Goal: Task Accomplishment & Management: Use online tool/utility

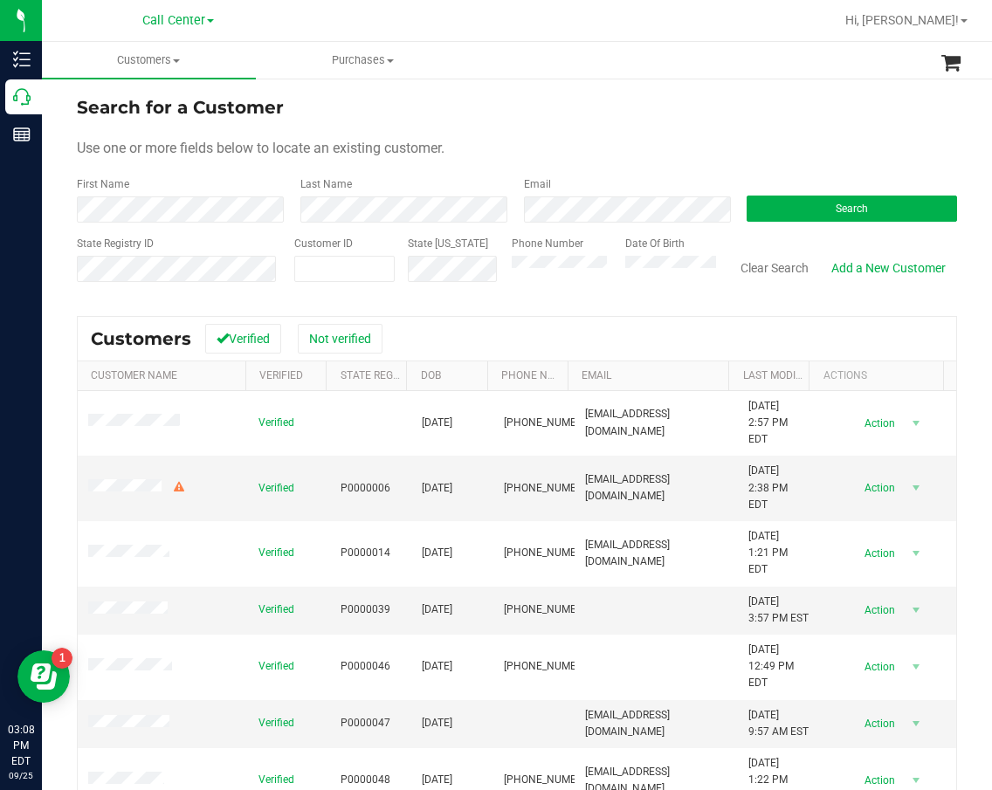
click at [499, 278] on div "Phone Number Date Of Birth" at bounding box center [607, 267] width 217 height 62
click at [353, 270] on span at bounding box center [344, 269] width 100 height 26
paste input "1477533"
type input "1477533"
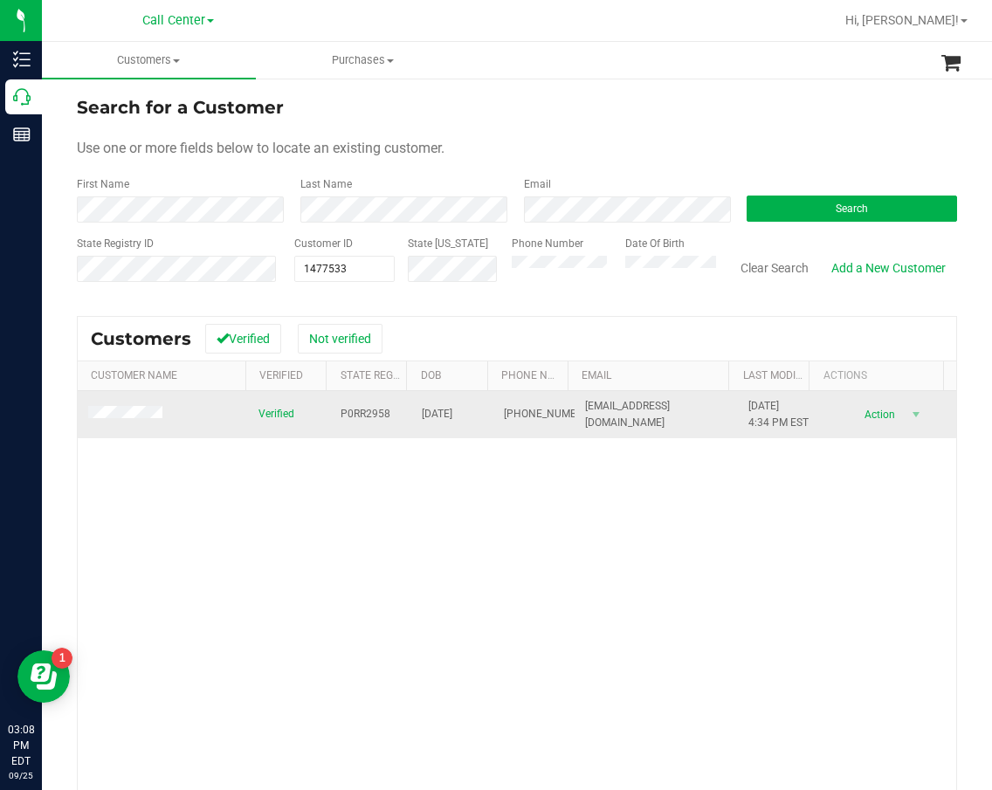
click at [163, 421] on span at bounding box center [127, 414] width 79 height 17
click at [162, 421] on span at bounding box center [127, 414] width 79 height 17
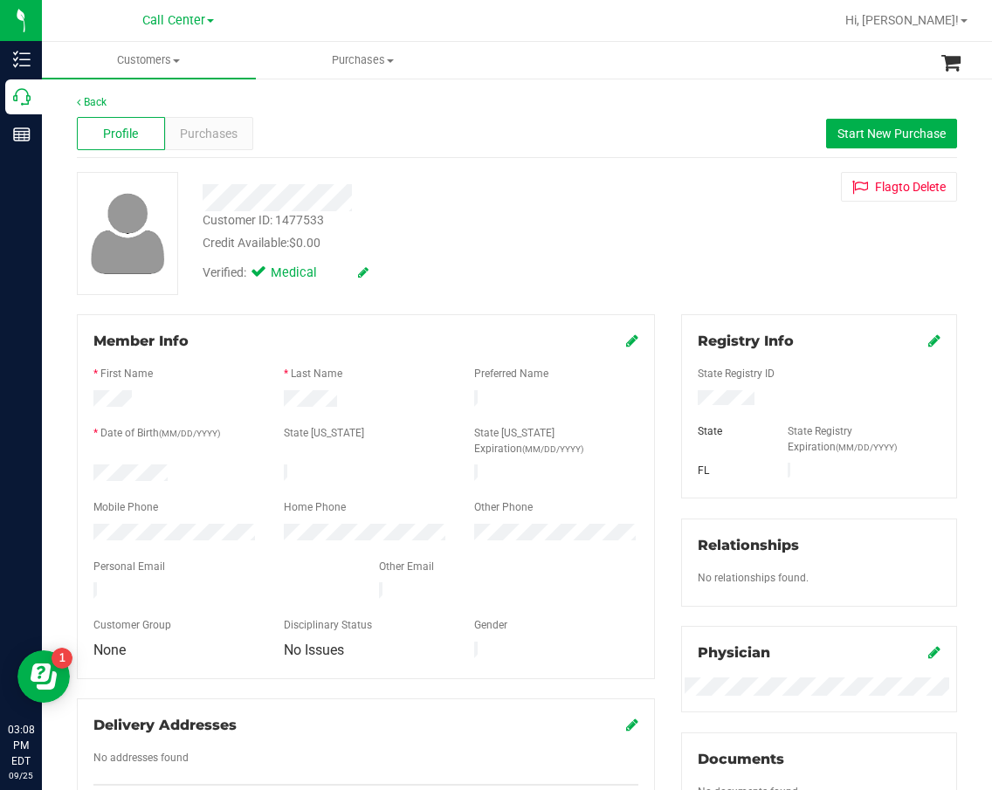
click at [235, 152] on div "Profile Purchases Start New Purchase" at bounding box center [517, 134] width 880 height 48
click at [235, 142] on span "Purchases" at bounding box center [209, 134] width 58 height 18
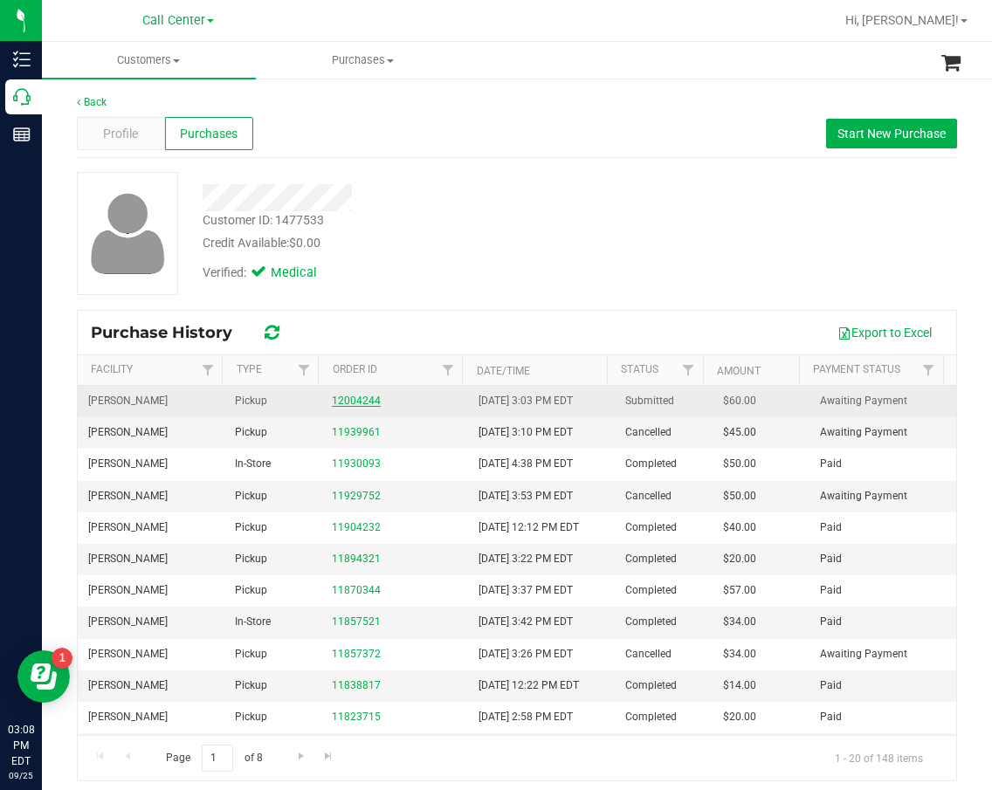
click at [358, 395] on link "12004244" at bounding box center [356, 401] width 49 height 12
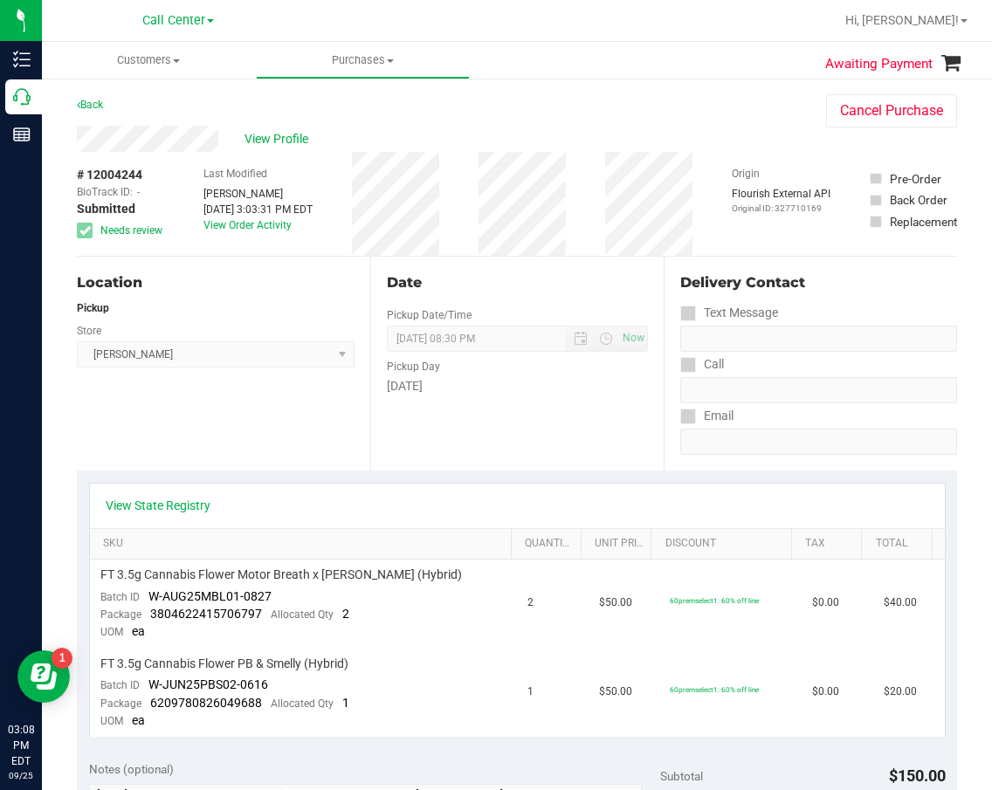
click at [142, 498] on link "View State Registry" at bounding box center [158, 505] width 105 height 17
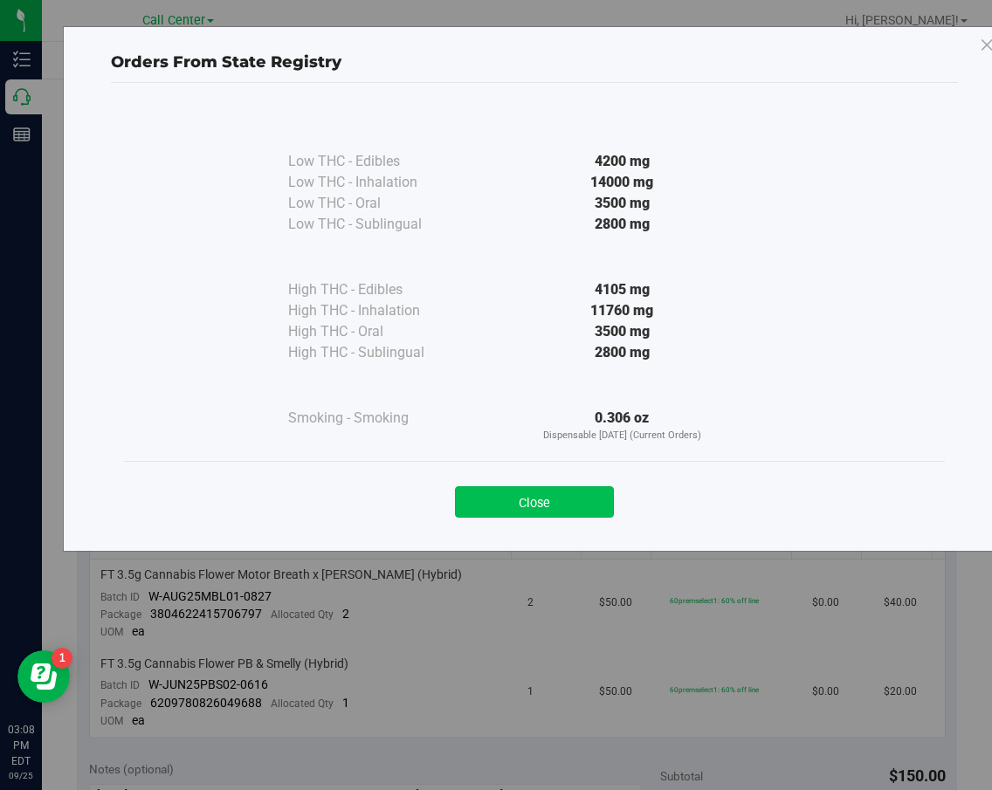
click at [516, 499] on button "Close" at bounding box center [534, 501] width 159 height 31
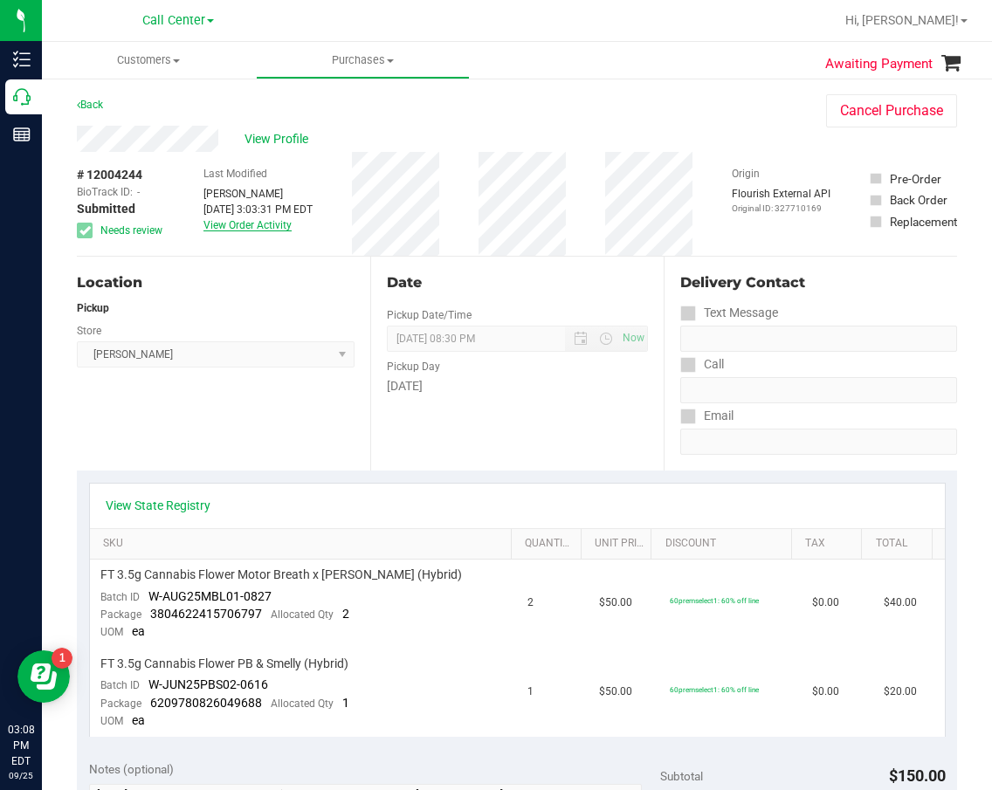
click at [245, 227] on link "View Order Activity" at bounding box center [247, 225] width 88 height 12
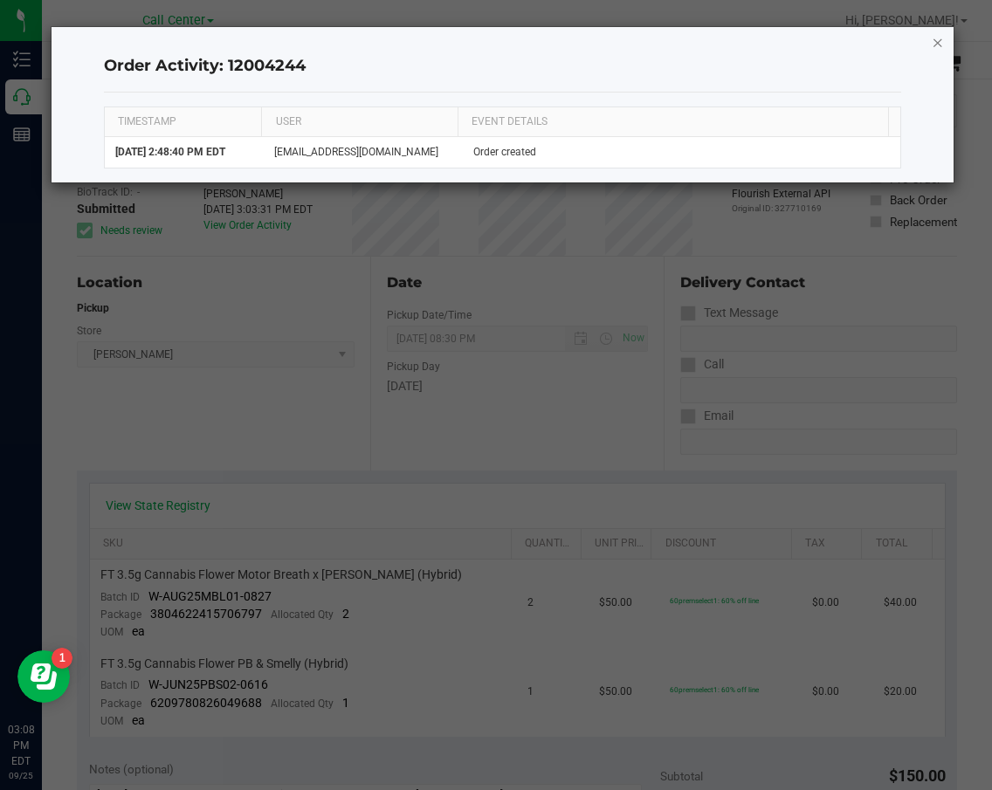
click at [937, 41] on icon "button" at bounding box center [938, 41] width 12 height 21
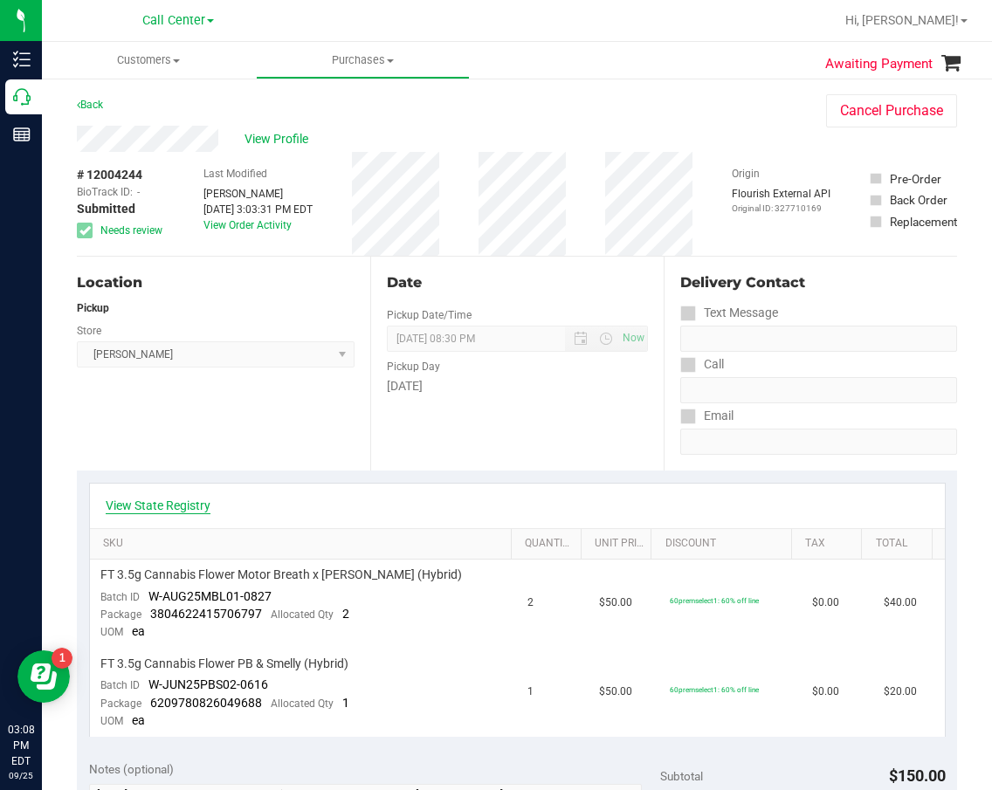
click at [191, 512] on link "View State Registry" at bounding box center [158, 505] width 105 height 17
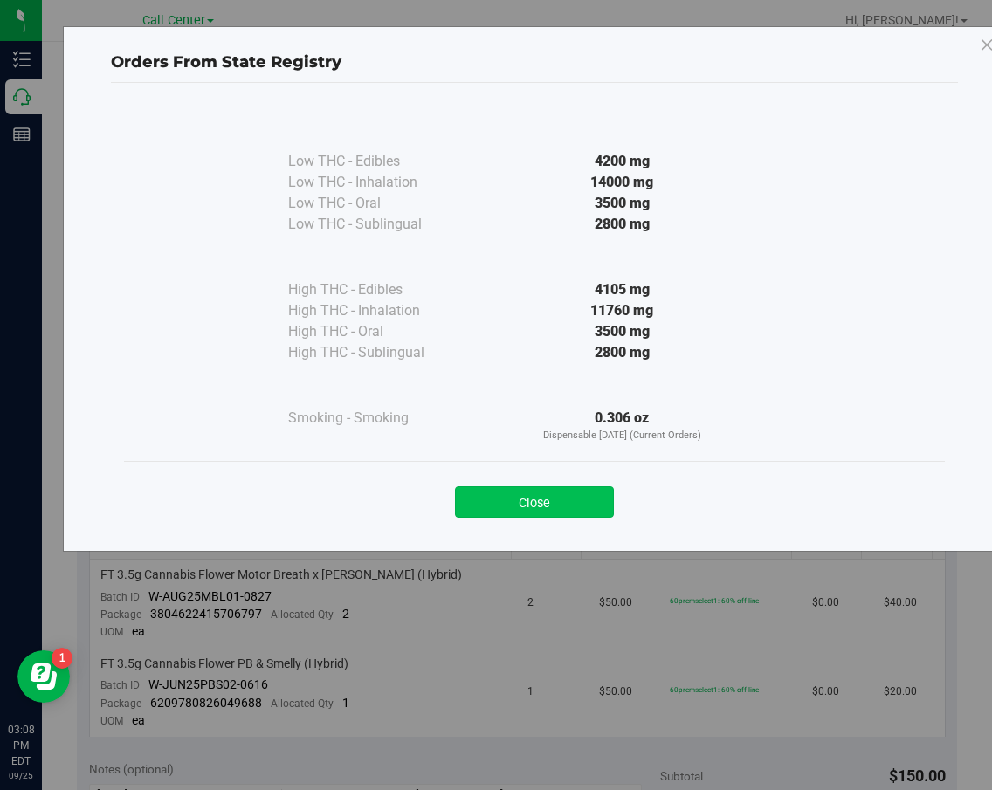
click at [564, 497] on button "Close" at bounding box center [534, 501] width 159 height 31
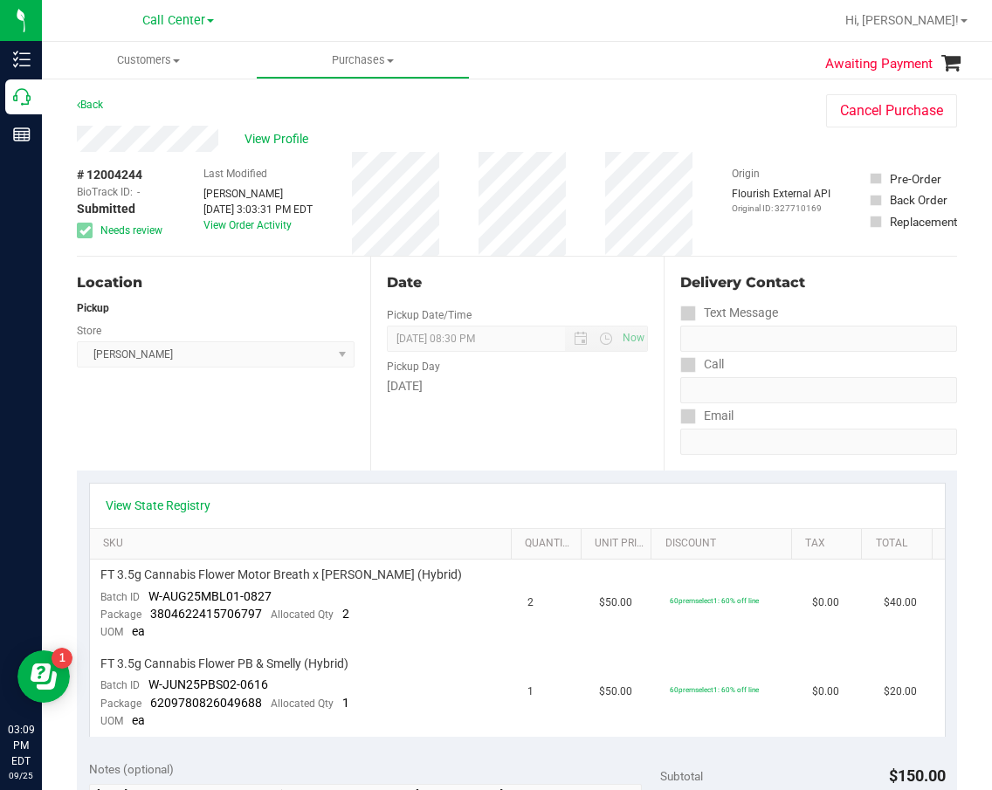
click at [646, 331] on div "Date Pickup Date/Time 09/25/2025 Now 09/25/2025 08:30 PM Now Pickup Day Thursday" at bounding box center [516, 364] width 293 height 214
click at [304, 143] on span "View Profile" at bounding box center [280, 139] width 70 height 18
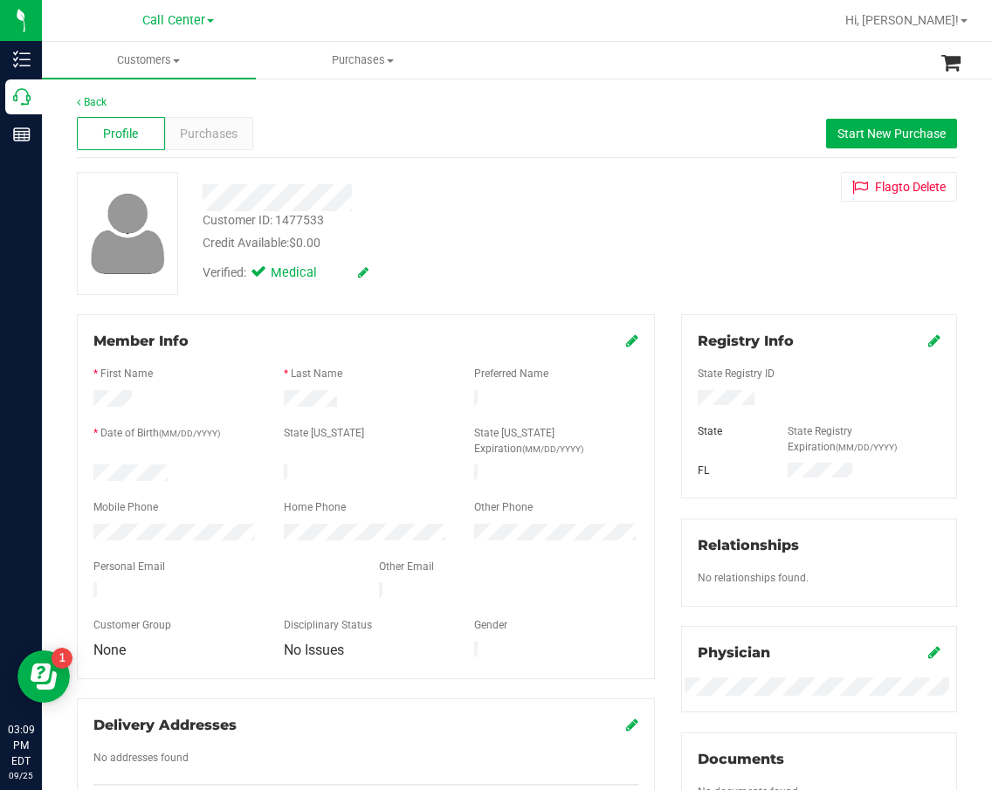
drag, startPoint x: 788, startPoint y: 217, endPoint x: 585, endPoint y: 187, distance: 204.9
click at [781, 217] on div "Customer ID: 1477533 Credit Available: $0.00 Verified: Medical Flag to Delete" at bounding box center [517, 233] width 906 height 123
click at [256, 137] on div "Profile Purchases Start New Purchase" at bounding box center [517, 134] width 880 height 48
click at [251, 136] on div "Profile Purchases Start New Purchase" at bounding box center [517, 134] width 880 height 48
click at [240, 134] on div "Purchases" at bounding box center [209, 133] width 88 height 33
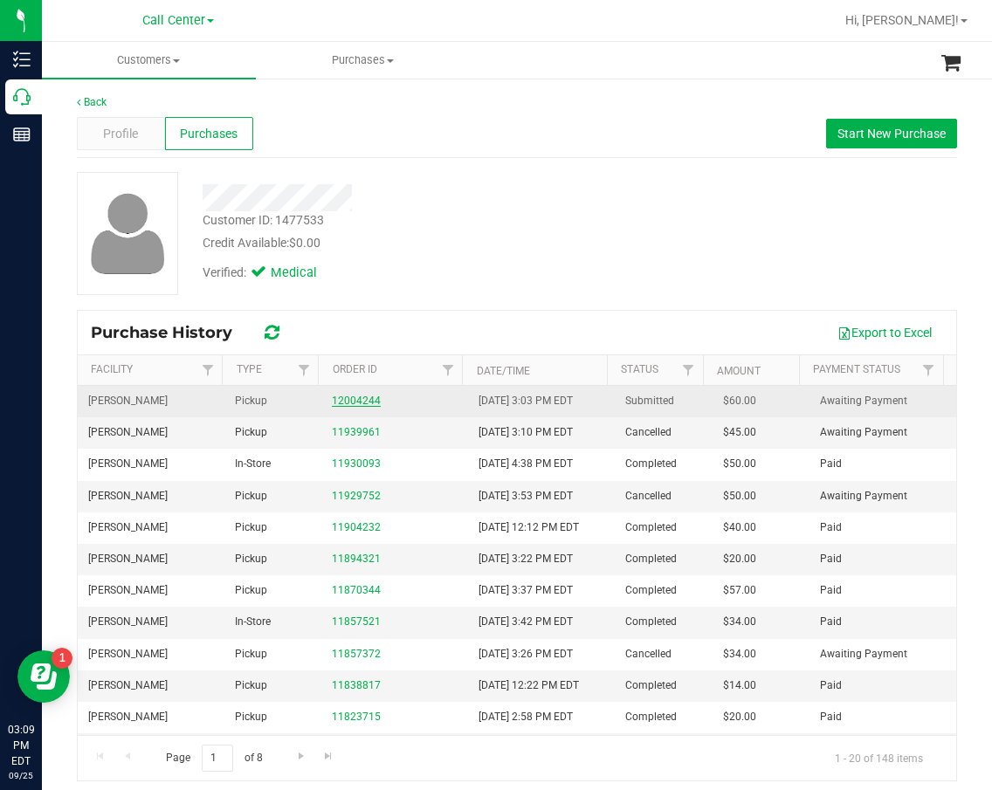
click at [361, 403] on link "12004244" at bounding box center [356, 401] width 49 height 12
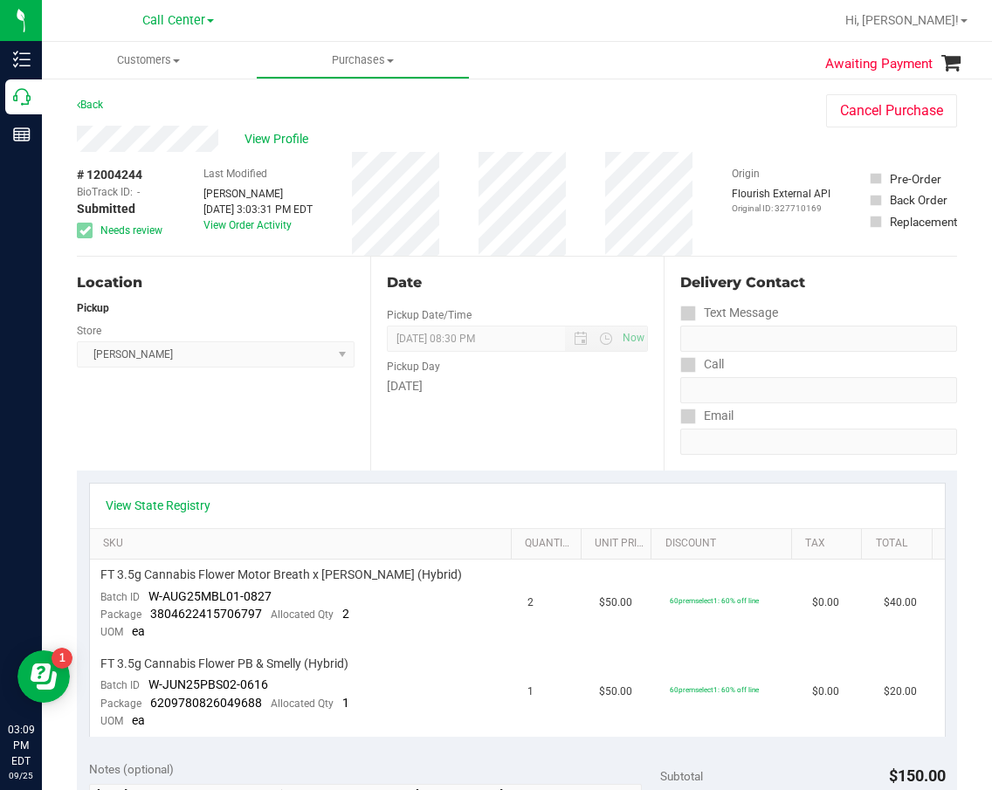
click at [651, 559] on th "Discount" at bounding box center [721, 544] width 141 height 31
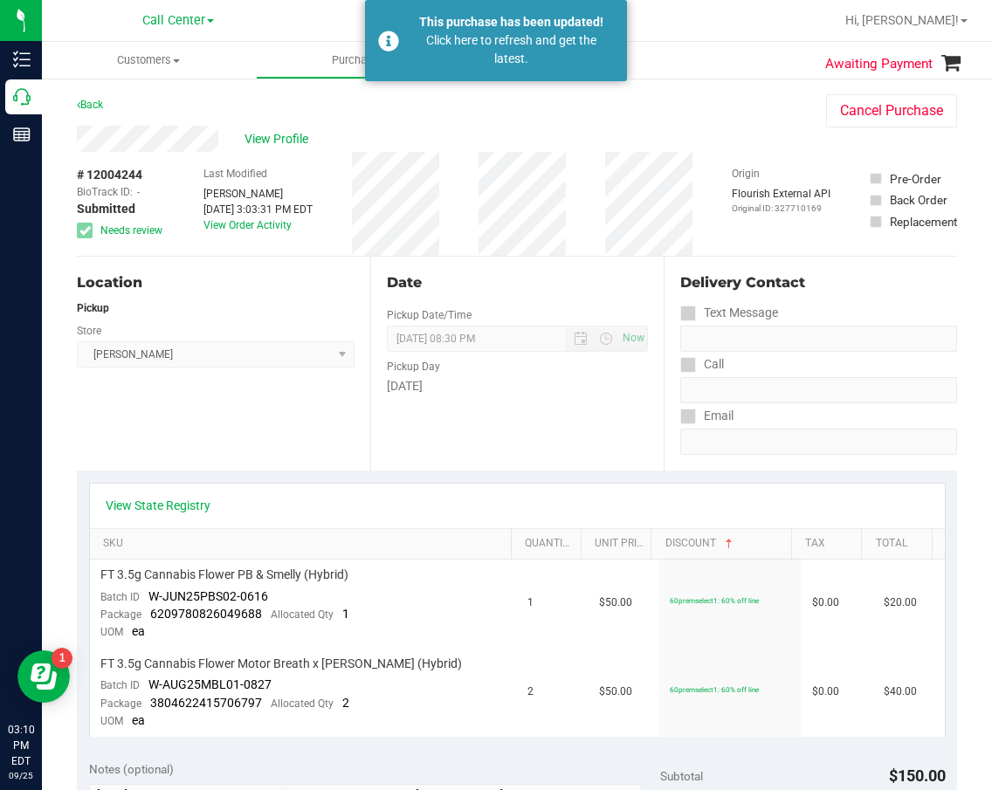
click at [517, 368] on div "Pickup Day" at bounding box center [517, 364] width 261 height 25
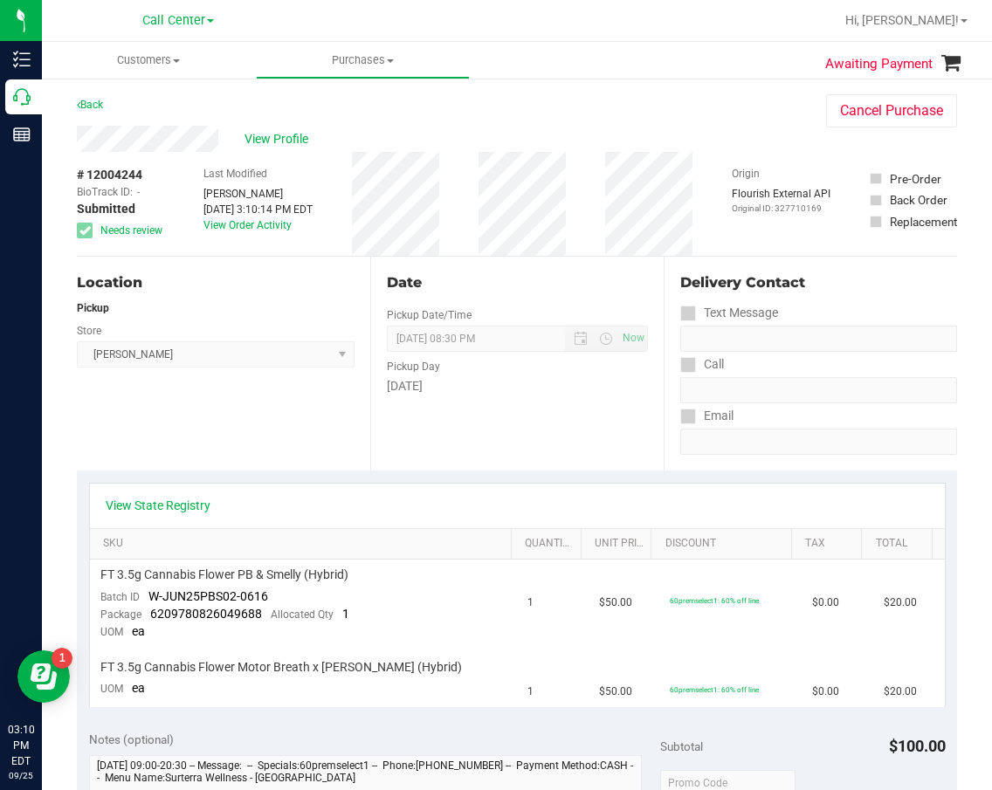
click at [552, 391] on div "[DATE]" at bounding box center [517, 386] width 261 height 18
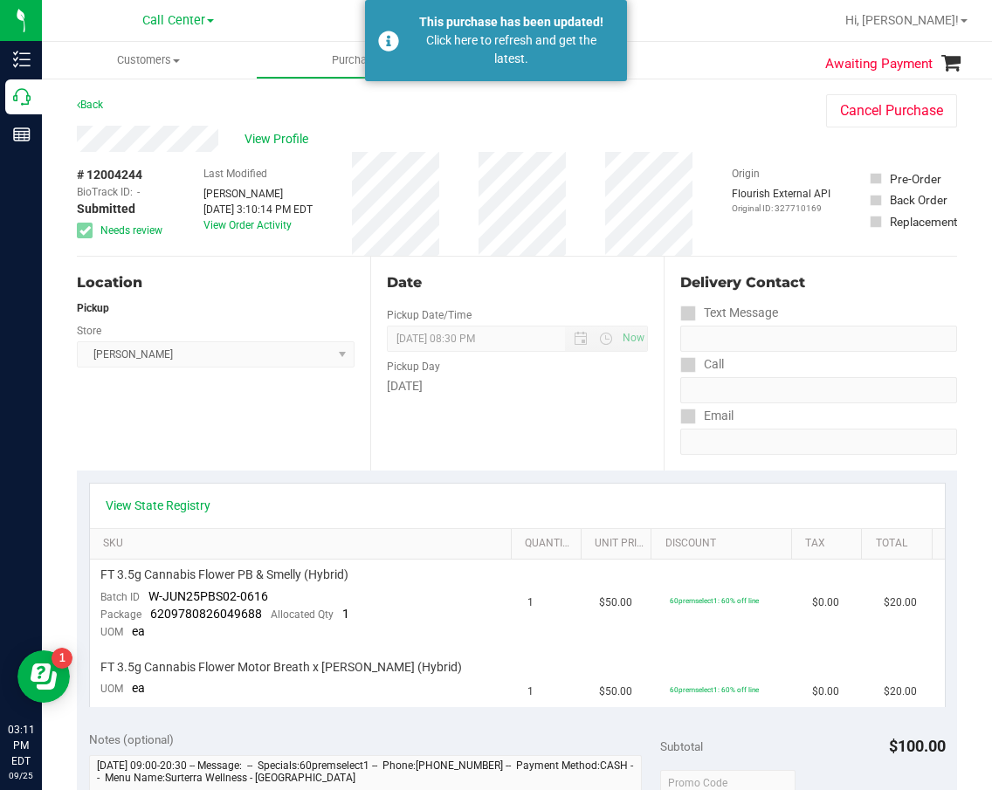
click at [584, 176] on div "# 12004244 BioTrack ID: - Submitted Needs review Last Modified Francisco Morale…" at bounding box center [517, 204] width 880 height 104
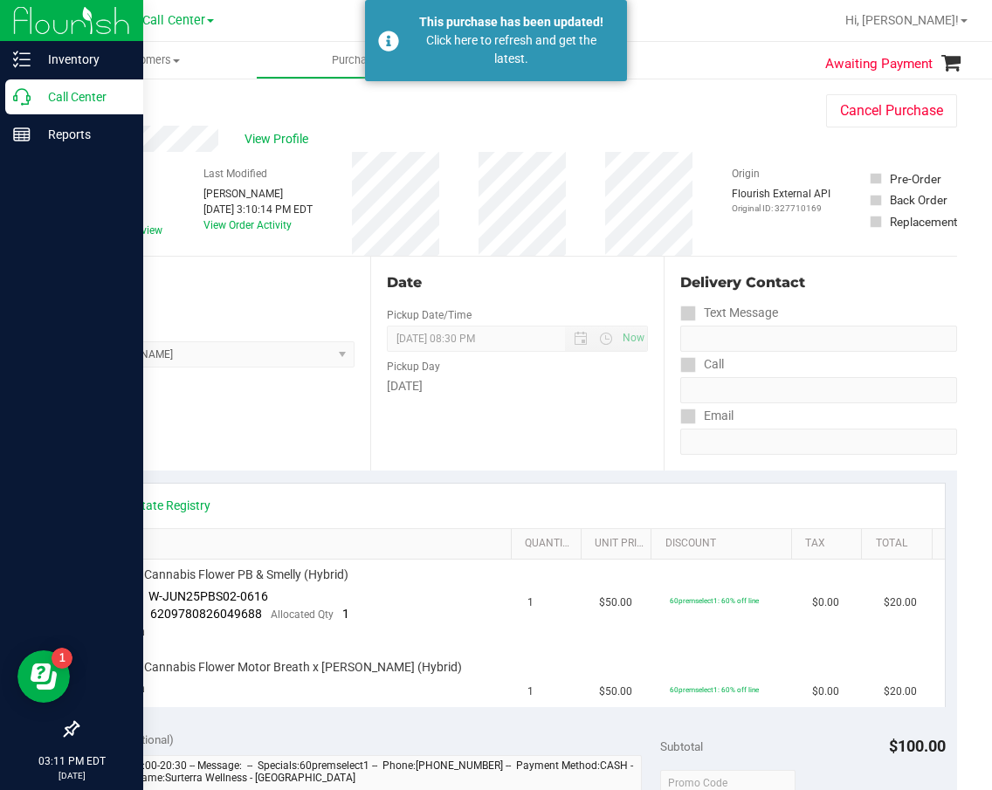
click at [32, 93] on p "Call Center" at bounding box center [83, 96] width 105 height 21
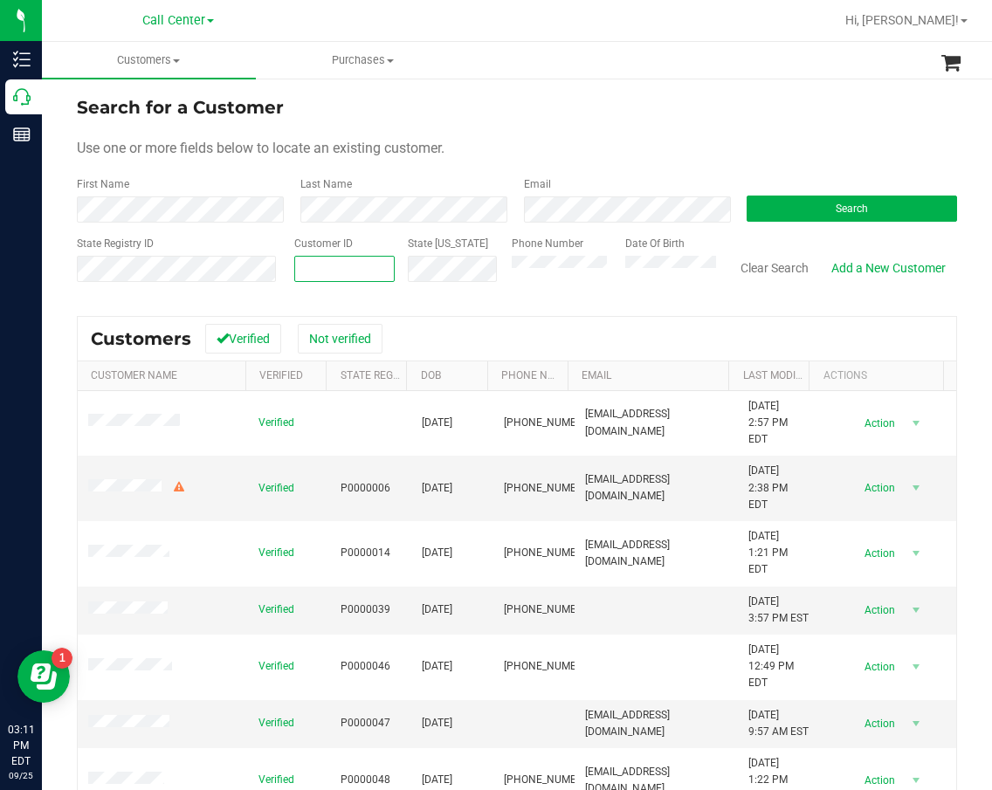
click at [364, 274] on span at bounding box center [344, 269] width 100 height 26
paste input "314759"
type input "314759"
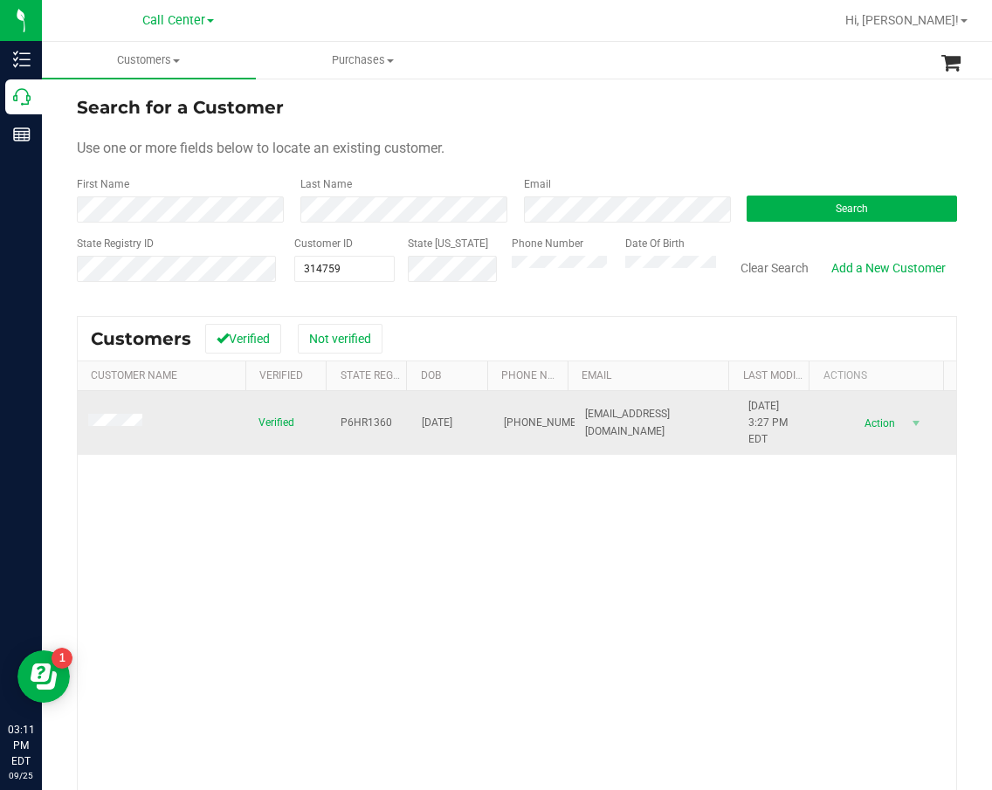
click at [357, 423] on span "P6HR1360" at bounding box center [367, 423] width 52 height 17
copy span "P6HR1360"
click at [444, 421] on span "10/14/1976" at bounding box center [437, 423] width 31 height 17
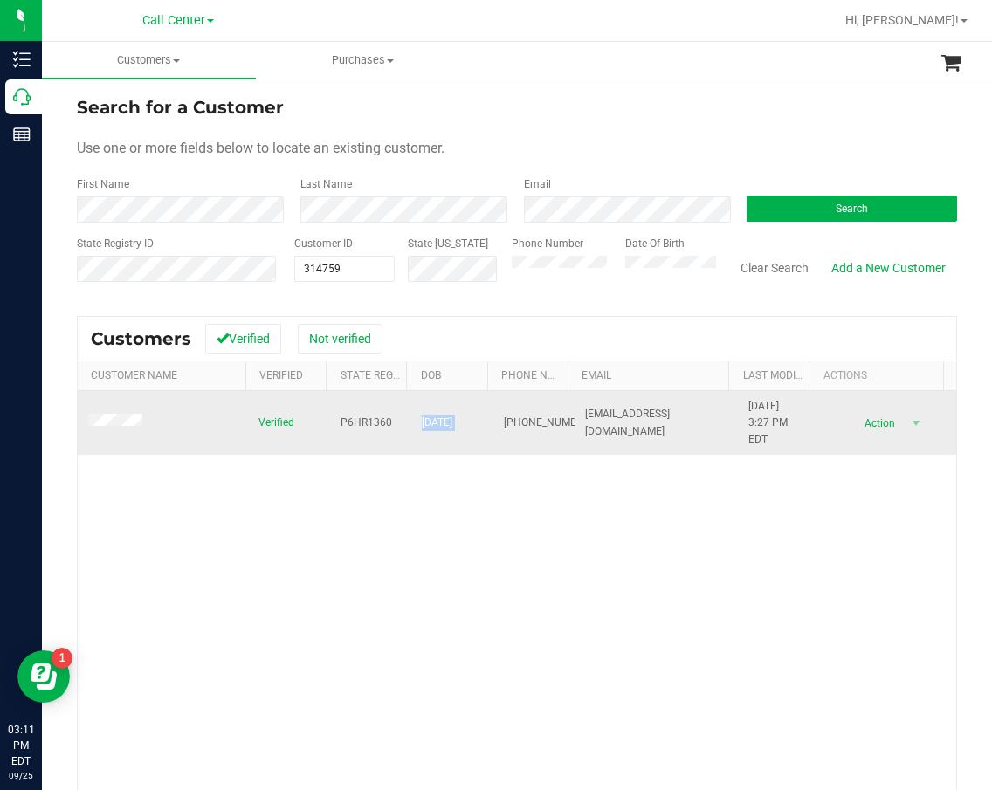
click at [444, 421] on span "10/14/1976" at bounding box center [437, 423] width 31 height 17
copy span "10/14/1976"
click at [550, 417] on td "(239) 297-5239" at bounding box center [534, 423] width 82 height 65
click at [511, 415] on span "(239) 297-5239" at bounding box center [547, 423] width 87 height 17
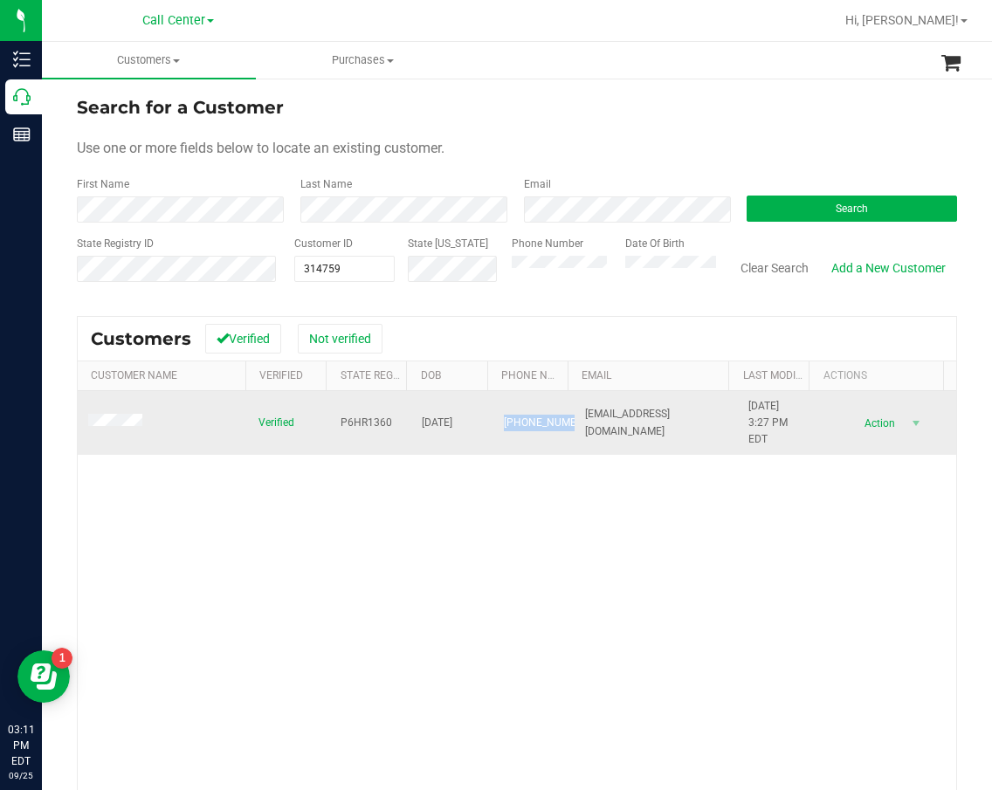
click at [511, 415] on span "(239) 297-5239" at bounding box center [547, 423] width 87 height 17
copy span "(239) 297-5239"
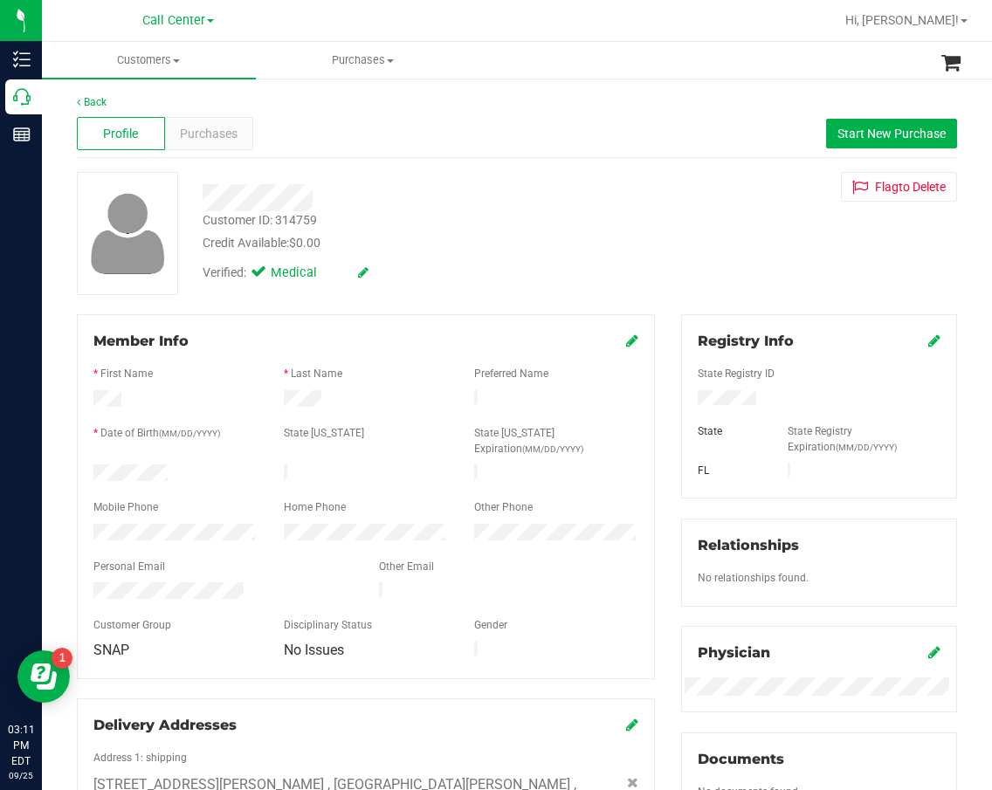
click at [456, 224] on div "Customer ID: 314759 Credit Available: $0.00" at bounding box center [415, 231] width 453 height 41
click at [230, 145] on div "Purchases" at bounding box center [209, 133] width 88 height 33
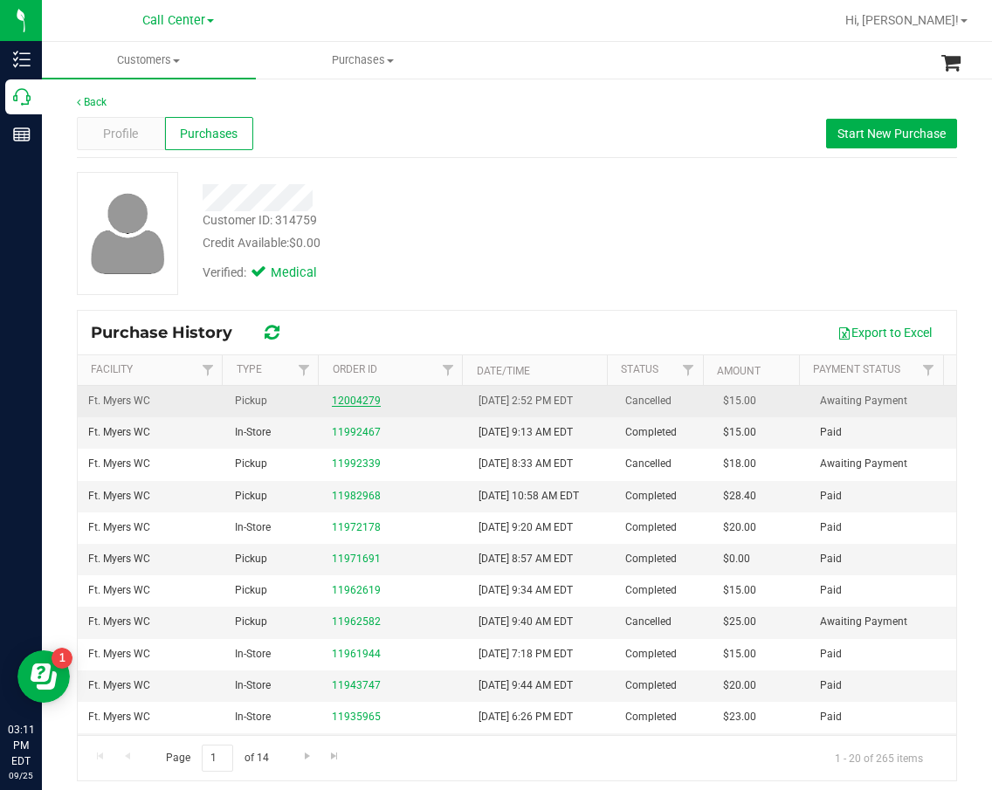
click at [364, 404] on link "12004279" at bounding box center [356, 401] width 49 height 12
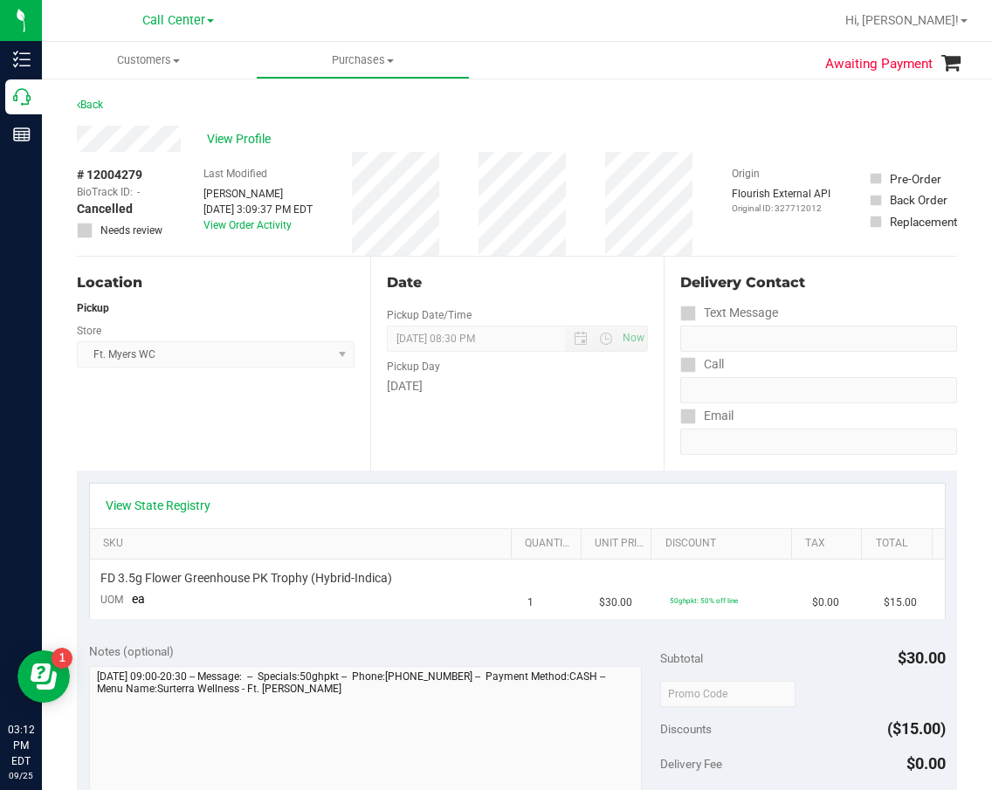
click at [509, 309] on div "Date Pickup Date/Time 09/25/2025 Now 09/25/2025 08:30 PM Now Pickup Day Thursday" at bounding box center [516, 364] width 293 height 214
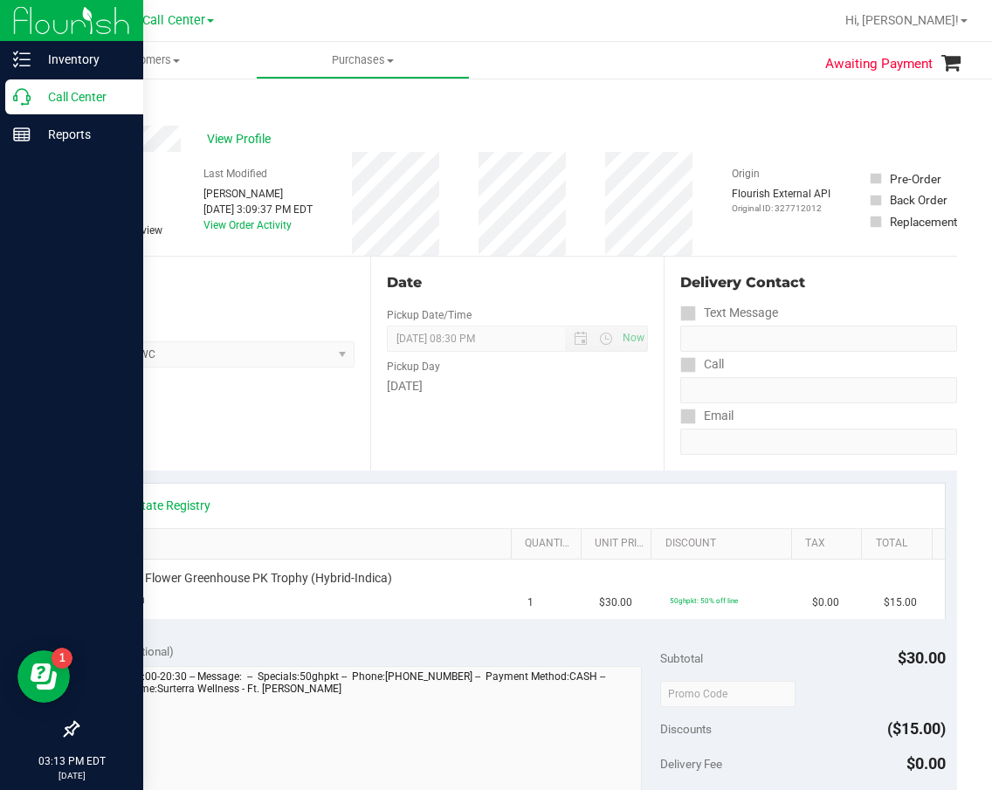
click at [30, 100] on div "Call Center" at bounding box center [74, 96] width 138 height 35
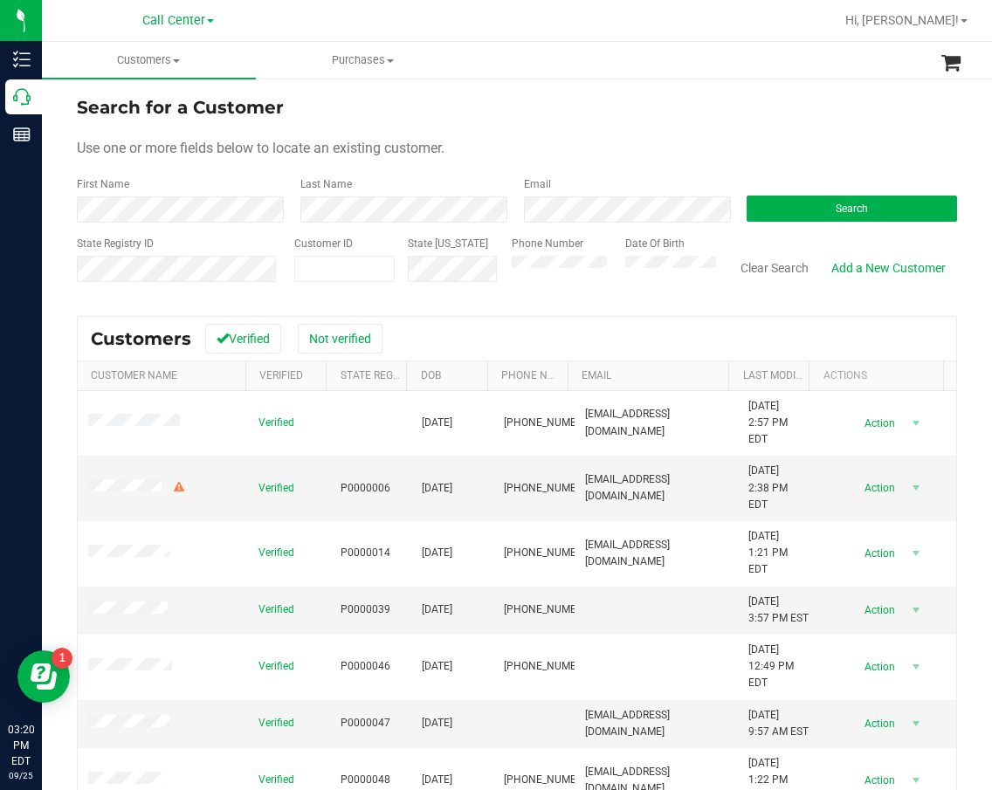
click at [788, 231] on form "Search for a Customer Use one or more fields below to locate an existing custom…" at bounding box center [517, 195] width 880 height 203
click at [823, 203] on button "Search" at bounding box center [852, 209] width 210 height 26
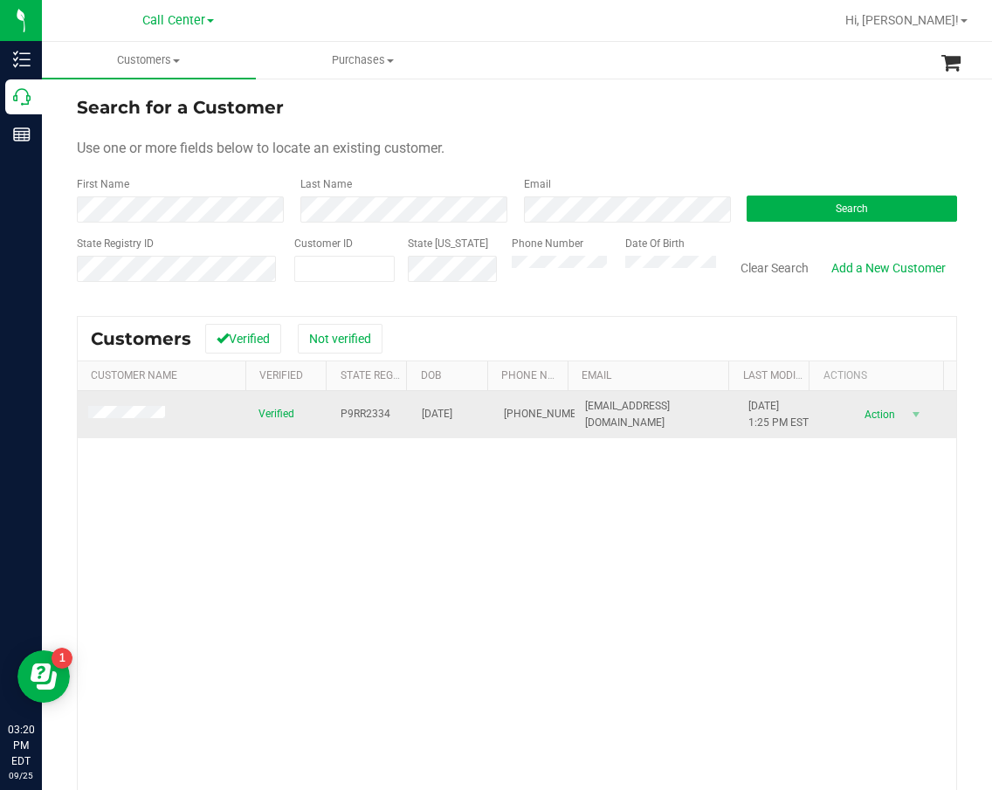
click at [365, 419] on span "P9RR2334" at bounding box center [366, 414] width 50 height 17
copy span "P9RR2334"
click at [438, 420] on span "11/20/1949" at bounding box center [437, 414] width 31 height 17
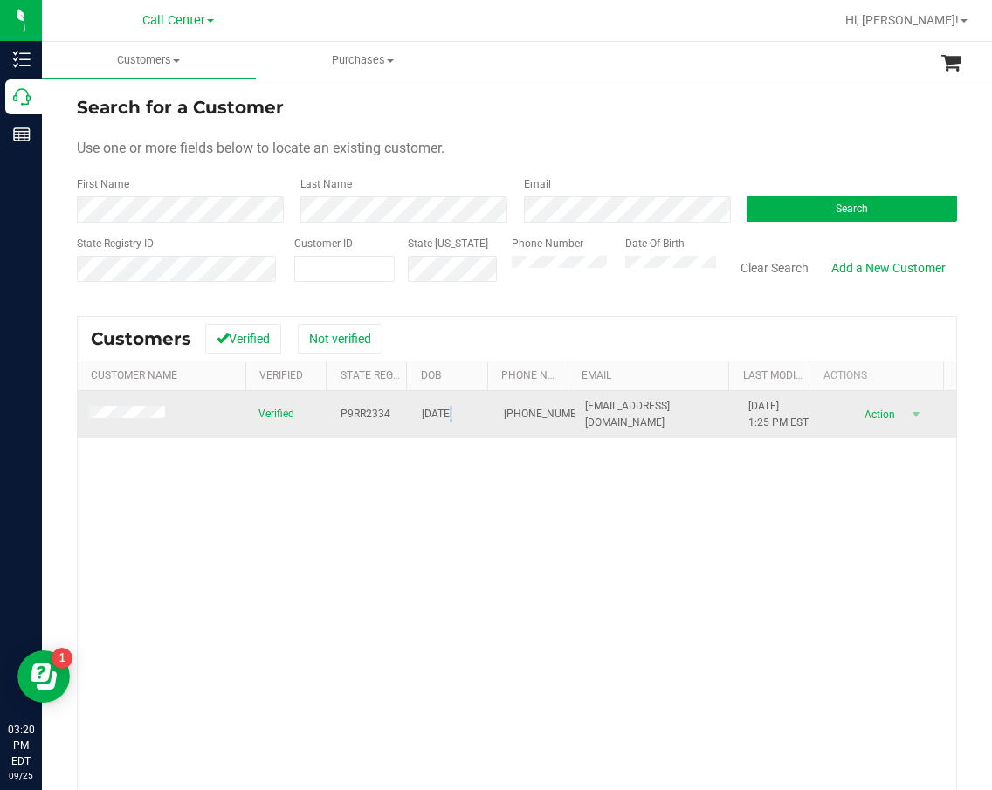
click at [438, 420] on span "11/20/1949" at bounding box center [437, 414] width 31 height 17
copy span "11/20/1949"
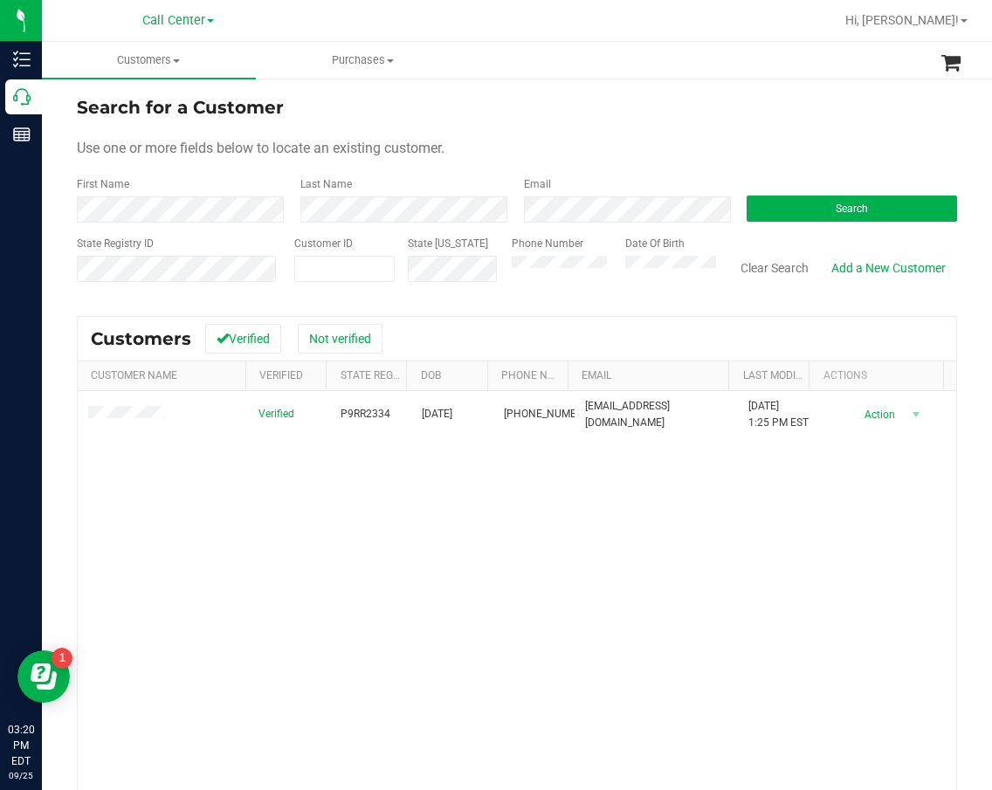
click at [542, 564] on div "Verified P9RR2334 11/20/1949 (561) 676-4562 AZUCARRAYLICHTMAN@GMAIL.COM 11/10/2…" at bounding box center [517, 640] width 878 height 498
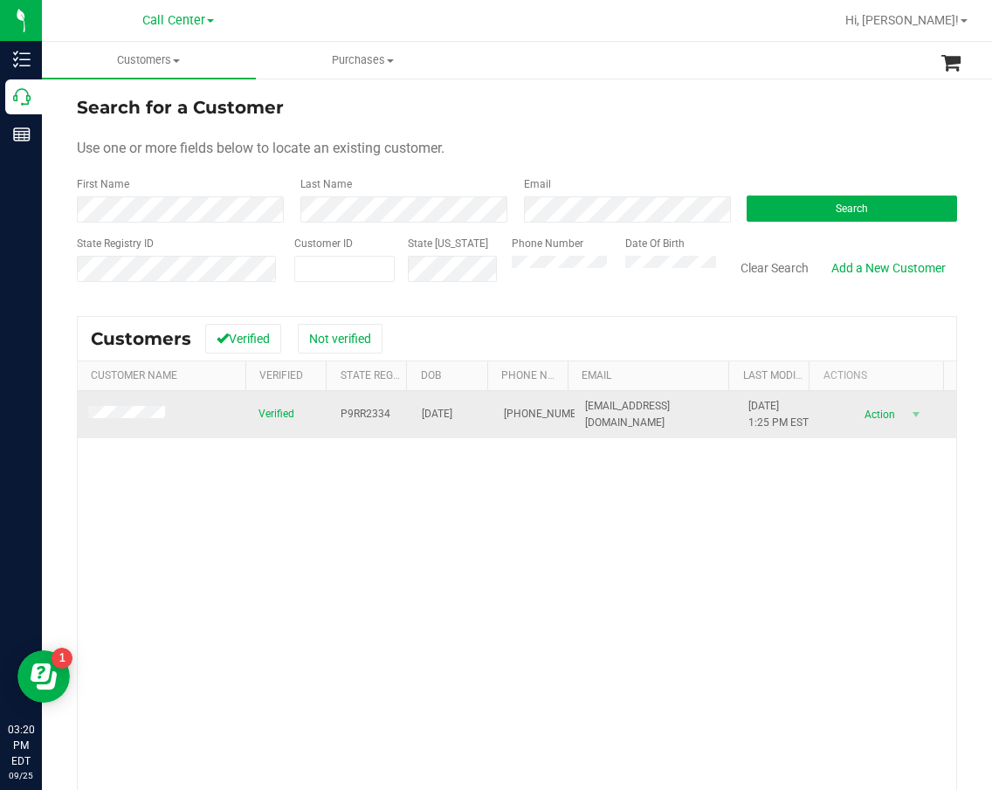
click at [510, 405] on td "(561) 676-4562" at bounding box center [534, 414] width 82 height 47
click at [512, 407] on span "(561) 676-4562" at bounding box center [547, 414] width 87 height 17
copy span "(561) 676-4562"
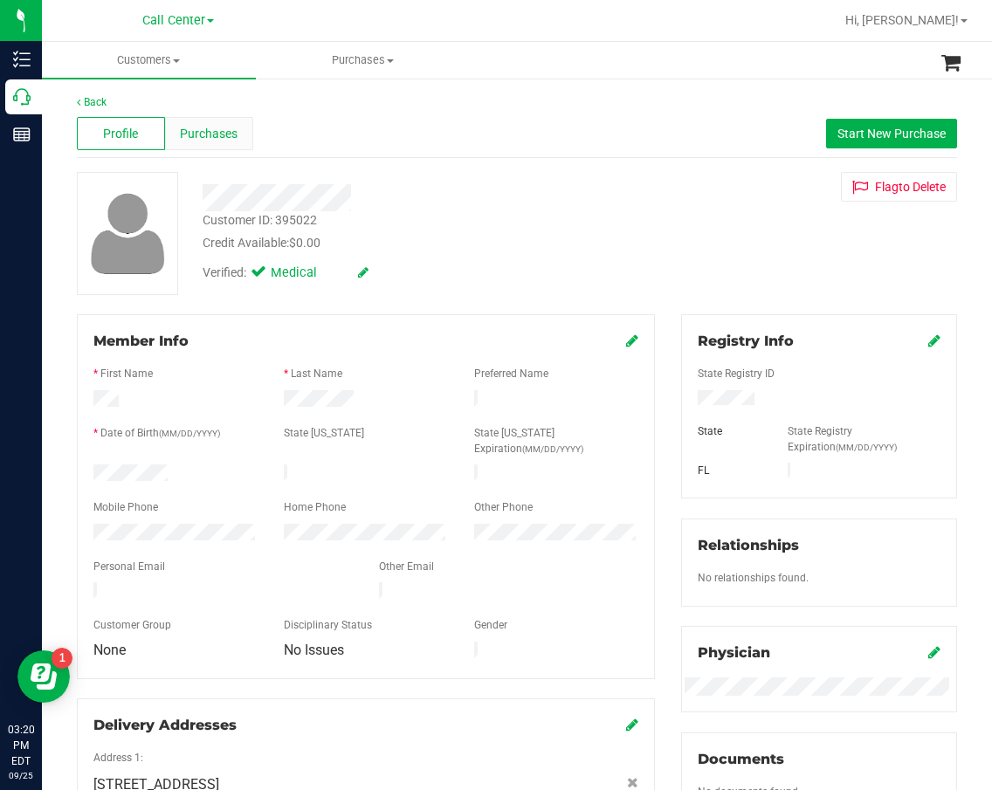
click at [207, 142] on span "Purchases" at bounding box center [209, 134] width 58 height 18
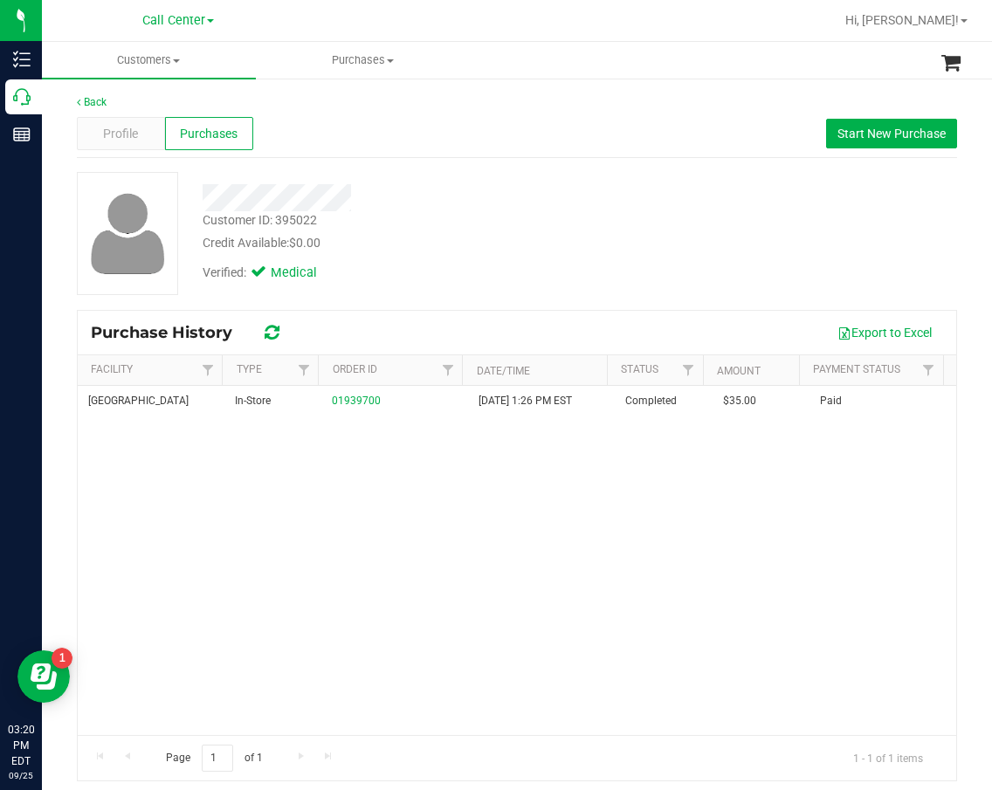
click at [436, 196] on div at bounding box center [415, 197] width 453 height 27
drag, startPoint x: 223, startPoint y: 513, endPoint x: 273, endPoint y: 444, distance: 85.6
click at [226, 513] on div "Boynton Beach WC In-Store 01939700 11/10/2020 1:26 PM EST Completed $35.00 Paid" at bounding box center [517, 560] width 878 height 349
click at [552, 504] on div "Boynton Beach WC In-Store 01939700 11/10/2020 1:26 PM EST Completed $35.00 Paid" at bounding box center [517, 560] width 878 height 349
click at [532, 316] on div "Purchase History Export to Excel" at bounding box center [517, 333] width 878 height 44
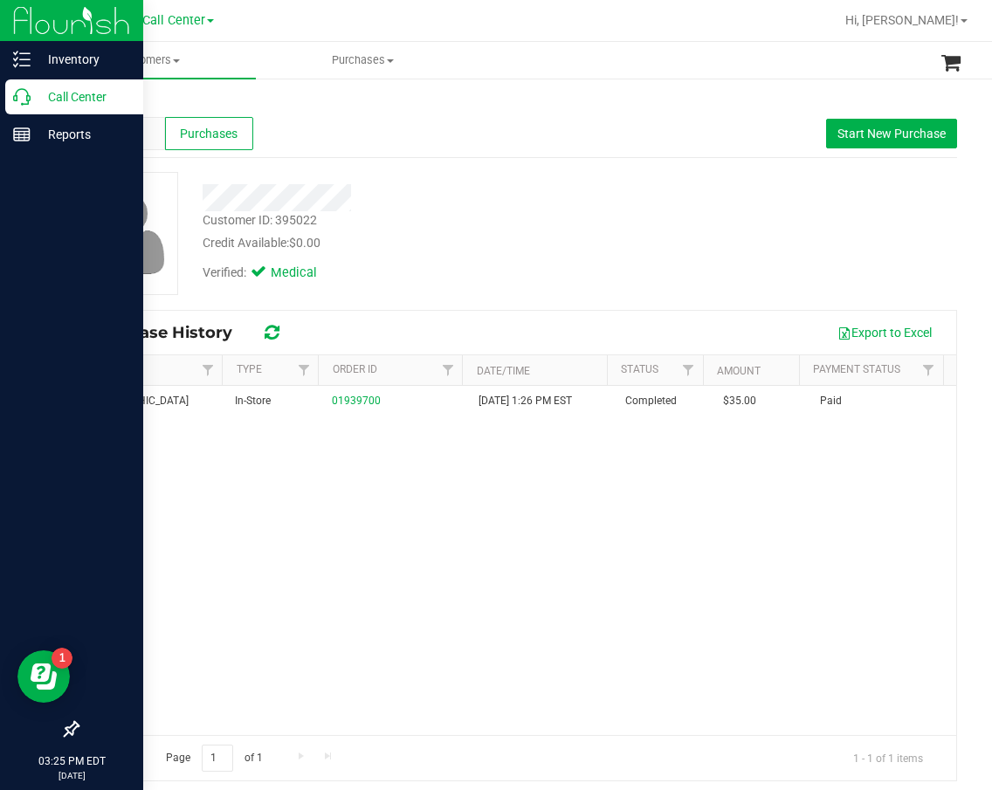
click at [8, 111] on div "Call Center" at bounding box center [74, 96] width 138 height 35
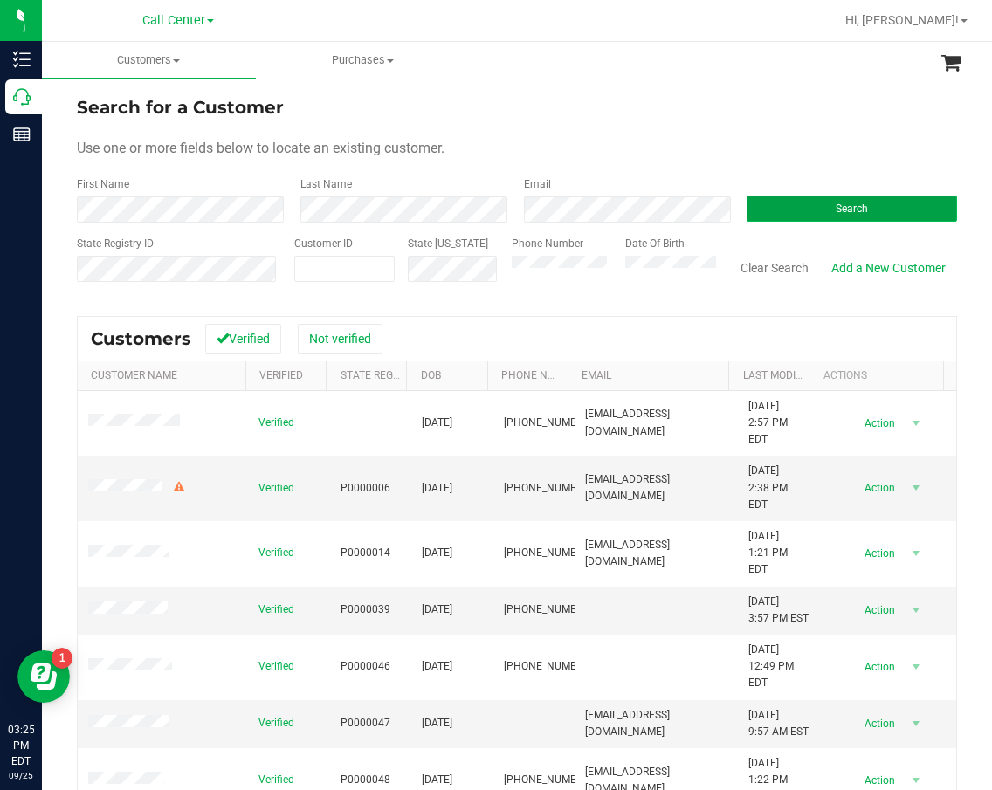
click at [814, 211] on button "Search" at bounding box center [852, 209] width 210 height 26
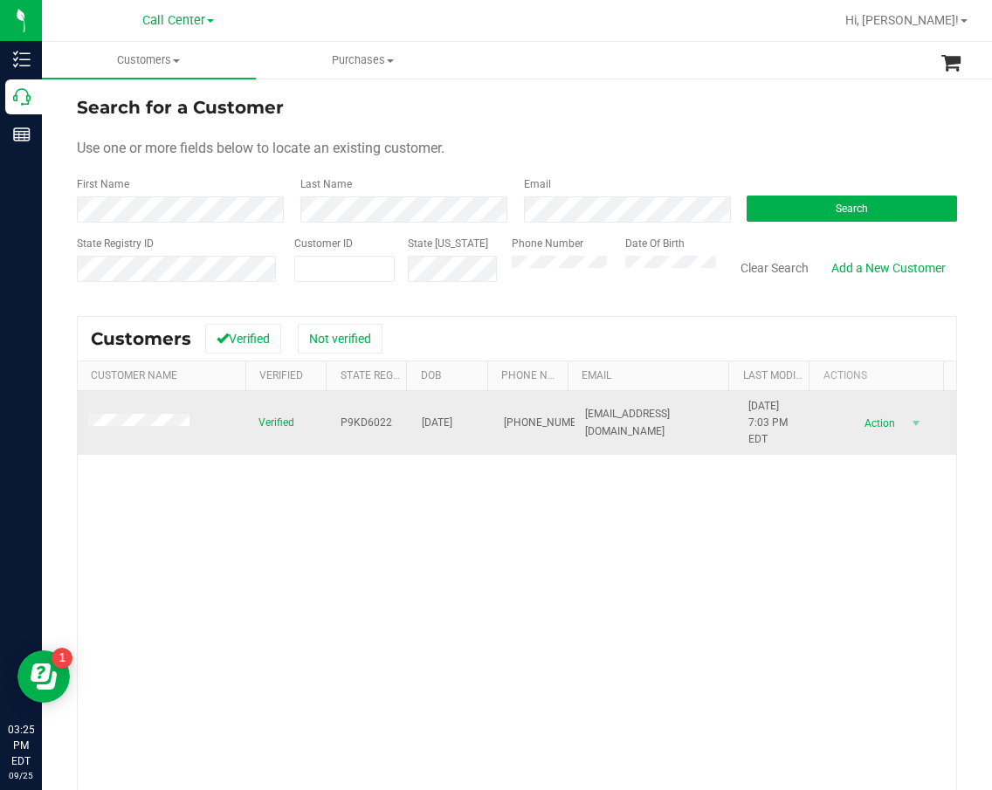
click at [376, 420] on span "P9KD6022" at bounding box center [367, 423] width 52 height 17
copy span "P9KD6022"
click at [444, 421] on span "03/22/1982" at bounding box center [437, 423] width 31 height 17
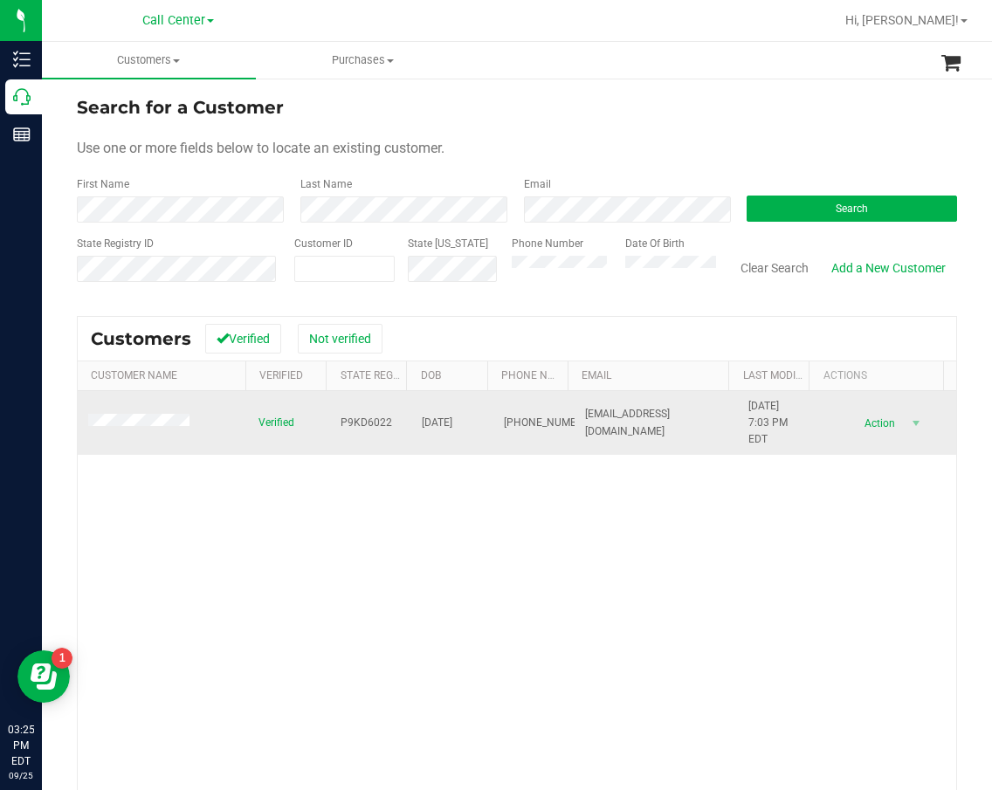
click at [444, 421] on span "03/22/1982" at bounding box center [437, 423] width 31 height 17
copy span "03/22/1982"
click at [108, 414] on span at bounding box center [141, 422] width 107 height 17
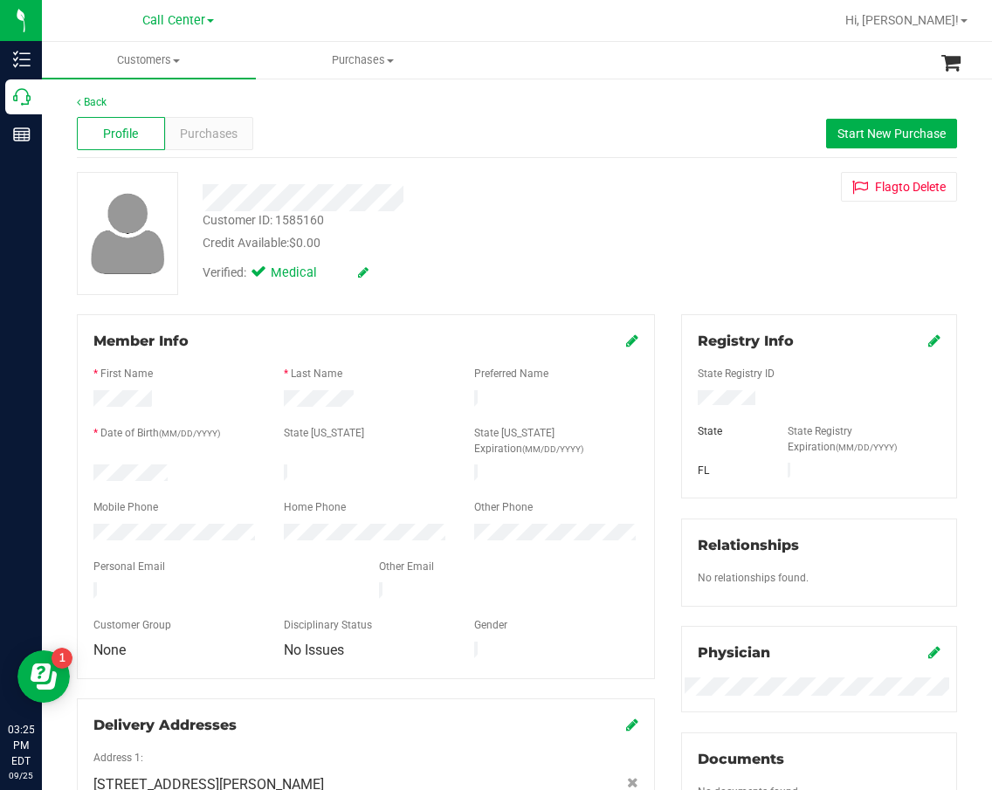
click at [610, 182] on div at bounding box center [415, 191] width 453 height 39
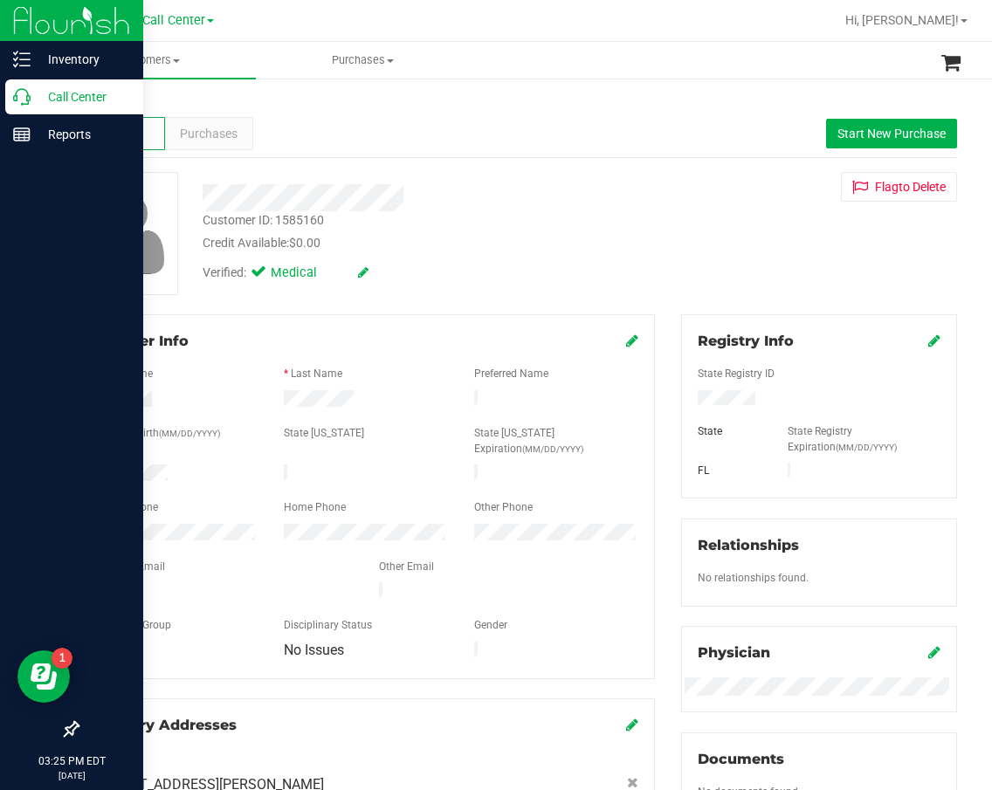
click at [33, 109] on div "Call Center" at bounding box center [74, 96] width 138 height 35
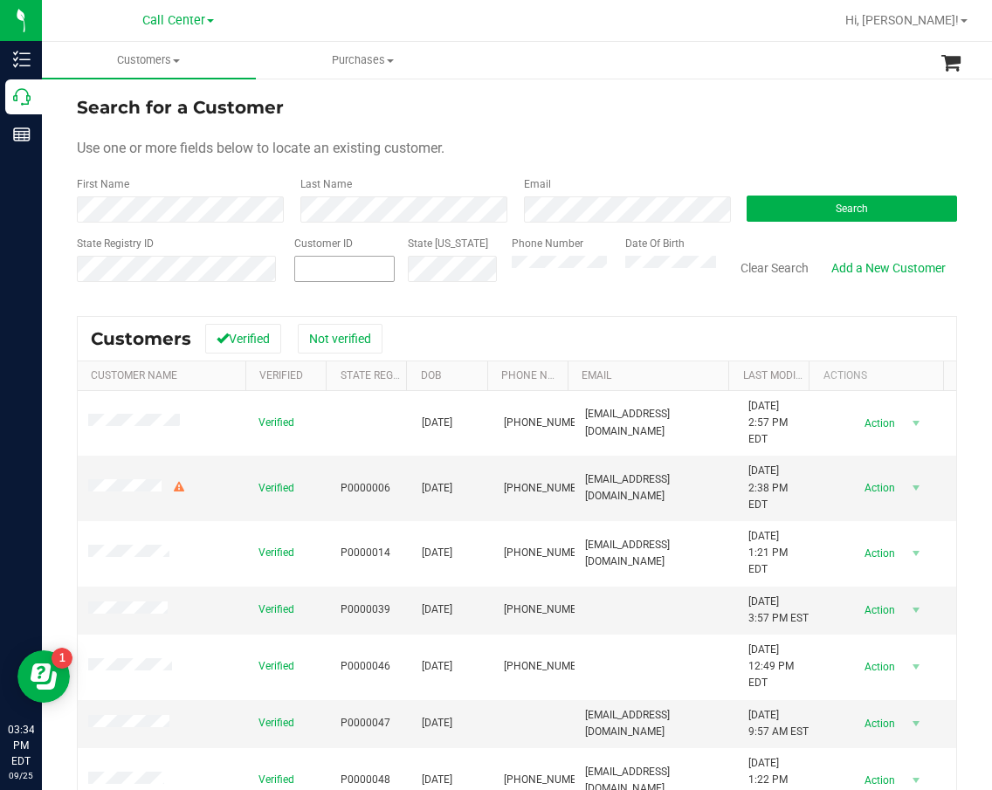
drag, startPoint x: 332, startPoint y: 284, endPoint x: 327, endPoint y: 267, distance: 17.2
click at [331, 280] on div "Customer ID" at bounding box center [344, 267] width 100 height 62
click at [327, 267] on span at bounding box center [344, 269] width 100 height 26
paste input "1386783"
type input "1386783"
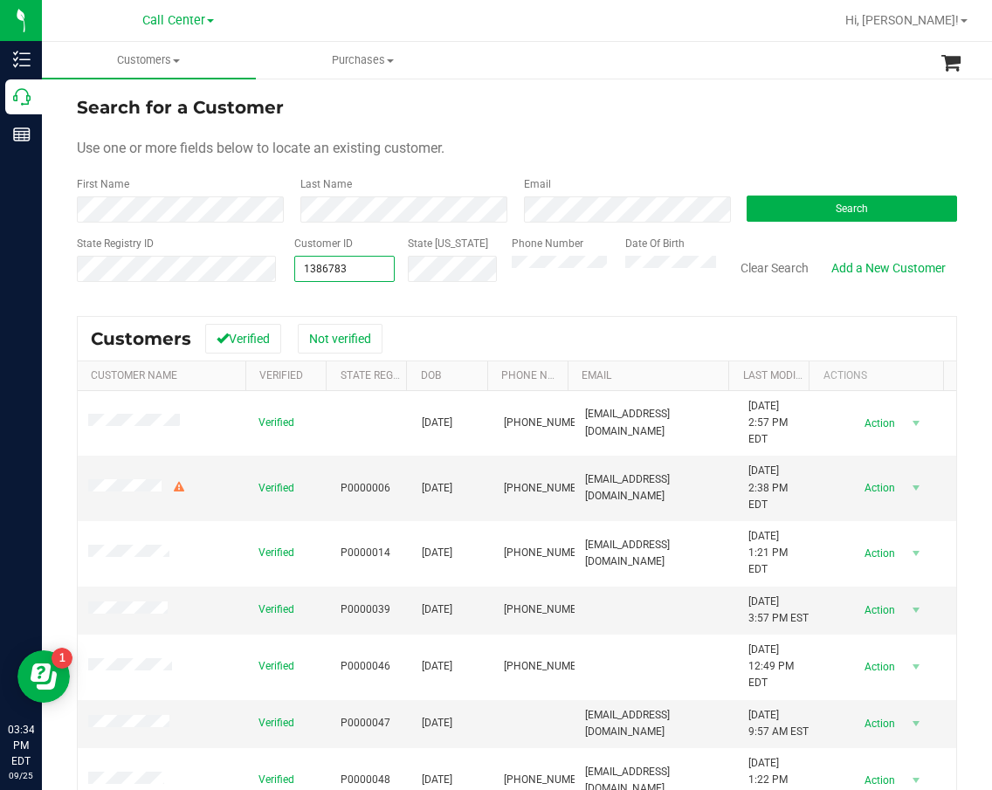
type input "1386783"
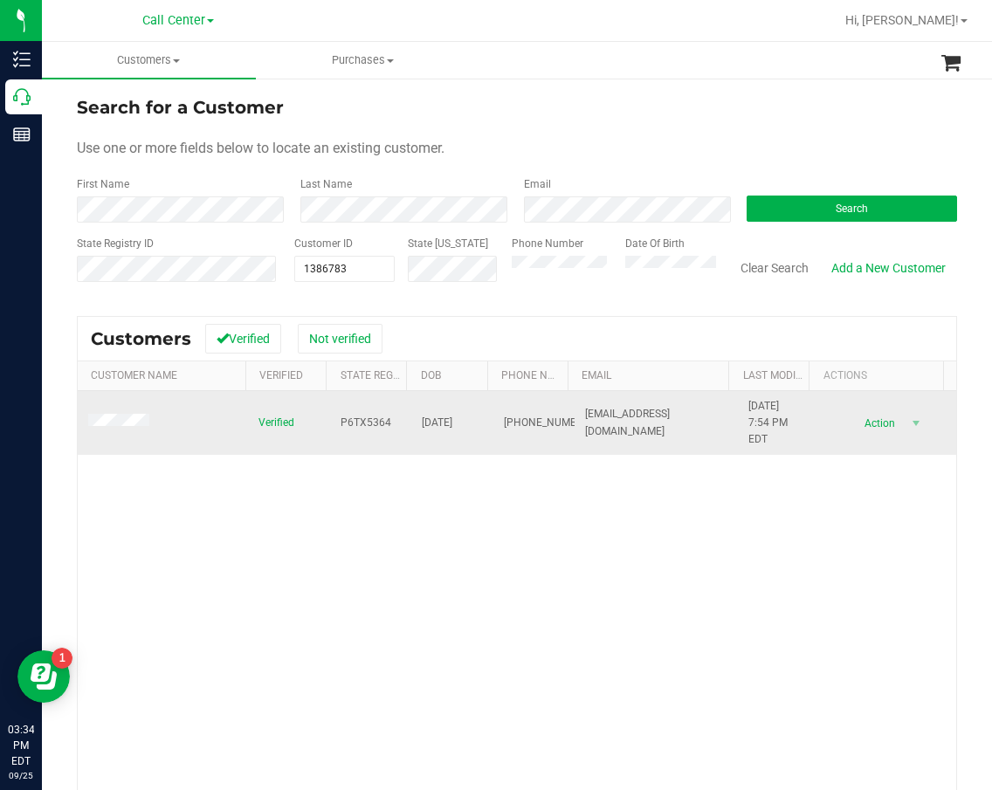
click at [350, 428] on span "P6TX5364" at bounding box center [366, 423] width 51 height 17
click at [352, 428] on span "P6TX5364" at bounding box center [366, 423] width 51 height 17
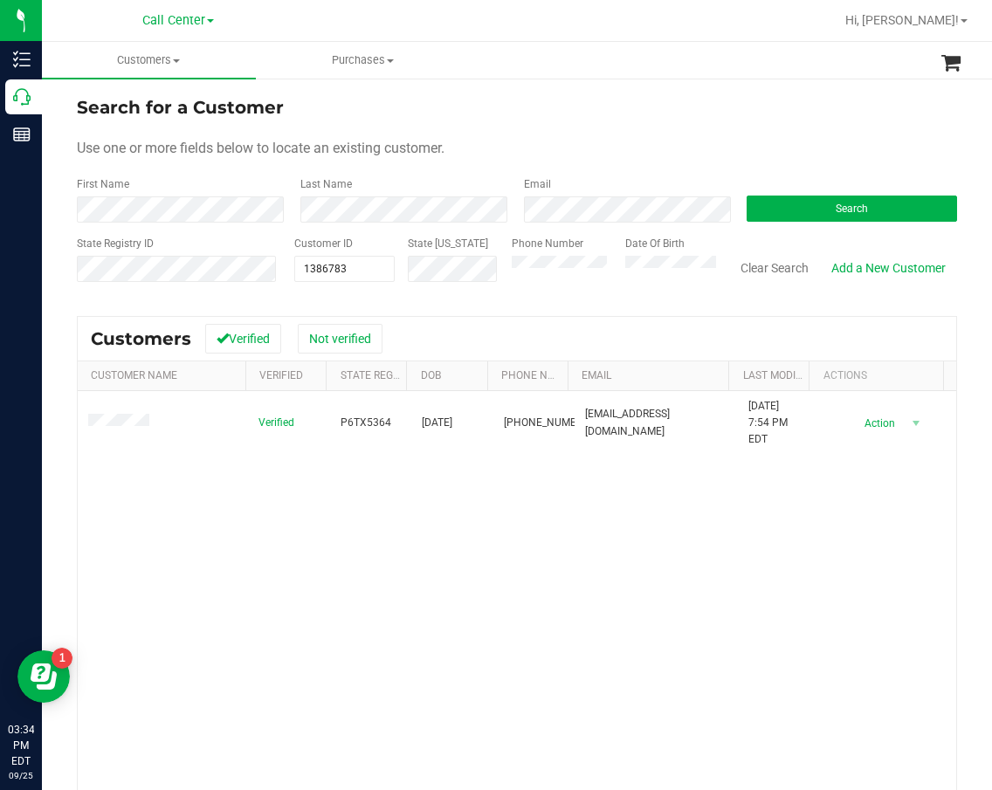
click at [300, 655] on div "Verified P6TX5364 11/02/1953 (407) 608-0686 annbixler29@hotmail.com 4/20/2024 7…" at bounding box center [517, 640] width 878 height 498
click at [448, 589] on div "Verified P6TX5364 11/02/1953 (407) 608-0686 annbixler29@hotmail.com 4/20/2024 7…" at bounding box center [517, 640] width 878 height 498
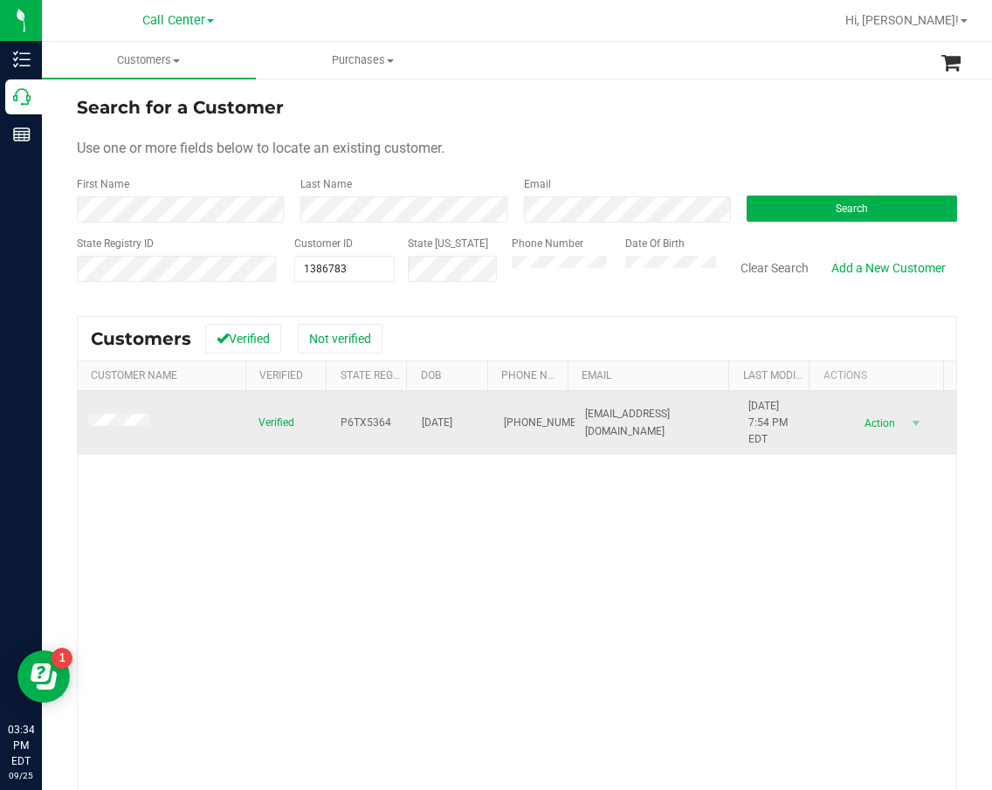
click at [504, 415] on span "(407) 608-0686" at bounding box center [547, 423] width 87 height 17
copy span "(407) 608-0686"
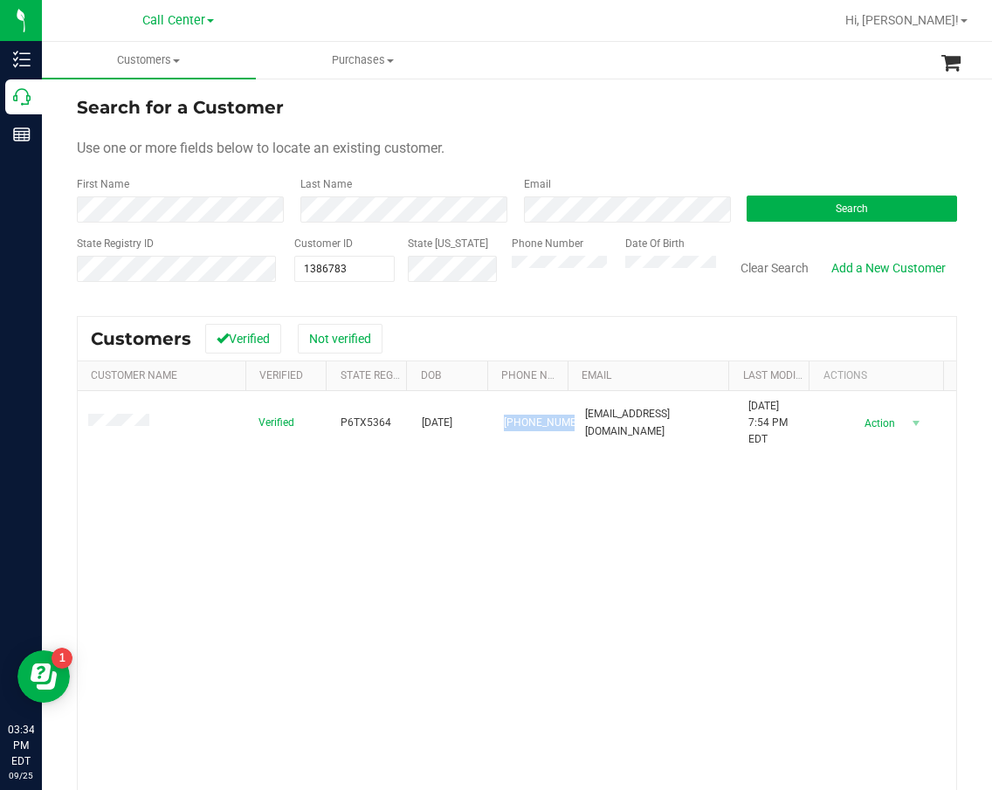
click at [606, 544] on div "Verified P6TX5364 11/02/1953 (407) 608-0686 annbixler29@hotmail.com 4/20/2024 7…" at bounding box center [517, 640] width 878 height 498
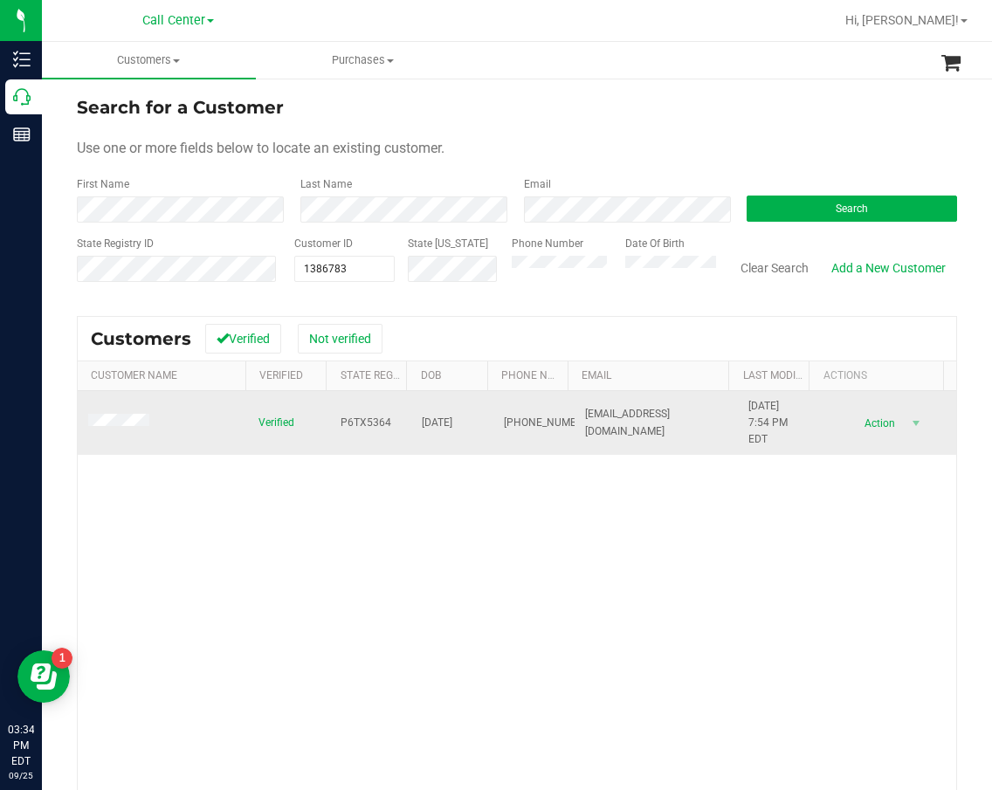
click at [374, 412] on td "P6TX5364" at bounding box center [371, 423] width 82 height 65
click at [370, 420] on span "P6TX5364" at bounding box center [366, 423] width 51 height 17
copy span "P6TX5364"
click at [428, 434] on td "11/02/1953" at bounding box center [452, 423] width 82 height 65
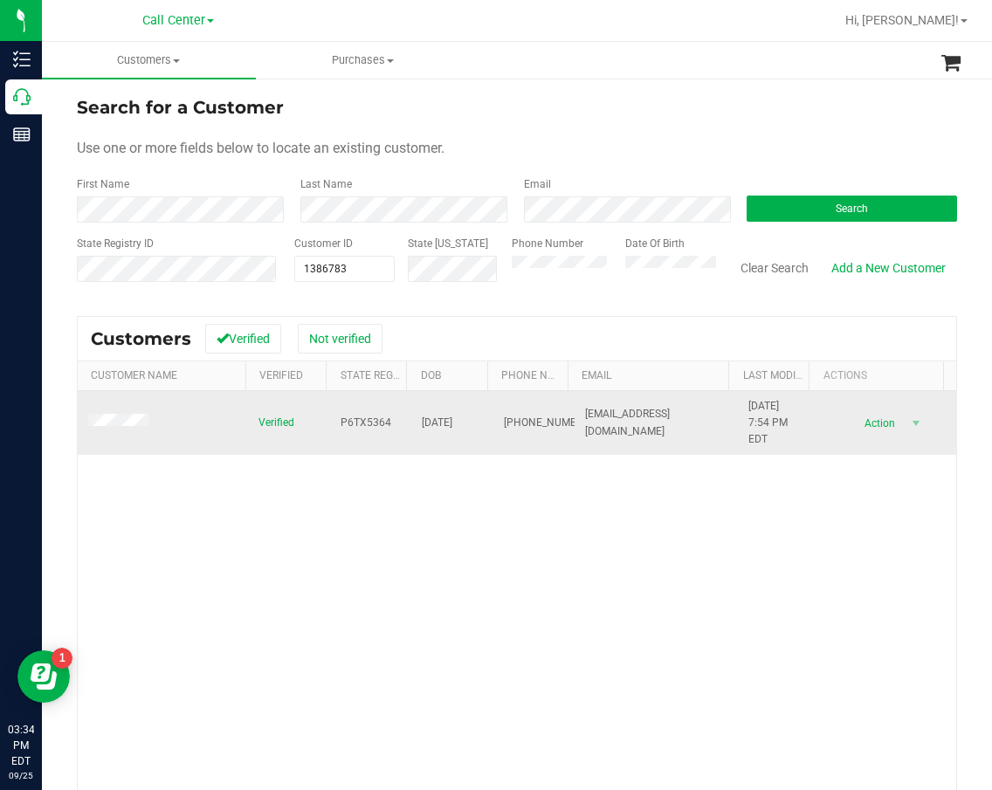
click at [436, 418] on span "11/02/1953" at bounding box center [437, 423] width 31 height 17
click at [504, 425] on span "(407) 608-0686" at bounding box center [547, 423] width 87 height 17
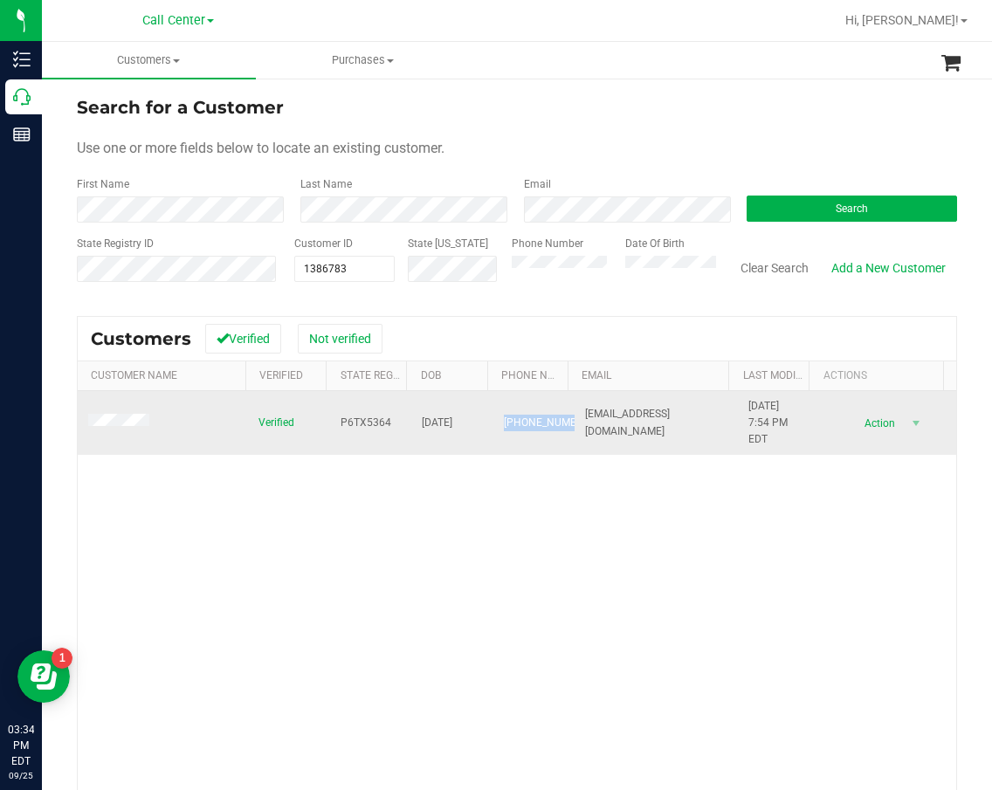
click at [504, 425] on span "(407) 608-0686" at bounding box center [547, 423] width 87 height 17
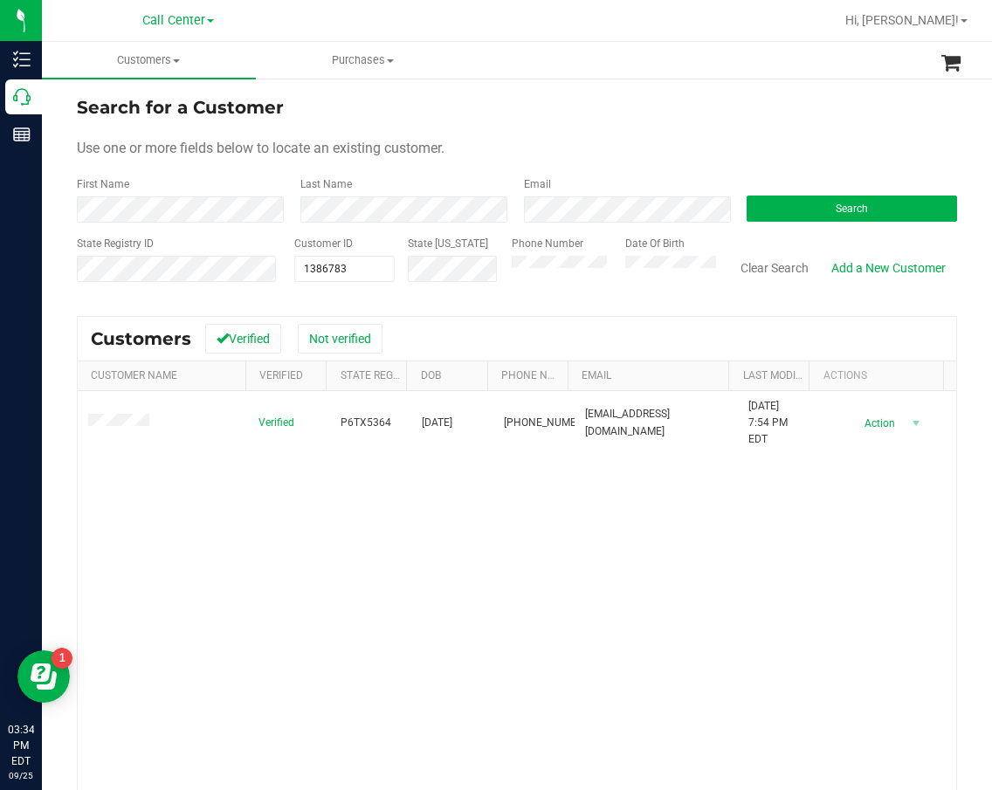
drag, startPoint x: 437, startPoint y: 493, endPoint x: 315, endPoint y: 471, distance: 123.5
click at [435, 493] on div "Verified P6TX5364 11/02/1953 (407) 608-0686 annbixler29@hotmail.com 4/20/2024 7…" at bounding box center [517, 640] width 878 height 498
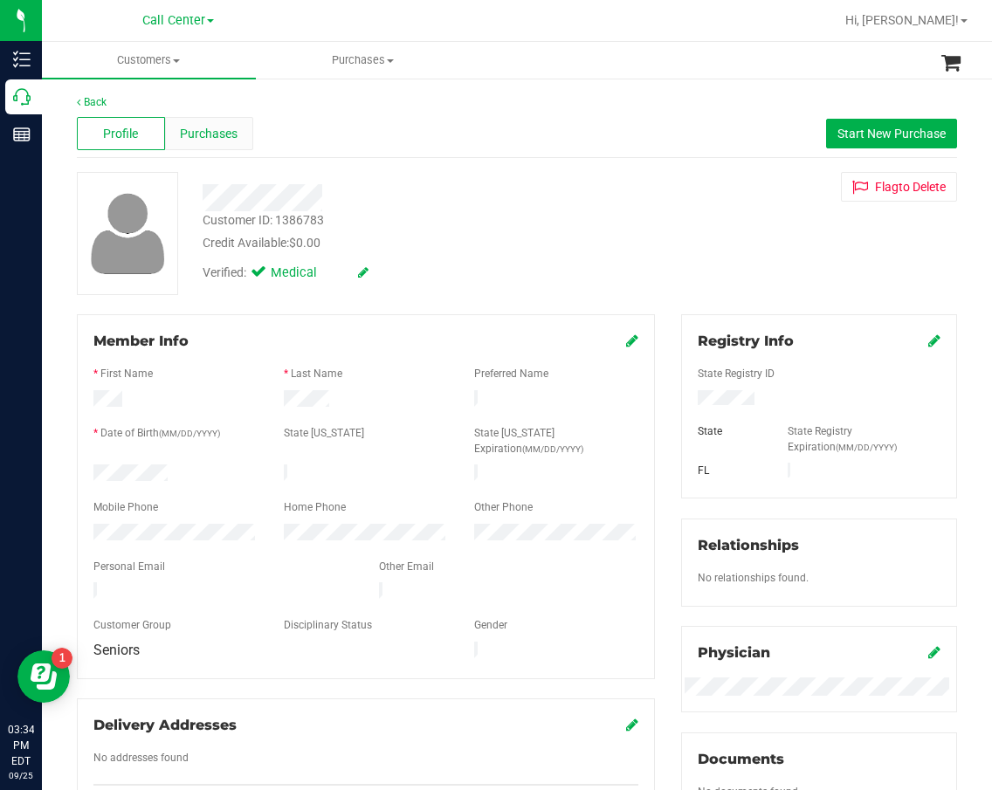
click at [224, 147] on div "Purchases" at bounding box center [209, 133] width 88 height 33
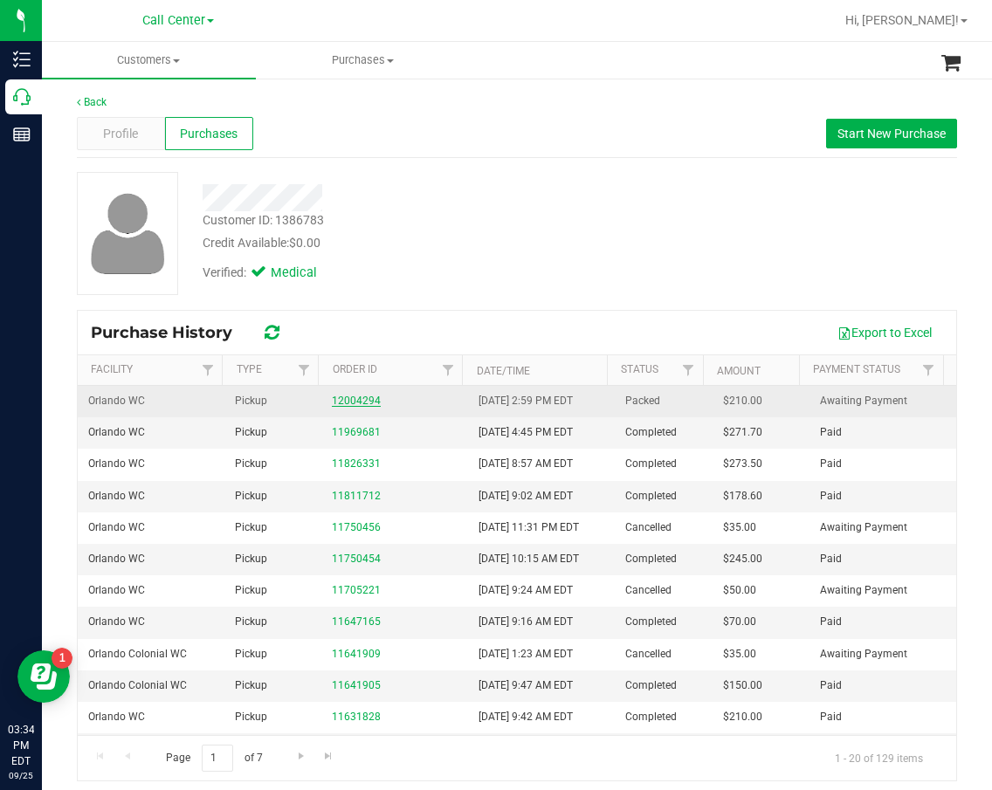
click at [336, 404] on link "12004294" at bounding box center [356, 401] width 49 height 12
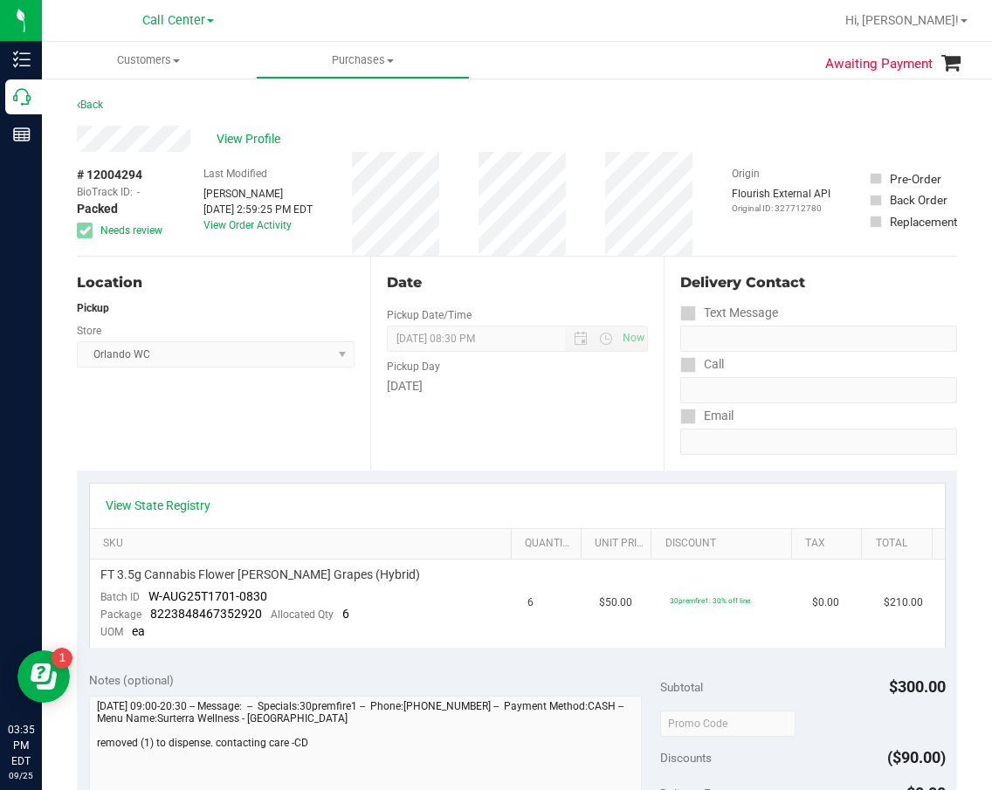
click at [496, 506] on div "View State Registry" at bounding box center [517, 505] width 823 height 17
click at [591, 615] on td "$50.00" at bounding box center [625, 604] width 72 height 88
click at [554, 351] on span "09/25/2025 08:30 PM Now" at bounding box center [517, 339] width 261 height 26
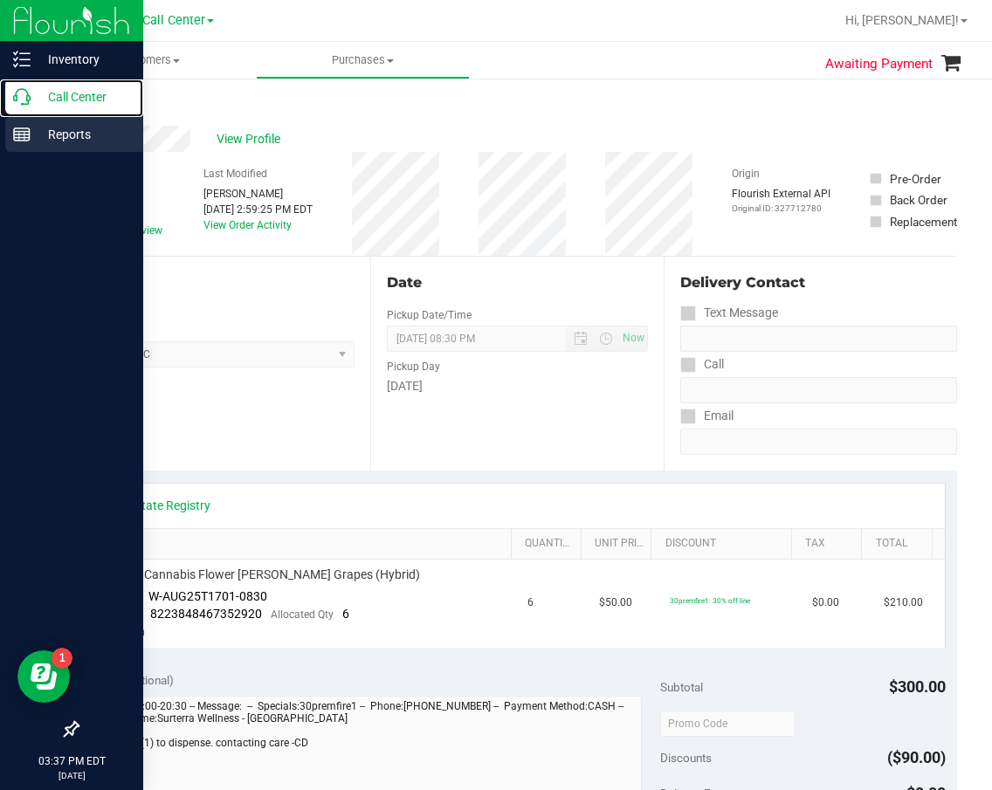
drag, startPoint x: 25, startPoint y: 107, endPoint x: 7, endPoint y: 120, distance: 22.5
click at [25, 107] on div "Call Center" at bounding box center [74, 96] width 138 height 35
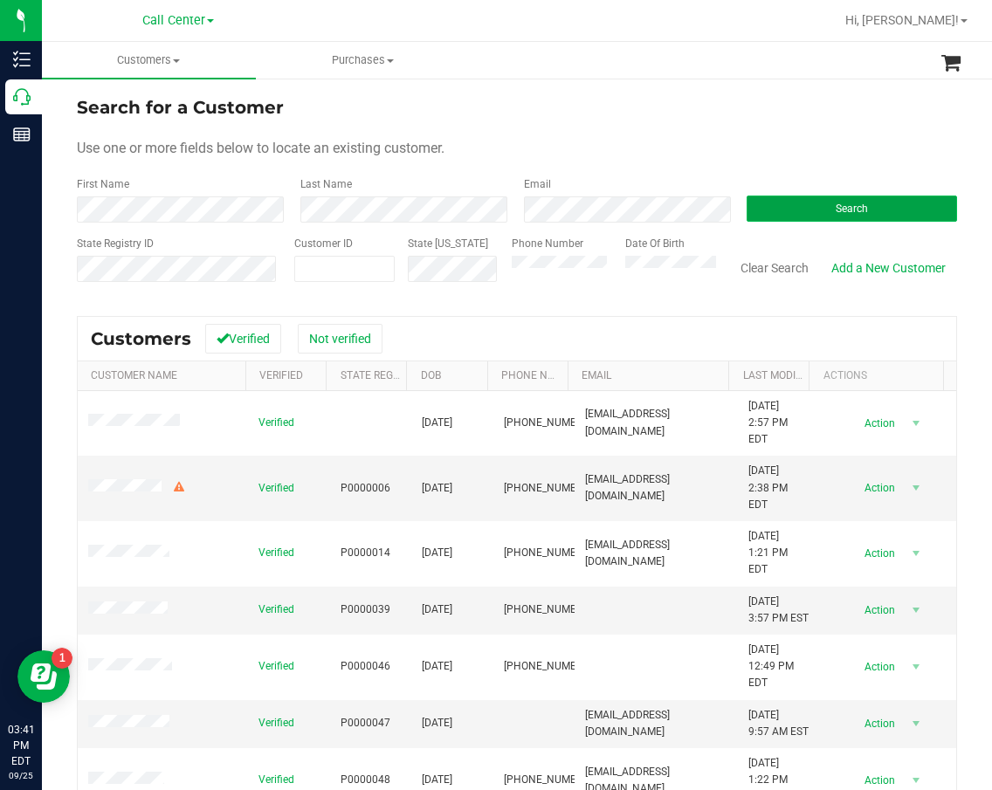
click at [779, 204] on button "Search" at bounding box center [852, 209] width 210 height 26
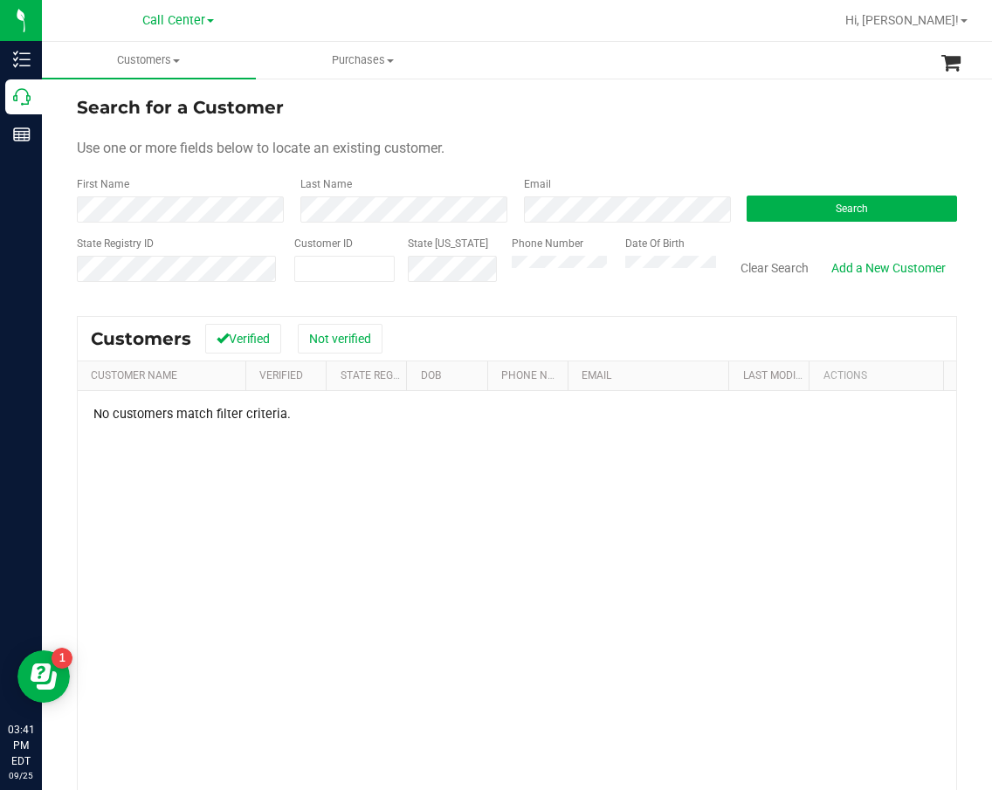
drag, startPoint x: 557, startPoint y: 582, endPoint x: 520, endPoint y: 582, distance: 36.7
click at [557, 582] on div "No customers match filter criteria." at bounding box center [517, 647] width 878 height 513
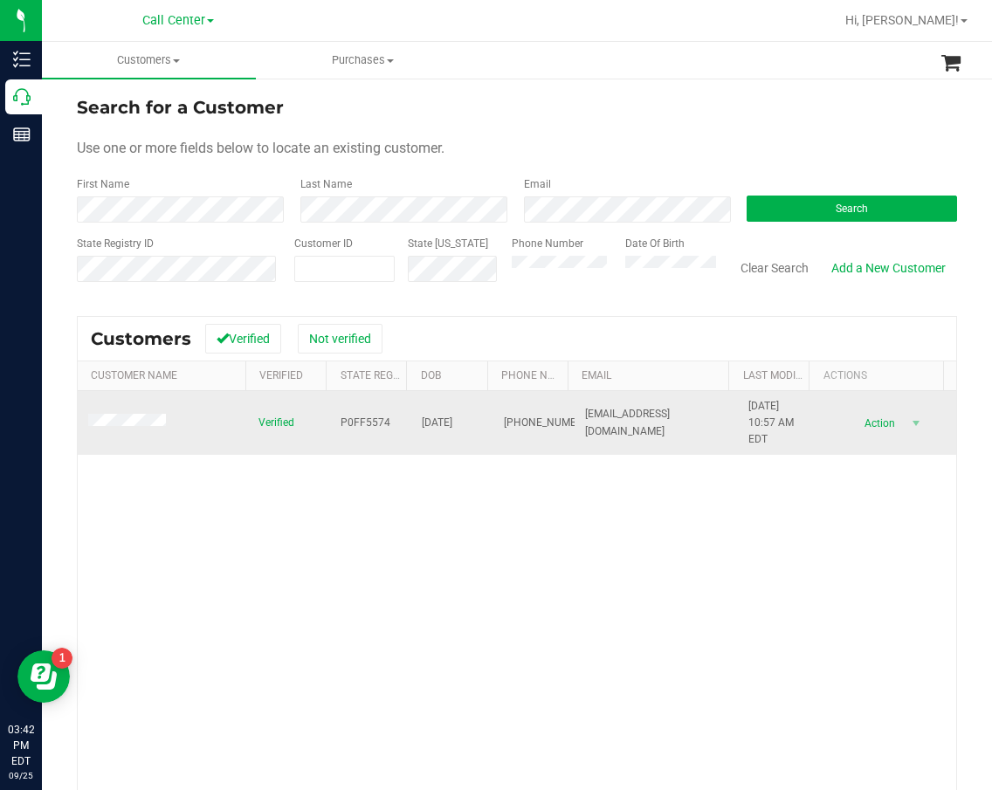
click at [359, 420] on span "P0FF5574" at bounding box center [366, 423] width 50 height 17
click at [440, 420] on span "01/06/1965" at bounding box center [437, 423] width 31 height 17
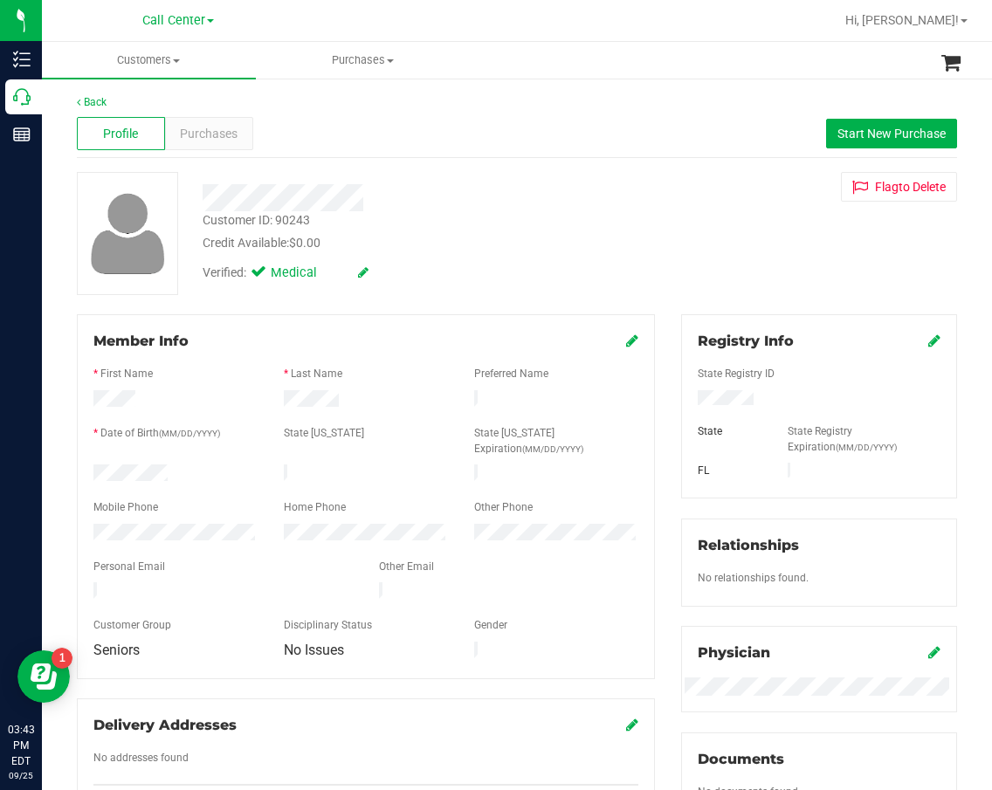
click at [508, 105] on div "Back" at bounding box center [517, 102] width 880 height 16
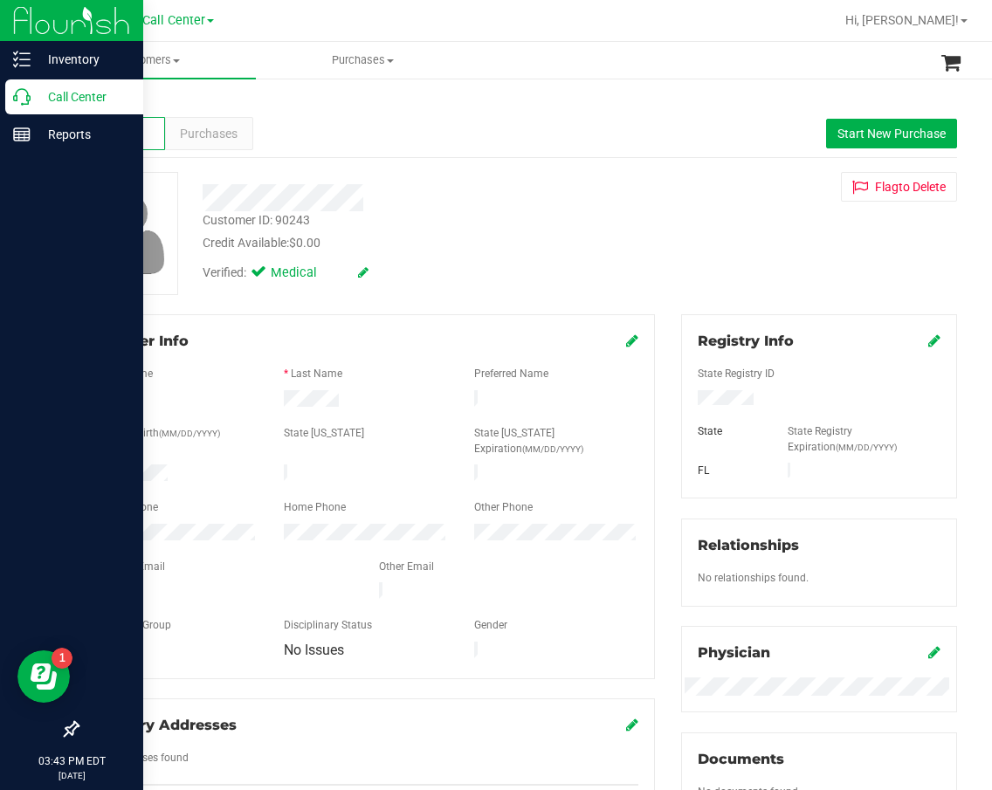
click at [26, 92] on icon at bounding box center [21, 96] width 17 height 17
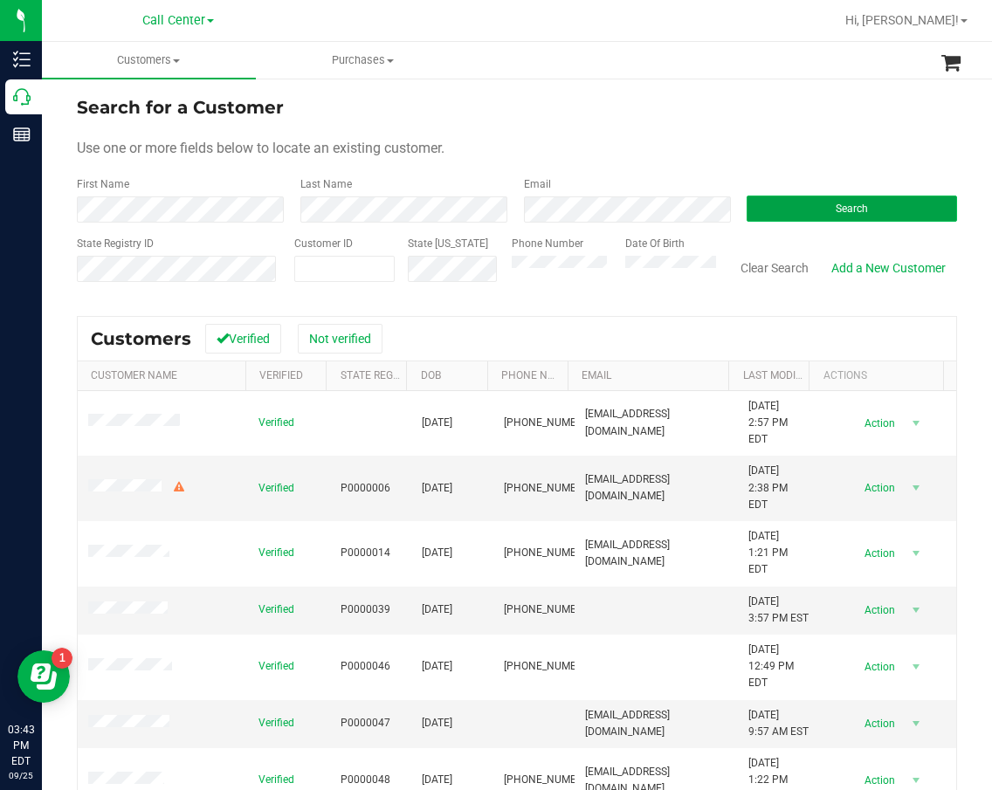
click at [788, 201] on button "Search" at bounding box center [852, 209] width 210 height 26
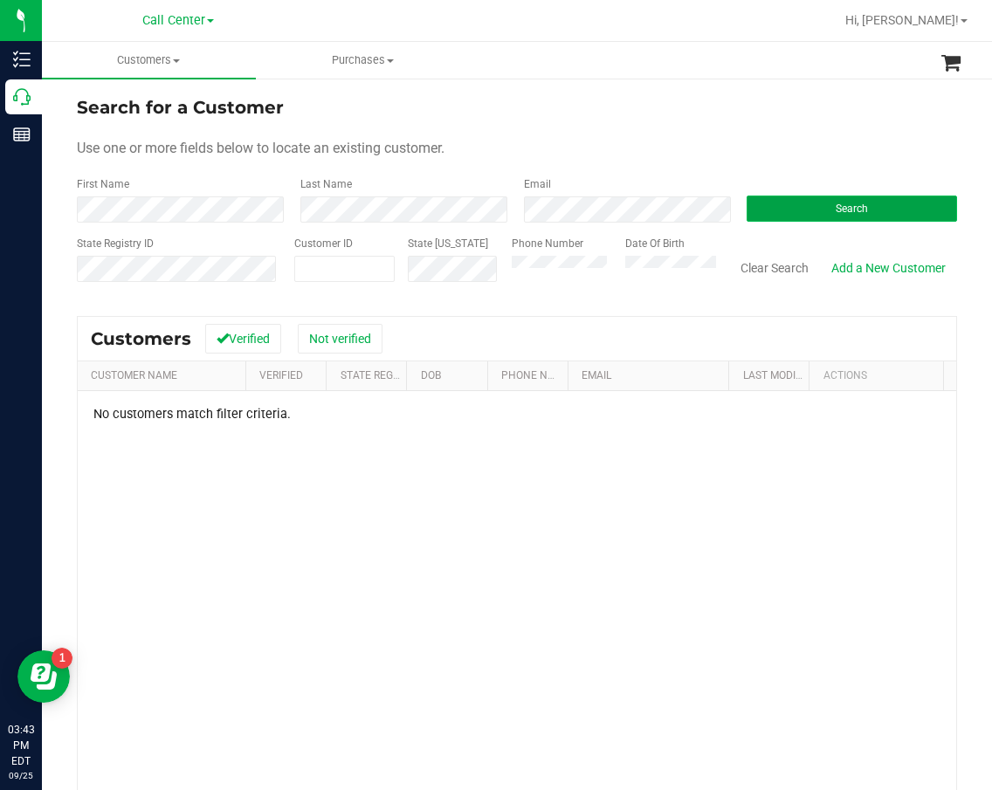
click at [844, 217] on button "Search" at bounding box center [852, 209] width 210 height 26
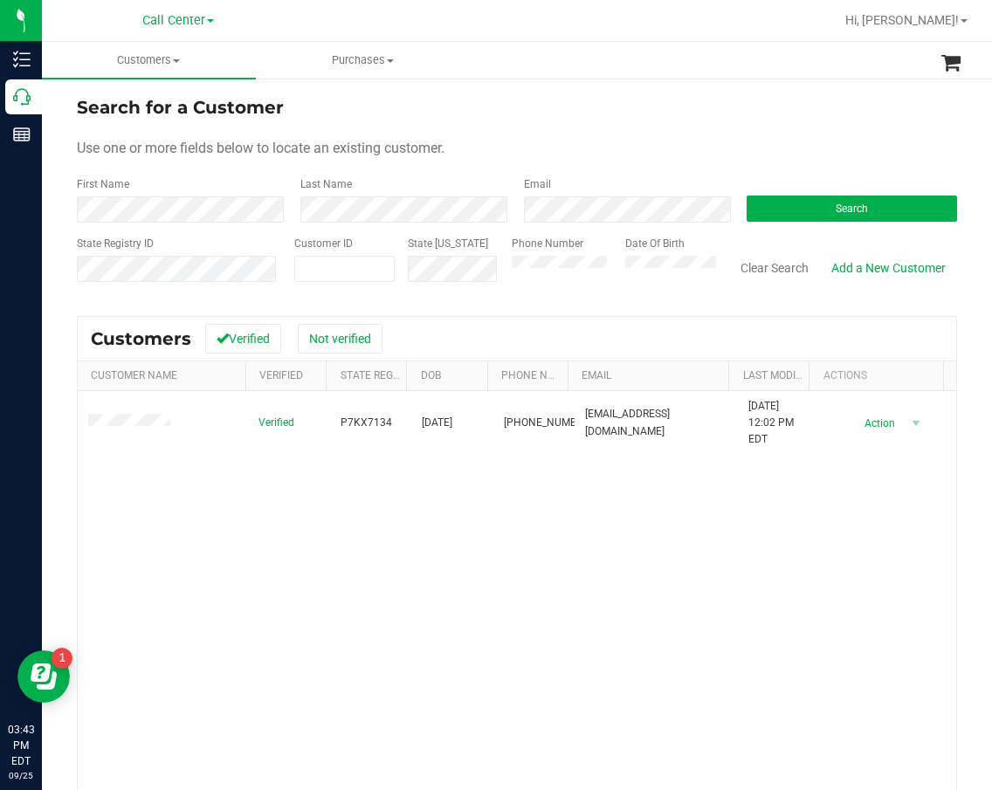
click at [368, 604] on div "Verified P7KX7134 03/11/1955 (850) 227-6459 wewadeb@yahoo.com 9/23/2025 12:02 P…" at bounding box center [517, 640] width 878 height 498
click at [849, 199] on button "Search" at bounding box center [852, 209] width 210 height 26
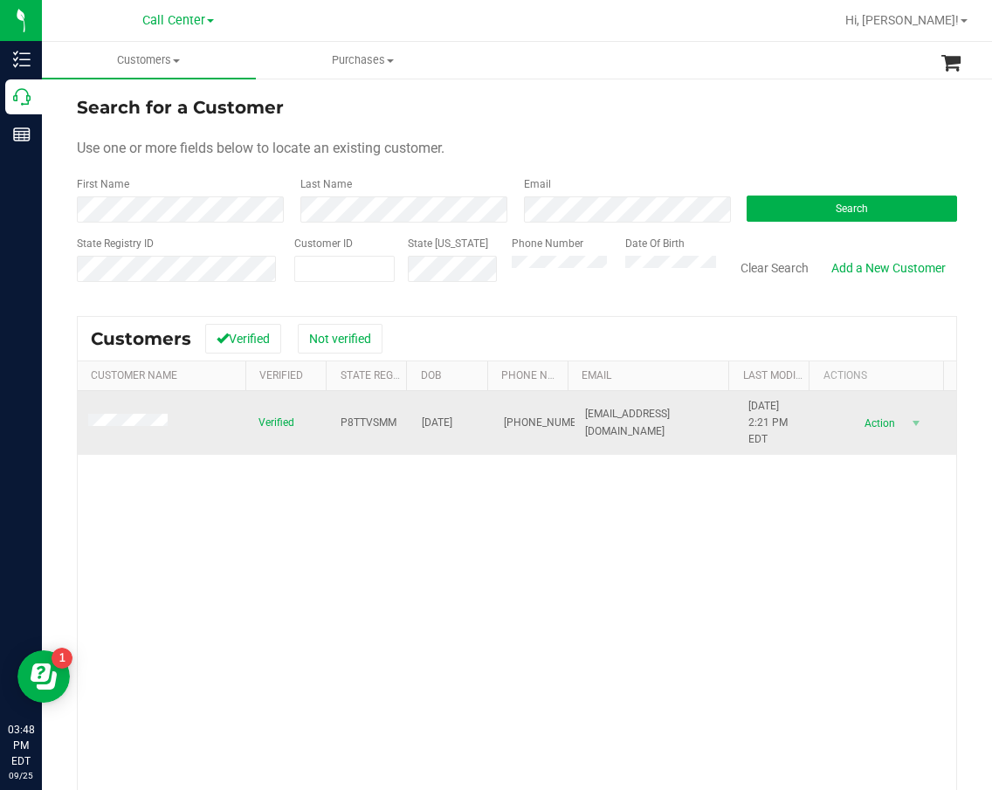
click at [362, 420] on span "P8TTVSMM" at bounding box center [369, 423] width 56 height 17
click at [424, 417] on span "12/12/1954" at bounding box center [437, 423] width 31 height 17
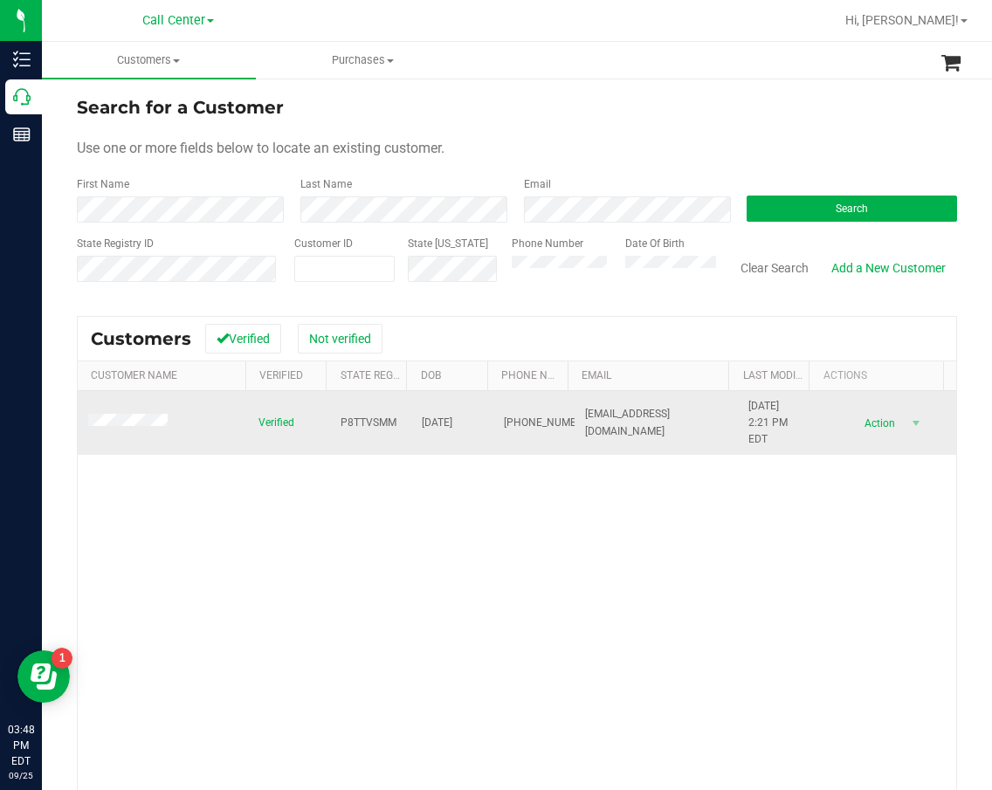
drag, startPoint x: 344, startPoint y: 490, endPoint x: 373, endPoint y: 408, distance: 87.0
click at [344, 490] on div "Verified P8TTVSMM 12/12/1954 (941) 539-9078 revismmr@comcast.net 8/24/2024 2:21…" at bounding box center [517, 640] width 878 height 498
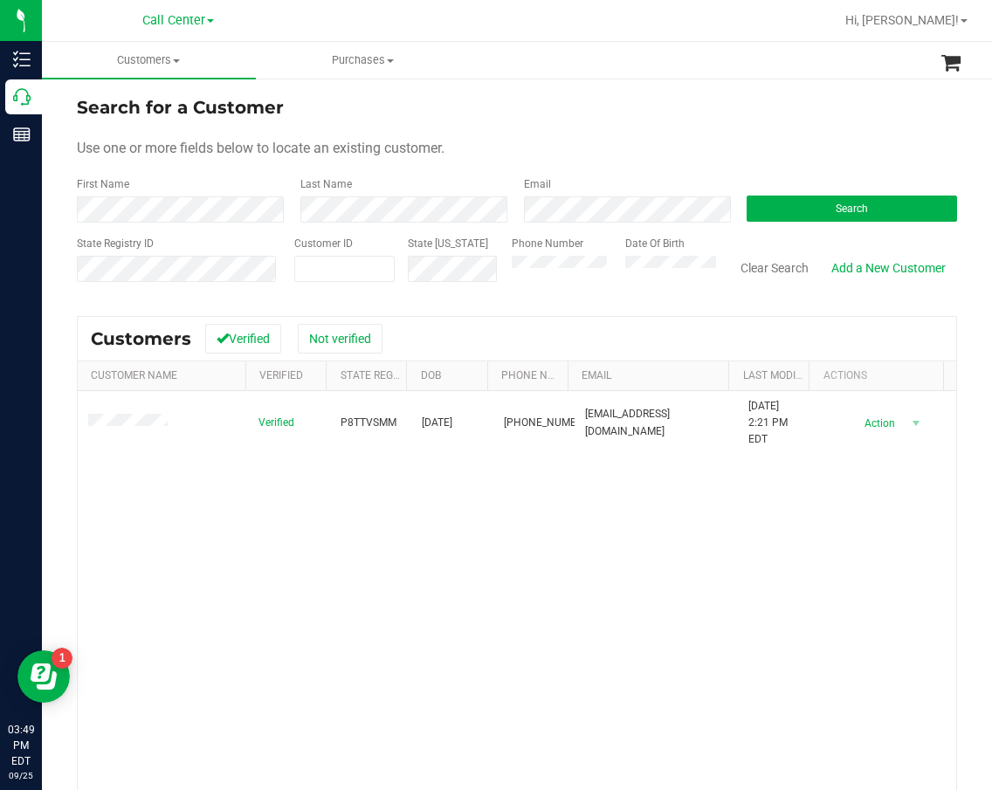
click at [487, 296] on div "State ID" at bounding box center [447, 267] width 104 height 62
drag, startPoint x: 482, startPoint y: 112, endPoint x: 491, endPoint y: 114, distance: 8.9
click at [482, 112] on div "Search for a Customer" at bounding box center [517, 107] width 880 height 26
drag, startPoint x: 935, startPoint y: 132, endPoint x: 921, endPoint y: 173, distance: 43.4
click at [929, 151] on form "Search for a Customer Use one or more fields below to locate an existing custom…" at bounding box center [517, 195] width 880 height 203
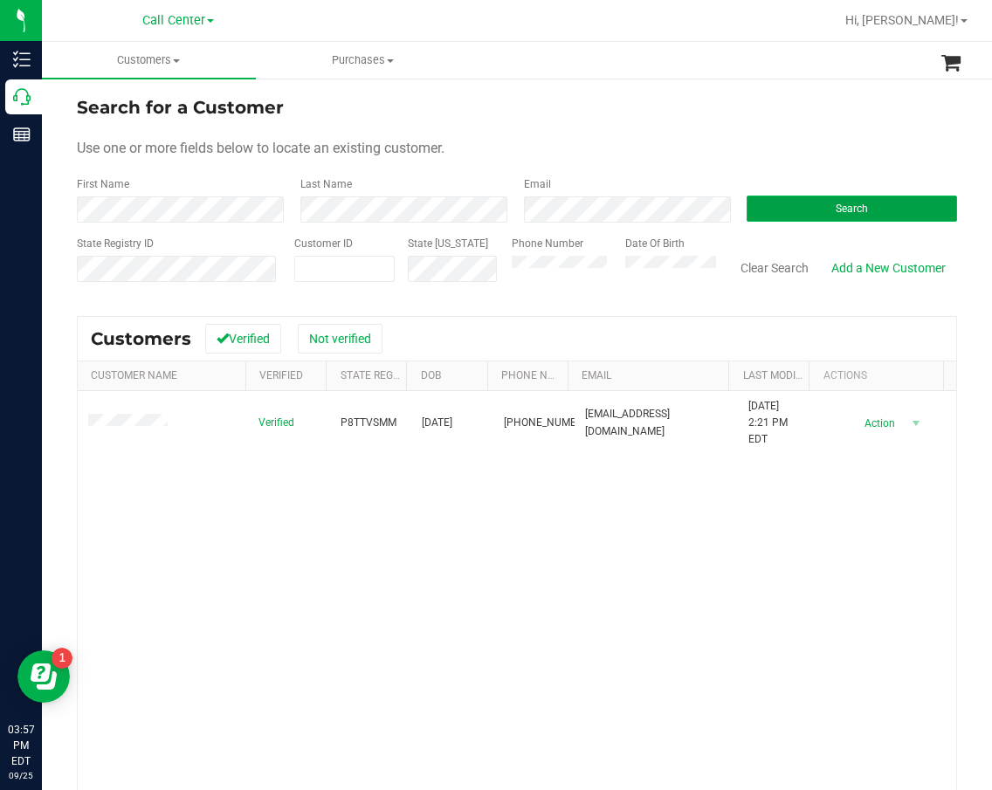
click at [906, 203] on button "Search" at bounding box center [852, 209] width 210 height 26
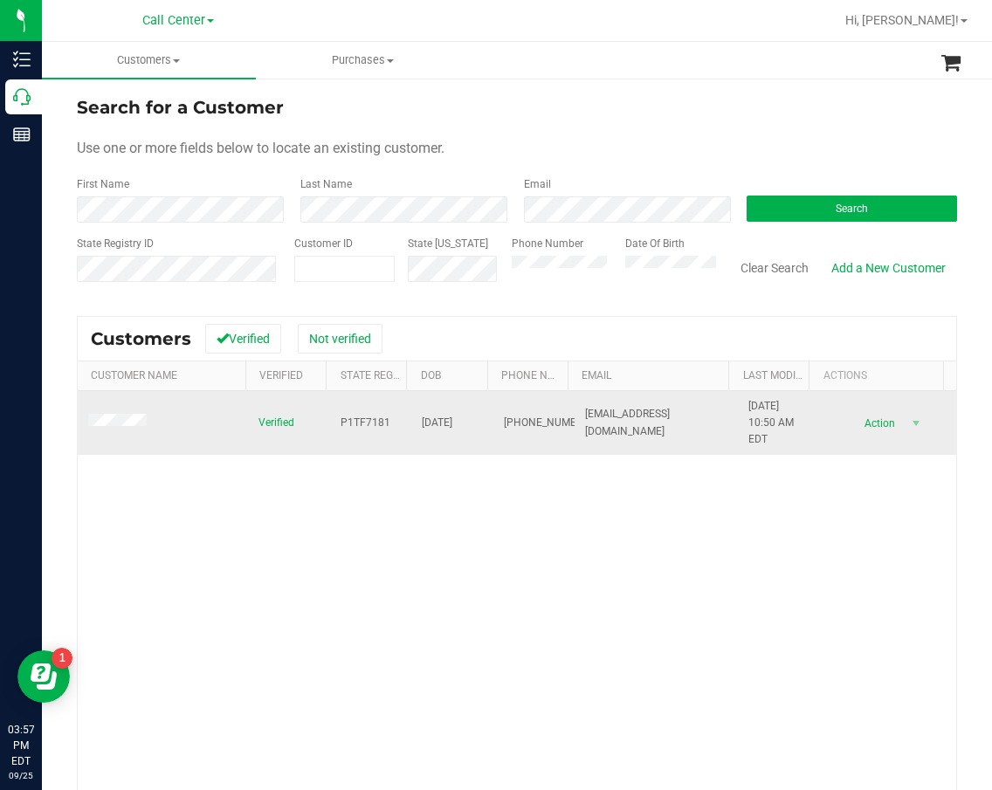
click at [279, 419] on span "Verified" at bounding box center [276, 423] width 36 height 17
click at [350, 417] on span "P1TF7181" at bounding box center [366, 423] width 50 height 17
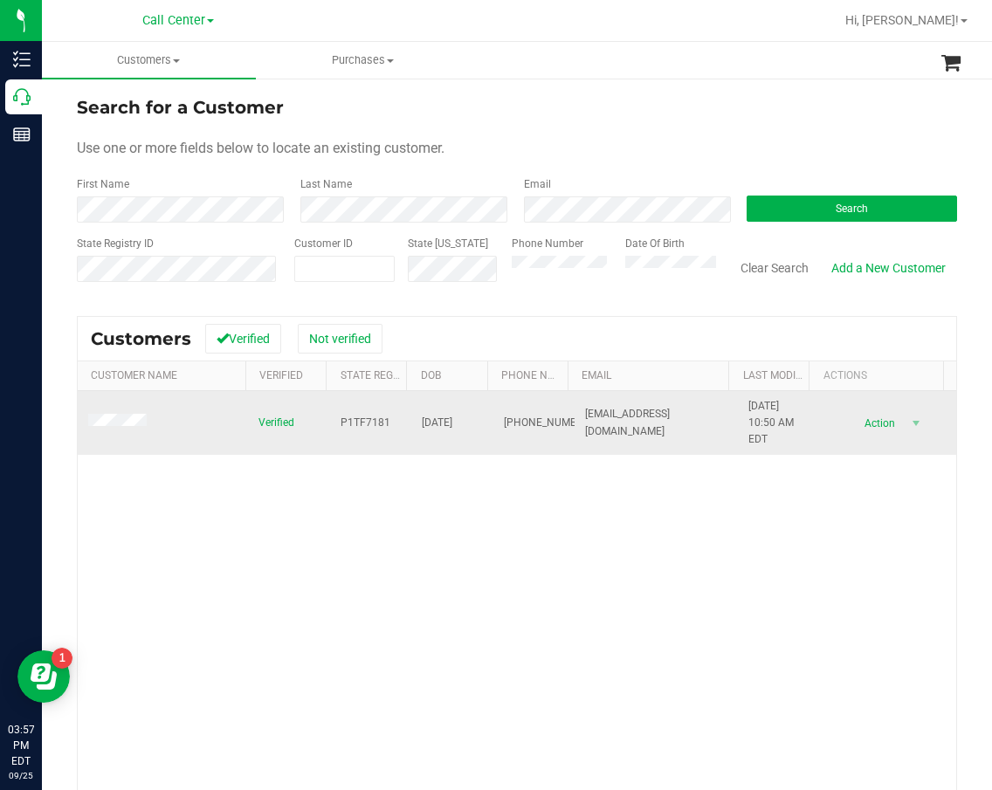
click at [427, 421] on span "04/26/1982" at bounding box center [437, 423] width 31 height 17
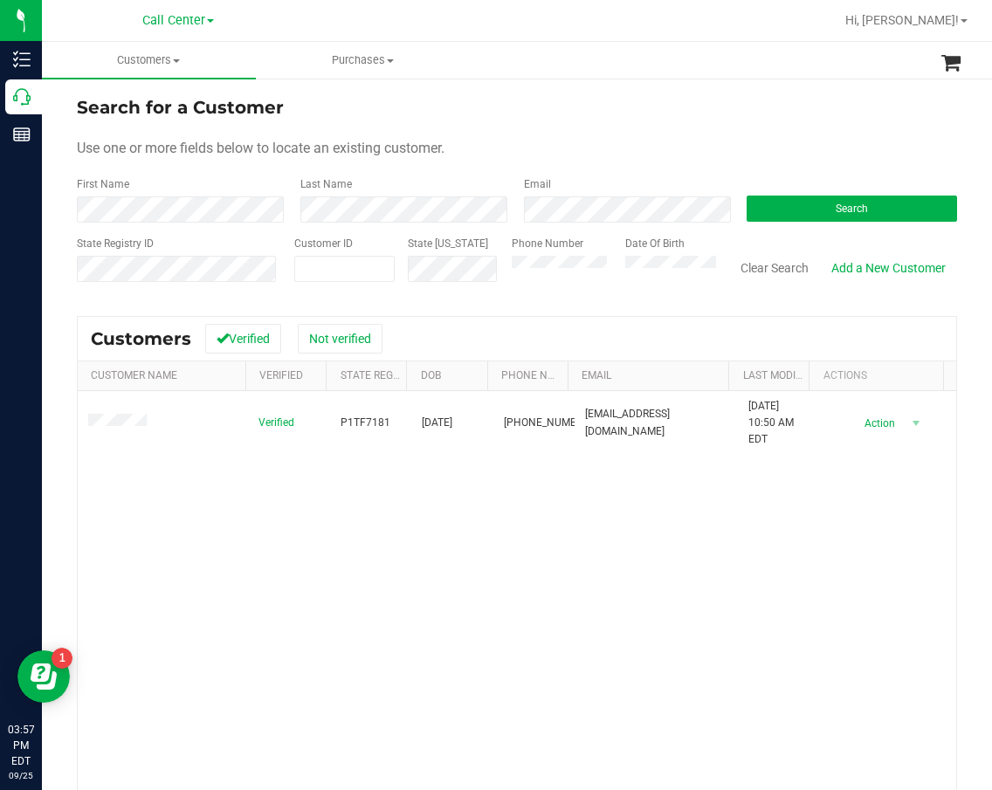
click at [255, 528] on div "Verified P1TF7181 04/26/1982 (786) 326-7901 jmcabral26@gmail.com 6/13/2025 10:5…" at bounding box center [517, 640] width 878 height 498
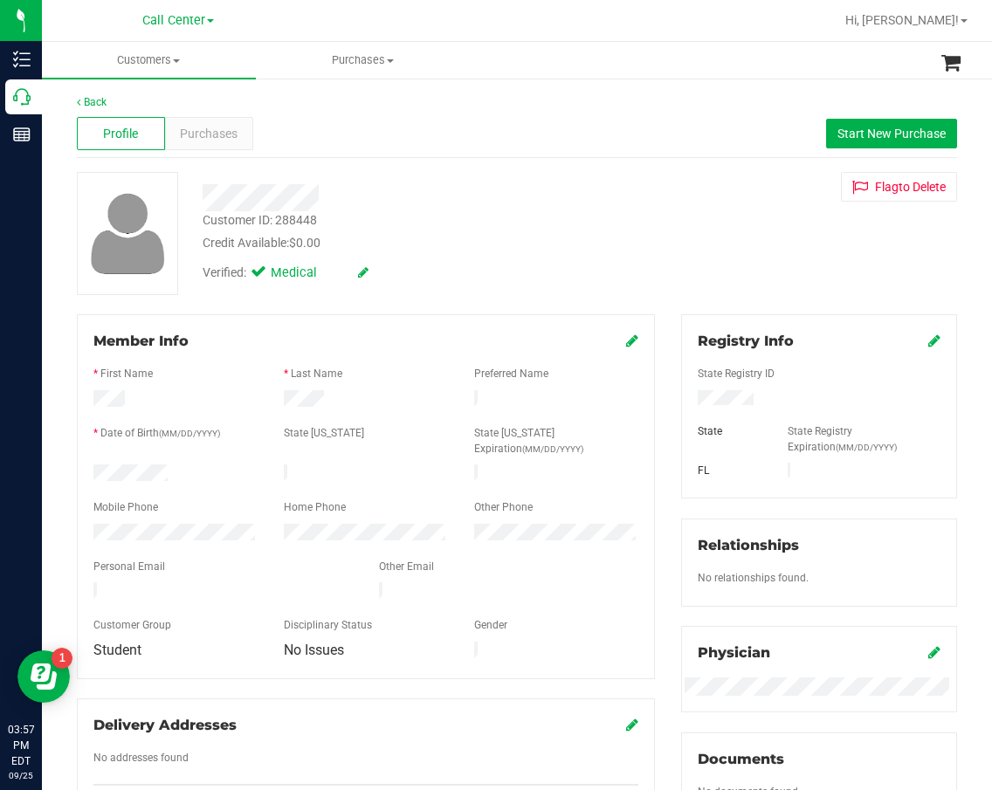
click at [478, 221] on div "Customer ID: 288448 Credit Available: $0.00" at bounding box center [415, 231] width 453 height 41
click at [218, 134] on span "Purchases" at bounding box center [209, 134] width 58 height 18
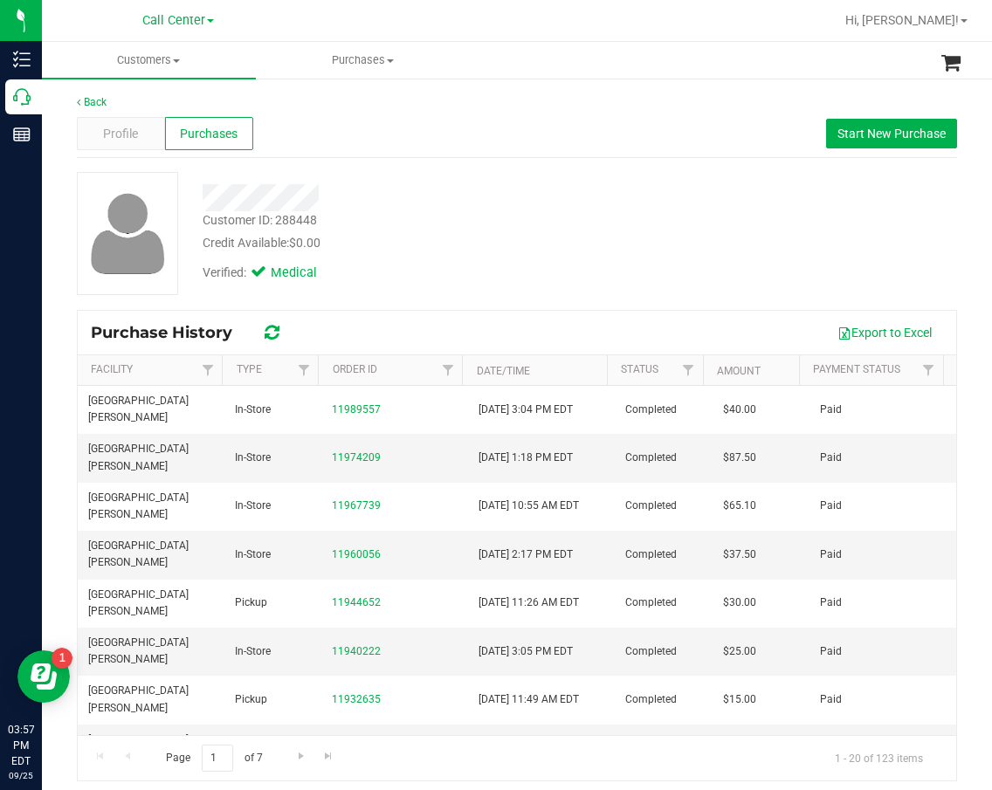
click at [455, 215] on div "Customer ID: 288448 Credit Available: $0.00" at bounding box center [415, 231] width 453 height 41
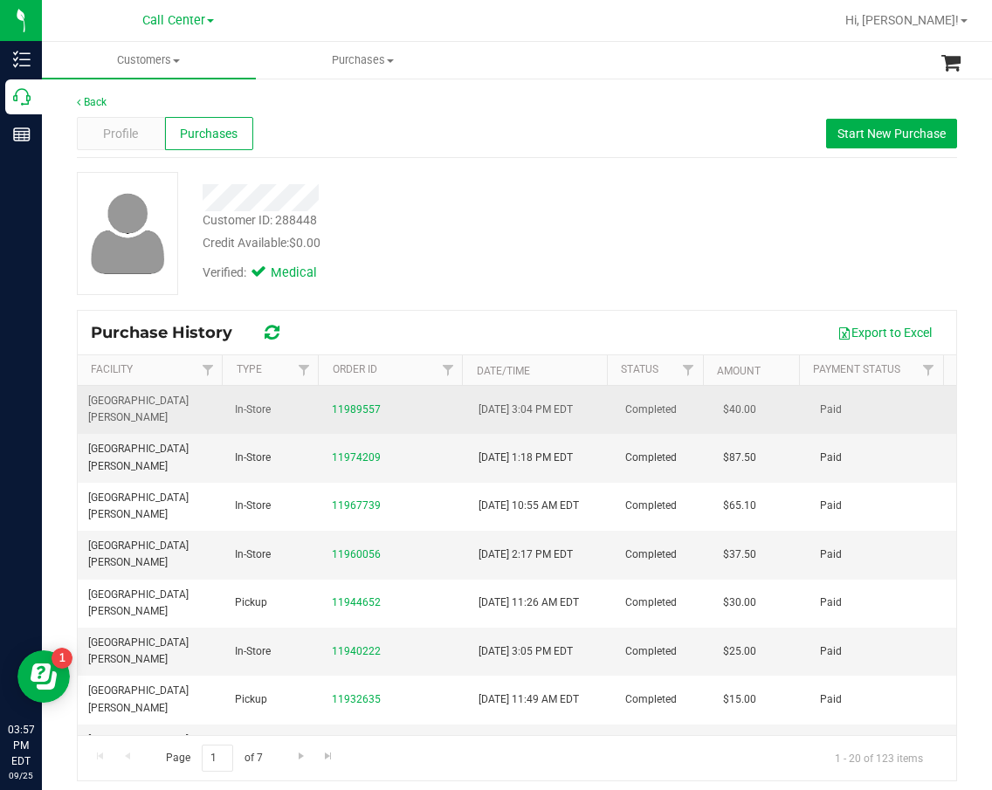
click at [355, 408] on div "11989557" at bounding box center [395, 410] width 126 height 17
click at [349, 403] on link "11989557" at bounding box center [356, 409] width 49 height 12
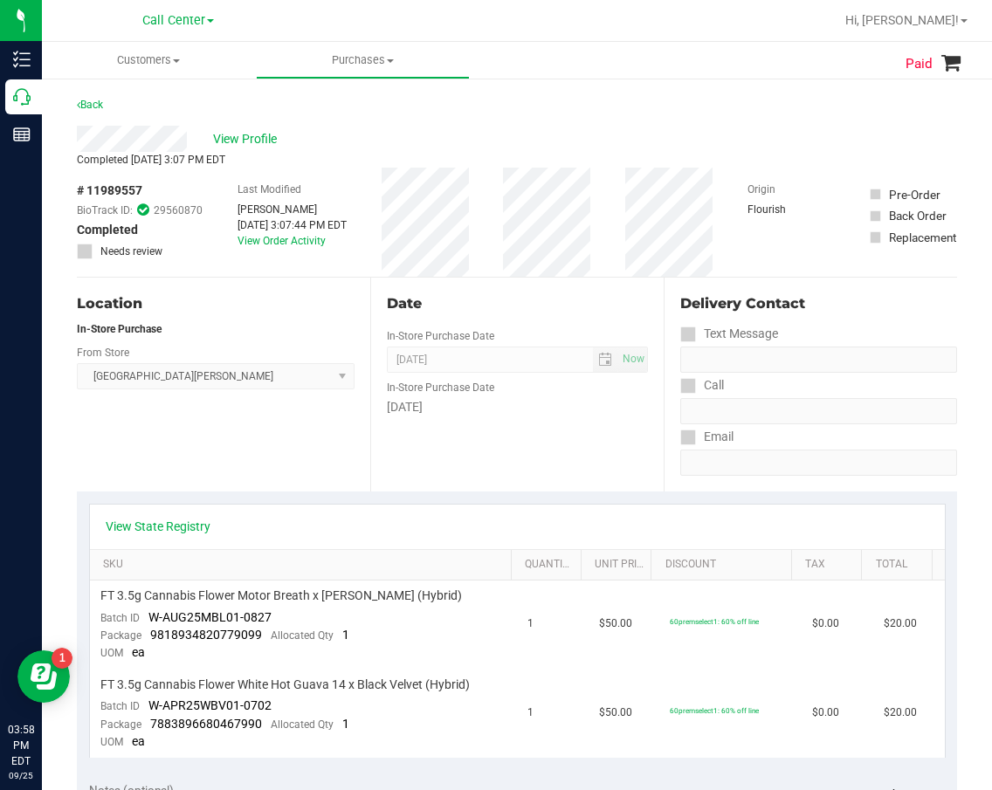
click at [476, 449] on div "Date In-Store Purchase Date Sep 22, 2025 Now In-Store Purchase Date Monday" at bounding box center [516, 385] width 293 height 214
click at [477, 439] on div "Date In-Store Purchase Date Sep 22, 2025 Now In-Store Purchase Date Monday" at bounding box center [516, 385] width 293 height 214
click at [451, 440] on div "Date In-Store Purchase Date Sep 22, 2025 Now In-Store Purchase Date Monday" at bounding box center [516, 385] width 293 height 214
click at [386, 482] on div "Date In-Store Purchase Date Sep 22, 2025 Now In-Store Purchase Date Monday" at bounding box center [516, 385] width 293 height 214
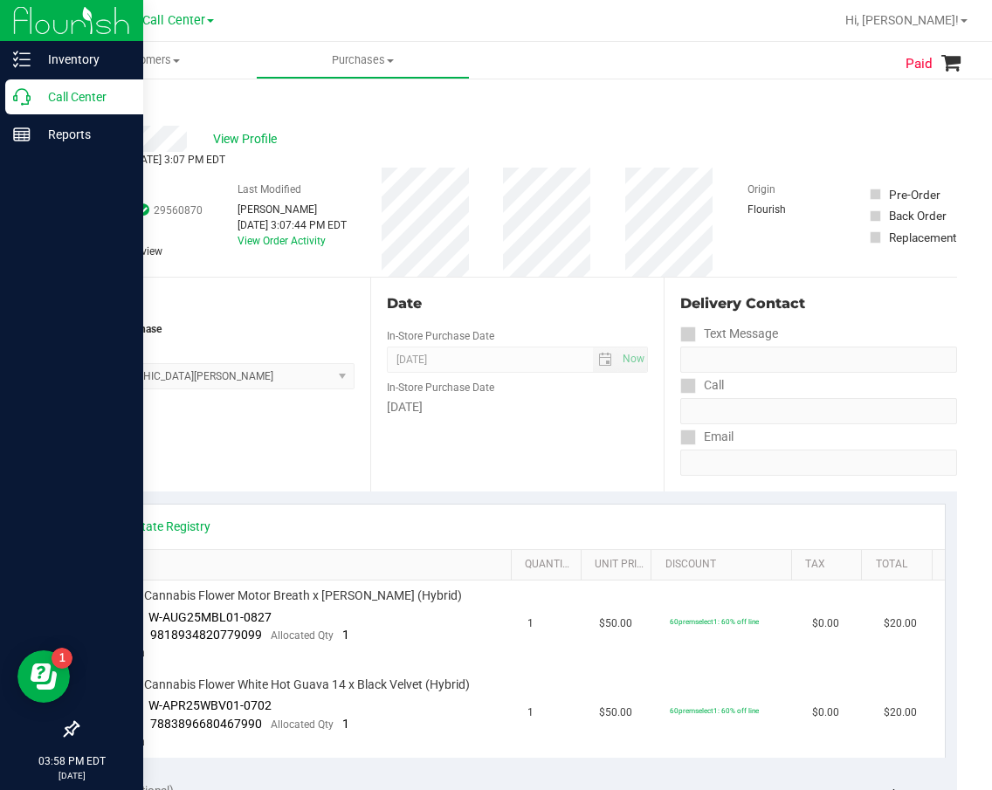
click at [38, 99] on p "Call Center" at bounding box center [83, 96] width 105 height 21
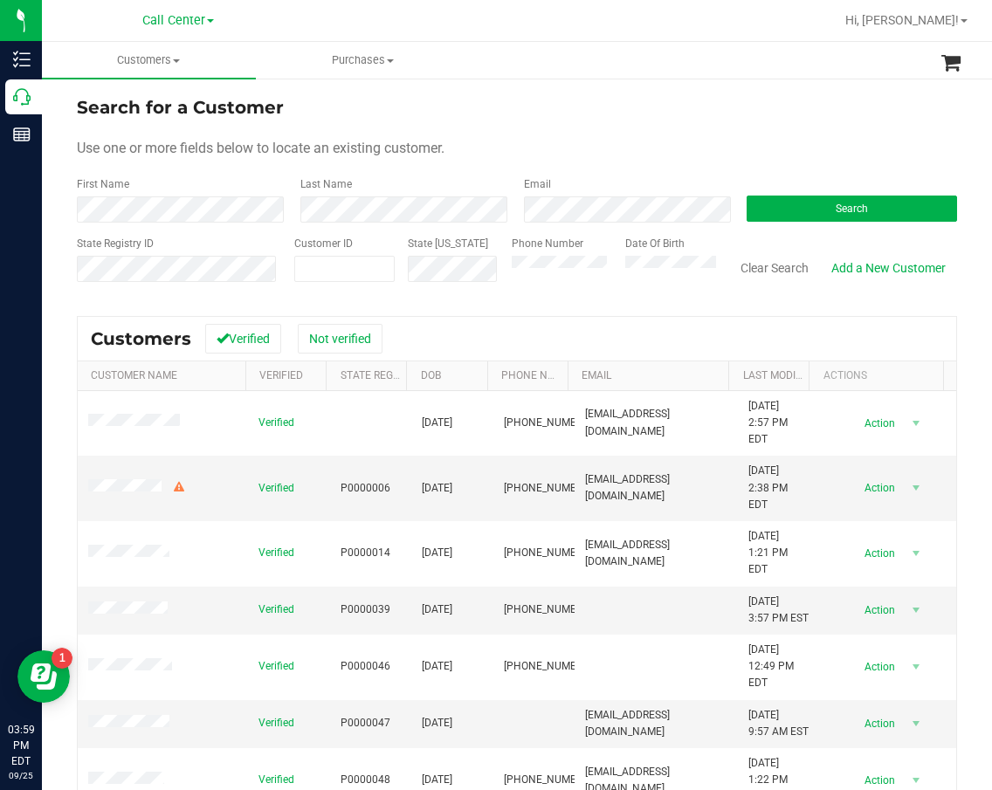
drag, startPoint x: 480, startPoint y: 253, endPoint x: 463, endPoint y: 254, distance: 17.5
click at [476, 253] on div "State ID" at bounding box center [447, 267] width 104 height 62
drag, startPoint x: 382, startPoint y: 265, endPoint x: 342, endPoint y: 269, distance: 39.5
click at [380, 265] on span at bounding box center [344, 269] width 100 height 26
paste input "1582639"
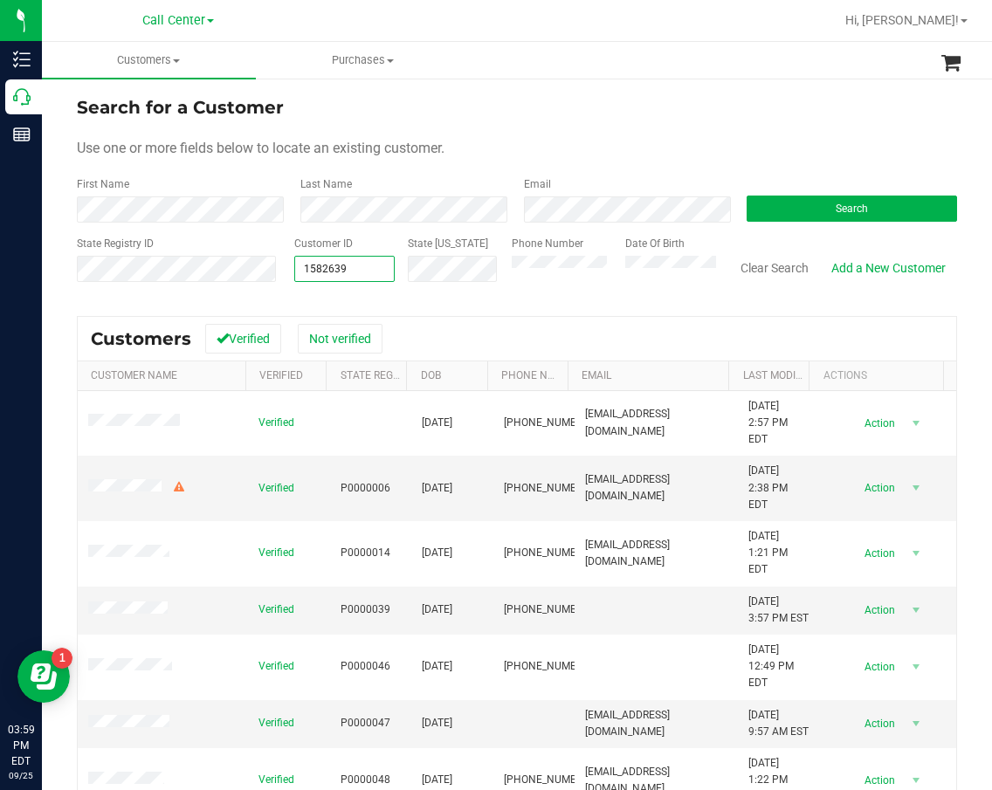
type input "1582639"
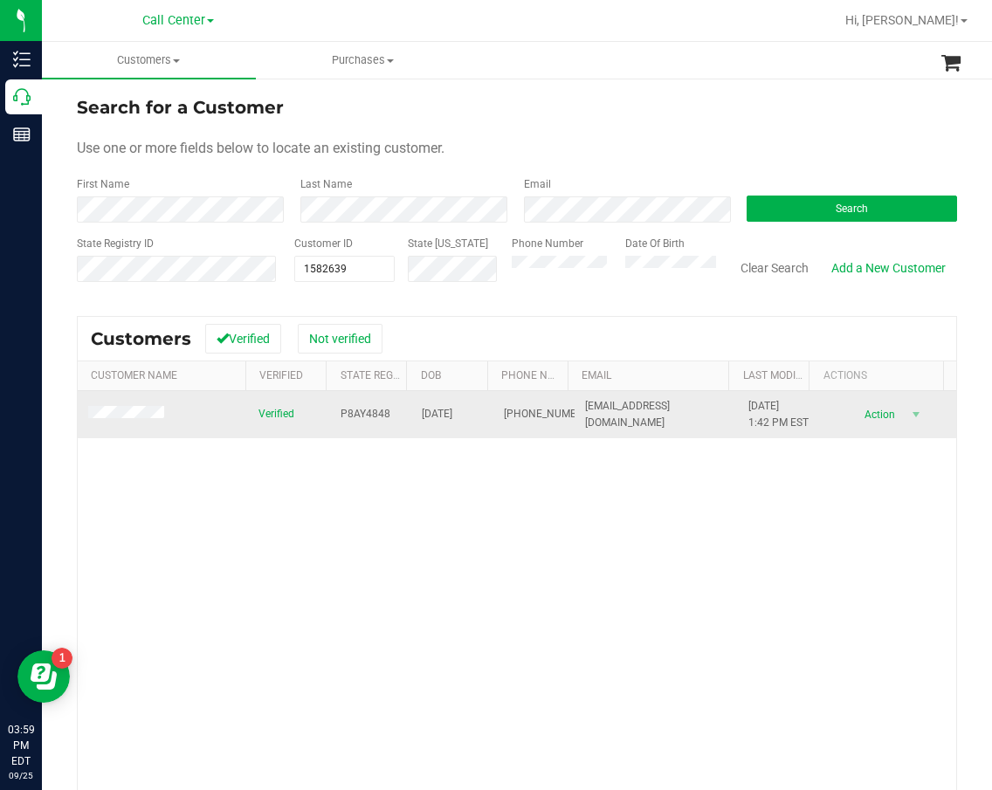
click at [341, 415] on span "P8AY4848" at bounding box center [366, 414] width 50 height 17
click at [451, 422] on span "02/21/2002" at bounding box center [437, 414] width 31 height 17
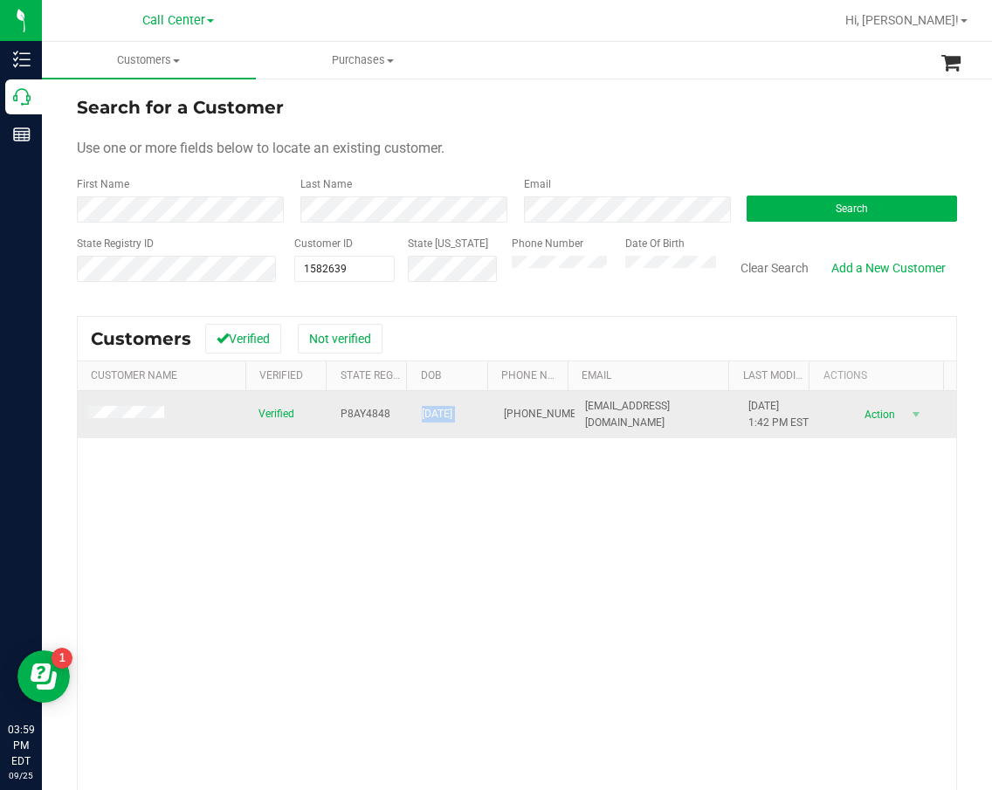
click at [451, 422] on span "02/21/2002" at bounding box center [437, 414] width 31 height 17
click at [504, 423] on span "(475) 224-0603" at bounding box center [547, 414] width 87 height 17
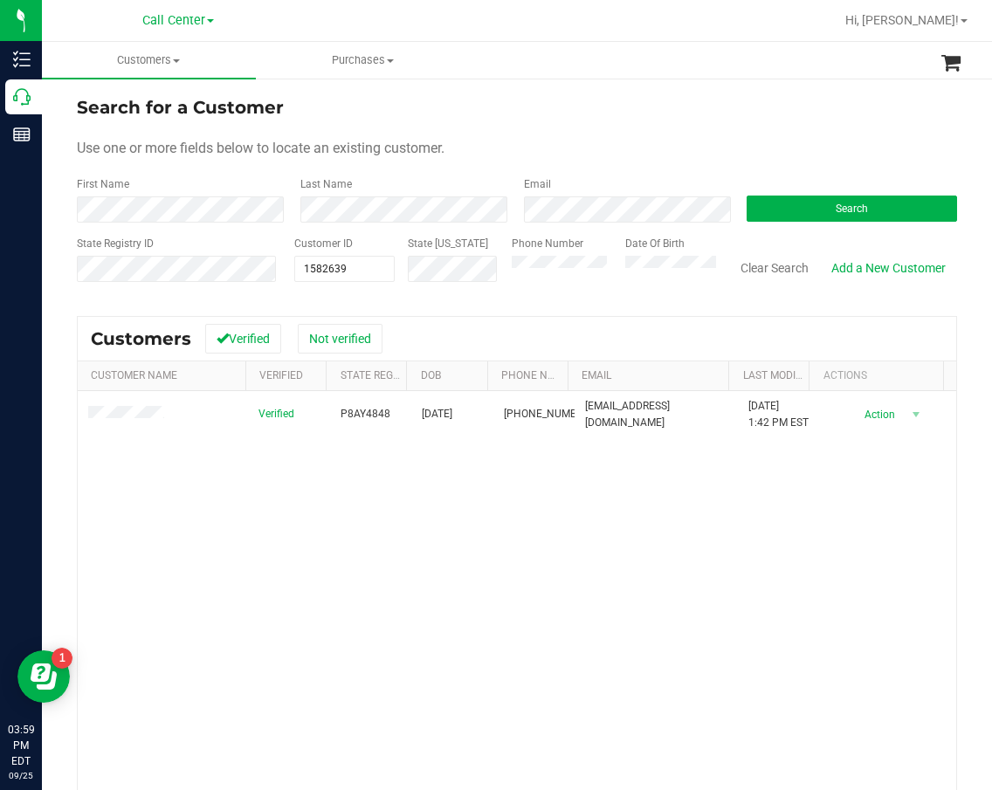
click at [561, 511] on div "Verified P8AY4848 02/21/2002 (475) 224-0603 padraigkinnare@gmail.com 2/11/2025 …" at bounding box center [517, 640] width 878 height 498
click at [355, 263] on span "1582639 1582639" at bounding box center [344, 269] width 100 height 26
click at [355, 263] on input "1582639" at bounding box center [344, 269] width 99 height 24
click at [308, 259] on span at bounding box center [344, 269] width 100 height 26
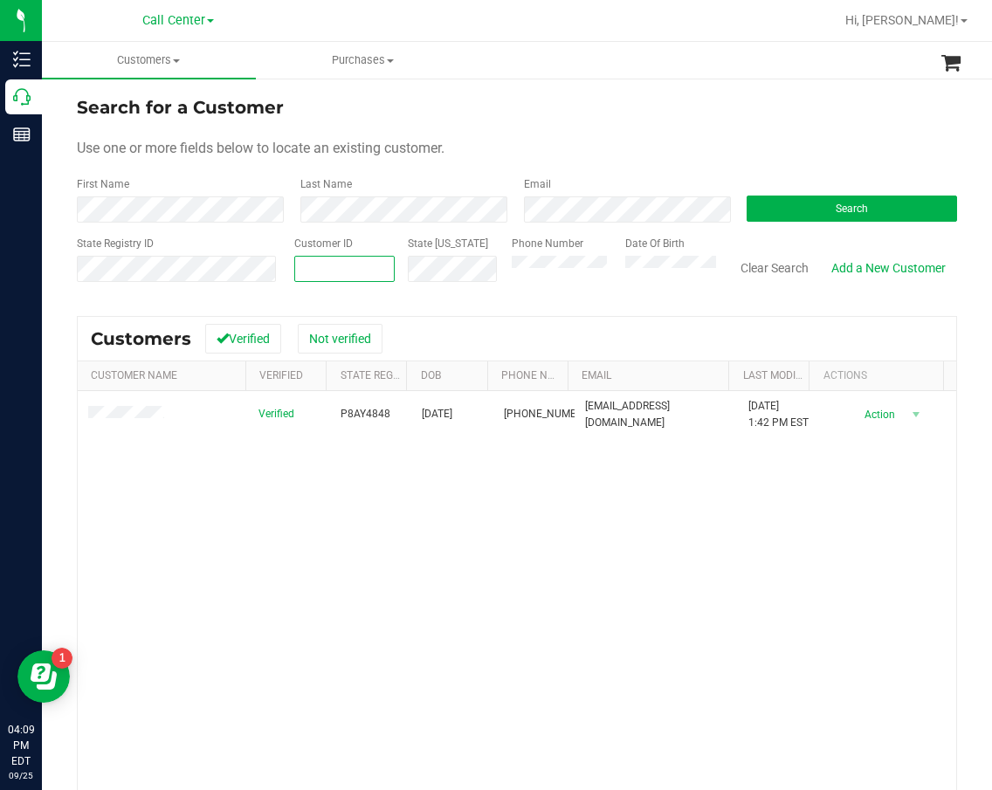
click at [309, 272] on input "text" at bounding box center [344, 269] width 99 height 24
paste input "1444786"
type input "1444786"
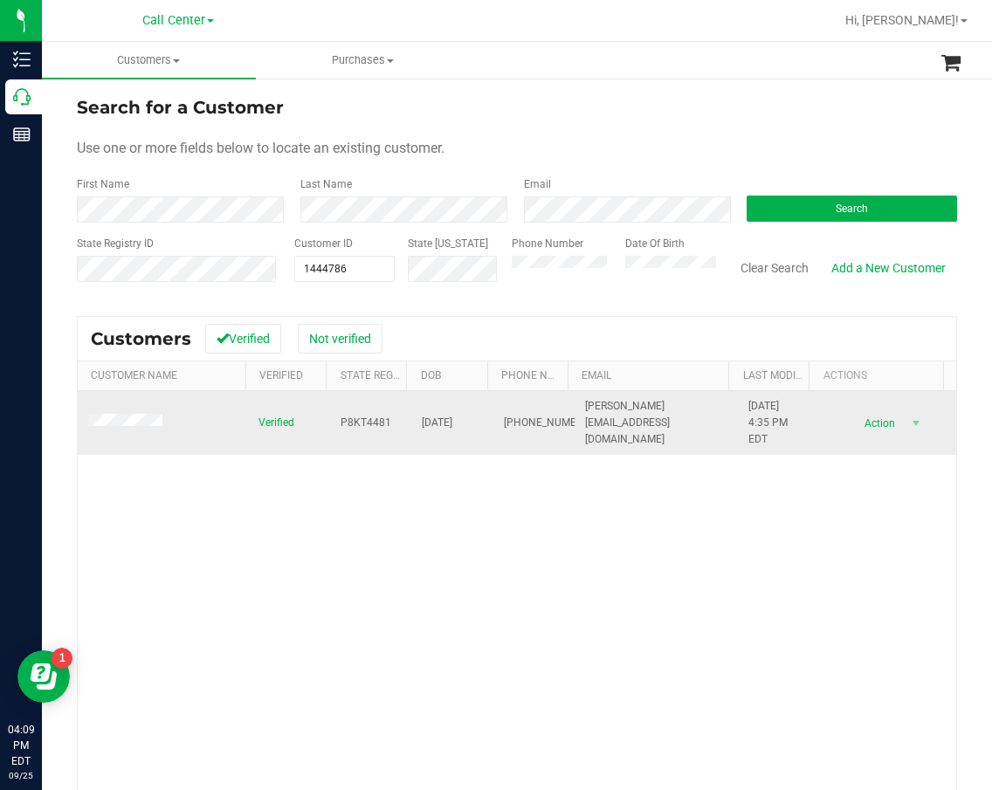
click at [341, 421] on span "P8KT4481" at bounding box center [366, 423] width 51 height 17
click at [423, 419] on span "02/22/1994" at bounding box center [437, 423] width 31 height 17
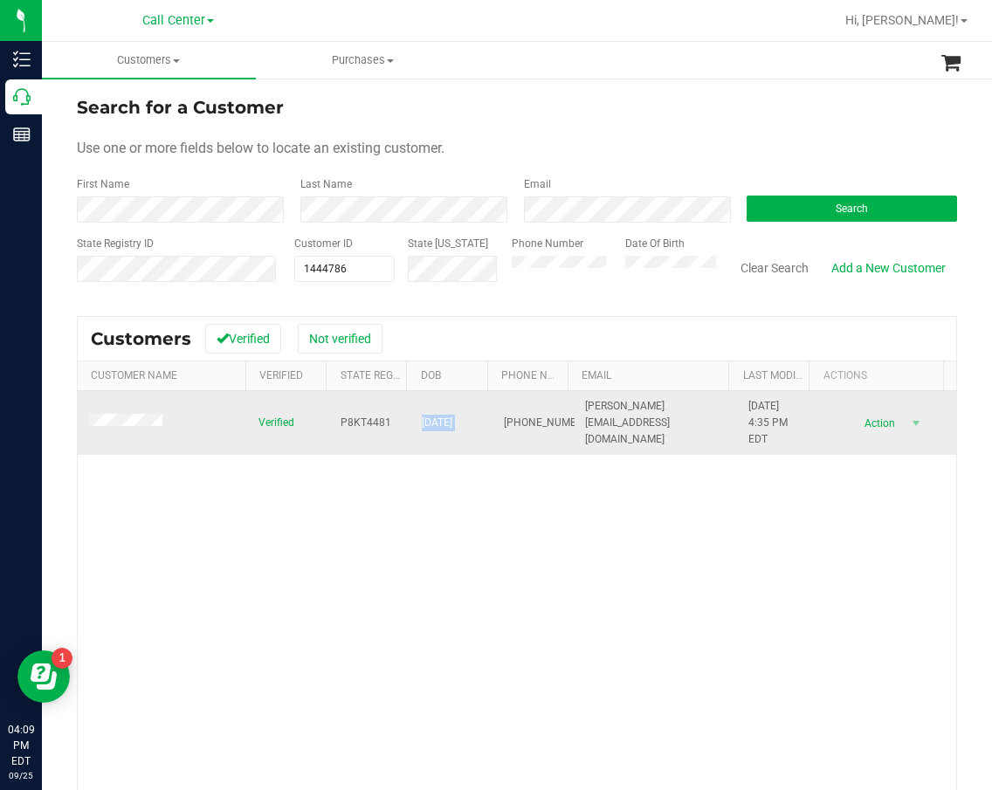
click at [423, 419] on span "02/22/1994" at bounding box center [437, 423] width 31 height 17
click at [504, 417] on span "(850) 509-4535" at bounding box center [547, 423] width 87 height 17
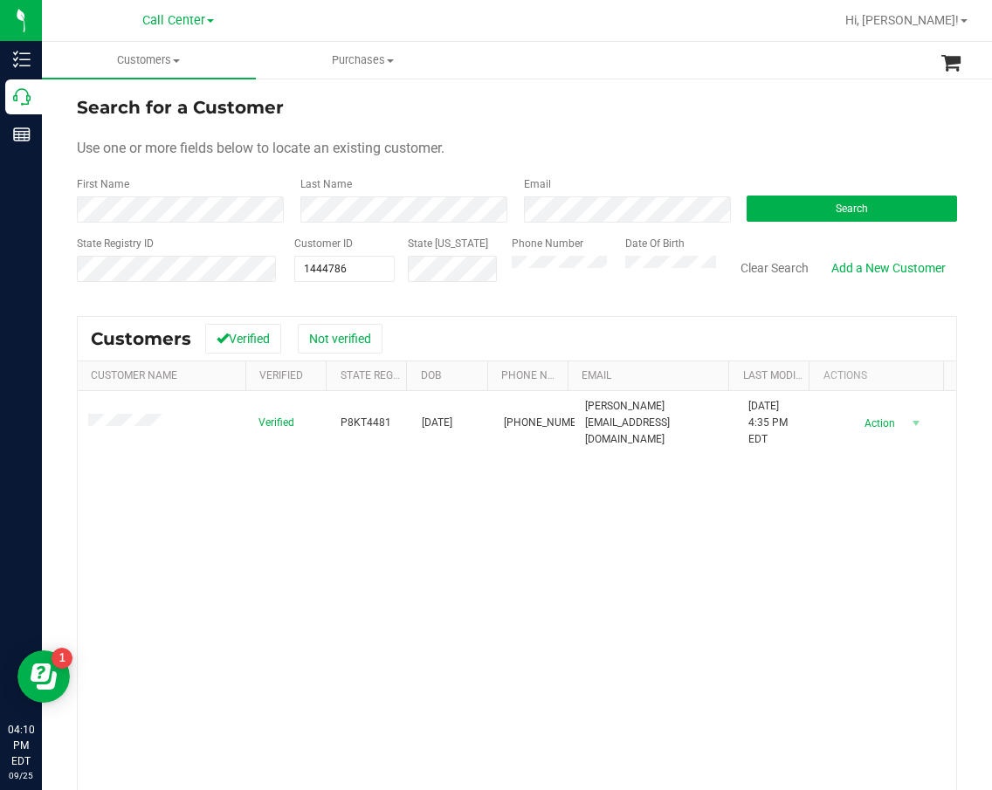
click at [496, 550] on div "Verified P8KT4481 02/22/1994 (850) 509-4535 hodge.michelle4@gmail.com 7/22/2023…" at bounding box center [517, 640] width 878 height 498
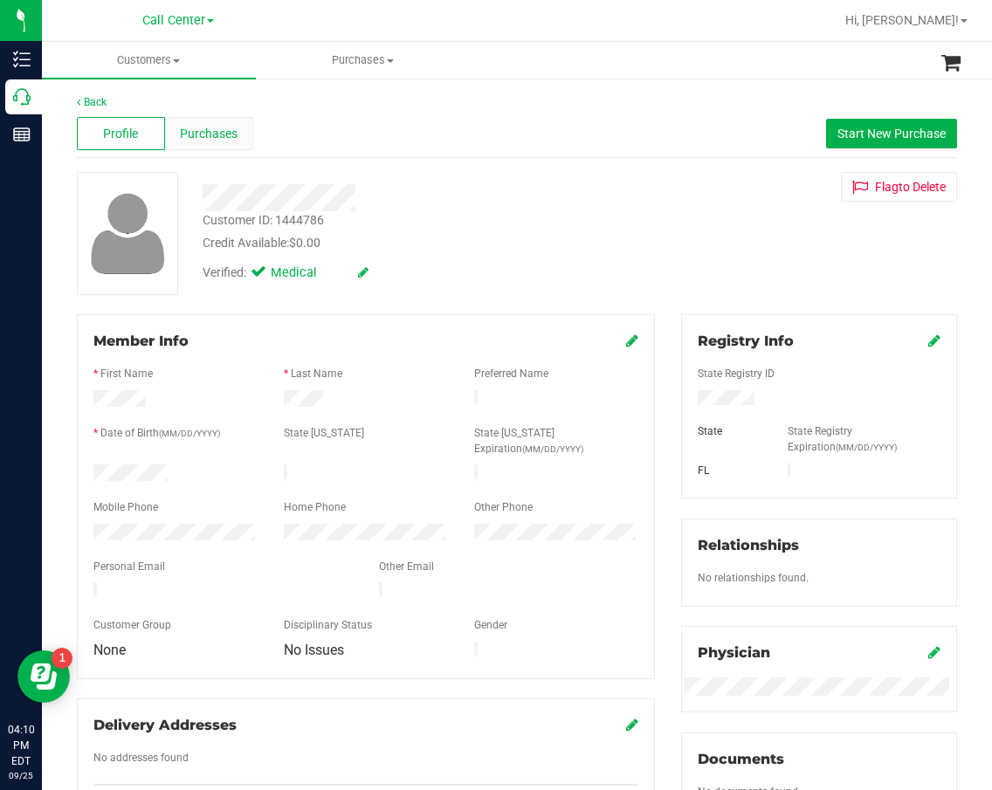
click at [189, 141] on span "Purchases" at bounding box center [209, 134] width 58 height 18
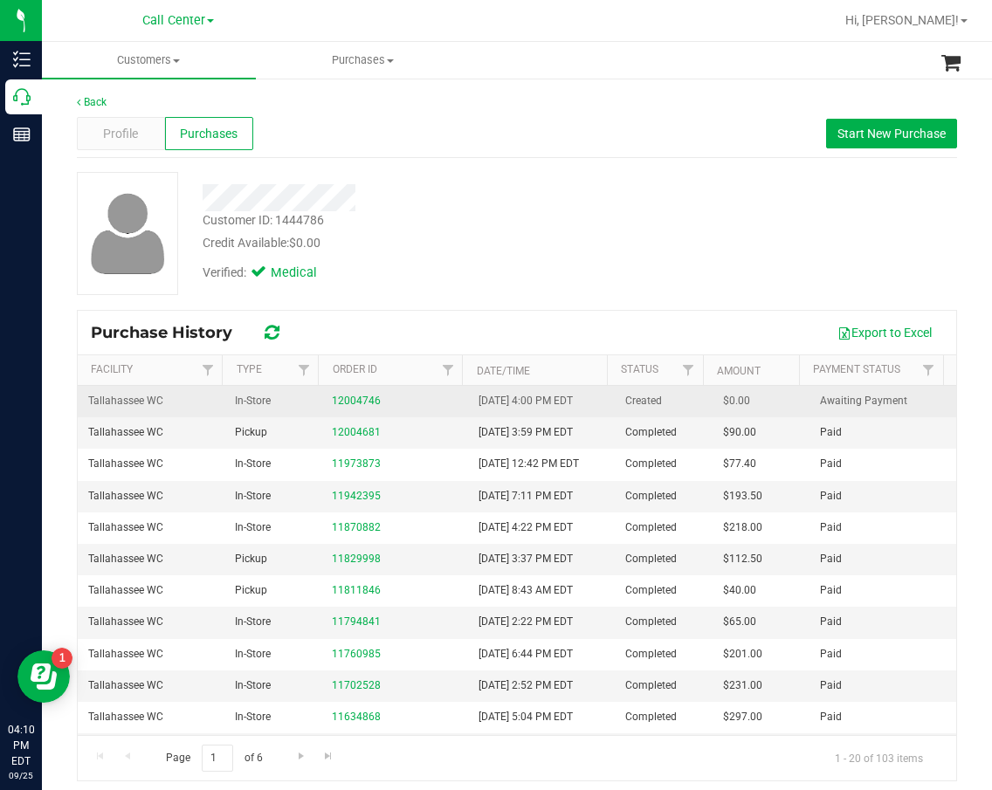
click at [338, 408] on div "12004746" at bounding box center [395, 401] width 126 height 17
click at [360, 396] on link "12004746" at bounding box center [356, 401] width 49 height 12
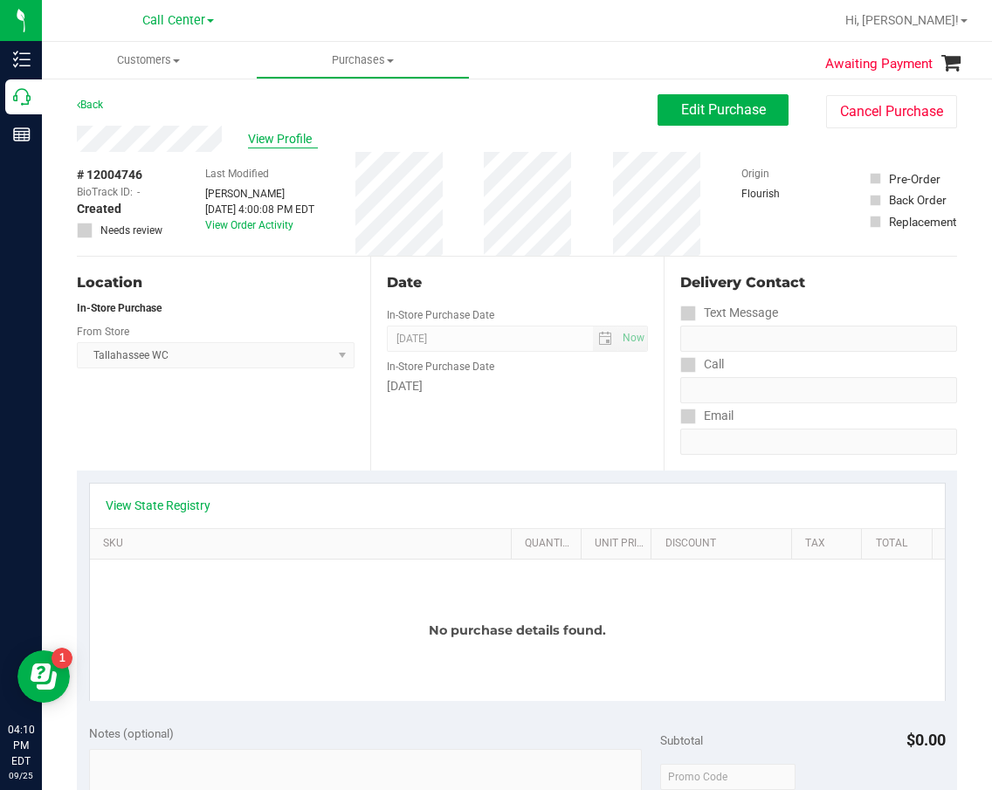
click at [282, 134] on span "View Profile" at bounding box center [283, 139] width 70 height 18
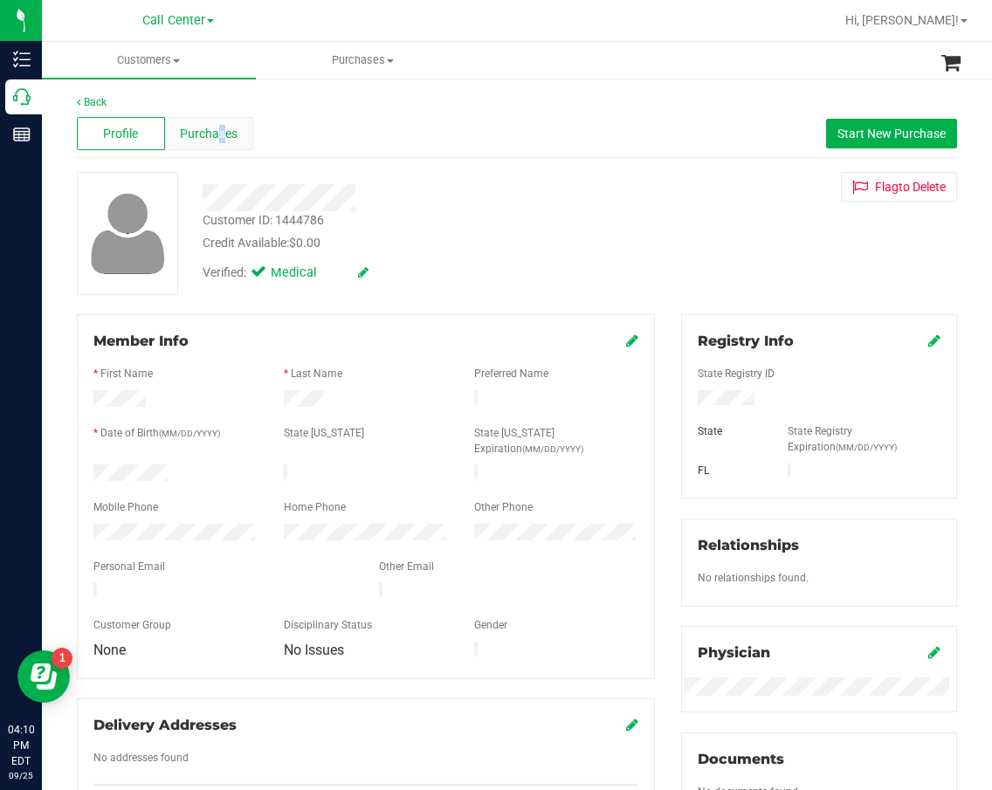
click at [218, 139] on span "Purchases" at bounding box center [209, 134] width 58 height 18
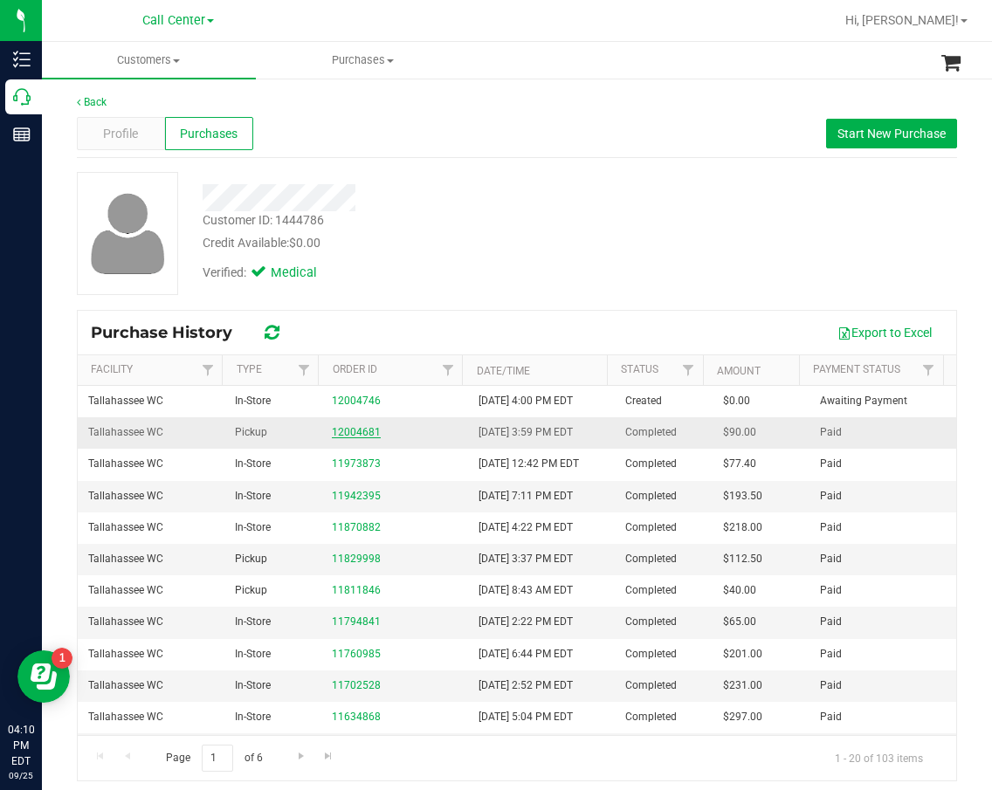
click at [369, 432] on link "12004681" at bounding box center [356, 432] width 49 height 12
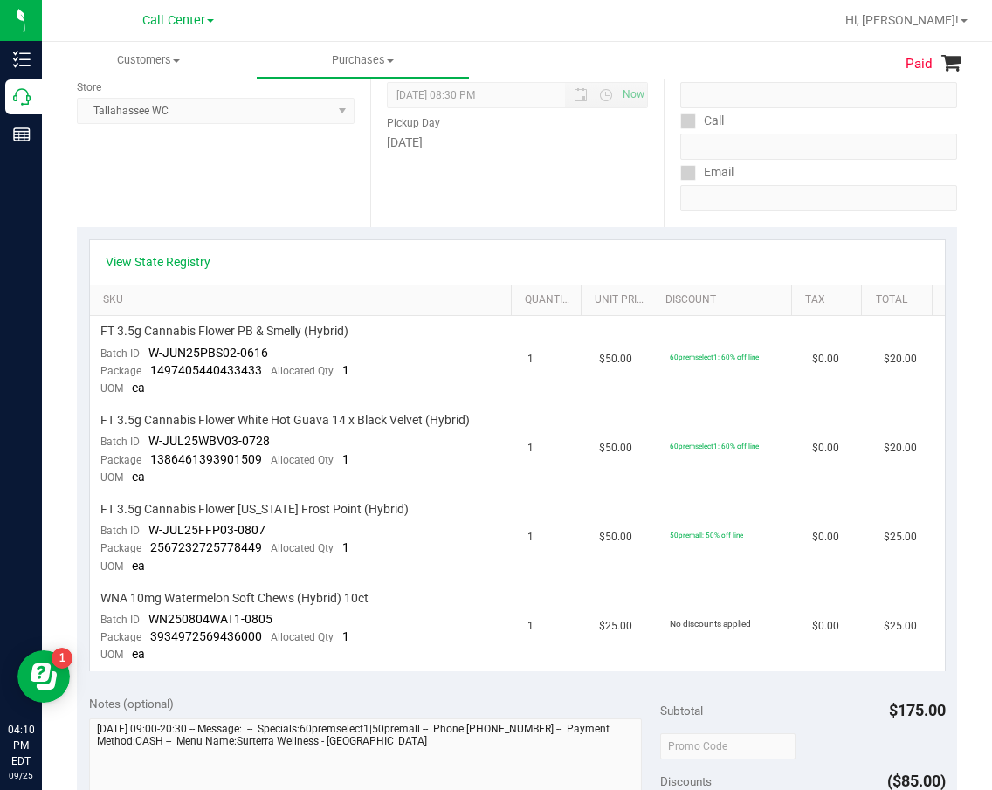
scroll to position [87, 0]
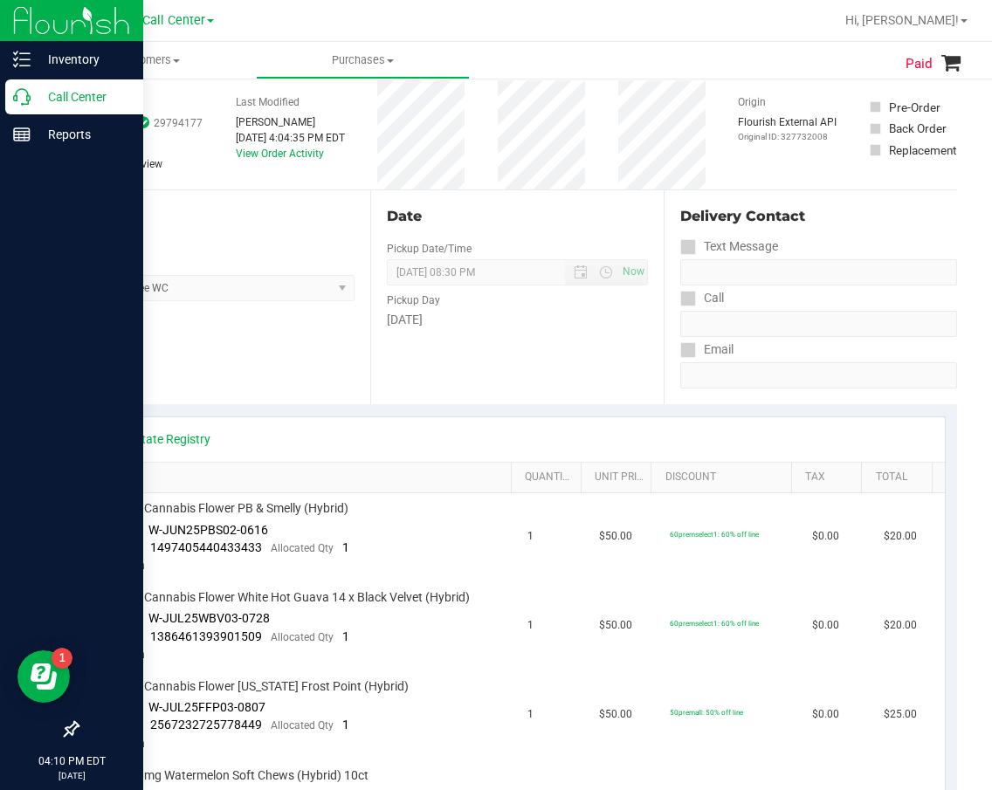
click at [43, 92] on p "Call Center" at bounding box center [83, 96] width 105 height 21
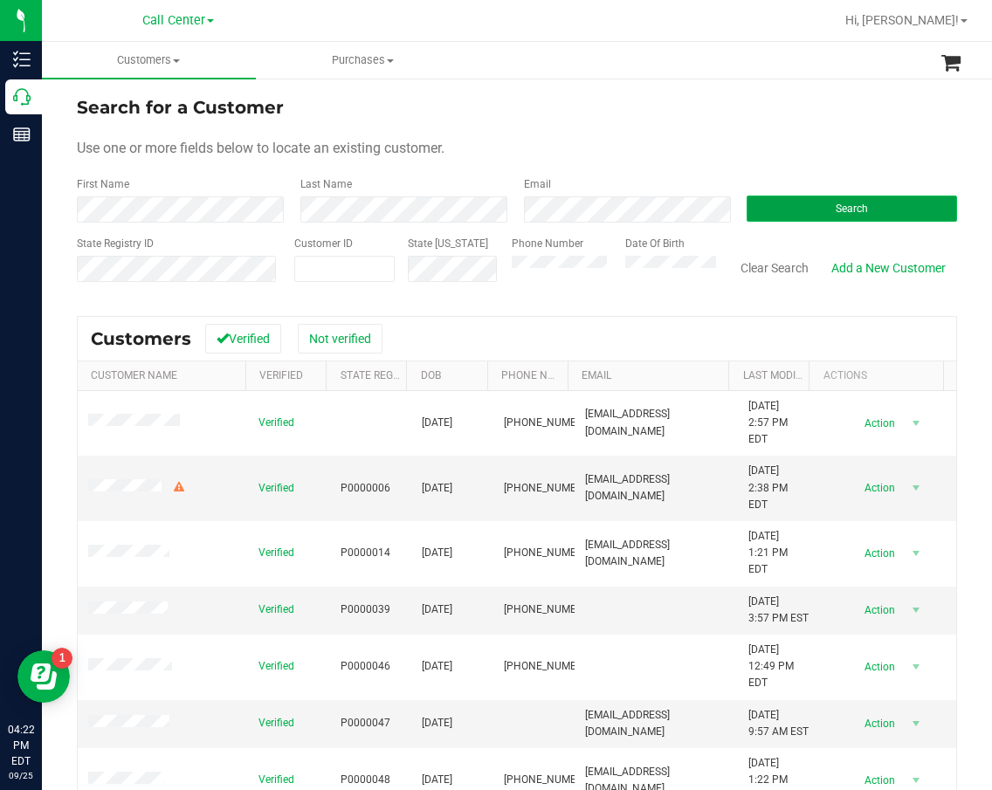
click at [843, 216] on button "Search" at bounding box center [852, 209] width 210 height 26
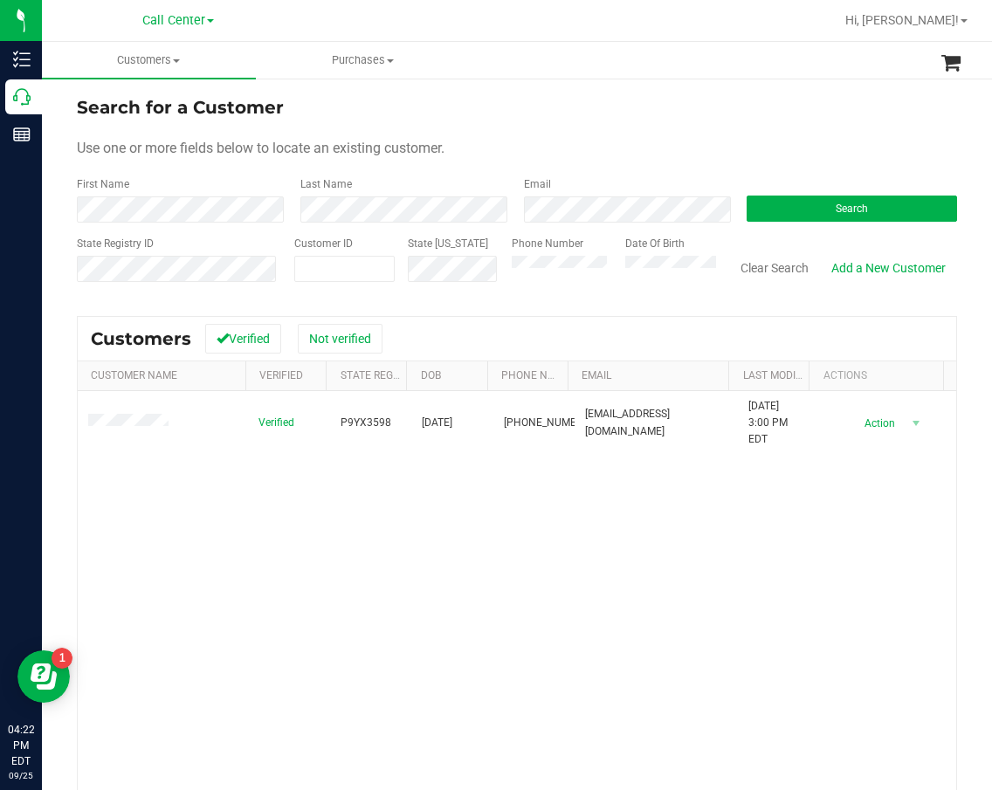
click at [505, 570] on div "Verified P9YX3598 12/08/1958 (305) 450-3174 lorifreedline@gmail.com 9/6/2025 3:…" at bounding box center [517, 640] width 878 height 498
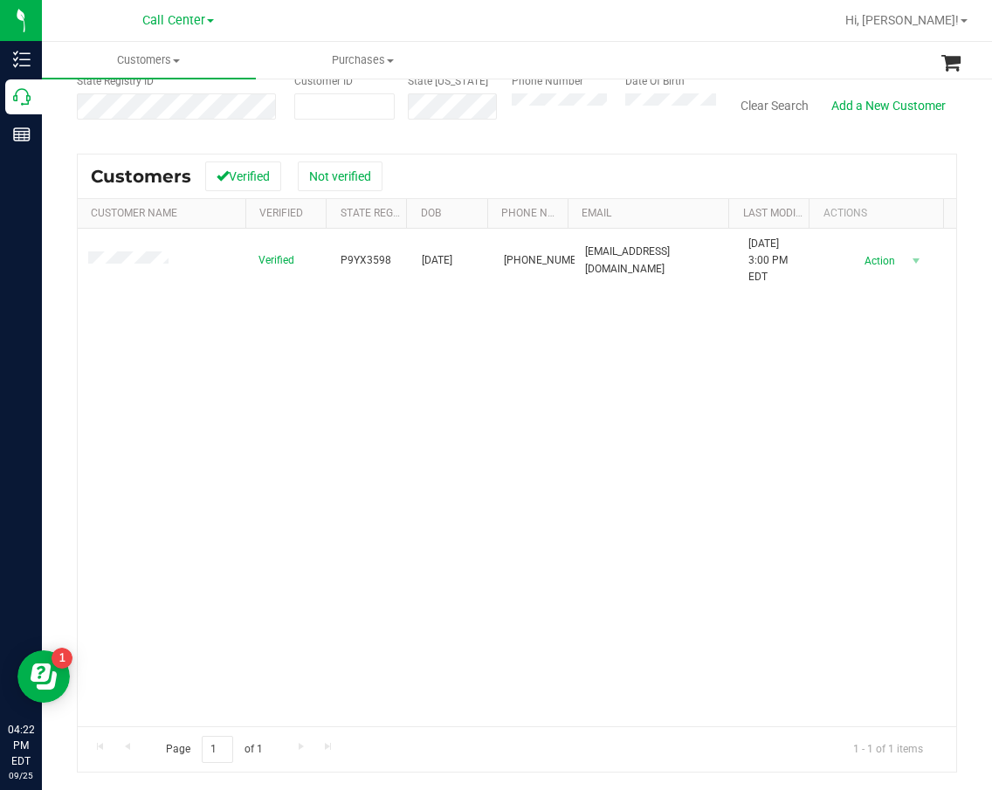
scroll to position [75, 0]
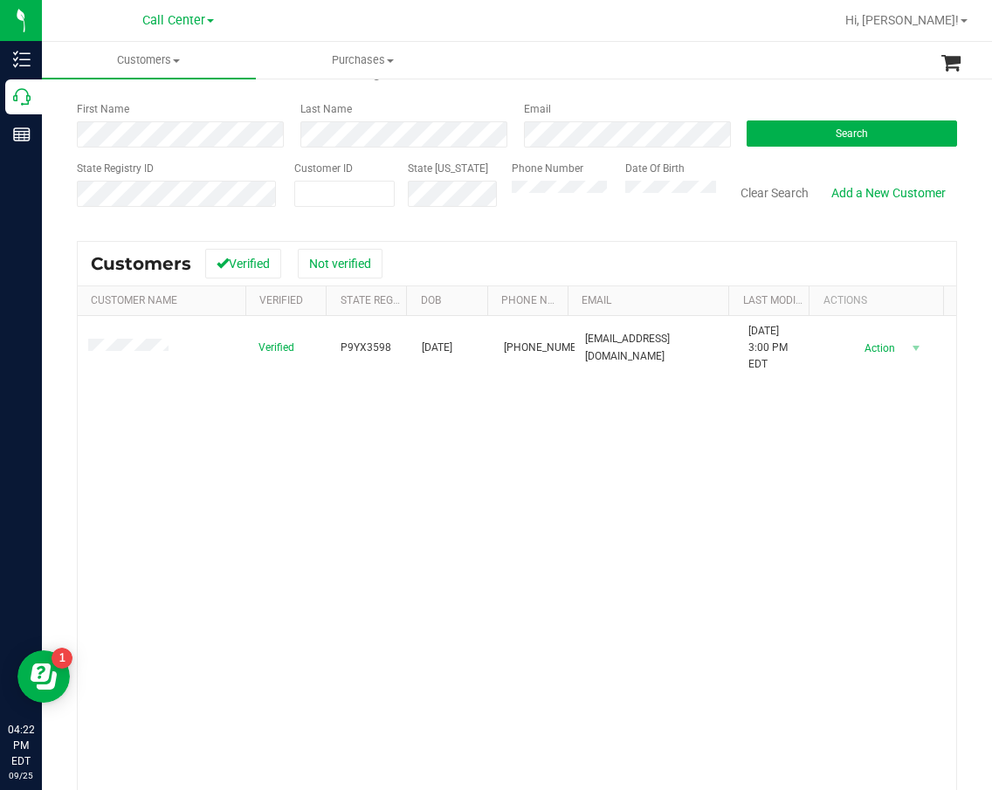
click at [210, 421] on div "Verified P9YX3598 12/08/1958 (305) 450-3174 lorifreedline@gmail.com 9/6/2025 3:…" at bounding box center [517, 565] width 878 height 498
click at [357, 461] on div "Verified P9YX3598 12/08/1958 (305) 450-3174 lorifreedline@gmail.com 9/6/2025 3:…" at bounding box center [517, 565] width 878 height 498
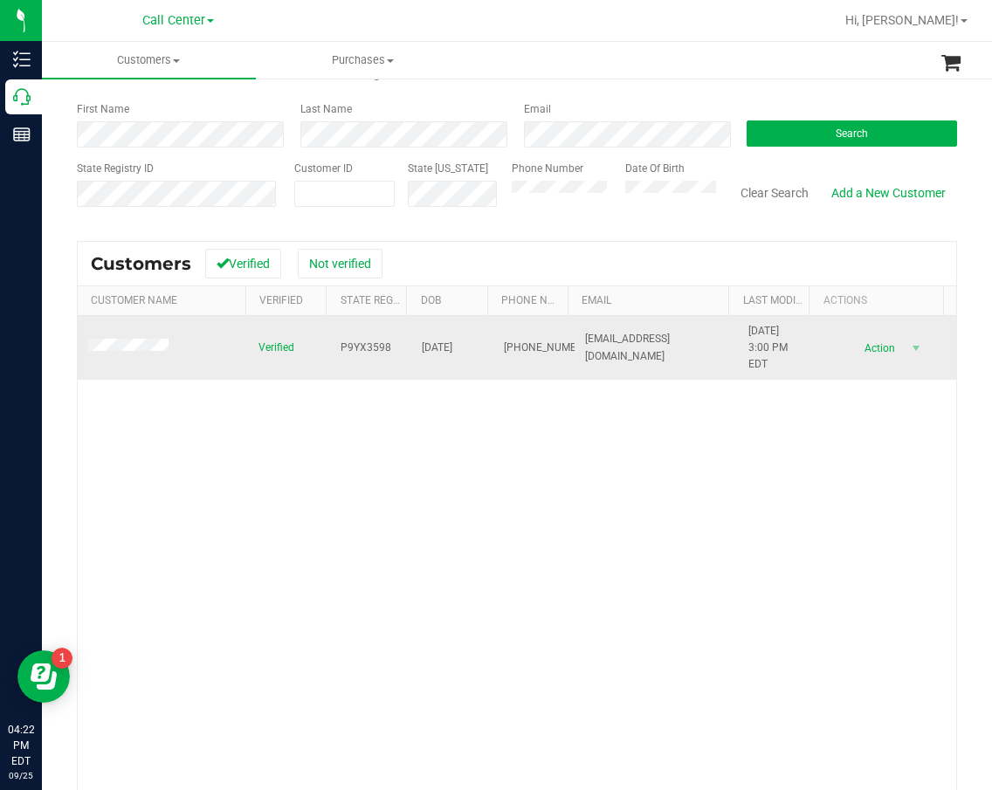
click at [362, 348] on span "P9YX3598" at bounding box center [366, 348] width 51 height 17
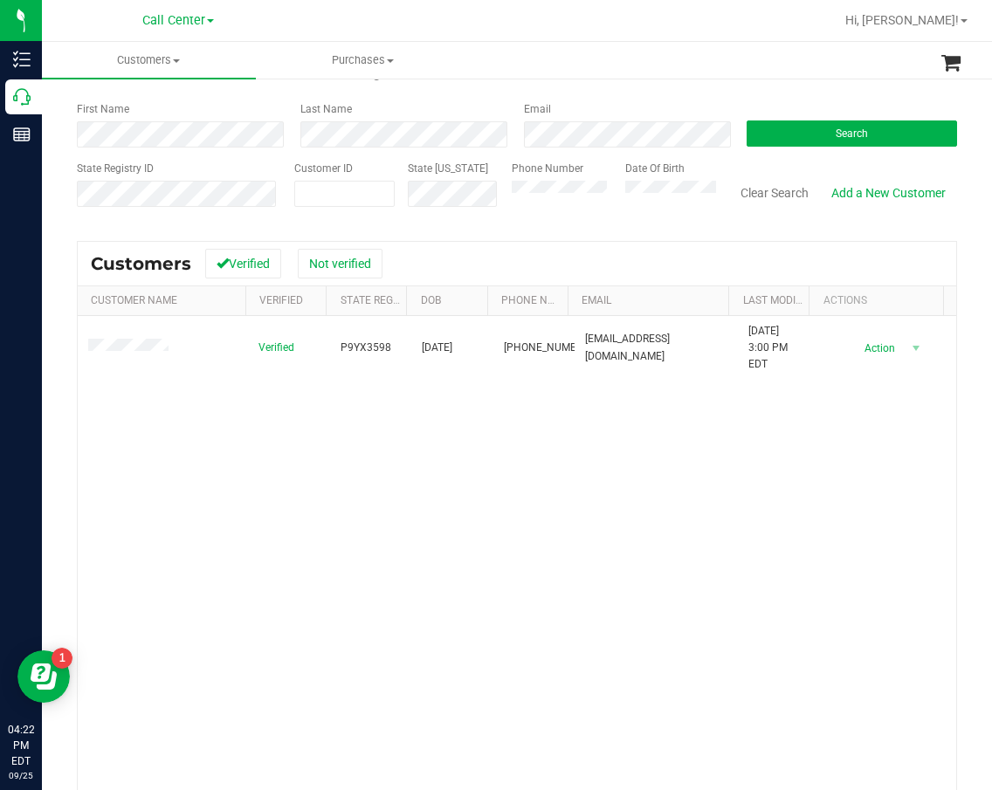
click at [310, 458] on div "Verified P9YX3598 12/08/1958 (305) 450-3174 lorifreedline@gmail.com 9/6/2025 3:…" at bounding box center [517, 565] width 878 height 498
click at [311, 458] on div "Verified P9YX3598 12/08/1958 (305) 450-3174 lorifreedline@gmail.com 9/6/2025 3:…" at bounding box center [517, 565] width 878 height 498
click at [504, 475] on div "Verified P9YX3598 12/08/1958 (305) 450-3174 lorifreedline@gmail.com 9/6/2025 3:…" at bounding box center [517, 565] width 878 height 498
click at [521, 183] on div "Phone Number" at bounding box center [562, 192] width 100 height 62
click at [343, 186] on span at bounding box center [344, 194] width 100 height 26
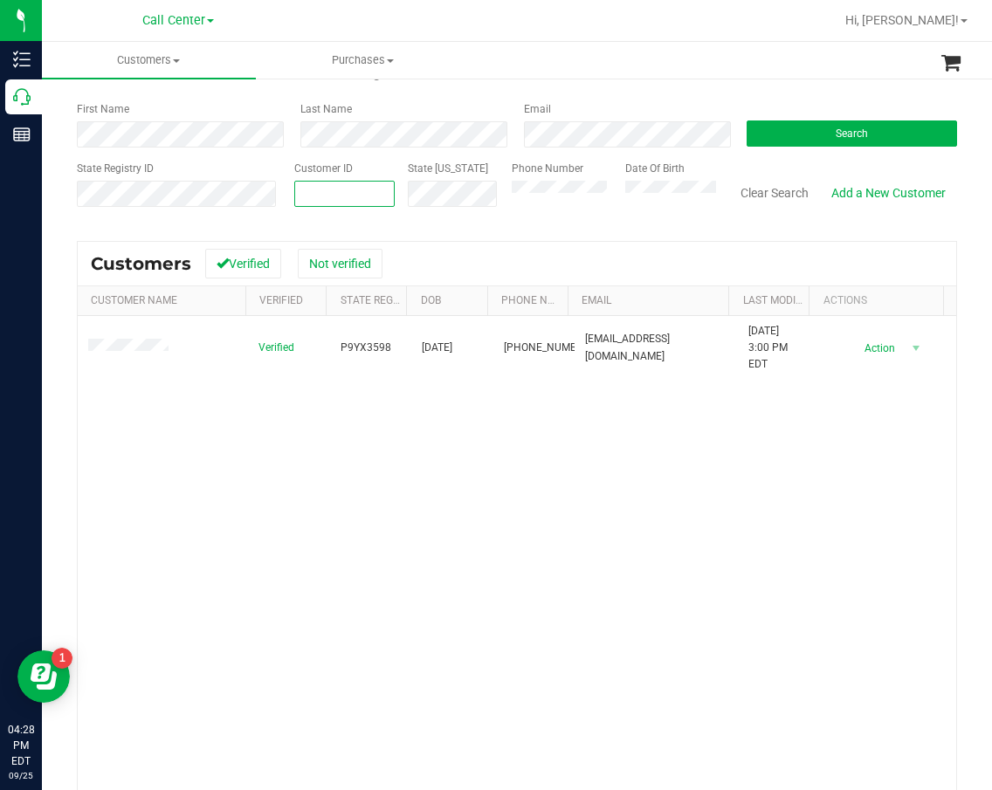
paste input "1425101"
type input "1425101"
click at [753, 152] on form "Search for a Customer Use one or more fields below to locate an existing custom…" at bounding box center [517, 120] width 880 height 203
click at [780, 133] on button "Search" at bounding box center [852, 134] width 210 height 26
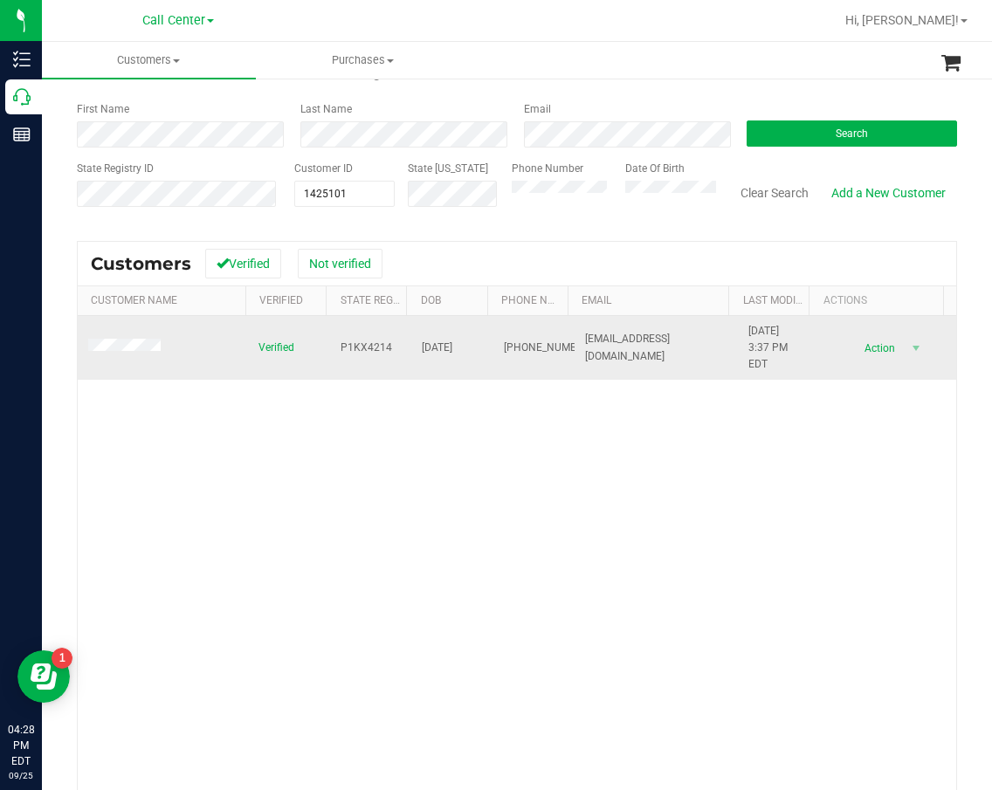
click at [355, 347] on span "P1KX4214" at bounding box center [367, 348] width 52 height 17
click at [433, 345] on span "09/07/1953" at bounding box center [437, 348] width 31 height 17
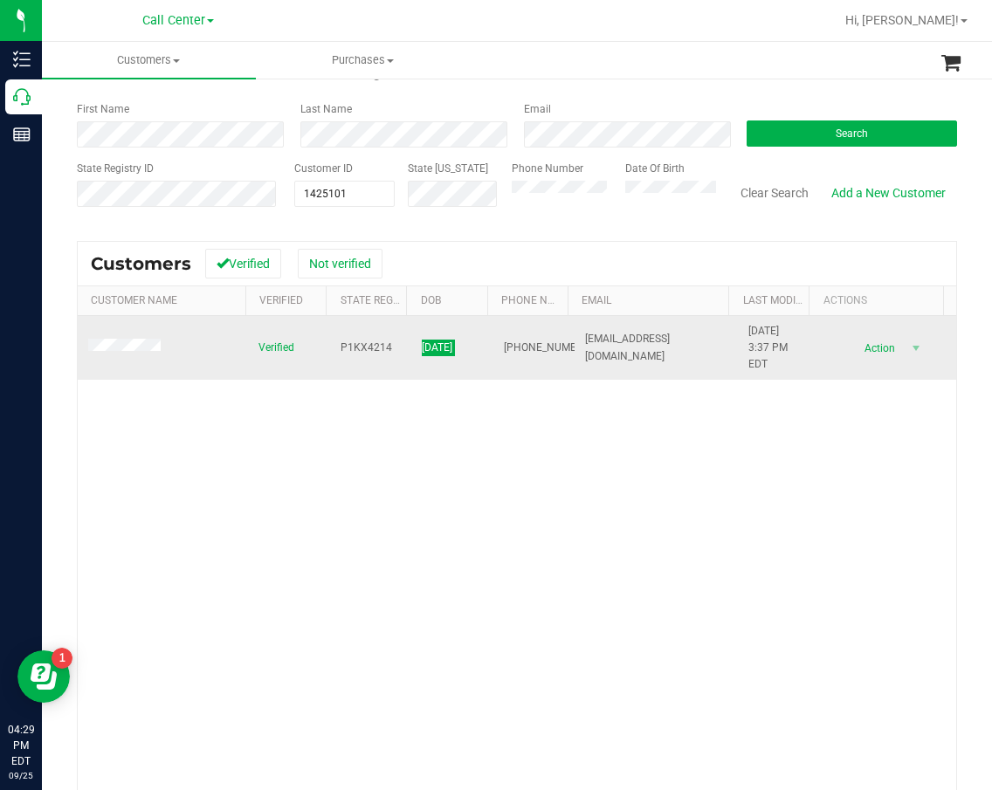
click at [479, 334] on td "09/07/1953" at bounding box center [452, 348] width 82 height 65
click at [505, 340] on span "(904) 673-2997" at bounding box center [547, 348] width 87 height 17
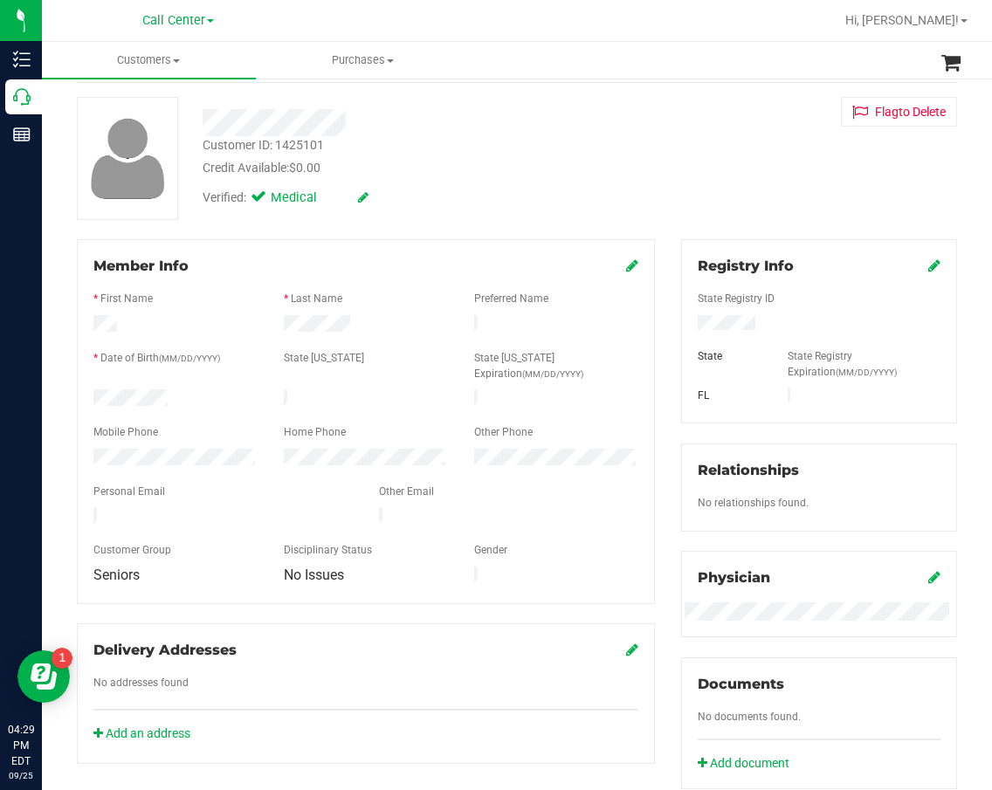
drag, startPoint x: 446, startPoint y: 162, endPoint x: 382, endPoint y: 151, distance: 64.7
click at [446, 162] on div "Credit Available: $0.00" at bounding box center [416, 168] width 427 height 18
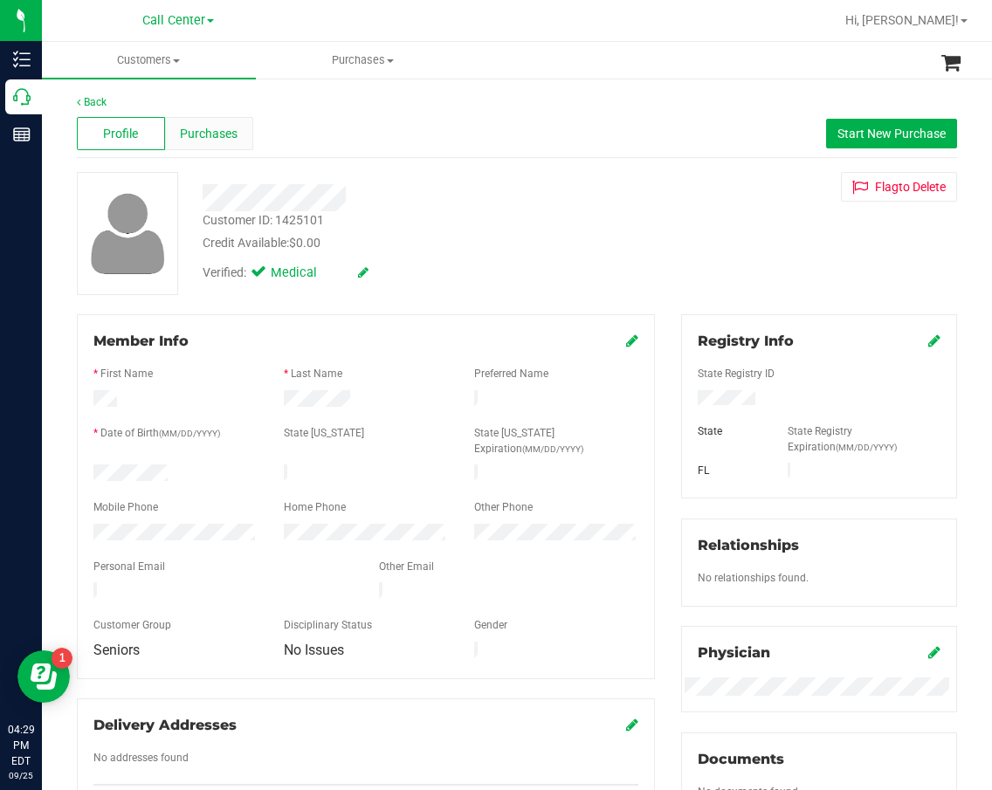
click at [205, 134] on span "Purchases" at bounding box center [209, 134] width 58 height 18
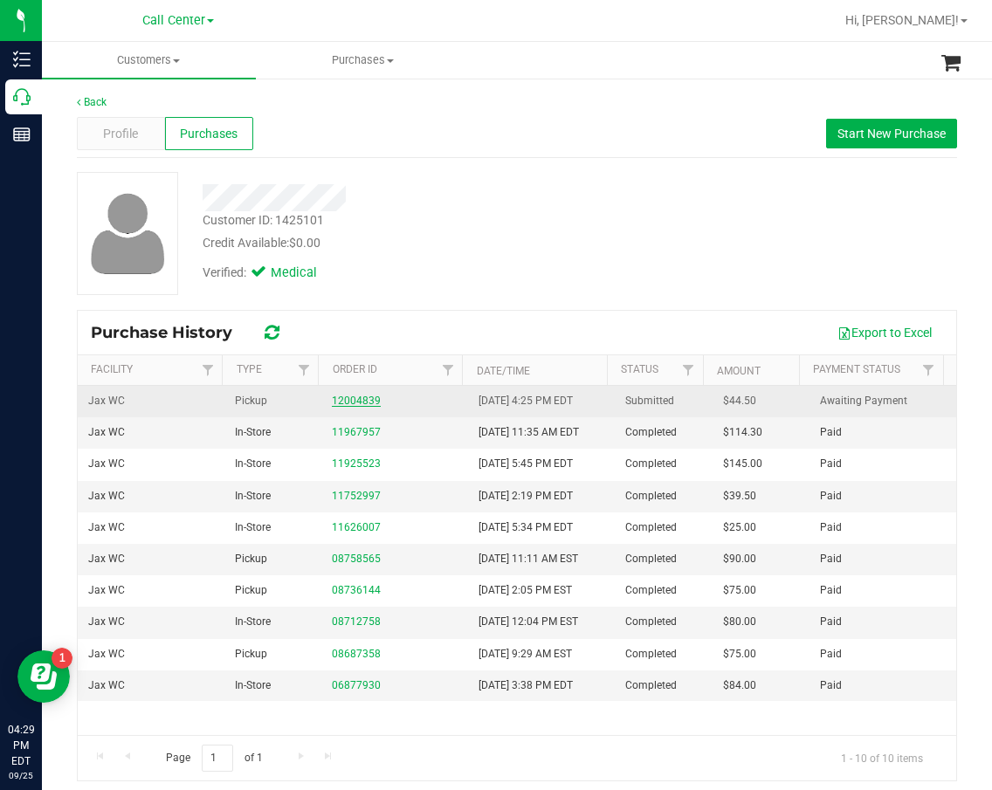
click at [366, 396] on link "12004839" at bounding box center [356, 401] width 49 height 12
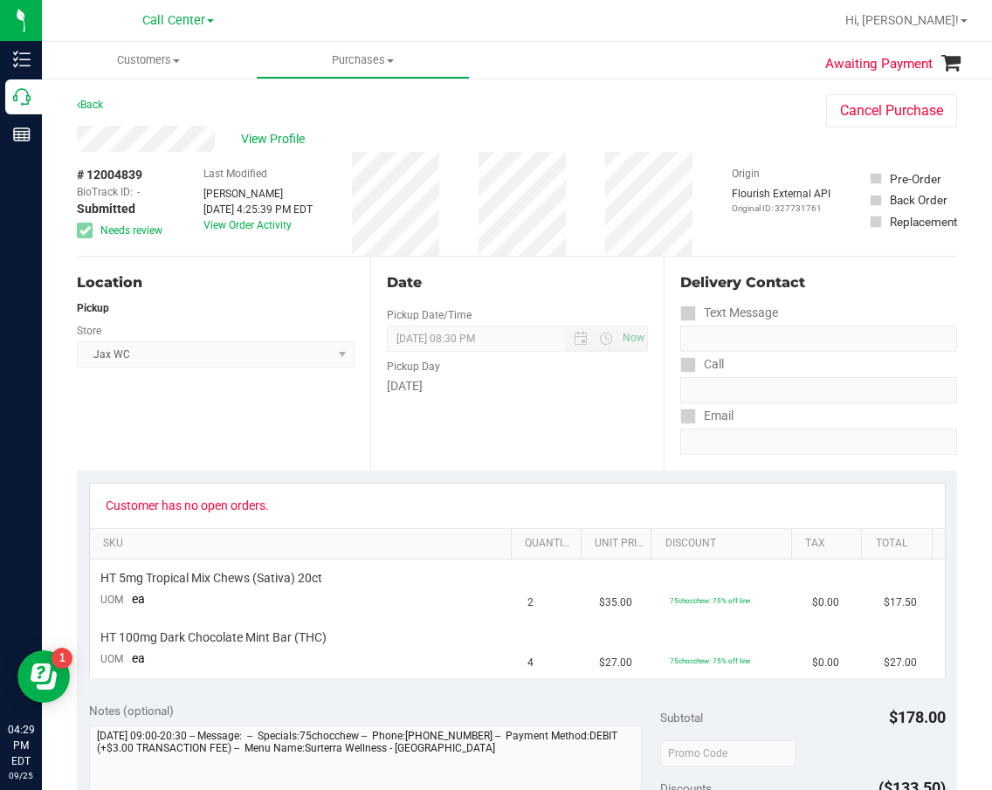
drag, startPoint x: 549, startPoint y: 527, endPoint x: 529, endPoint y: 524, distance: 20.3
click at [549, 527] on div "Customer has no open orders." at bounding box center [517, 506] width 855 height 45
click at [442, 347] on span "09/25/2025 08:30 PM Now" at bounding box center [517, 339] width 261 height 26
click at [571, 460] on div "Date Pickup Date/Time 09/25/2025 Now 09/25/2025 08:30 PM Now Pickup Day Thursday" at bounding box center [516, 364] width 293 height 214
click at [426, 263] on div "Date Pickup Date/Time 09/25/2025 Now 09/25/2025 08:30 PM Now Pickup Day Thursday" at bounding box center [516, 364] width 293 height 214
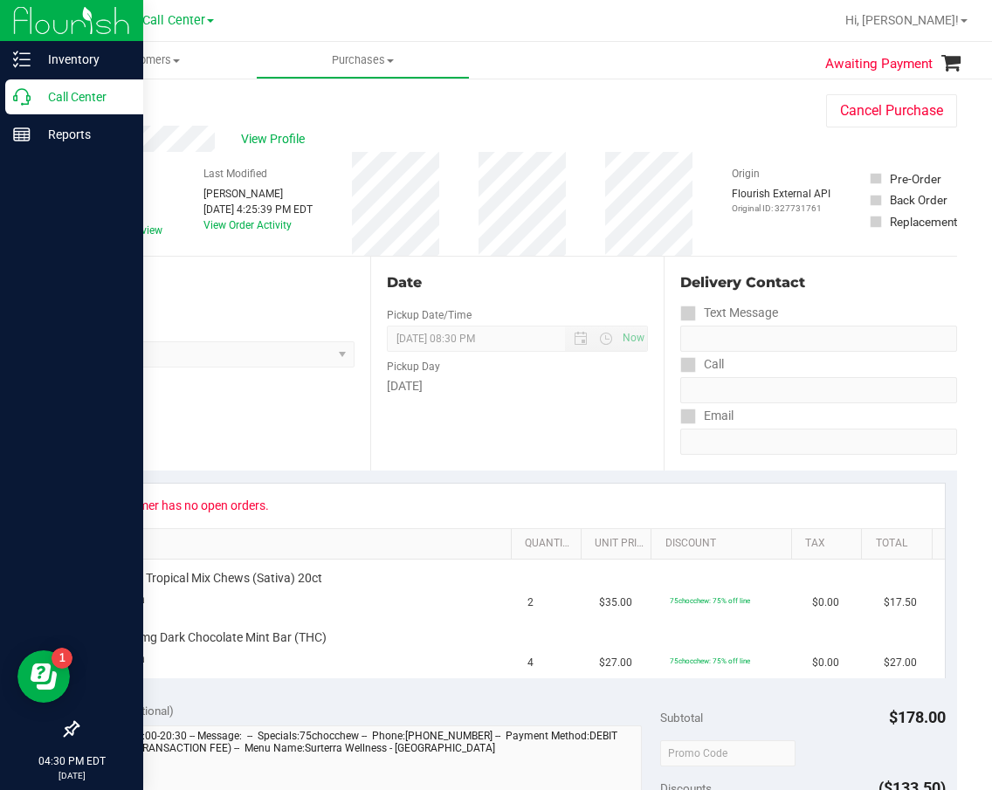
click at [65, 102] on p "Call Center" at bounding box center [83, 96] width 105 height 21
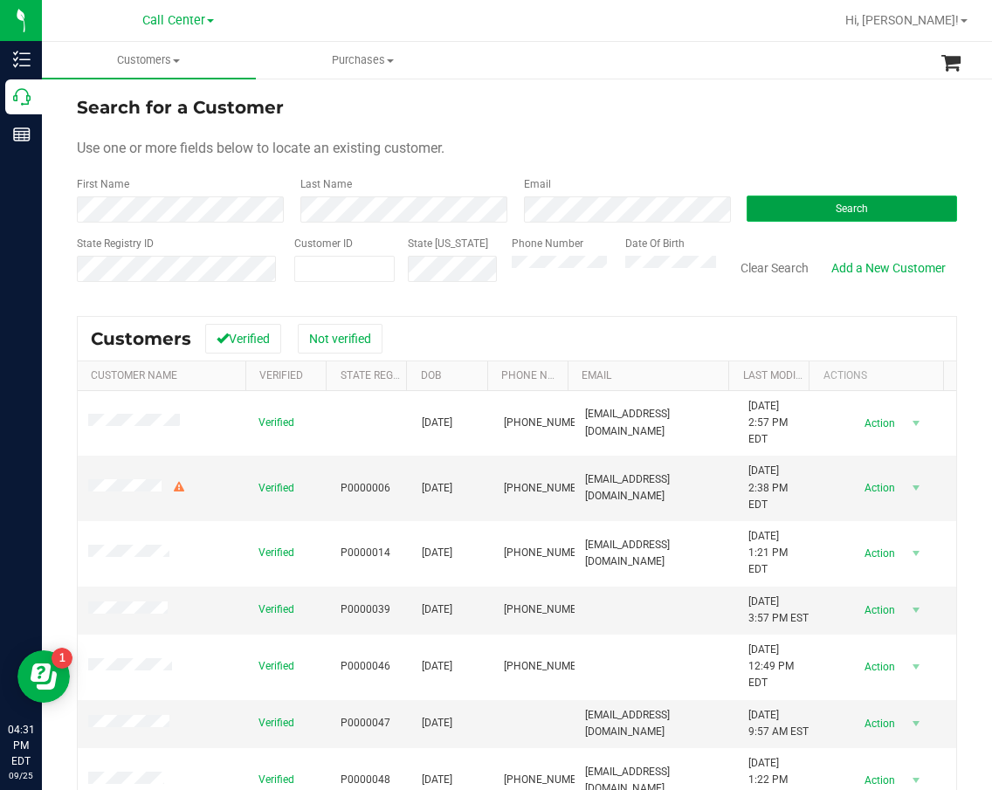
click at [836, 211] on span "Search" at bounding box center [852, 209] width 32 height 12
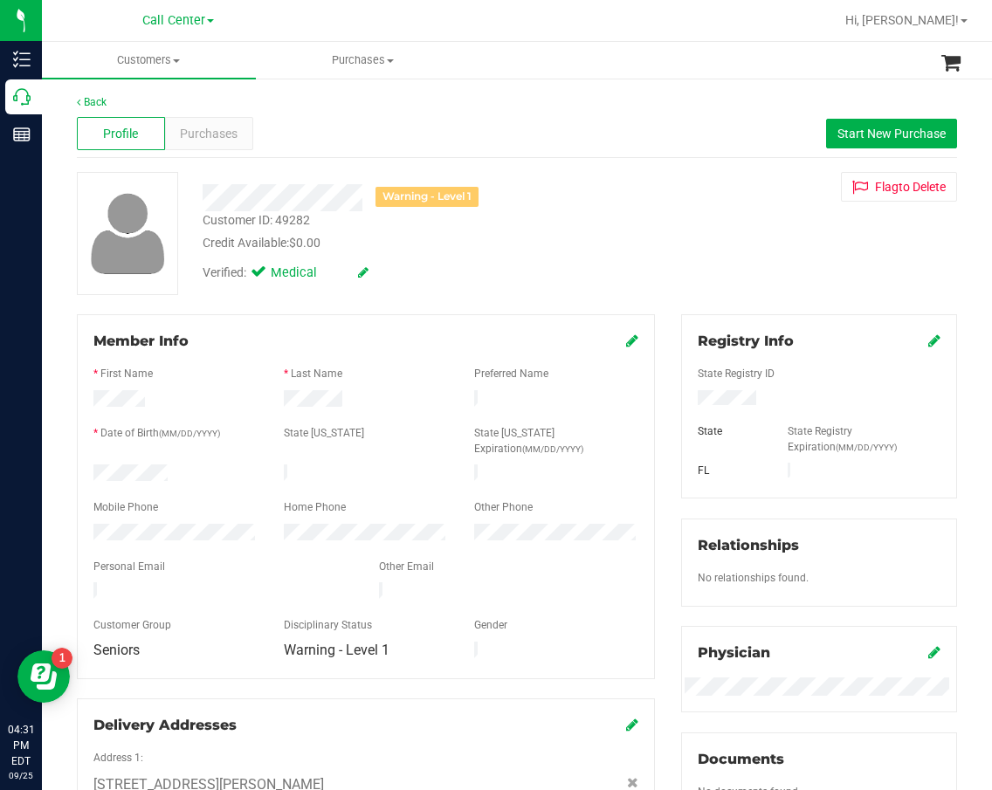
click at [685, 401] on div at bounding box center [819, 399] width 269 height 19
click at [201, 145] on div "Purchases" at bounding box center [209, 133] width 88 height 33
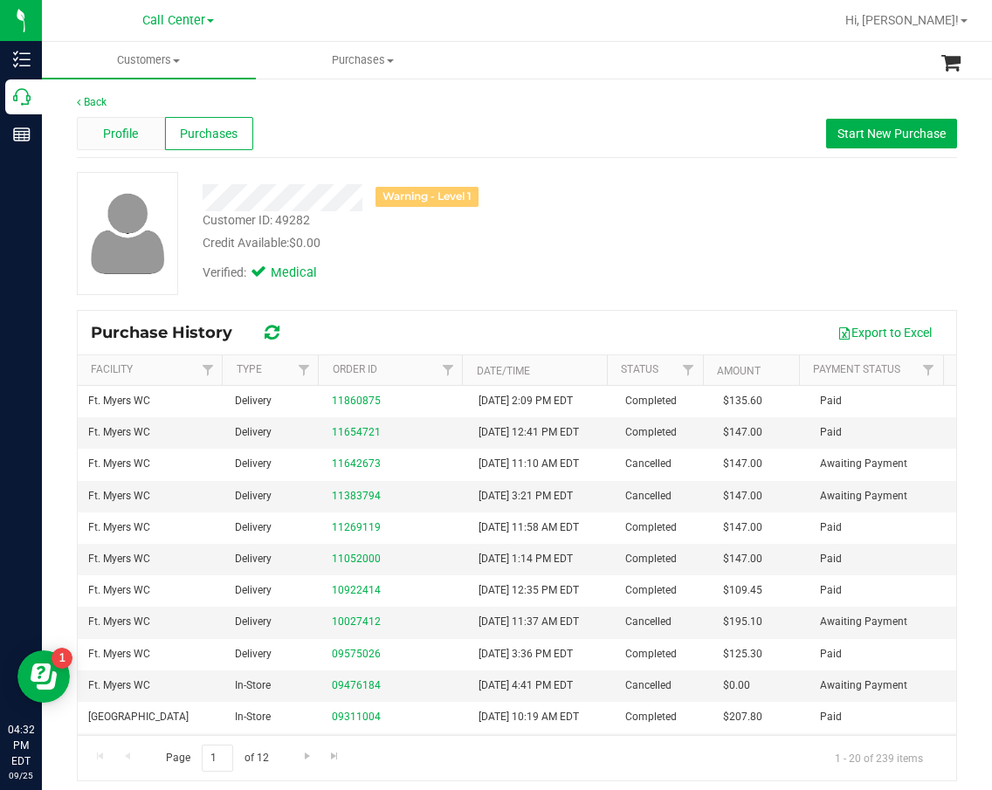
click at [115, 127] on span "Profile" at bounding box center [120, 134] width 35 height 18
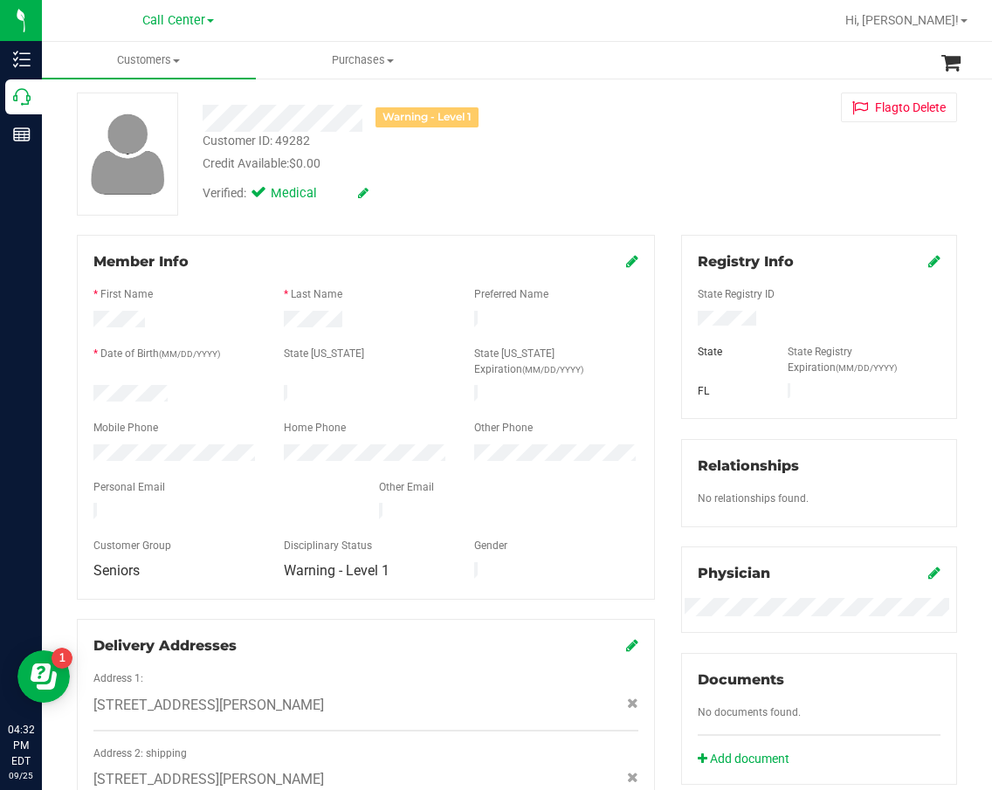
scroll to position [175, 0]
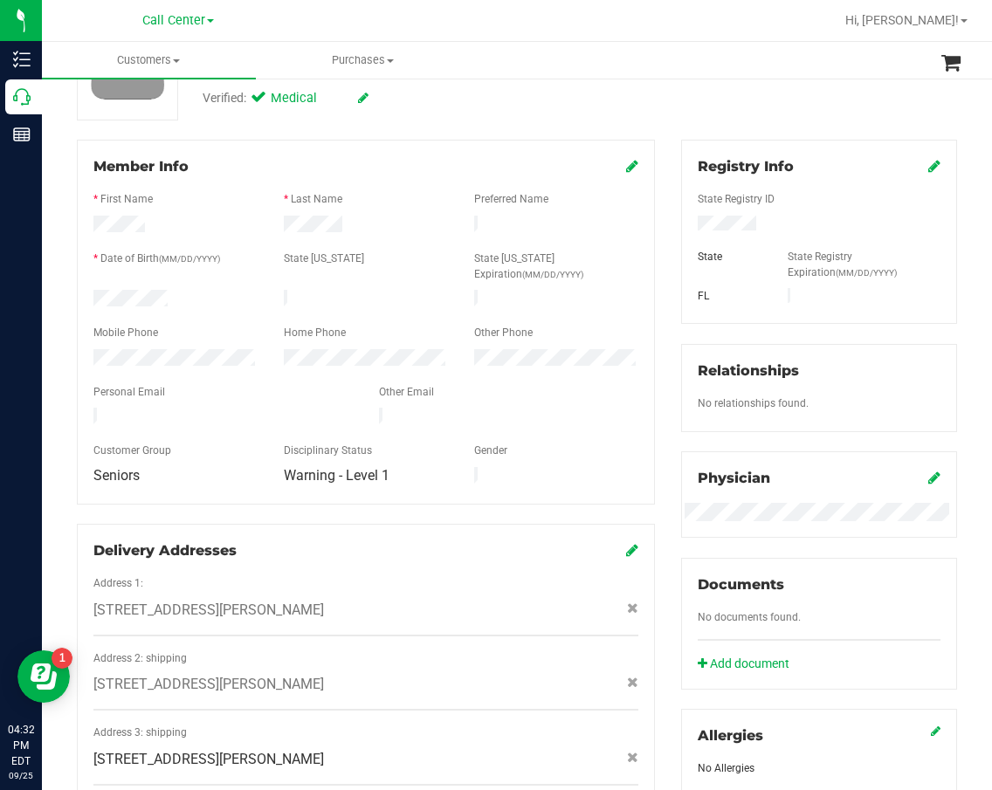
click at [205, 749] on span "15800 Beachwalk Blvd , Fort Myers , FL 33908" at bounding box center [208, 759] width 231 height 21
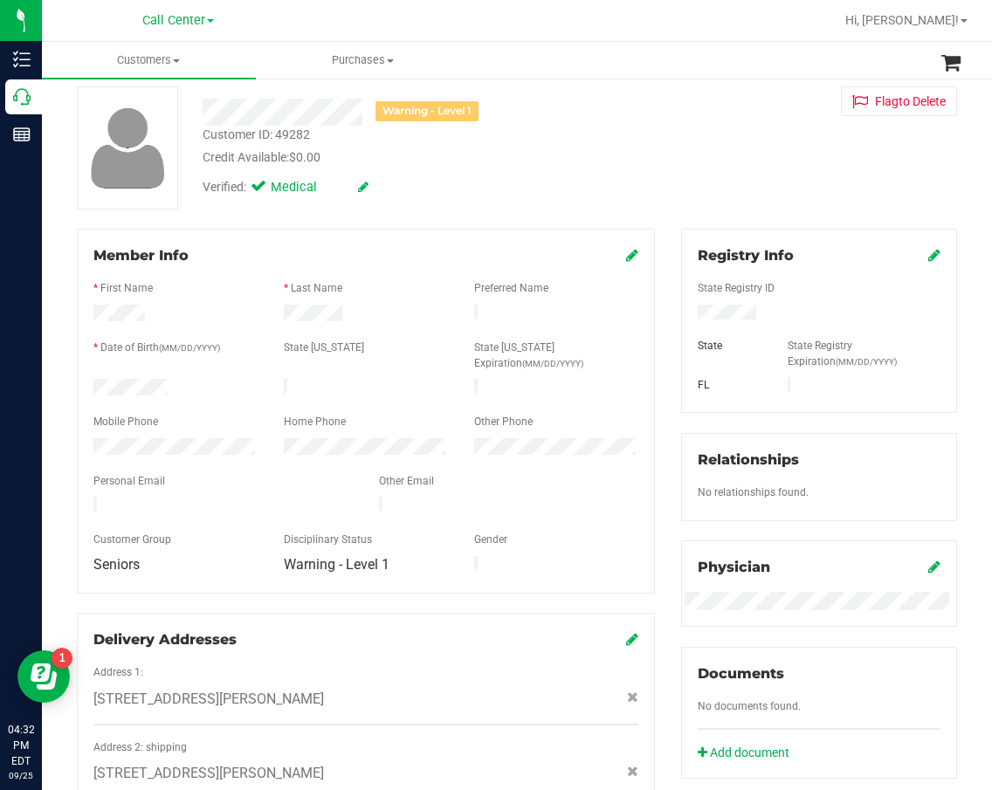
scroll to position [0, 0]
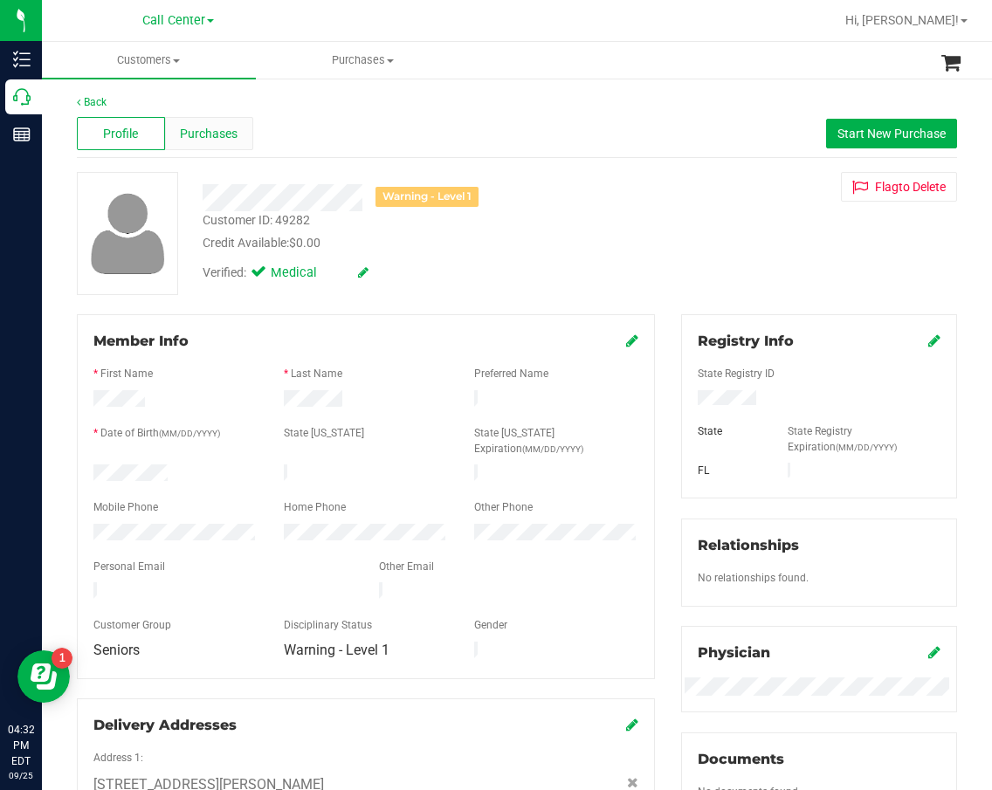
click at [200, 126] on span "Purchases" at bounding box center [209, 134] width 58 height 18
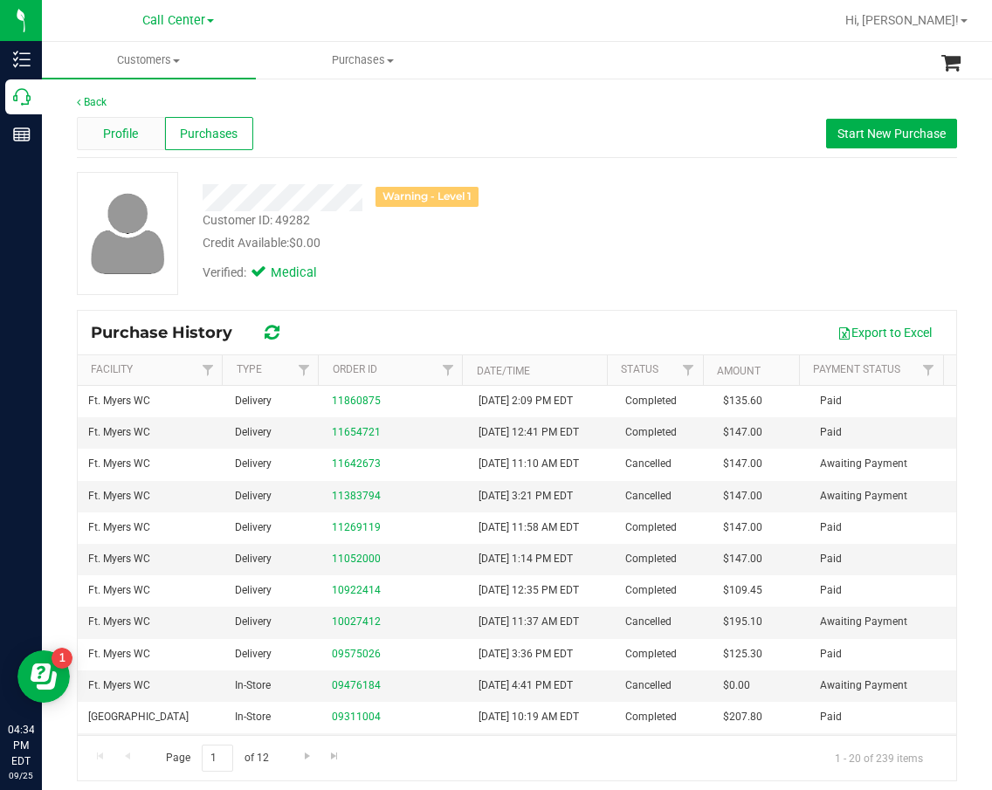
click at [114, 137] on span "Profile" at bounding box center [120, 134] width 35 height 18
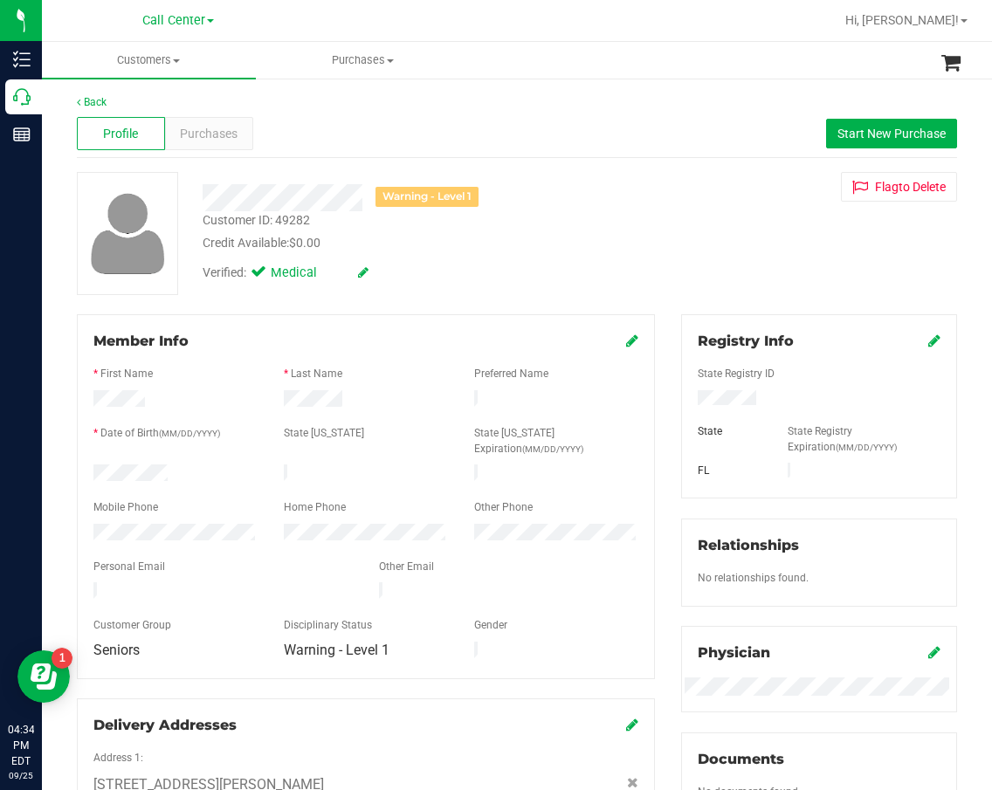
click at [609, 242] on div "Credit Available: $0.00" at bounding box center [416, 243] width 427 height 18
click at [155, 520] on div at bounding box center [365, 522] width 545 height 4
click at [105, 390] on div at bounding box center [175, 400] width 190 height 21
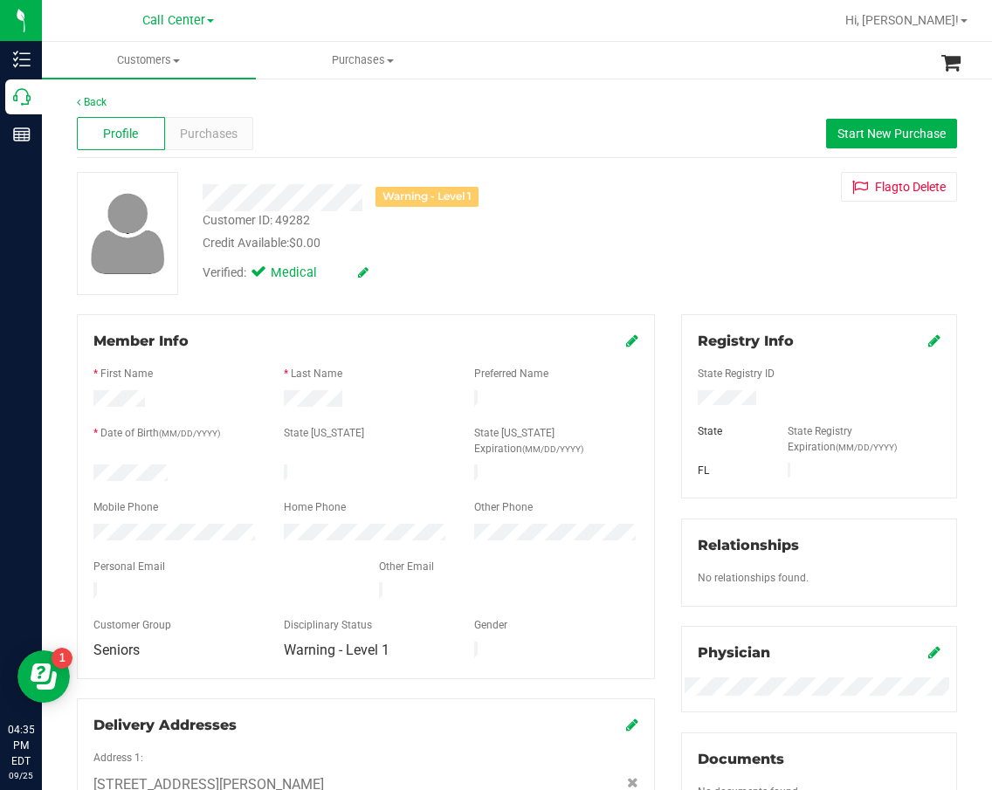
click at [300, 389] on div at bounding box center [365, 388] width 545 height 4
click at [562, 279] on div "Verified: Medical" at bounding box center [415, 271] width 453 height 38
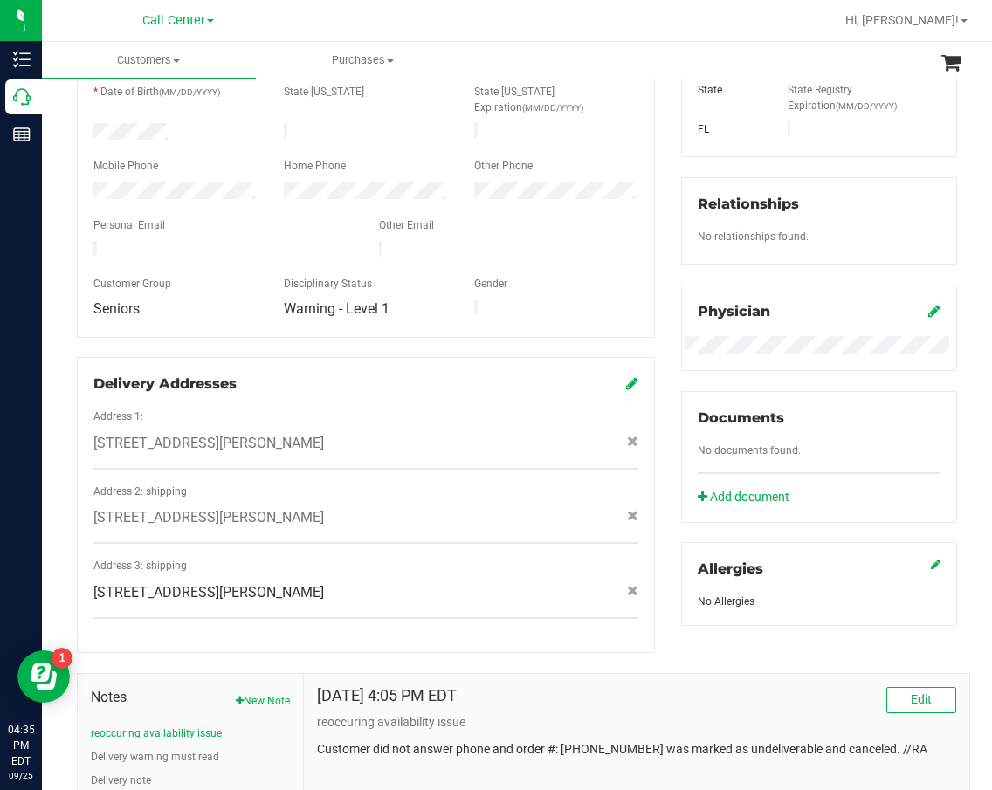
scroll to position [437, 0]
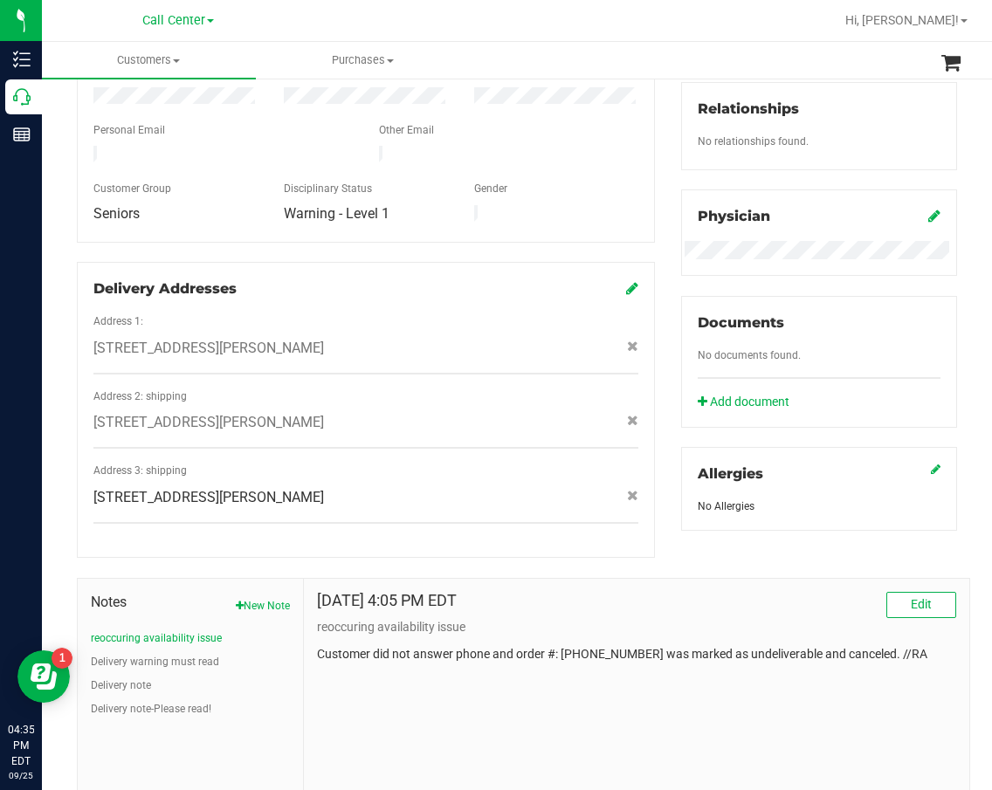
drag, startPoint x: 554, startPoint y: 237, endPoint x: 527, endPoint y: 239, distance: 27.2
click at [554, 262] on div "Delivery Addresses Address 1: 15800 beach walk blvd , fort myers , FL 33908 Add…" at bounding box center [366, 410] width 578 height 296
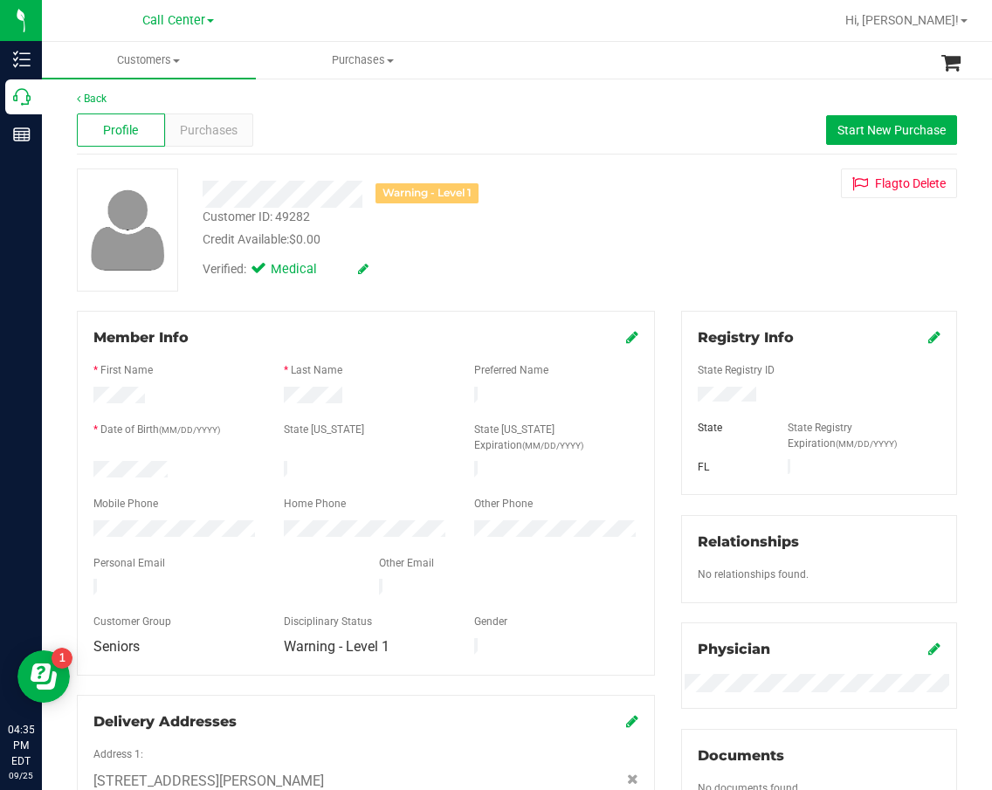
scroll to position [0, 0]
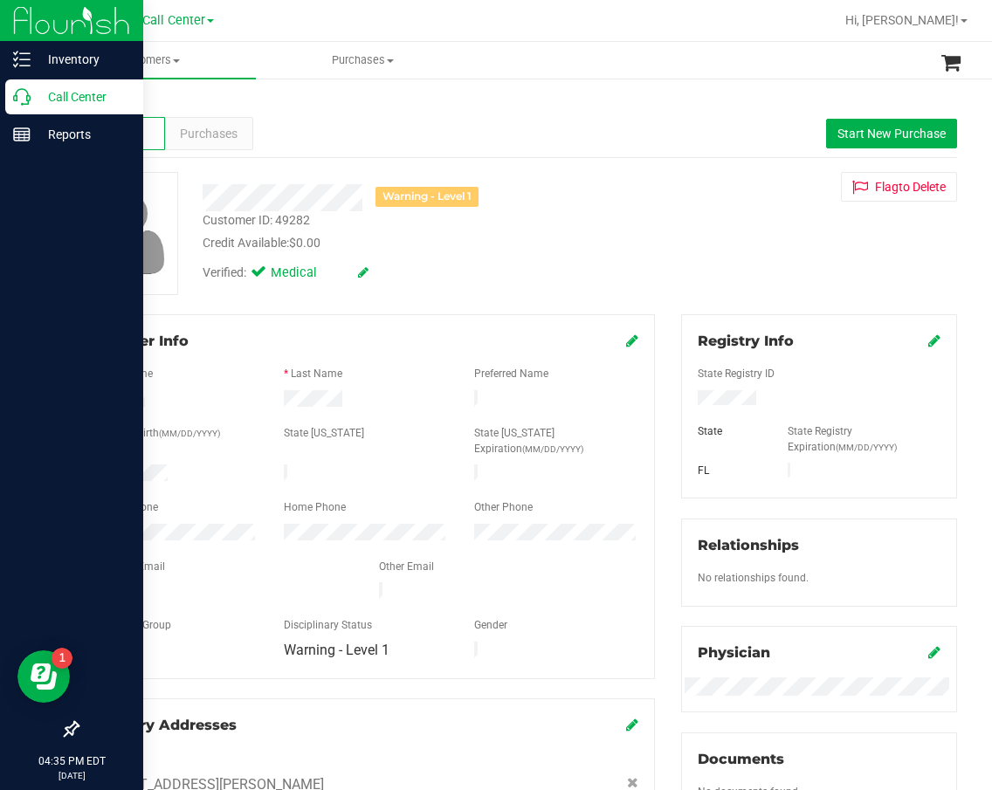
click at [28, 97] on icon at bounding box center [21, 96] width 17 height 17
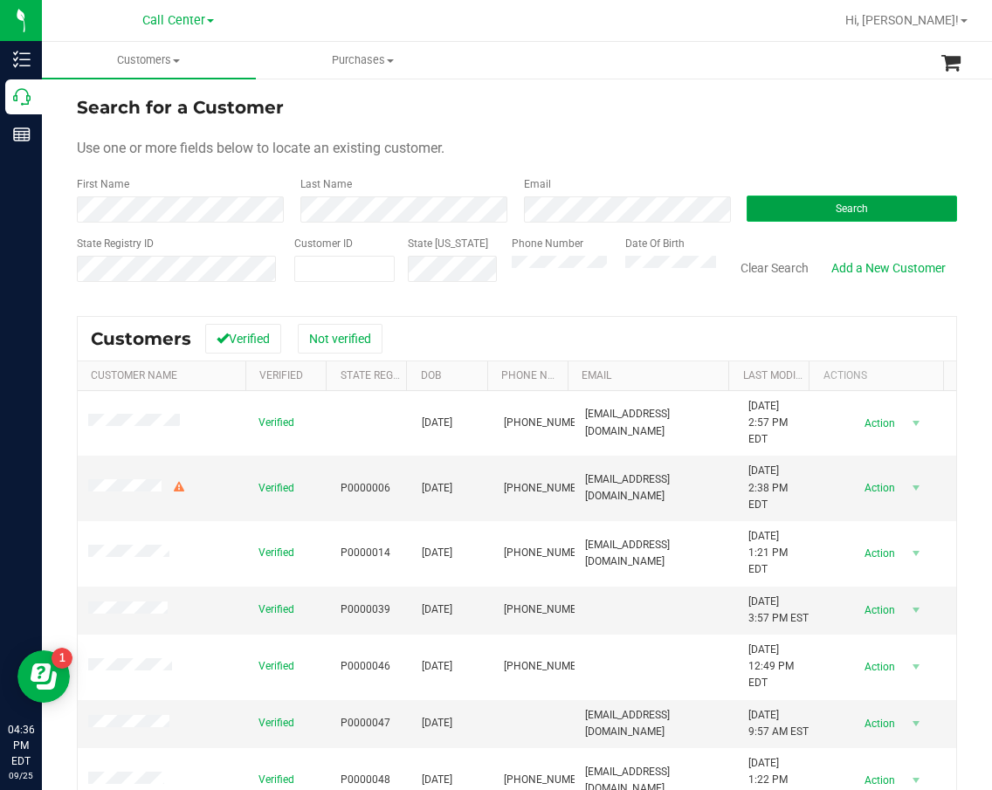
drag, startPoint x: 793, startPoint y: 207, endPoint x: 784, endPoint y: 210, distance: 9.1
click at [793, 206] on button "Search" at bounding box center [852, 209] width 210 height 26
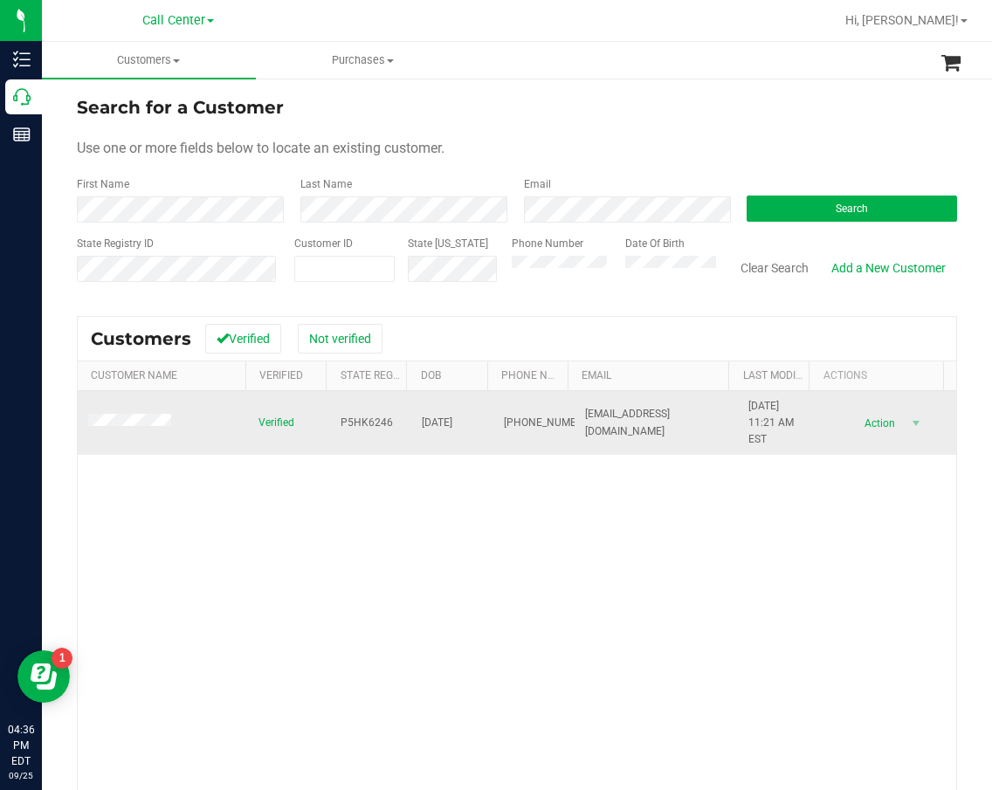
click at [349, 418] on span "P5HK6246" at bounding box center [367, 423] width 52 height 17
click at [443, 418] on span "11/18/1960" at bounding box center [437, 423] width 31 height 17
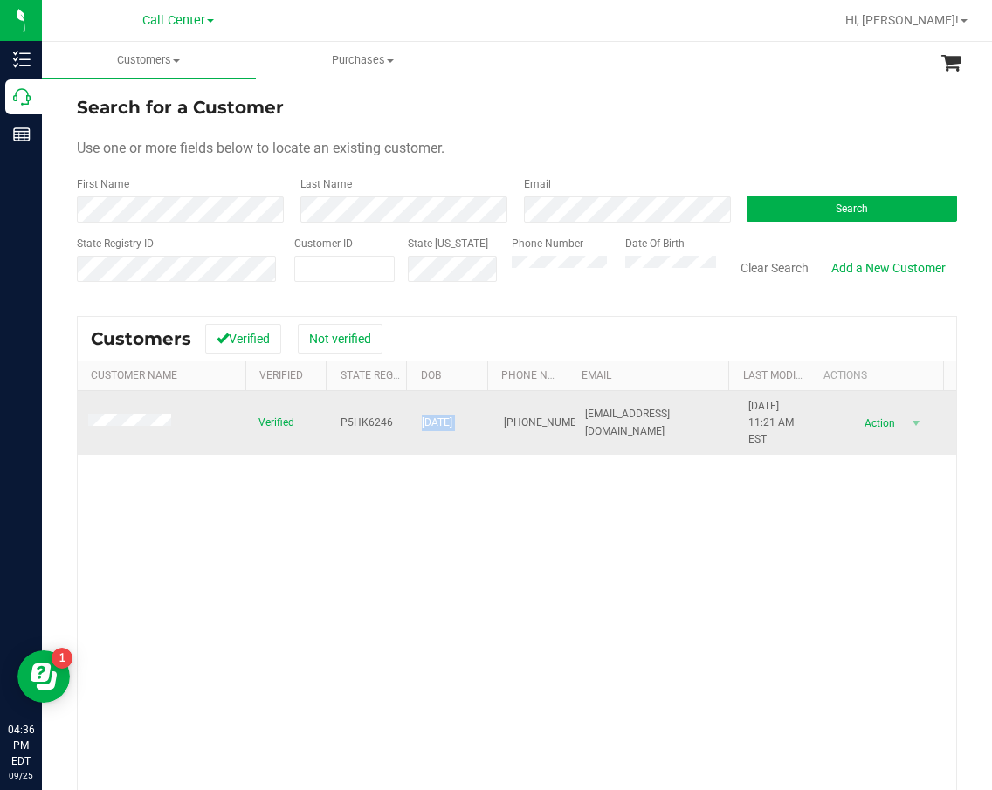
click at [443, 418] on span "11/18/1960" at bounding box center [437, 423] width 31 height 17
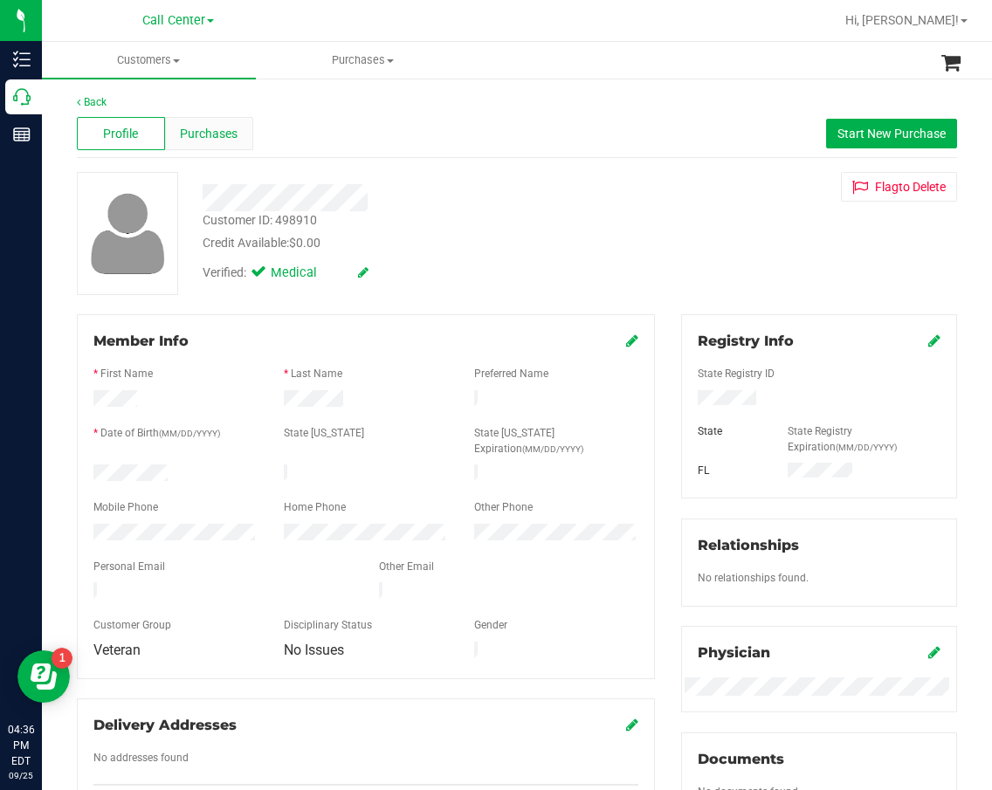
click at [205, 144] on div "Purchases" at bounding box center [209, 133] width 88 height 33
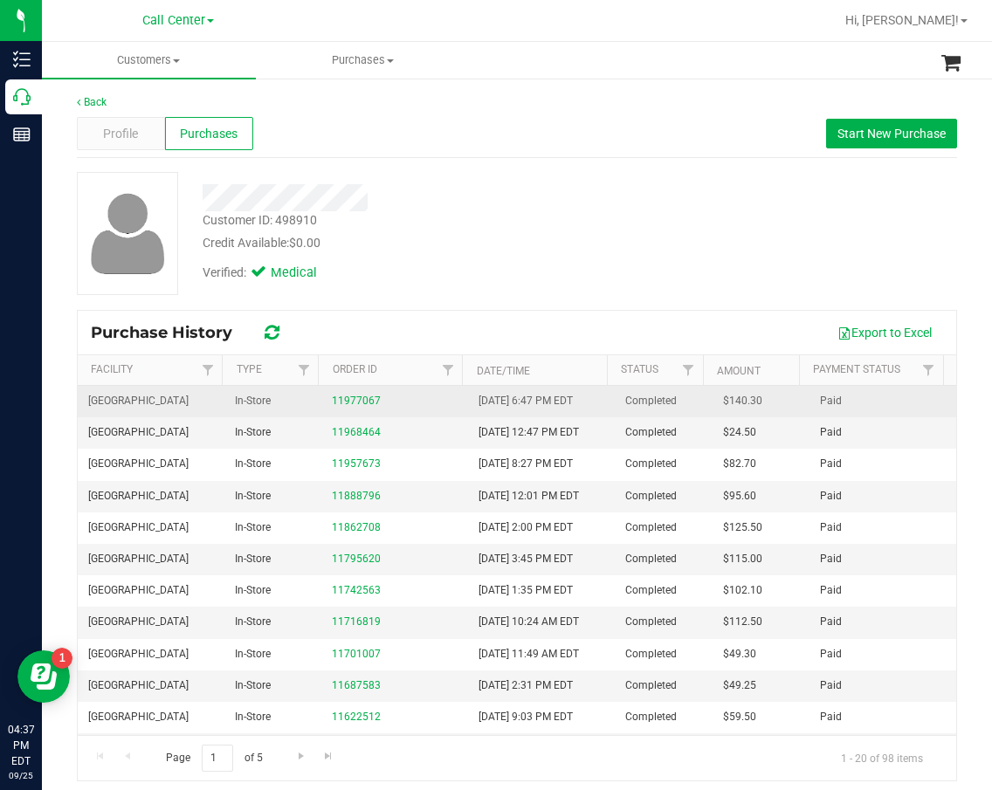
click at [346, 407] on div "11977067" at bounding box center [395, 401] width 126 height 17
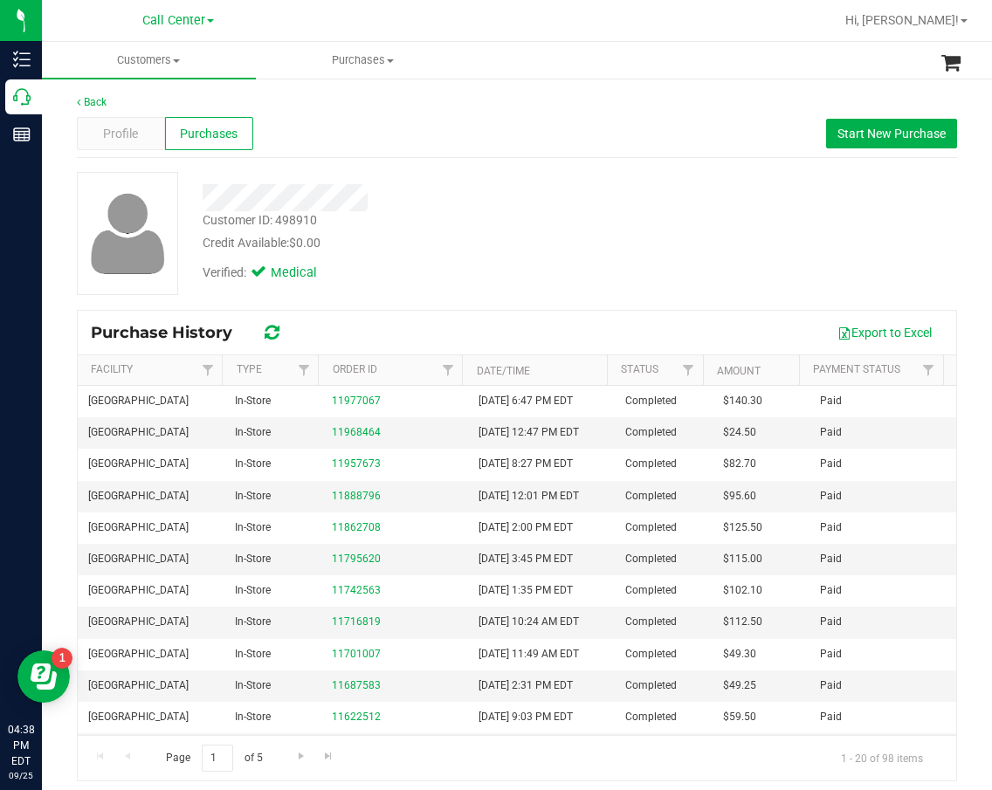
drag, startPoint x: 454, startPoint y: 317, endPoint x: 326, endPoint y: 264, distance: 139.0
click at [454, 318] on div "Export to Excel" at bounding box center [621, 333] width 644 height 30
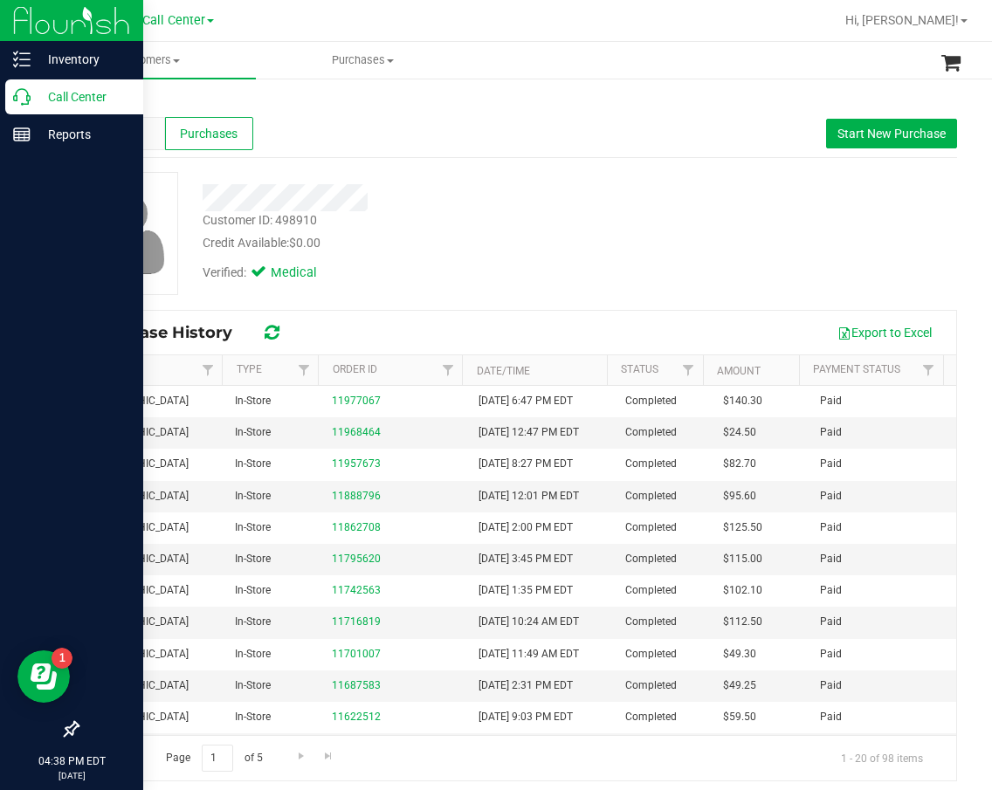
click at [39, 100] on p "Call Center" at bounding box center [83, 96] width 105 height 21
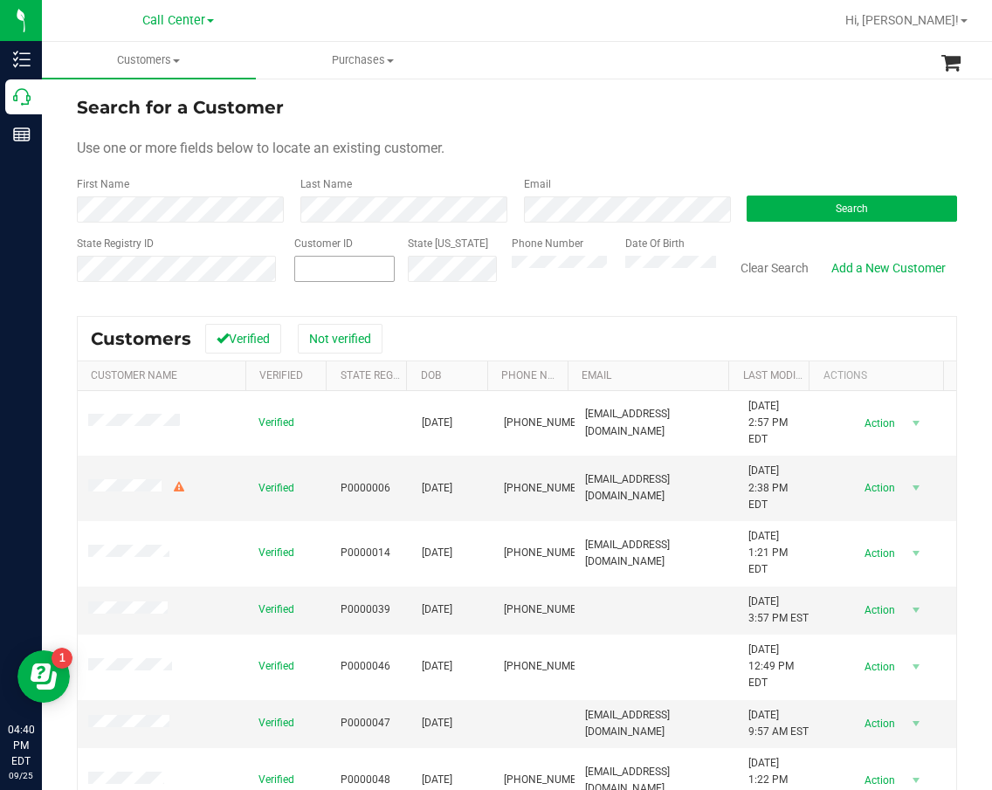
drag, startPoint x: 293, startPoint y: 269, endPoint x: 302, endPoint y: 269, distance: 9.6
click at [294, 269] on span at bounding box center [344, 269] width 100 height 26
paste input "16705"
type input "16705"
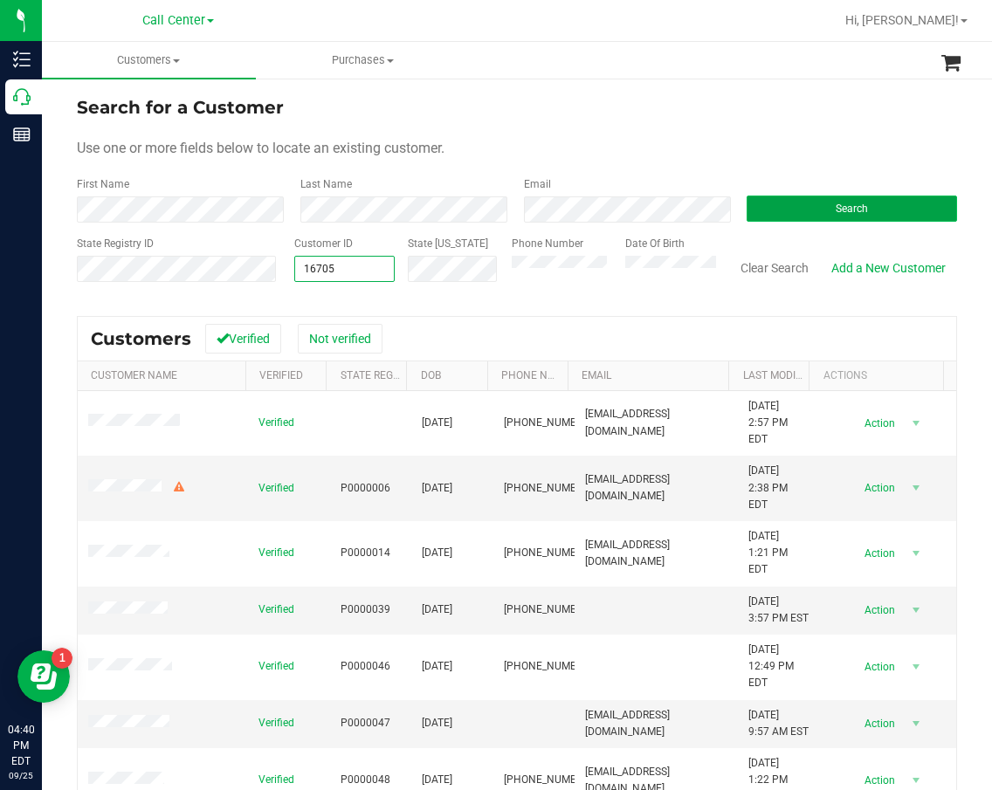
click at [900, 202] on button "Search" at bounding box center [852, 209] width 210 height 26
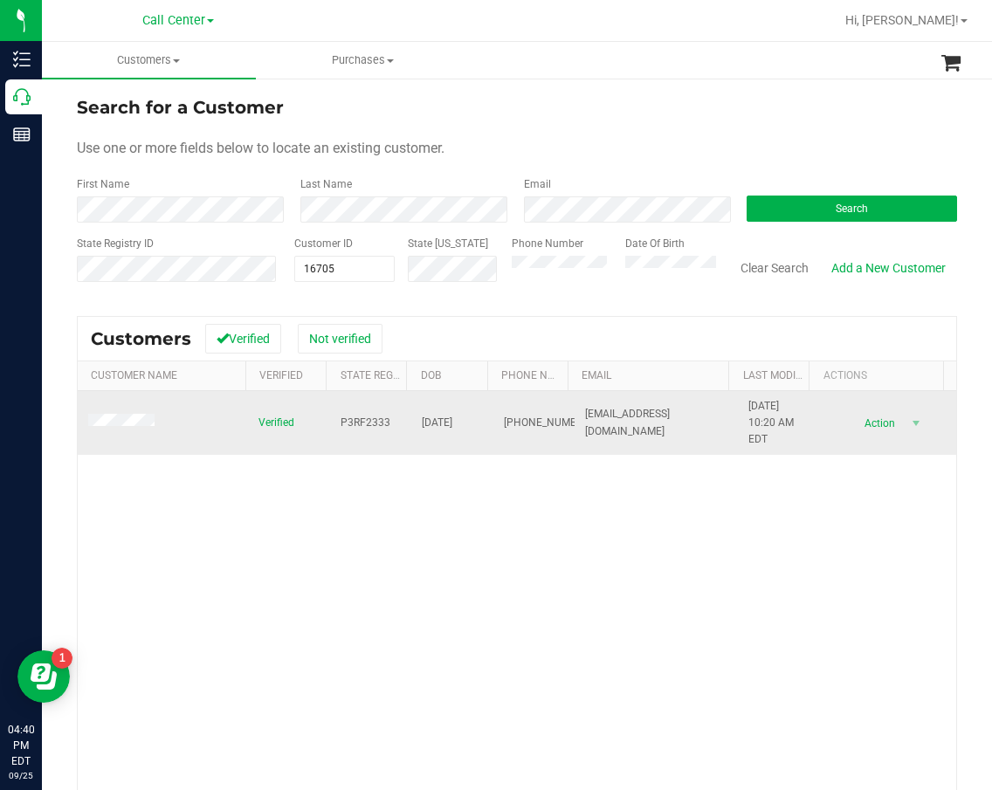
click at [358, 417] on span "P3RF2333" at bounding box center [366, 423] width 50 height 17
click at [444, 418] on span "04/04/1961" at bounding box center [437, 423] width 31 height 17
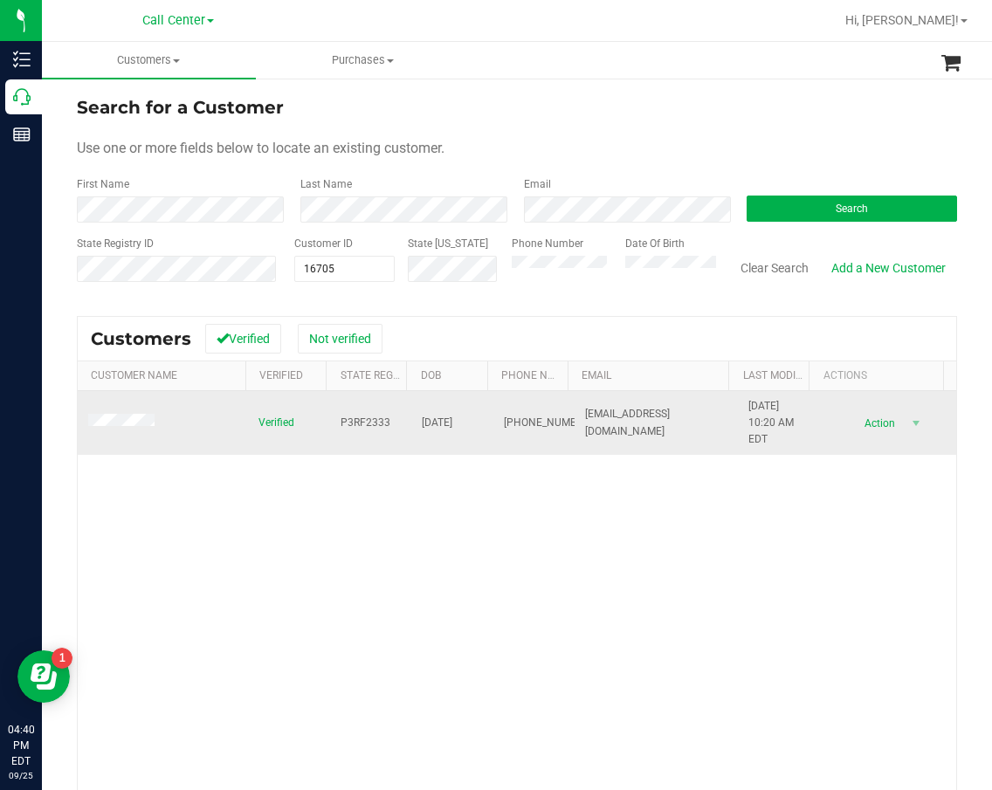
click at [504, 428] on span "(267) 901-4200" at bounding box center [547, 423] width 87 height 17
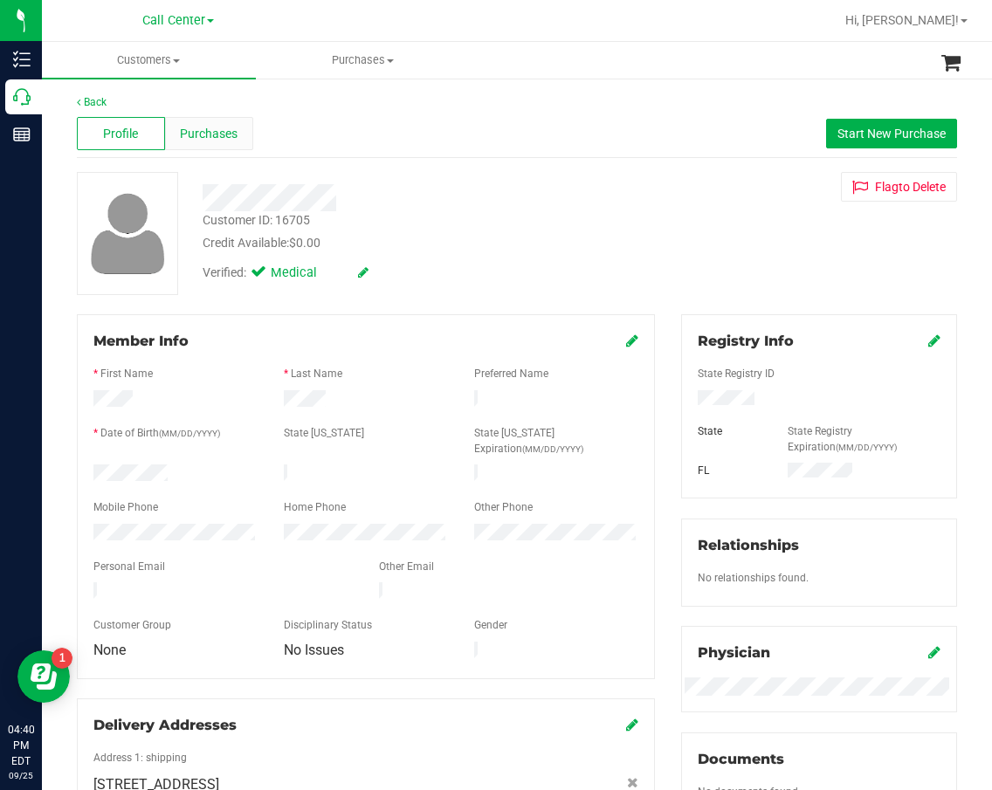
click at [215, 130] on span "Purchases" at bounding box center [209, 134] width 58 height 18
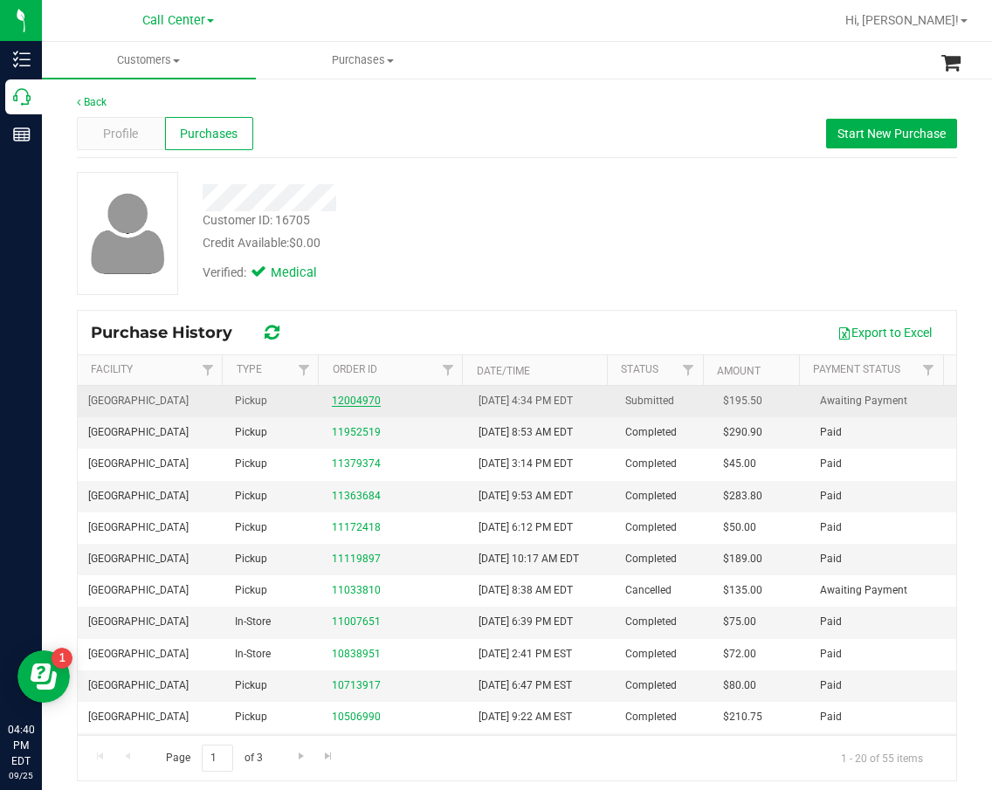
click at [347, 405] on link "12004970" at bounding box center [356, 401] width 49 height 12
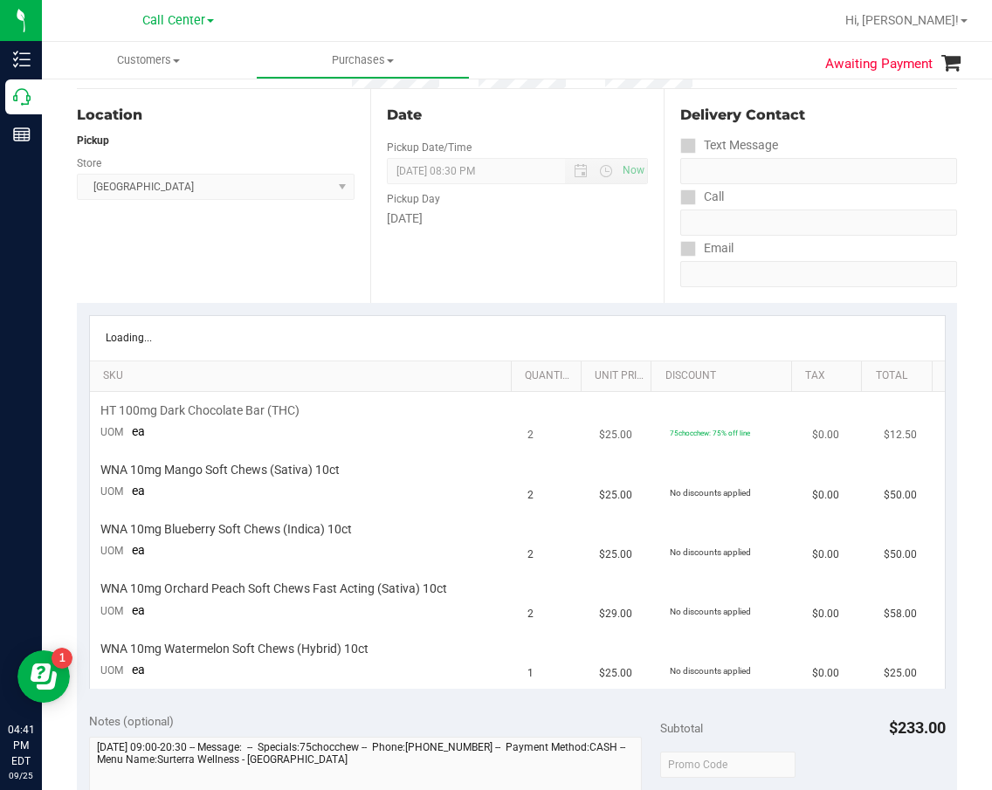
scroll to position [175, 0]
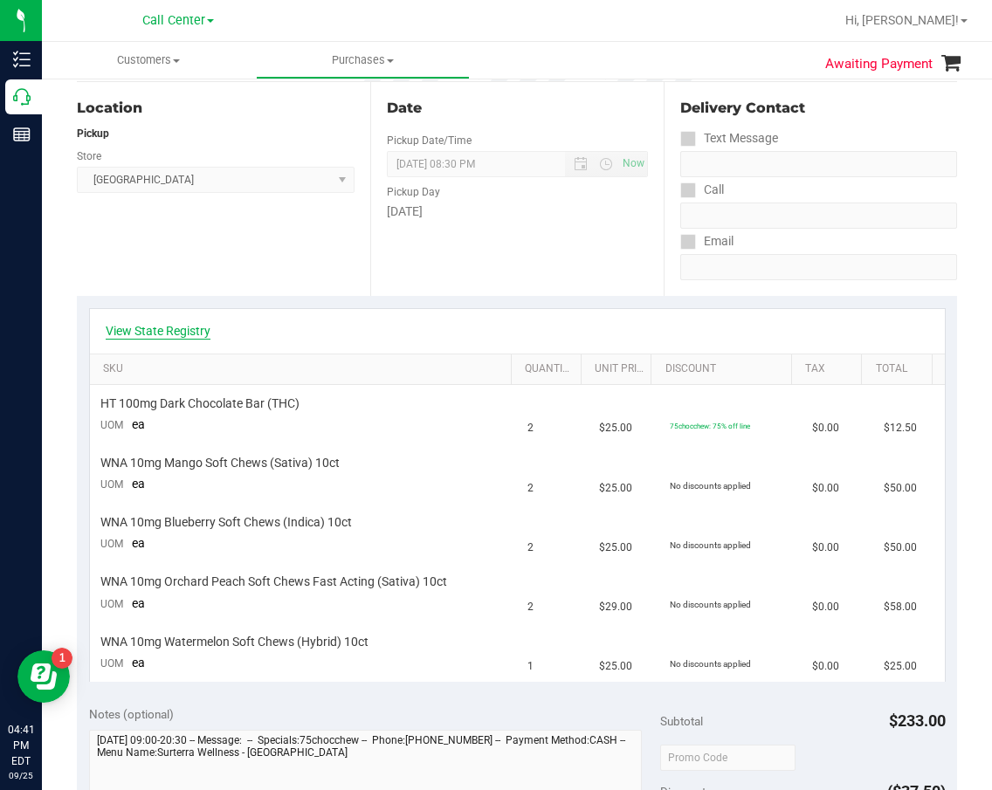
click at [150, 334] on link "View State Registry" at bounding box center [158, 330] width 105 height 17
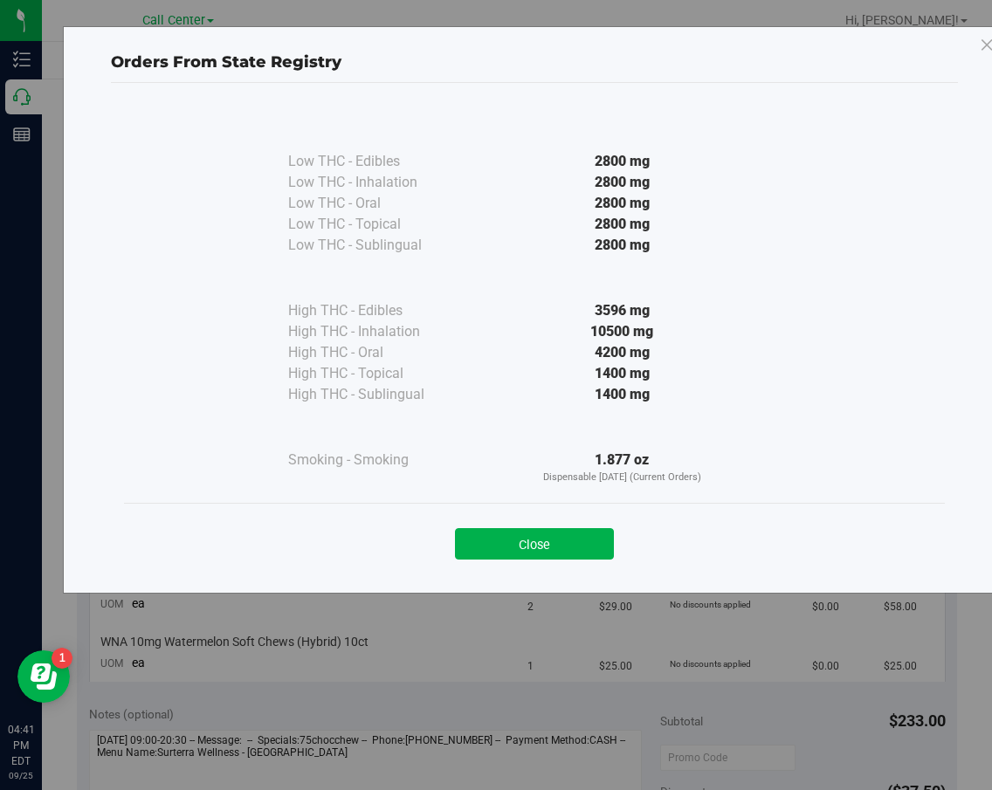
click at [513, 521] on div "Close" at bounding box center [534, 539] width 795 height 44
click at [485, 536] on button "Close" at bounding box center [534, 543] width 159 height 31
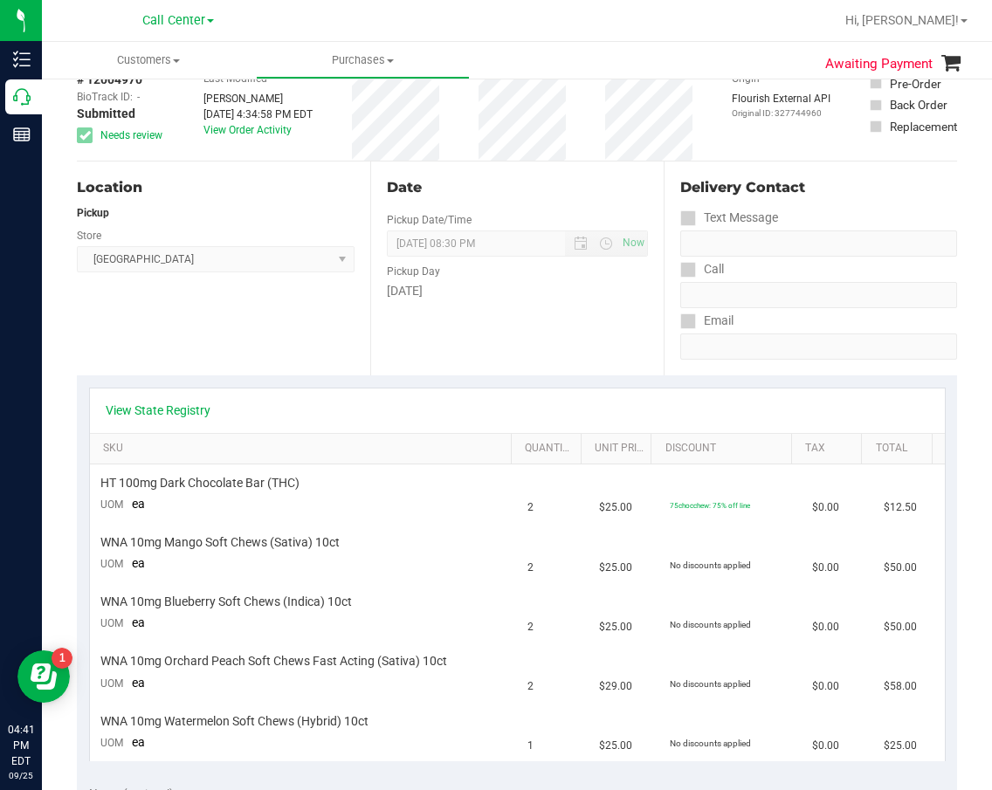
scroll to position [87, 0]
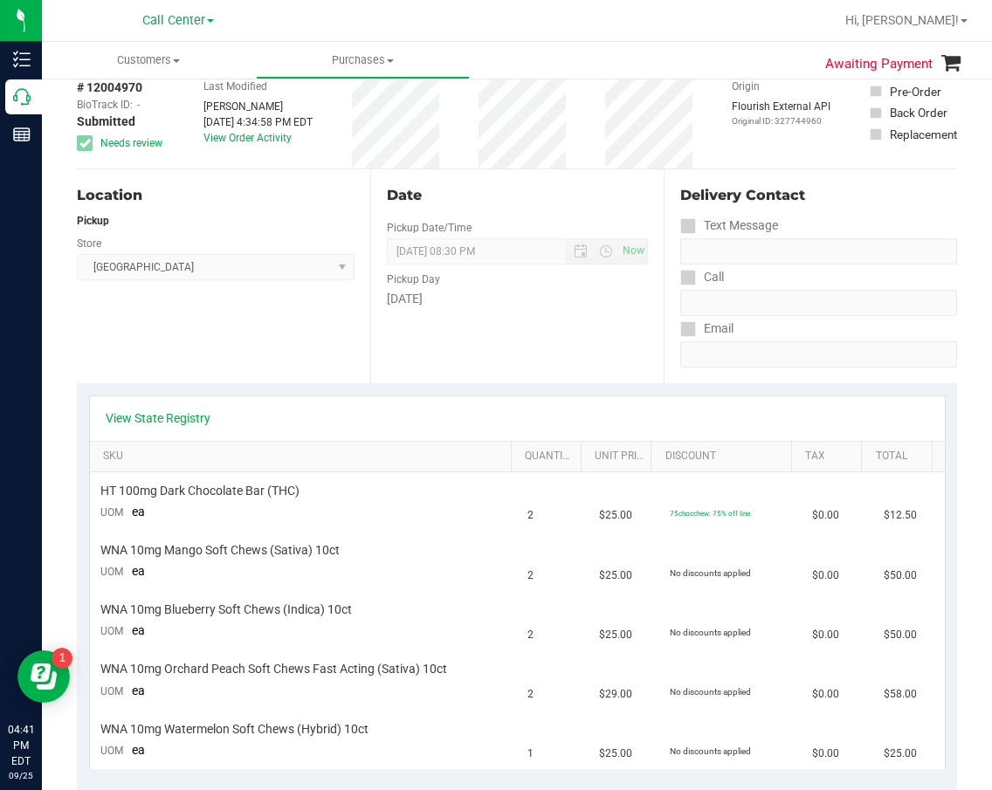
drag, startPoint x: 232, startPoint y: 251, endPoint x: 167, endPoint y: 201, distance: 82.8
click at [232, 251] on div "Store" at bounding box center [216, 241] width 278 height 25
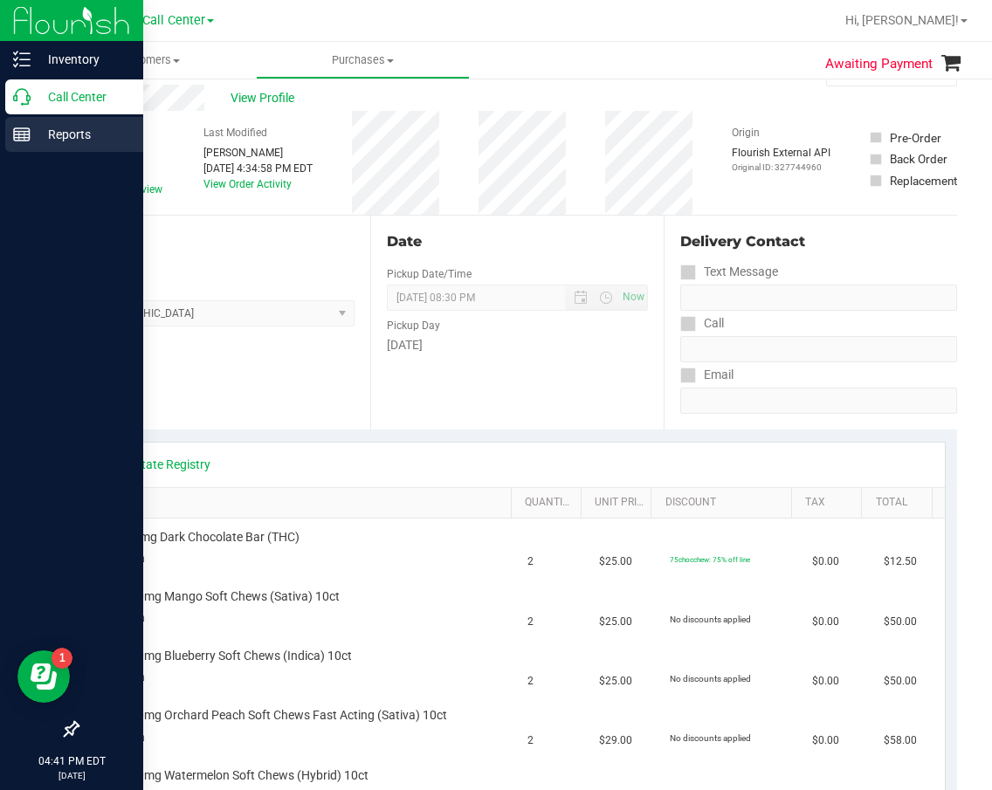
scroll to position [0, 0]
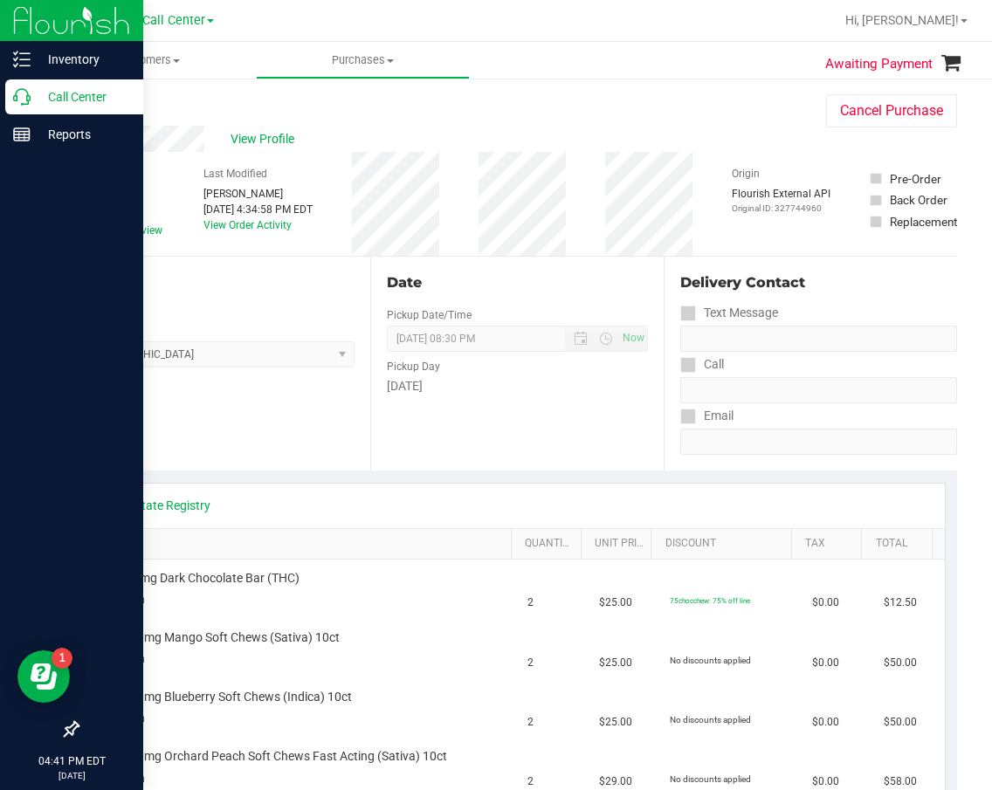
click at [44, 95] on p "Call Center" at bounding box center [83, 96] width 105 height 21
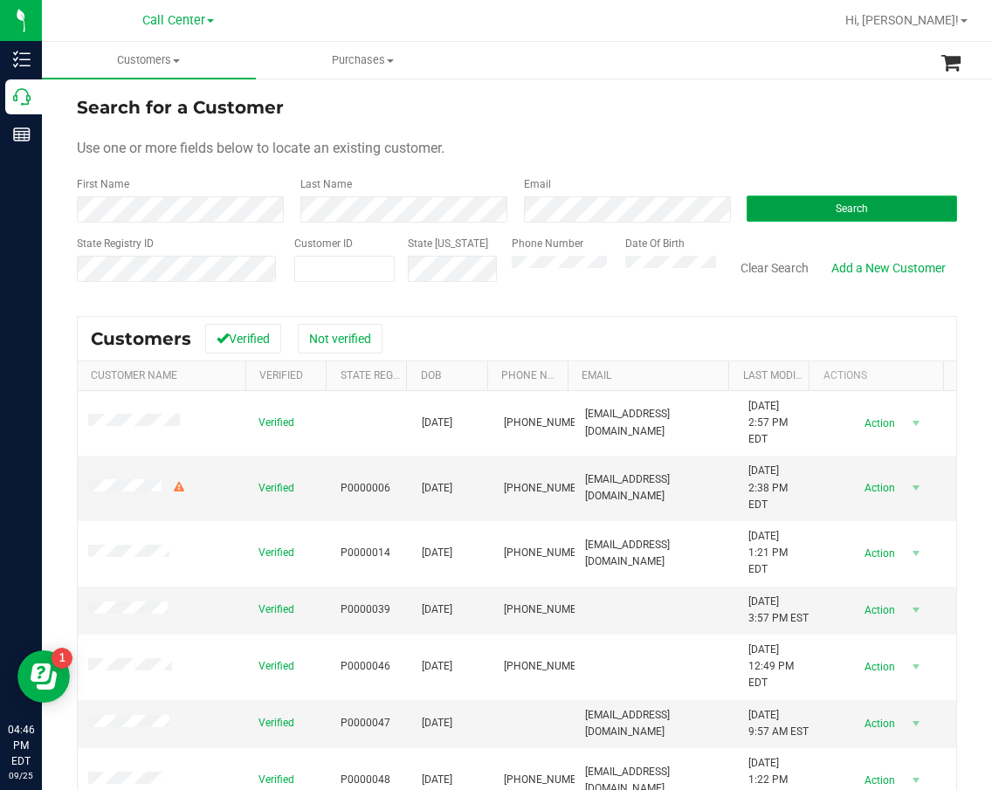
click at [821, 211] on button "Search" at bounding box center [852, 209] width 210 height 26
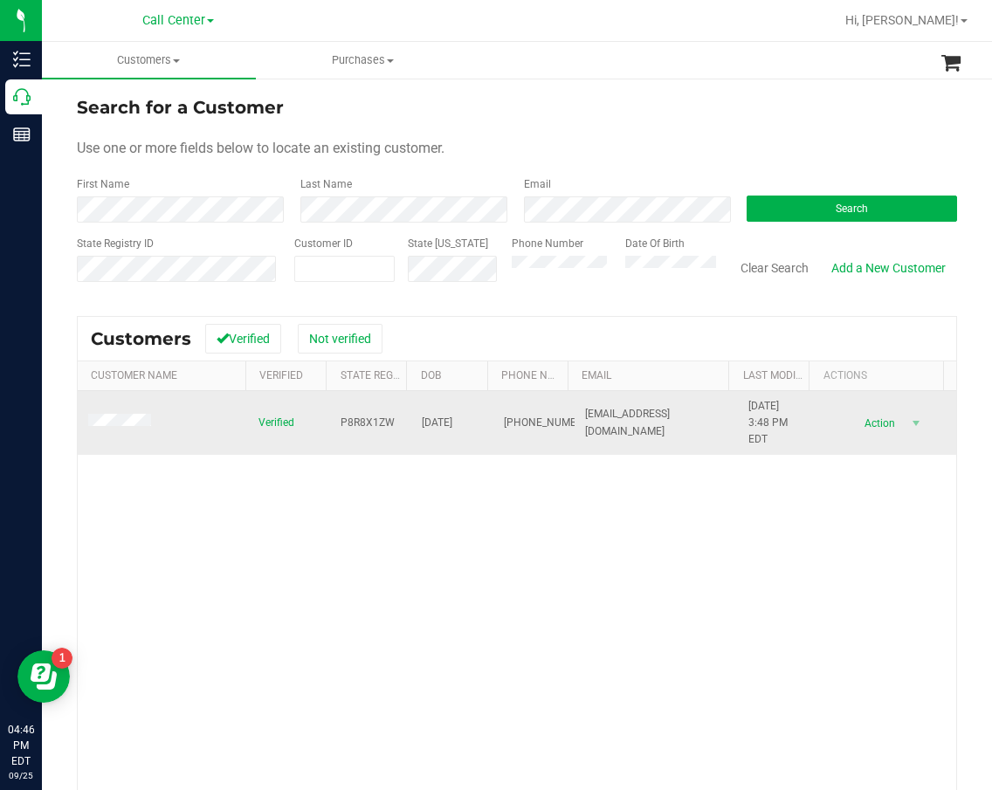
click at [348, 421] on span "P8R8X1ZW" at bounding box center [368, 423] width 54 height 17
click at [443, 425] on span "01/16/1956" at bounding box center [437, 423] width 31 height 17
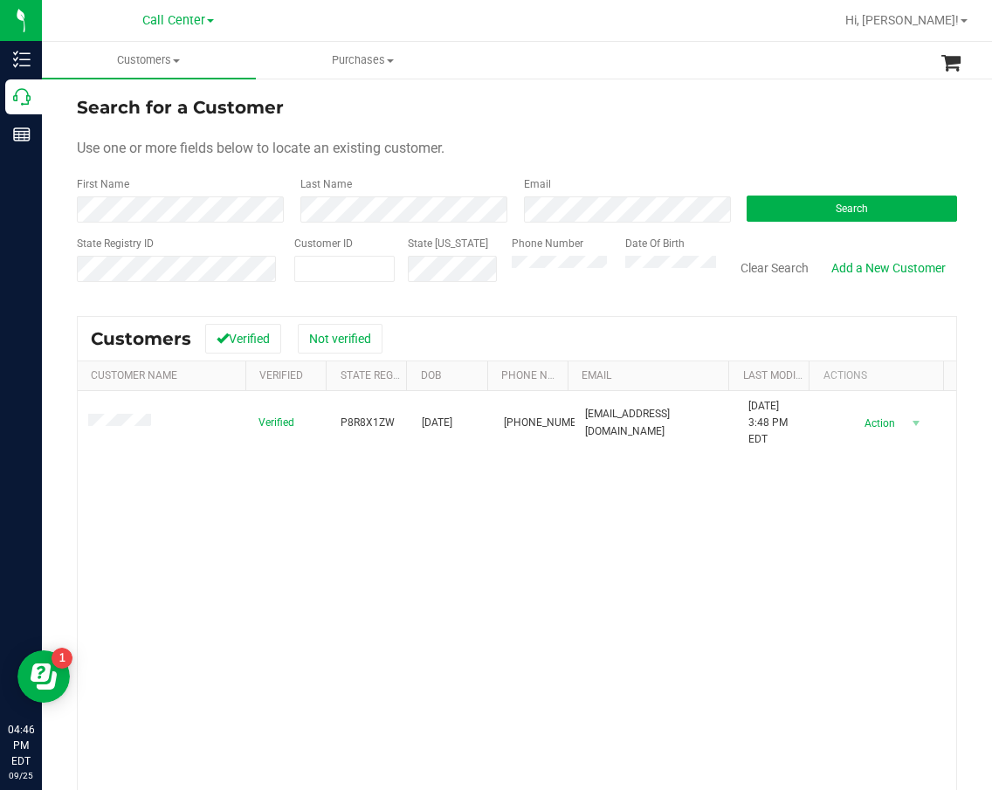
click at [484, 490] on div "Verified P8R8X1ZW 01/16/1956 (954) 849-2667 lisalambchop983@yahoo.com 9/25/2025…" at bounding box center [517, 640] width 878 height 498
drag, startPoint x: 486, startPoint y: 505, endPoint x: 482, endPoint y: 479, distance: 26.4
click at [486, 505] on div "Verified P8R8X1ZW 01/16/1956 (954) 849-2667 lisalambchop983@yahoo.com 9/25/2025…" at bounding box center [517, 640] width 878 height 498
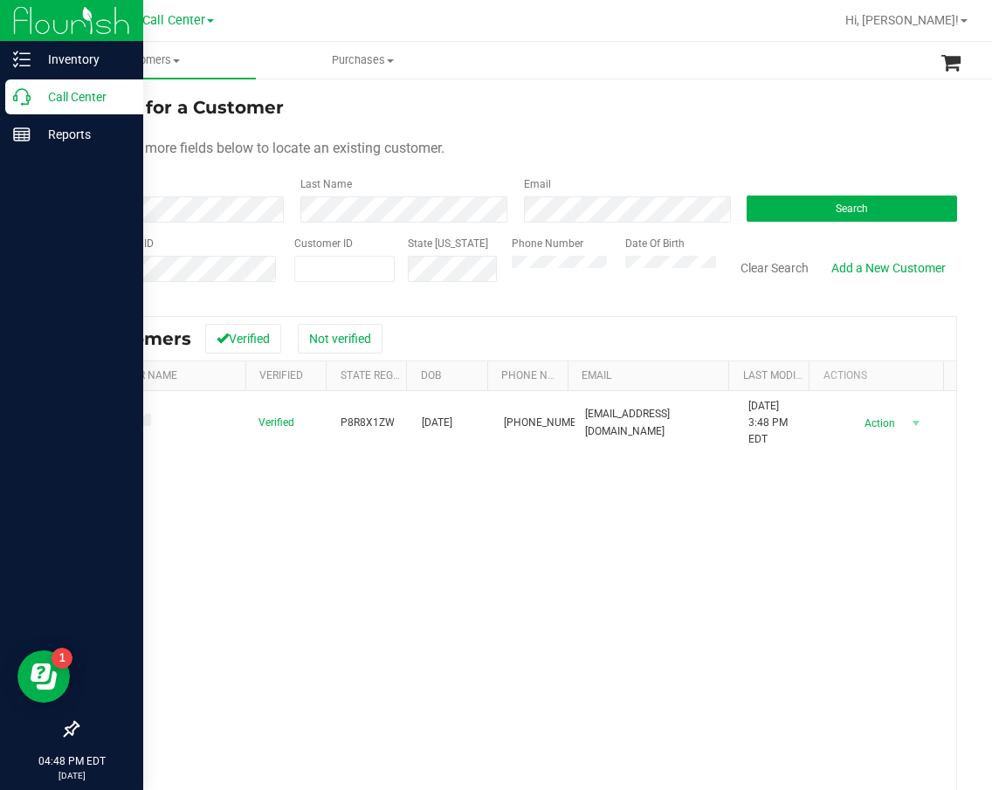
click at [34, 93] on p "Call Center" at bounding box center [83, 96] width 105 height 21
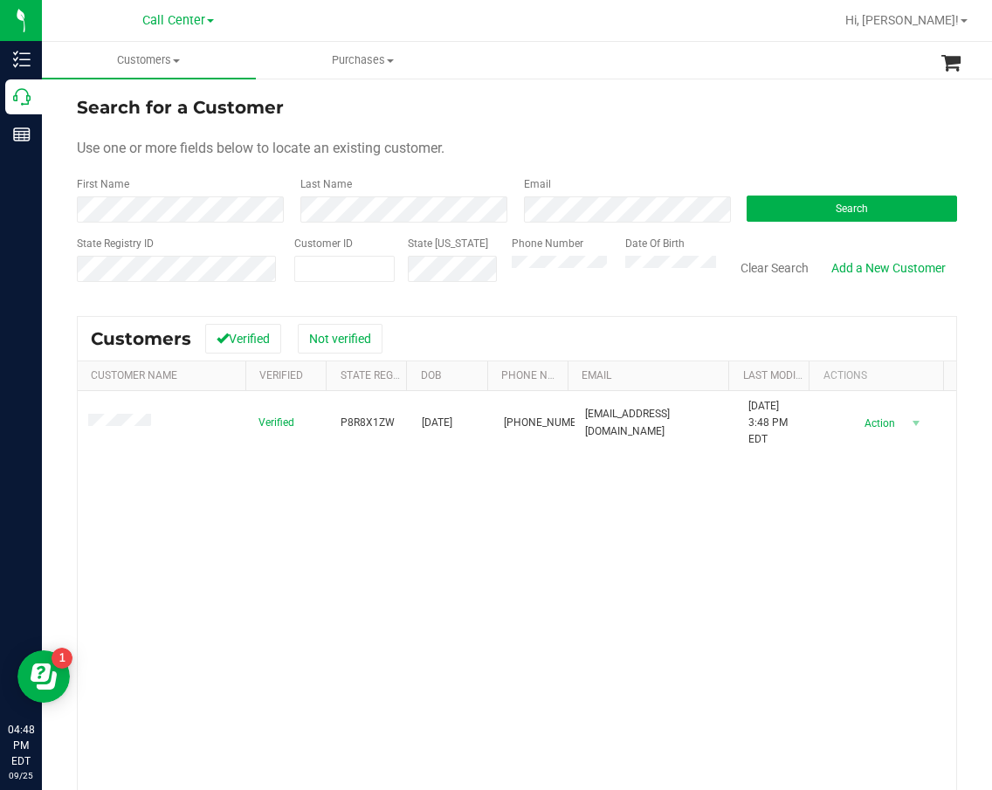
click at [540, 119] on div "Search for a Customer" at bounding box center [517, 107] width 880 height 26
click at [312, 285] on div "Customer ID" at bounding box center [344, 267] width 100 height 62
click at [323, 262] on span at bounding box center [344, 269] width 100 height 26
paste input "20779"
type input "20779"
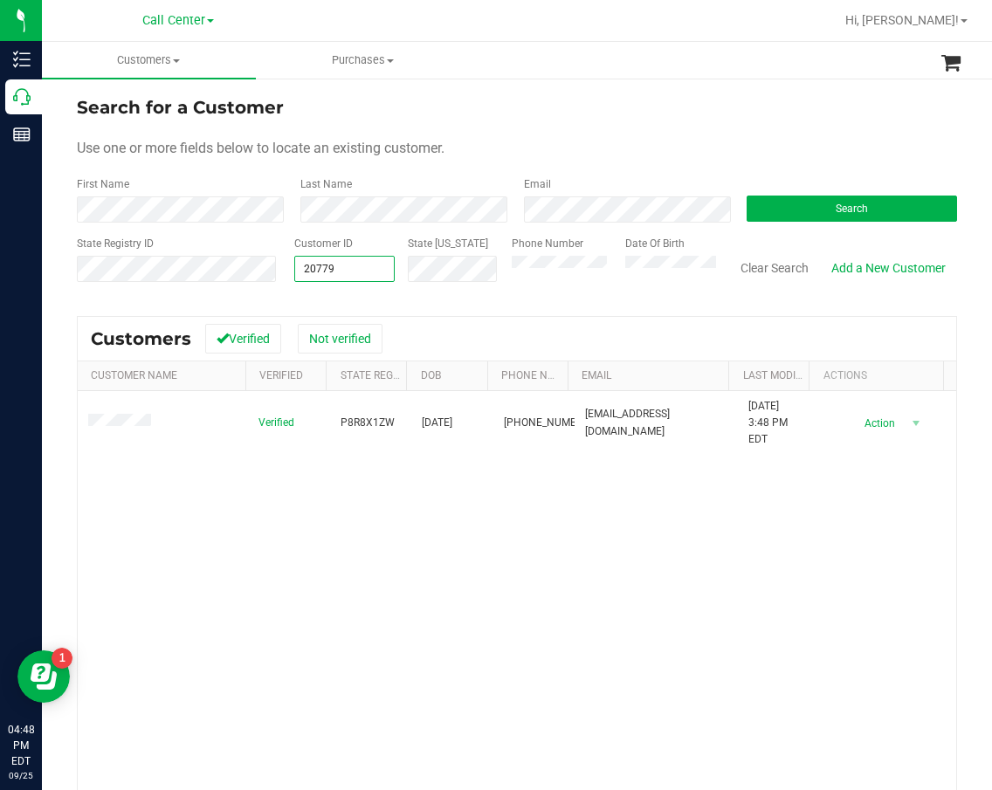
type input "20779"
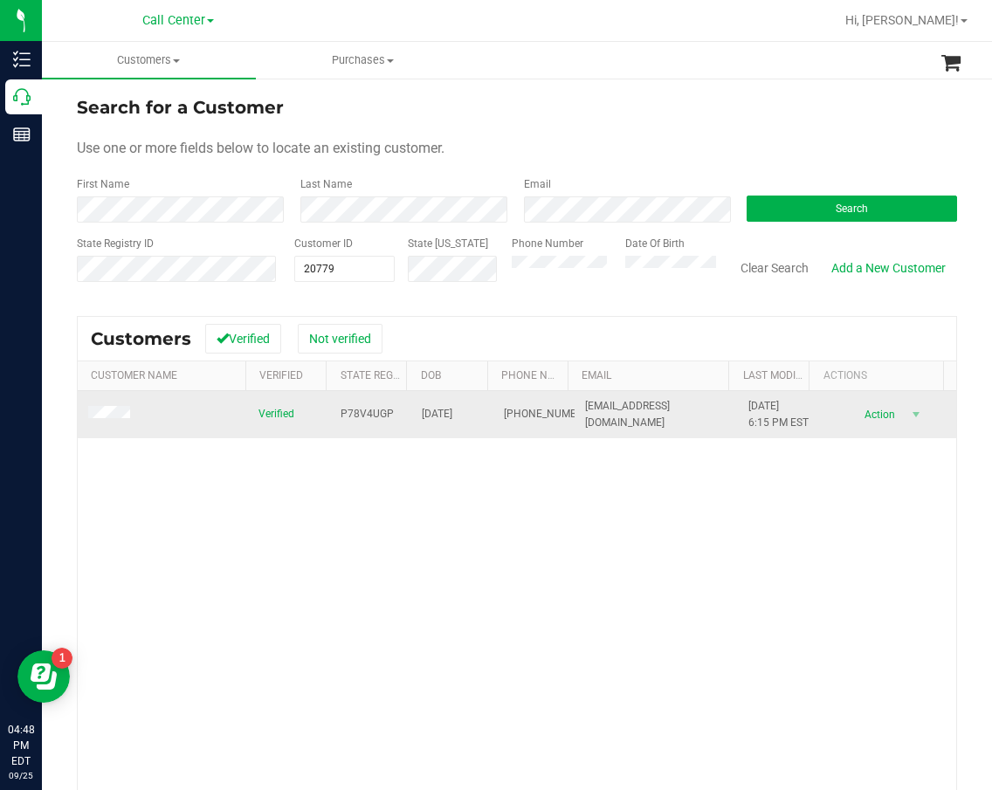
click at [348, 417] on span "P78V4UGP" at bounding box center [367, 414] width 53 height 17
click at [422, 423] on span "11/21/1973" at bounding box center [437, 414] width 31 height 17
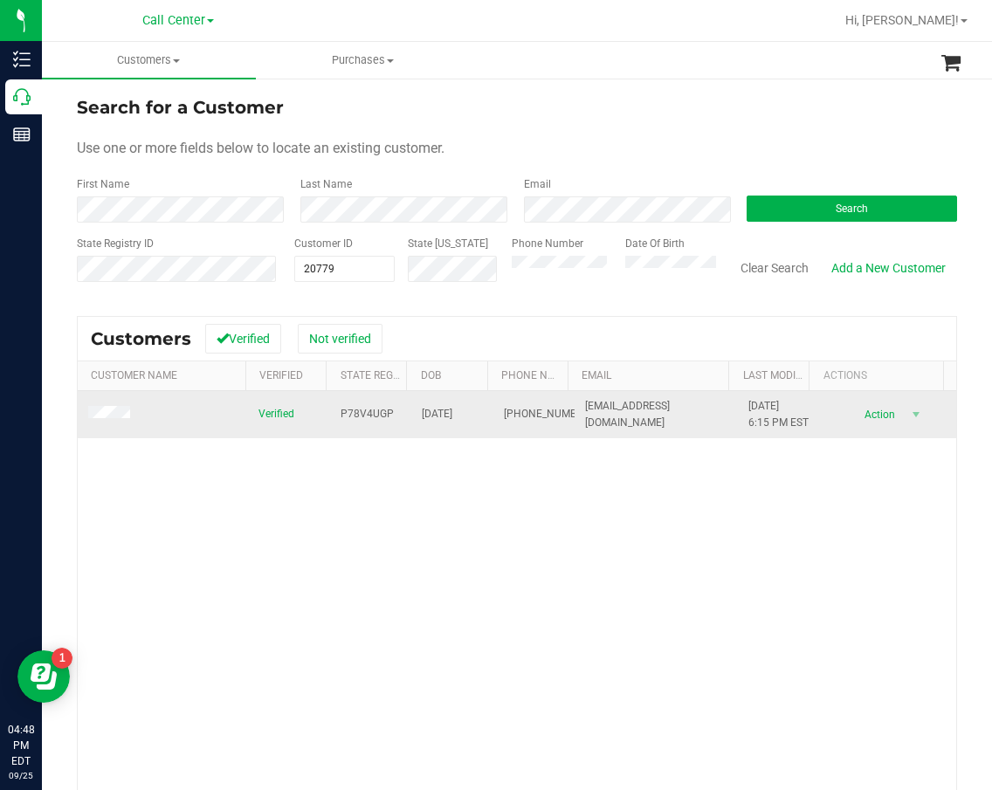
drag, startPoint x: 411, startPoint y: 424, endPoint x: 426, endPoint y: 427, distance: 15.3
click at [426, 423] on span "11/21/1973" at bounding box center [437, 414] width 31 height 17
click at [516, 415] on span "(407) 286-9622" at bounding box center [547, 414] width 87 height 17
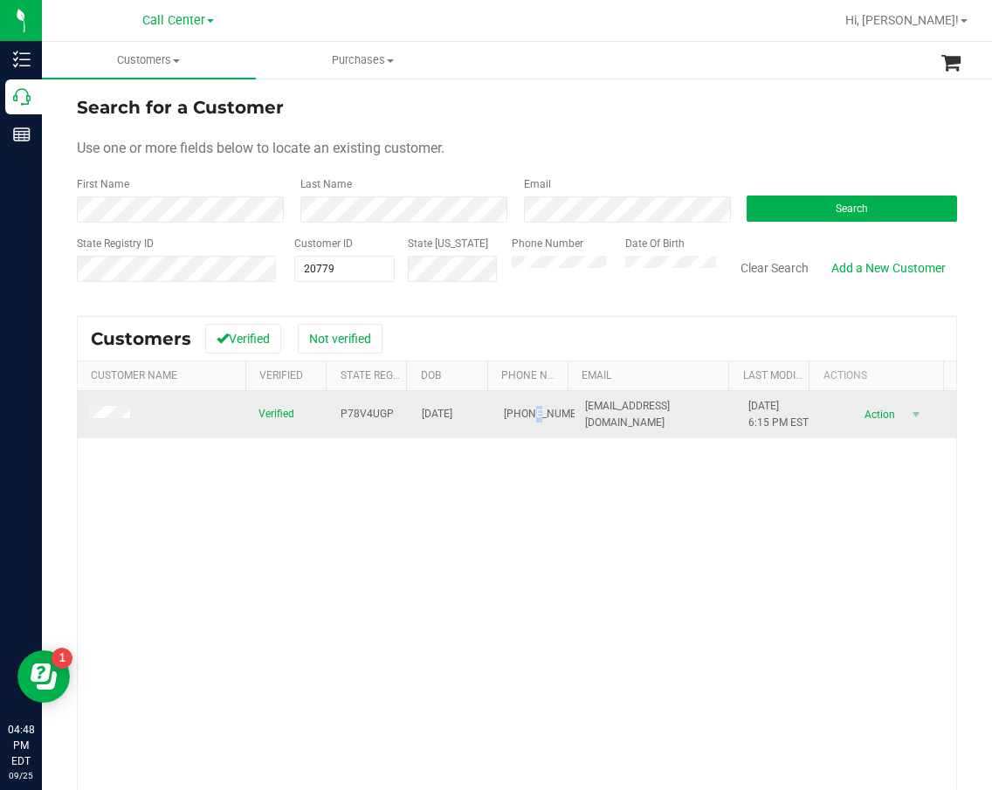
click at [516, 415] on span "(407) 286-9622" at bounding box center [547, 414] width 87 height 17
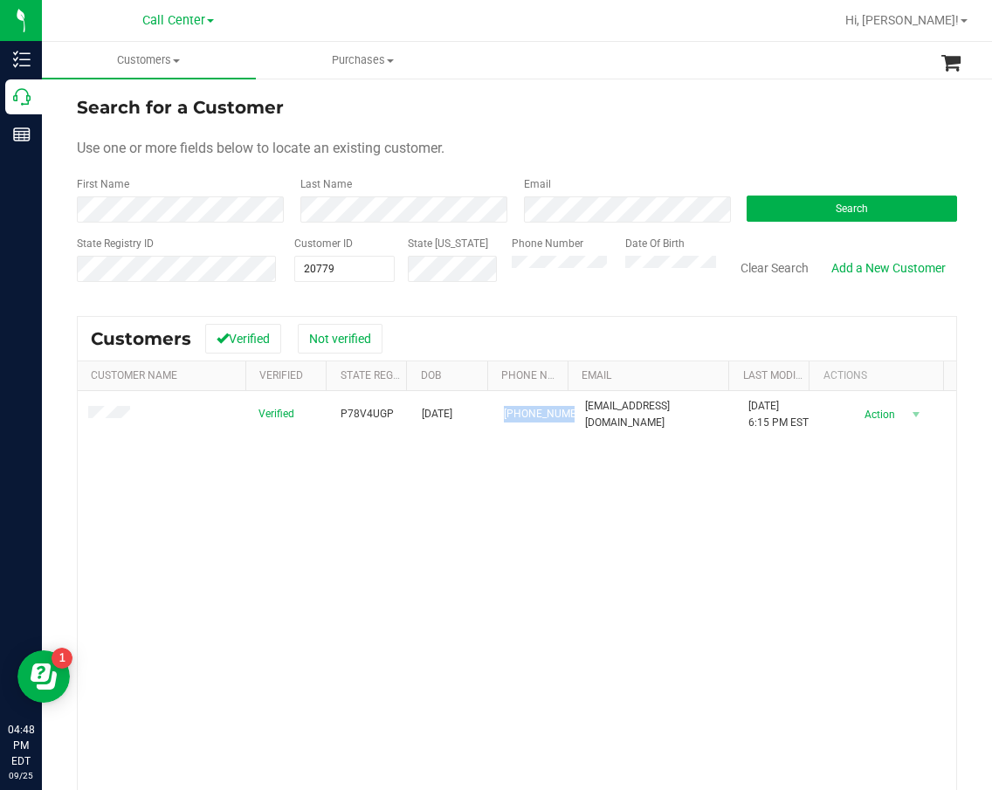
click at [503, 535] on div "Verified P78V4UGP 11/21/1973 (407) 286-9622 alee32806@gmail.com 1/17/2025 6:15 …" at bounding box center [517, 640] width 878 height 498
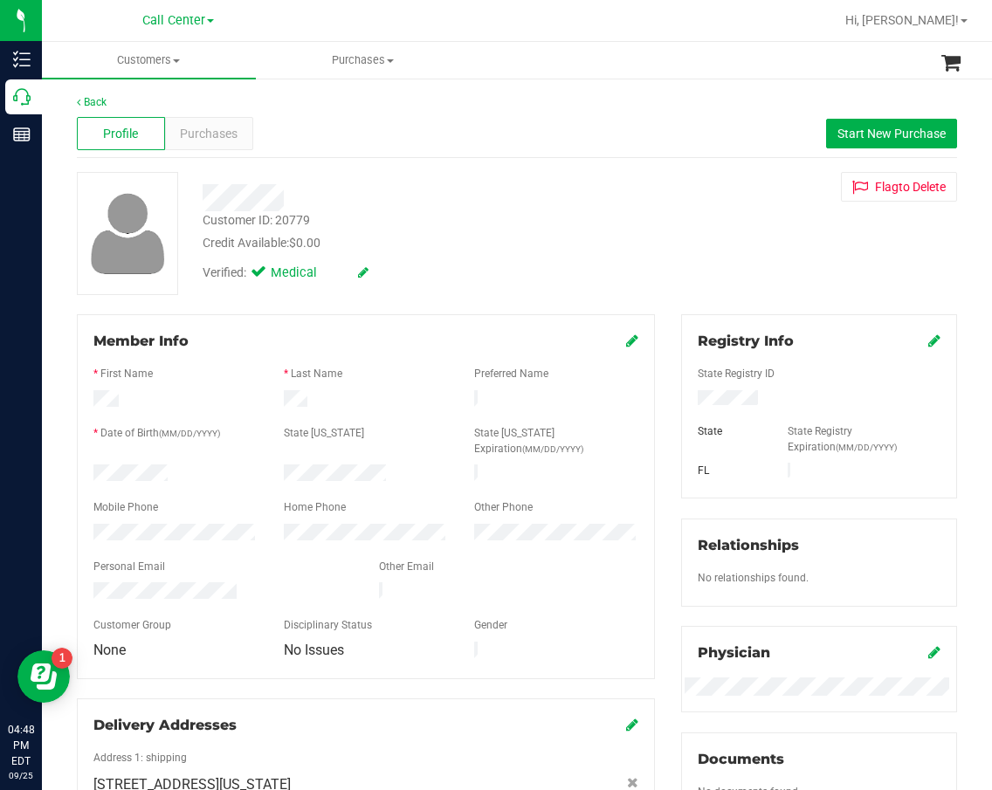
click at [202, 116] on div "Profile Purchases Start New Purchase" at bounding box center [517, 134] width 880 height 48
click at [211, 144] on div "Purchases" at bounding box center [209, 133] width 88 height 33
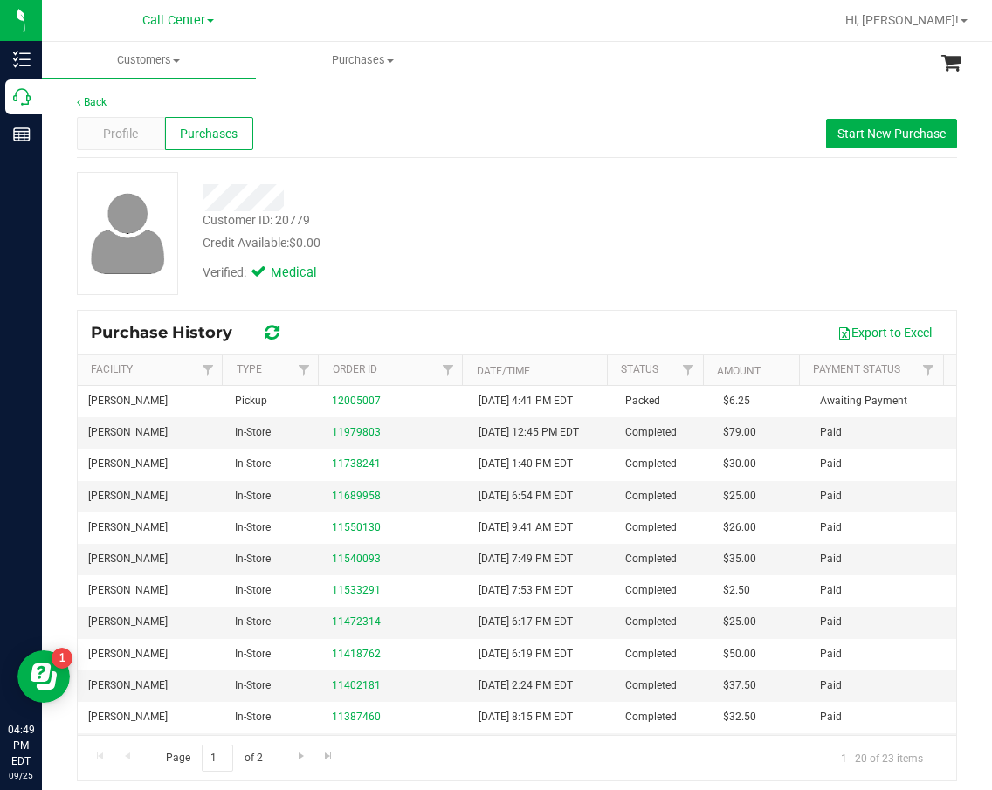
click at [619, 276] on div "Verified: Medical" at bounding box center [415, 271] width 453 height 38
click at [665, 191] on div "Customer ID: 20779 Credit Available: $0.00 Verified: Medical" at bounding box center [517, 233] width 906 height 123
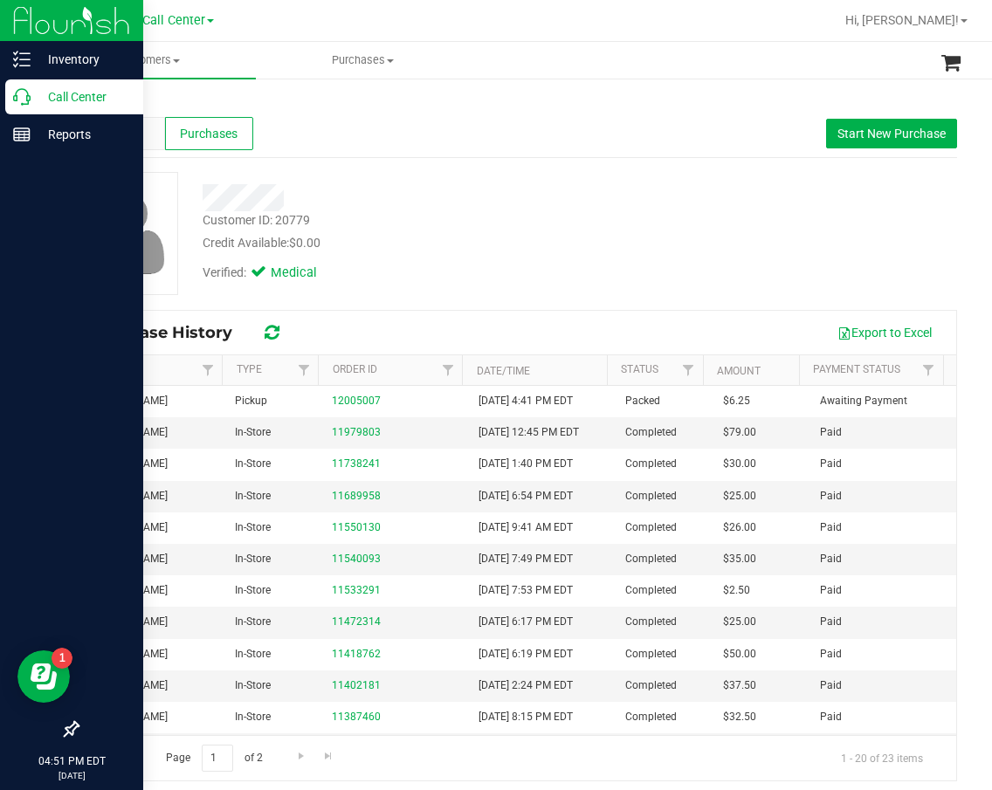
click at [8, 99] on div "Call Center" at bounding box center [74, 96] width 138 height 35
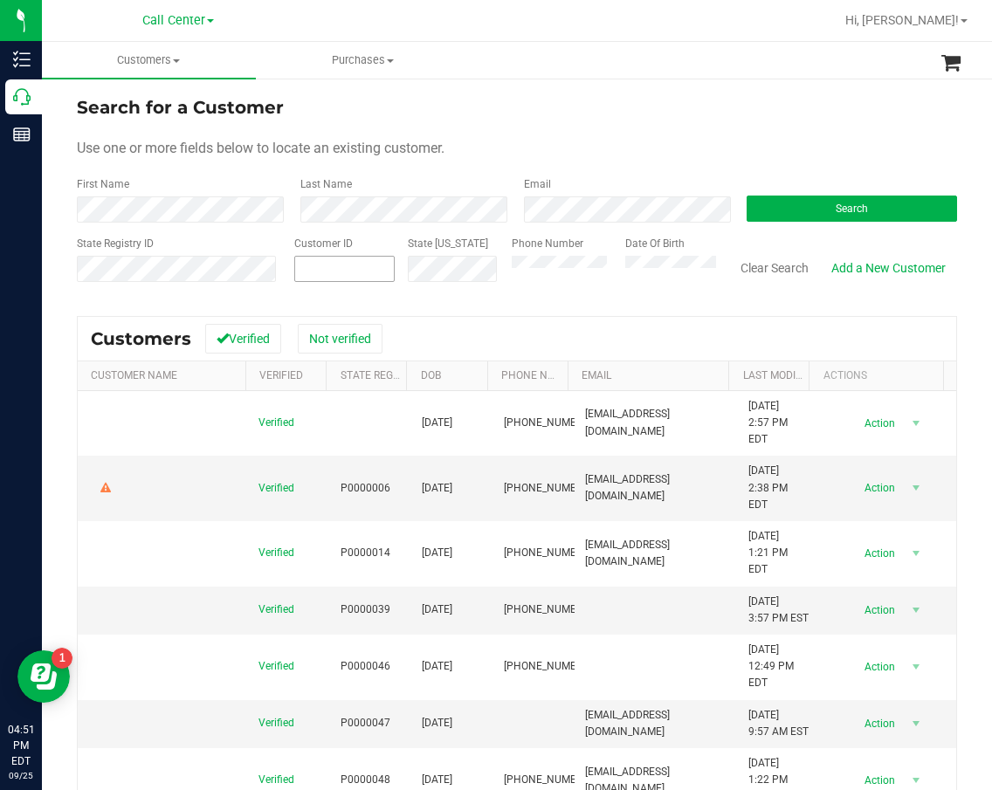
click at [329, 263] on span at bounding box center [344, 269] width 100 height 26
paste input "355190"
type input "355190"
click at [799, 219] on button "Search" at bounding box center [852, 209] width 210 height 26
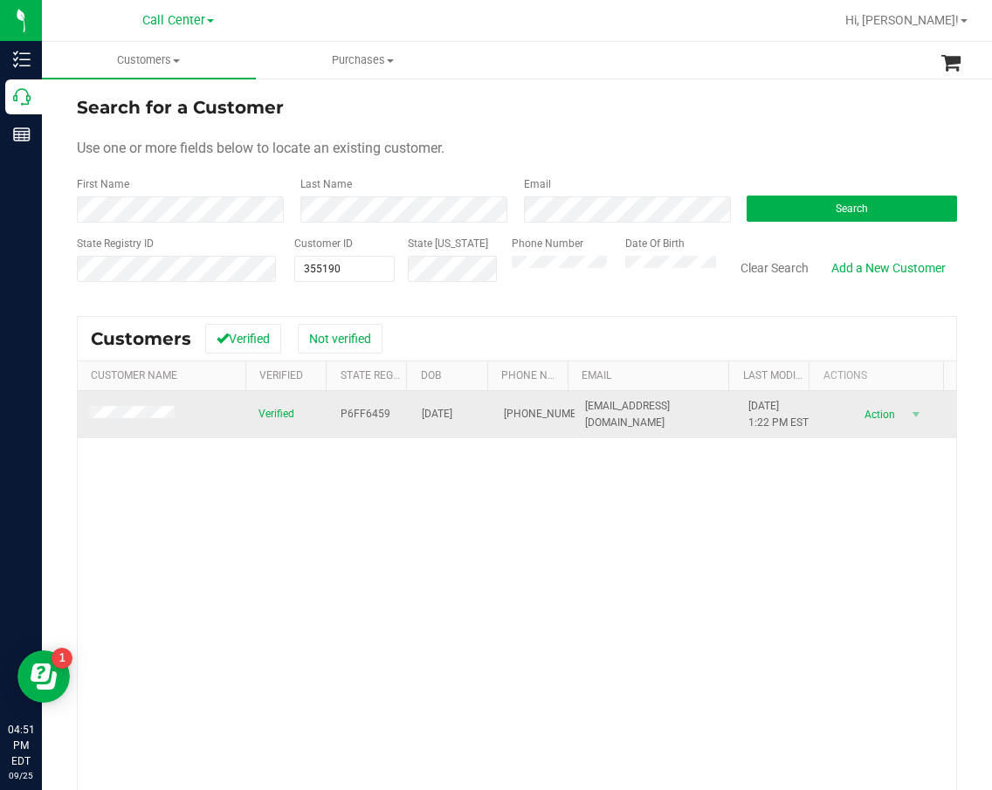
click at [350, 420] on span "P6FF6459" at bounding box center [366, 414] width 50 height 17
click at [431, 420] on span "01/17/1963" at bounding box center [437, 414] width 31 height 17
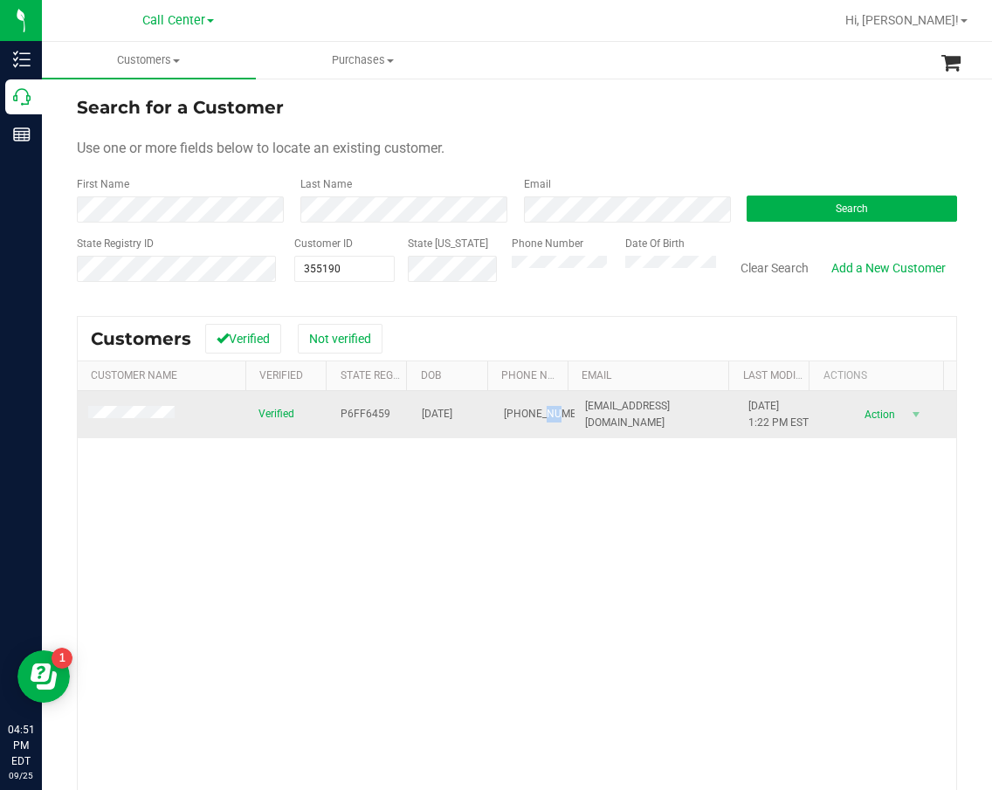
drag, startPoint x: 535, startPoint y: 416, endPoint x: 519, endPoint y: 416, distance: 16.6
click at [523, 416] on span "(352) 277-4773" at bounding box center [547, 414] width 87 height 17
click at [517, 415] on span "(352) 277-4773" at bounding box center [547, 414] width 87 height 17
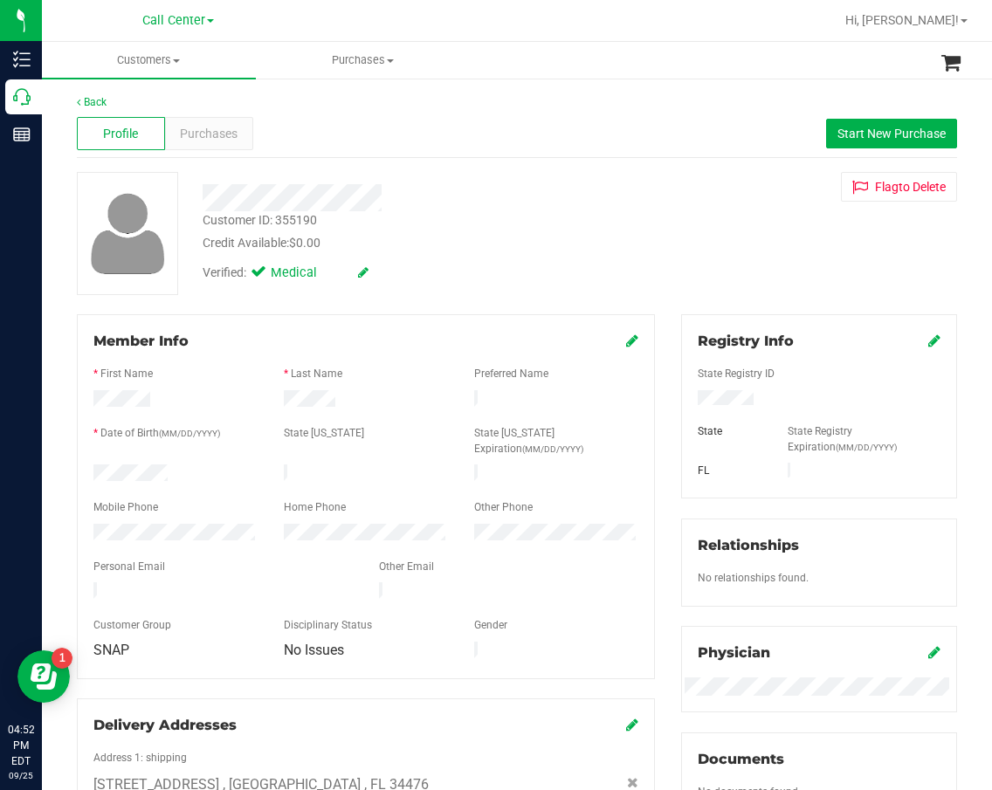
drag, startPoint x: 580, startPoint y: 153, endPoint x: 565, endPoint y: 152, distance: 14.9
click at [579, 153] on div "Profile Purchases Start New Purchase" at bounding box center [517, 134] width 880 height 48
click at [189, 136] on span "Purchases" at bounding box center [209, 134] width 58 height 18
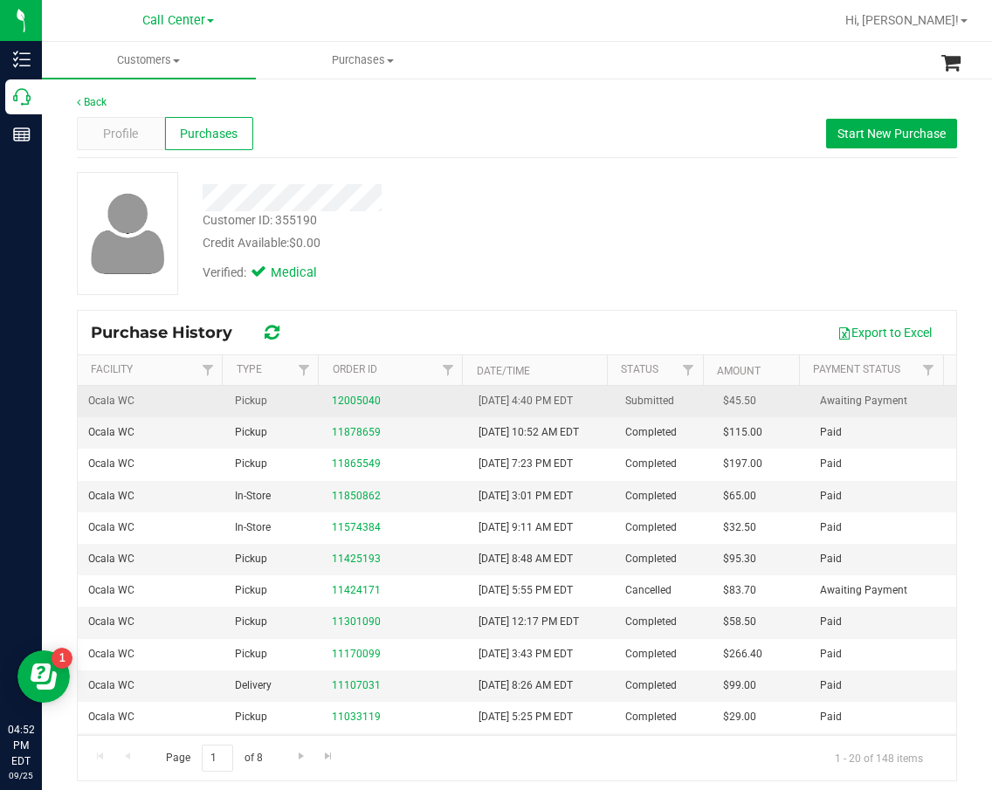
click at [344, 393] on div "12005040" at bounding box center [395, 401] width 126 height 17
click at [342, 403] on link "12005040" at bounding box center [356, 401] width 49 height 12
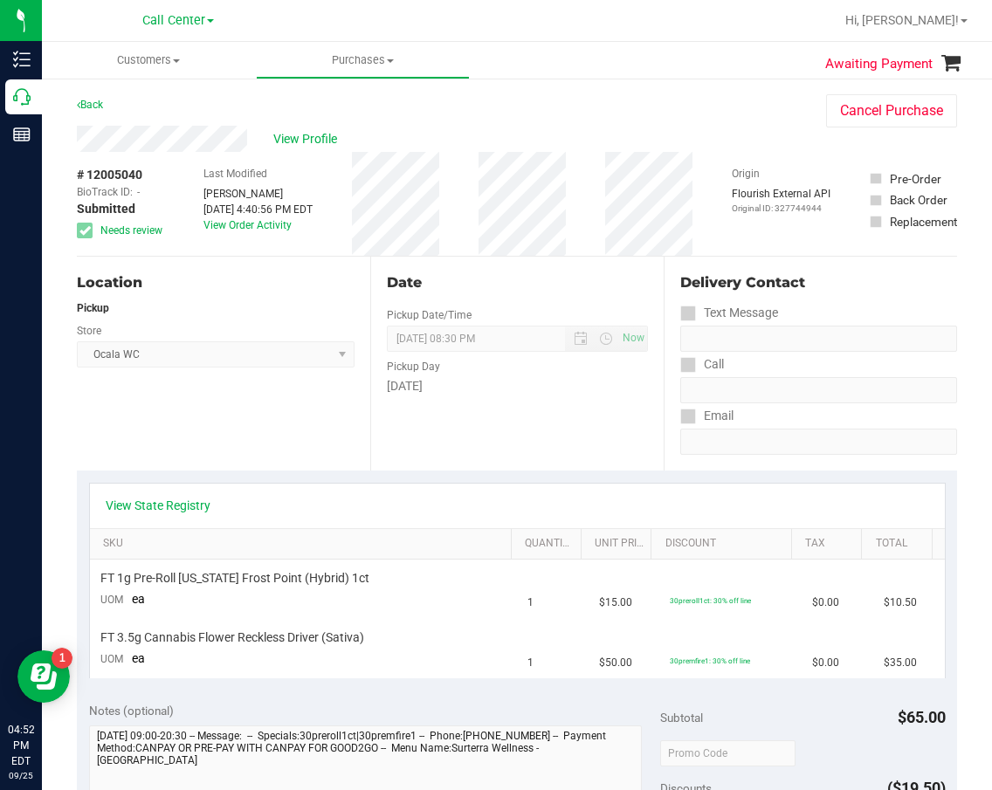
scroll to position [87, 0]
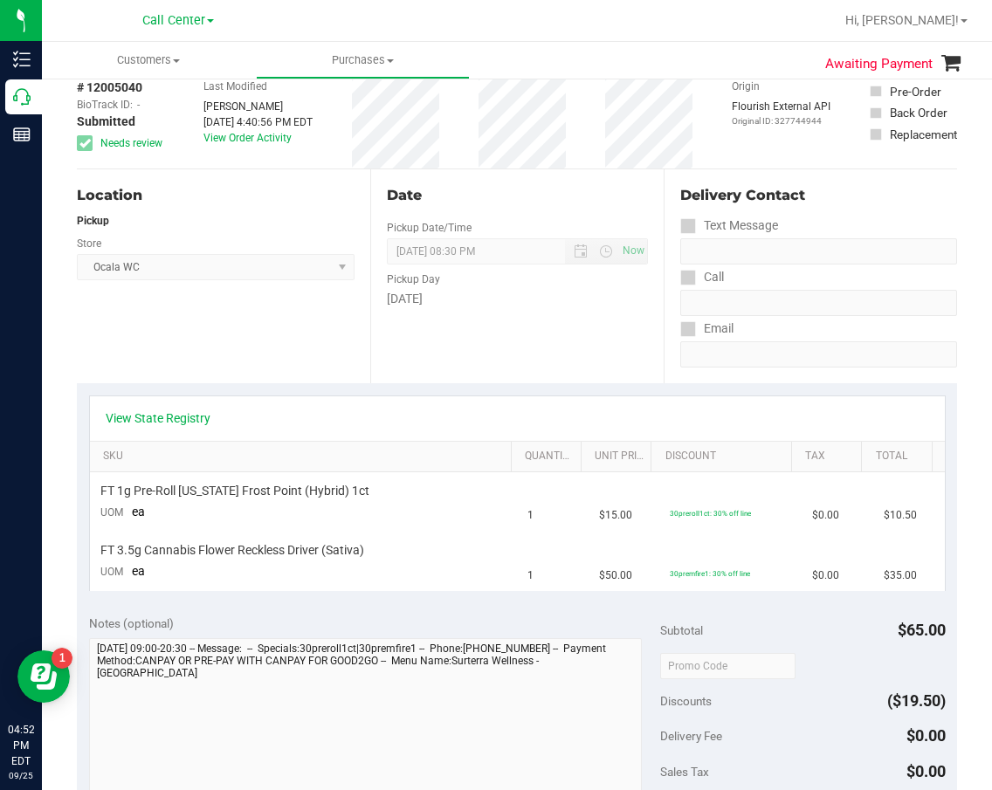
click at [683, 329] on icon at bounding box center [688, 329] width 11 height 0
click at [357, 406] on div "View State Registry" at bounding box center [517, 418] width 855 height 45
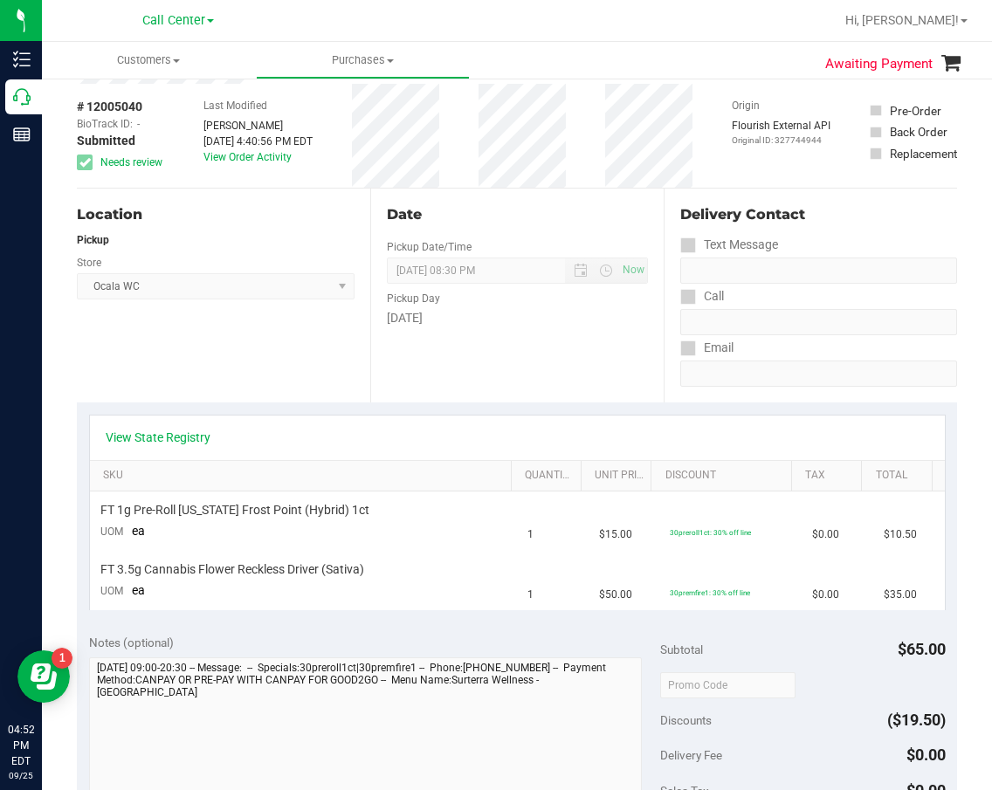
scroll to position [175, 0]
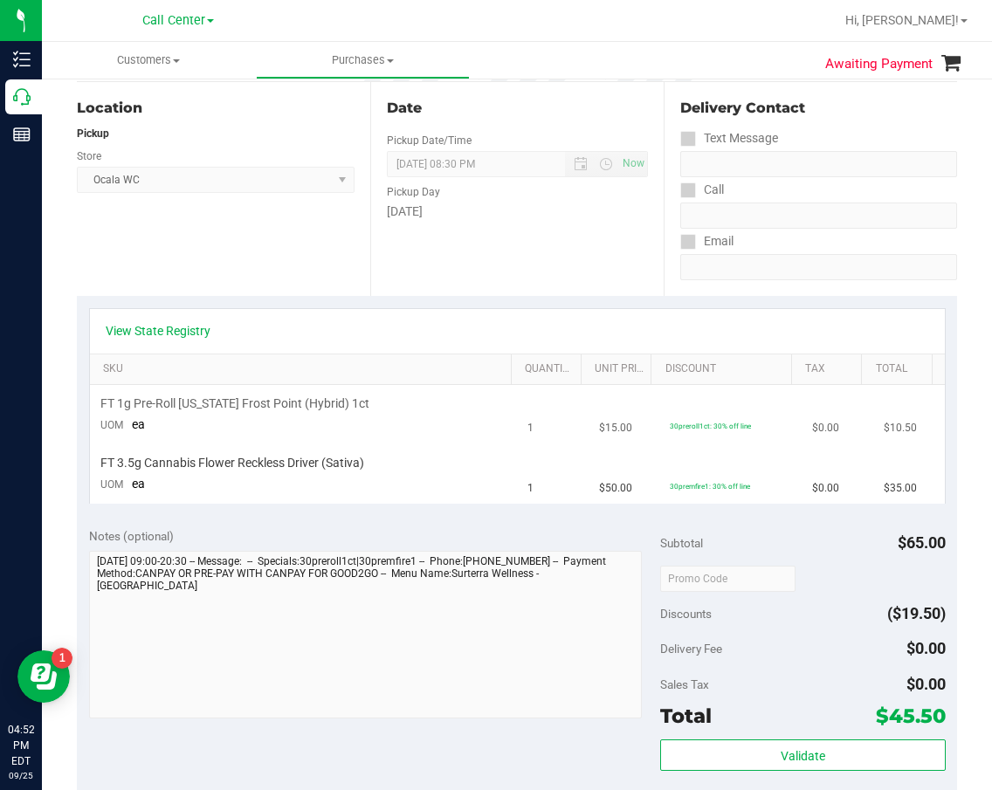
click at [278, 417] on td "FT 1g Pre-Roll Florida Frost Point (Hybrid) 1ct UOM ea" at bounding box center [304, 414] width 428 height 59
click at [285, 403] on span "FT 1g Pre-Roll [US_STATE] Frost Point (Hybrid) 1ct" at bounding box center [234, 404] width 269 height 17
click at [326, 471] on span "FT 3.5g Cannabis Flower Reckless Driver (Sativa)" at bounding box center [232, 463] width 264 height 17
click at [326, 469] on span "FT 3.5g Cannabis Flower Reckless Driver (Sativa)" at bounding box center [232, 463] width 264 height 17
click at [326, 470] on span "FT 3.5g Cannabis Flower Reckless Driver (Sativa)" at bounding box center [232, 463] width 264 height 17
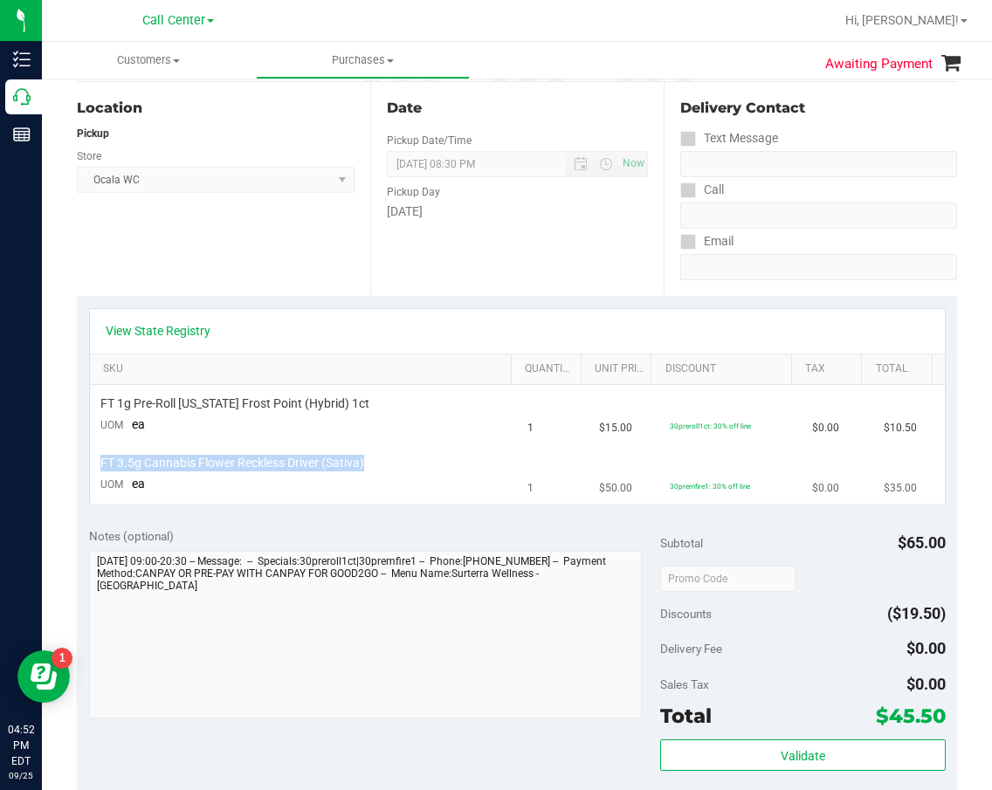
click at [326, 470] on span "FT 3.5g Cannabis Flower Reckless Driver (Sativa)" at bounding box center [232, 463] width 264 height 17
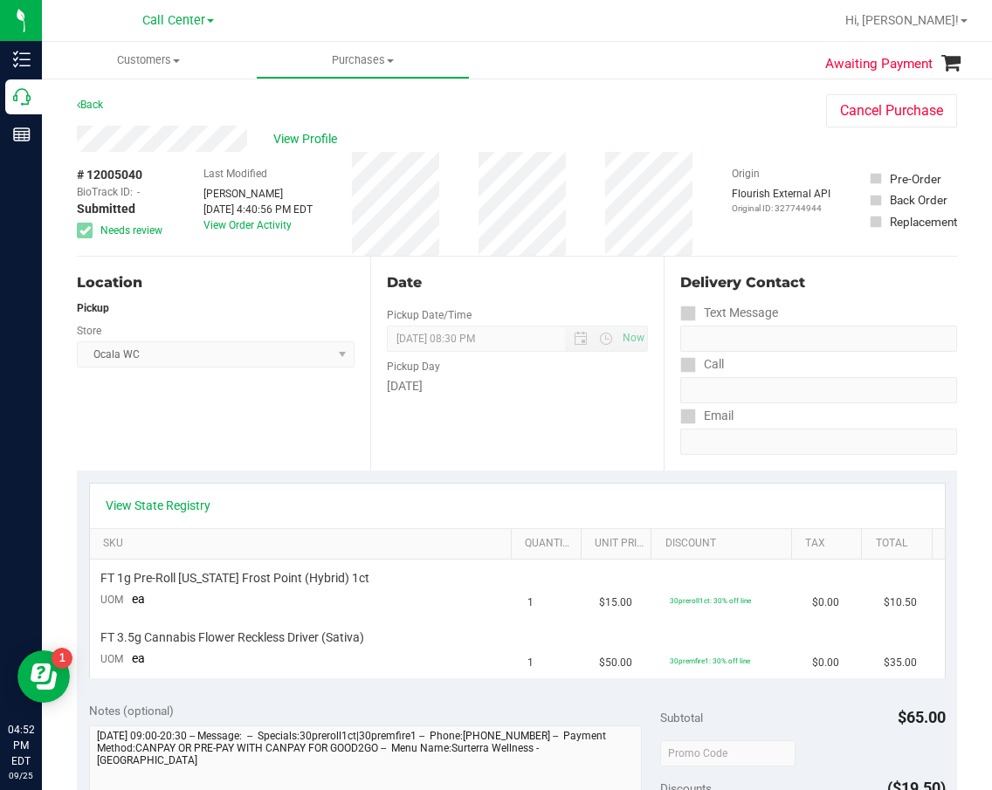
click at [129, 184] on span "BioTrack ID:" at bounding box center [105, 192] width 56 height 16
click at [127, 173] on span "# 12005040" at bounding box center [109, 175] width 65 height 18
click at [577, 246] on div "# 12005040 BioTrack ID: - Submitted Needs review Last Modified Elijah Gibbins S…" at bounding box center [517, 204] width 880 height 104
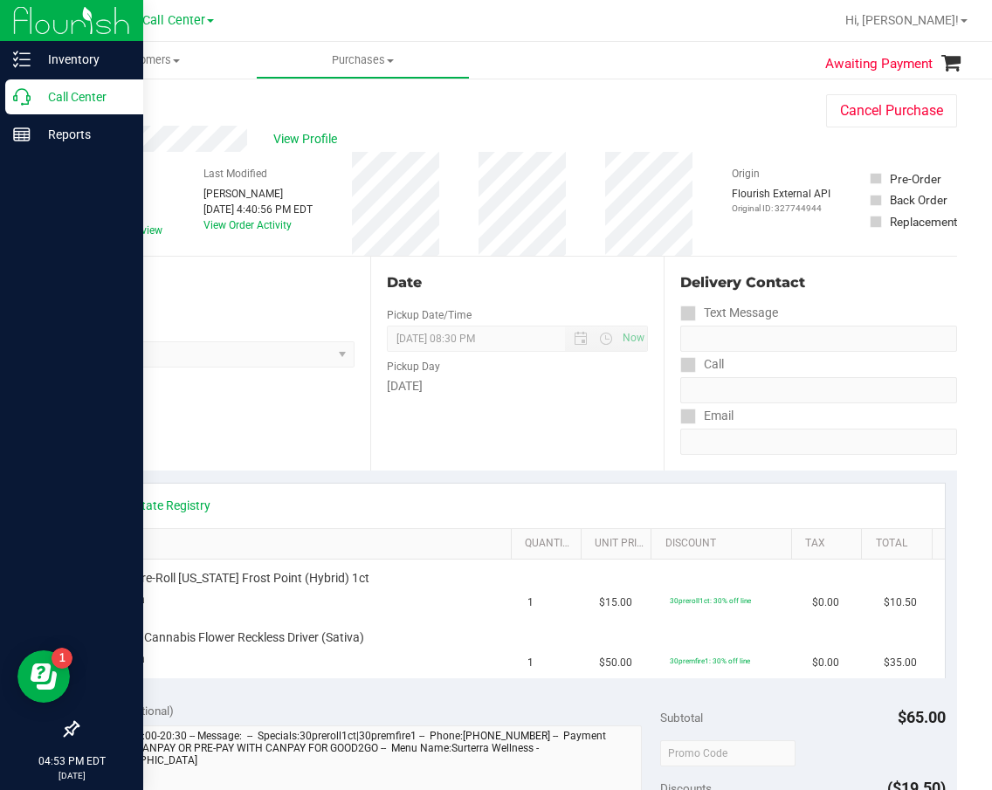
click at [21, 101] on icon at bounding box center [21, 96] width 17 height 17
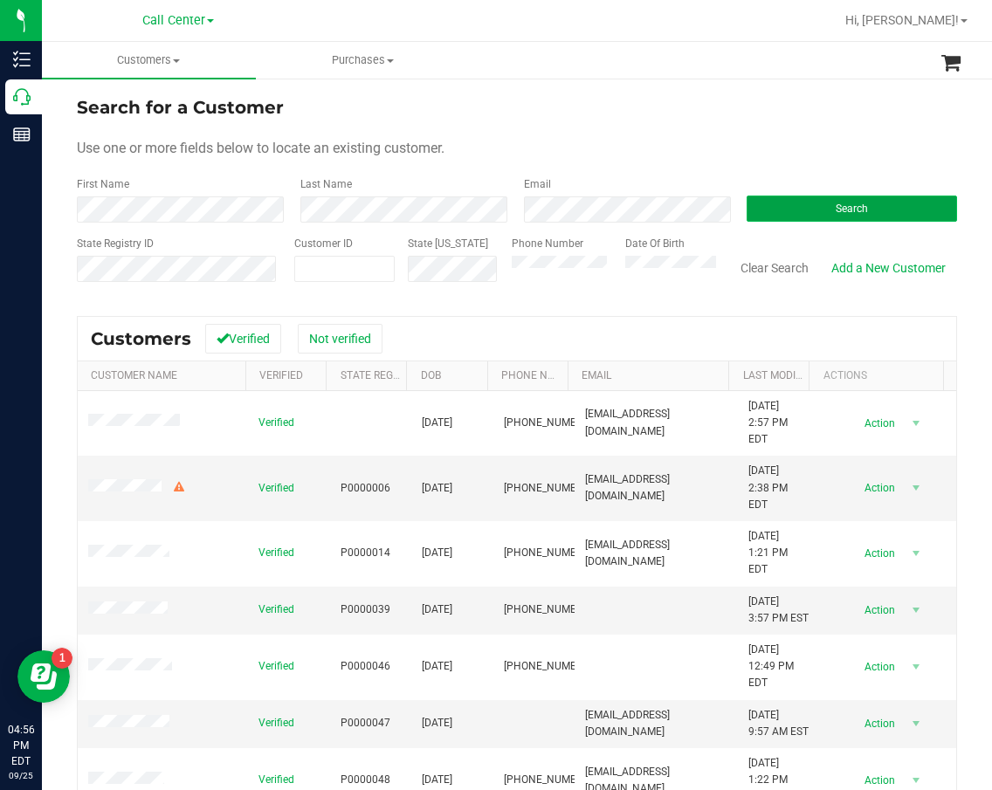
click at [809, 211] on button "Search" at bounding box center [852, 209] width 210 height 26
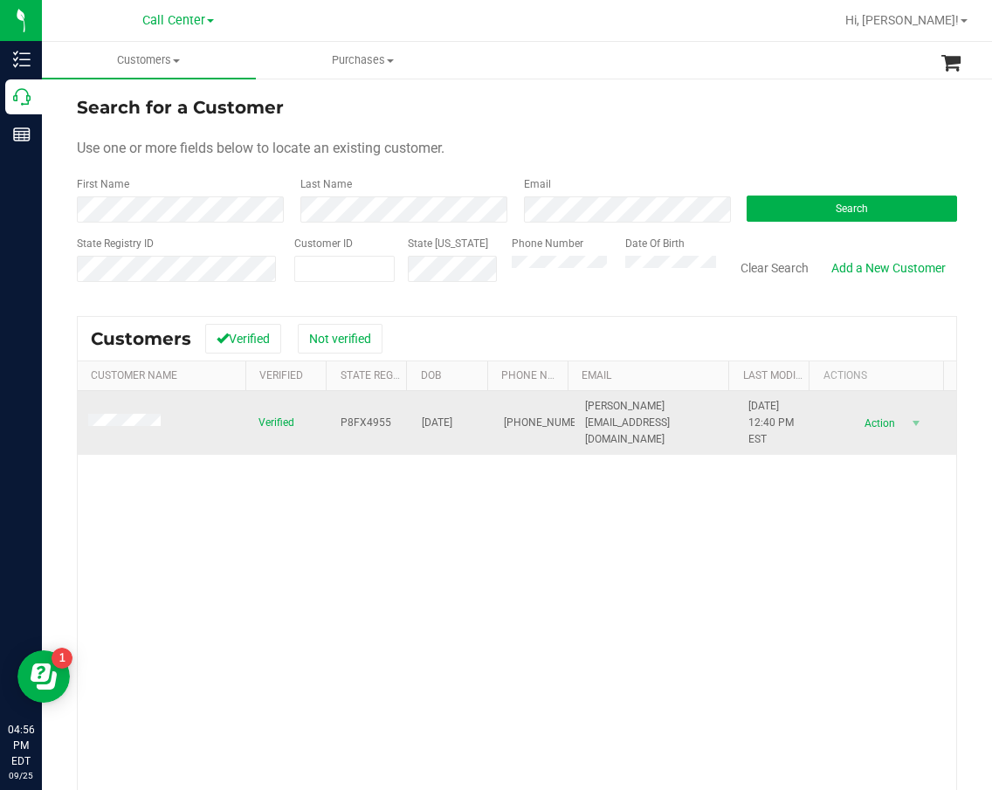
click at [355, 424] on span "P8FX4955" at bounding box center [366, 423] width 51 height 17
click at [437, 422] on span "11/12/1954" at bounding box center [437, 423] width 31 height 17
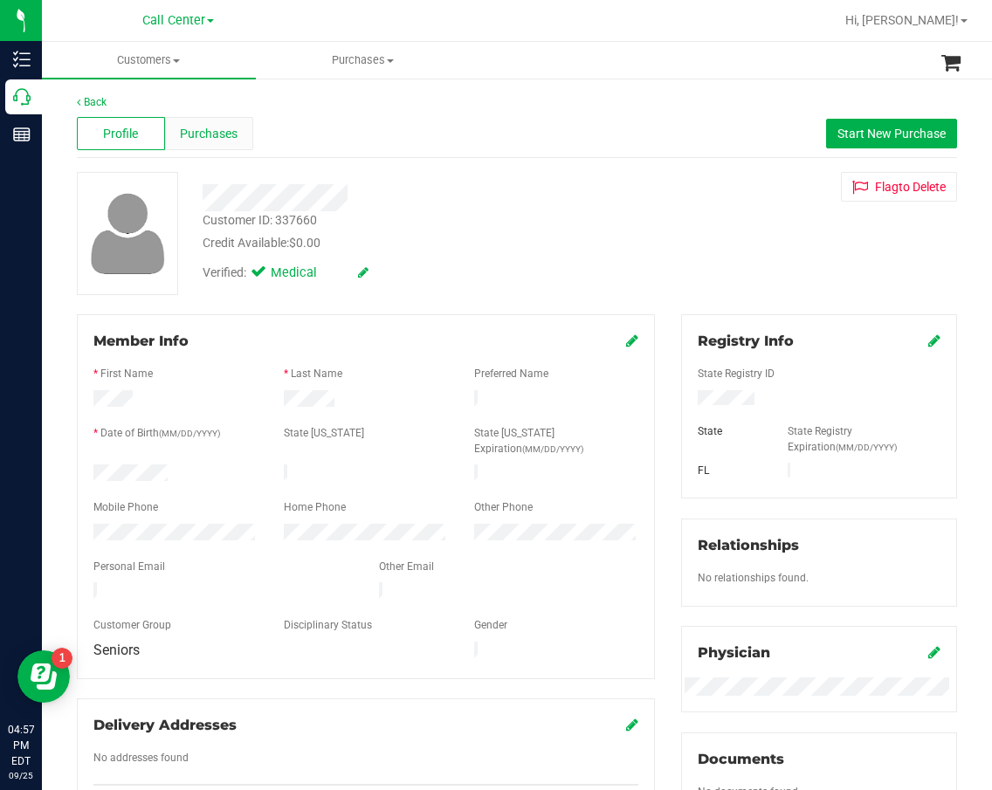
click at [227, 129] on span "Purchases" at bounding box center [209, 134] width 58 height 18
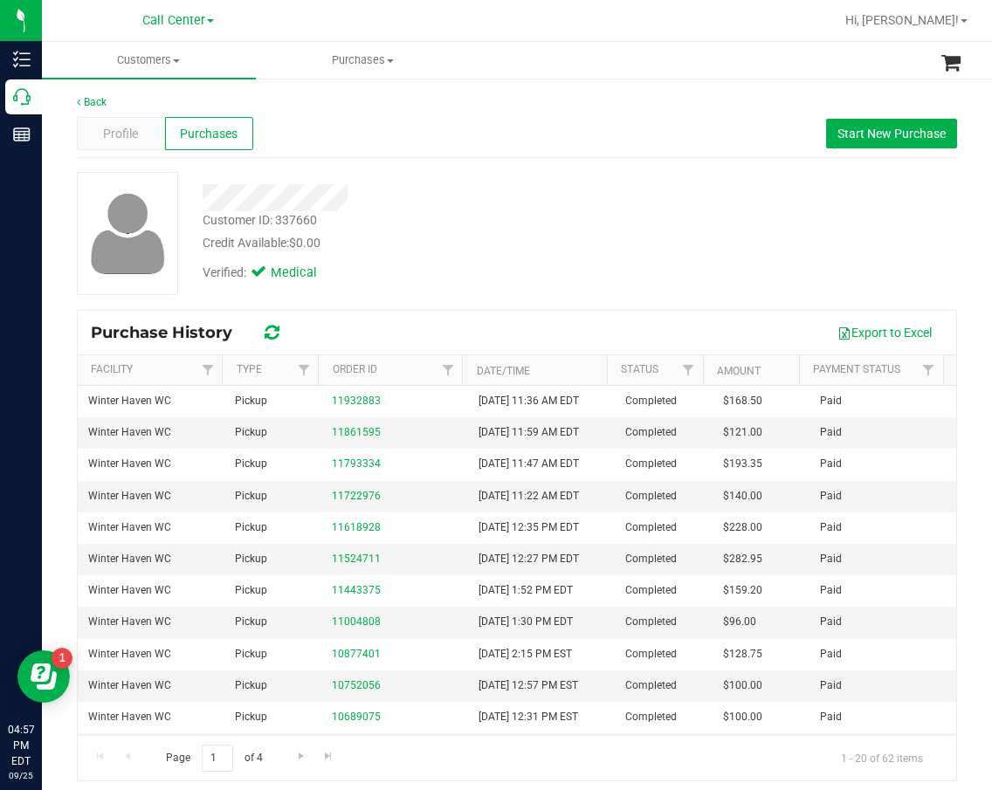
click at [506, 109] on div "Back" at bounding box center [517, 102] width 880 height 16
click at [515, 134] on div "Profile Purchases Start New Purchase" at bounding box center [517, 134] width 880 height 48
click at [837, 138] on span "Start New Purchase" at bounding box center [891, 134] width 108 height 14
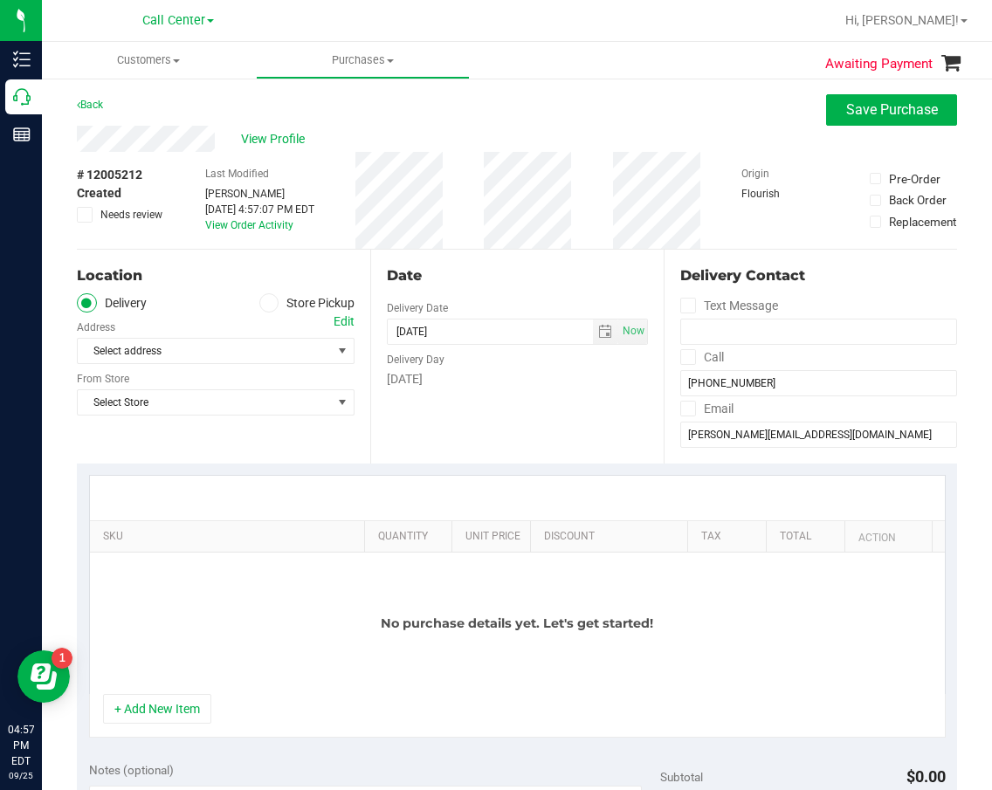
click at [283, 303] on label "Store Pickup" at bounding box center [307, 303] width 96 height 20
click at [0, 0] on input "Store Pickup" at bounding box center [0, 0] width 0 height 0
click at [247, 343] on span "Select Store" at bounding box center [205, 351] width 254 height 24
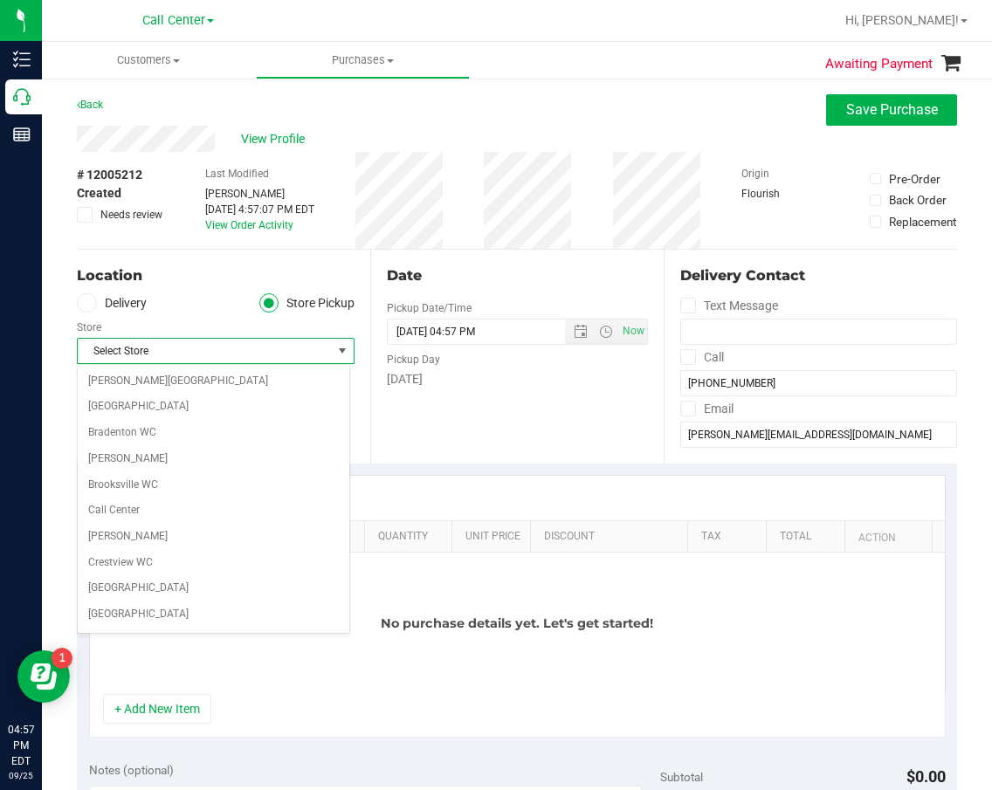
scroll to position [1217, 0]
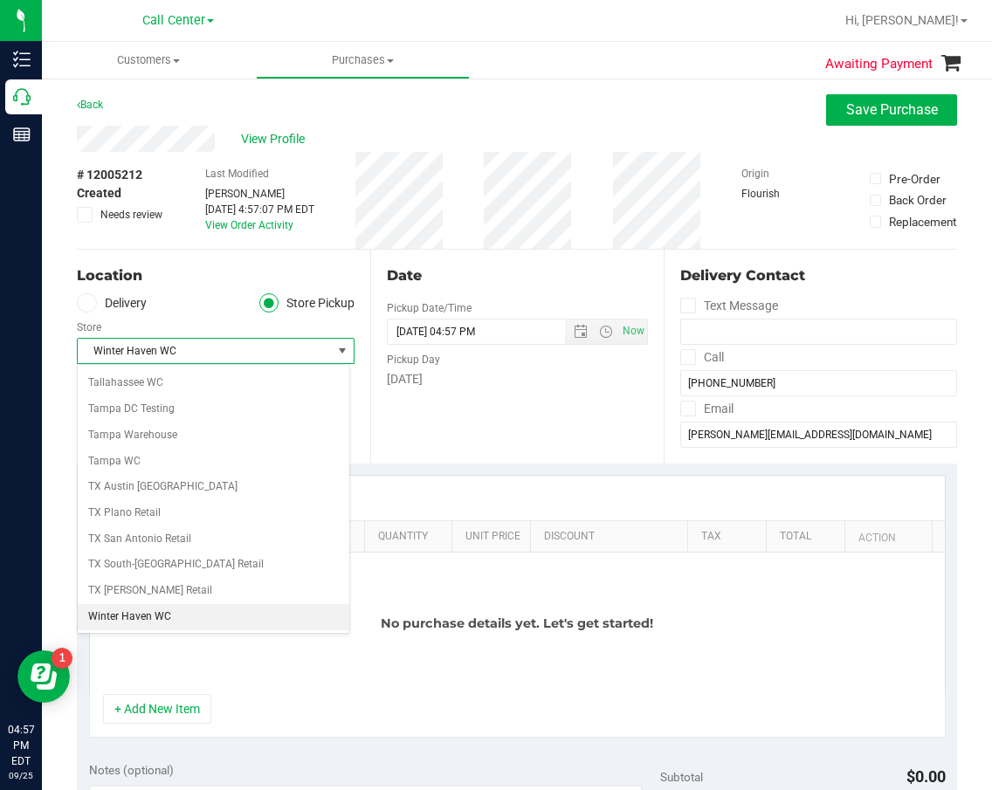
click at [191, 616] on li "Winter Haven WC" at bounding box center [214, 617] width 272 height 26
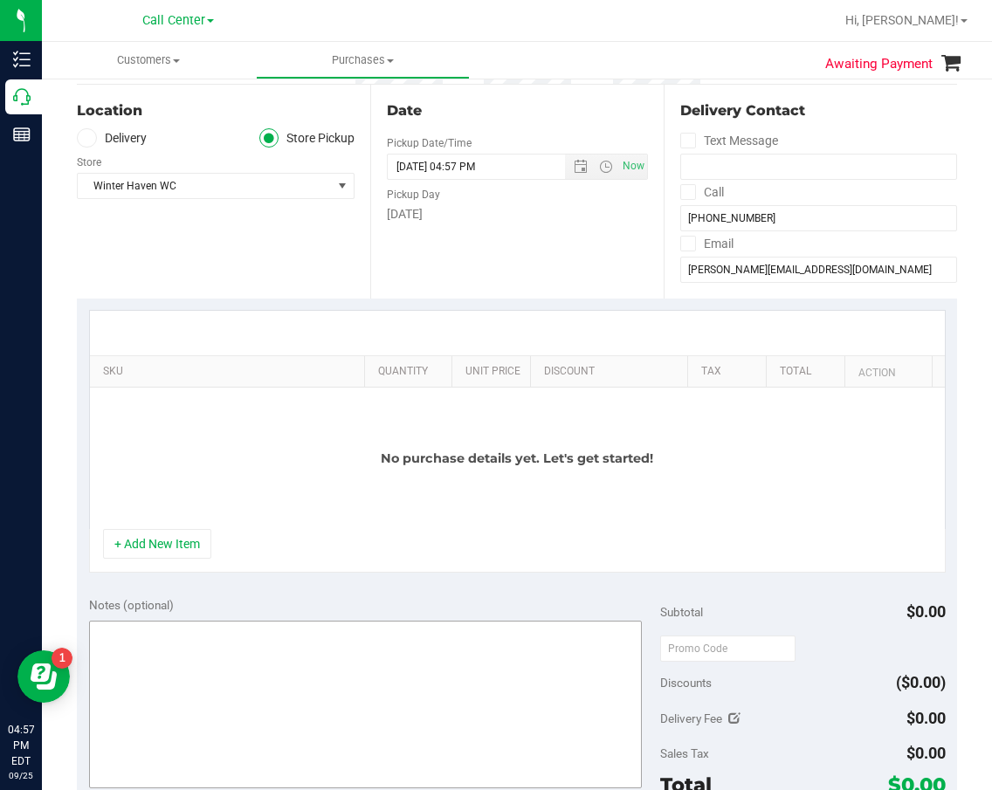
scroll to position [175, 0]
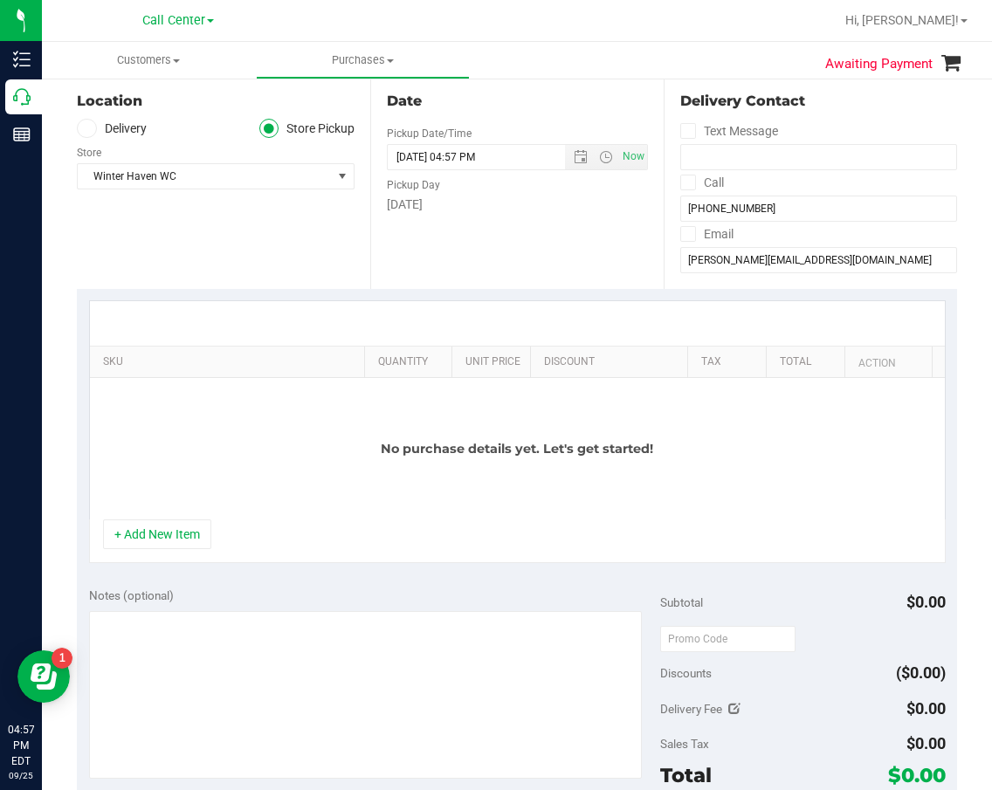
click at [322, 527] on div "+ Add New Item" at bounding box center [517, 542] width 857 height 44
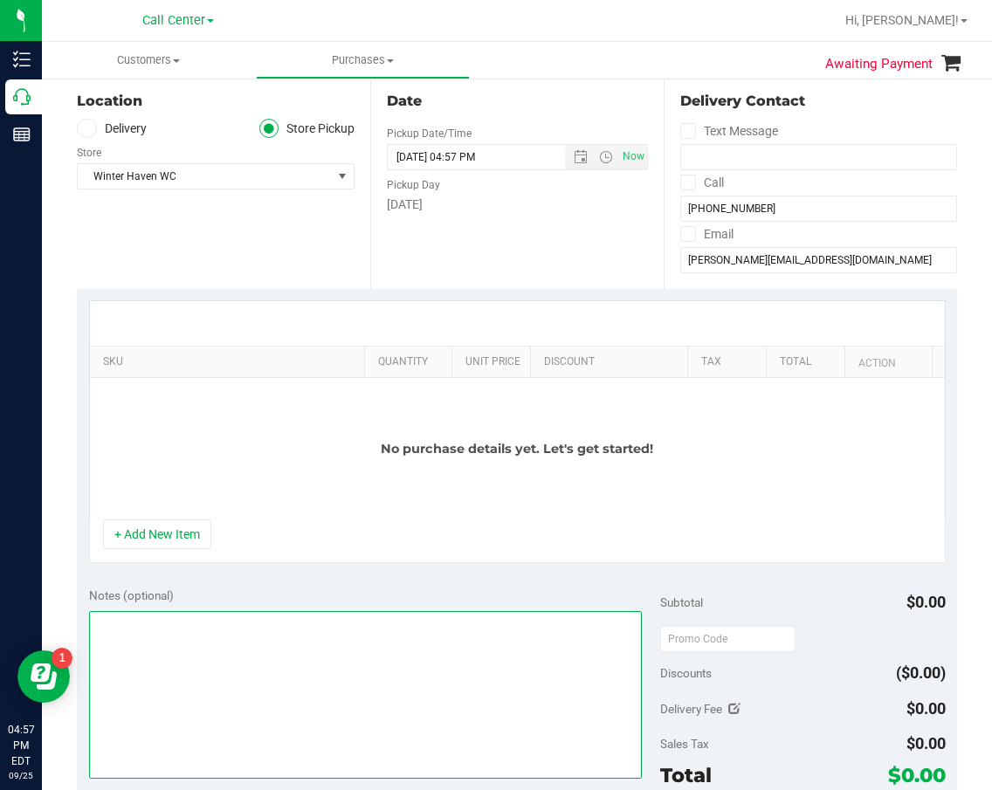
click at [265, 646] on textarea at bounding box center [366, 695] width 554 height 168
type textarea "cc dr"
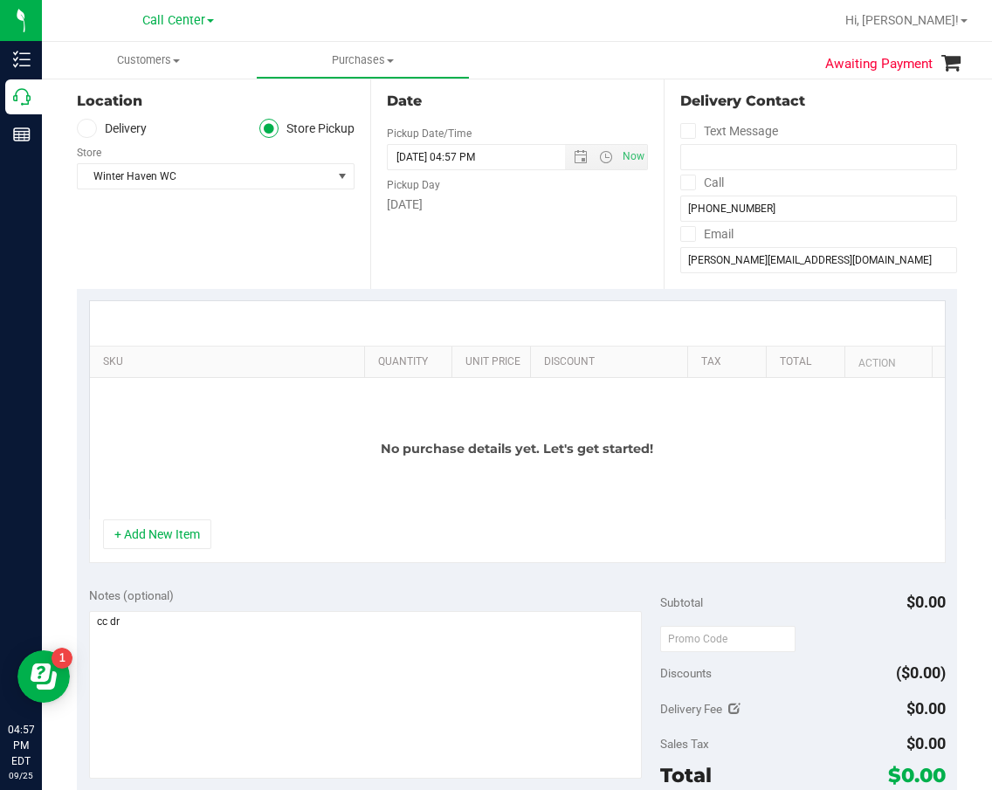
click at [196, 527] on button "+ Add New Item" at bounding box center [157, 535] width 108 height 30
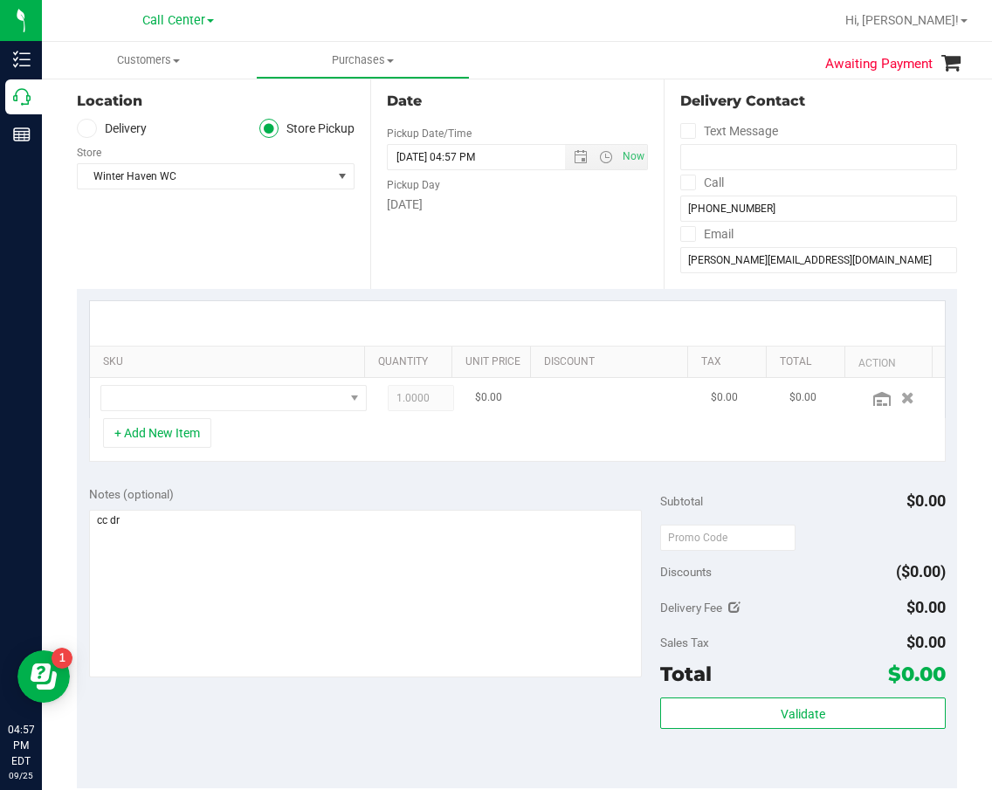
click at [221, 412] on td at bounding box center [233, 398] width 287 height 40
click at [226, 404] on span "NO DATA FOUND" at bounding box center [222, 398] width 243 height 24
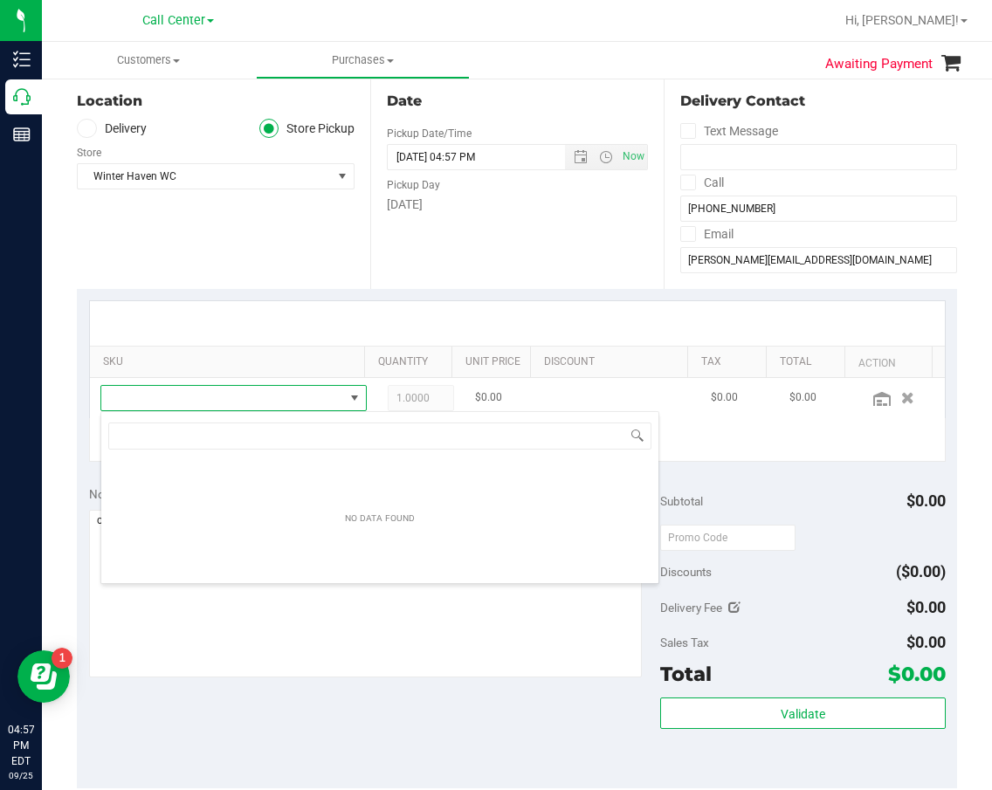
scroll to position [26, 240]
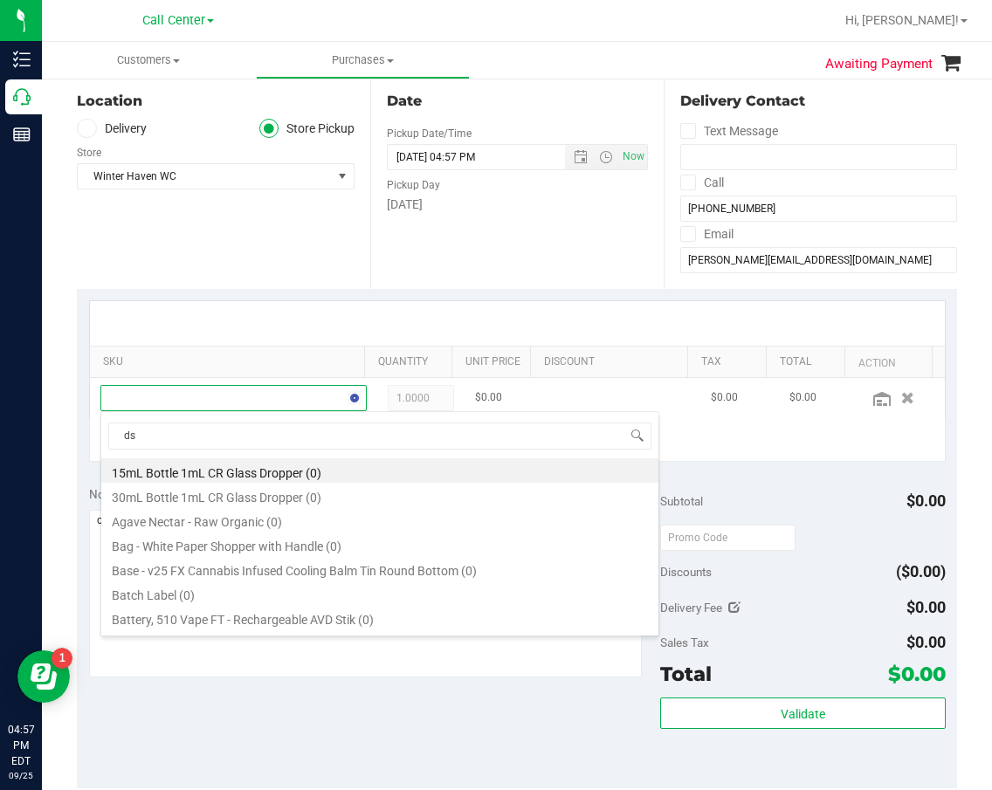
type input "dsc"
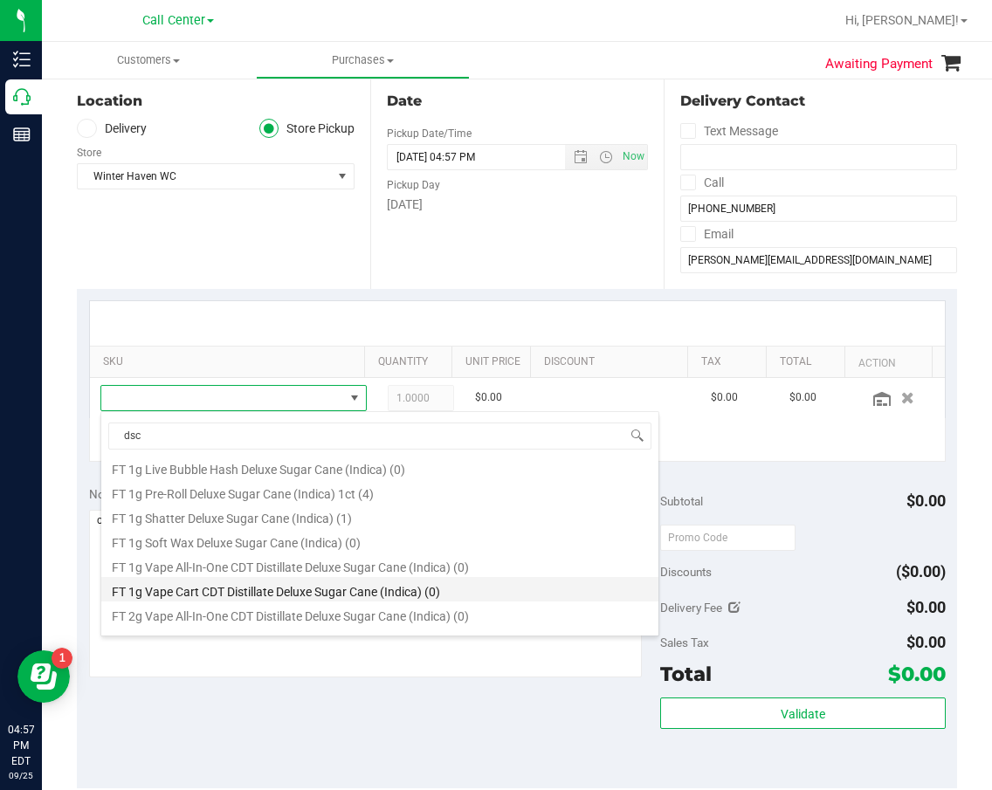
scroll to position [262, 0]
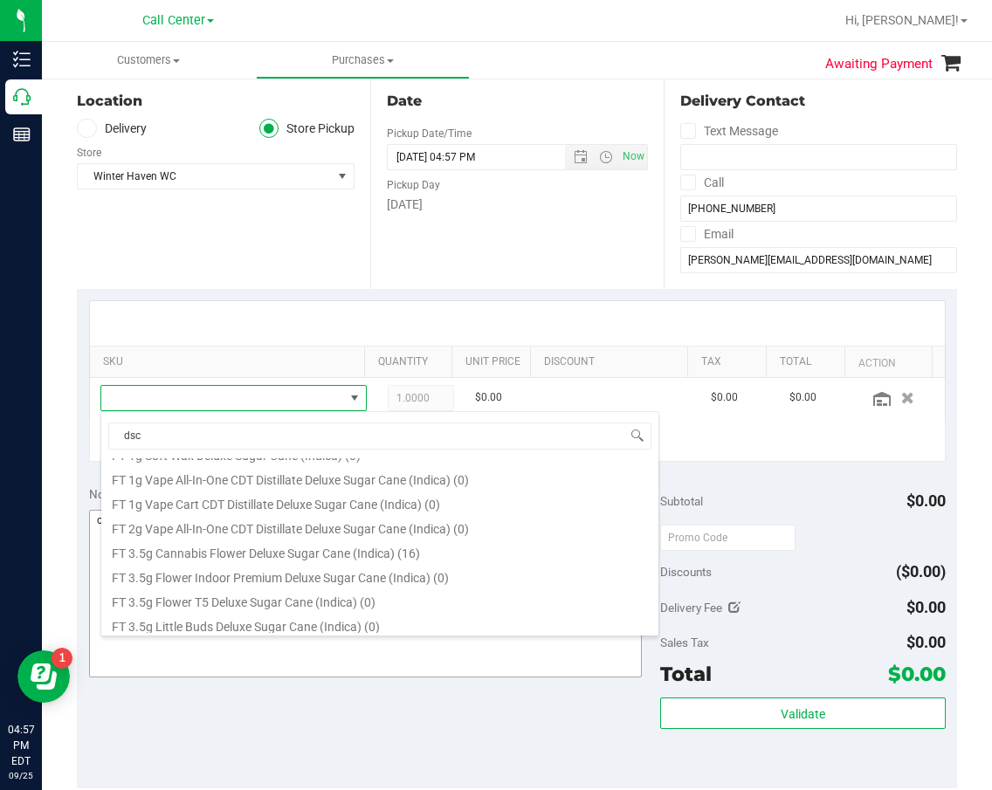
click at [278, 553] on li "FT 3.5g Cannabis Flower Deluxe Sugar Cane (Indica) (16)" at bounding box center [379, 551] width 557 height 24
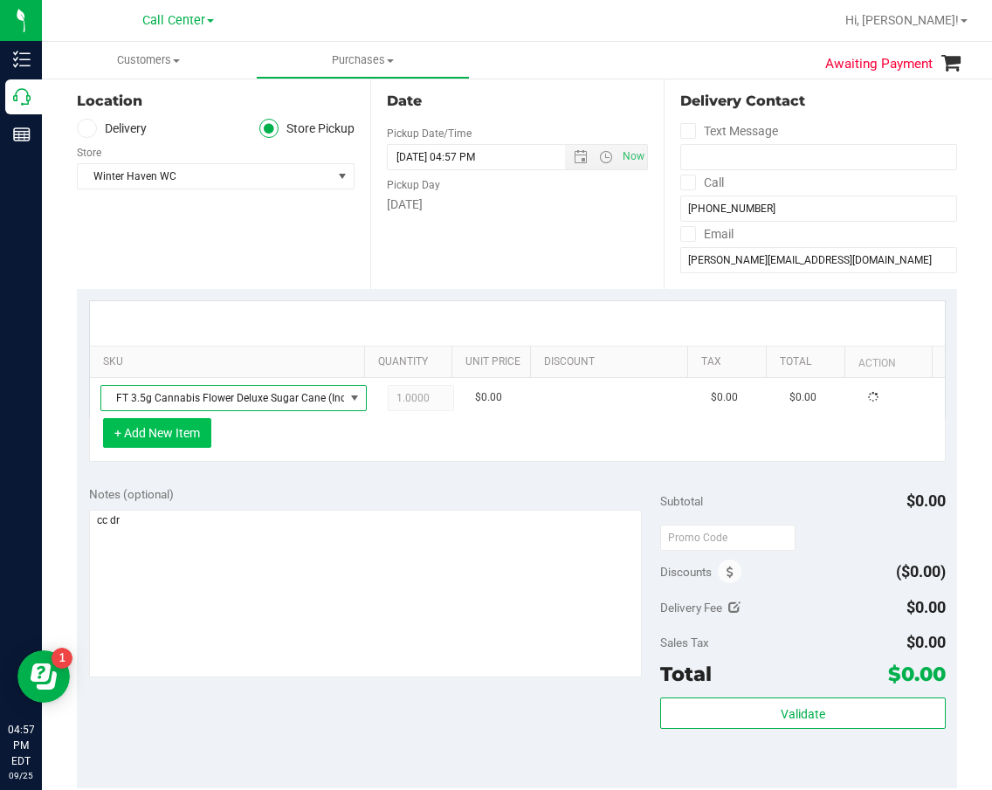
click at [195, 439] on button "+ Add New Item" at bounding box center [157, 433] width 108 height 30
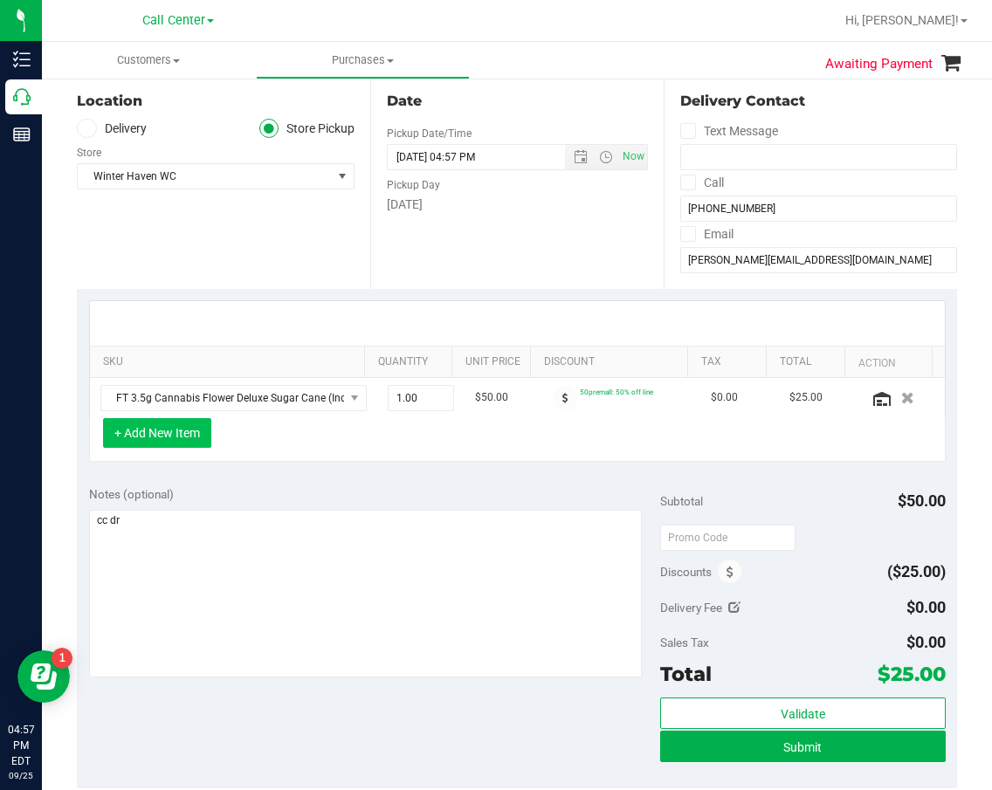
click at [195, 439] on button "+ Add New Item" at bounding box center [157, 433] width 108 height 30
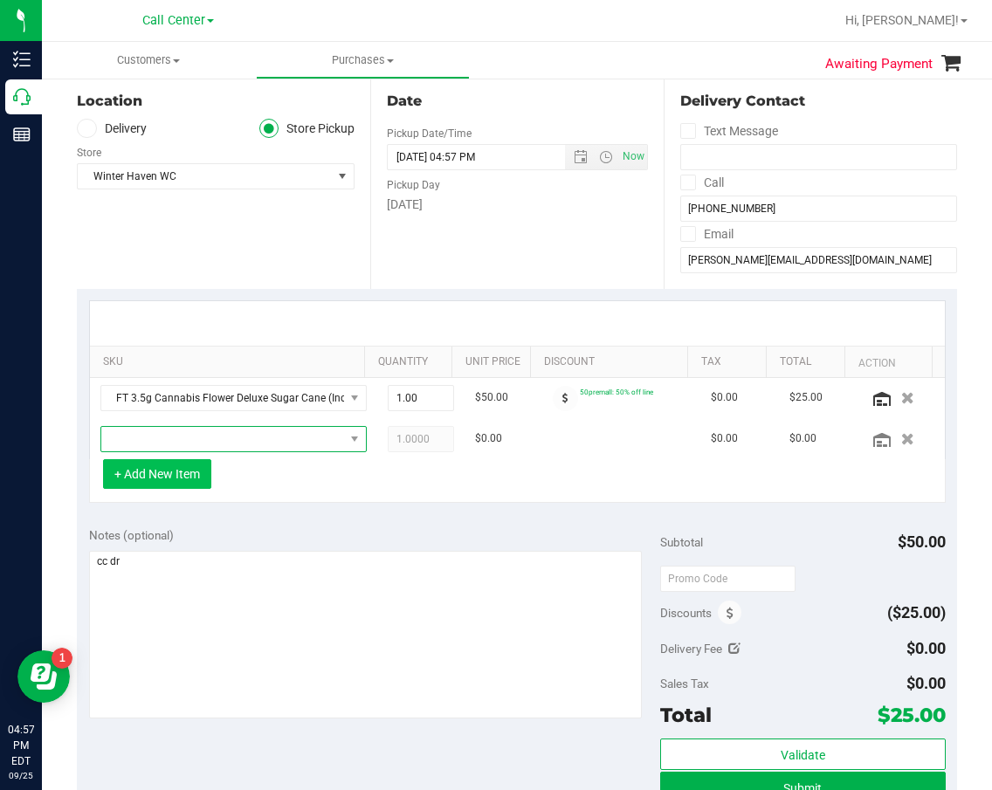
click at [195, 439] on span "NO DATA FOUND" at bounding box center [222, 439] width 243 height 24
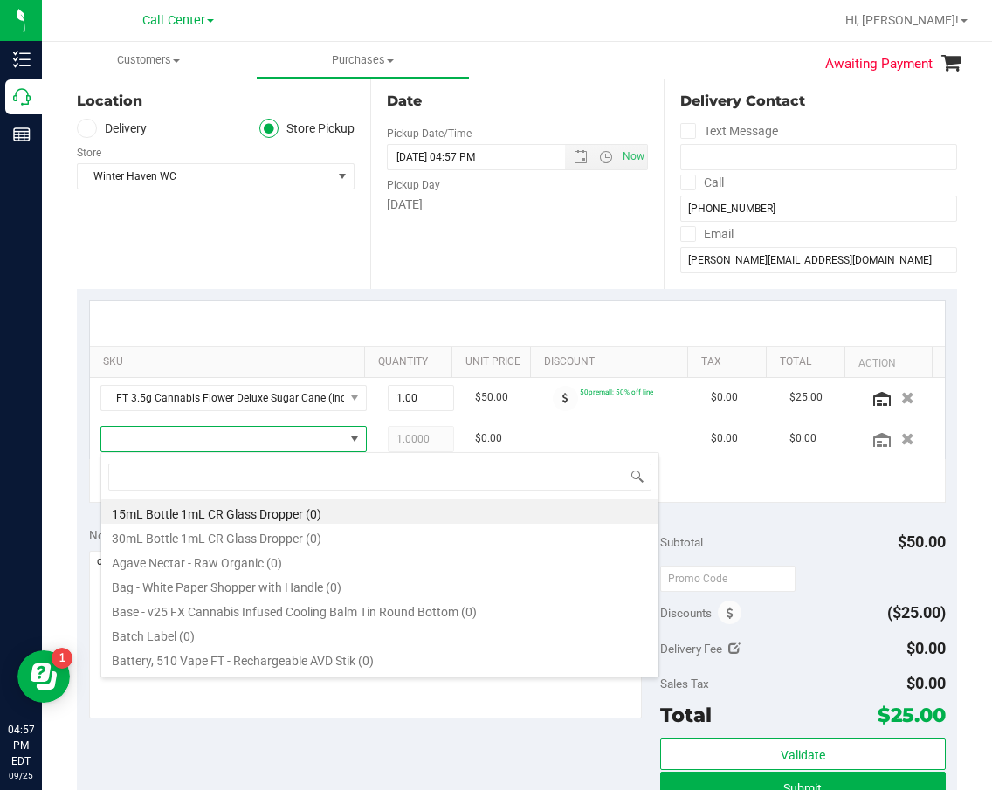
scroll to position [26, 227]
type input "grz"
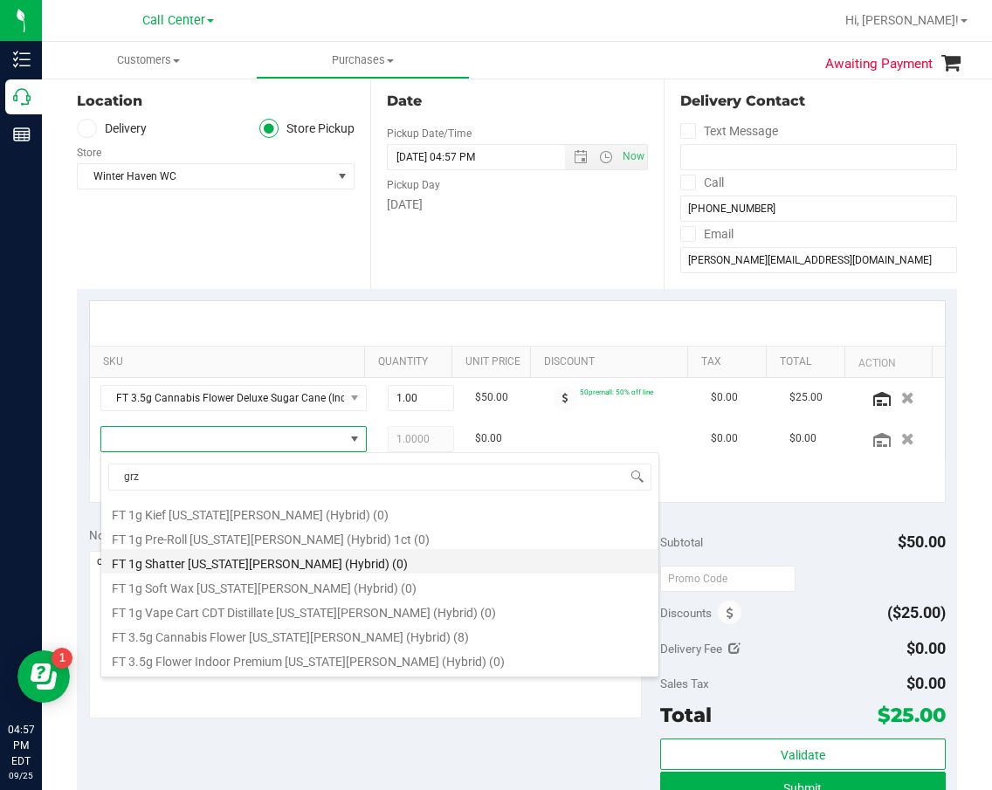
scroll to position [175, 0]
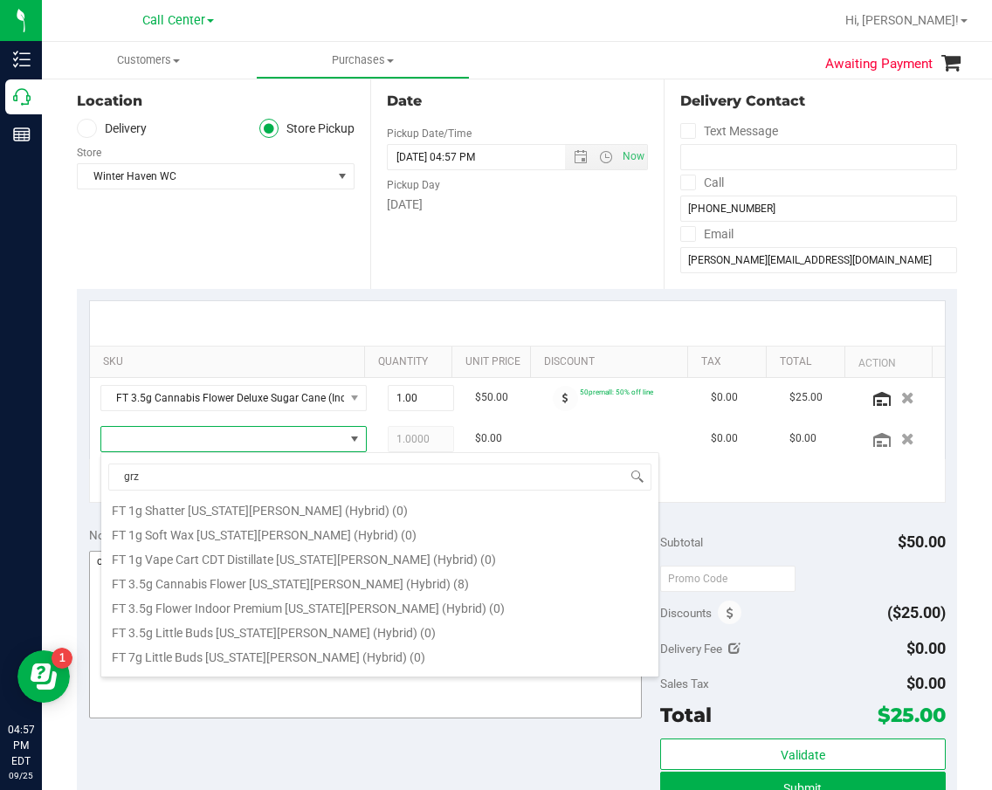
click at [313, 587] on li "FT 3.5g Cannabis Flower Georgia Runtz (Hybrid) (8)" at bounding box center [379, 581] width 557 height 24
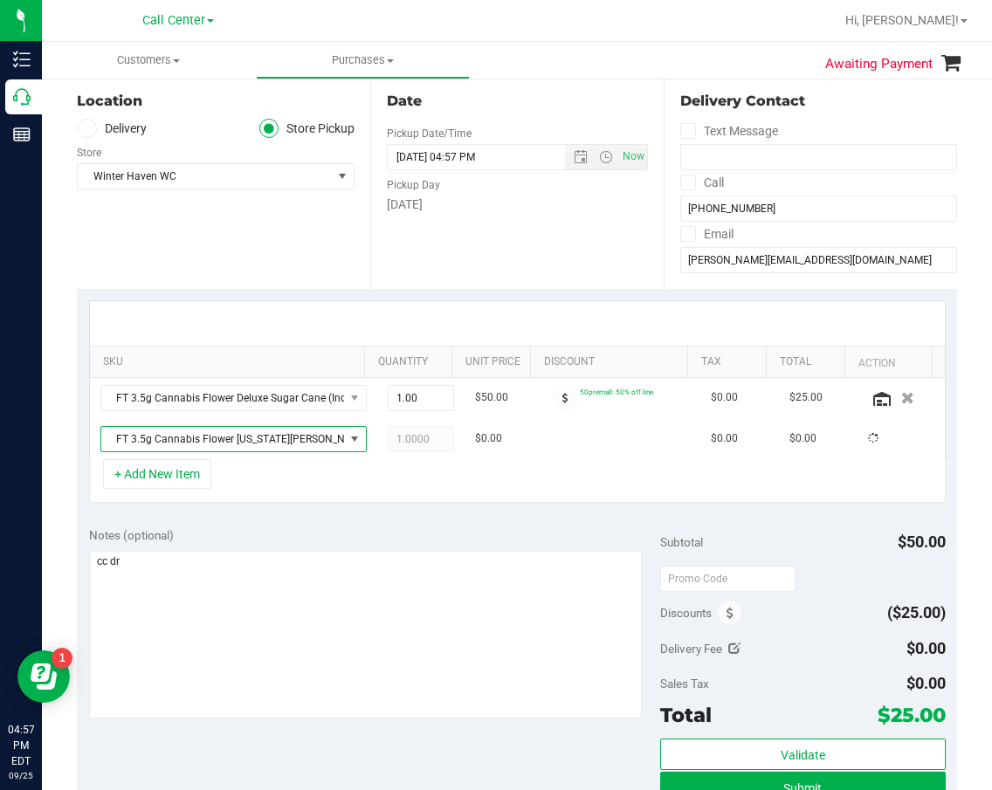
click at [271, 513] on div "SKU Quantity Unit Price Discount Tax Total Action FT 3.5g Cannabis Flower Delux…" at bounding box center [517, 402] width 880 height 226
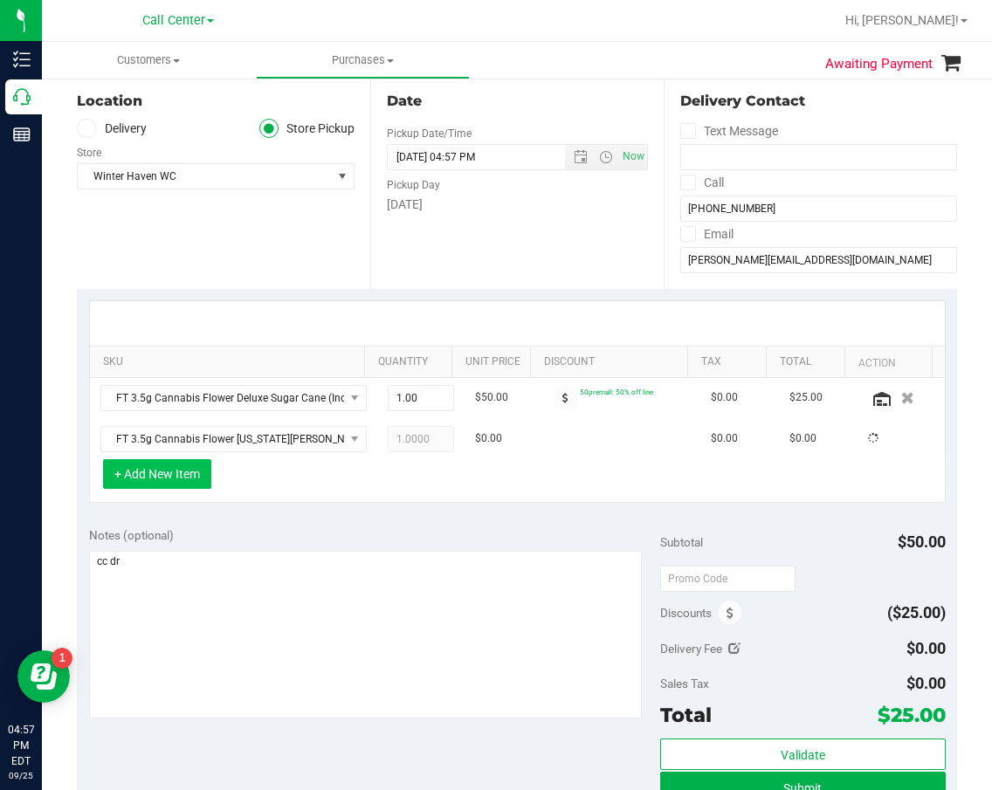
click at [195, 470] on button "+ Add New Item" at bounding box center [157, 474] width 108 height 30
click at [199, 473] on button "+ Add New Item" at bounding box center [157, 474] width 108 height 30
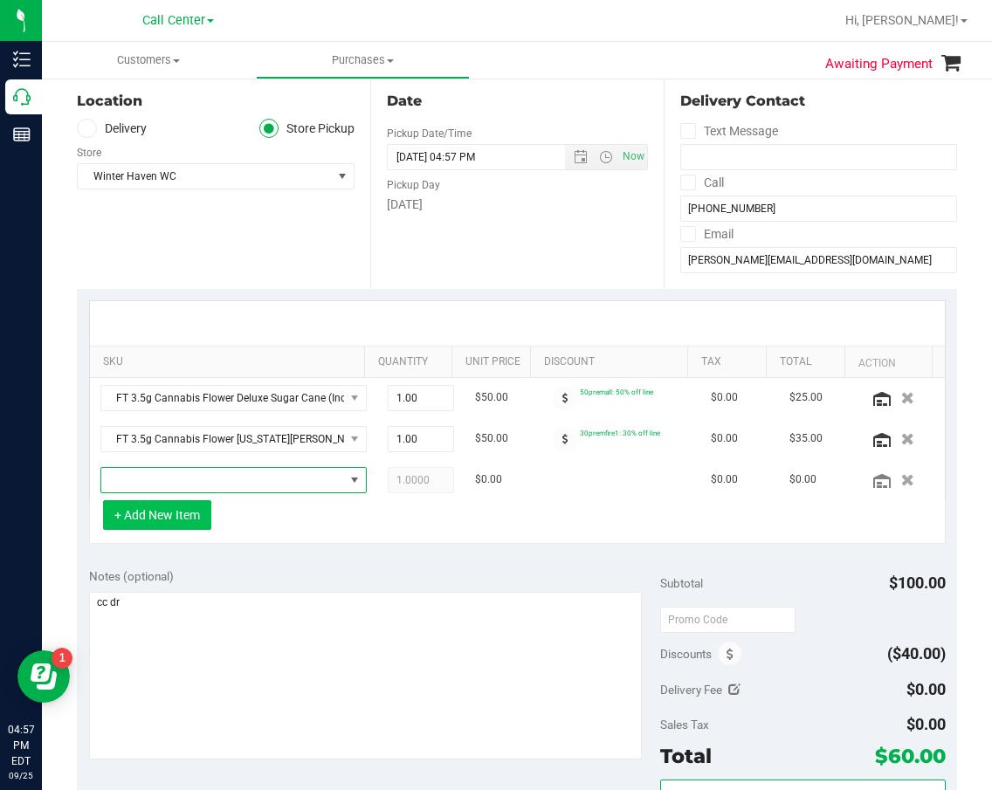
click at [199, 473] on span "NO DATA FOUND" at bounding box center [222, 480] width 243 height 24
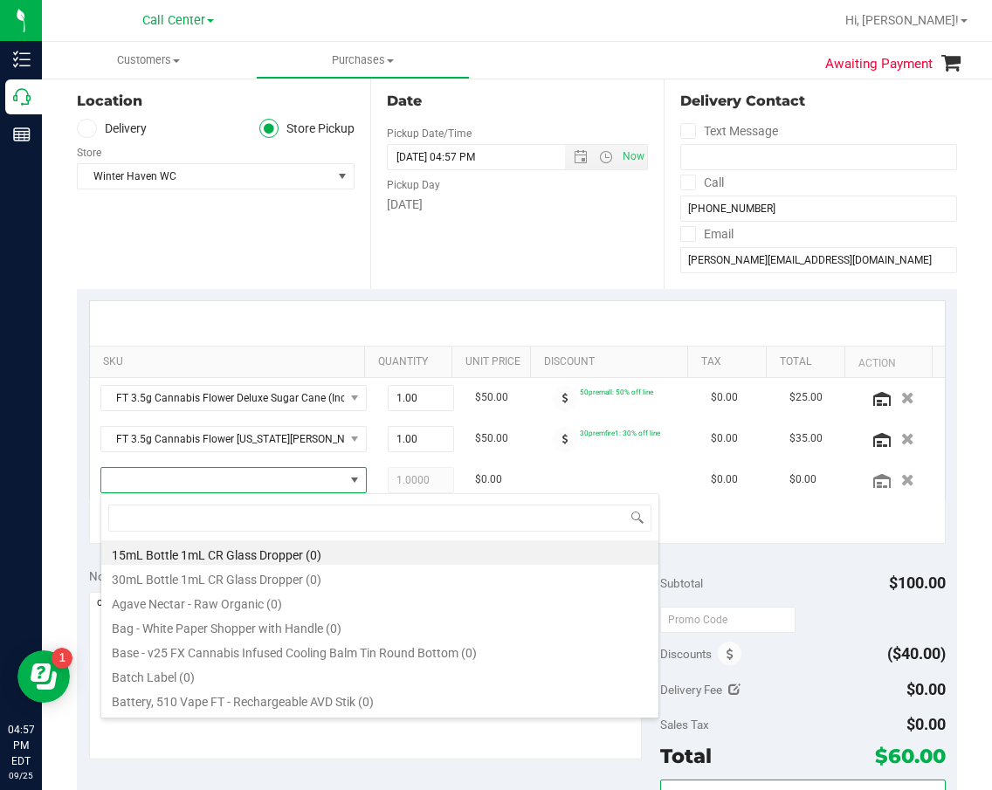
scroll to position [26, 227]
type input "mule"
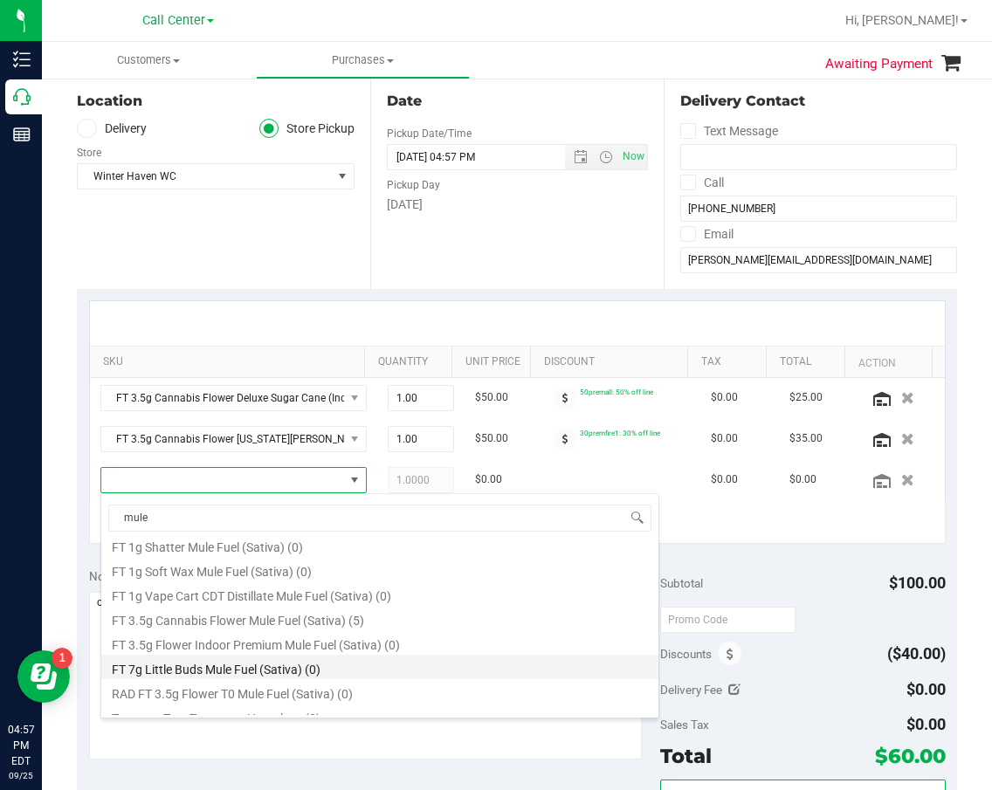
scroll to position [143, 0]
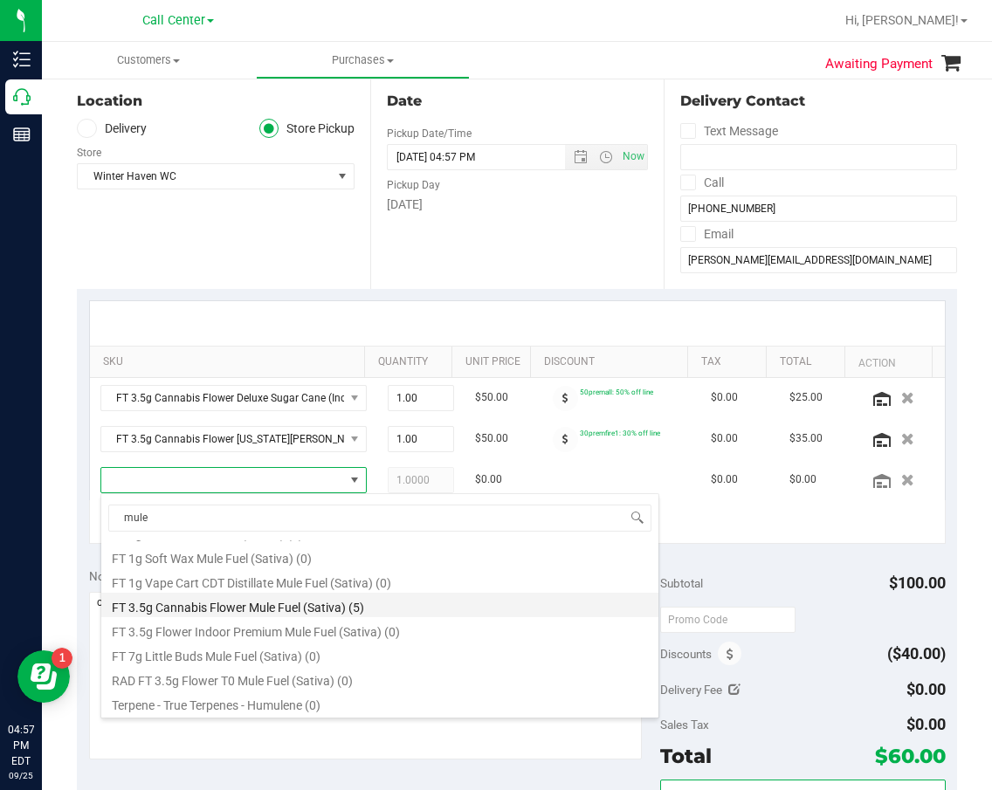
click at [261, 603] on li "FT 3.5g Cannabis Flower Mule Fuel (Sativa) (5)" at bounding box center [379, 605] width 557 height 24
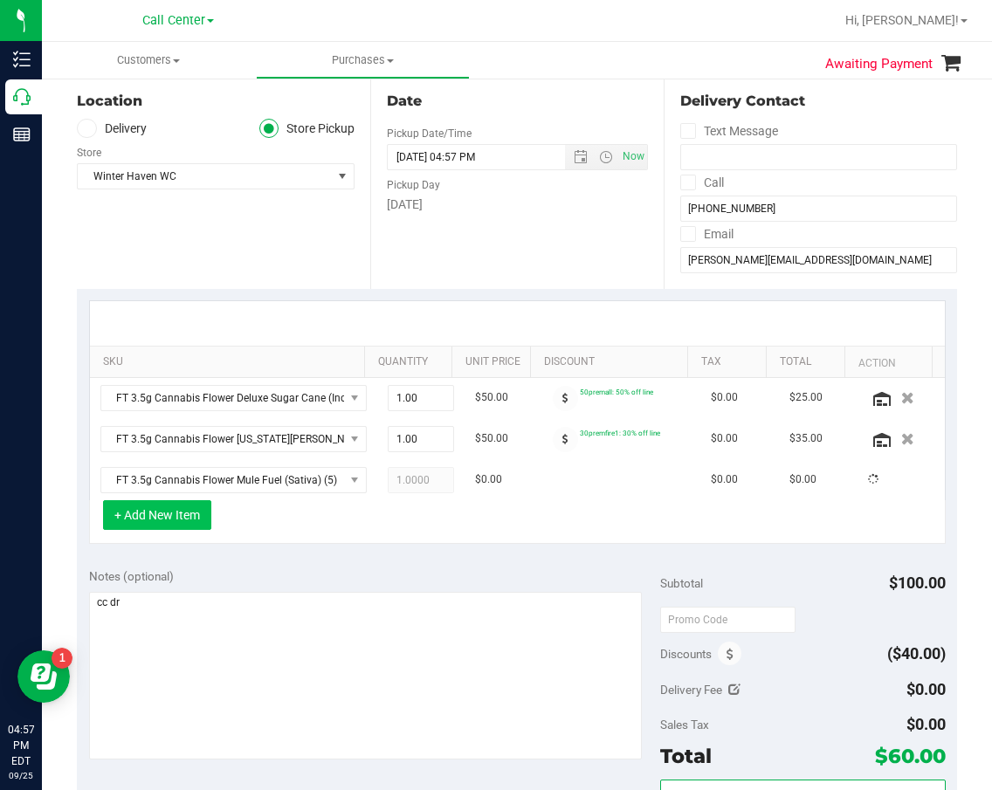
click at [176, 516] on button "+ Add New Item" at bounding box center [157, 515] width 108 height 30
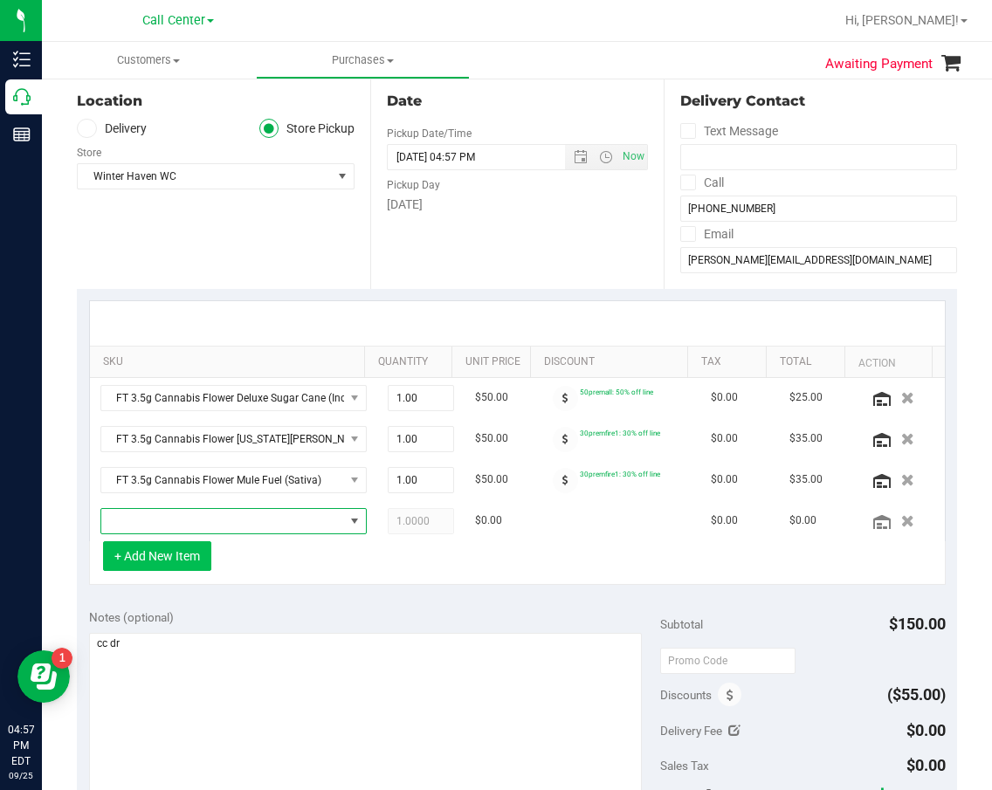
click at [176, 516] on span "NO DATA FOUND" at bounding box center [222, 521] width 243 height 24
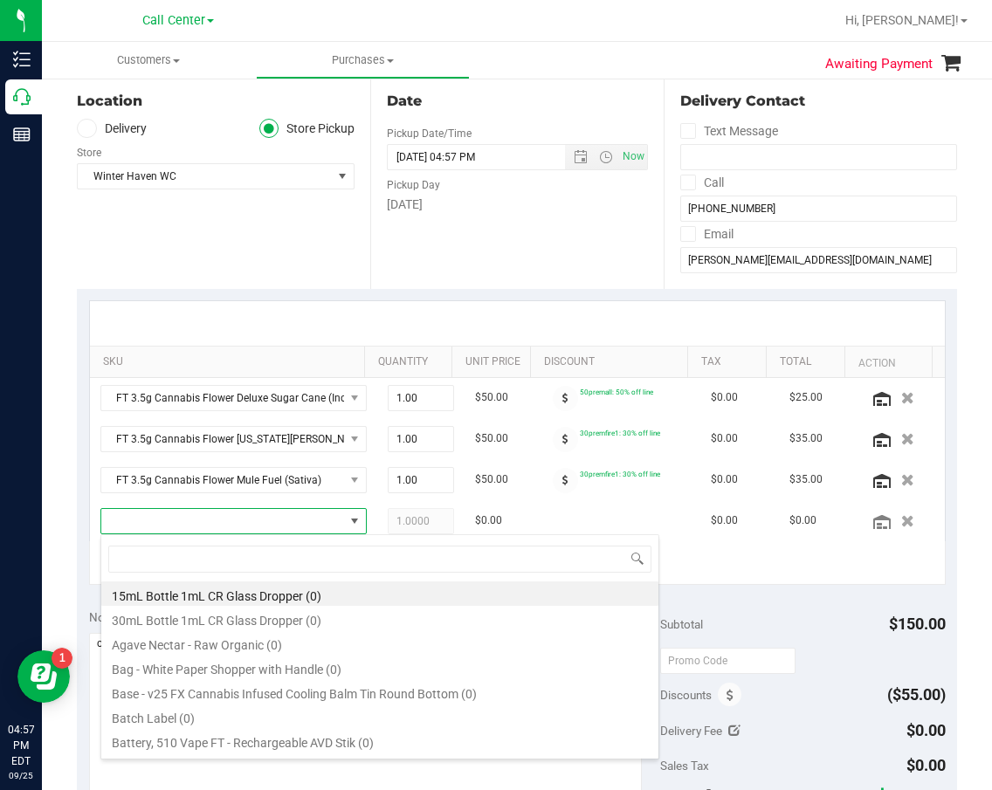
scroll to position [26, 227]
type input "hash burger"
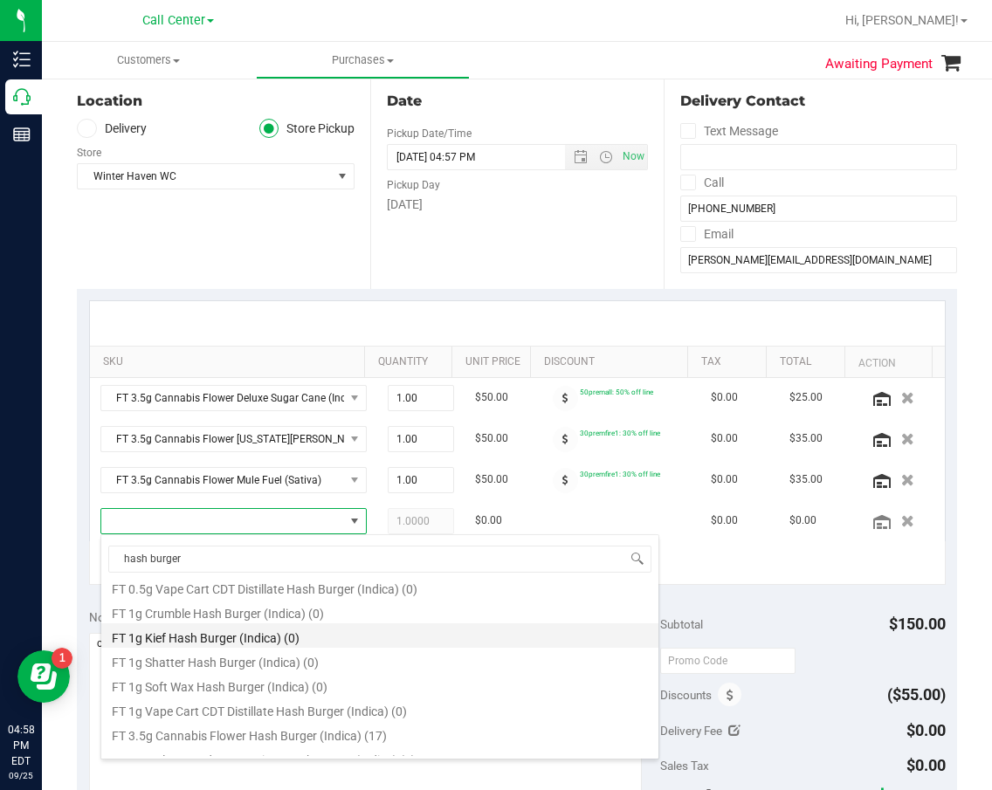
scroll to position [87, 0]
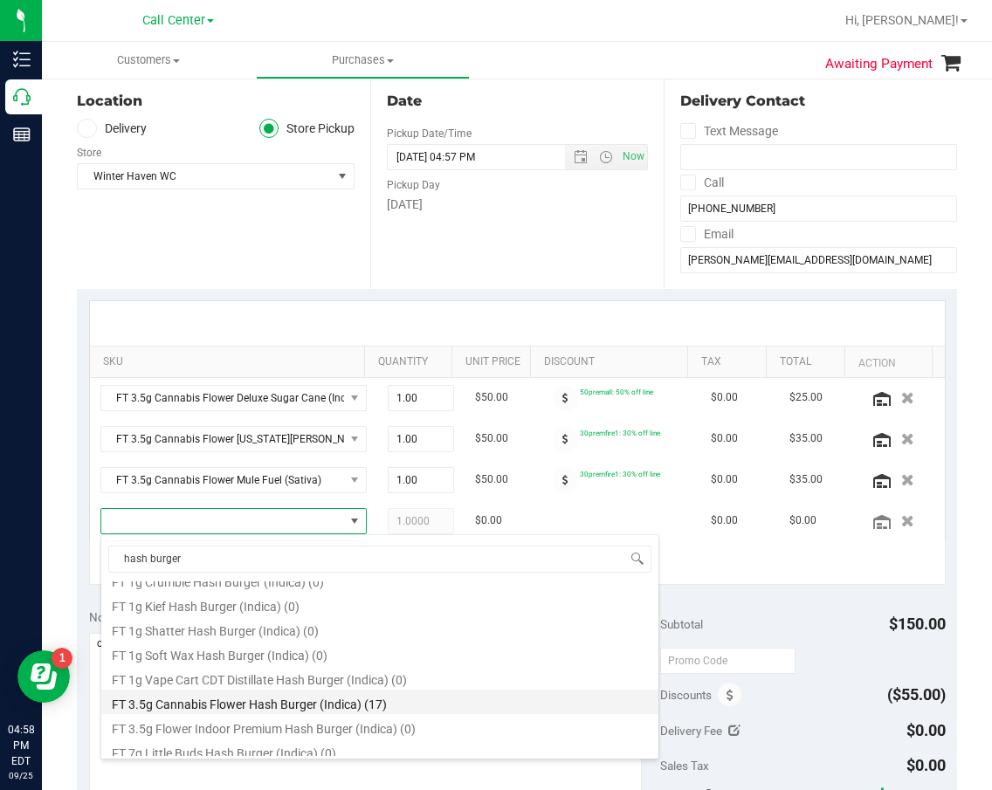
click at [292, 692] on li "FT 3.5g Cannabis Flower Hash Burger (Indica) (17)" at bounding box center [379, 702] width 557 height 24
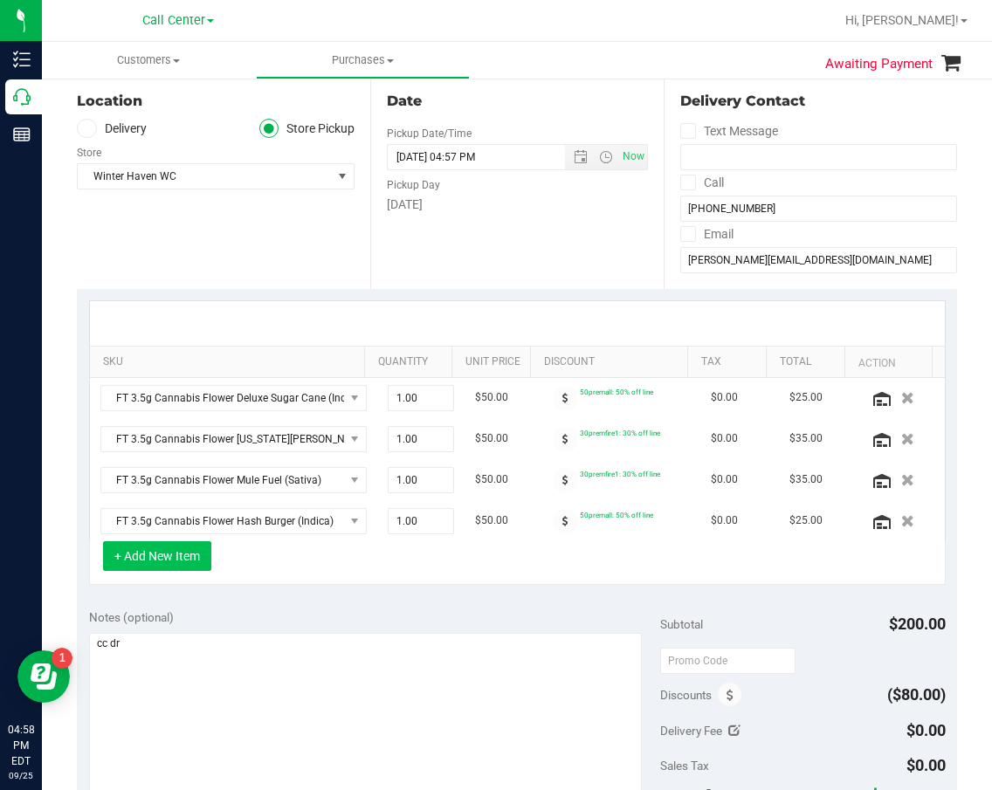
click at [176, 564] on button "+ Add New Item" at bounding box center [157, 556] width 108 height 30
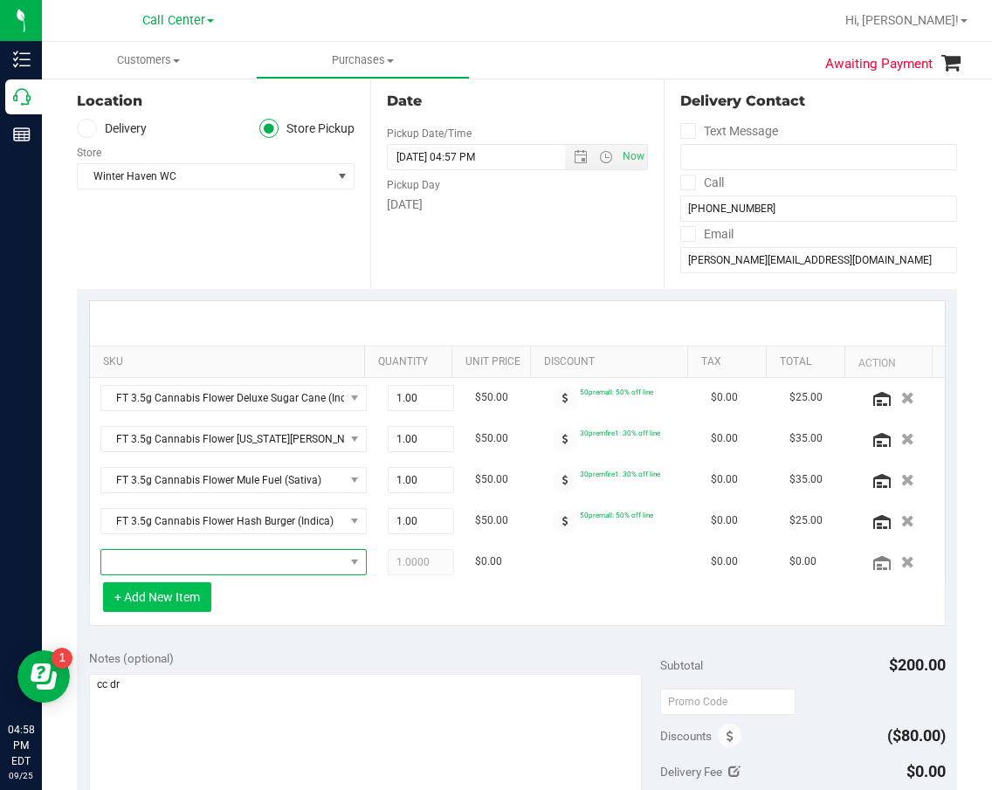
click at [183, 564] on span "NO DATA FOUND" at bounding box center [222, 562] width 243 height 24
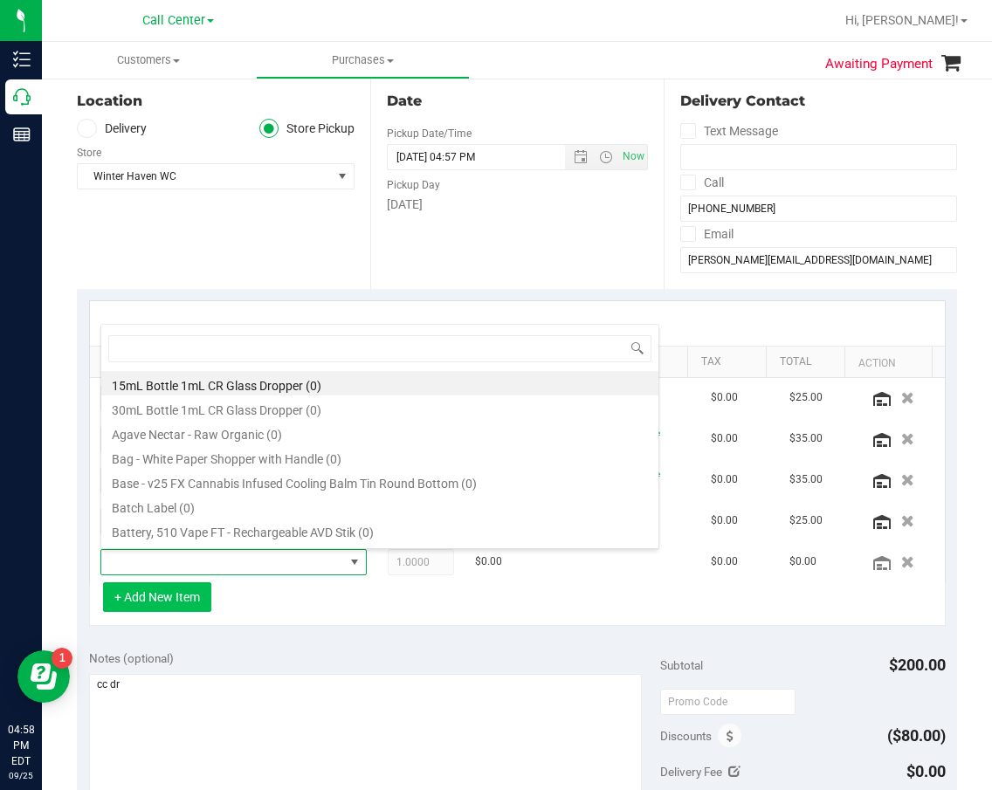
scroll to position [26, 227]
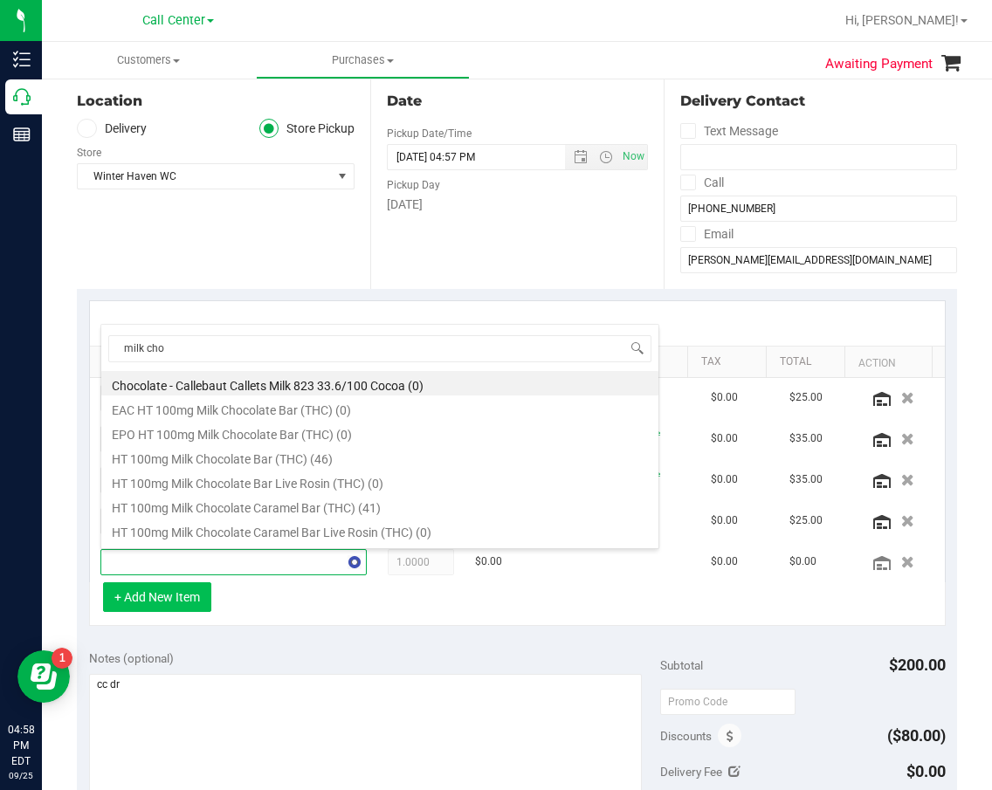
type input "milk choc"
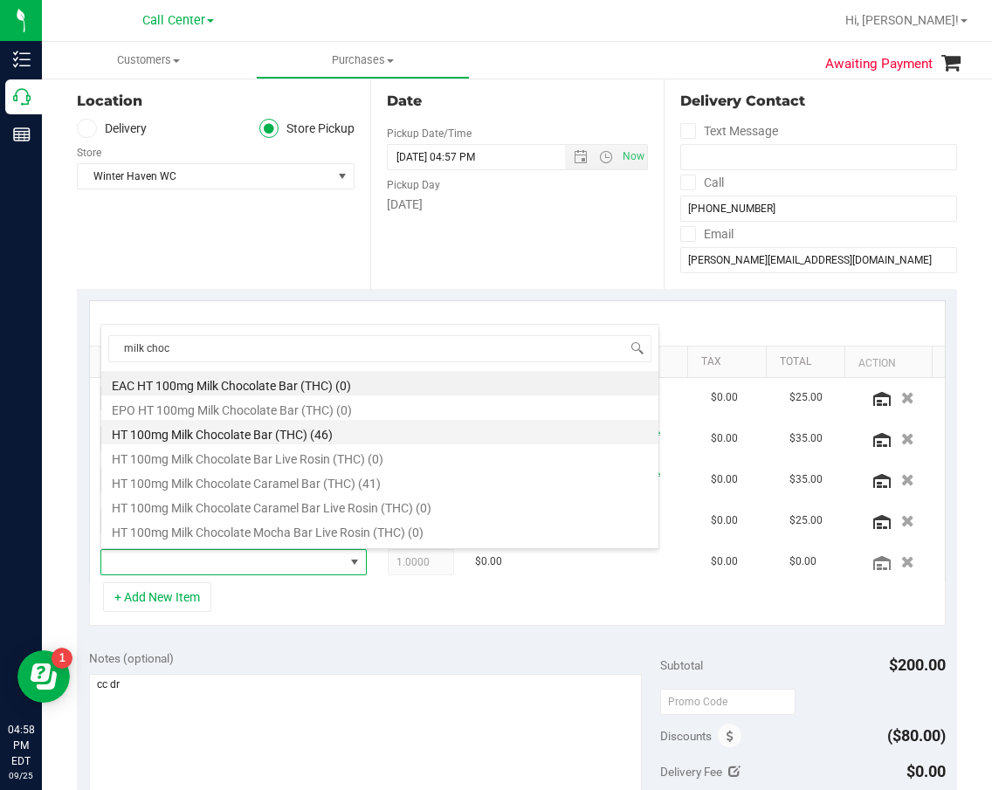
click at [291, 432] on li "HT 100mg Milk Chocolate Bar (THC) (46)" at bounding box center [379, 432] width 557 height 24
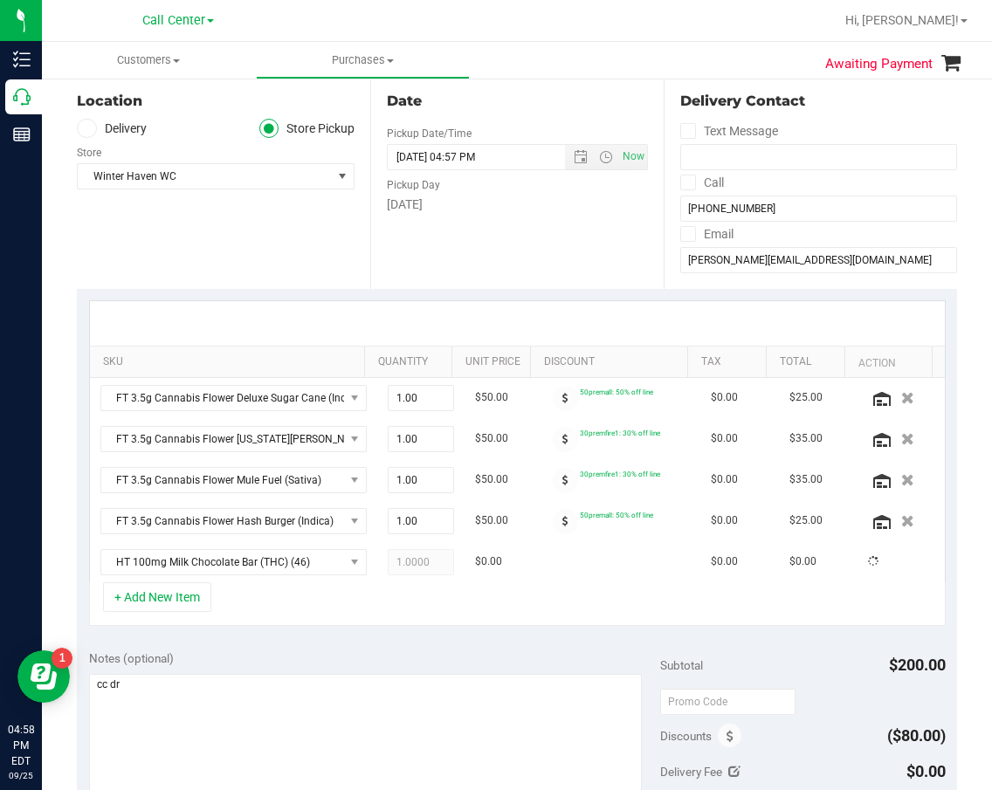
click at [275, 657] on div "Notes (optional)" at bounding box center [374, 658] width 571 height 17
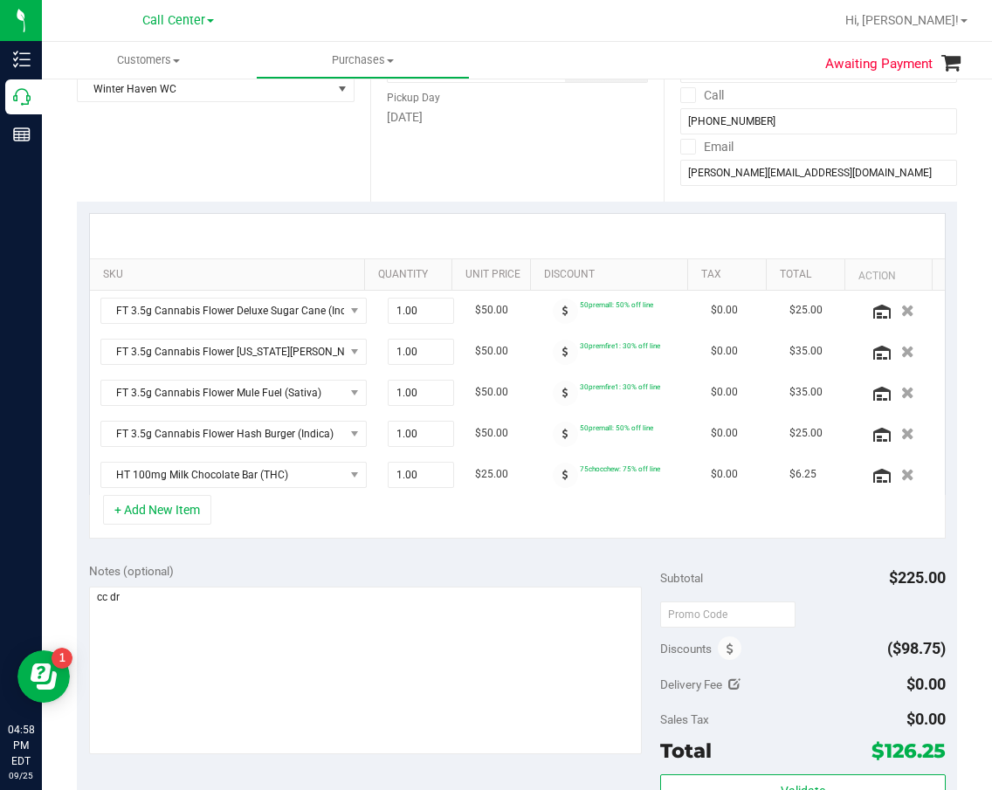
click at [261, 578] on div "Notes (optional)" at bounding box center [374, 570] width 571 height 17
click at [265, 541] on div "SKU Quantity Unit Price Discount Tax Total Action FT 3.5g Cannabis Flower Delux…" at bounding box center [517, 376] width 880 height 349
click at [190, 518] on button "+ Add New Item" at bounding box center [157, 510] width 108 height 30
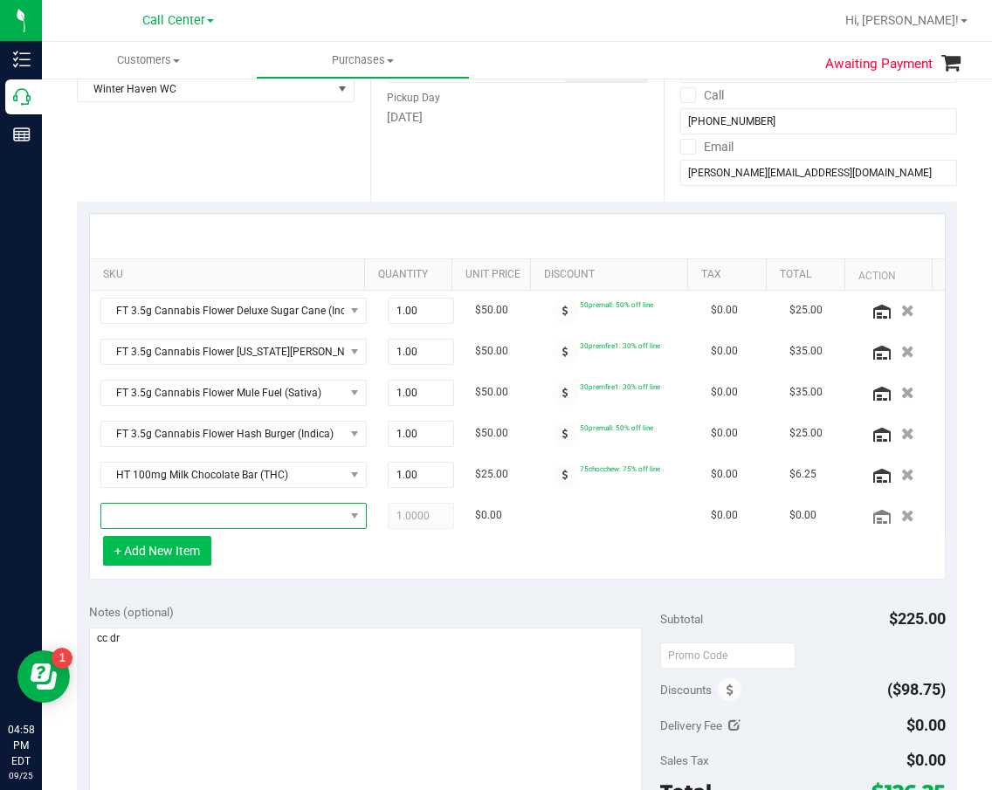
click at [190, 518] on span "NO DATA FOUND" at bounding box center [222, 516] width 243 height 24
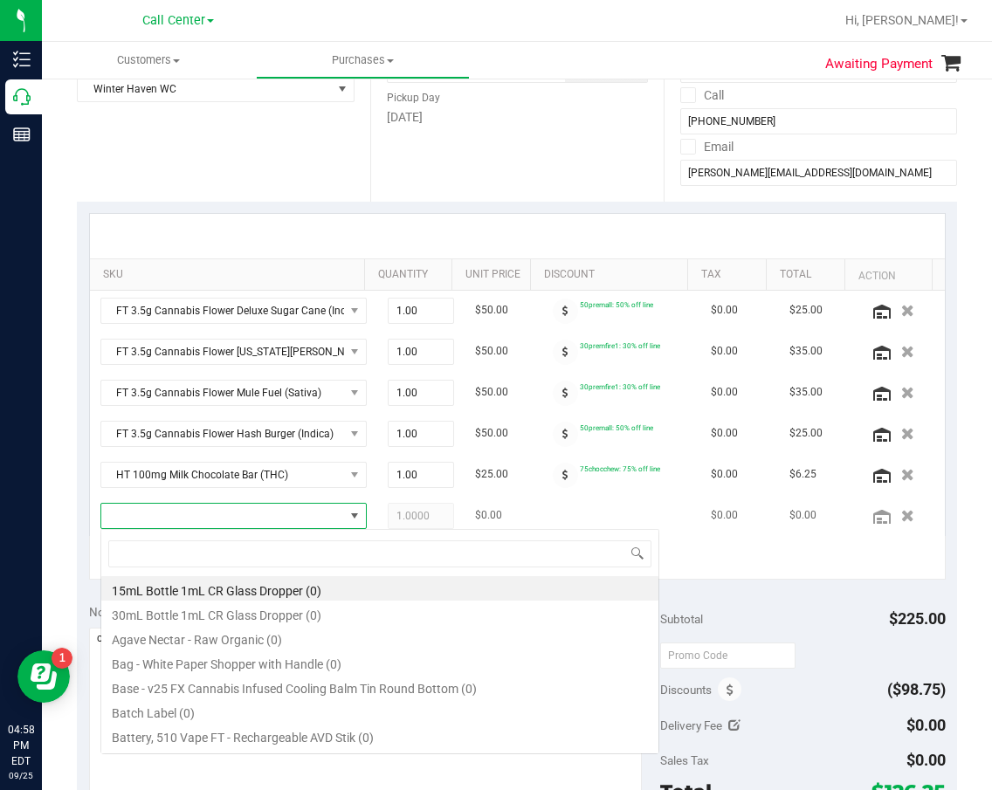
scroll to position [26, 227]
click at [730, 581] on div "SKU Quantity Unit Price Discount Tax Total Action FT 3.5g Cannabis Flower Delux…" at bounding box center [517, 397] width 880 height 390
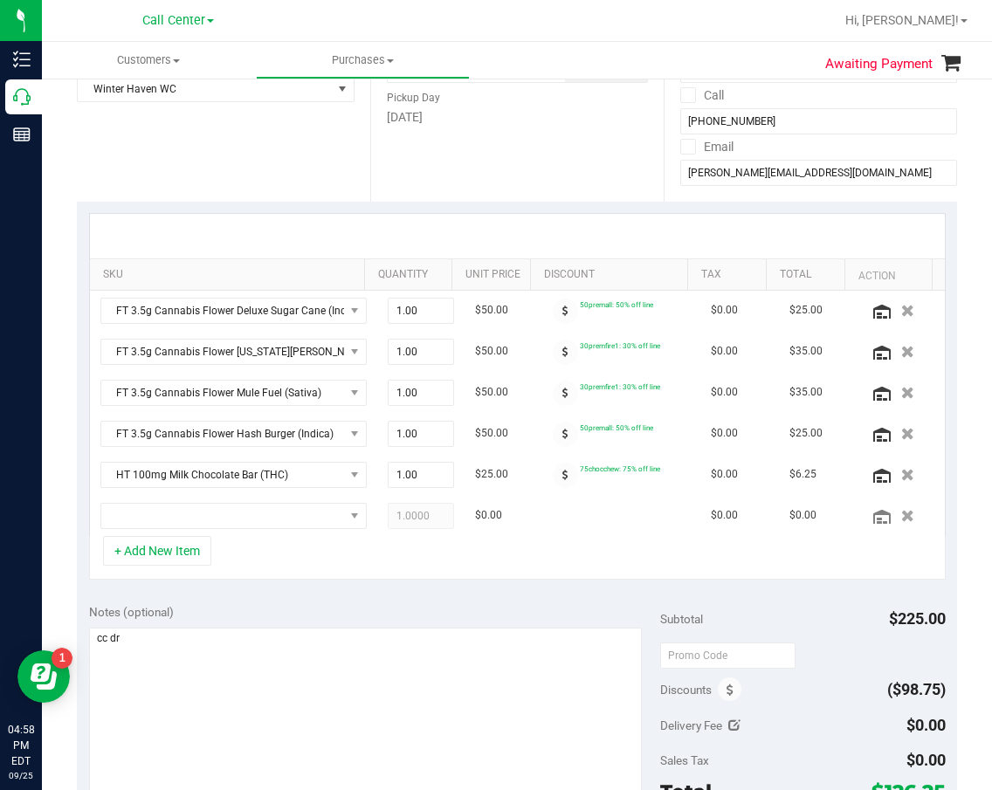
click at [396, 589] on div "SKU Quantity Unit Price Discount Tax Total Action FT 3.5g Cannabis Flower Delux…" at bounding box center [517, 397] width 880 height 390
click at [192, 518] on span "NO DATA FOUND" at bounding box center [222, 516] width 243 height 24
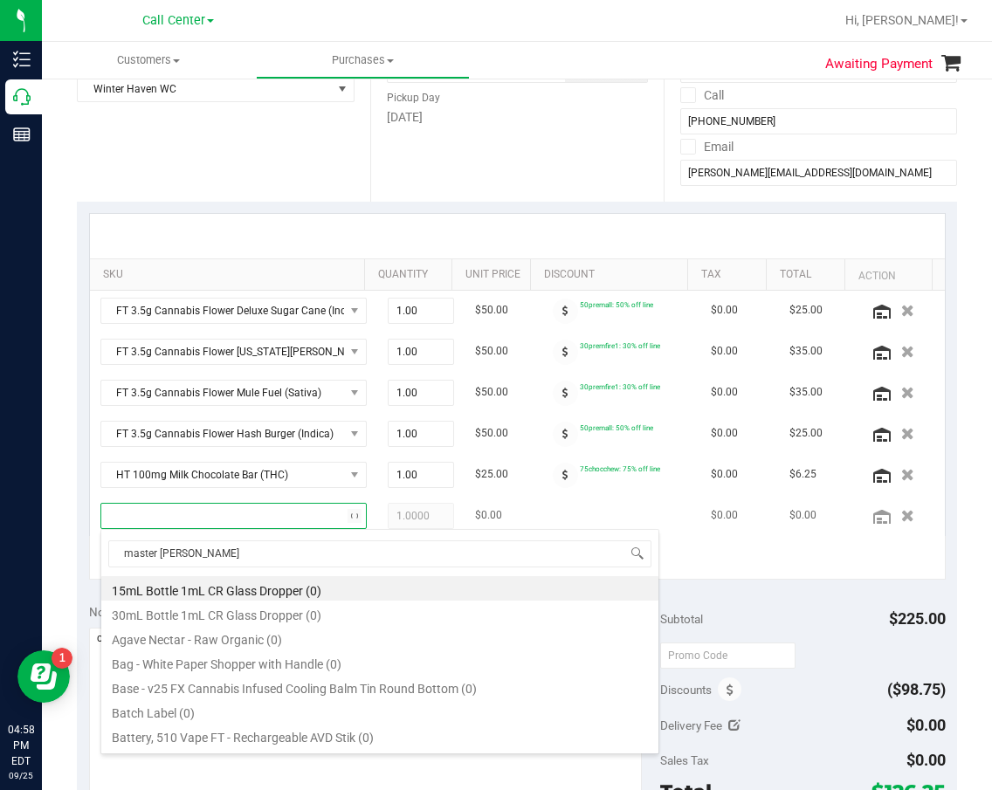
type input "master kush"
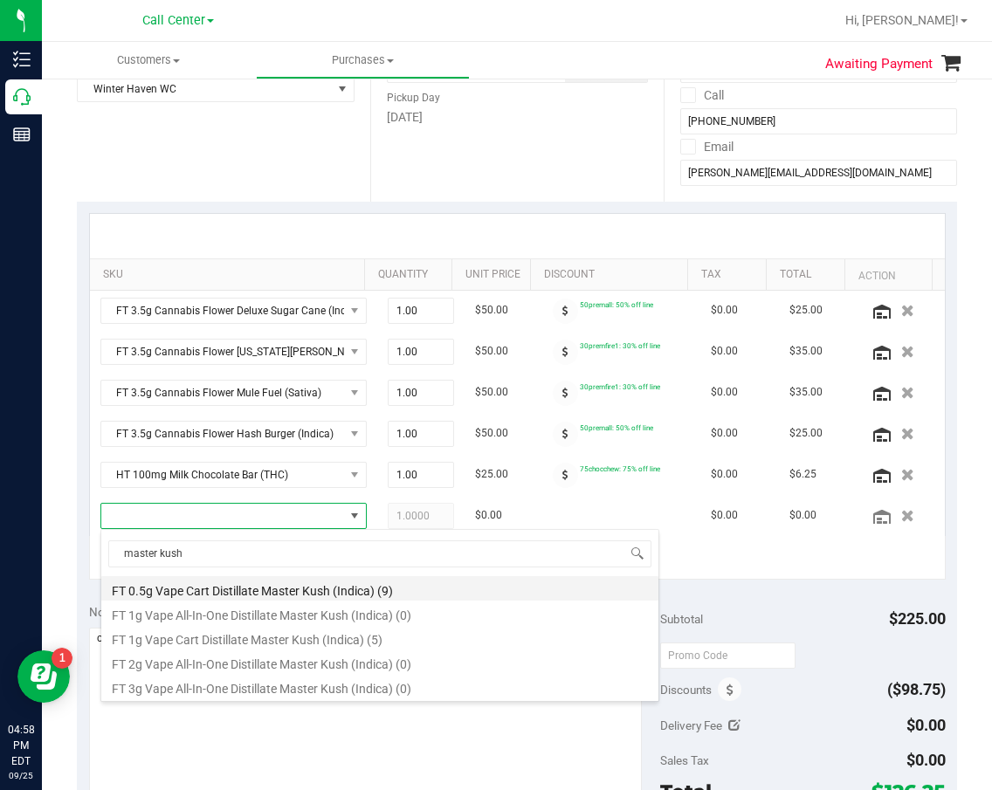
click at [365, 582] on li "FT 0.5g Vape Cart Distillate Master Kush (Indica) (9)" at bounding box center [379, 588] width 557 height 24
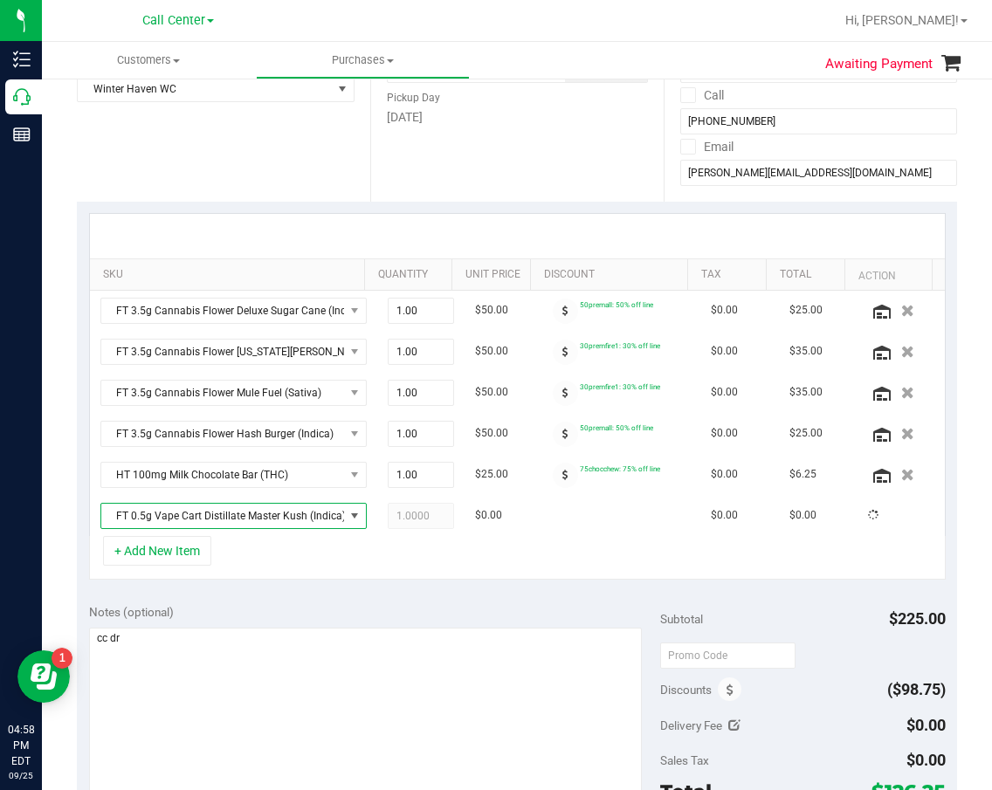
click at [366, 582] on div "SKU Quantity Unit Price Discount Tax Total Action FT 3.5g Cannabis Flower Delux…" at bounding box center [517, 397] width 880 height 390
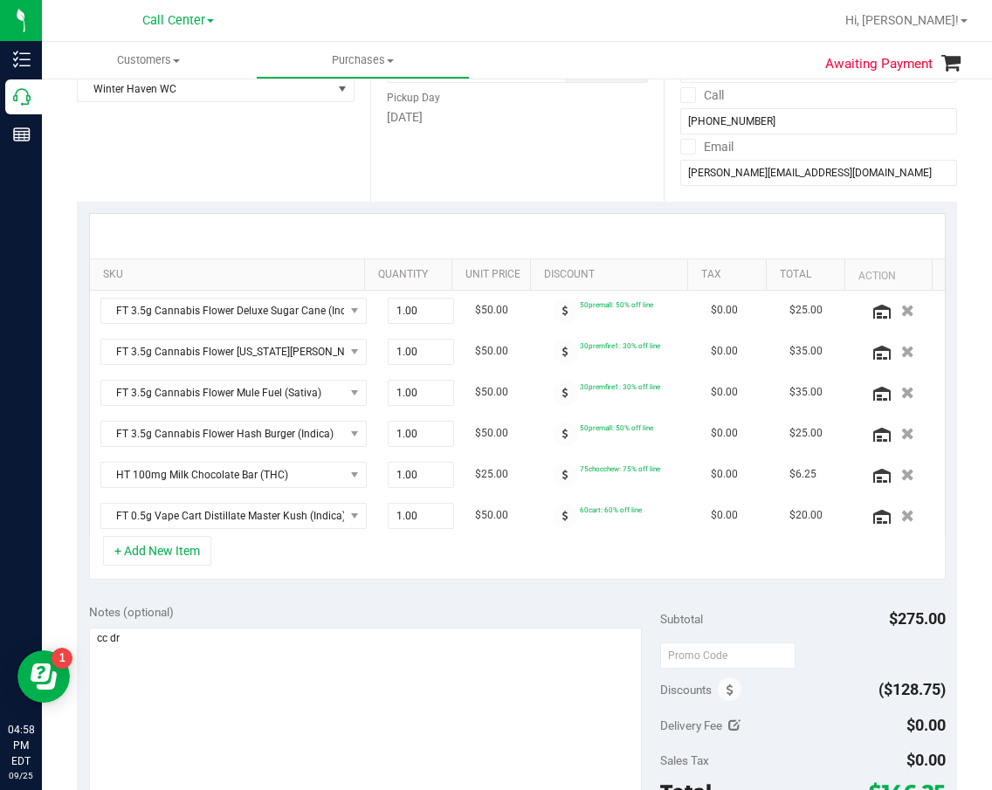
click at [366, 582] on div "SKU Quantity Unit Price Discount Tax Total Action FT 3.5g Cannabis Flower Delux…" at bounding box center [517, 397] width 880 height 390
click at [415, 587] on div "SKU Quantity Unit Price Discount Tax Total Action FT 3.5g Cannabis Flower Delux…" at bounding box center [517, 397] width 880 height 390
click at [183, 560] on button "+ Add New Item" at bounding box center [157, 551] width 108 height 30
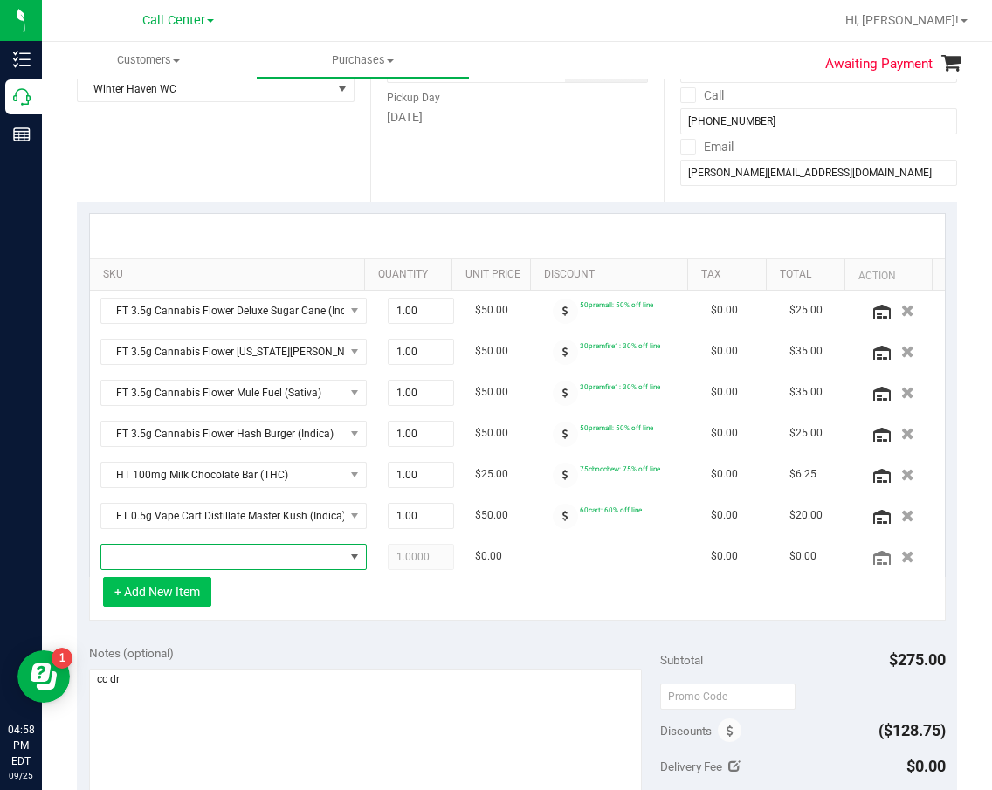
click at [183, 560] on span "NO DATA FOUND" at bounding box center [222, 557] width 243 height 24
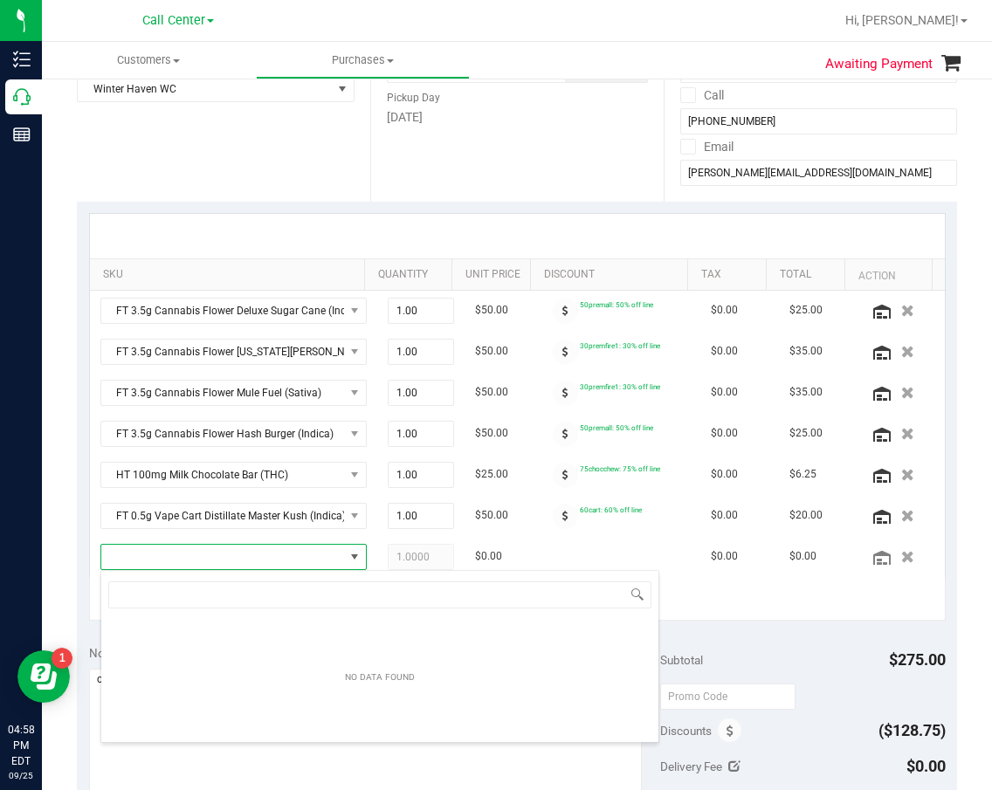
scroll to position [26, 227]
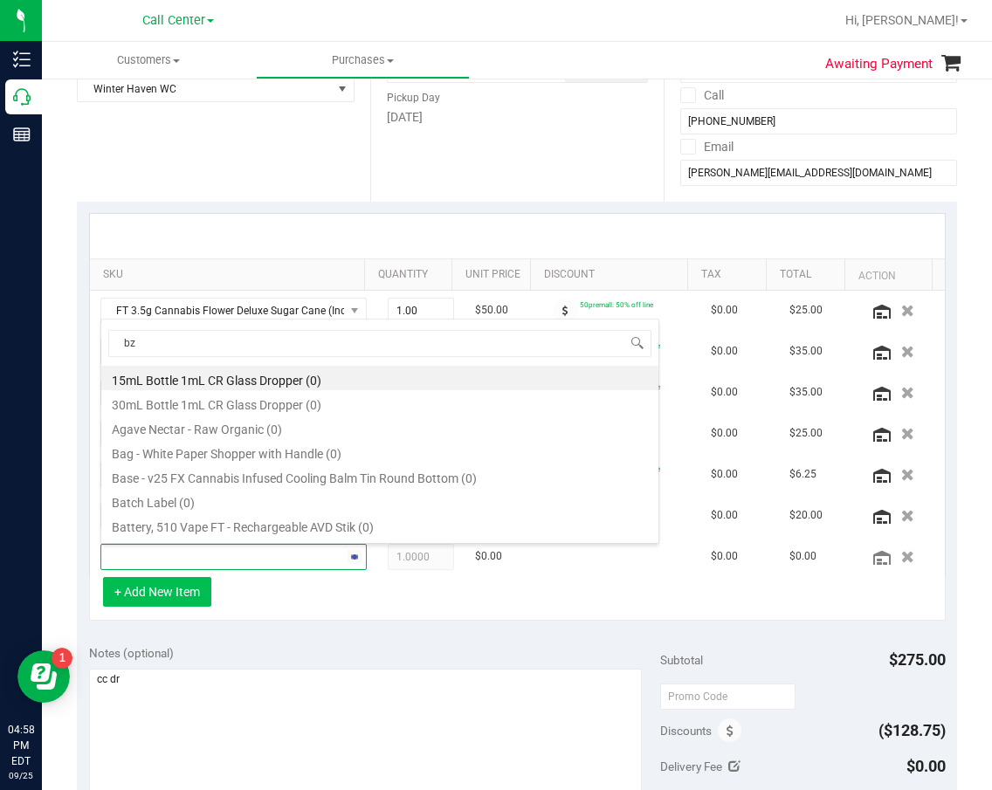
type input "bzk"
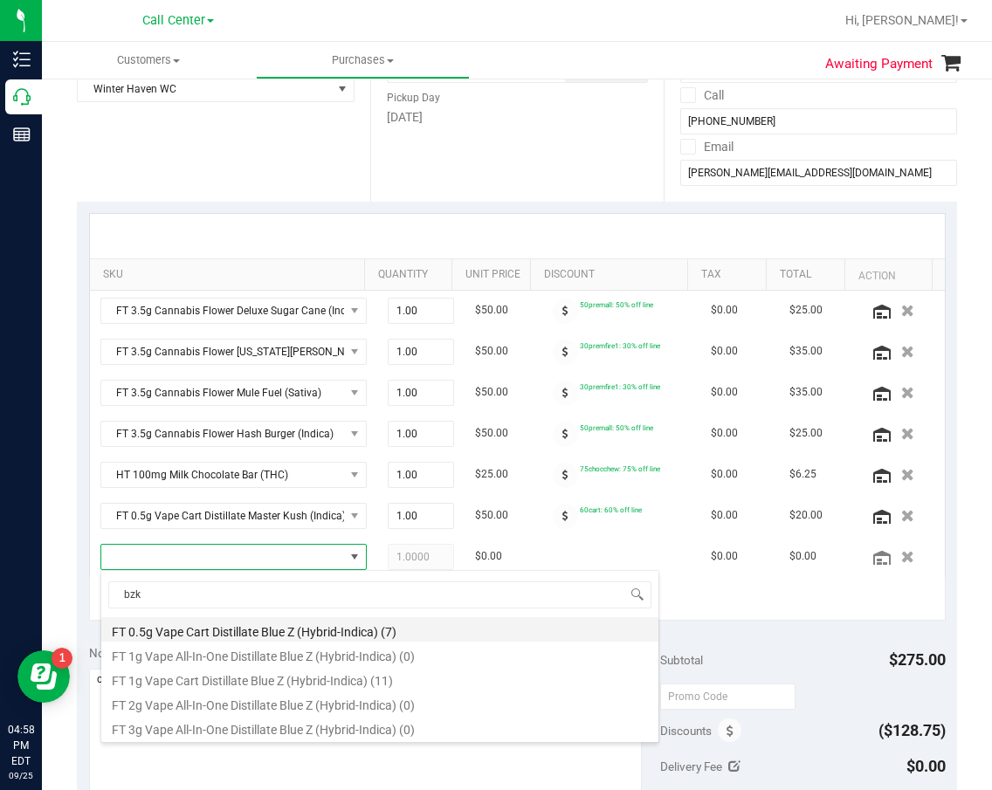
click at [345, 627] on li "FT 0.5g Vape Cart Distillate Blue Z (Hybrid-Indica) (7)" at bounding box center [379, 629] width 557 height 24
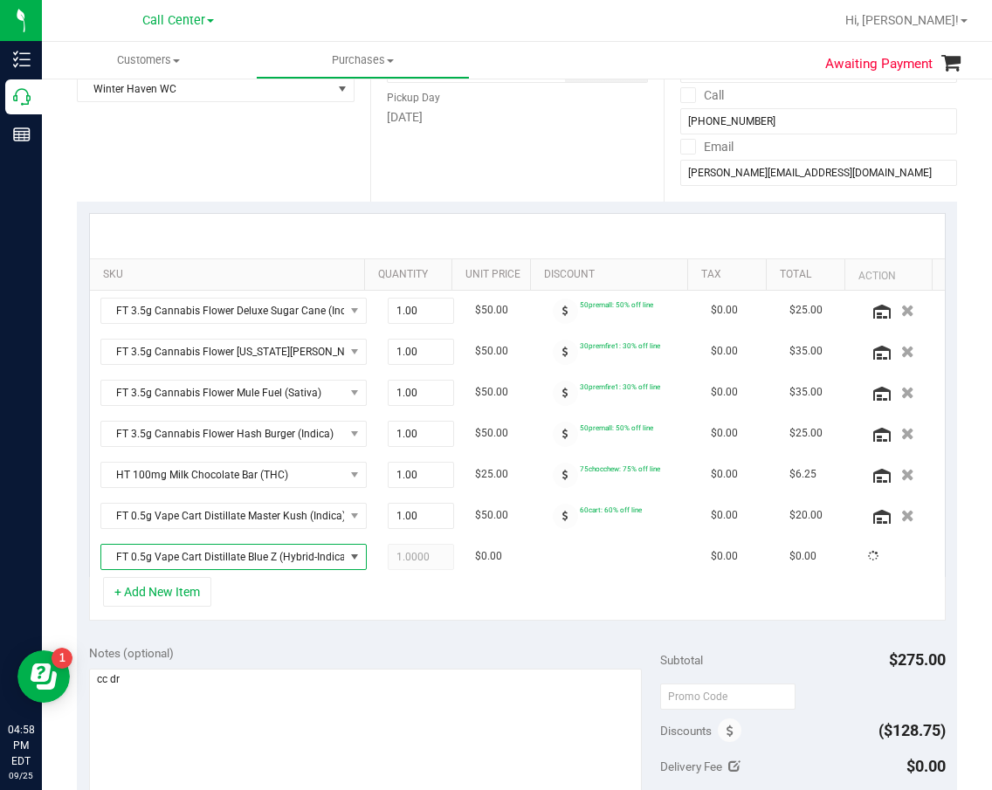
click at [345, 628] on div "SKU Quantity Unit Price Discount Tax Total Action FT 3.5g Cannabis Flower Delux…" at bounding box center [517, 417] width 880 height 431
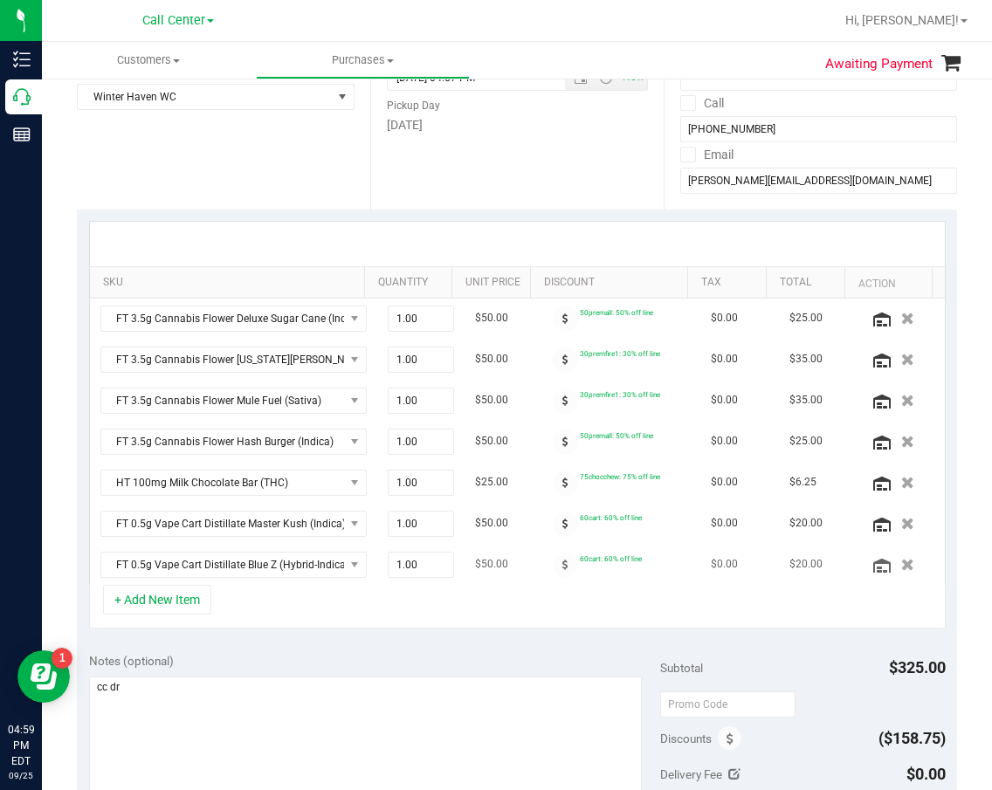
scroll to position [262, 0]
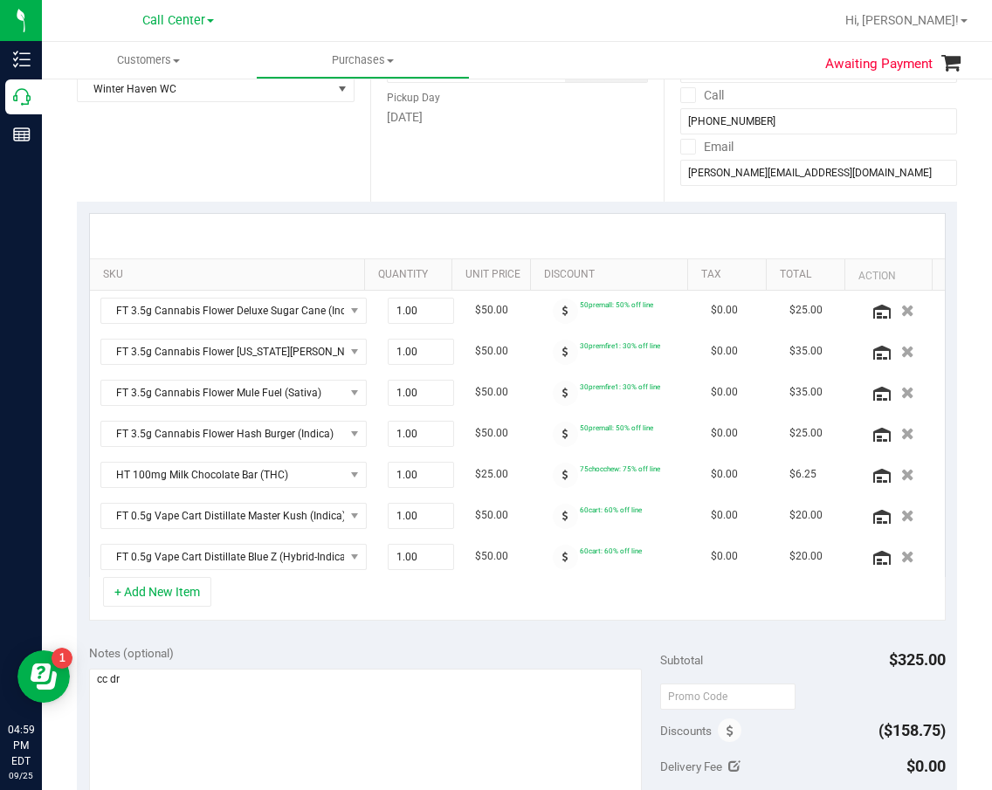
click at [273, 601] on div "+ Add New Item" at bounding box center [517, 599] width 857 height 44
click at [160, 593] on button "+ Add New Item" at bounding box center [157, 592] width 108 height 30
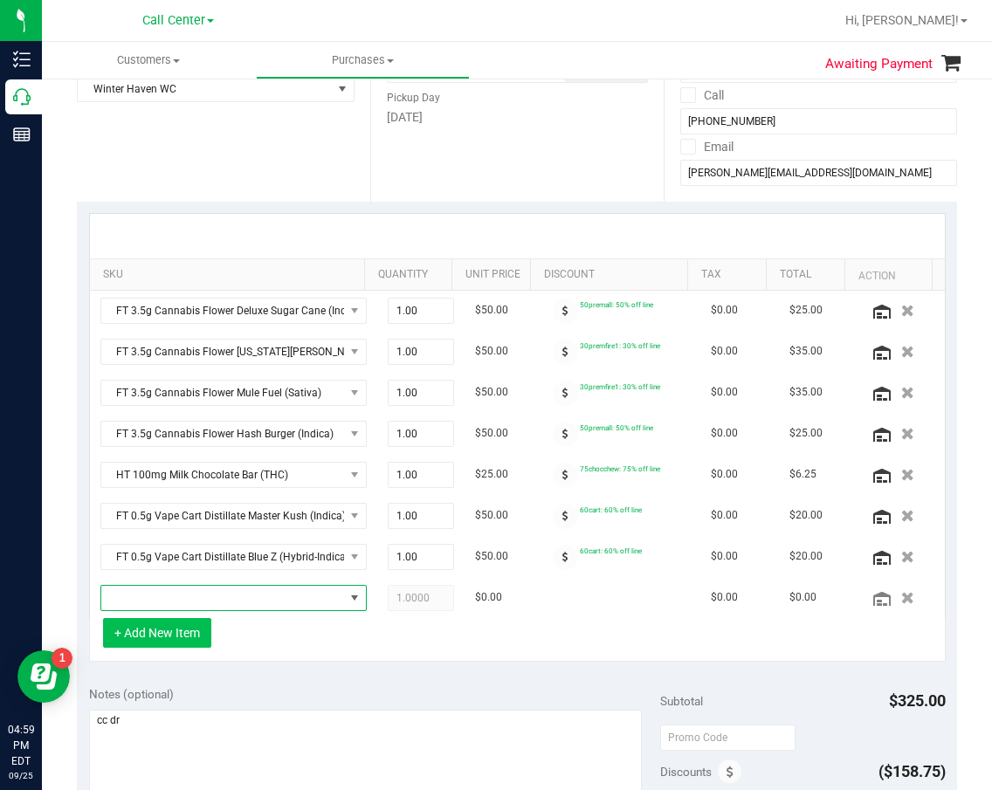
click at [160, 593] on span "NO DATA FOUND" at bounding box center [222, 598] width 243 height 24
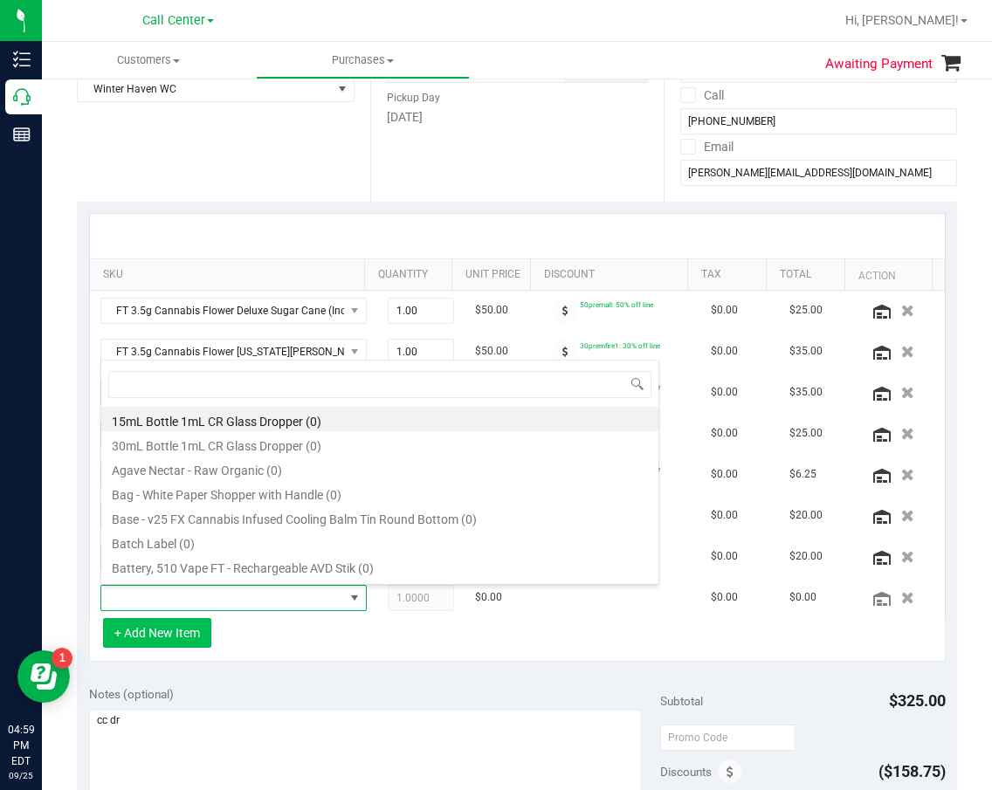
scroll to position [26, 227]
type input "trs"
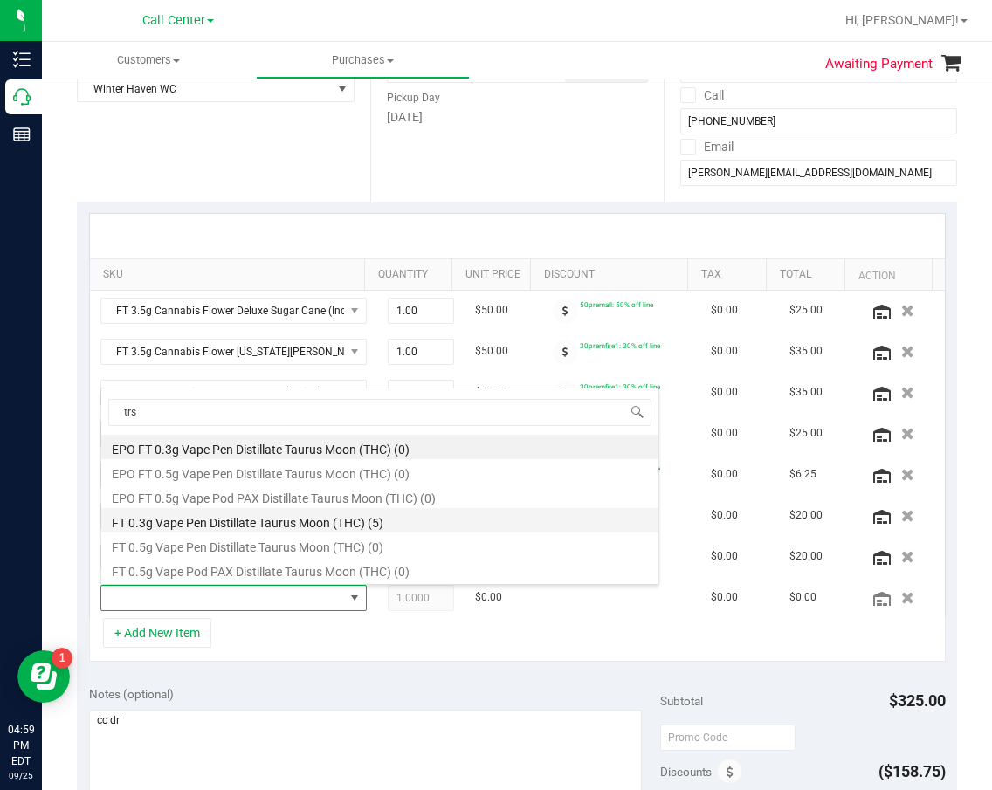
click at [241, 525] on li "FT 0.3g Vape Pen Distillate Taurus Moon (THC) (5)" at bounding box center [379, 520] width 557 height 24
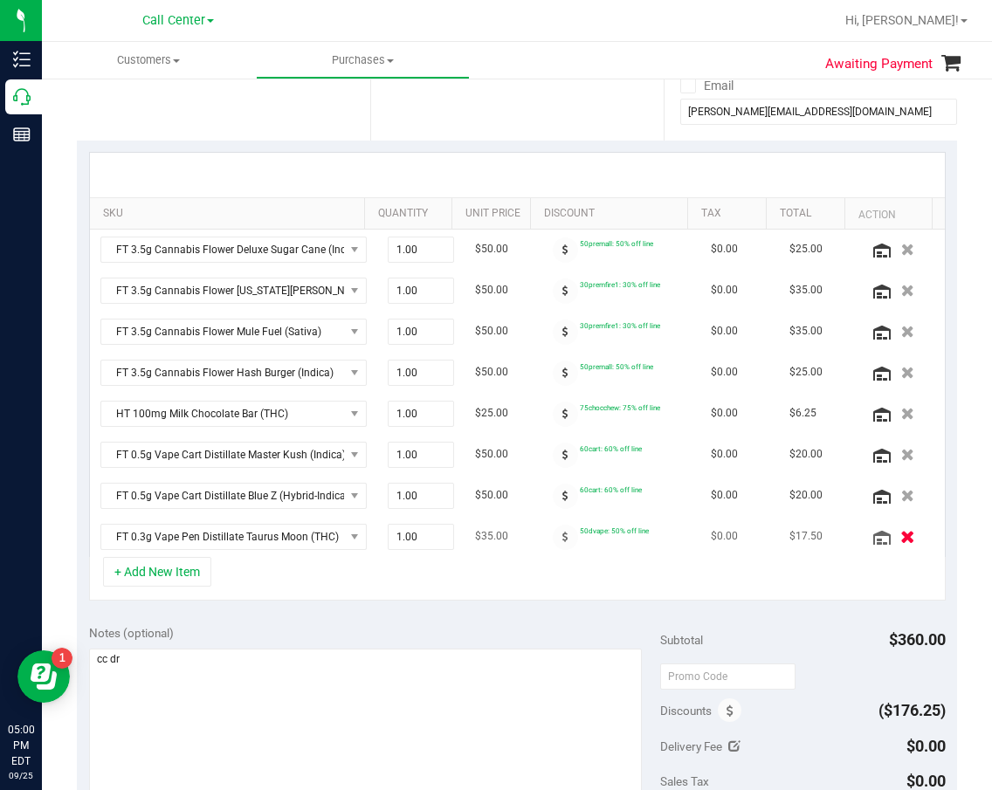
scroll to position [175, 0]
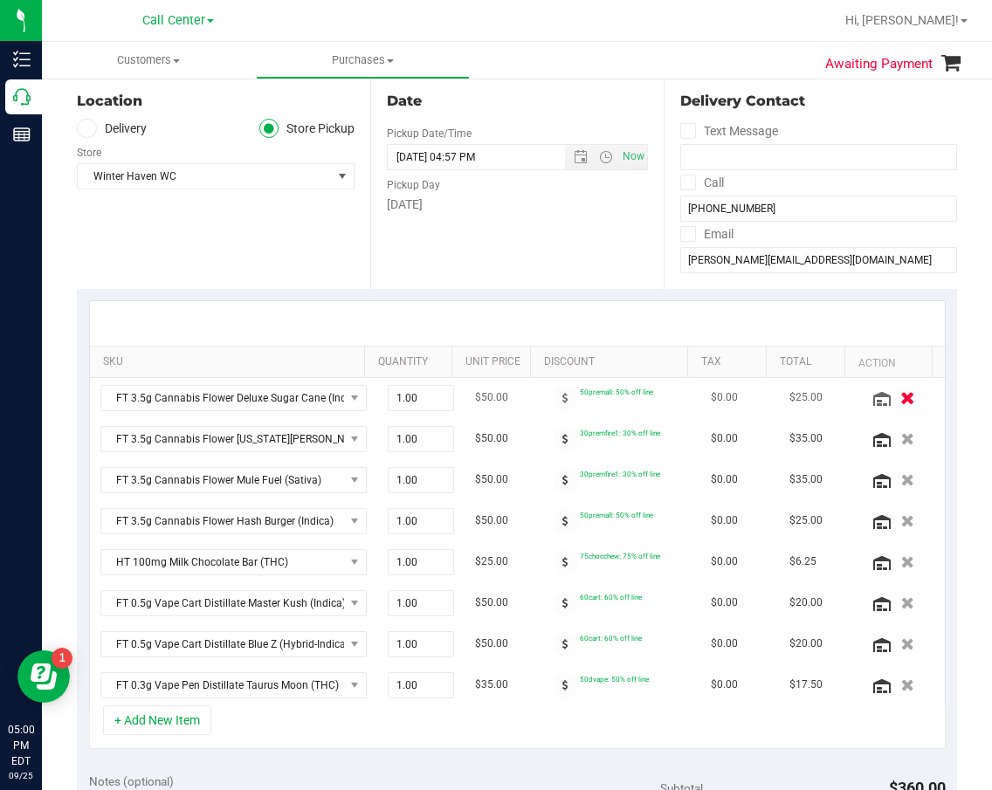
click at [878, 389] on div at bounding box center [901, 397] width 66 height 17
click at [892, 400] on button "button" at bounding box center [907, 398] width 30 height 18
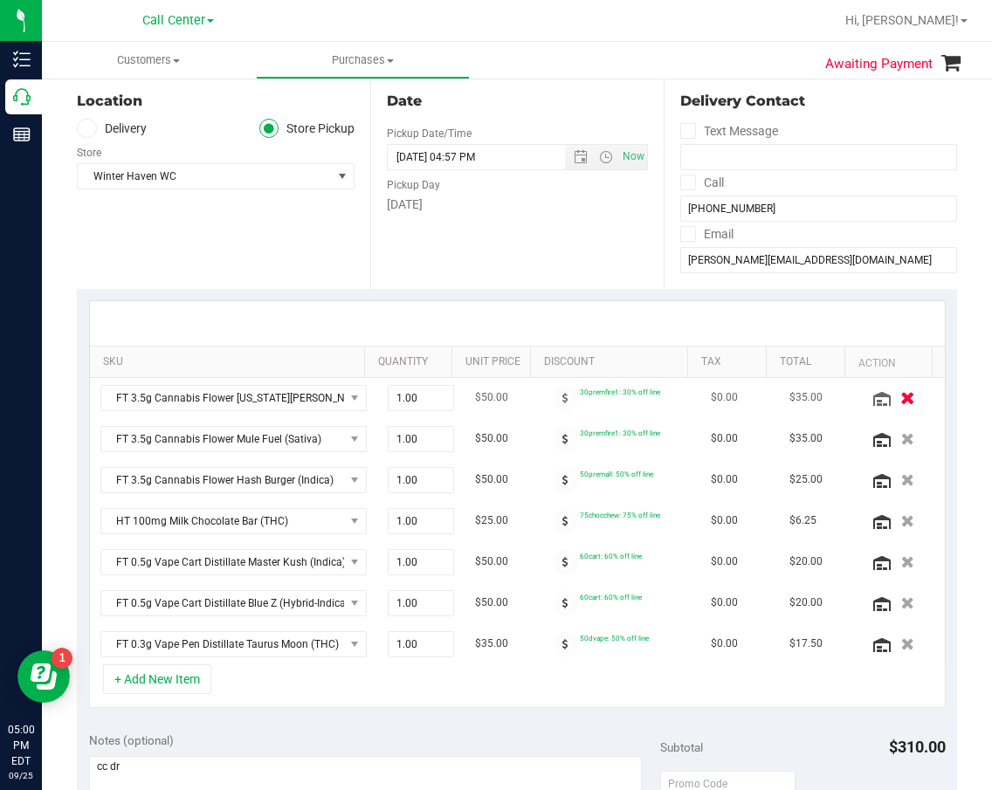
click at [885, 406] on div at bounding box center [901, 397] width 66 height 17
click at [900, 401] on icon "button" at bounding box center [907, 397] width 15 height 13
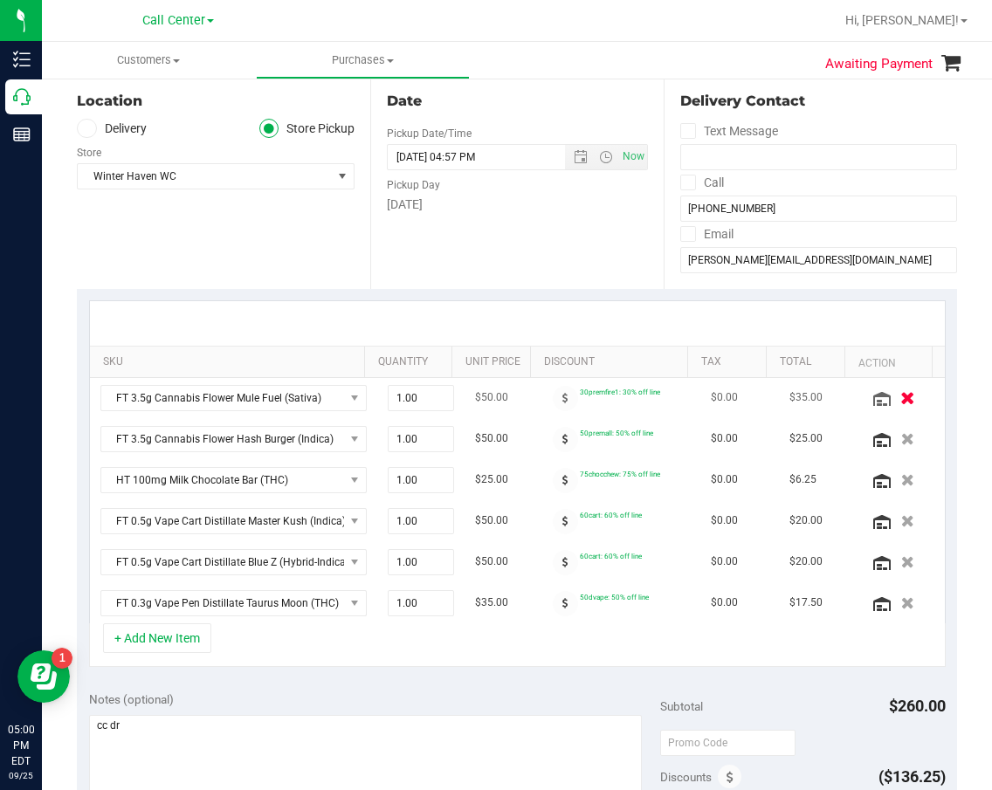
click at [900, 399] on icon "button" at bounding box center [907, 397] width 15 height 13
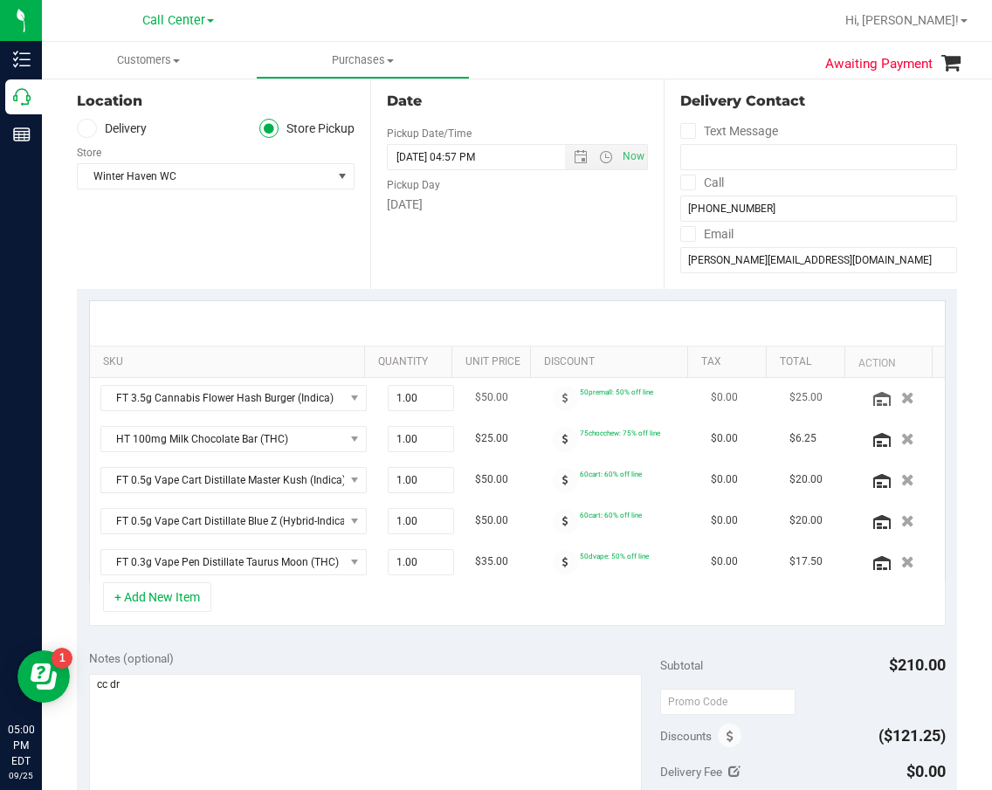
click at [901, 402] on icon "button" at bounding box center [907, 398] width 13 height 12
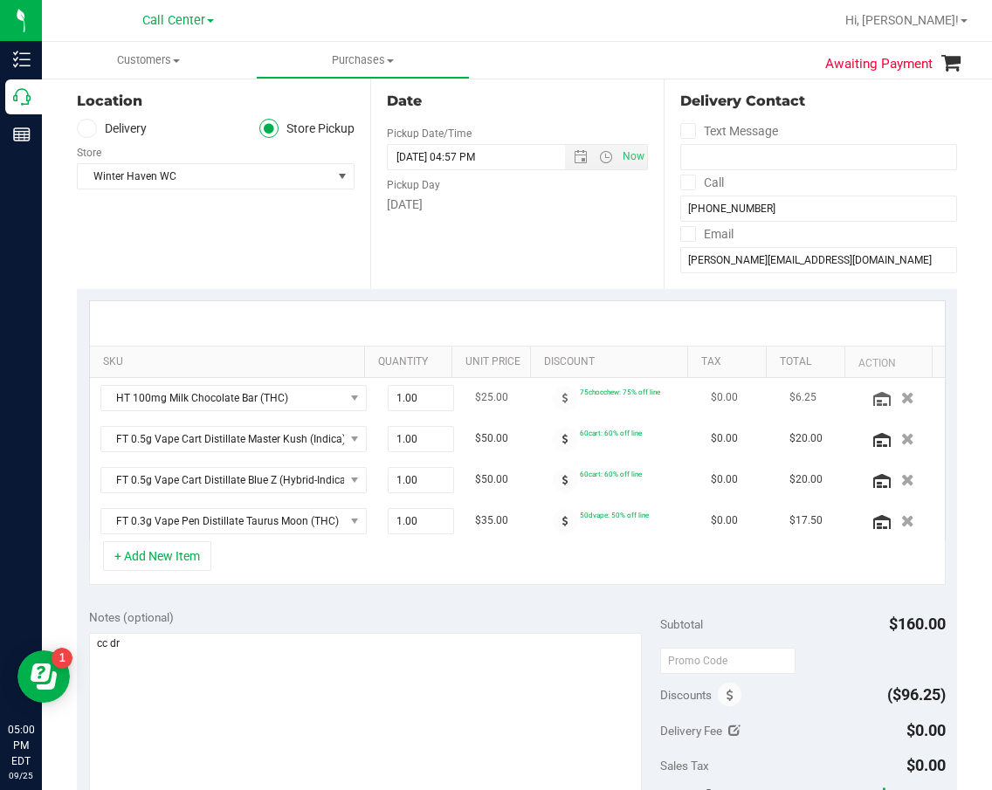
click at [901, 403] on icon "button" at bounding box center [907, 398] width 13 height 12
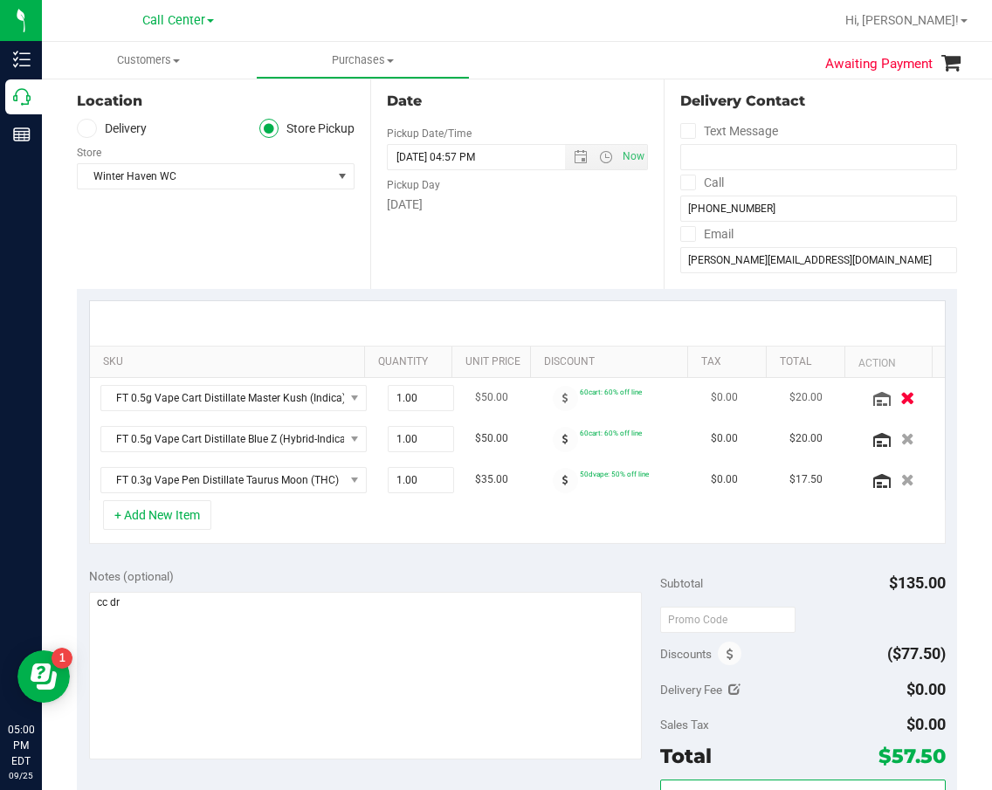
click at [900, 401] on icon "button" at bounding box center [907, 397] width 15 height 13
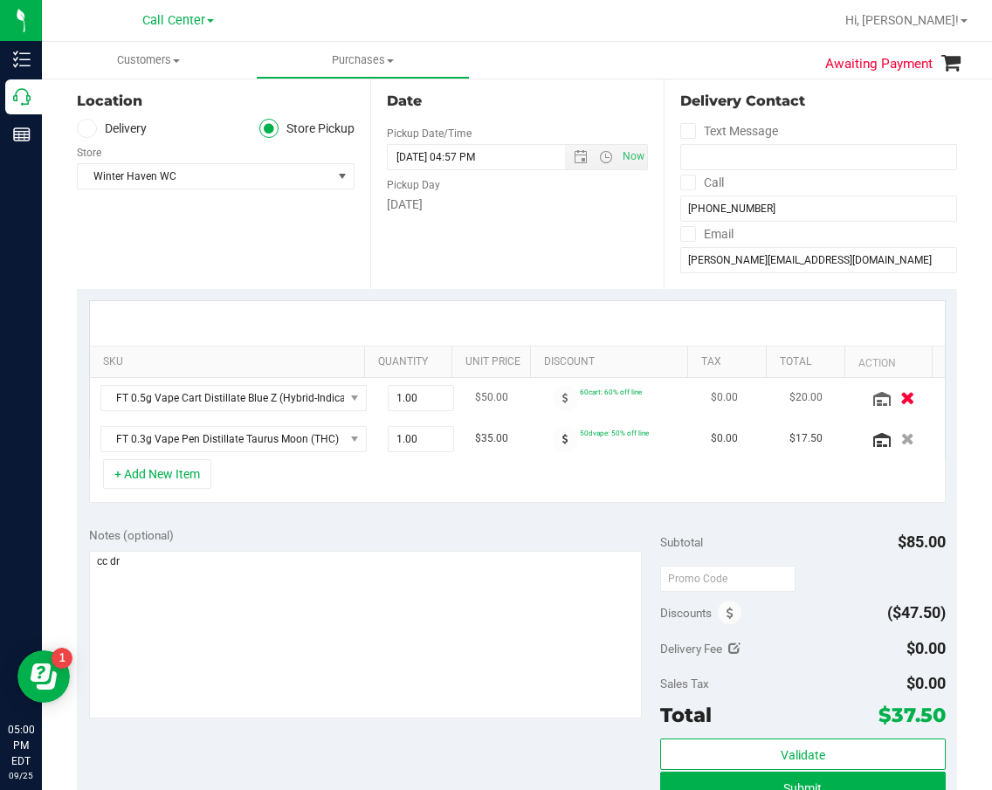
click at [900, 399] on icon "button" at bounding box center [907, 397] width 15 height 13
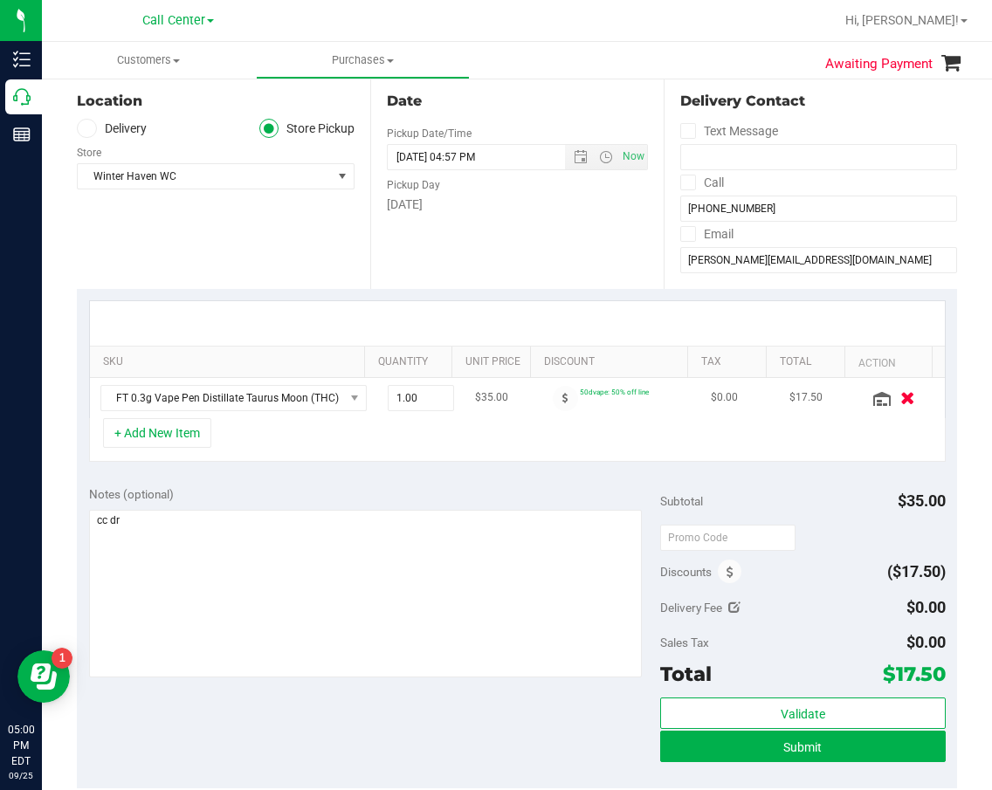
click at [900, 396] on icon "button" at bounding box center [907, 397] width 15 height 13
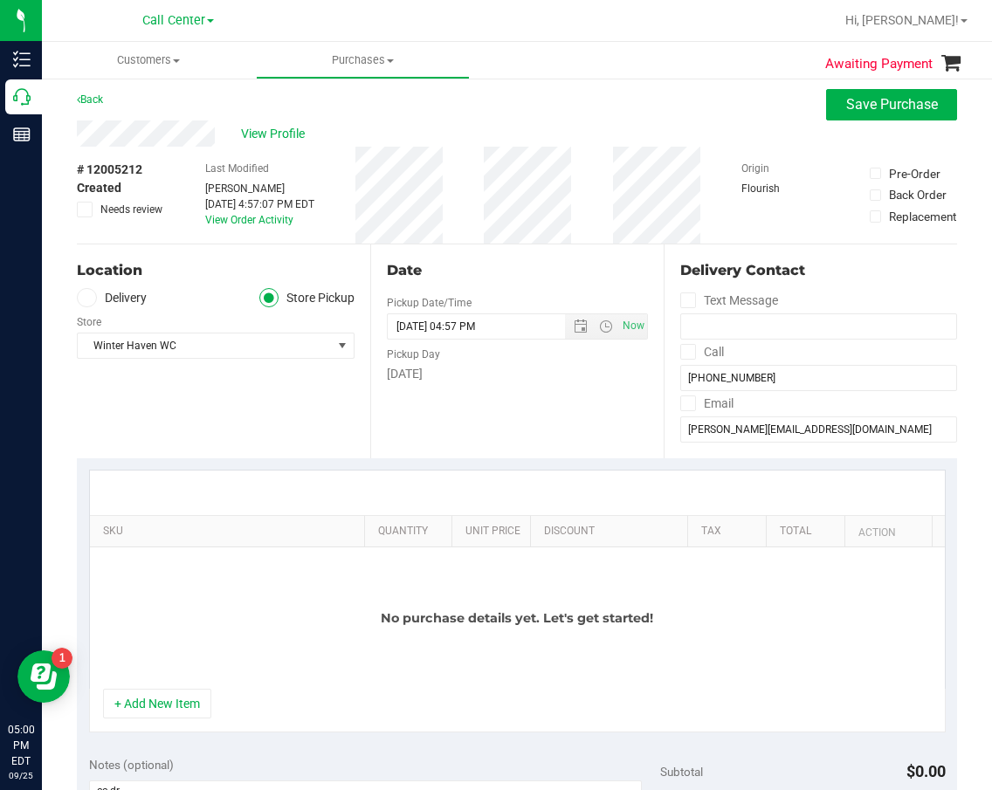
scroll to position [0, 0]
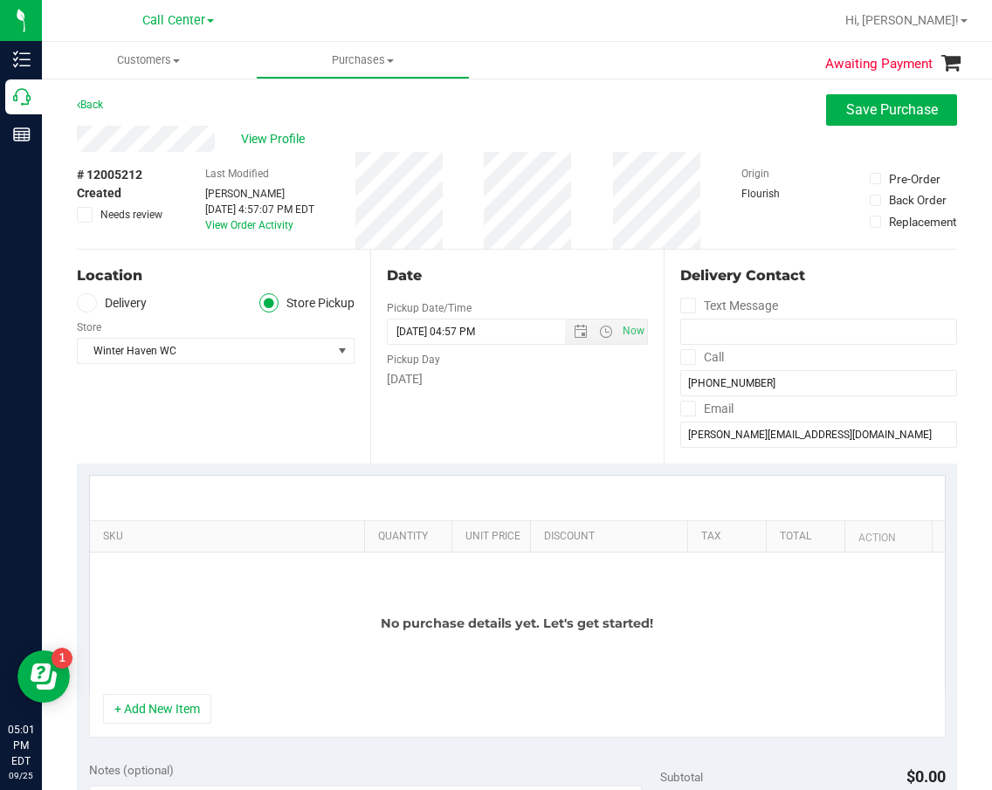
click at [599, 439] on div "Date Pickup Date/Time 09/25/2025 Now 09/25/2025 04:57 PM Now Pickup Day Thursday" at bounding box center [516, 357] width 293 height 214
click at [255, 363] on span "Winter Haven WC" at bounding box center [205, 351] width 254 height 24
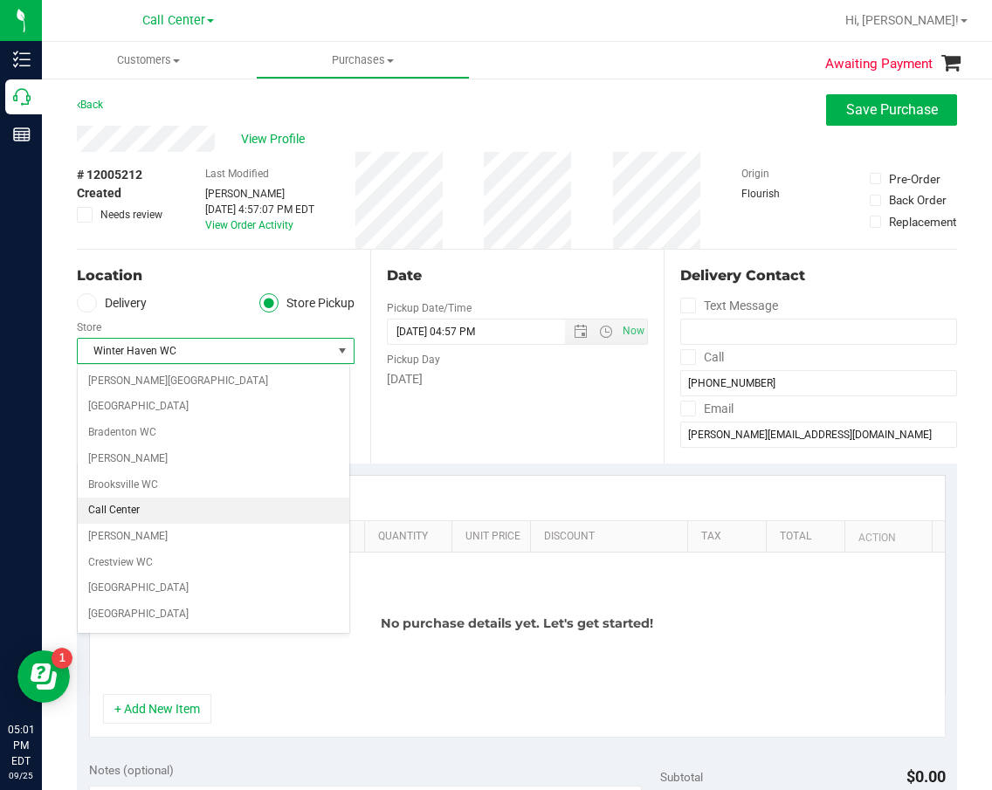
drag, startPoint x: 205, startPoint y: 517, endPoint x: 215, endPoint y: 506, distance: 14.2
click at [205, 516] on li "Call Center" at bounding box center [214, 511] width 272 height 26
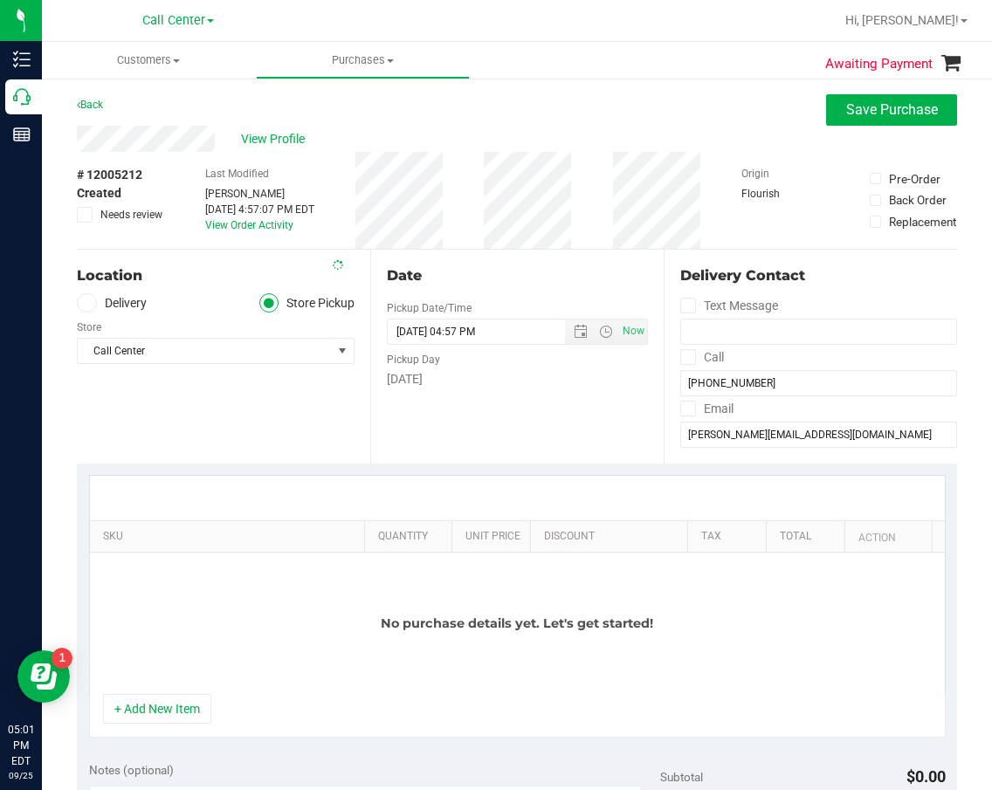
click at [282, 444] on div "Location Delivery Store Pickup Store Call Center Select Store Bonita Springs WC…" at bounding box center [223, 357] width 293 height 214
click at [846, 114] on span "Save Purchase" at bounding box center [892, 109] width 92 height 17
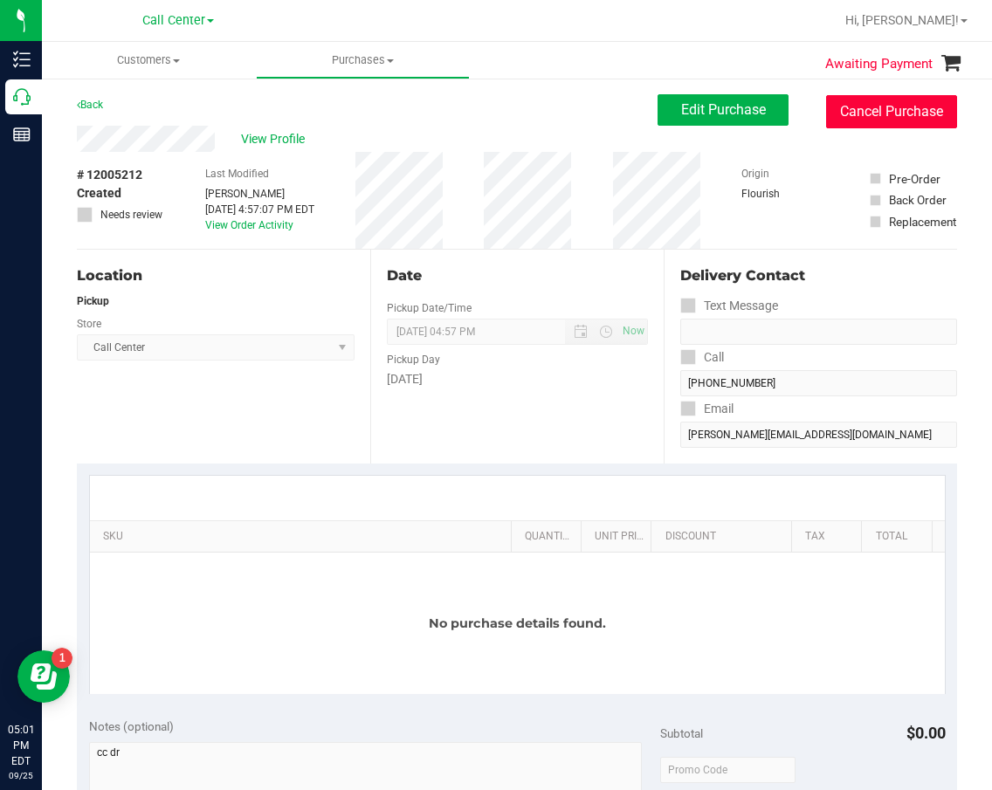
click at [837, 113] on button "Cancel Purchase" at bounding box center [891, 111] width 131 height 33
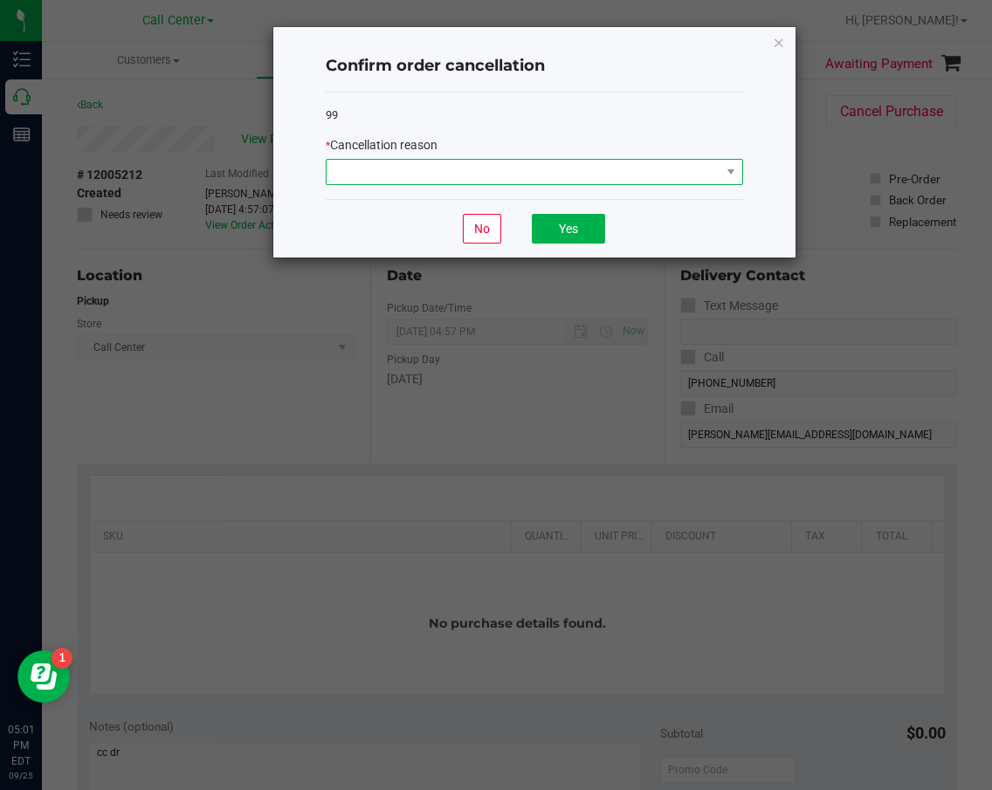
click at [605, 161] on span at bounding box center [524, 172] width 394 height 24
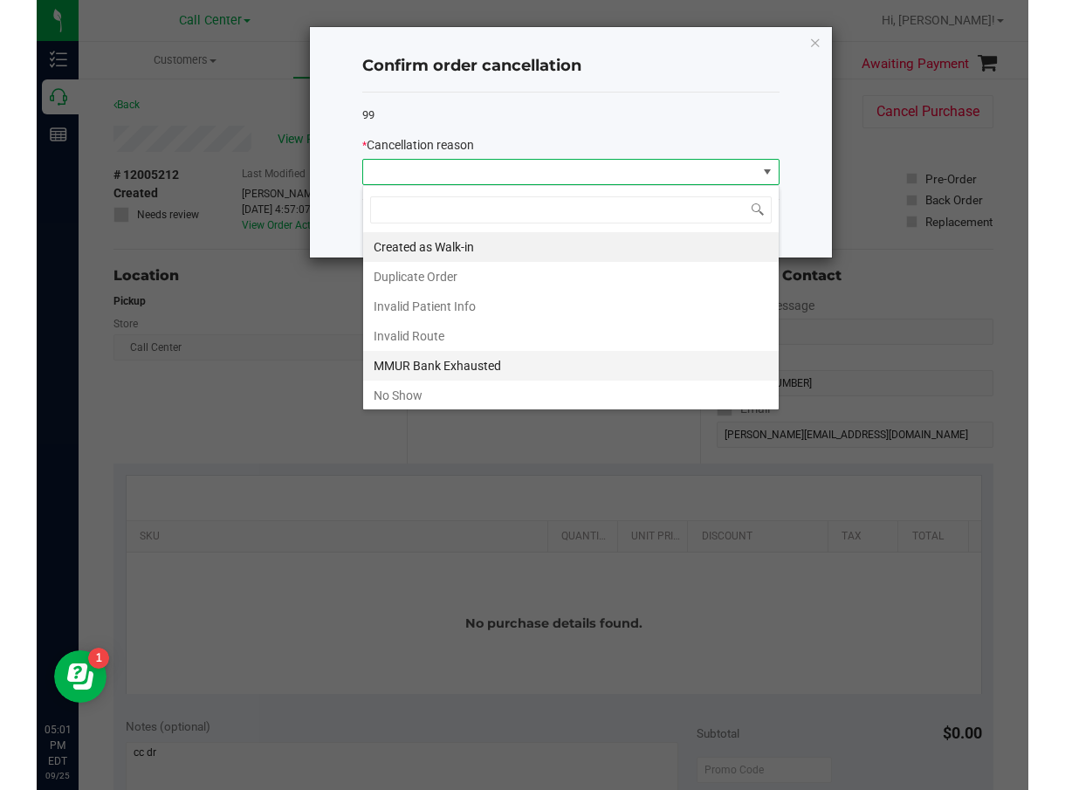
scroll to position [93, 0]
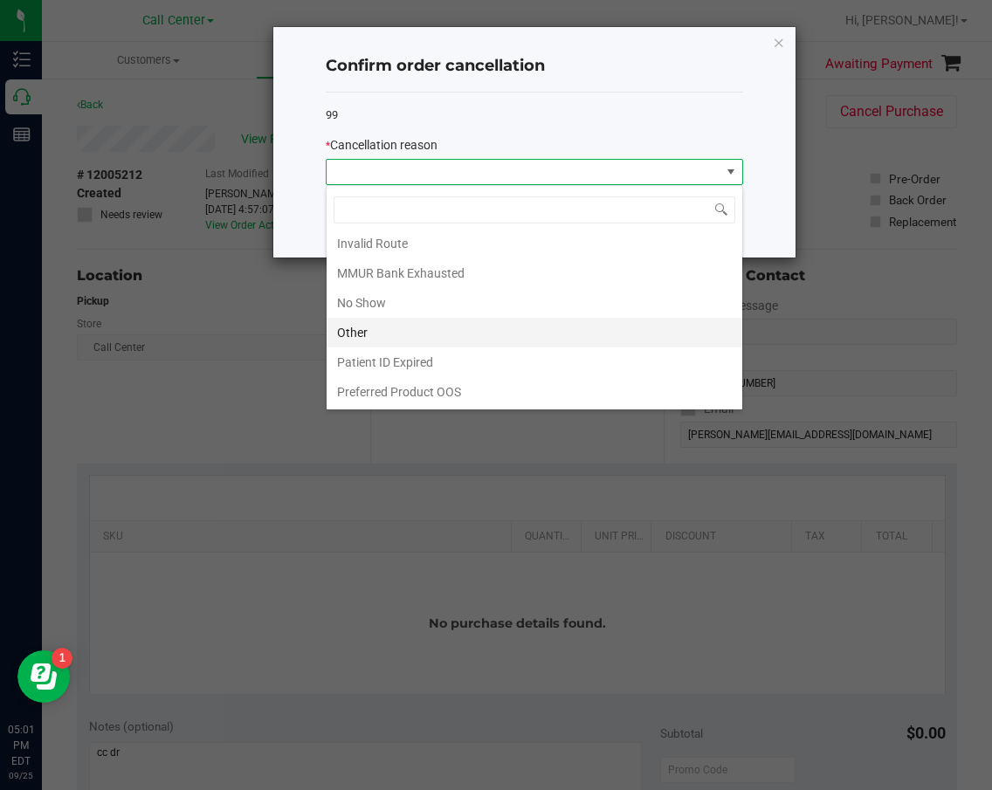
click at [490, 335] on li "Other" at bounding box center [535, 333] width 416 height 30
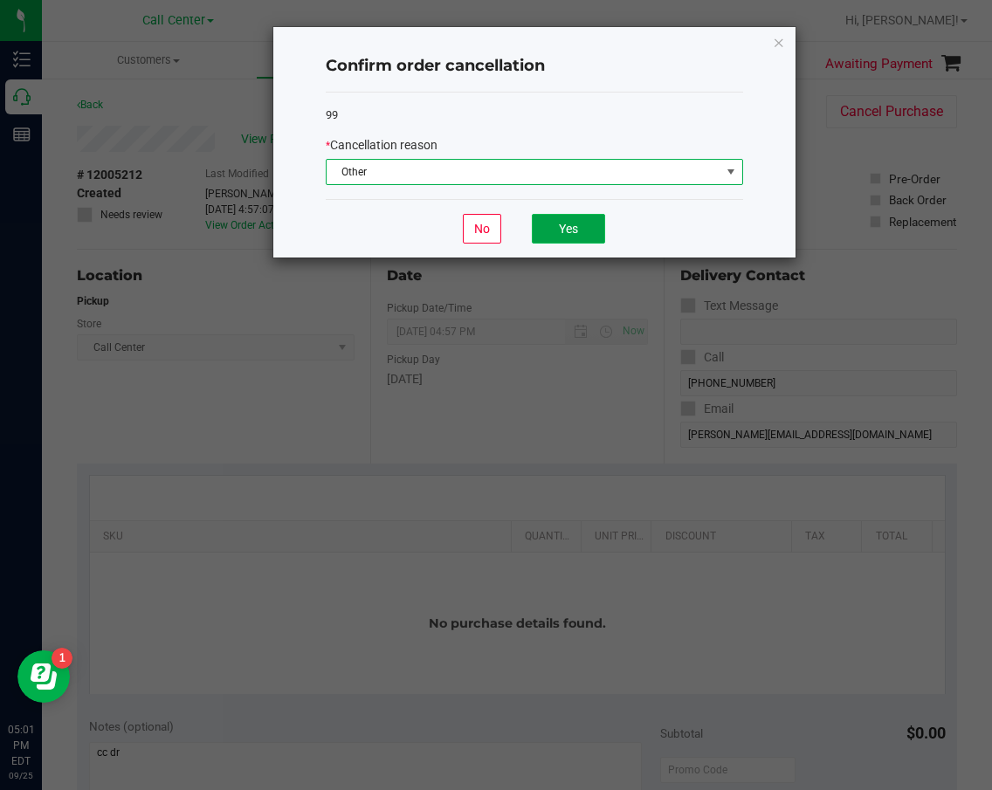
click at [569, 228] on button "Yes" at bounding box center [568, 229] width 73 height 30
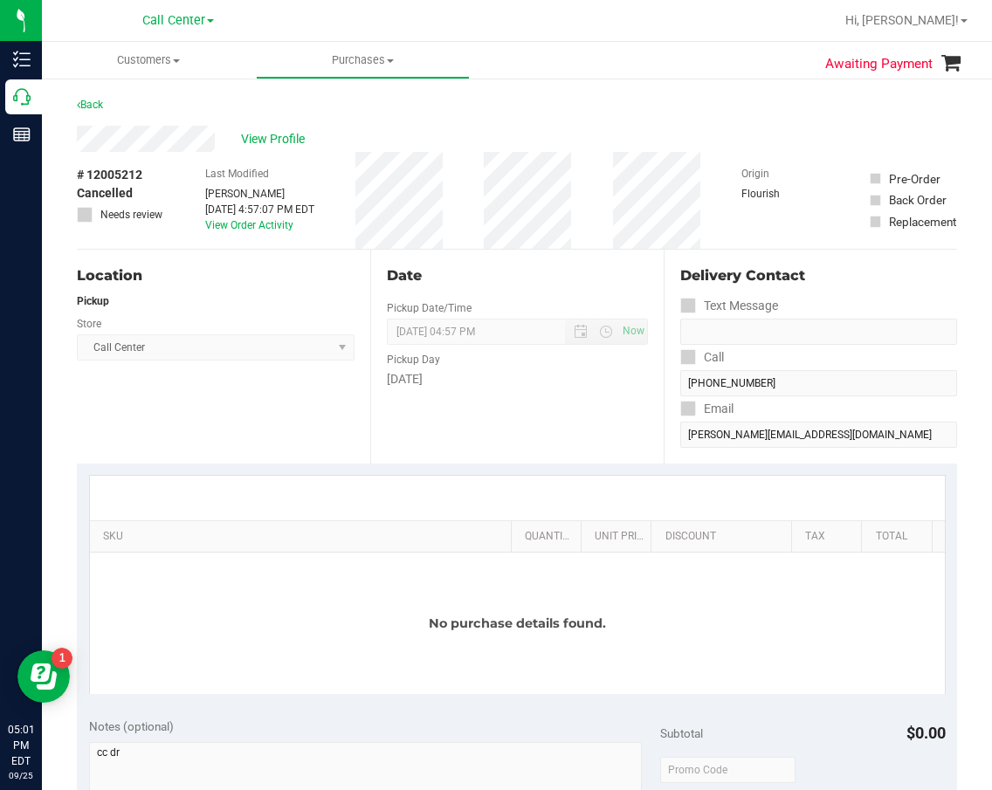
click at [45, 96] on div "Awaiting Payment Back View Profile # 12005212 Cancelled Needs review Last Modif…" at bounding box center [517, 727] width 950 height 1301
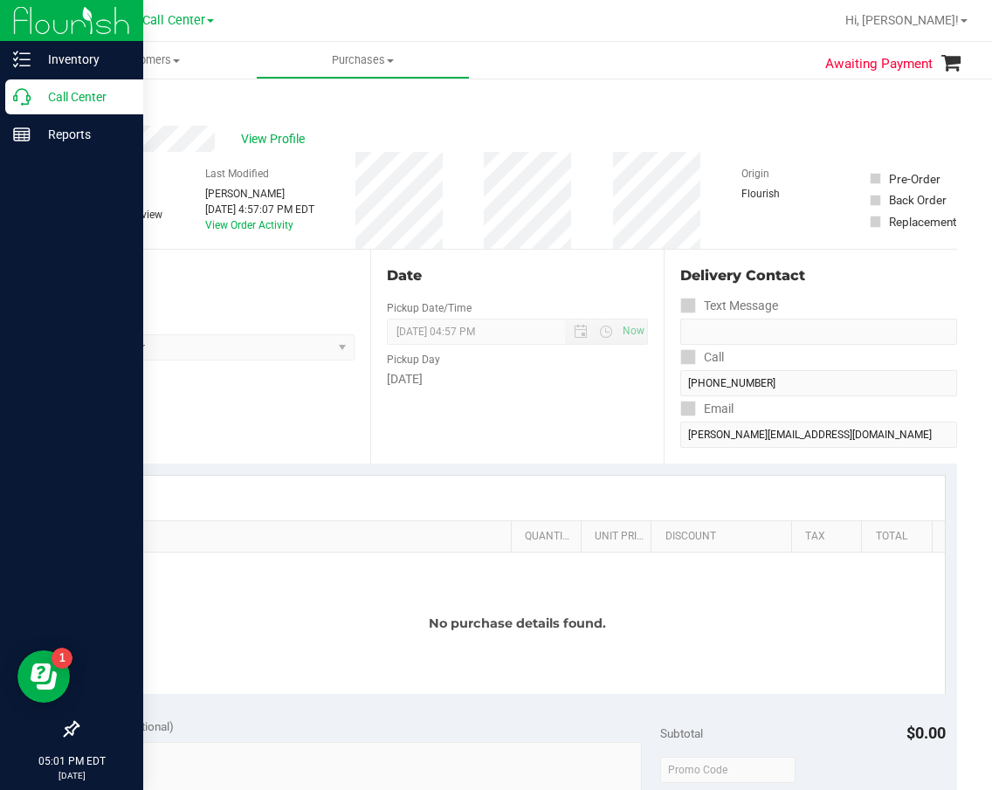
drag, startPoint x: 53, startPoint y: 100, endPoint x: 3, endPoint y: 119, distance: 53.9
click at [53, 100] on p "Call Center" at bounding box center [83, 96] width 105 height 21
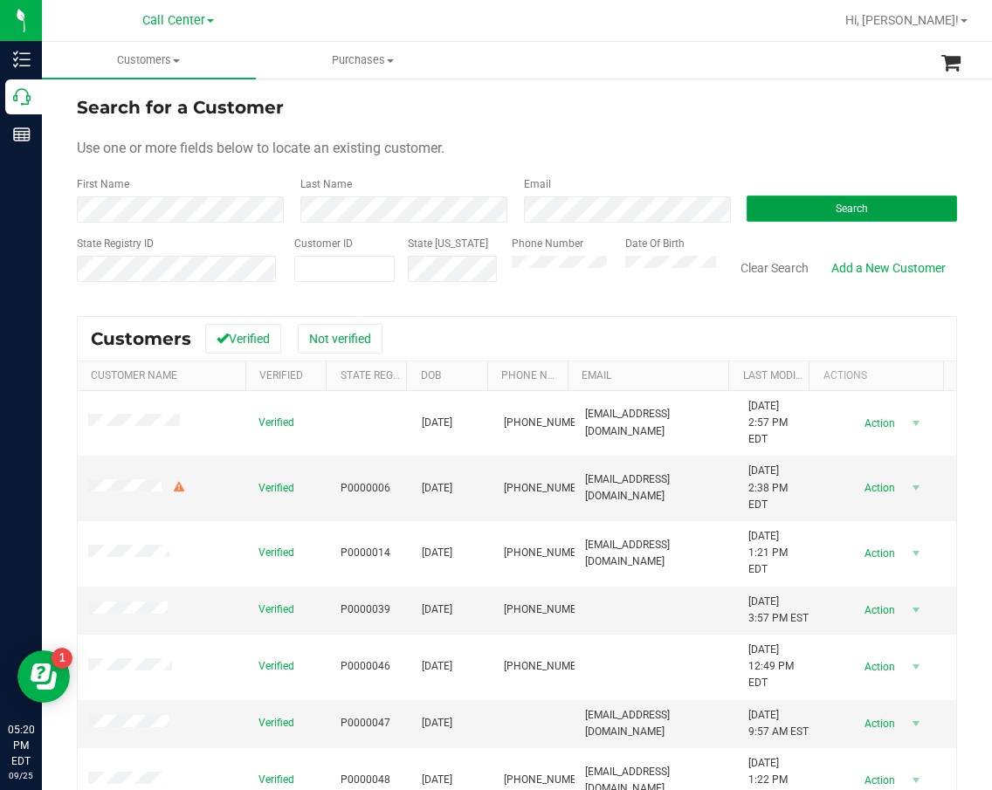
click at [761, 214] on button "Search" at bounding box center [852, 209] width 210 height 26
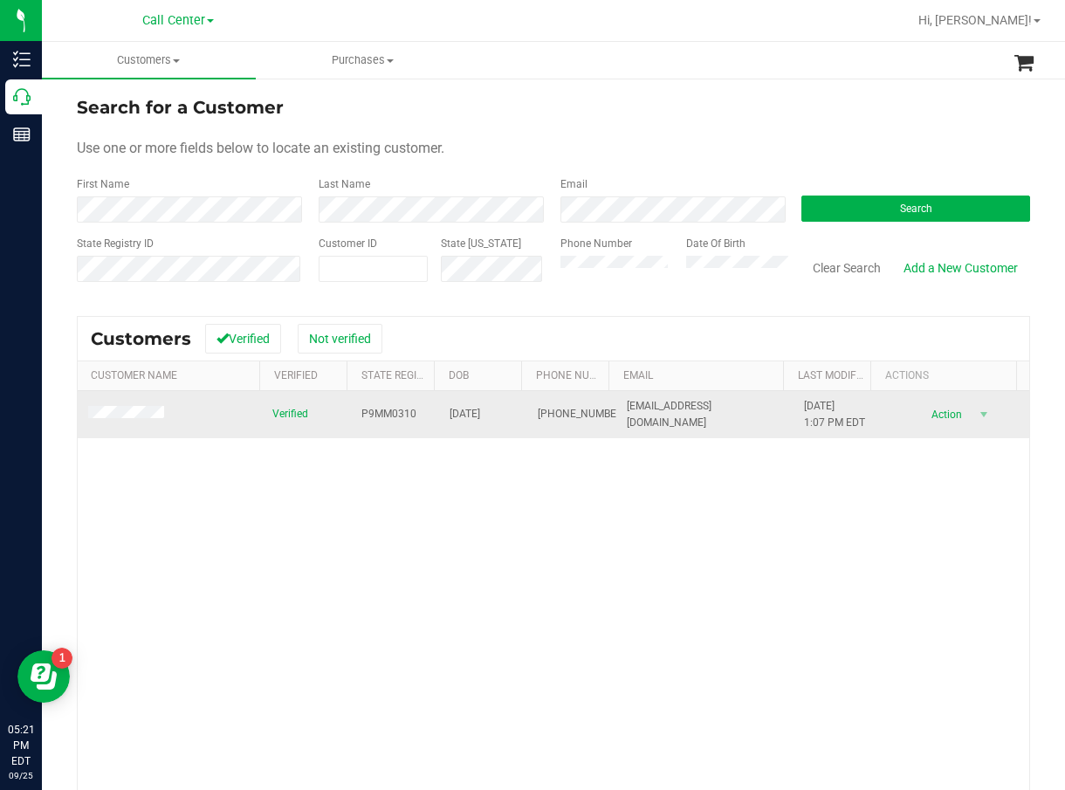
click at [380, 415] on span "P9MM0310" at bounding box center [389, 414] width 55 height 17
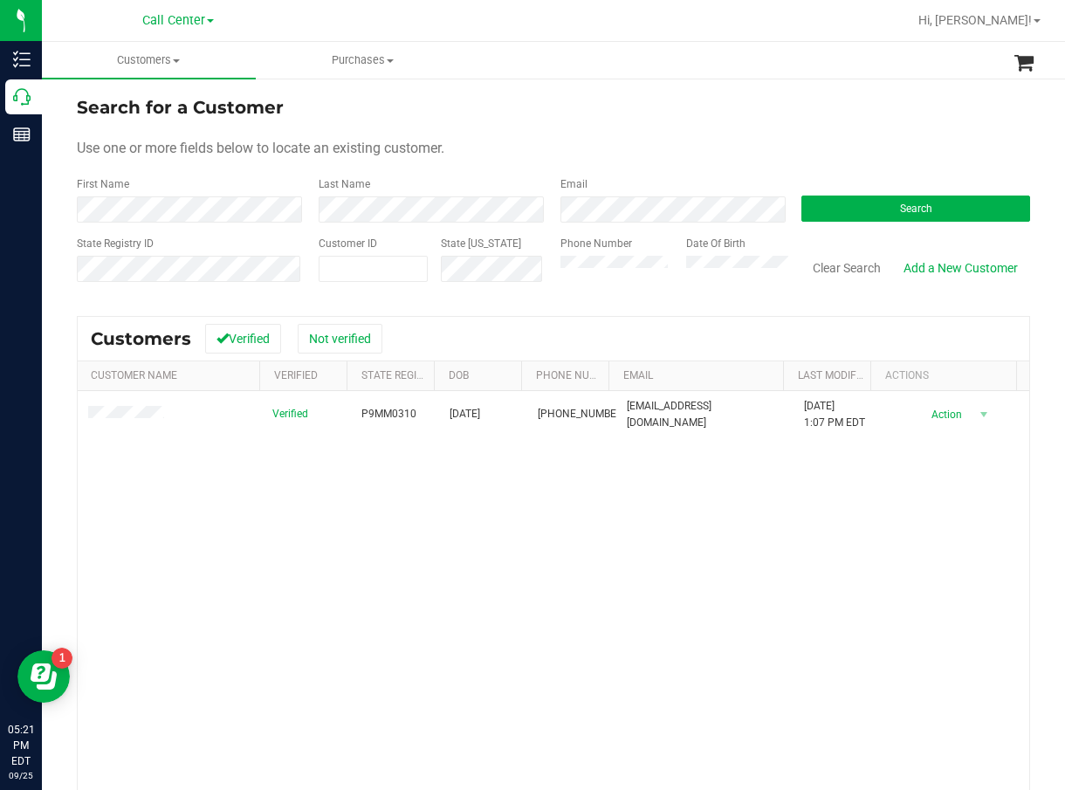
drag, startPoint x: 632, startPoint y: 527, endPoint x: 516, endPoint y: 443, distance: 143.2
click at [631, 527] on div "Verified P9MM0310 07/05/1984 (727) 252-9424 patcamp4444@gmail.com 9/25/2025 1:0…" at bounding box center [554, 640] width 952 height 498
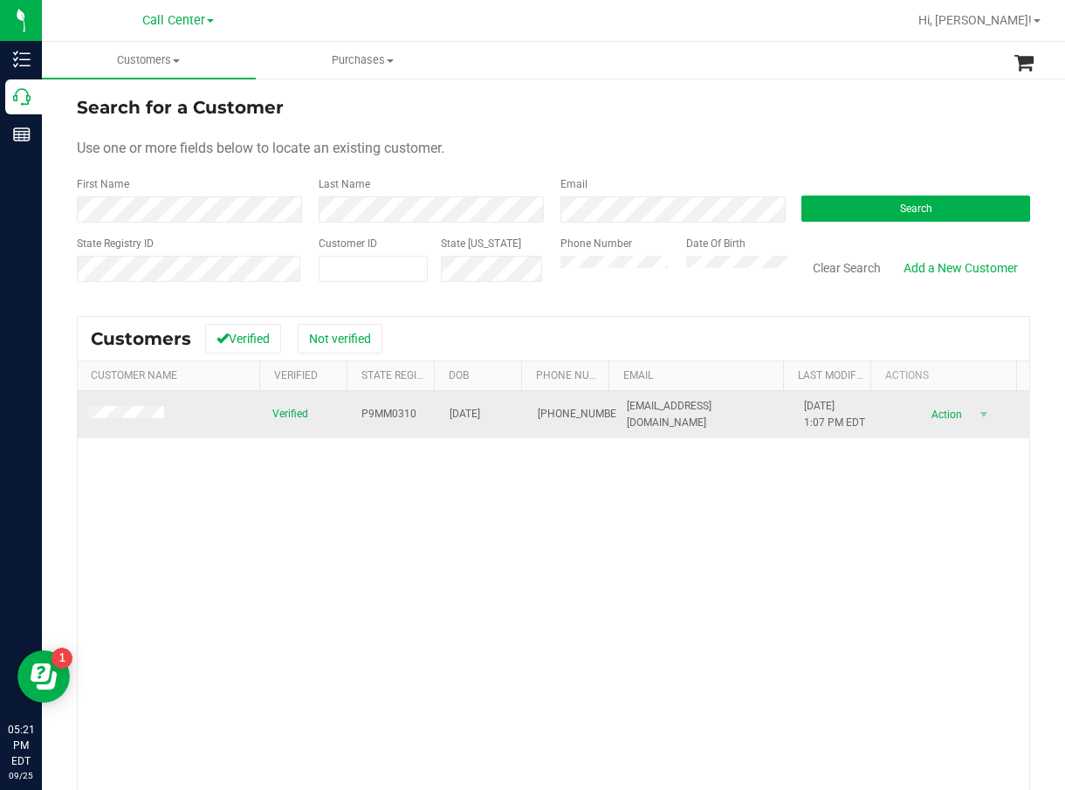
click at [480, 413] on span "07/05/1984" at bounding box center [465, 414] width 31 height 17
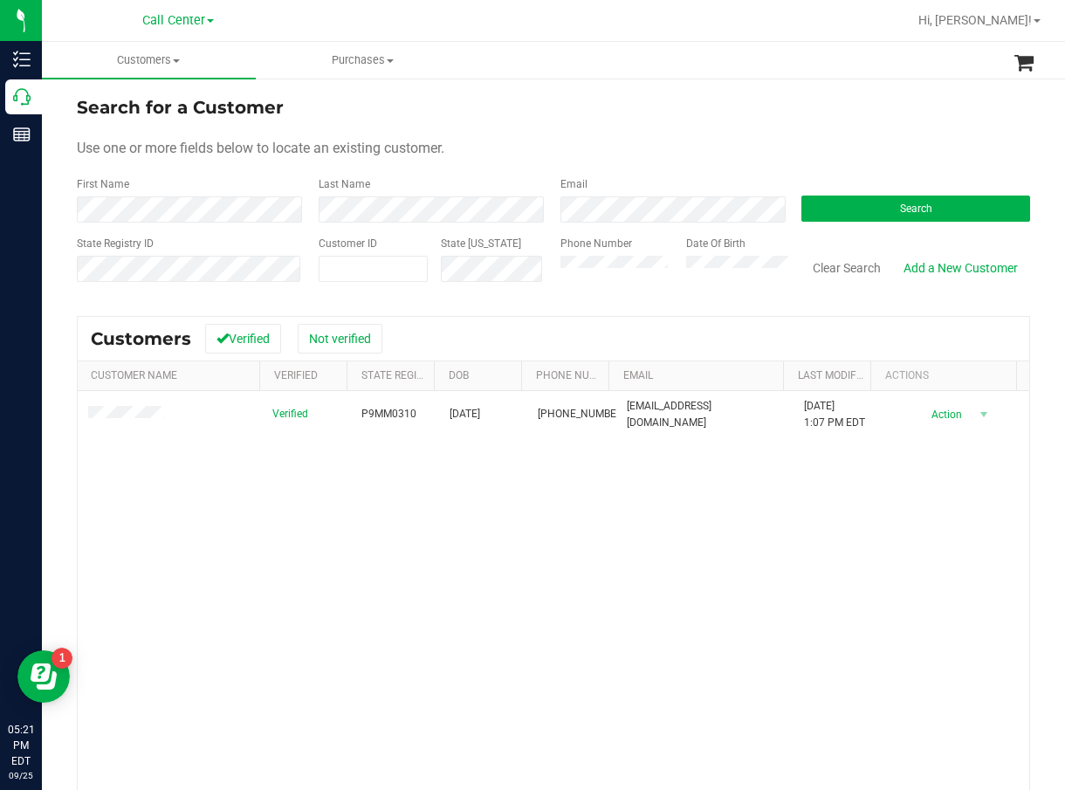
click at [343, 487] on div "Verified P9MM0310 07/05/1984 (727) 252-9424 patcamp4444@gmail.com 9/25/2025 1:0…" at bounding box center [554, 640] width 952 height 498
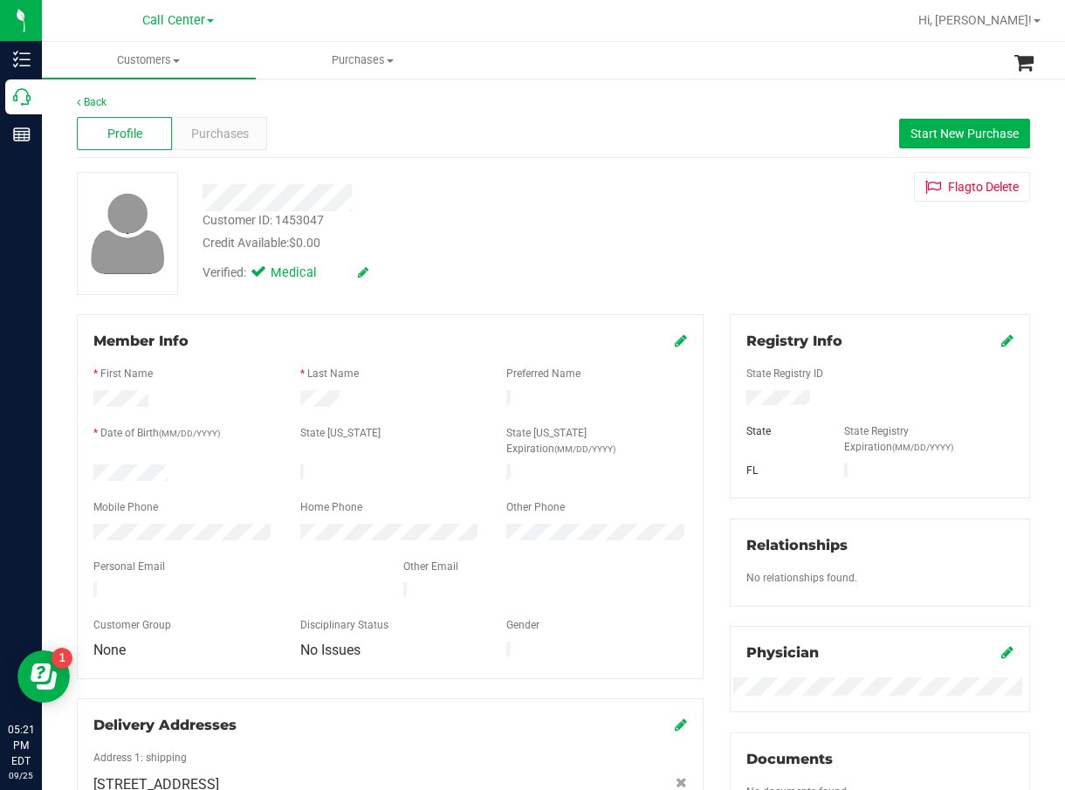
click at [225, 153] on div "Profile Purchases Start New Purchase" at bounding box center [554, 134] width 954 height 48
click at [229, 134] on span "Purchases" at bounding box center [220, 134] width 58 height 18
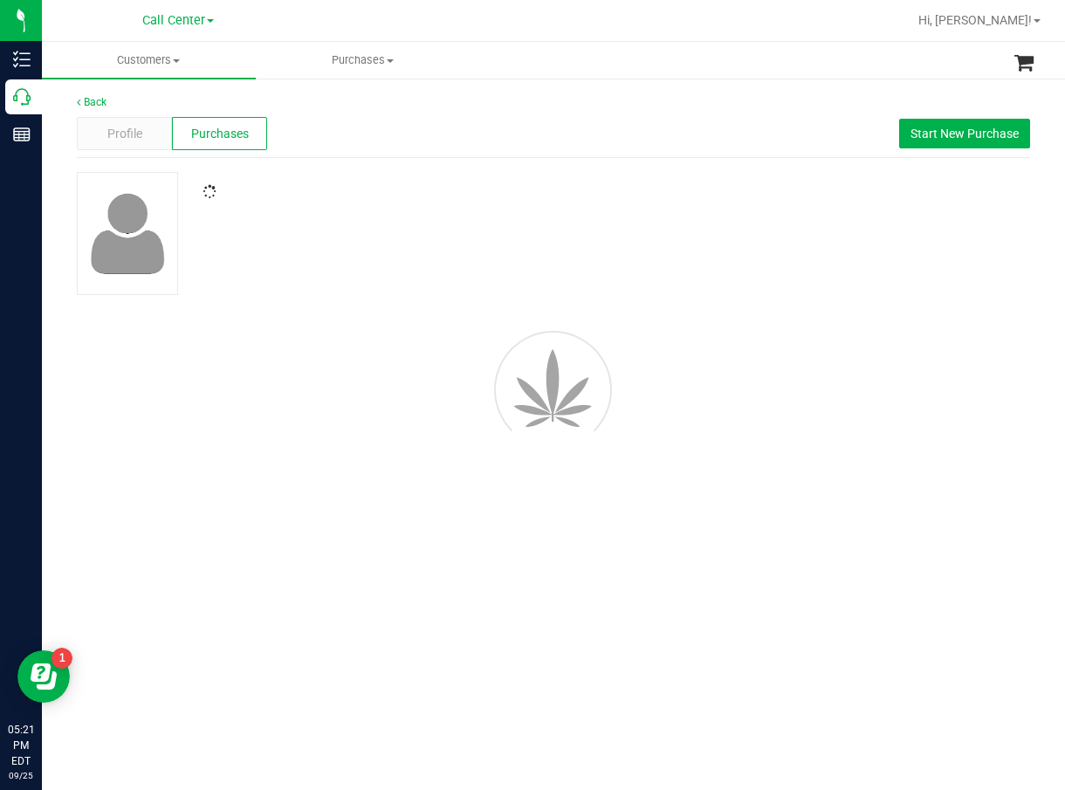
click at [493, 193] on div at bounding box center [434, 192] width 490 height 16
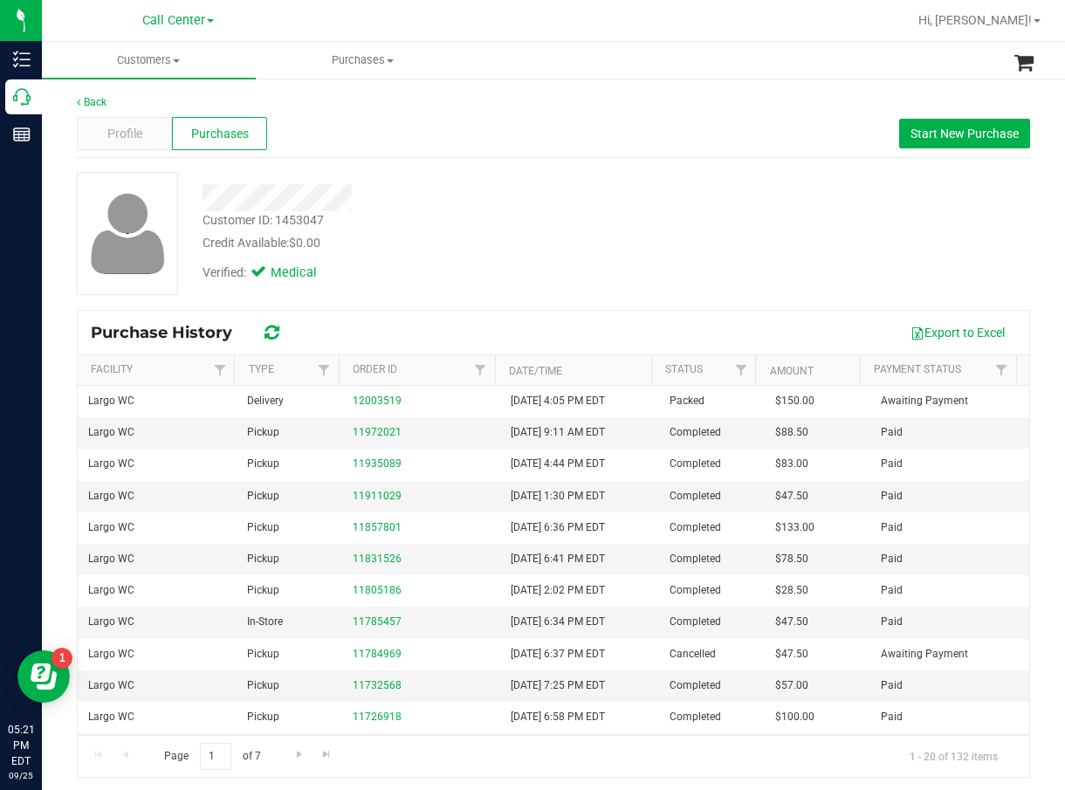
click at [495, 193] on div at bounding box center [434, 197] width 490 height 27
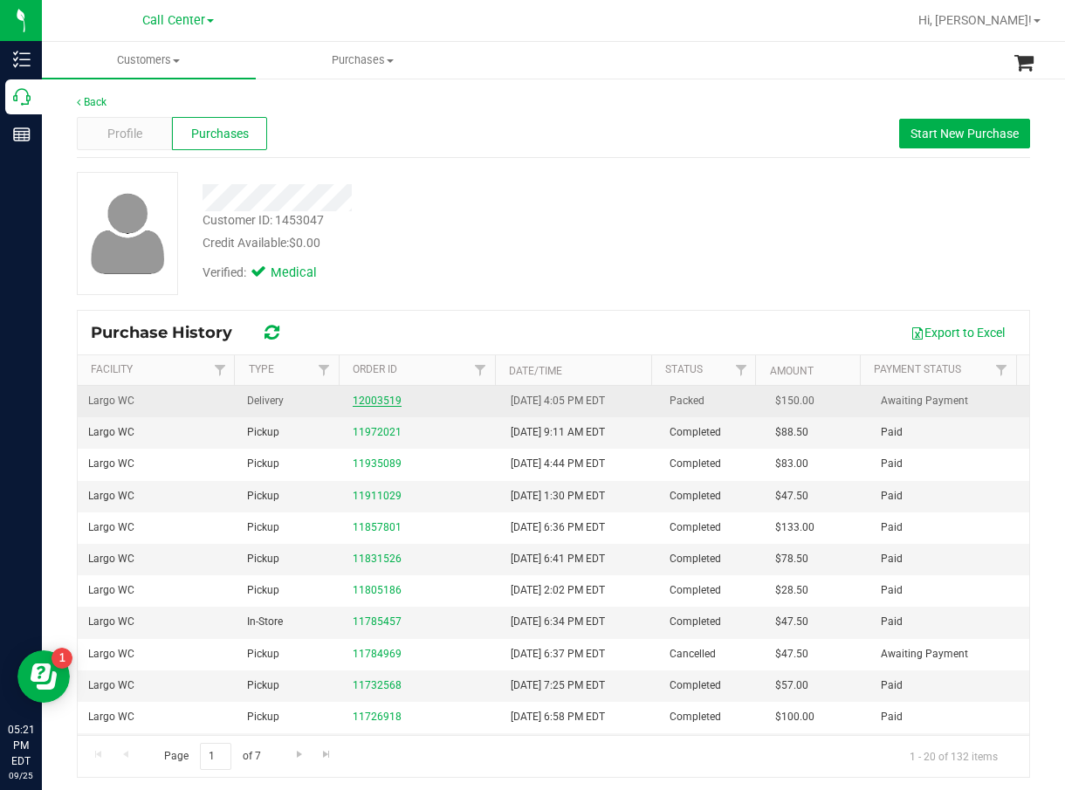
click at [366, 398] on link "12003519" at bounding box center [377, 401] width 49 height 12
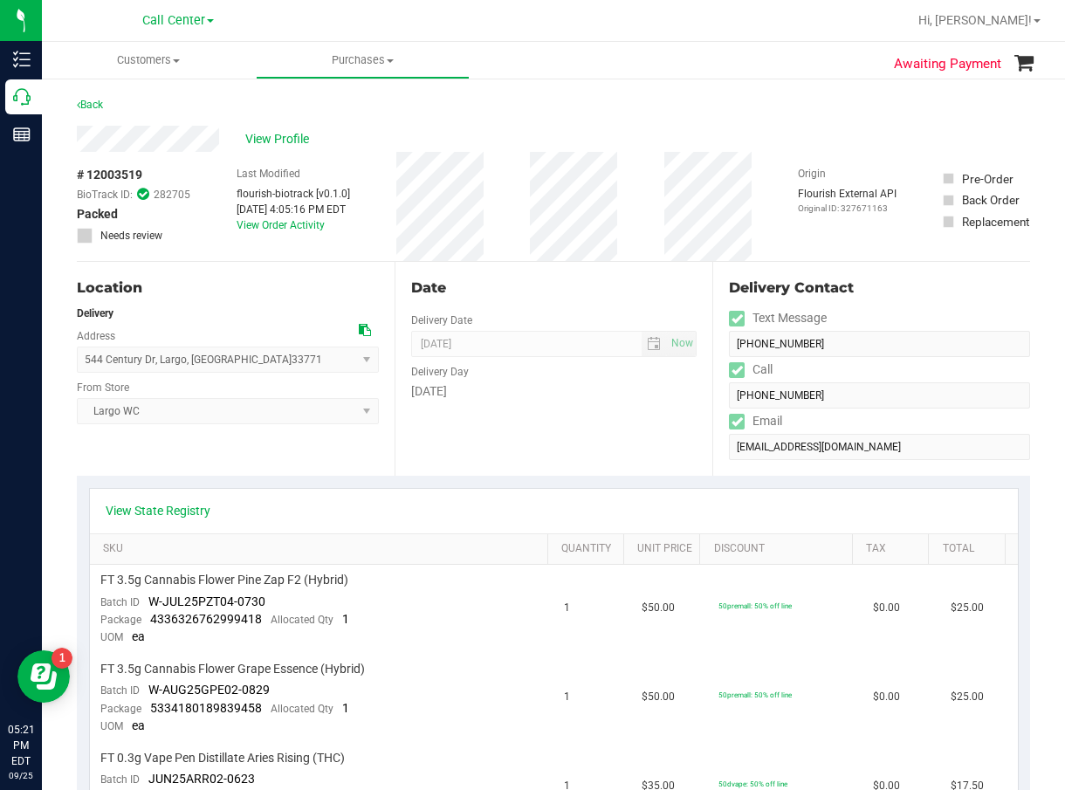
click at [335, 457] on div "Location Delivery Address 544 Century Dr , Largo , FL 33771 Select address 544 …" at bounding box center [236, 369] width 318 height 214
click at [287, 447] on div "Location Delivery Address 544 Century Dr , Largo , FL 33771 Select address 544 …" at bounding box center [236, 369] width 318 height 214
click at [303, 465] on div "Location Delivery Address 544 Century Dr , Largo , FL 33771 Select address 544 …" at bounding box center [236, 369] width 318 height 214
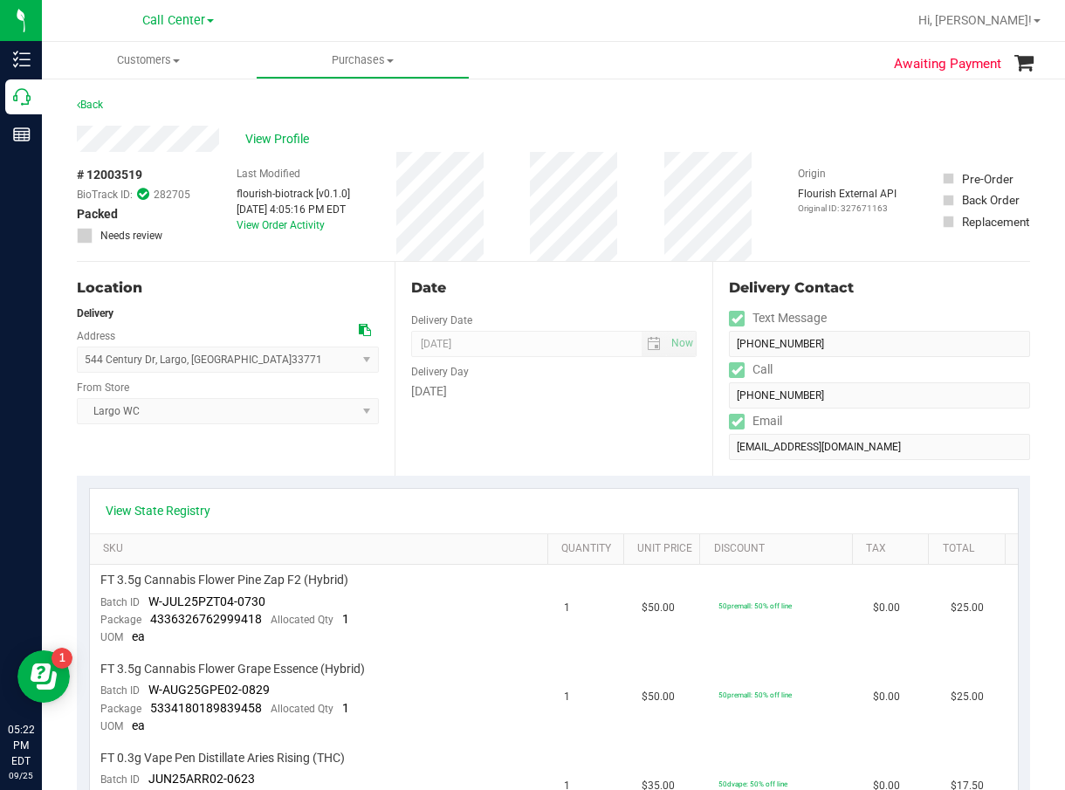
click at [642, 479] on div "View State Registry SKU Quantity Unit Price Discount Tax Total FT 3.5g Cannabis…" at bounding box center [554, 793] width 954 height 634
click at [102, 176] on span "# 12003519" at bounding box center [109, 175] width 65 height 18
click at [311, 143] on span "View Profile" at bounding box center [280, 139] width 70 height 18
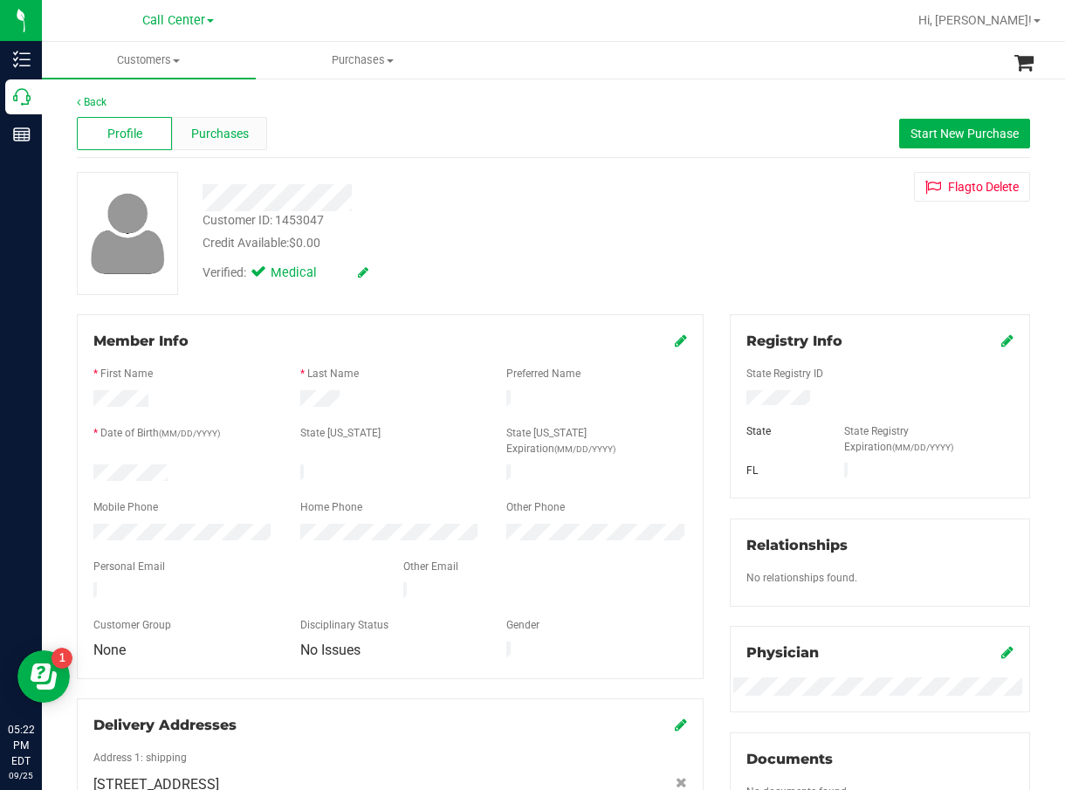
click at [214, 125] on span "Purchases" at bounding box center [220, 134] width 58 height 18
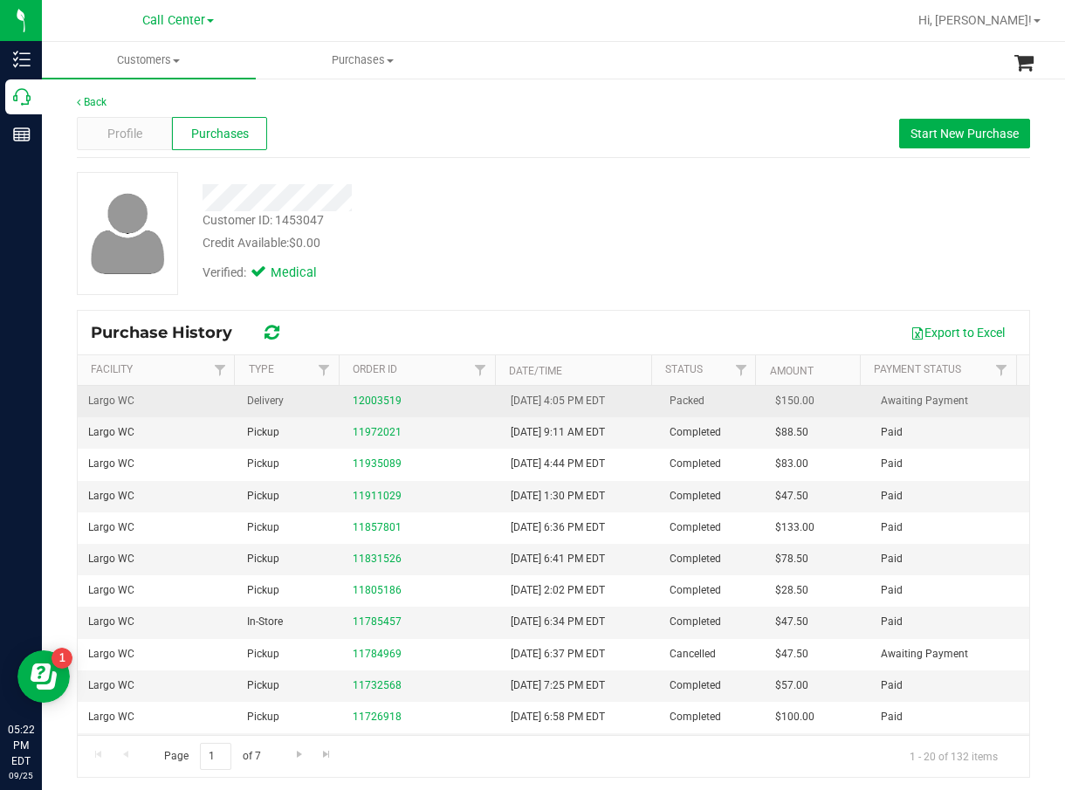
click at [369, 394] on div "12003519" at bounding box center [422, 401] width 138 height 17
click at [373, 401] on link "12003519" at bounding box center [377, 401] width 49 height 12
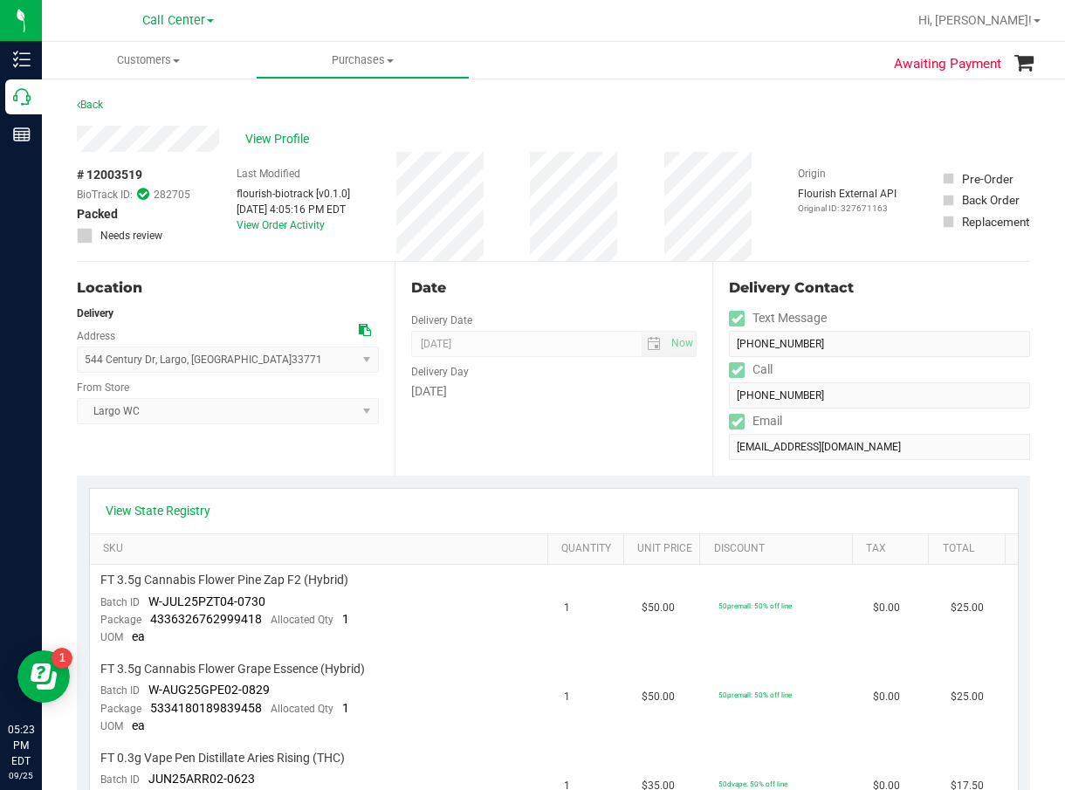
click at [313, 301] on div "Location Delivery Address 544 Century Dr , Largo , FL 33771 Select address 544 …" at bounding box center [236, 369] width 318 height 214
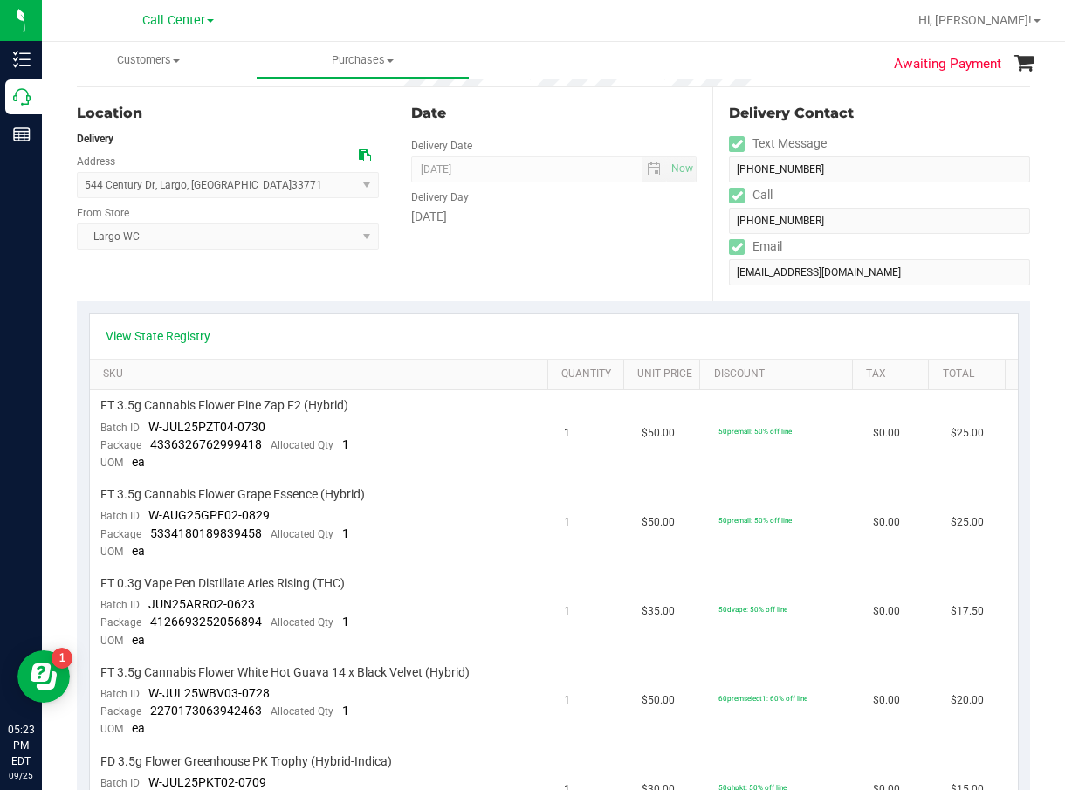
click at [357, 314] on div "View State Registry" at bounding box center [554, 336] width 928 height 45
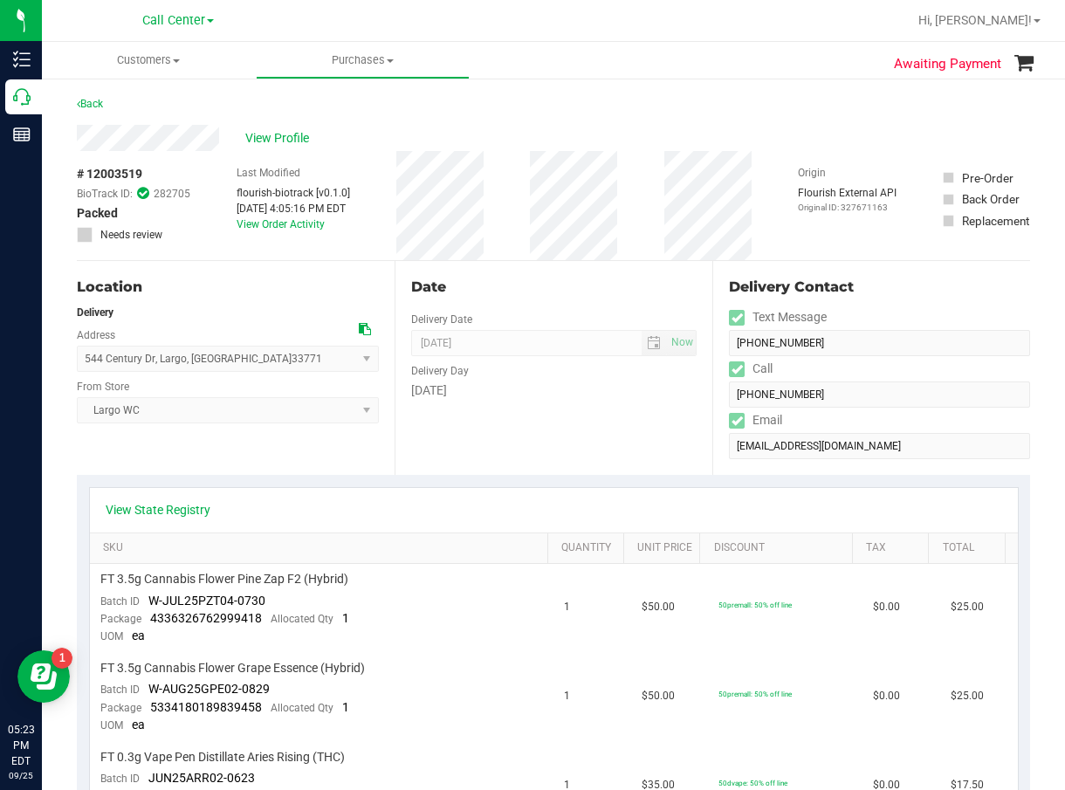
scroll to position [0, 0]
click at [329, 498] on div "View State Registry" at bounding box center [554, 511] width 928 height 45
click at [328, 499] on div "View State Registry" at bounding box center [554, 511] width 928 height 45
click at [625, 196] on div "# 12003519 BioTrack ID: 282705 Packed Needs review Last Modified flourish-biotr…" at bounding box center [554, 206] width 954 height 109
click at [119, 176] on span "# 12003519" at bounding box center [109, 175] width 65 height 18
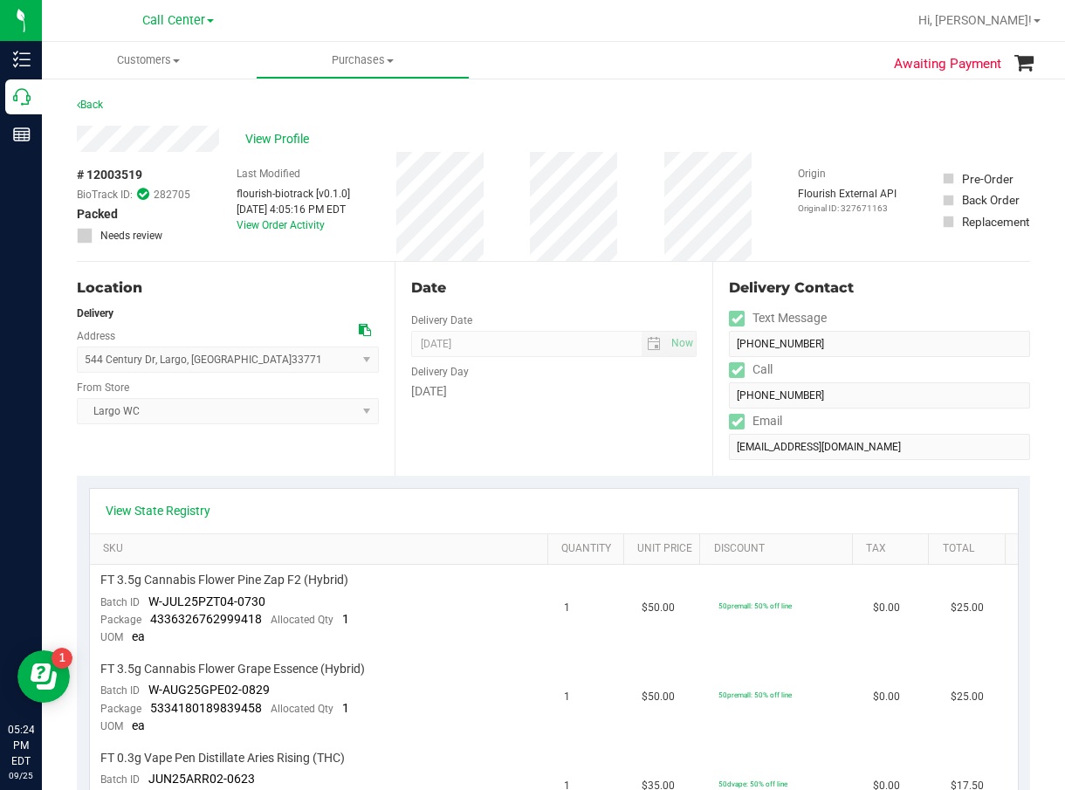
click at [119, 176] on span "# 12003519" at bounding box center [109, 175] width 65 height 18
click at [103, 169] on span "# 12003519" at bounding box center [109, 175] width 65 height 18
click at [268, 145] on span "View Profile" at bounding box center [280, 139] width 70 height 18
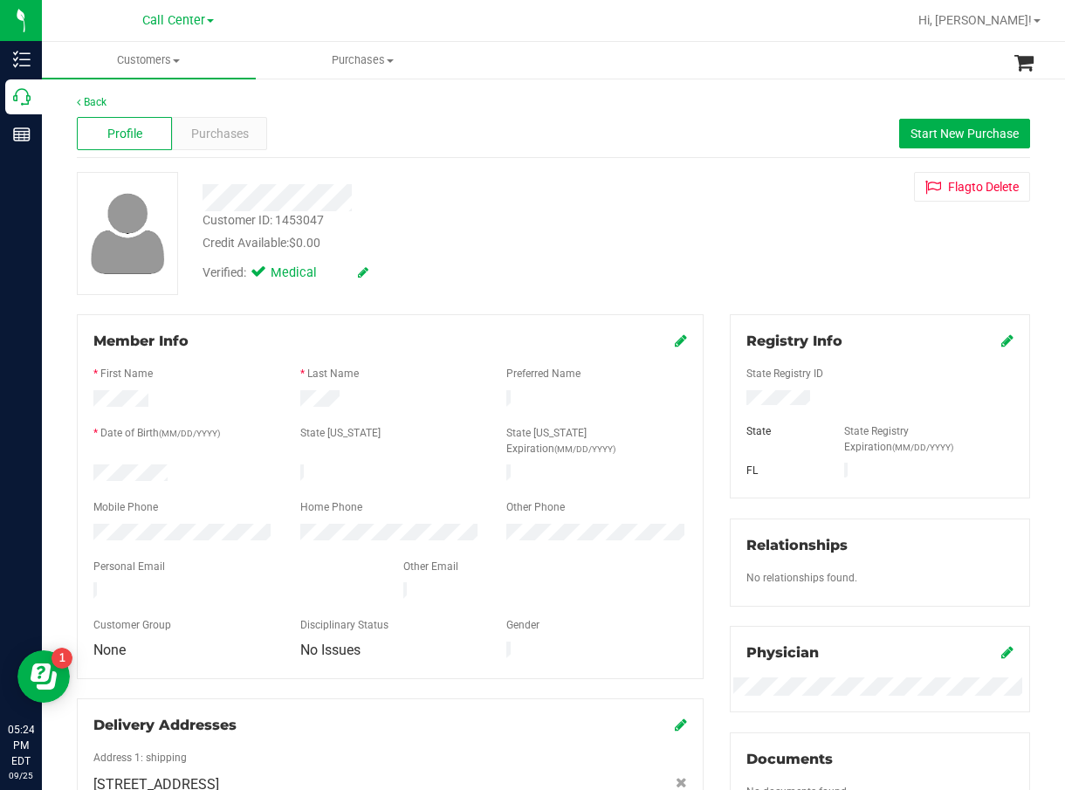
click at [273, 224] on div "Customer ID: 1453047" at bounding box center [263, 220] width 121 height 18
click at [239, 128] on span "Purchases" at bounding box center [220, 134] width 58 height 18
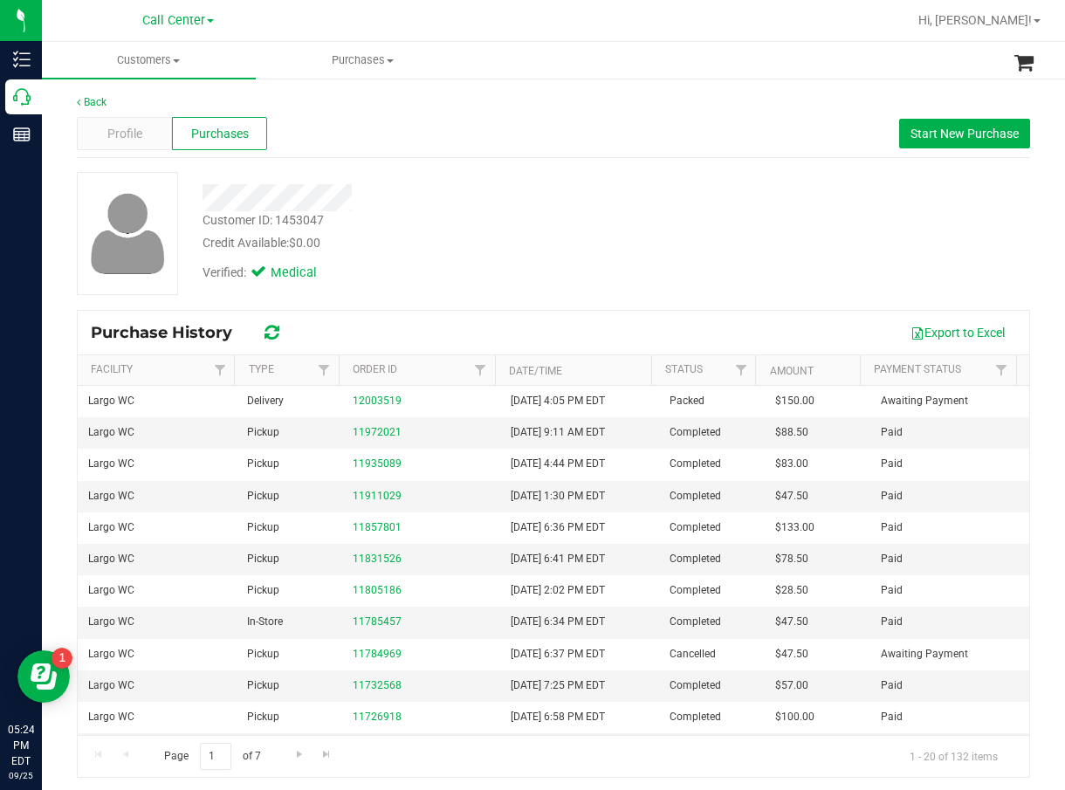
click at [490, 251] on div "Credit Available: $0.00" at bounding box center [435, 243] width 464 height 18
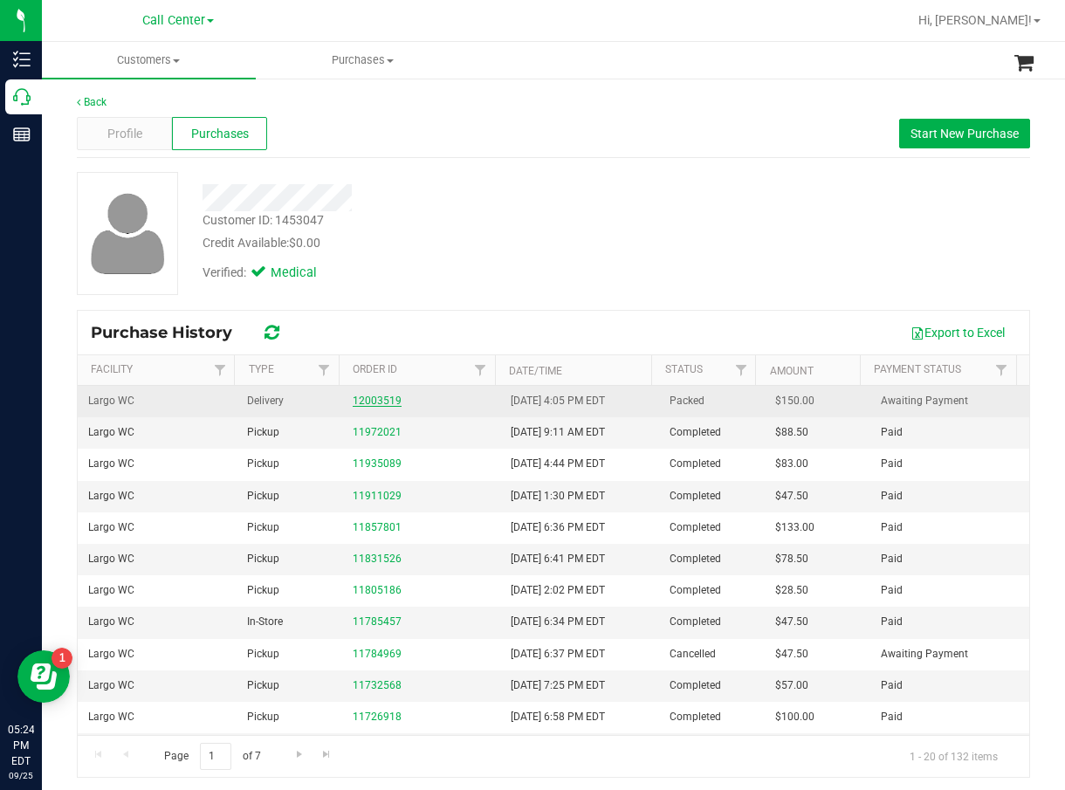
click at [375, 396] on link "12003519" at bounding box center [377, 401] width 49 height 12
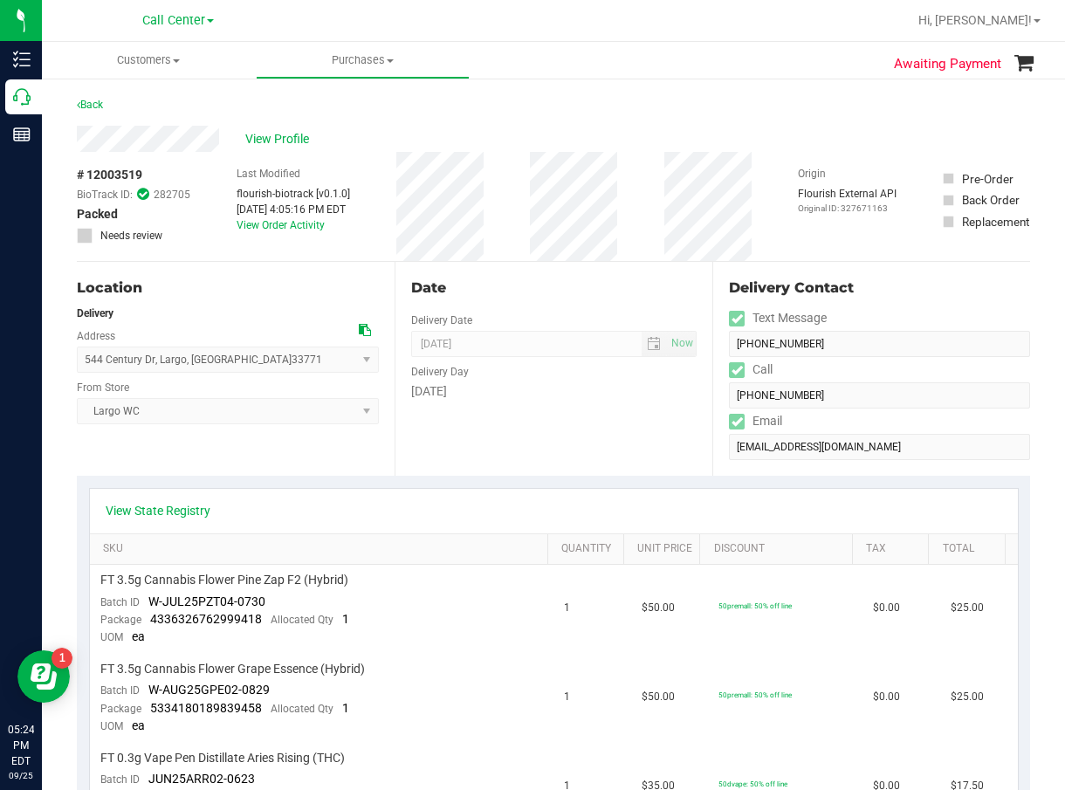
scroll to position [87, 0]
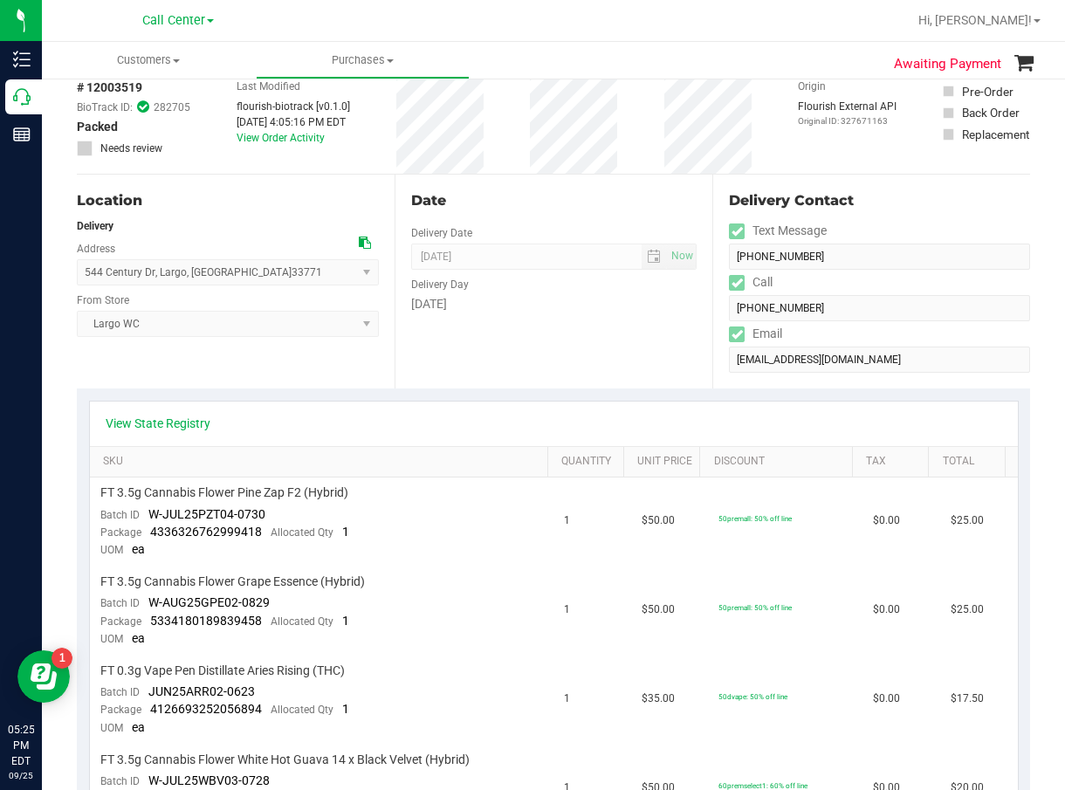
click at [322, 447] on th "SKU" at bounding box center [319, 462] width 458 height 31
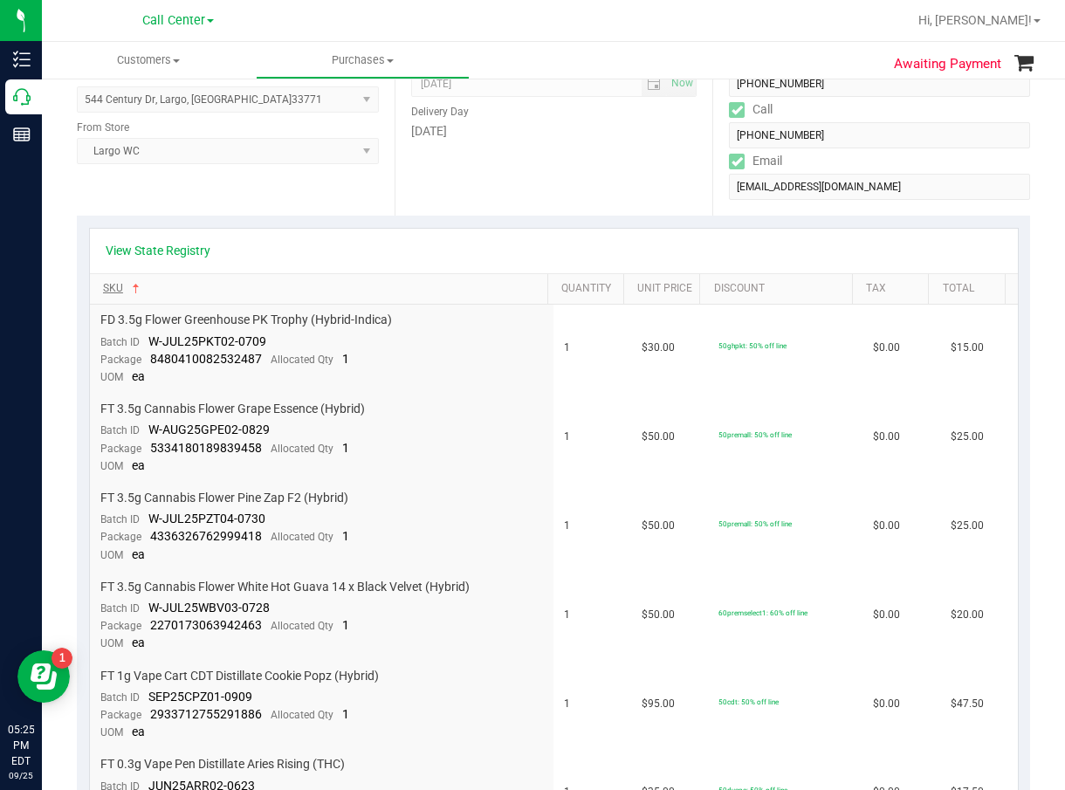
scroll to position [262, 0]
click at [175, 245] on link "View State Registry" at bounding box center [158, 248] width 105 height 17
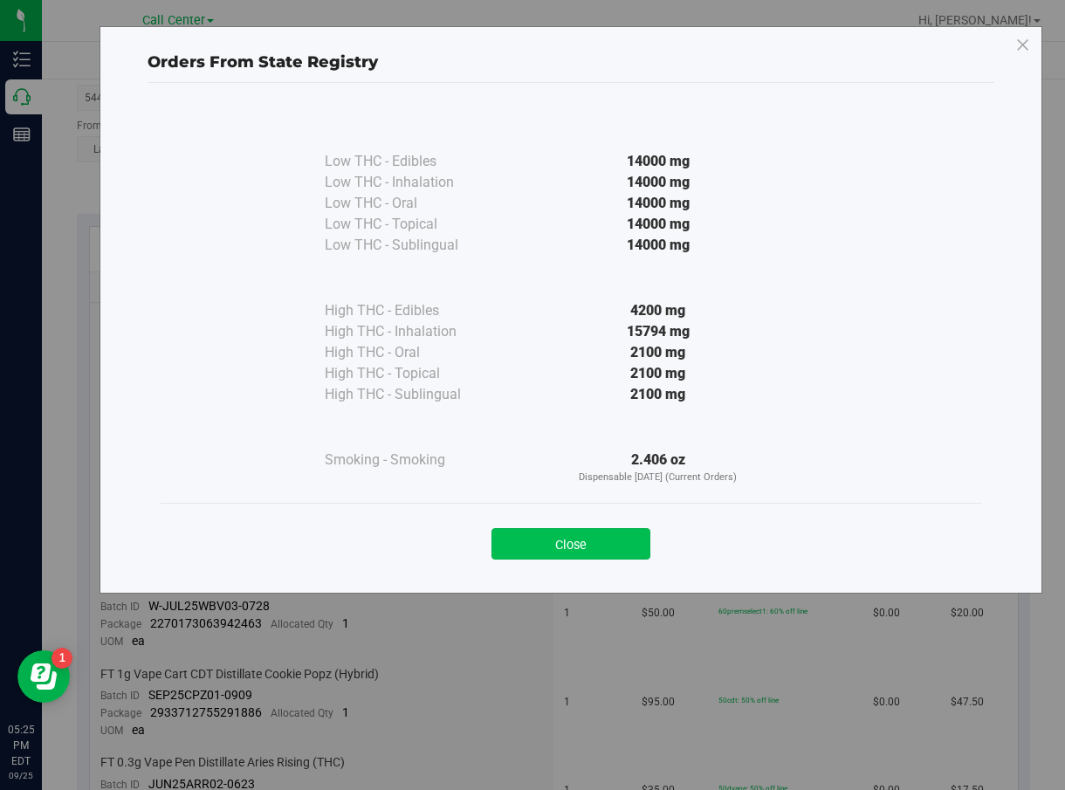
click at [612, 539] on button "Close" at bounding box center [571, 543] width 159 height 31
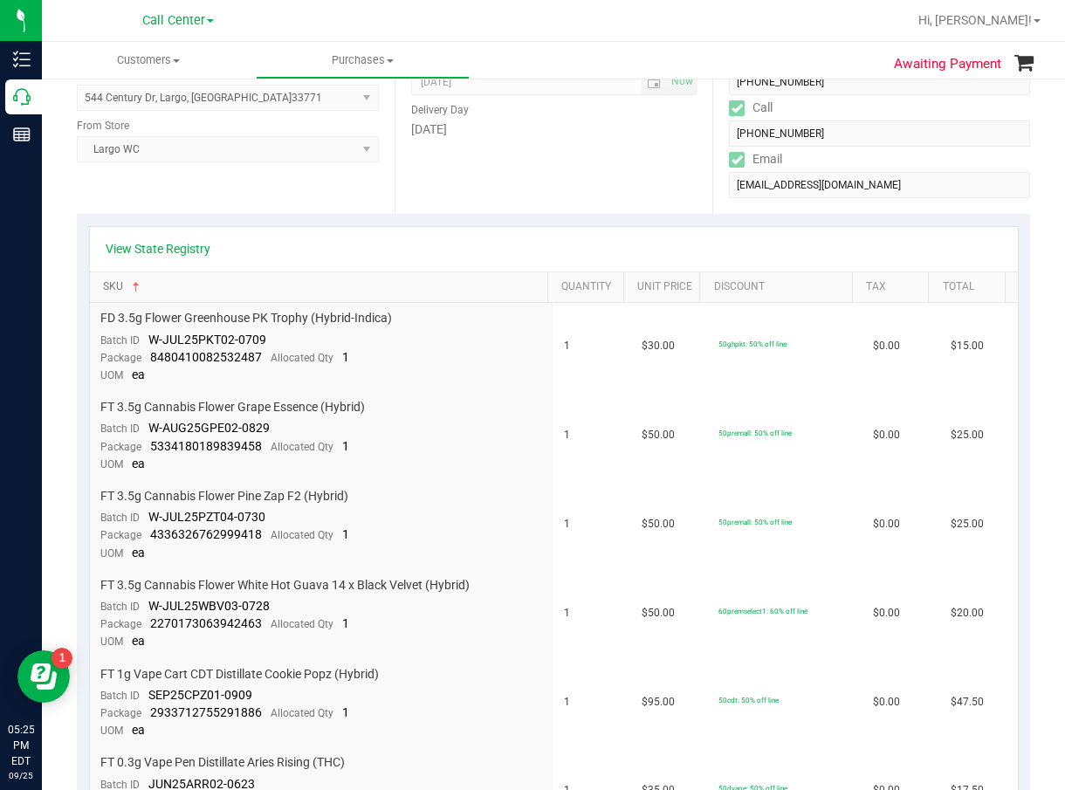
click at [127, 283] on link "SKU" at bounding box center [321, 287] width 437 height 14
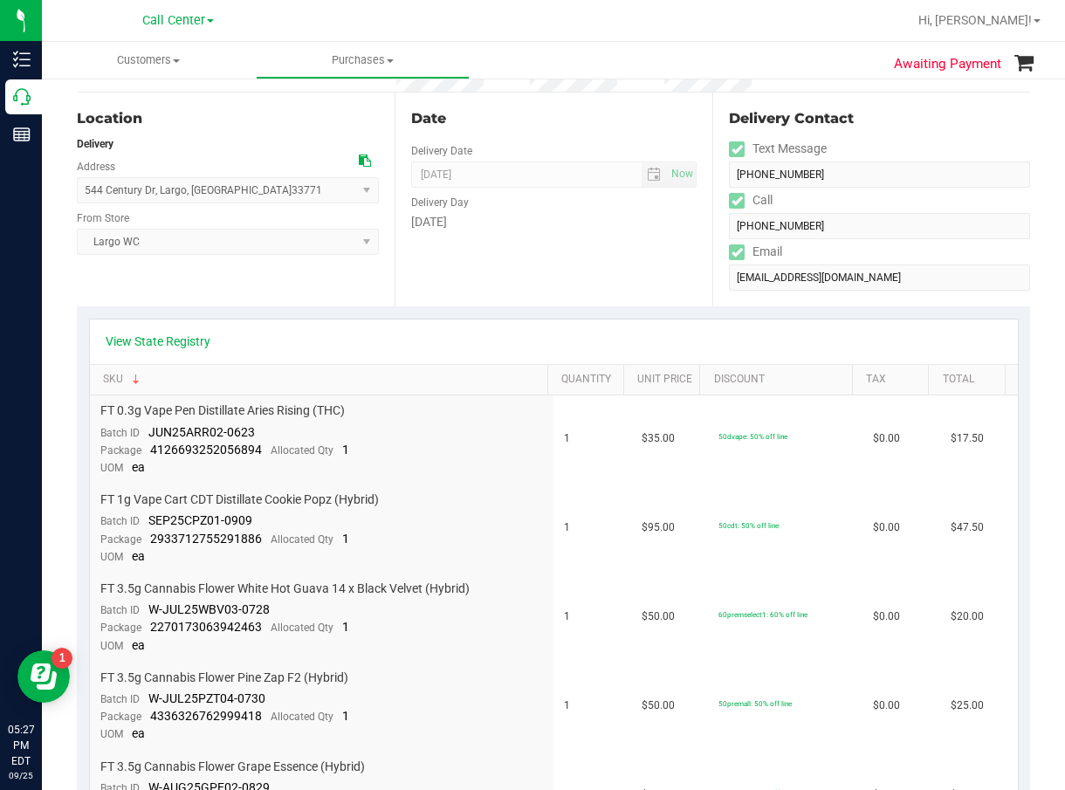
scroll to position [0, 0]
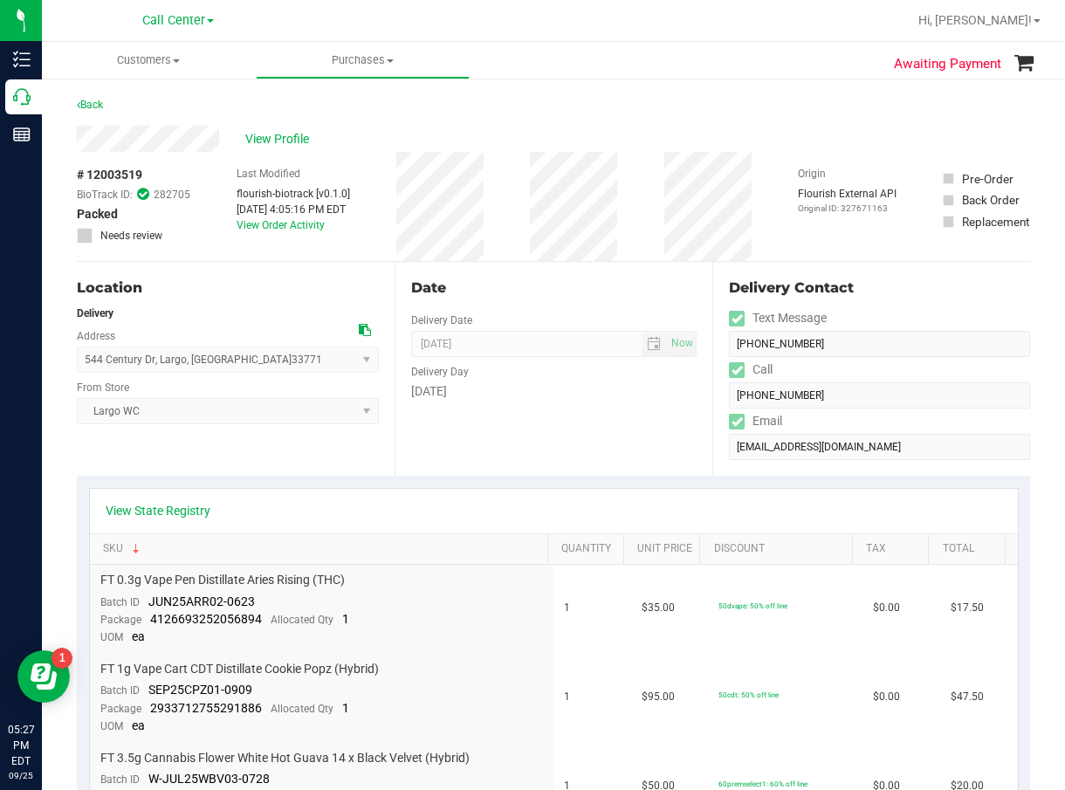
click at [277, 128] on div "View Profile" at bounding box center [554, 139] width 954 height 26
click at [277, 130] on span "View Profile" at bounding box center [280, 139] width 70 height 18
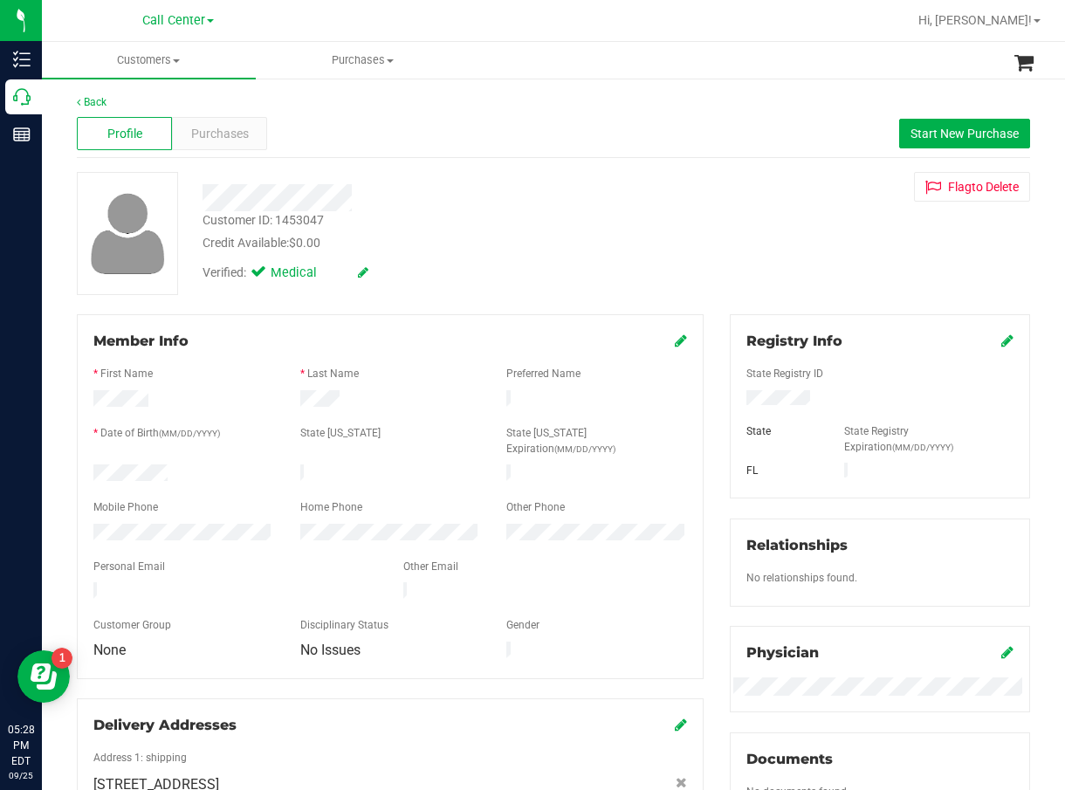
click at [622, 216] on div "Customer ID: 1453047 Credit Available: $0.00" at bounding box center [434, 231] width 490 height 41
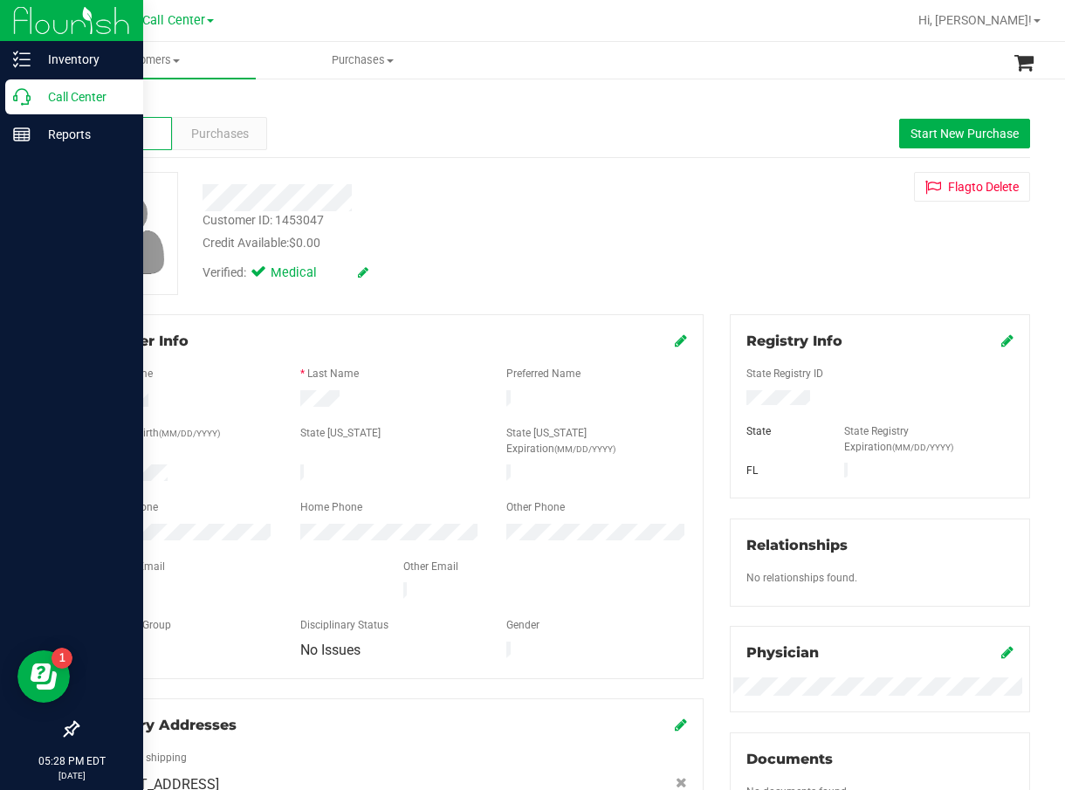
click at [39, 97] on p "Call Center" at bounding box center [83, 96] width 105 height 21
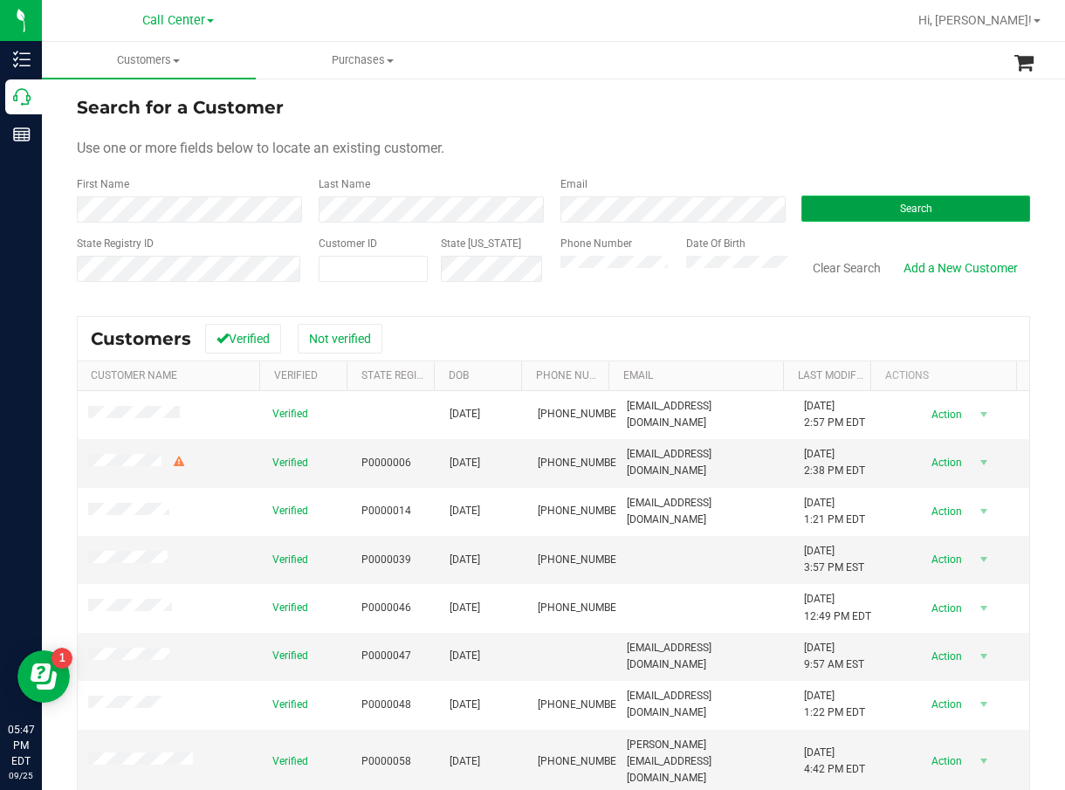
click at [932, 209] on button "Search" at bounding box center [916, 209] width 229 height 26
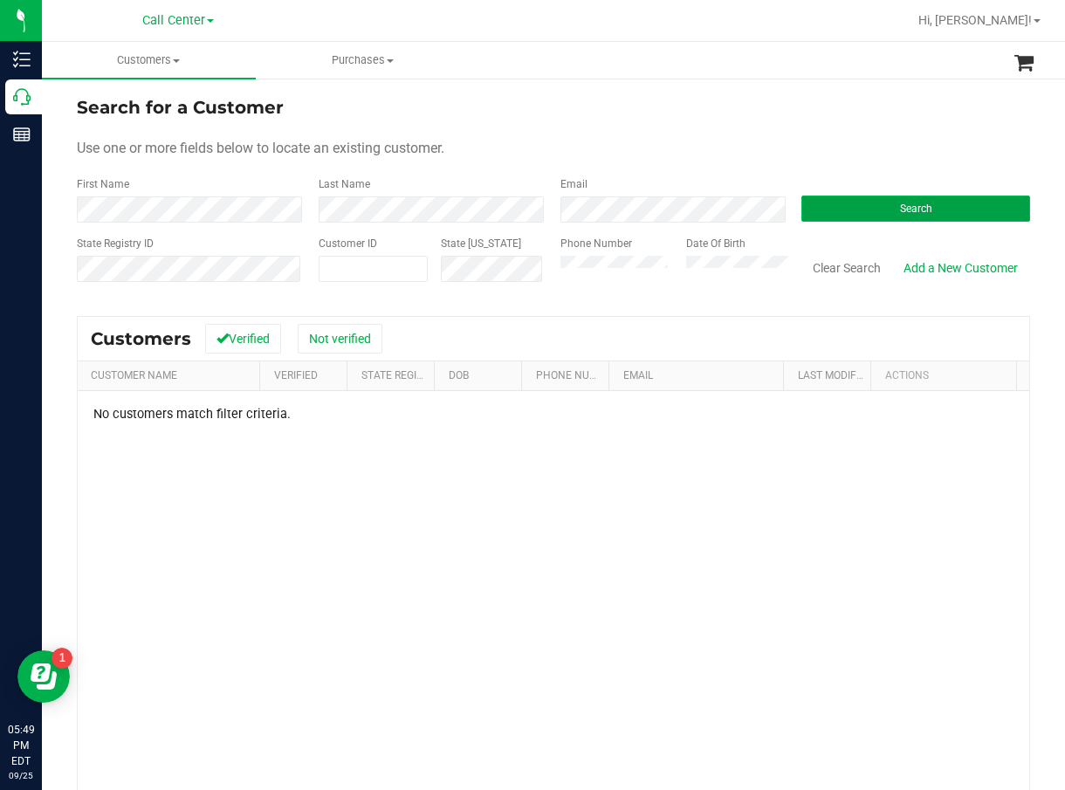
click at [838, 199] on button "Search" at bounding box center [916, 209] width 229 height 26
click at [745, 136] on form "Search for a Customer Use one or more fields below to locate an existing custom…" at bounding box center [554, 195] width 954 height 203
click at [954, 271] on link "Add a New Customer" at bounding box center [960, 268] width 137 height 30
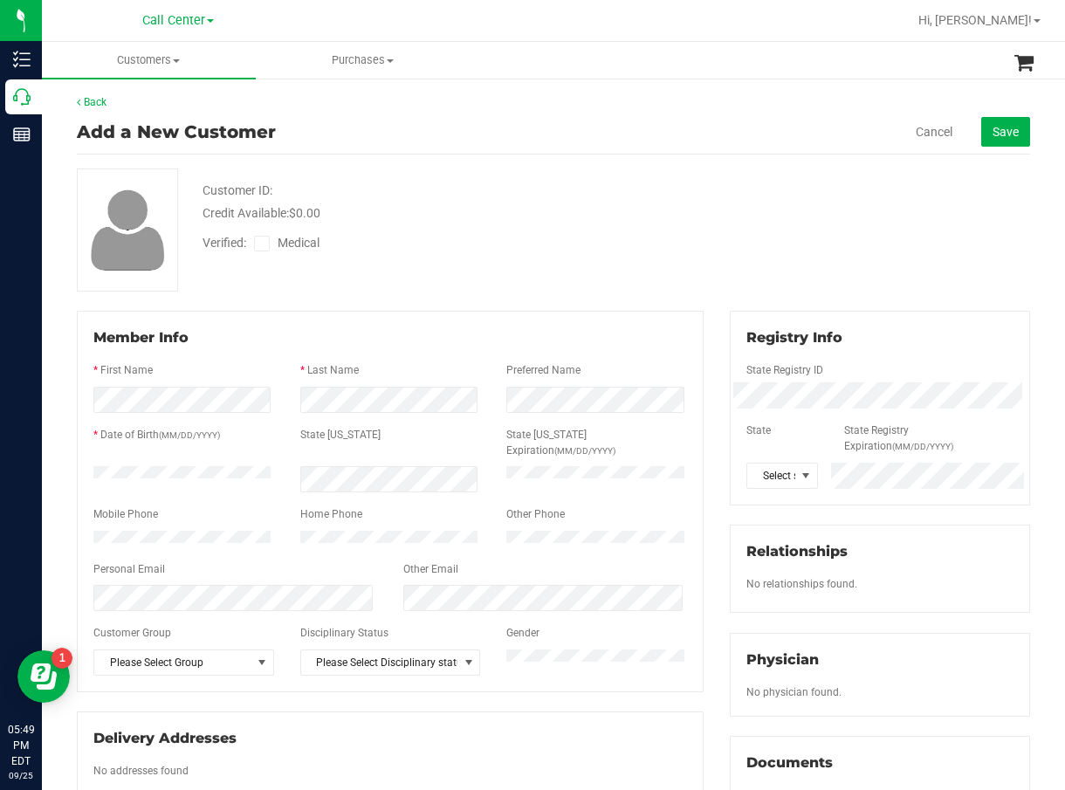
click at [269, 242] on span at bounding box center [262, 244] width 16 height 16
click at [0, 0] on input "Medical" at bounding box center [0, 0] width 0 height 0
click at [203, 417] on div at bounding box center [390, 420] width 594 height 14
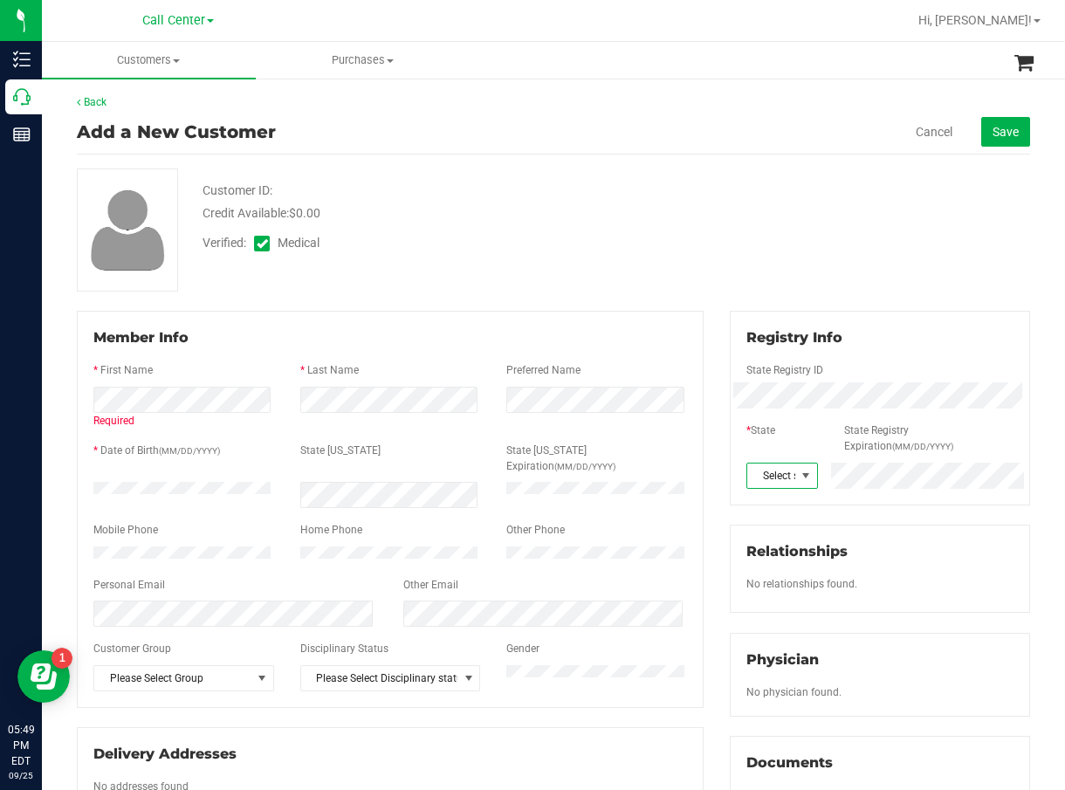
click at [799, 475] on span at bounding box center [806, 476] width 14 height 14
click at [767, 591] on li "FL" at bounding box center [773, 600] width 68 height 30
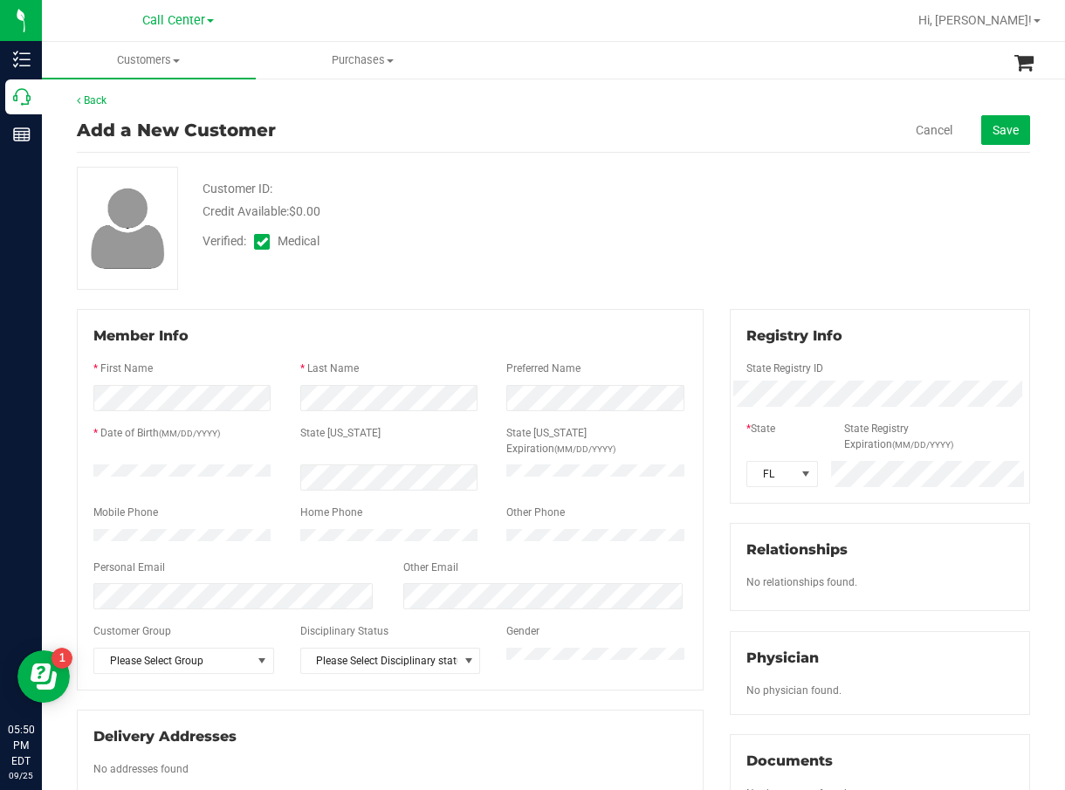
scroll to position [0, 0]
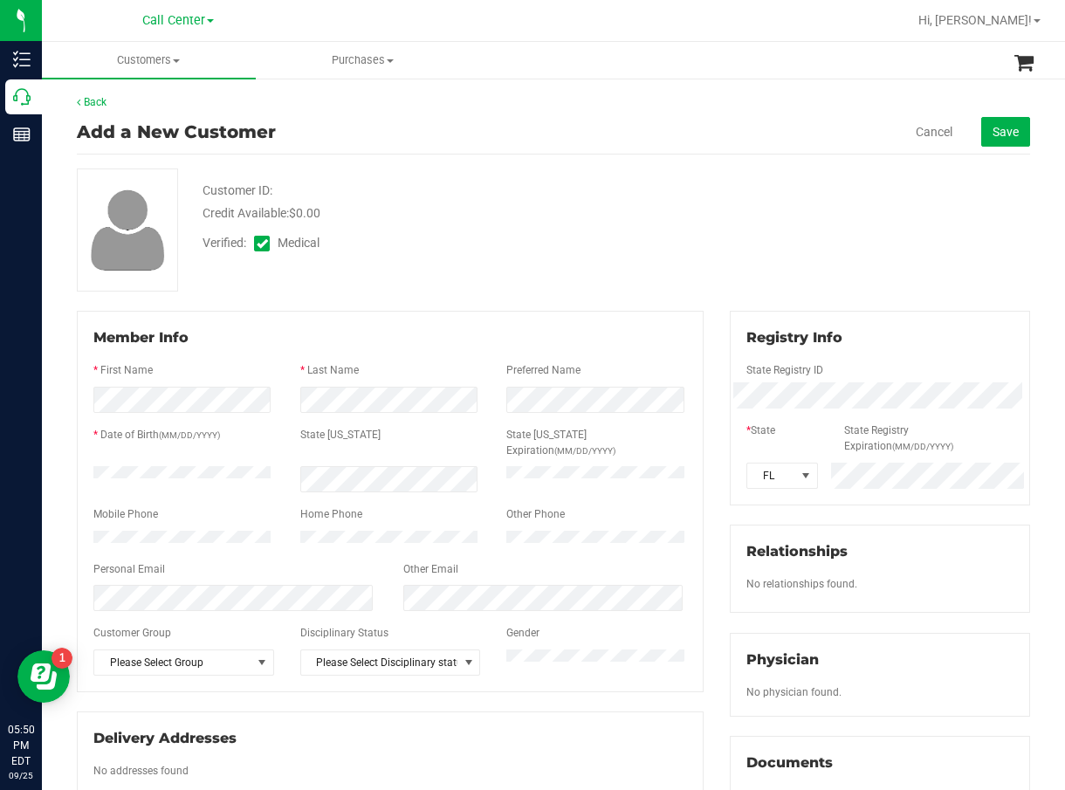
drag, startPoint x: 411, startPoint y: 485, endPoint x: 276, endPoint y: 490, distance: 135.5
click at [384, 492] on div at bounding box center [390, 499] width 594 height 14
click at [80, 466] on div at bounding box center [183, 474] width 207 height 17
click at [498, 204] on div "Credit Available: $0.00" at bounding box center [435, 213] width 464 height 18
click at [640, 277] on div "Customer ID: Credit Available: $0.00 Verified: Medical" at bounding box center [554, 230] width 980 height 123
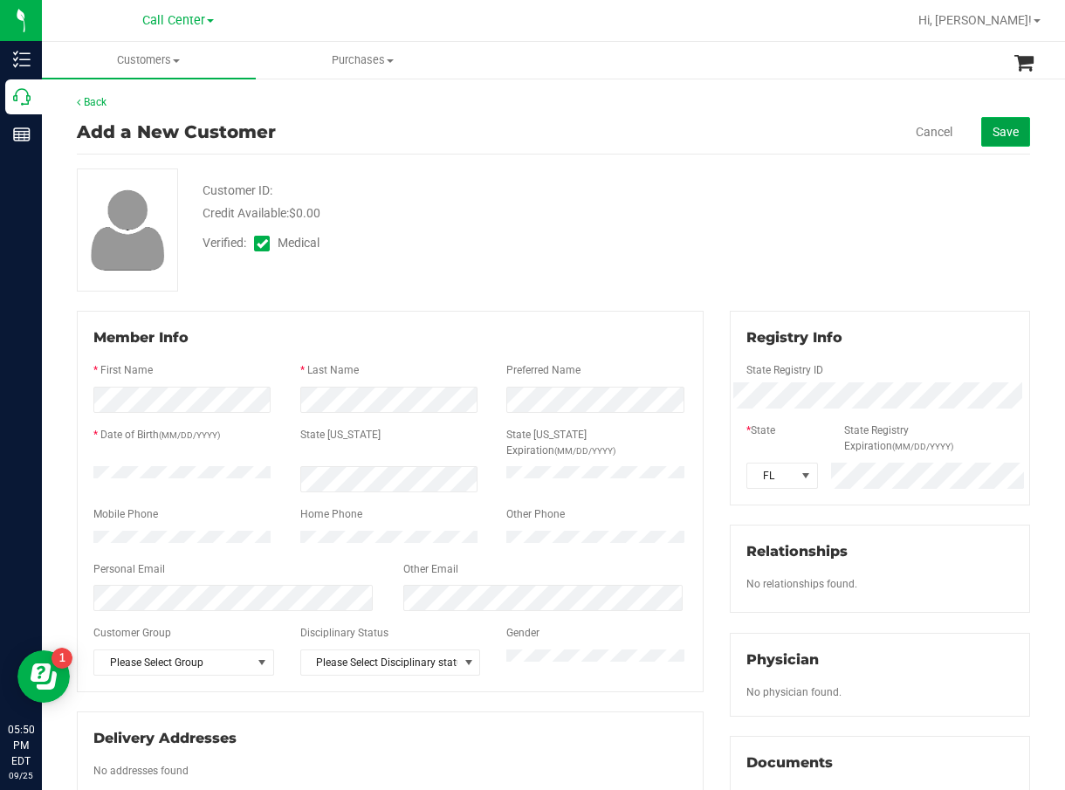
click at [991, 125] on span "Save" at bounding box center [1006, 132] width 26 height 14
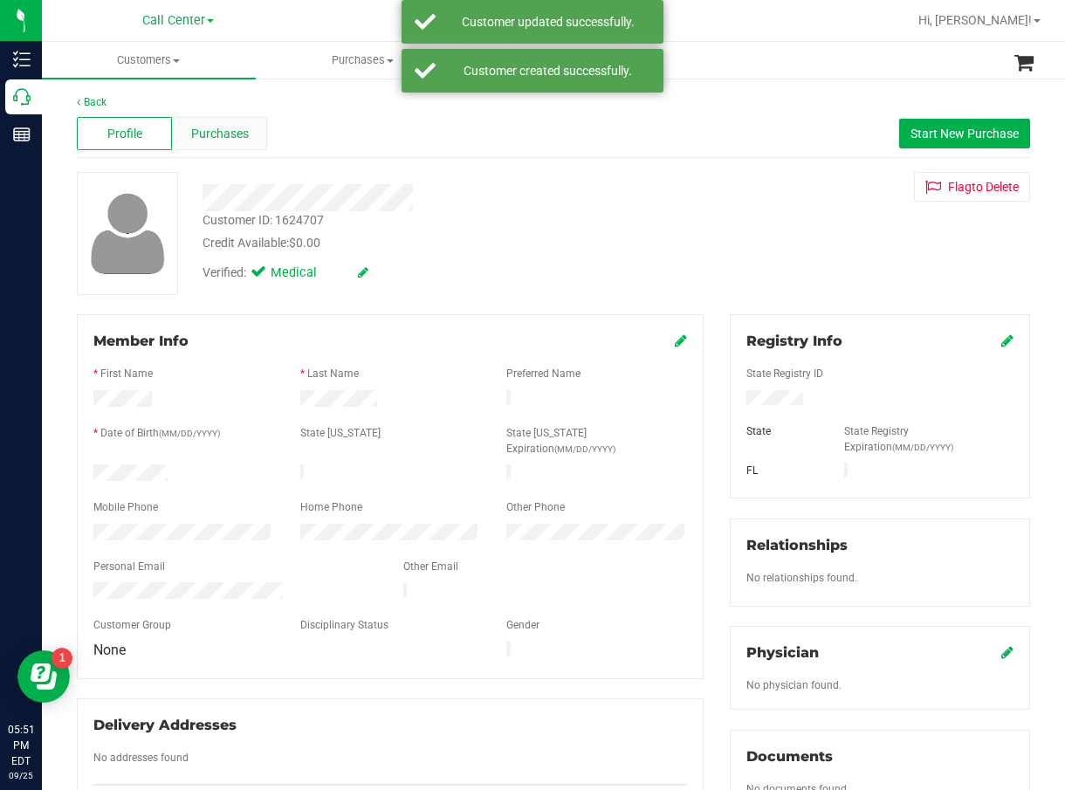
click at [251, 139] on div "Purchases" at bounding box center [219, 133] width 95 height 33
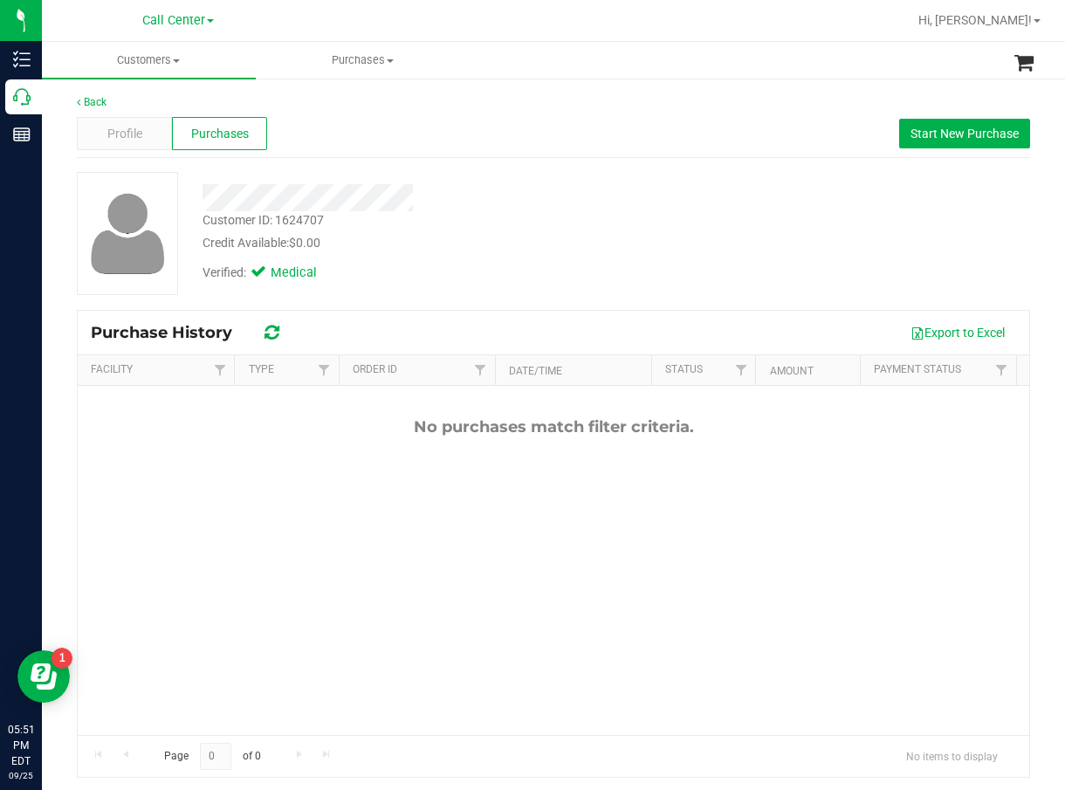
click at [430, 267] on div "Verified: Medical" at bounding box center [434, 271] width 490 height 38
click at [118, 146] on div "Profile" at bounding box center [124, 133] width 95 height 33
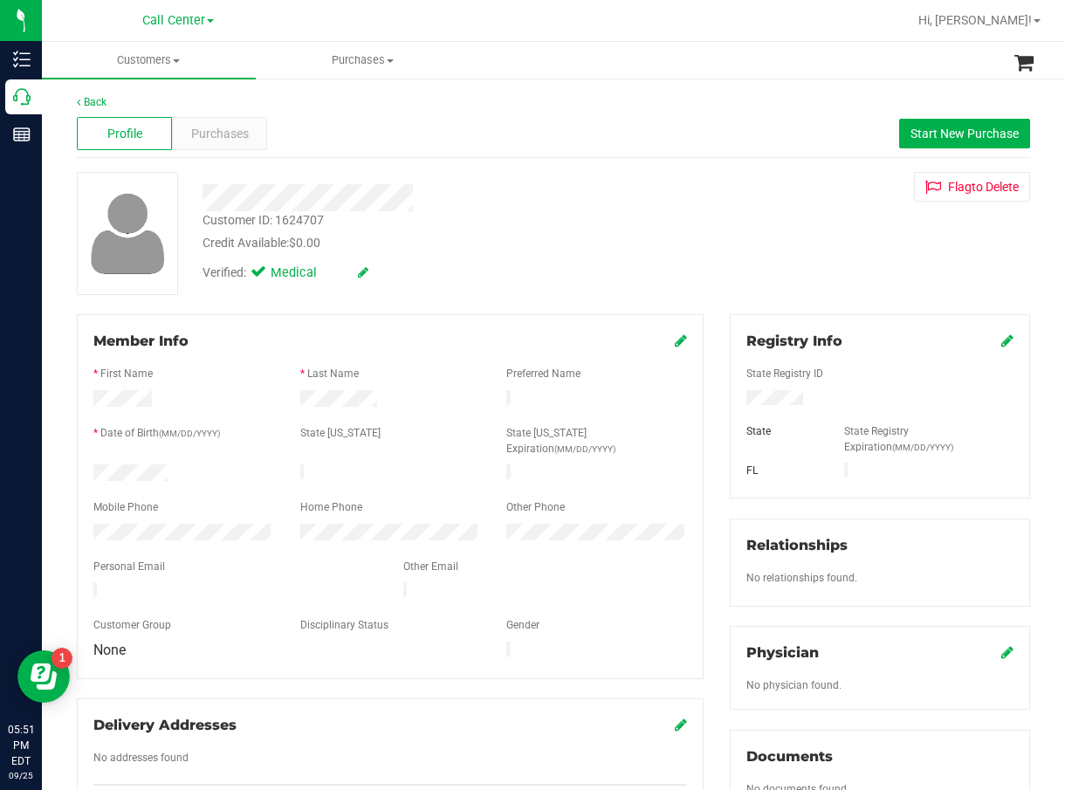
click at [424, 287] on div "Verified: Medical" at bounding box center [434, 271] width 490 height 38
click at [239, 134] on span "Purchases" at bounding box center [220, 134] width 58 height 18
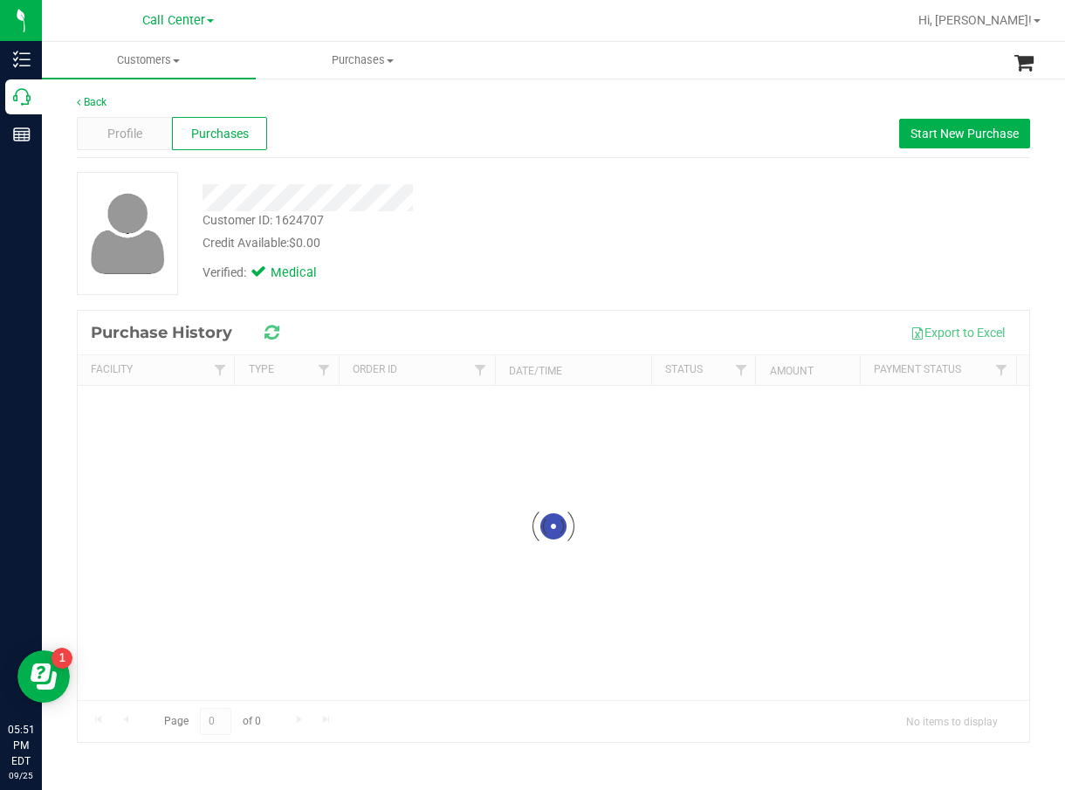
click at [457, 196] on div at bounding box center [434, 197] width 490 height 27
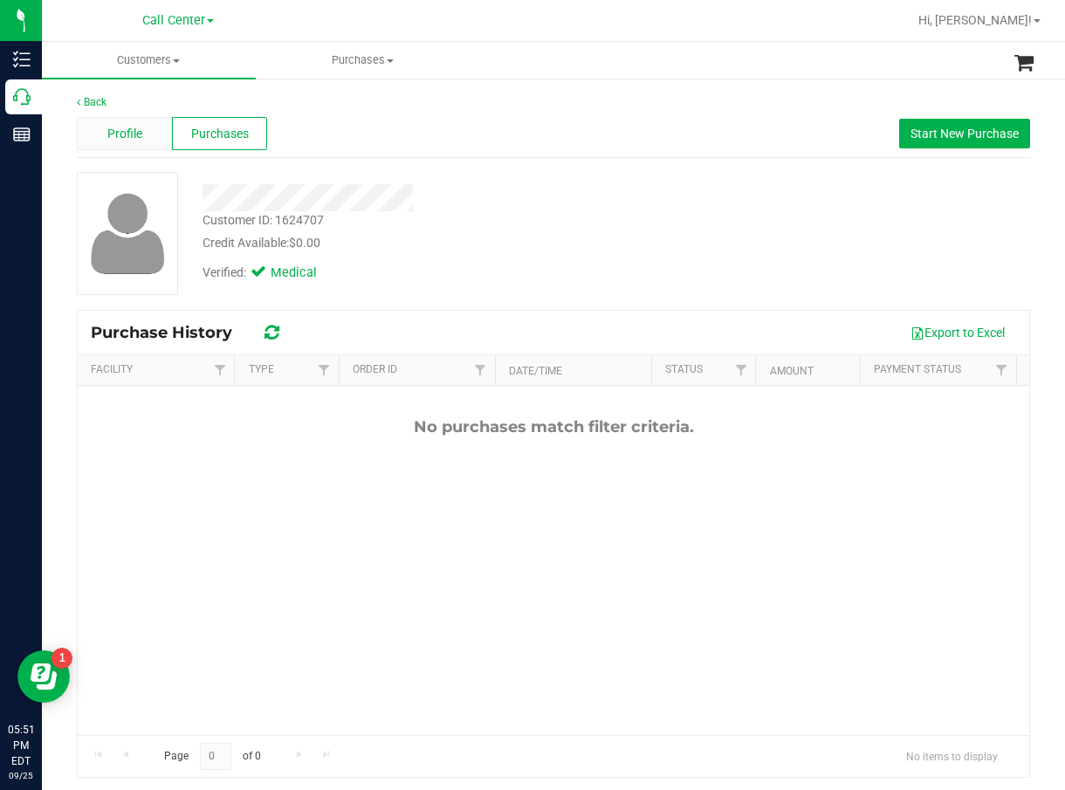
click at [148, 133] on div "Profile" at bounding box center [124, 133] width 95 height 33
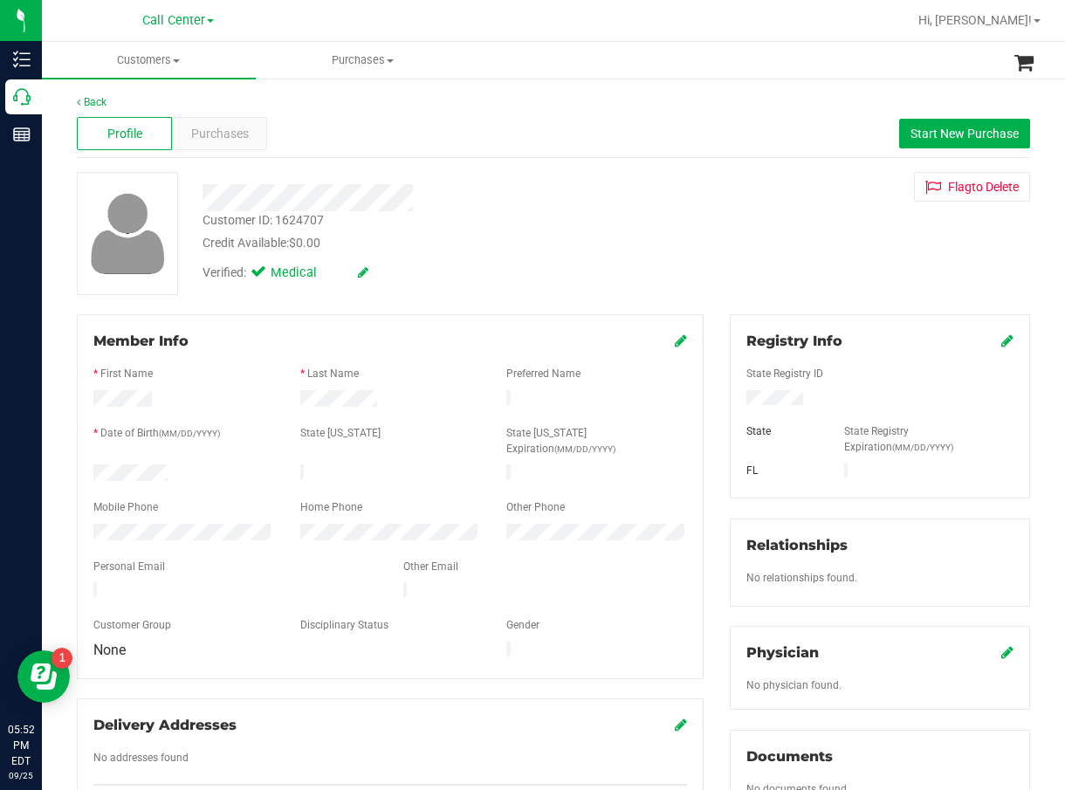
click at [528, 234] on div "Credit Available: $0.00" at bounding box center [435, 243] width 464 height 18
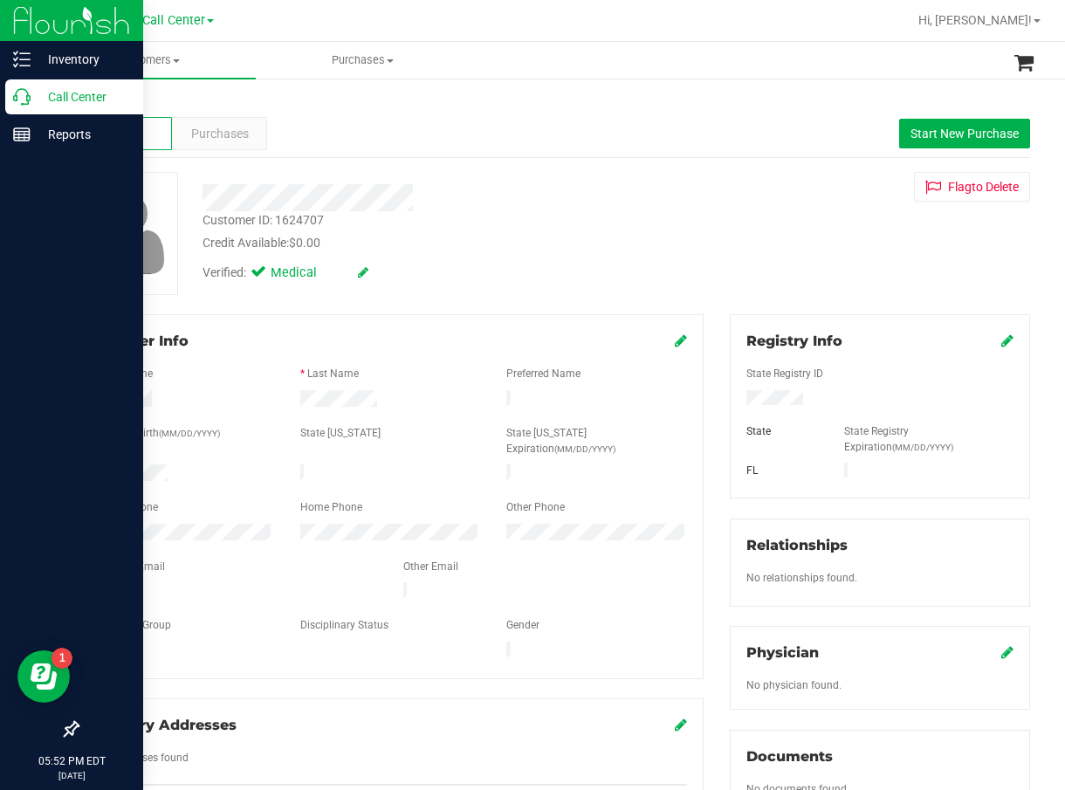
click at [28, 101] on icon at bounding box center [21, 96] width 17 height 17
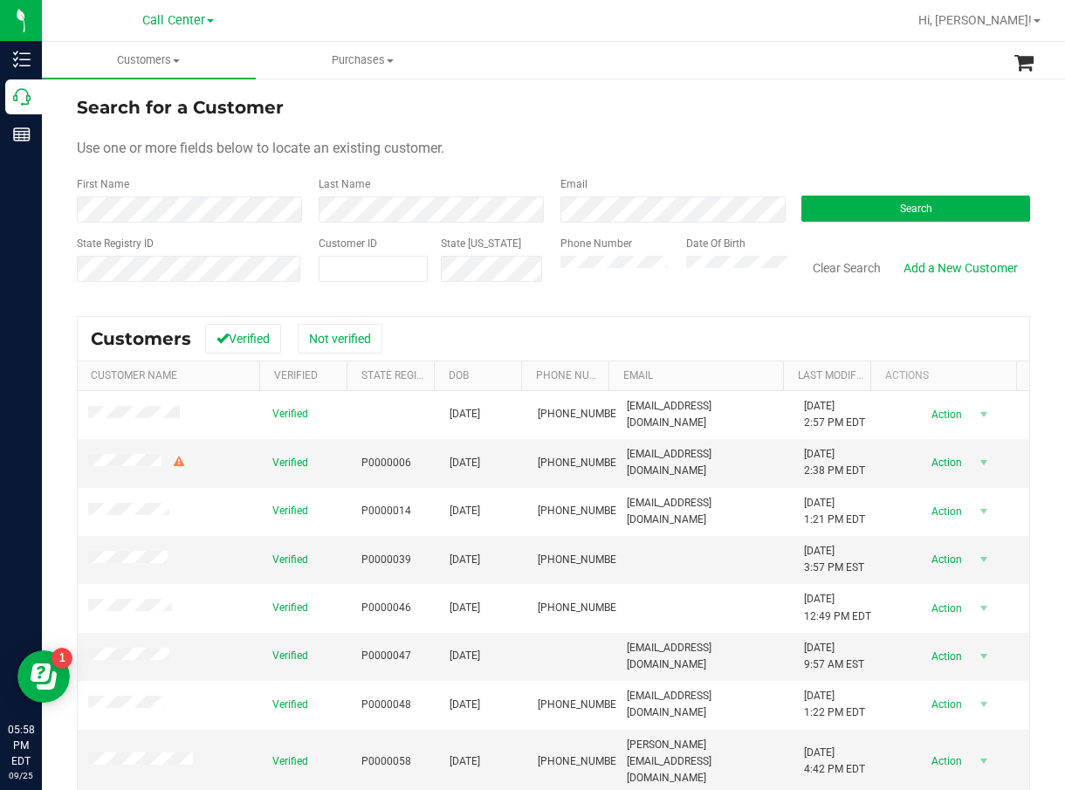
drag, startPoint x: 802, startPoint y: 234, endPoint x: 815, endPoint y: 228, distance: 14.5
click at [802, 234] on form "Search for a Customer Use one or more fields below to locate an existing custom…" at bounding box center [554, 195] width 954 height 203
click at [848, 213] on button "Search" at bounding box center [916, 209] width 229 height 26
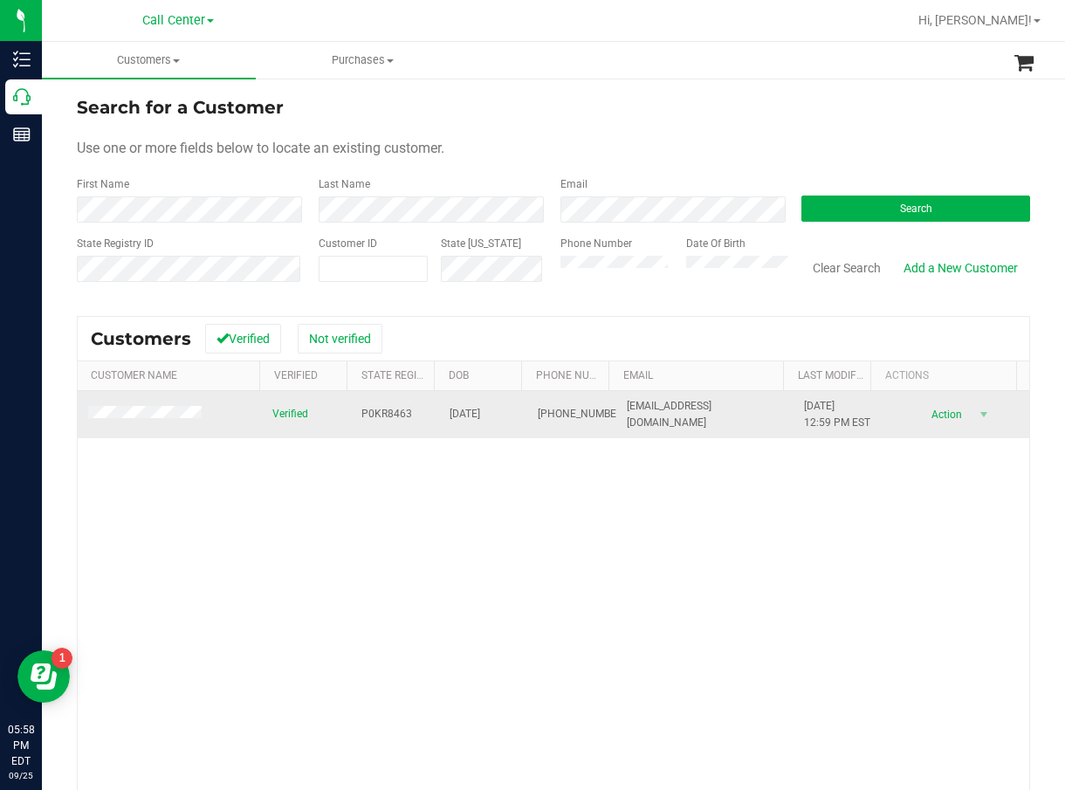
click at [390, 423] on span "P0KR8463" at bounding box center [387, 414] width 51 height 17
click at [452, 418] on span "04/24/1960" at bounding box center [465, 414] width 31 height 17
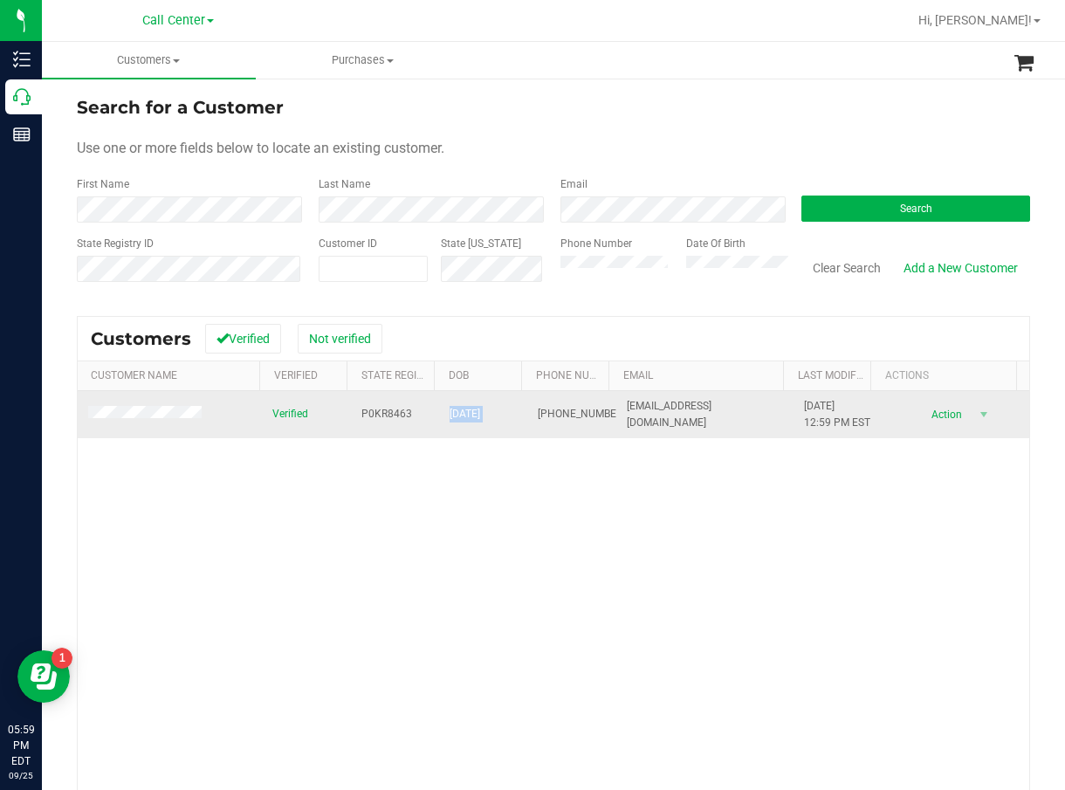
drag, startPoint x: 291, startPoint y: 619, endPoint x: 176, endPoint y: 433, distance: 218.8
click at [291, 618] on div "Verified P0KR8463 04/24/1960 (850) 866-2453 ruthboone72@gmail.com 12/13/2024 12…" at bounding box center [554, 640] width 952 height 498
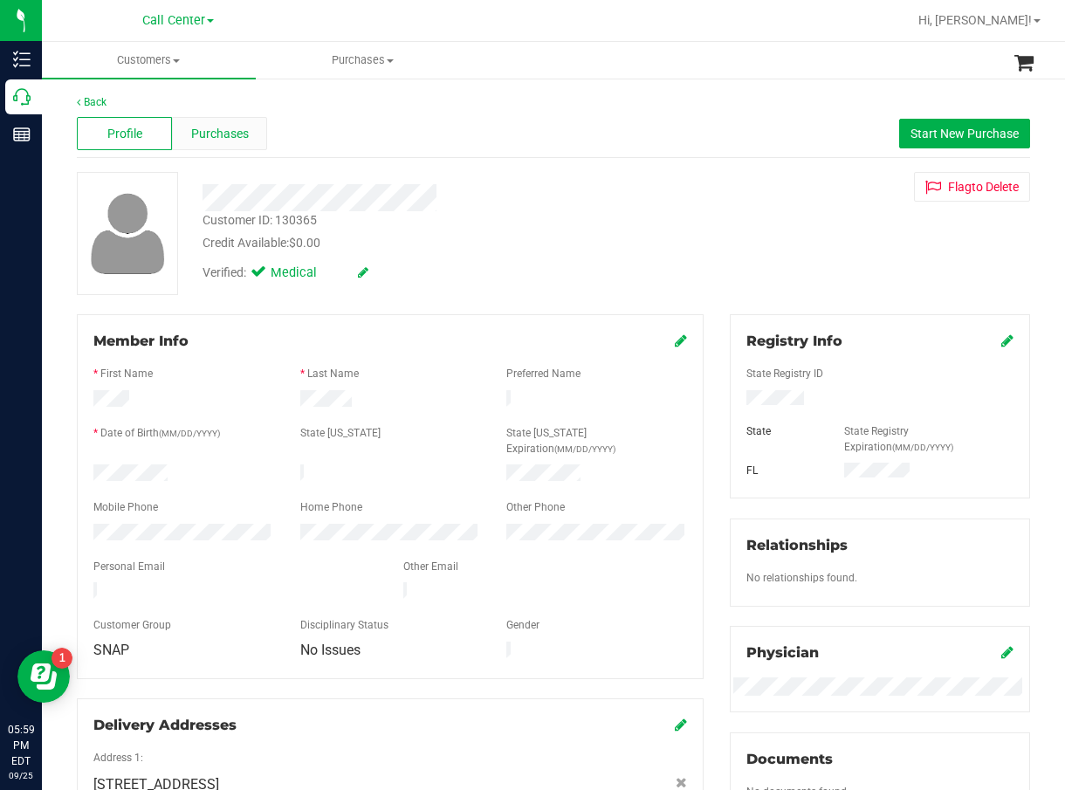
click at [246, 134] on span "Purchases" at bounding box center [220, 134] width 58 height 18
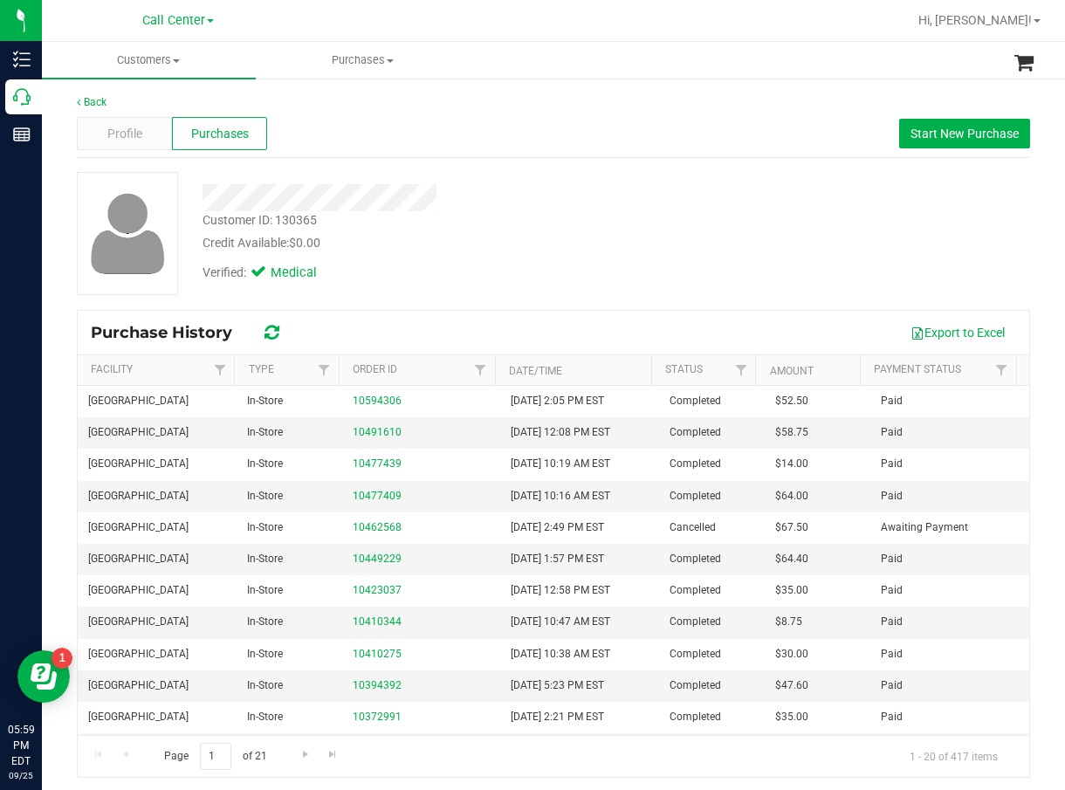
click at [459, 297] on div "Customer ID: 130365 Credit Available: $0.00 Verified: Medical" at bounding box center [554, 240] width 954 height 137
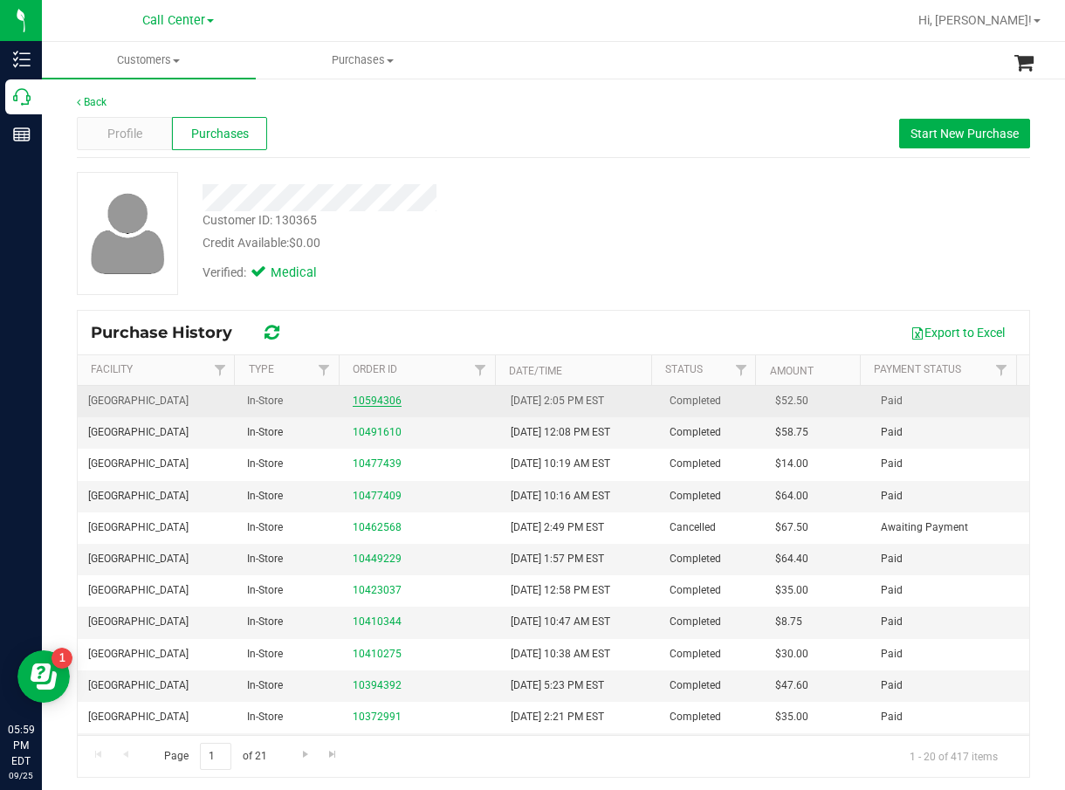
click at [366, 395] on link "10594306" at bounding box center [377, 401] width 49 height 12
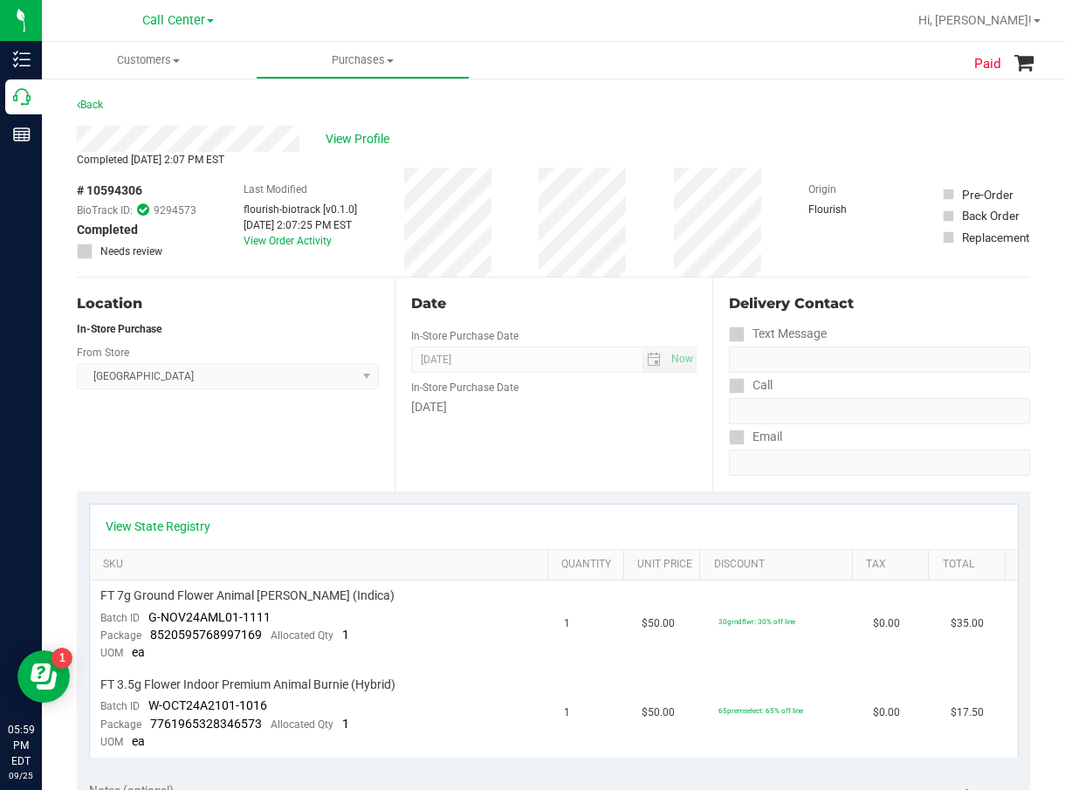
click at [42, 100] on div "Paid Back View Profile Completed Jan 14, 2025 2:07 PM EST # 10594306 BioTrack I…" at bounding box center [553, 757] width 1023 height 1361
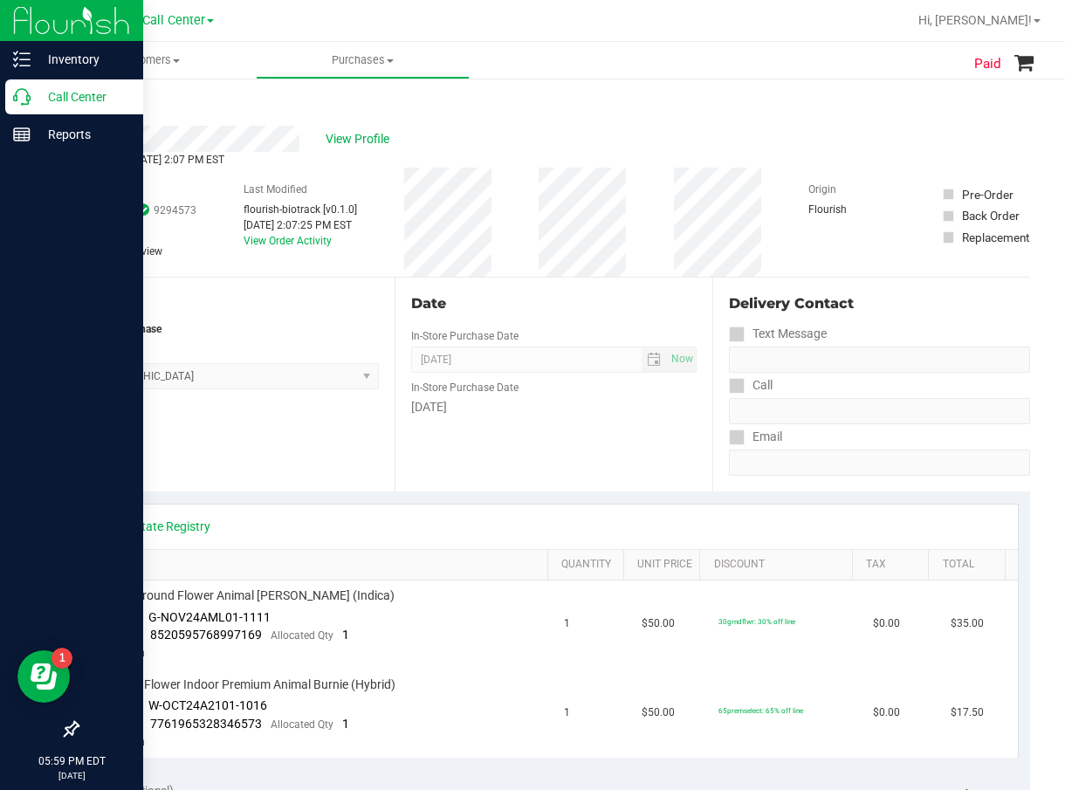
click at [33, 100] on p "Call Center" at bounding box center [83, 96] width 105 height 21
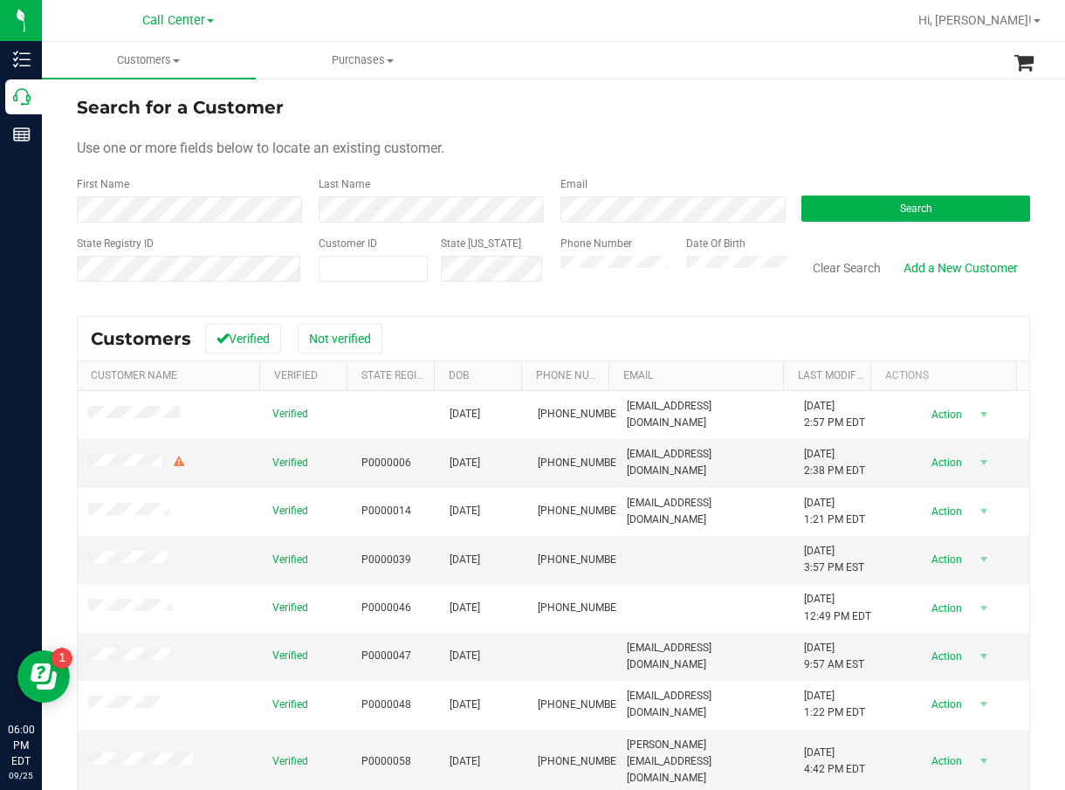
click at [637, 244] on div "Phone Number" at bounding box center [617, 267] width 113 height 62
paste input "623213"
type input "623213"
click at [911, 175] on form "Search for a Customer Use one or more fields below to locate an existing custom…" at bounding box center [554, 195] width 954 height 203
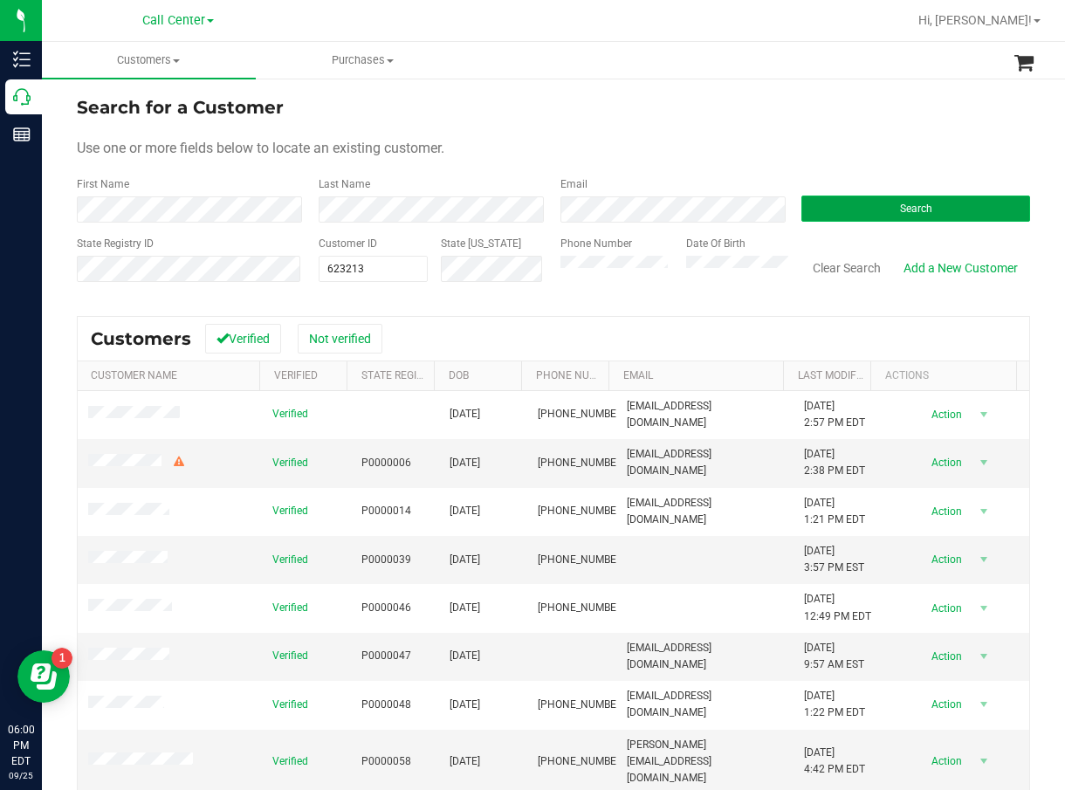
click at [913, 203] on span "Search" at bounding box center [916, 209] width 32 height 12
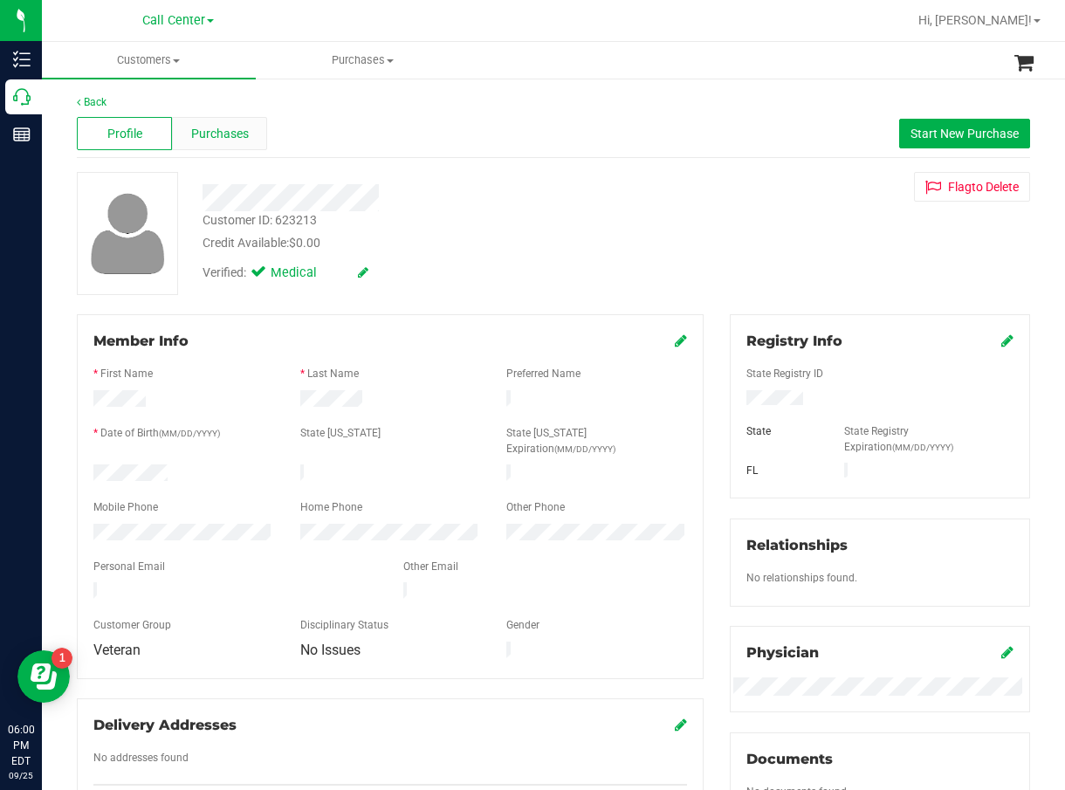
click at [219, 138] on span "Purchases" at bounding box center [220, 134] width 58 height 18
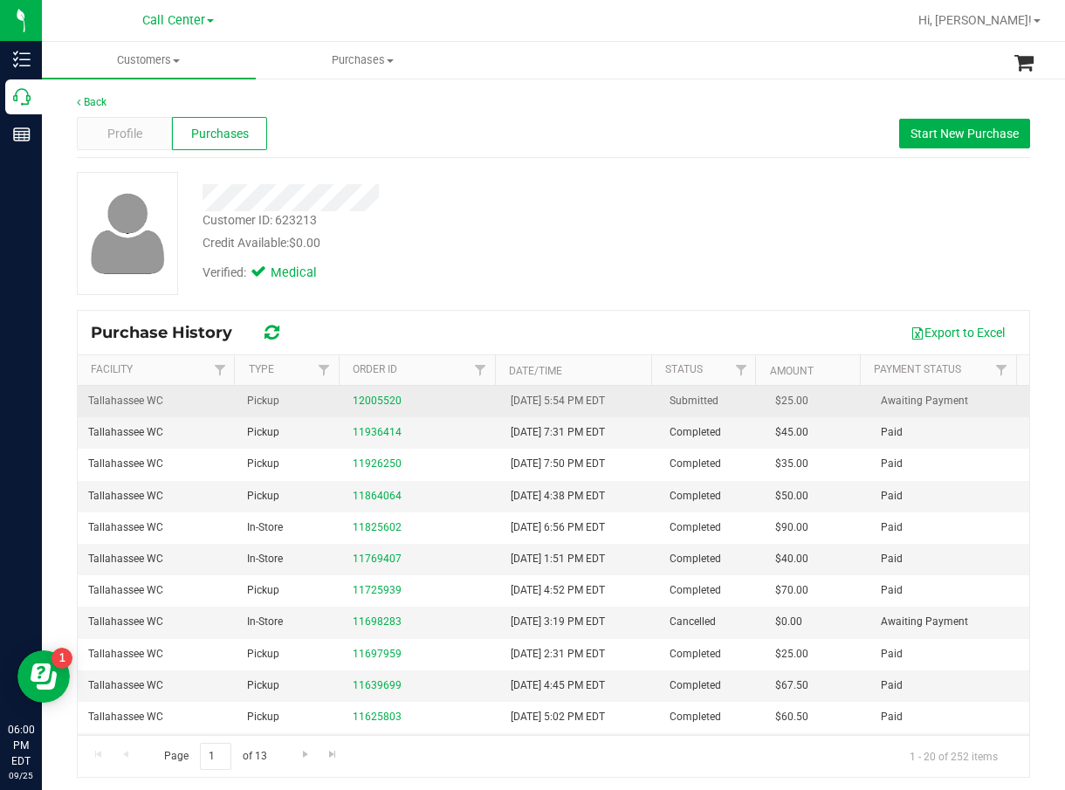
click at [355, 394] on div "12005520" at bounding box center [422, 401] width 138 height 17
click at [365, 396] on link "12005520" at bounding box center [377, 401] width 49 height 12
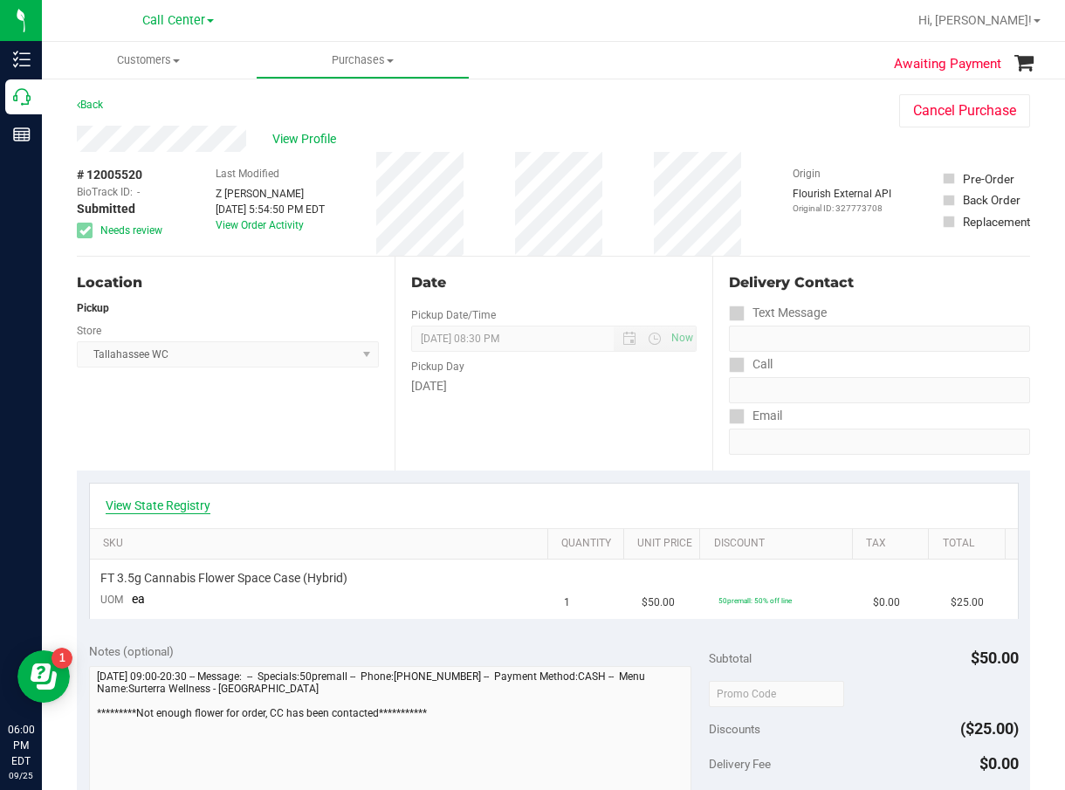
click at [146, 506] on link "View State Registry" at bounding box center [158, 505] width 105 height 17
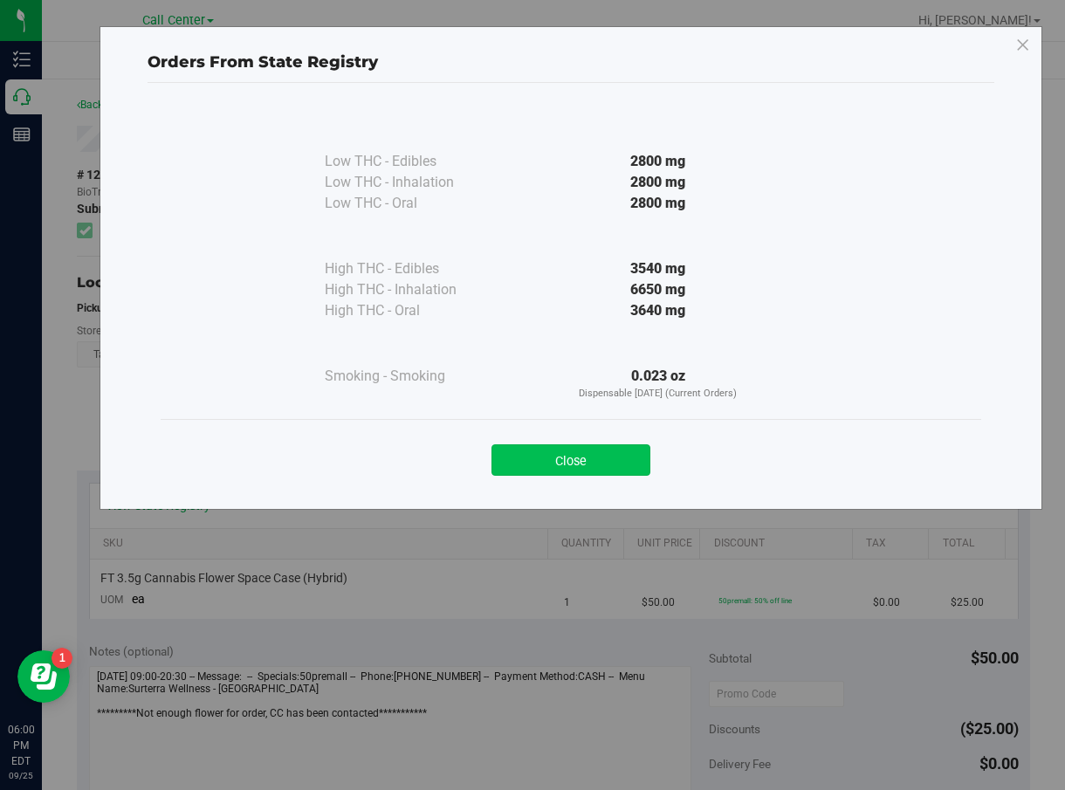
click at [581, 458] on button "Close" at bounding box center [571, 459] width 159 height 31
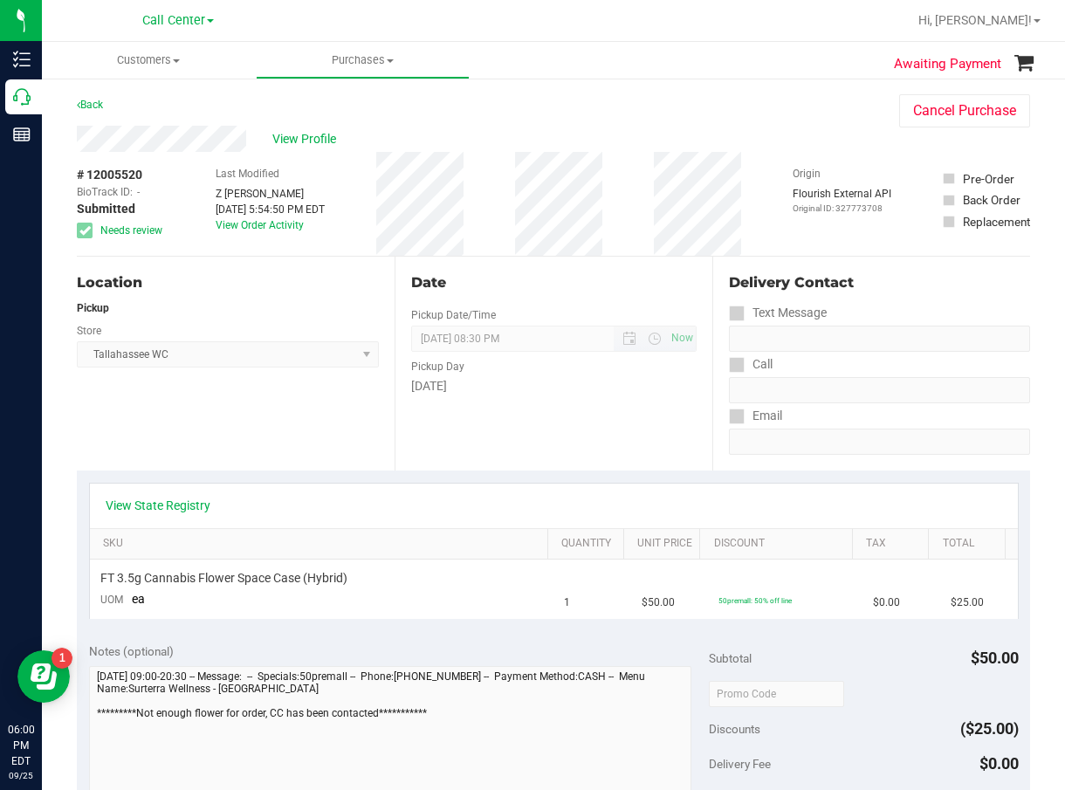
click at [527, 338] on span "09/25/2025 08:30 PM Now" at bounding box center [554, 339] width 286 height 26
click at [301, 152] on div "Last Modified Z Mata Sep 25, 2025 5:54:50 PM EDT View Order Activity" at bounding box center [270, 204] width 109 height 104
click at [307, 146] on span "View Profile" at bounding box center [307, 139] width 70 height 18
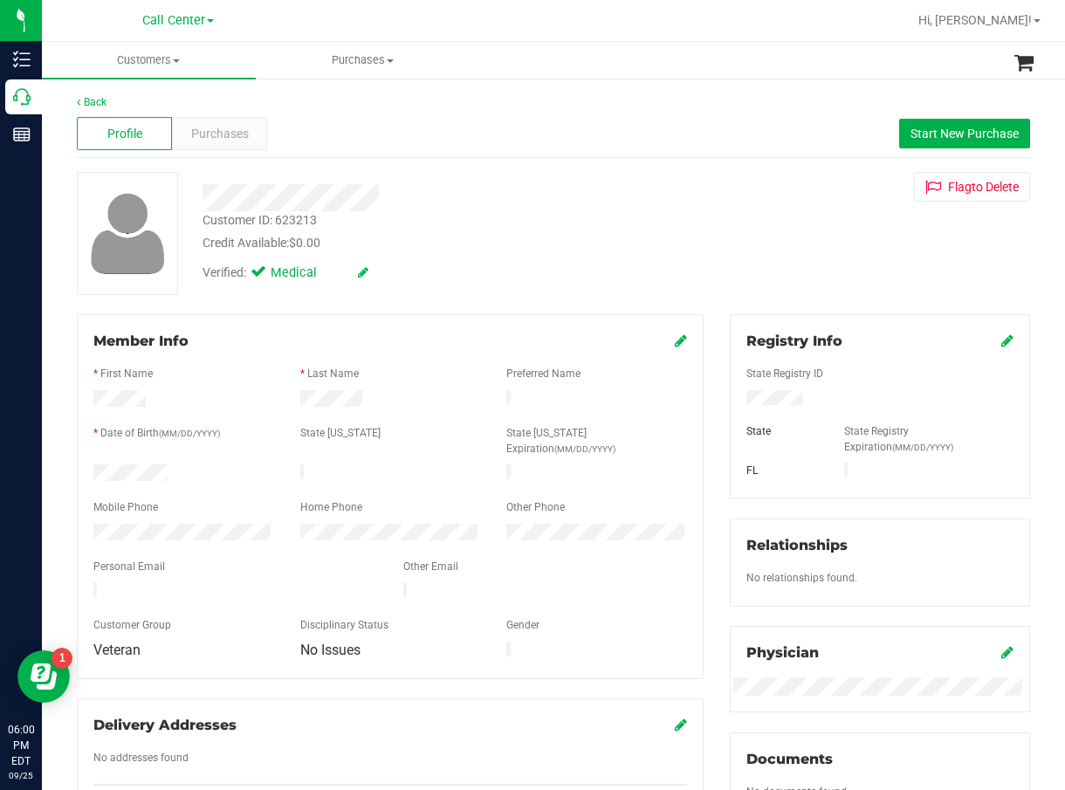
drag, startPoint x: 622, startPoint y: 149, endPoint x: 610, endPoint y: 180, distance: 32.9
click at [619, 153] on div "Profile Purchases Start New Purchase" at bounding box center [554, 134] width 954 height 48
click at [624, 152] on div "Profile Purchases Start New Purchase" at bounding box center [554, 134] width 954 height 48
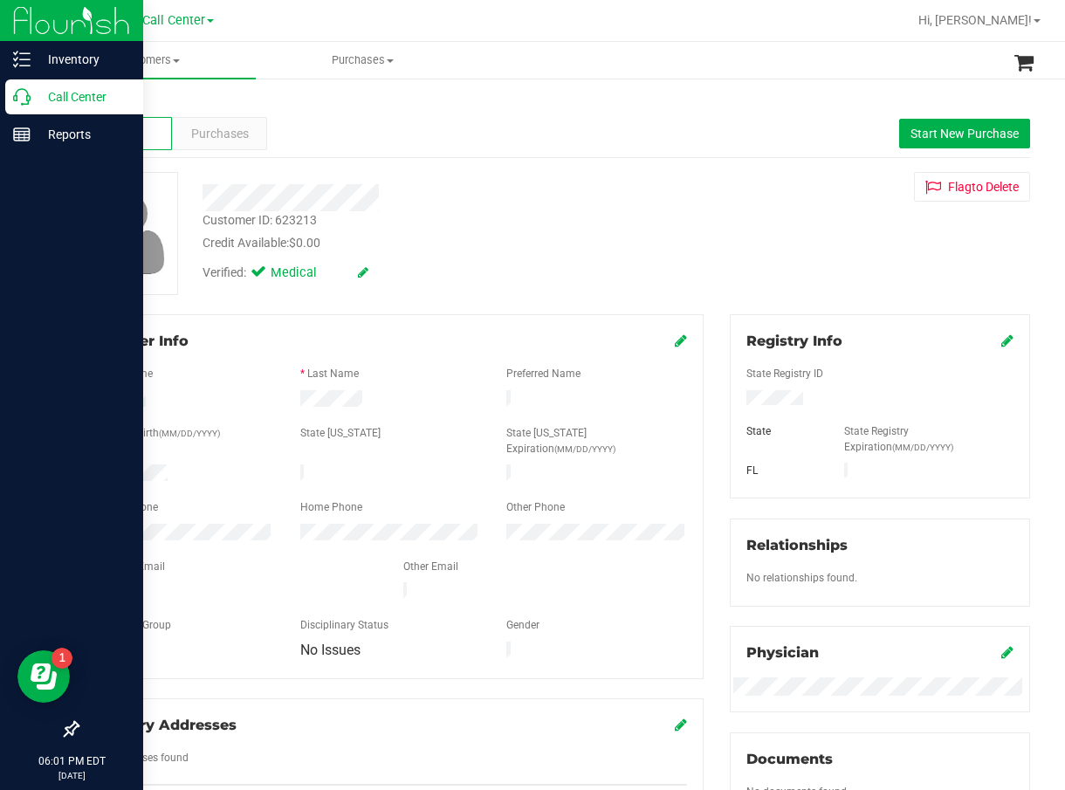
click at [30, 92] on icon at bounding box center [21, 96] width 17 height 17
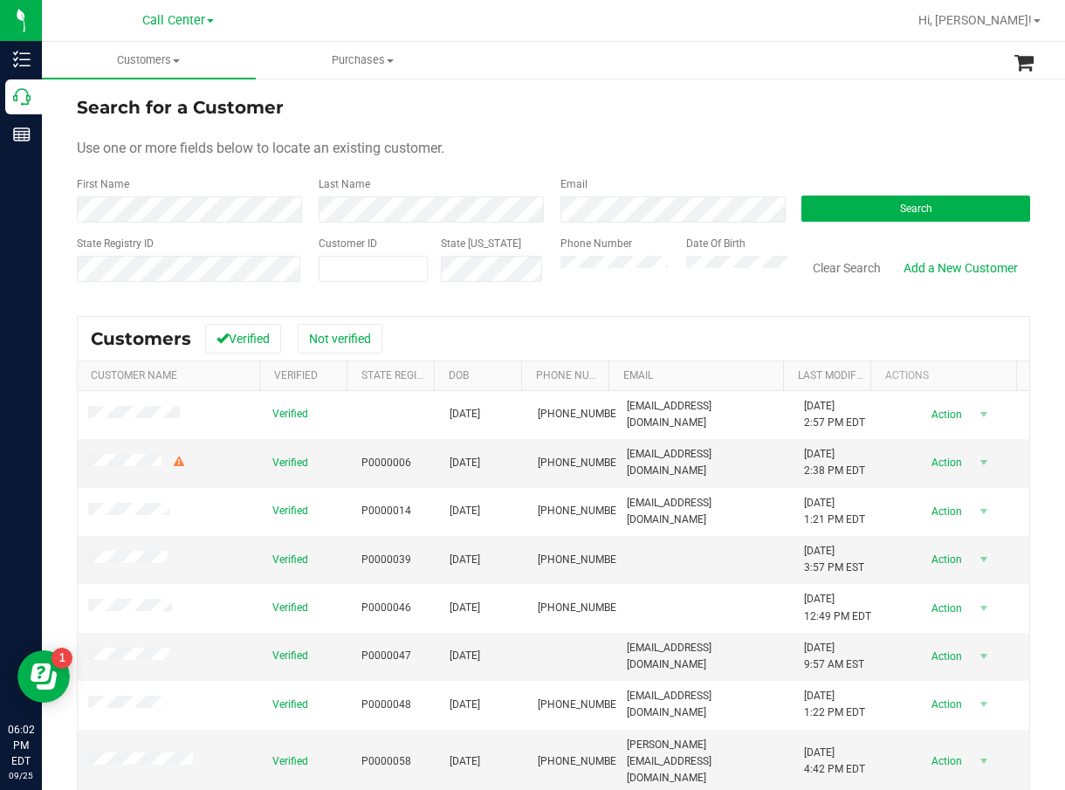
click at [852, 227] on form "Search for a Customer Use one or more fields below to locate an existing custom…" at bounding box center [554, 195] width 954 height 203
click at [858, 220] on button "Search" at bounding box center [916, 209] width 229 height 26
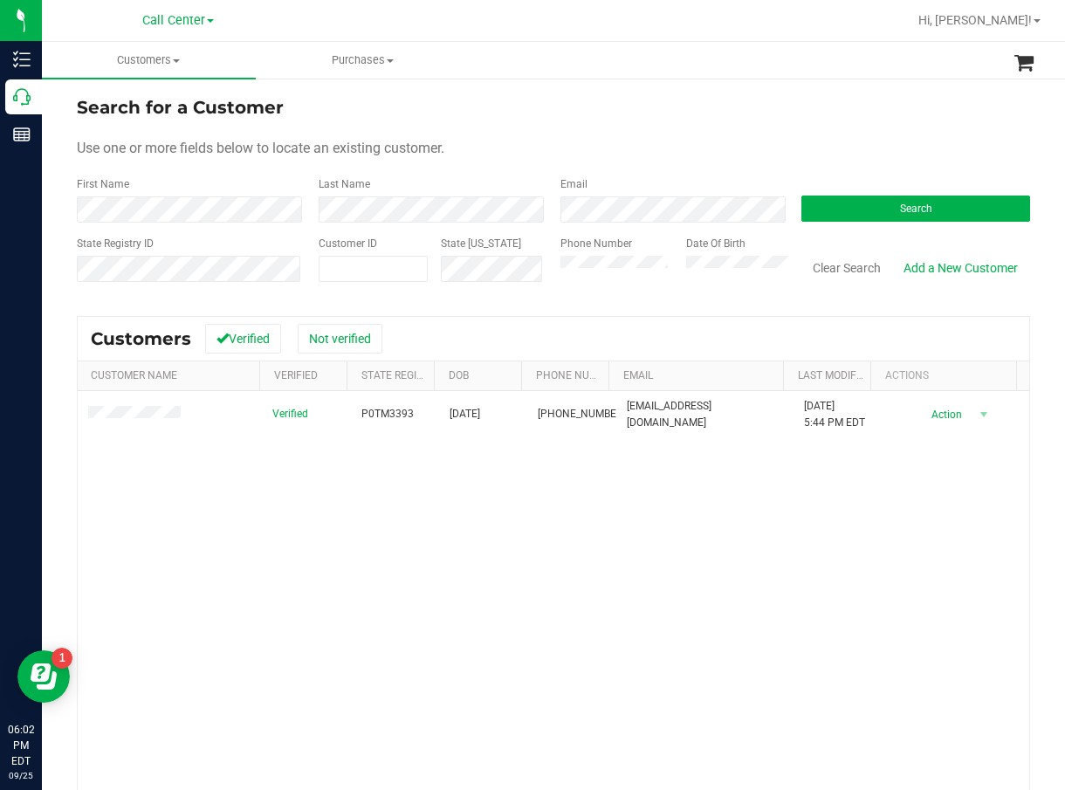
click at [465, 502] on div "Verified P0TM3393 02/03/1978 (786) 663-4678 Ingridrivera1978@gmail.com 9/25/202…" at bounding box center [554, 640] width 952 height 498
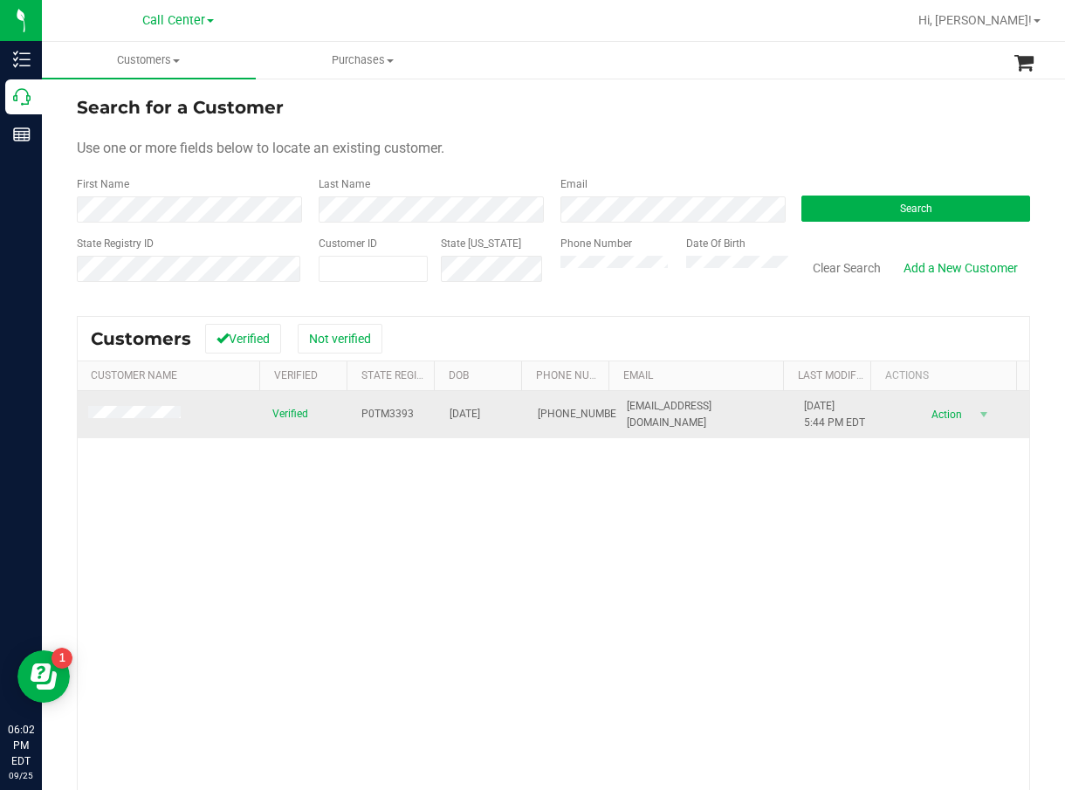
click at [397, 416] on span "P0TM3393" at bounding box center [388, 414] width 52 height 17
click at [472, 415] on span "02/03/1978" at bounding box center [465, 414] width 31 height 17
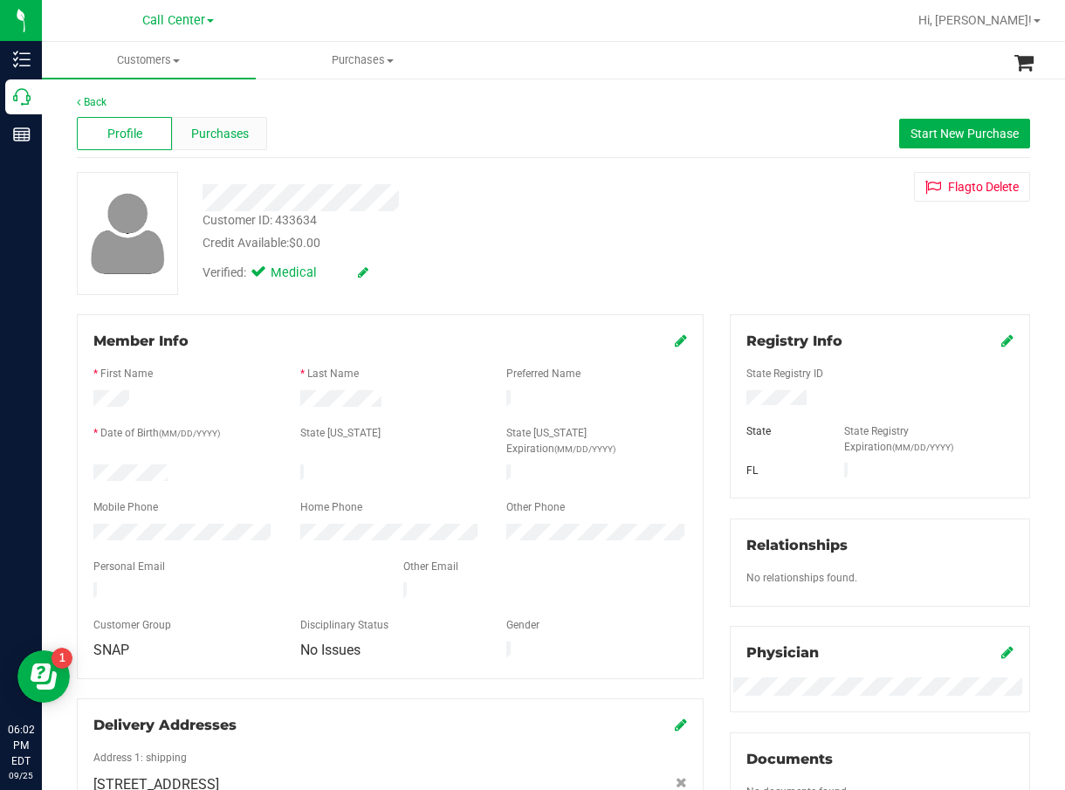
click at [240, 141] on span "Purchases" at bounding box center [220, 134] width 58 height 18
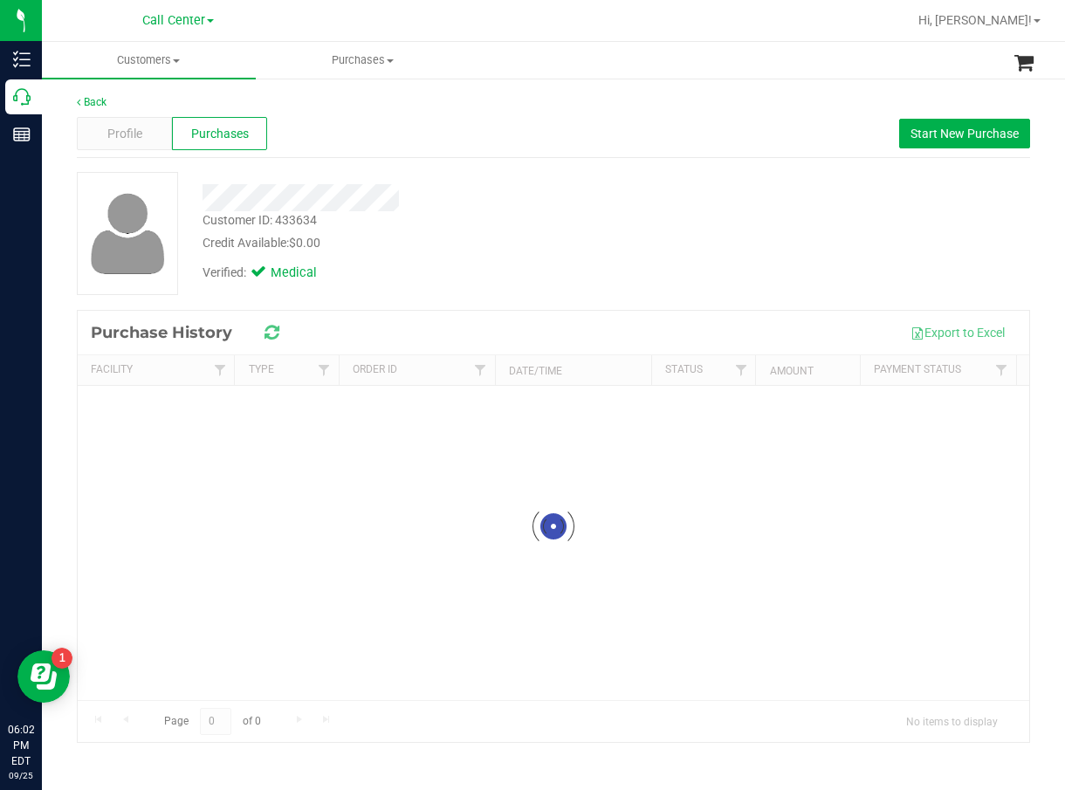
click at [532, 156] on div "Profile Purchases Start New Purchase" at bounding box center [554, 134] width 954 height 48
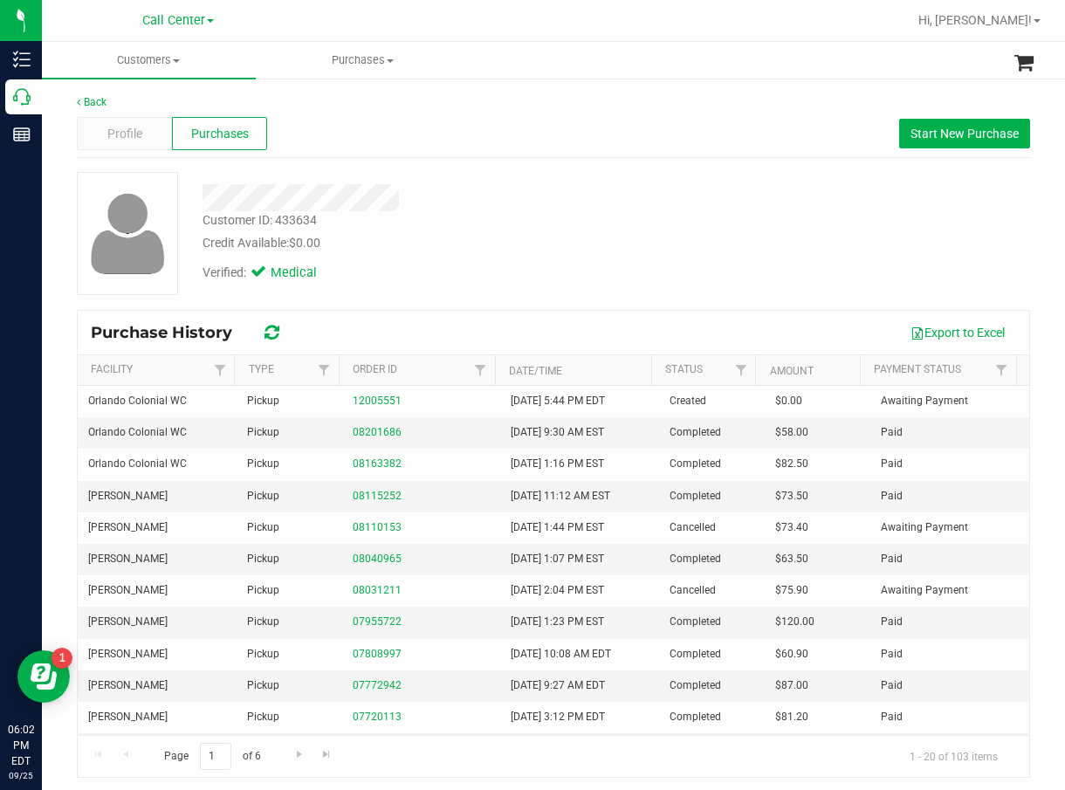
click at [532, 165] on div "Back Profile Purchases Start New Purchase Customer ID: 433634 Credit Available:…" at bounding box center [554, 436] width 954 height 684
click at [632, 191] on div at bounding box center [434, 197] width 490 height 27
click at [141, 131] on span "Profile" at bounding box center [124, 134] width 35 height 18
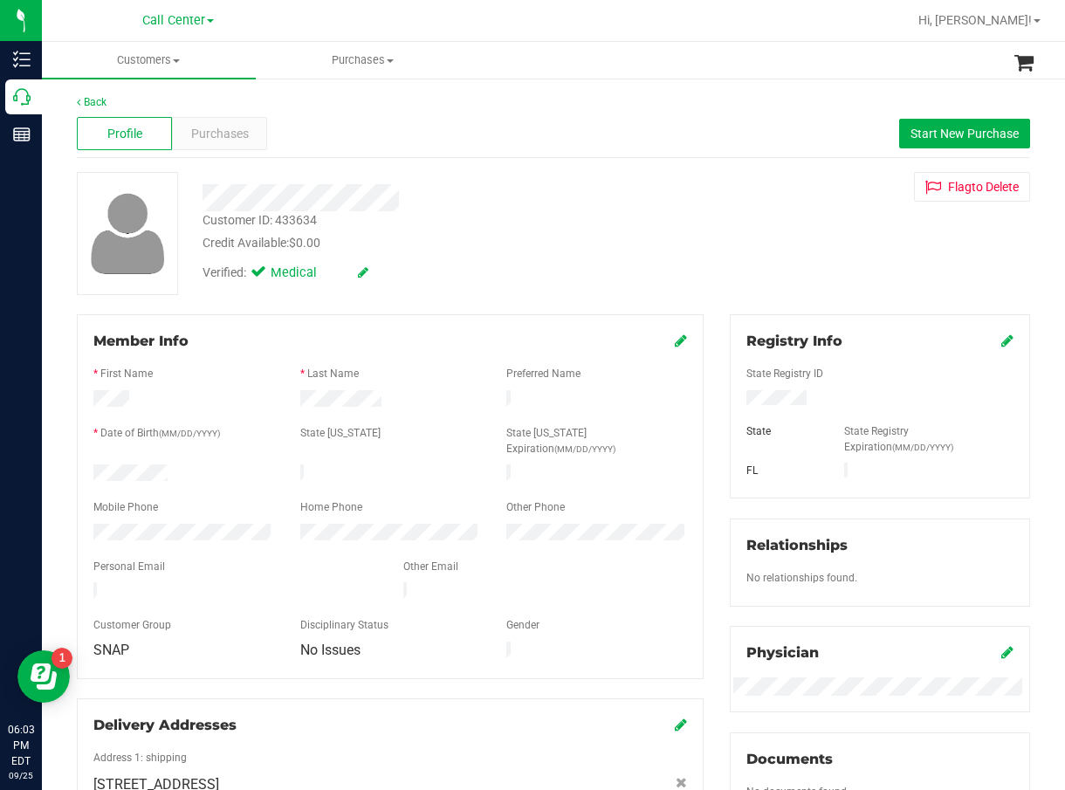
click at [508, 241] on div "Credit Available: $0.00" at bounding box center [435, 243] width 464 height 18
click at [235, 140] on span "Purchases" at bounding box center [220, 134] width 58 height 18
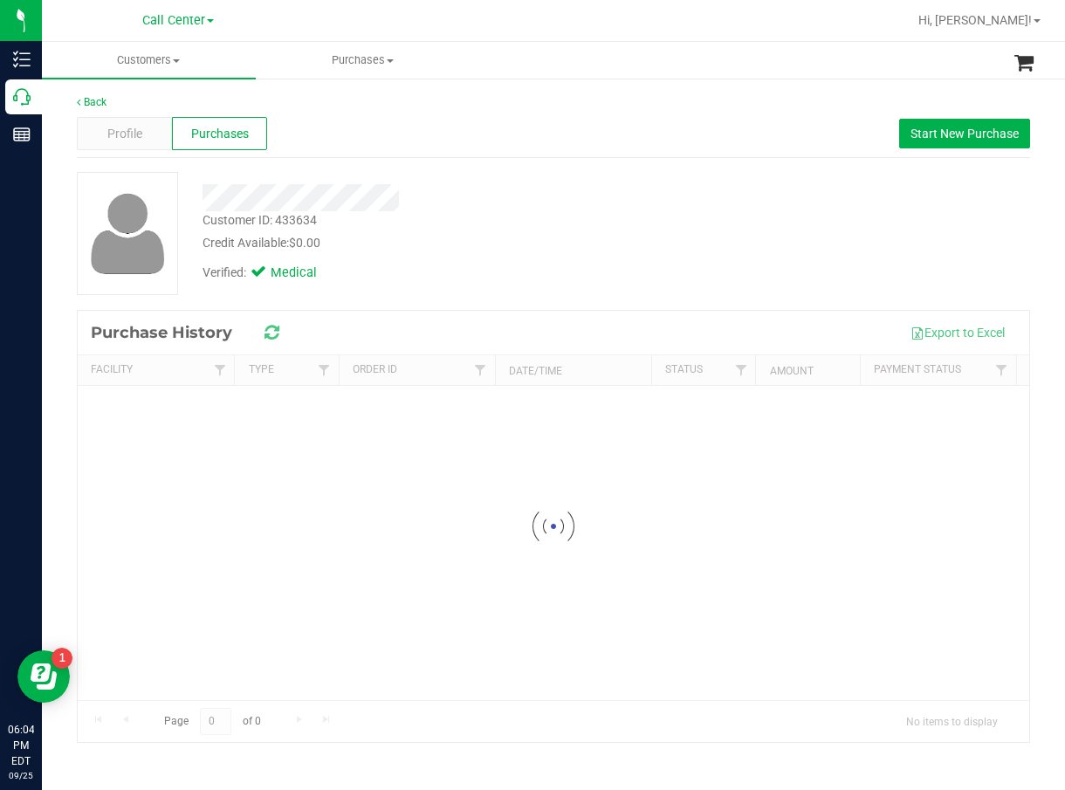
click at [465, 228] on div "Customer ID: 433634 Credit Available: $0.00" at bounding box center [434, 231] width 490 height 41
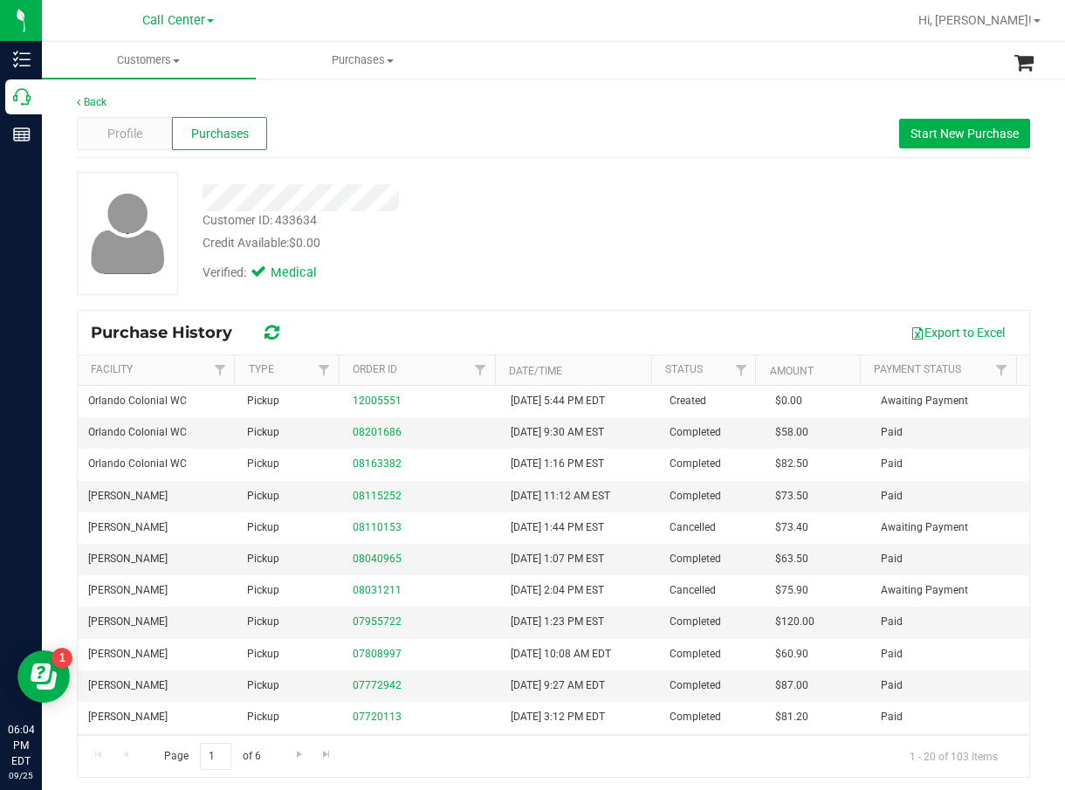
click at [615, 254] on div "Verified: Medical" at bounding box center [434, 271] width 490 height 38
click at [616, 253] on div "Verified: Medical" at bounding box center [434, 271] width 490 height 38
click at [978, 133] on span "Start New Purchase" at bounding box center [965, 134] width 108 height 14
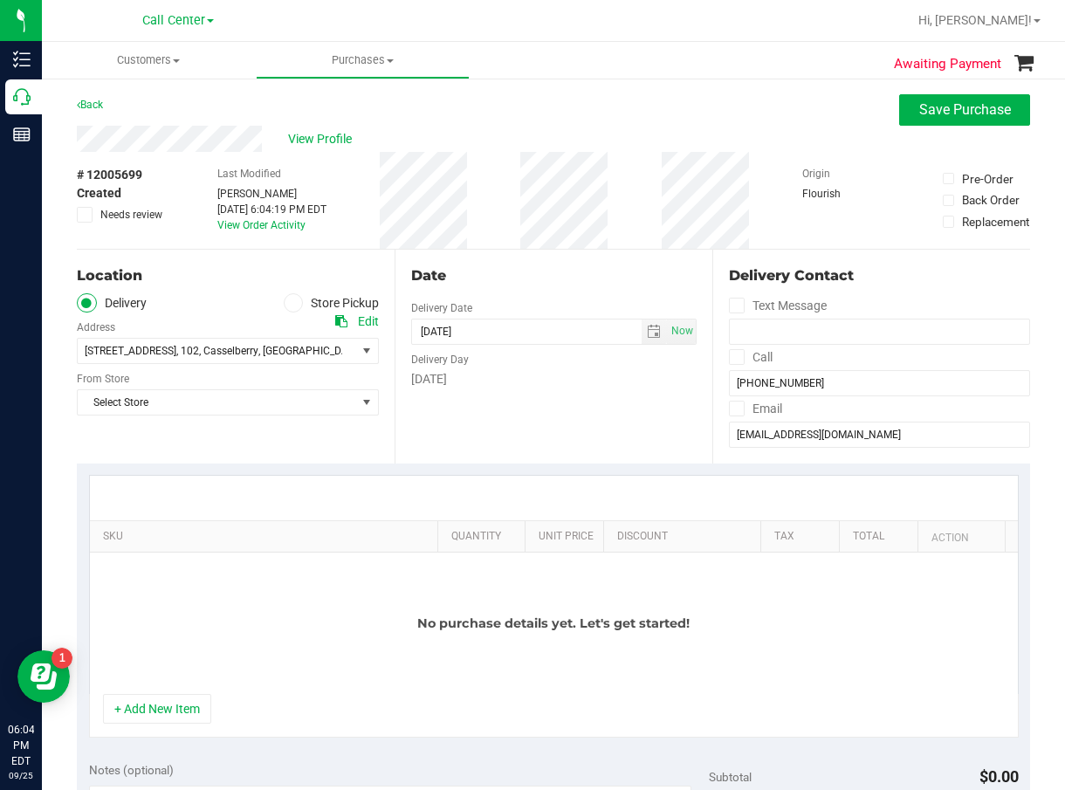
click at [286, 440] on div "Location Delivery Store Pickup Address Edit 610 Kenwick Cir , 102 , Casselberry…" at bounding box center [236, 357] width 318 height 214
click at [327, 300] on label "Store Pickup" at bounding box center [332, 303] width 96 height 20
click at [0, 0] on input "Store Pickup" at bounding box center [0, 0] width 0 height 0
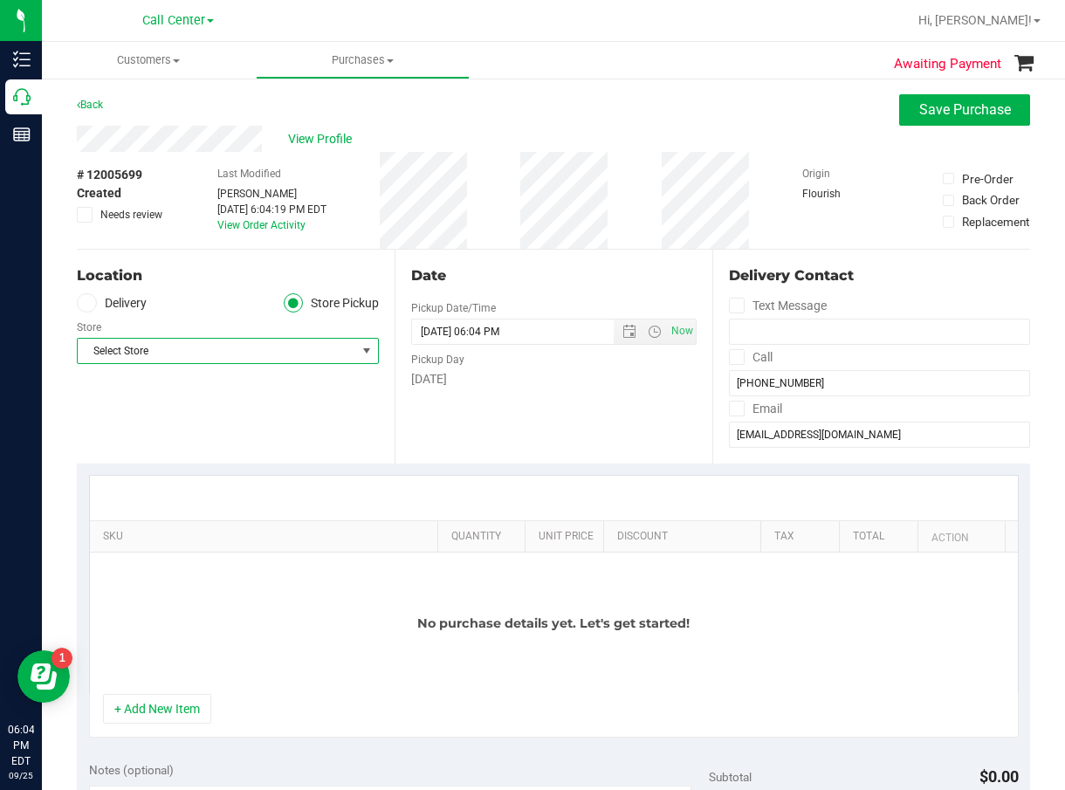
click at [272, 355] on span "Select Store" at bounding box center [217, 351] width 279 height 24
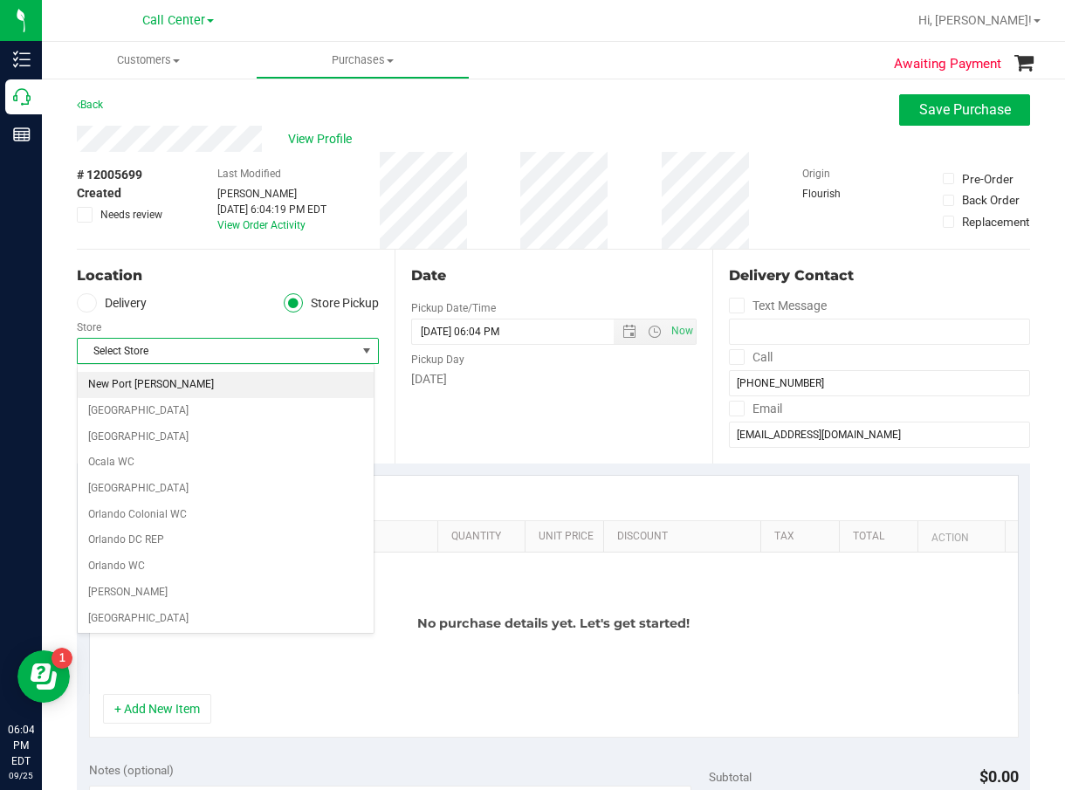
scroll to position [699, 0]
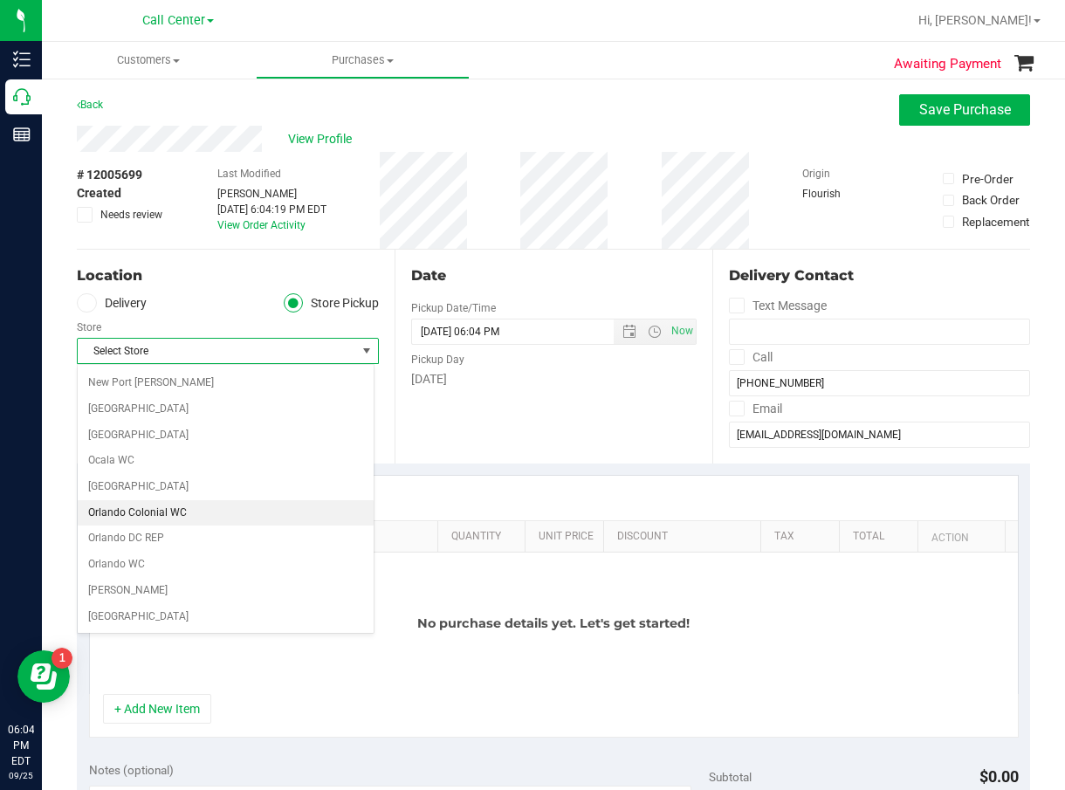
click at [238, 509] on li "Orlando Colonial WC" at bounding box center [226, 513] width 296 height 26
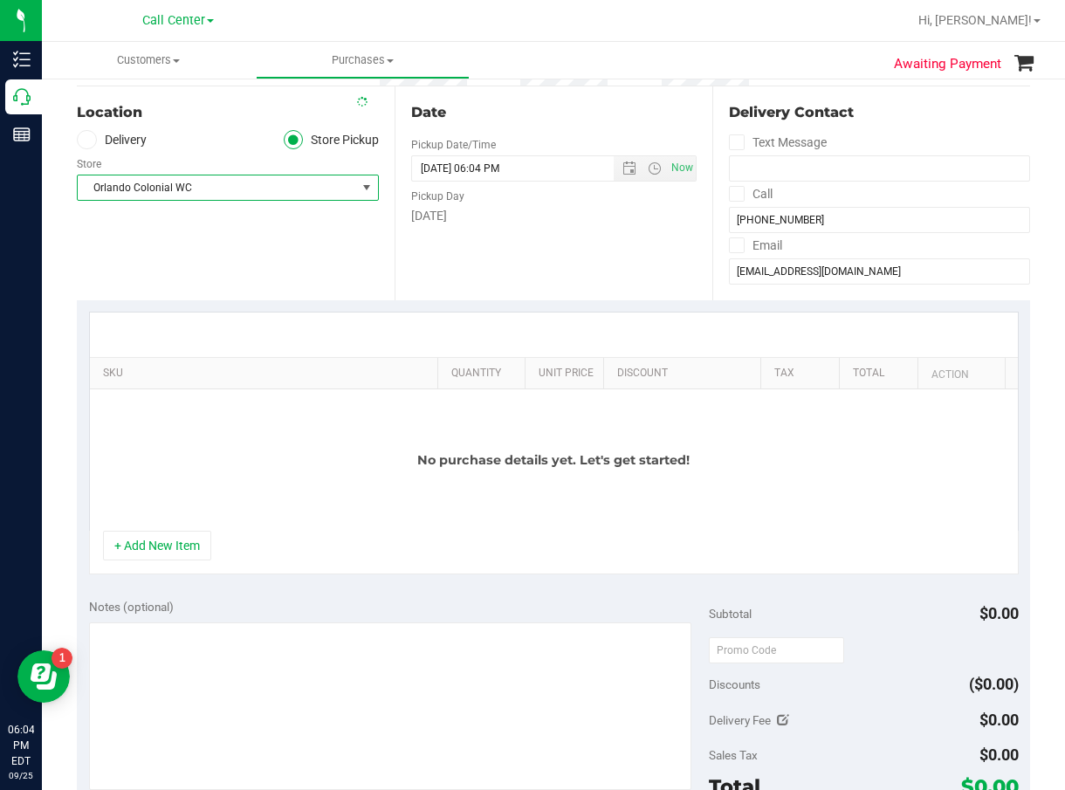
scroll to position [175, 0]
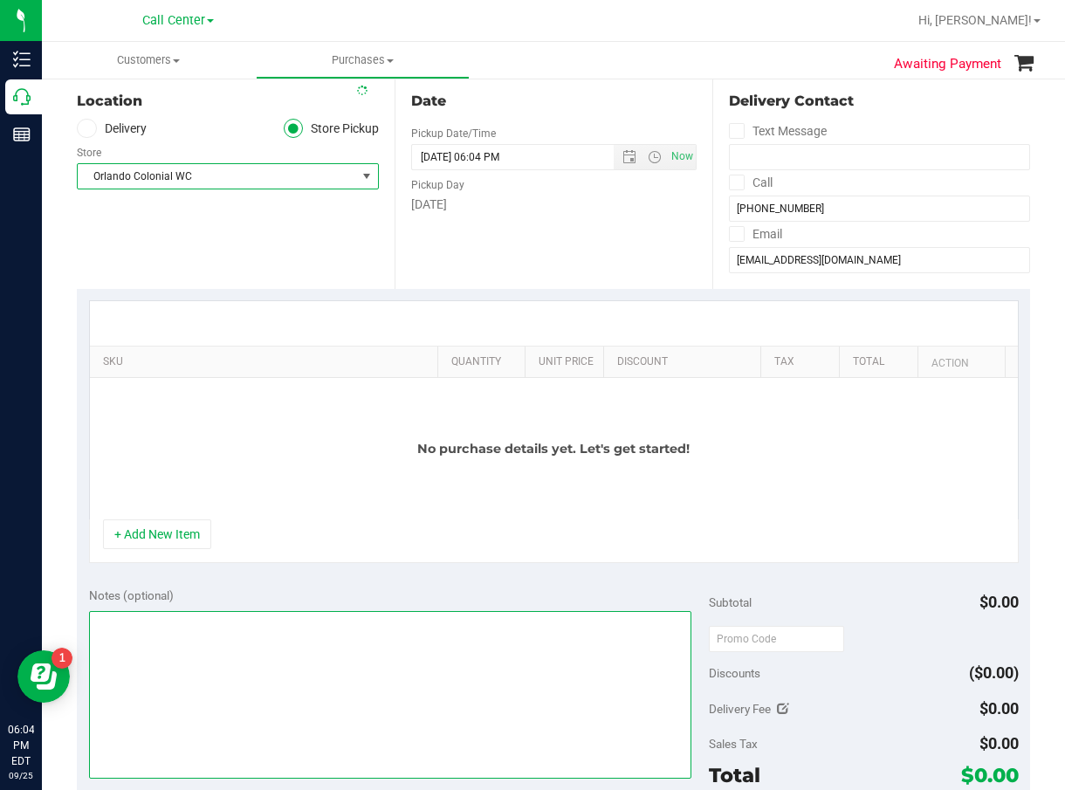
click at [285, 658] on textarea at bounding box center [390, 695] width 603 height 168
type textarea "cc"
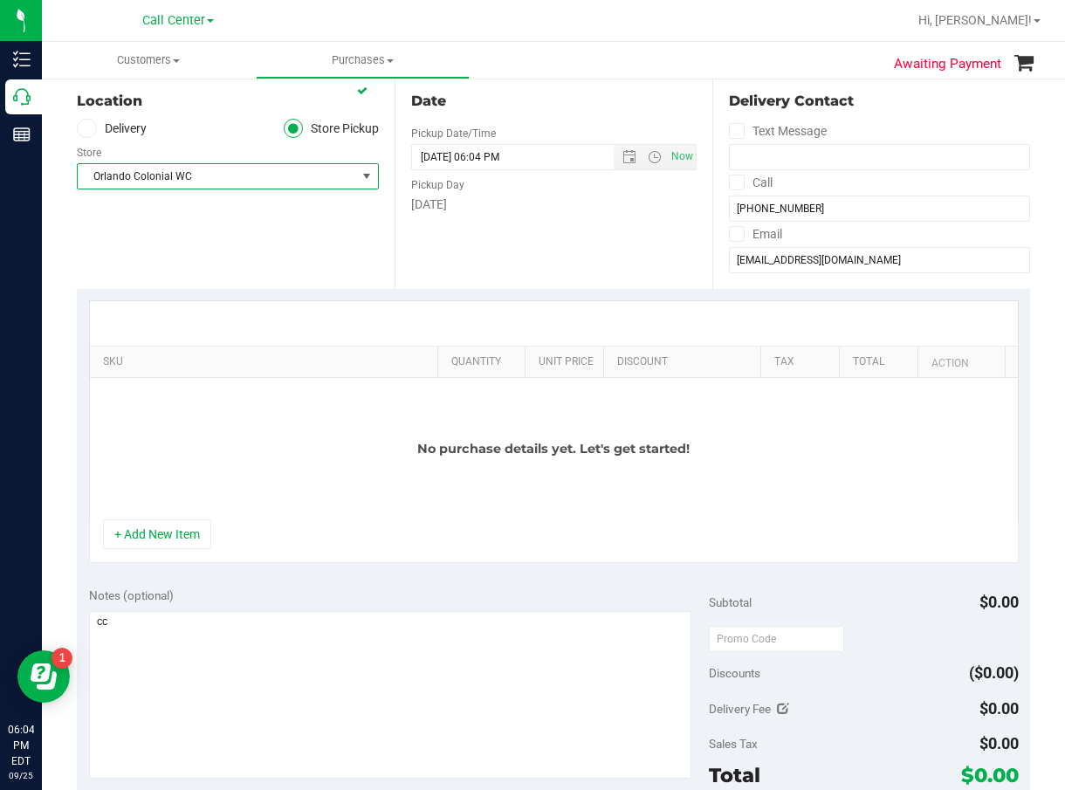
click at [219, 164] on span "Orlando Colonial WC" at bounding box center [228, 176] width 302 height 26
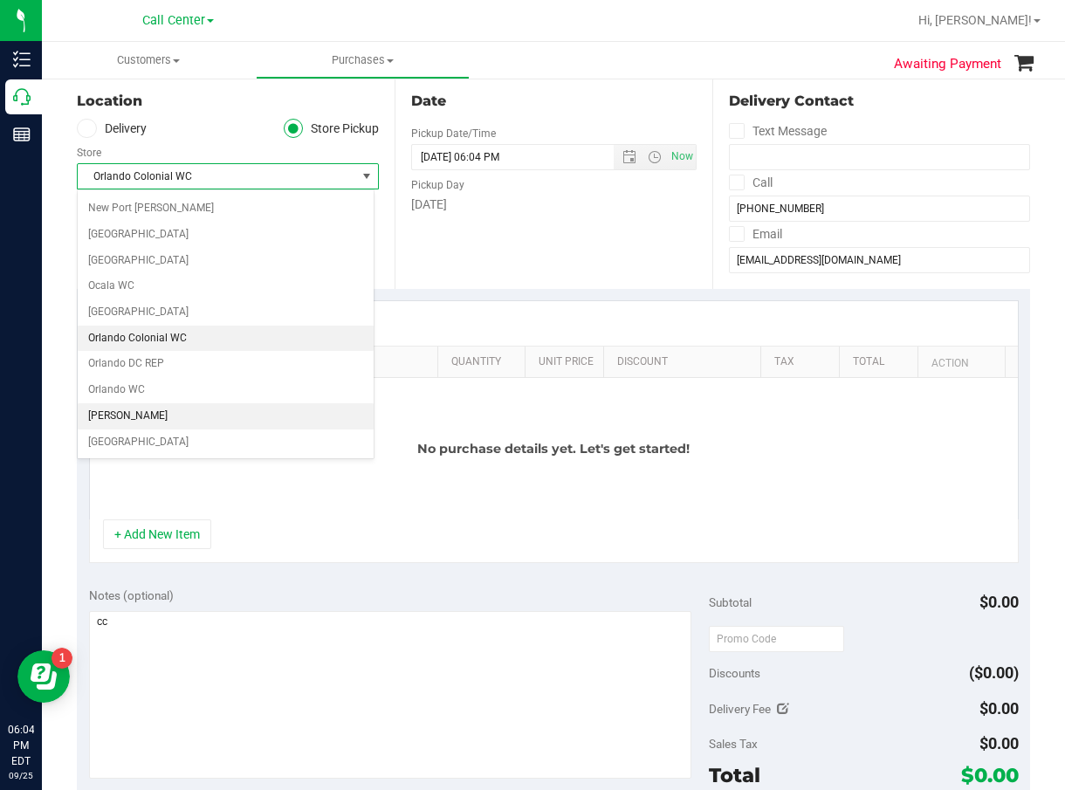
click at [235, 415] on li "[PERSON_NAME]" at bounding box center [226, 416] width 296 height 26
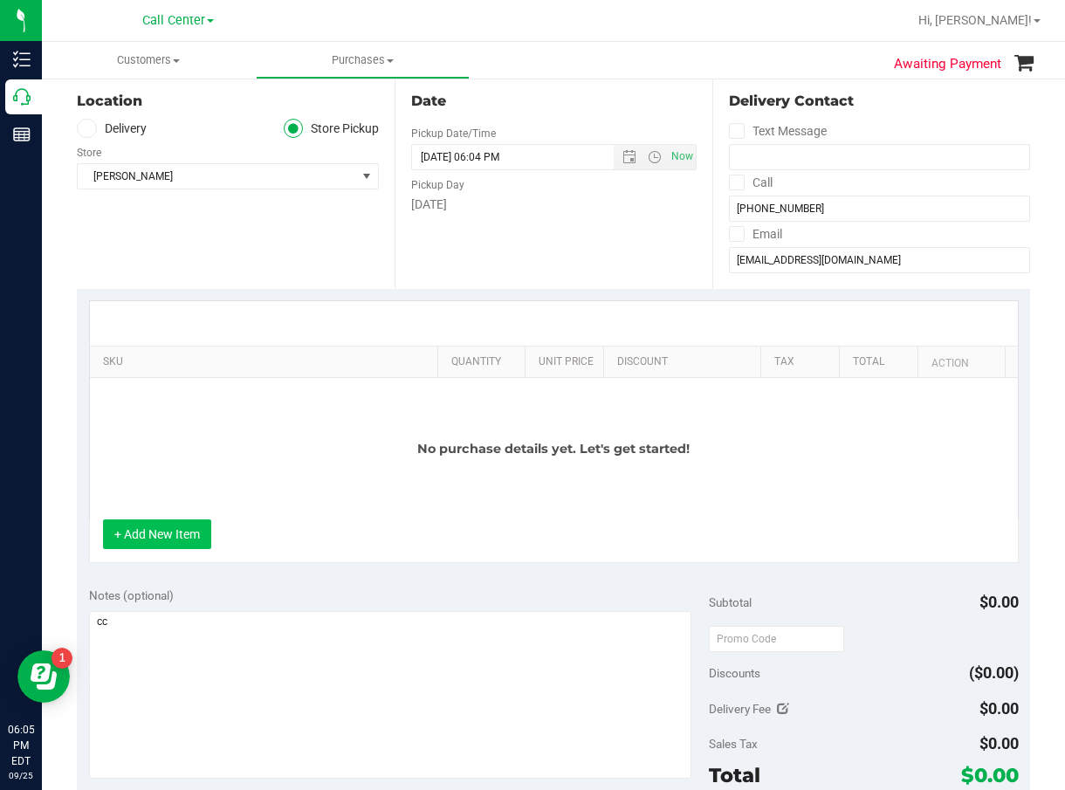
click at [187, 537] on button "+ Add New Item" at bounding box center [157, 535] width 108 height 30
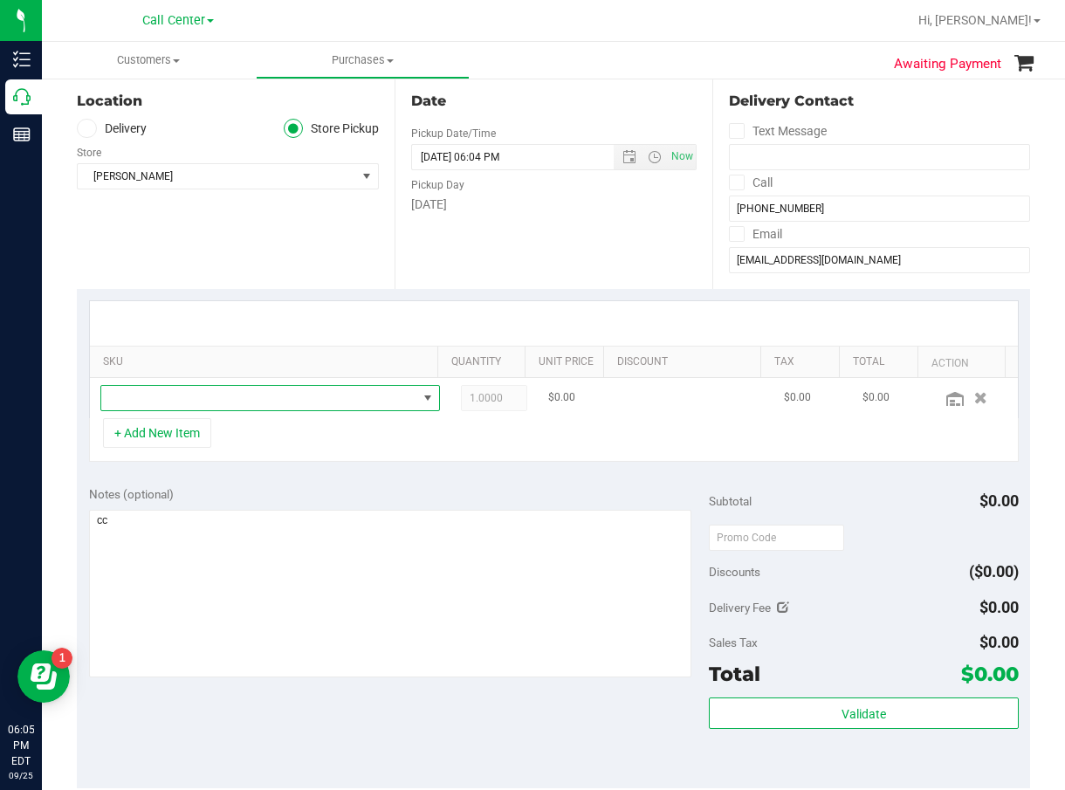
click at [257, 403] on span "NO DATA FOUND" at bounding box center [259, 398] width 316 height 24
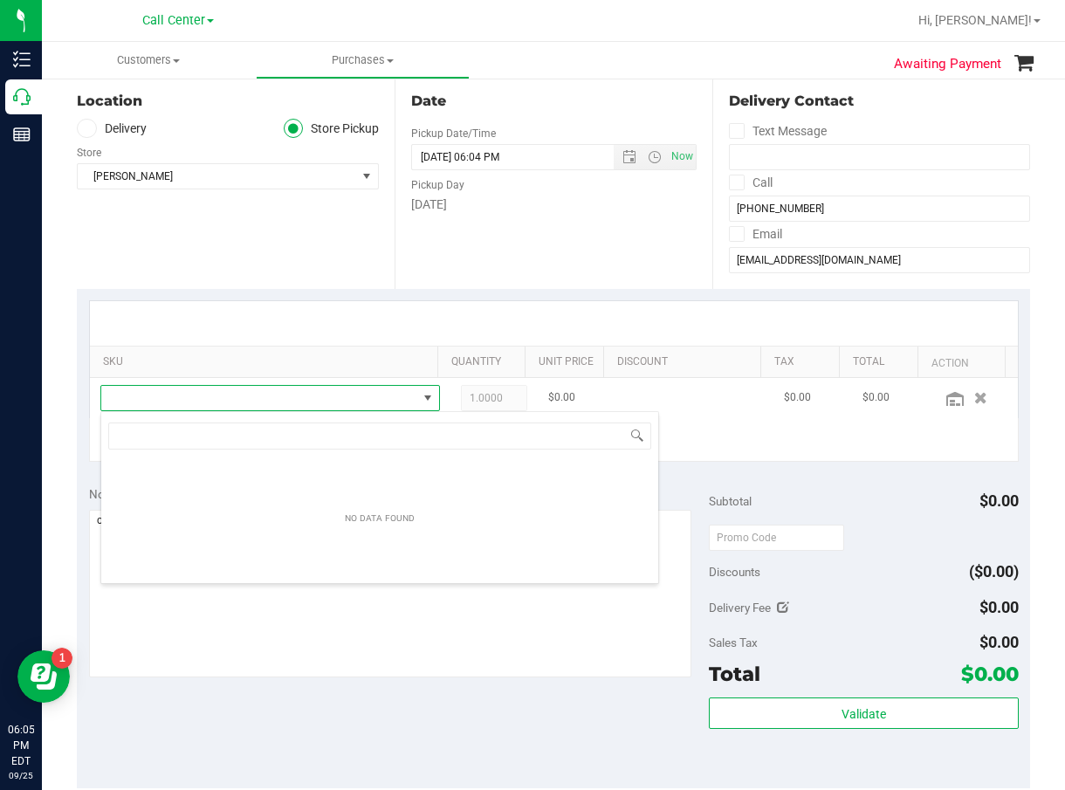
scroll to position [26, 313]
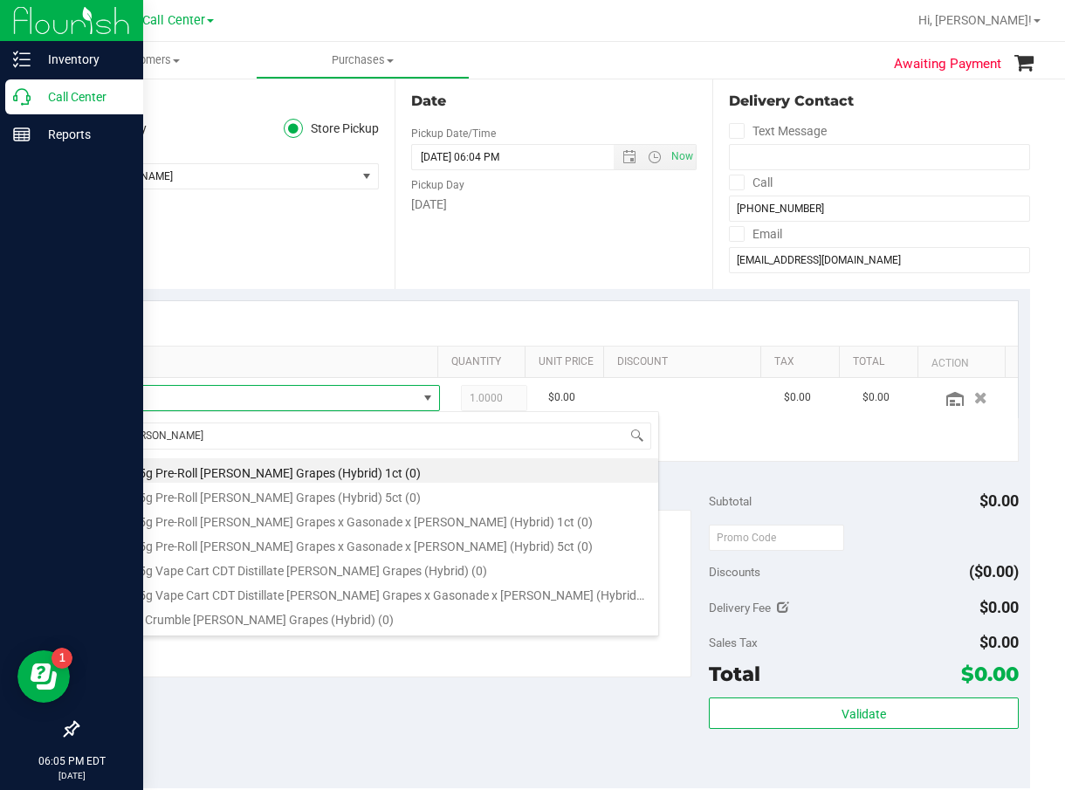
type input "gaspar"
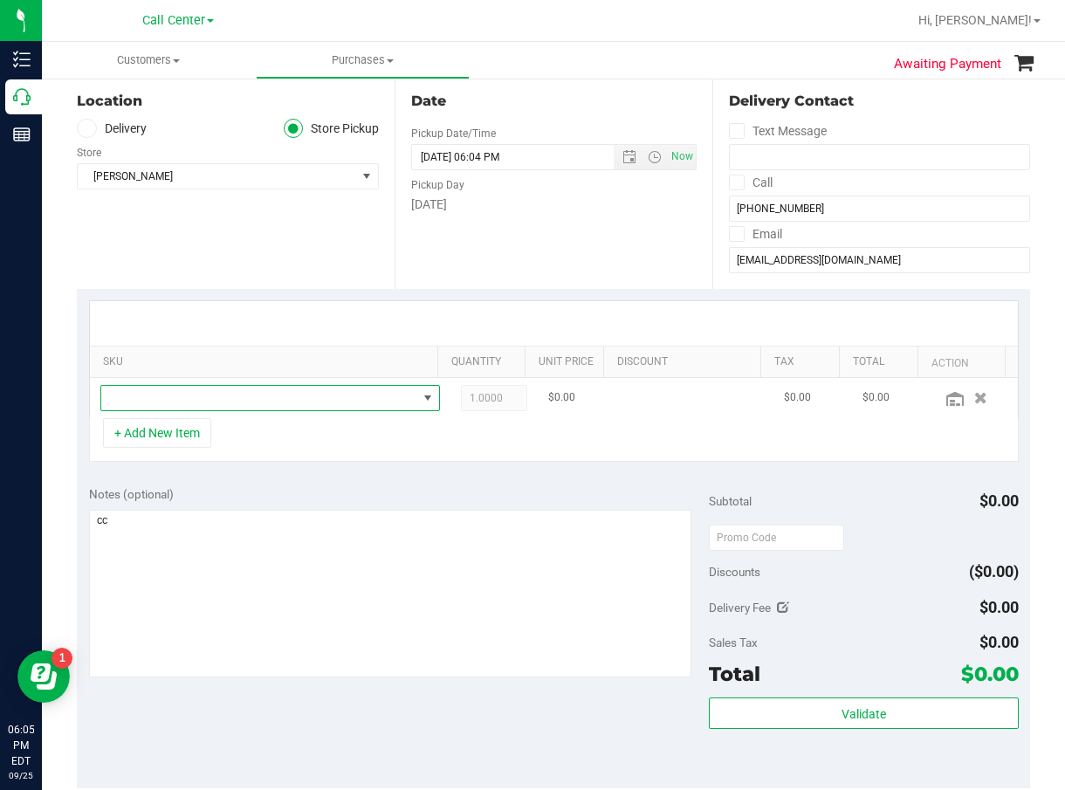
click at [256, 389] on span "NO DATA FOUND" at bounding box center [259, 398] width 316 height 24
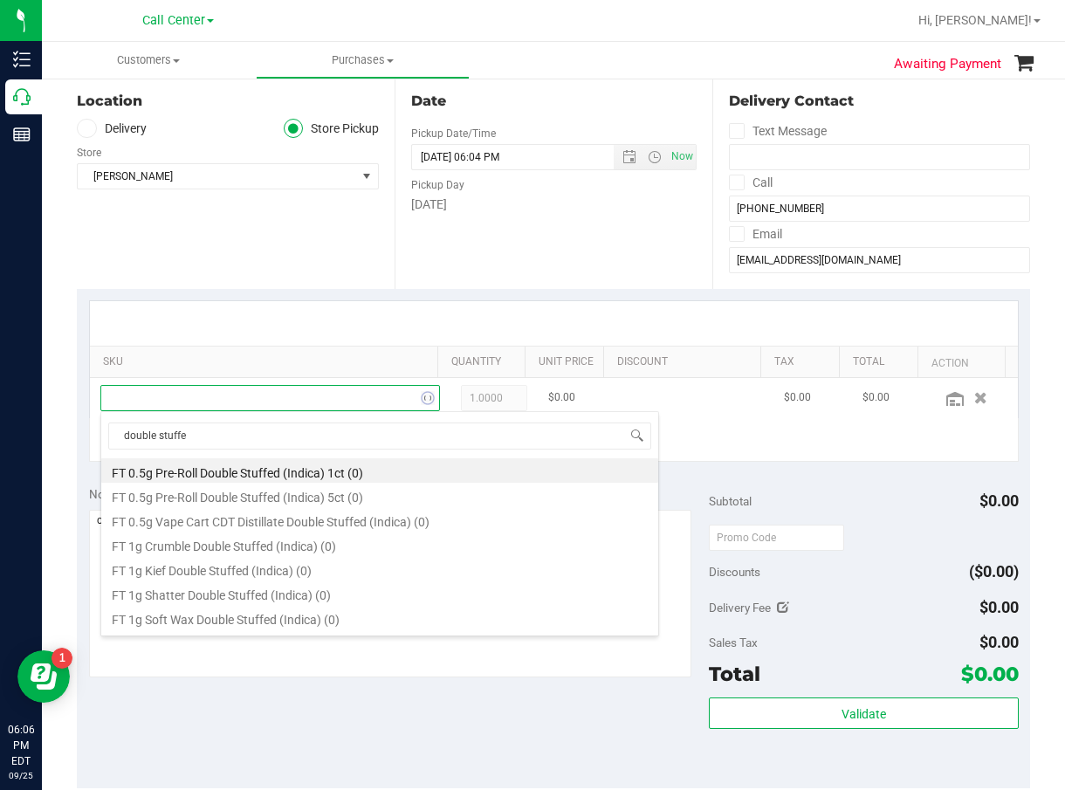
type input "double stuffed"
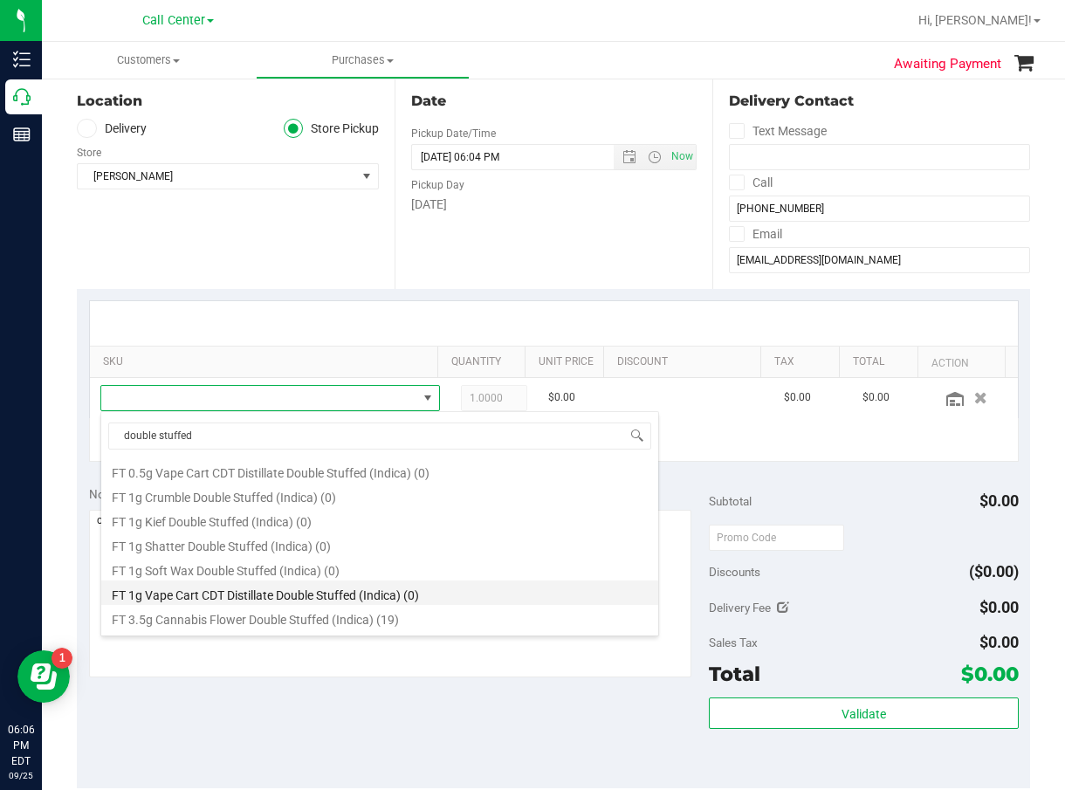
scroll to position [70, 0]
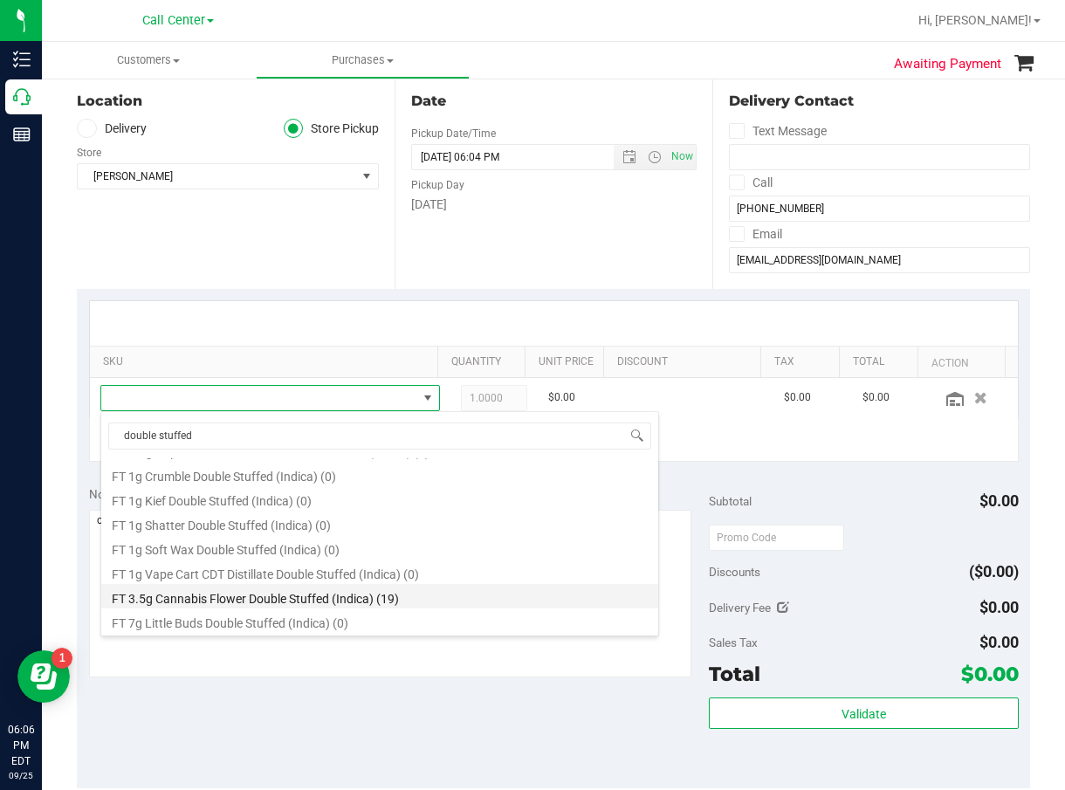
click at [324, 603] on li "FT 3.5g Cannabis Flower Double Stuffed (Indica) (19)" at bounding box center [379, 596] width 557 height 24
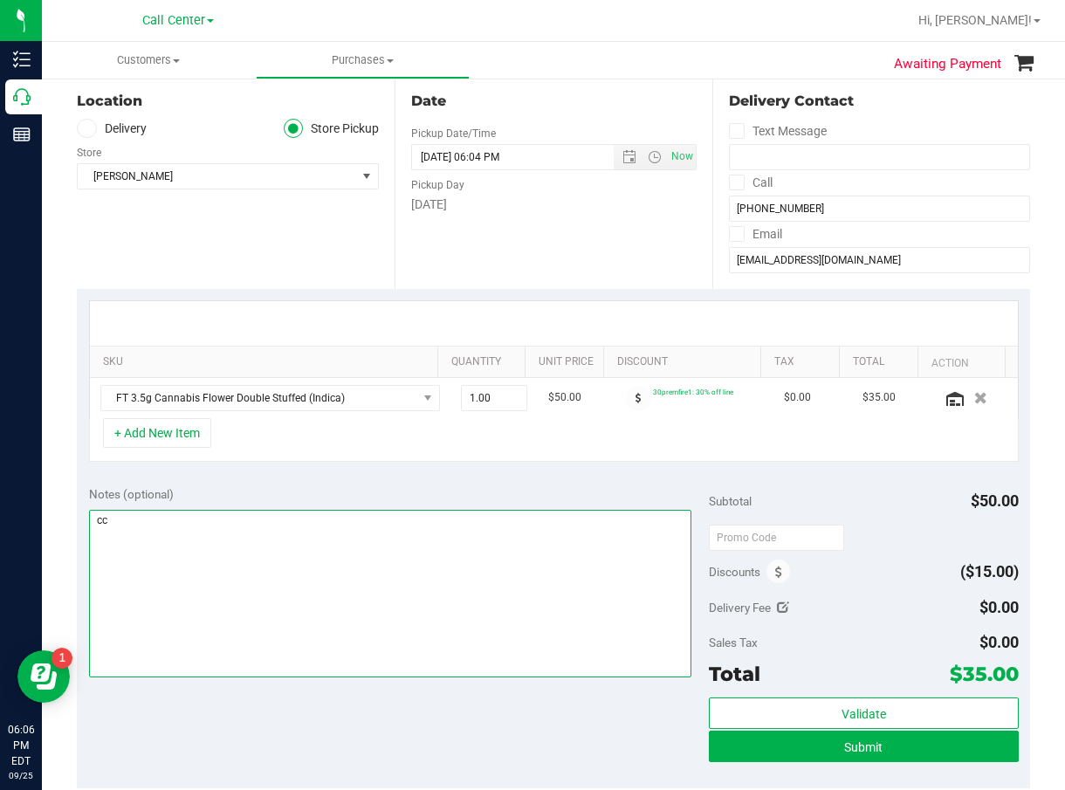
click at [334, 586] on textarea at bounding box center [390, 594] width 603 height 168
click at [272, 534] on textarea at bounding box center [390, 594] width 603 height 168
click at [142, 526] on textarea at bounding box center [390, 594] width 603 height 168
click at [262, 525] on textarea at bounding box center [390, 594] width 603 height 168
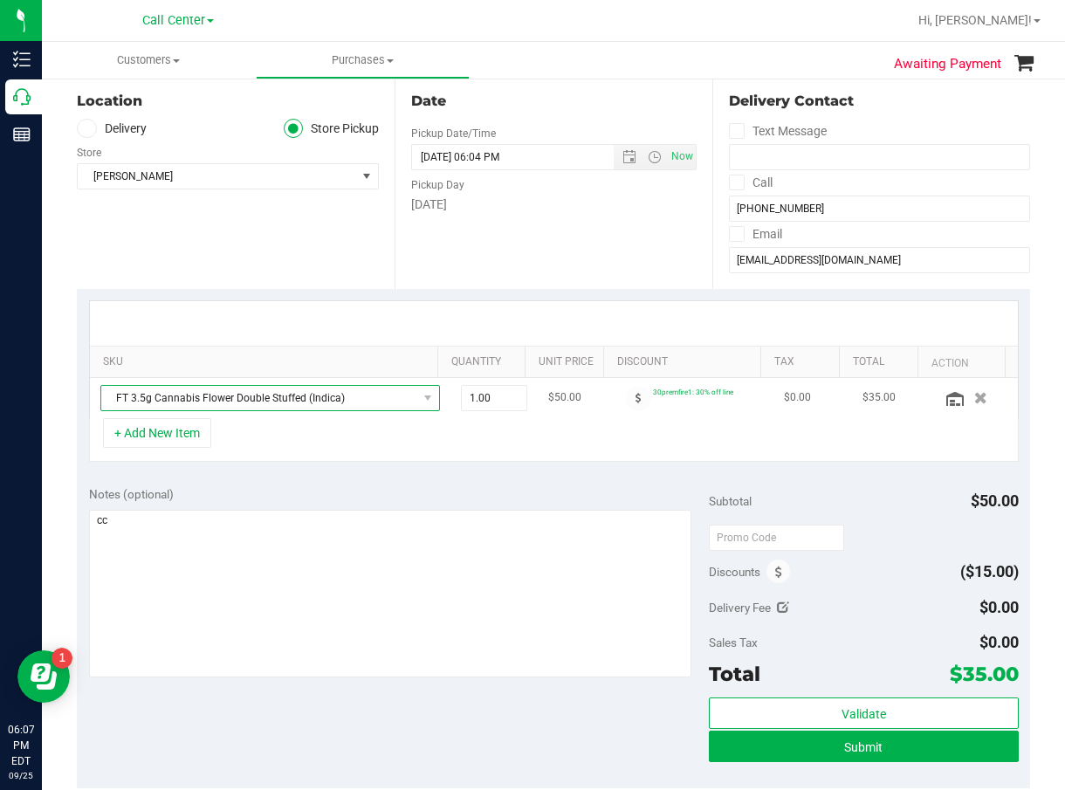
click at [156, 398] on span "FT 3.5g Cannabis Flower Double Stuffed (Indica)" at bounding box center [259, 398] width 316 height 24
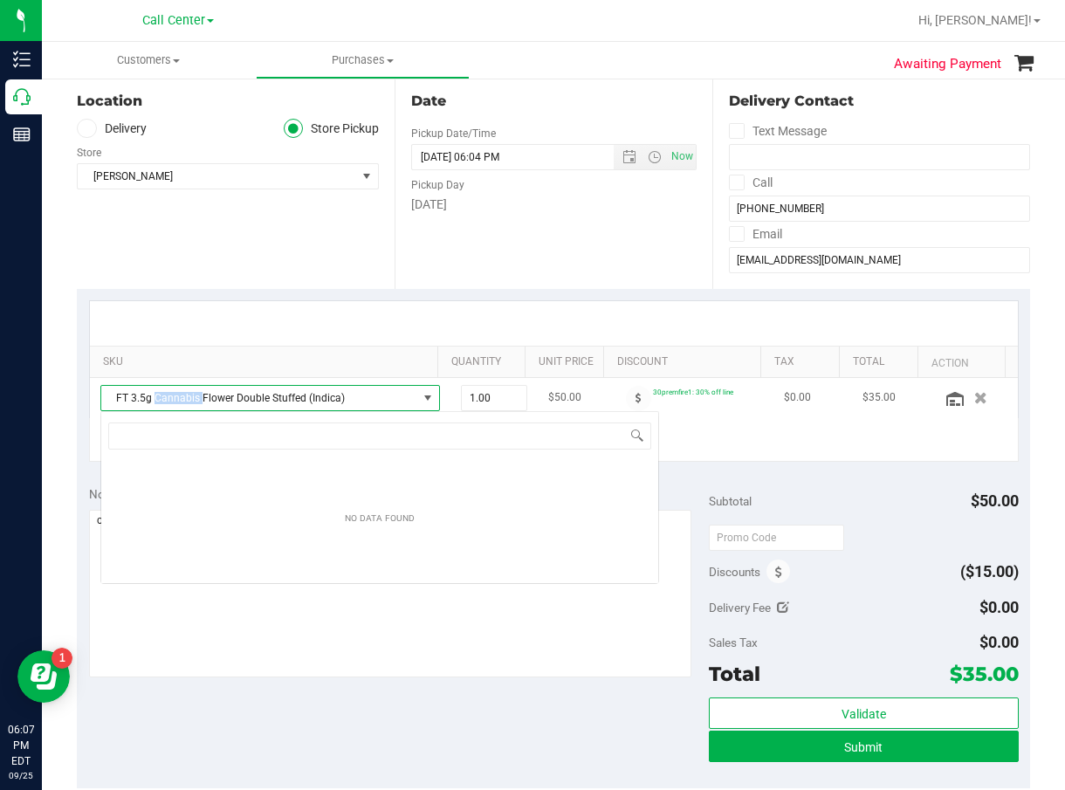
click at [156, 398] on span "FT 3.5g Cannabis Flower Double Stuffed (Indica)" at bounding box center [259, 398] width 316 height 24
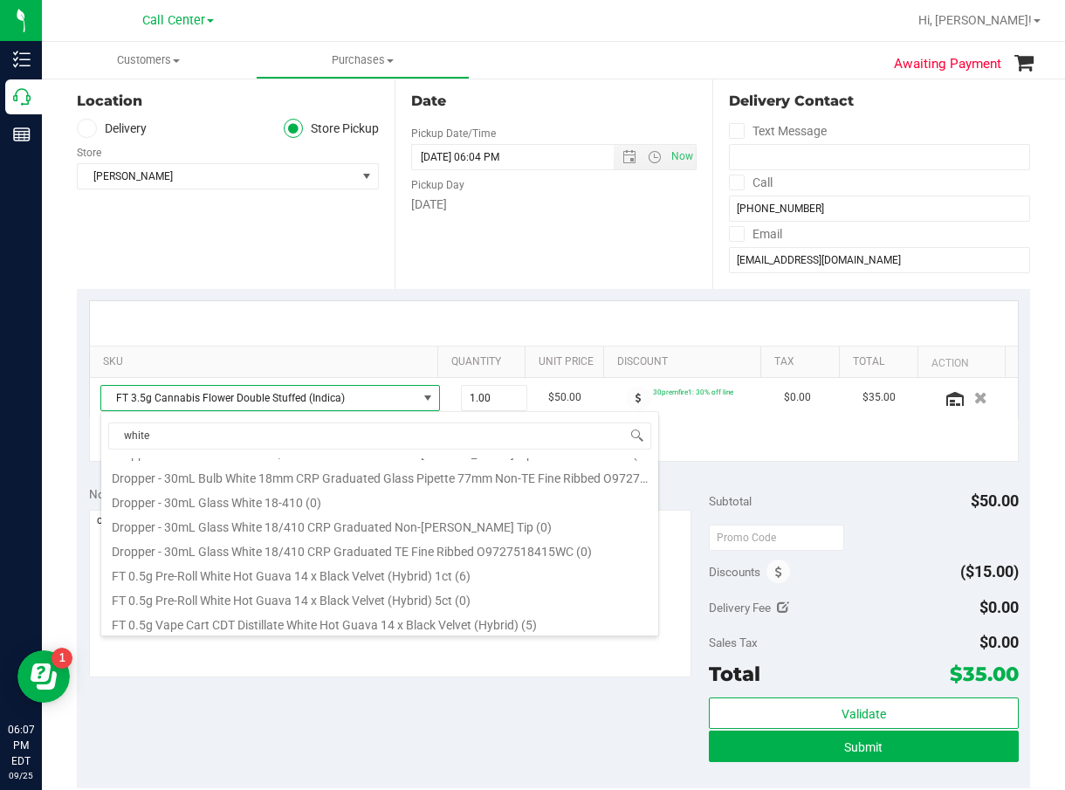
scroll to position [437, 0]
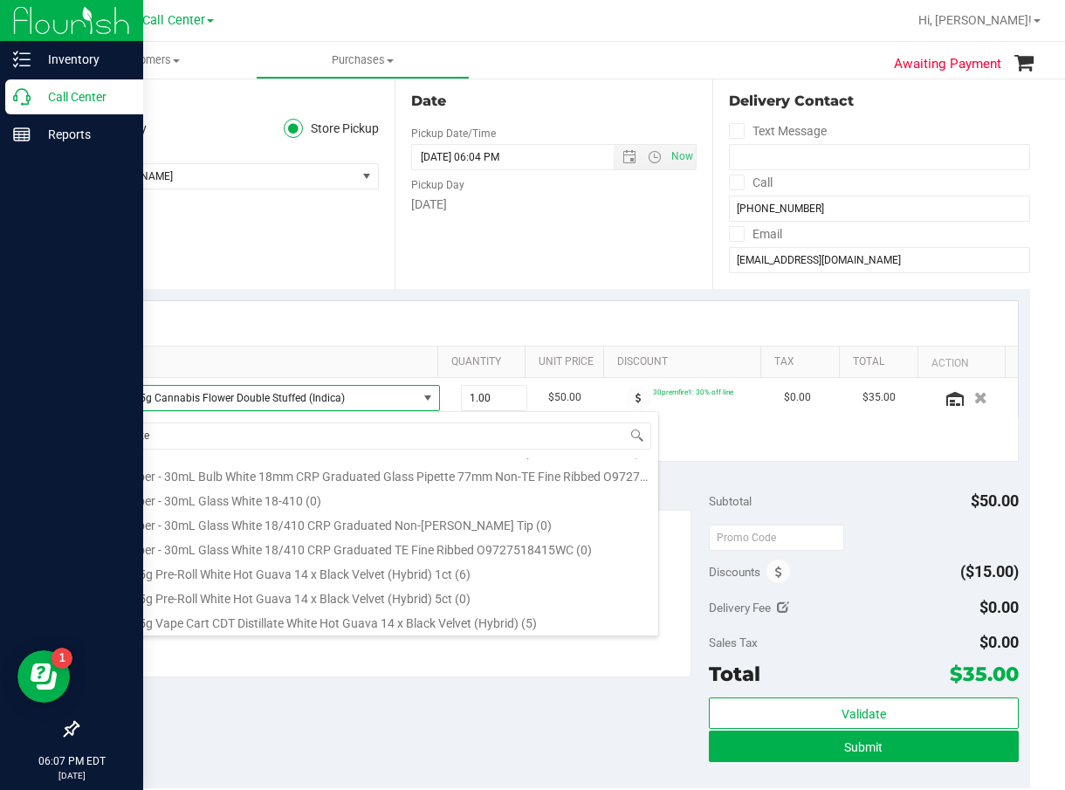
type input "white"
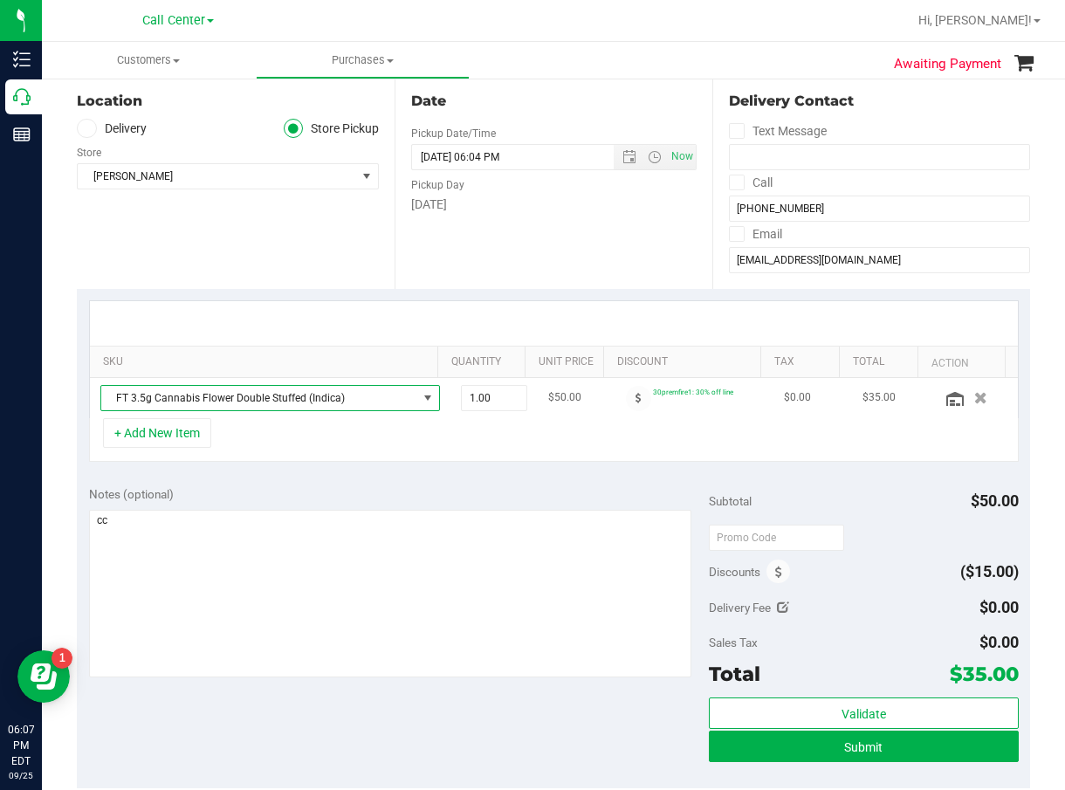
click at [218, 390] on span "FT 3.5g Cannabis Flower Double Stuffed (Indica)" at bounding box center [259, 398] width 316 height 24
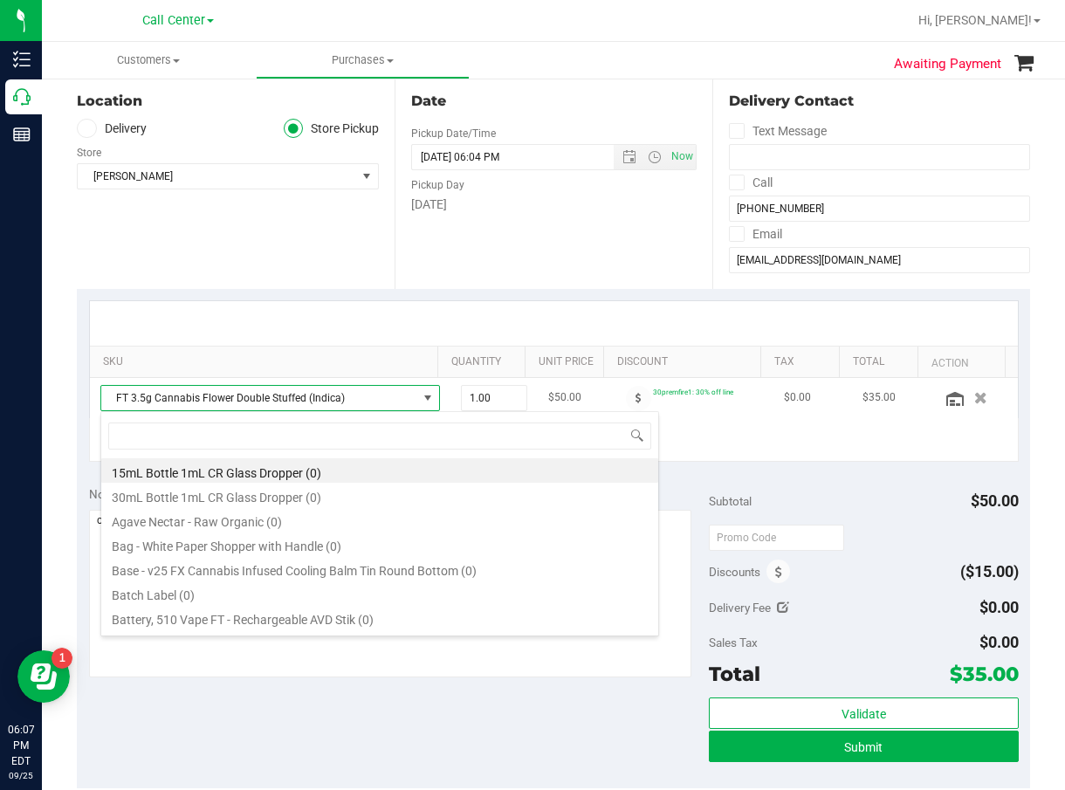
scroll to position [26, 313]
type input "top gear"
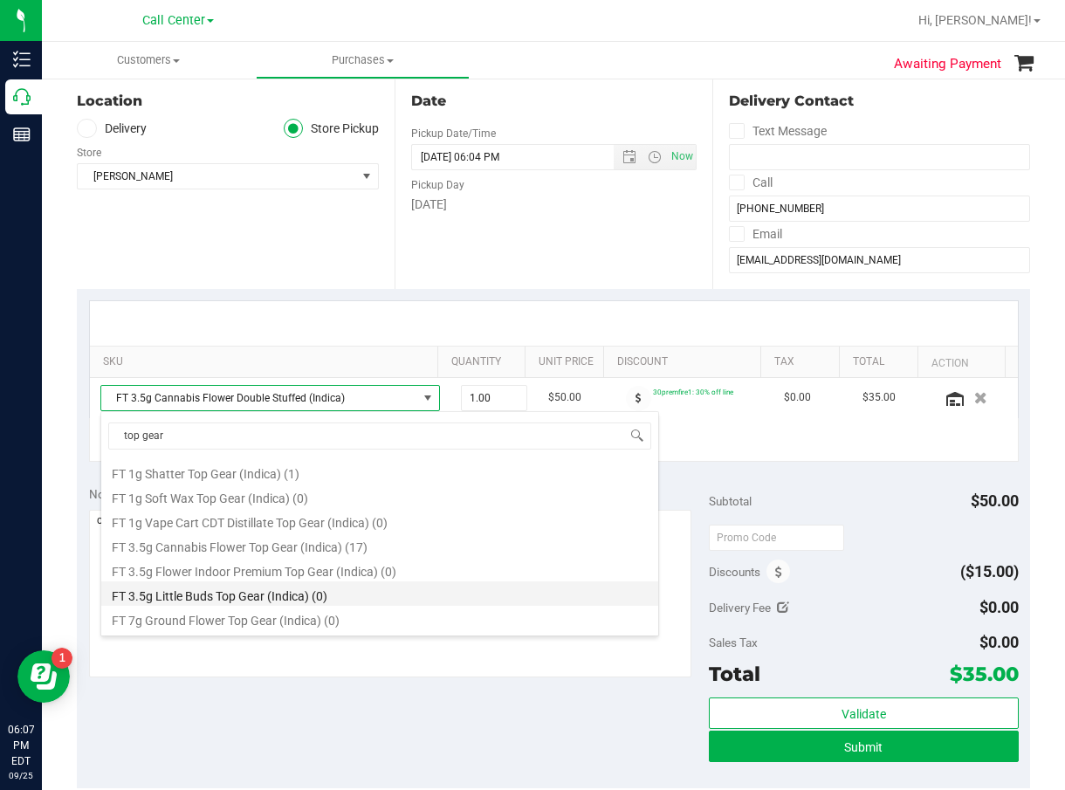
scroll to position [175, 0]
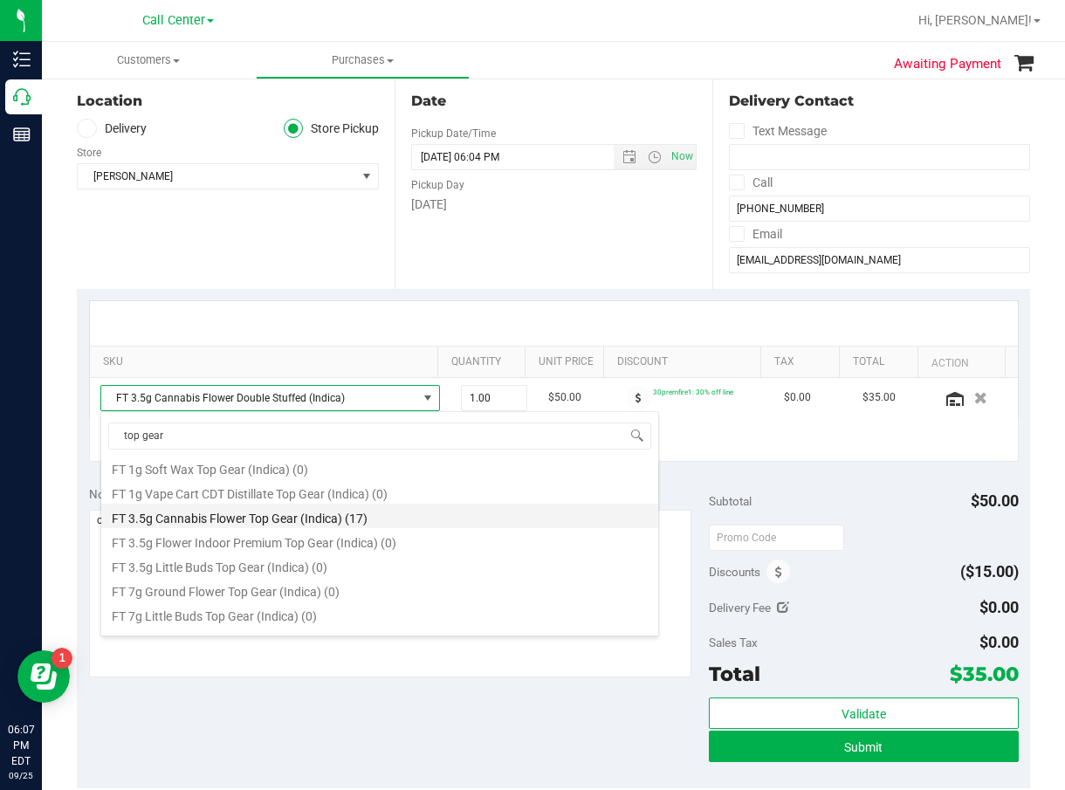
drag, startPoint x: 297, startPoint y: 531, endPoint x: 303, endPoint y: 524, distance: 9.3
click at [303, 284] on ul "FT 0.5g Pre-Roll Top Gear (Indica) 1ct (0) FT 0.5g Pre-Roll Top Gear (Indica) 5…" at bounding box center [379, 284] width 557 height 0
click at [303, 524] on li "FT 3.5g Cannabis Flower Top Gear (Indica) (17)" at bounding box center [379, 516] width 557 height 24
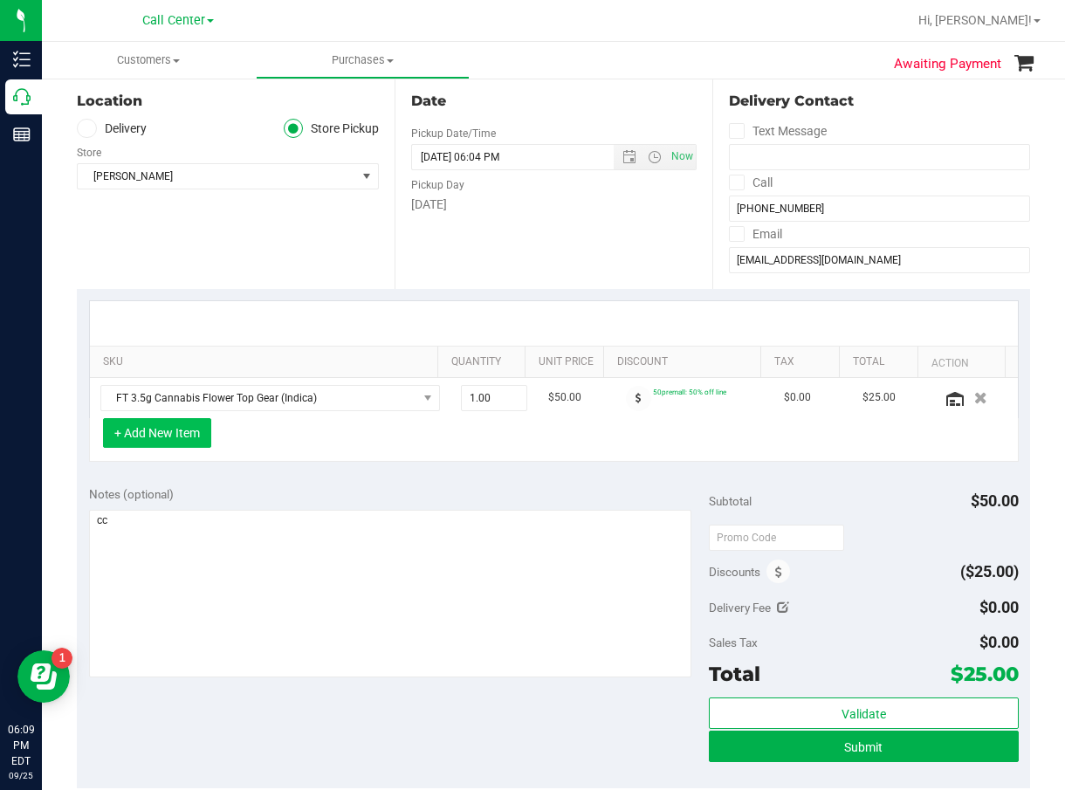
click at [194, 434] on button "+ Add New Item" at bounding box center [157, 433] width 108 height 30
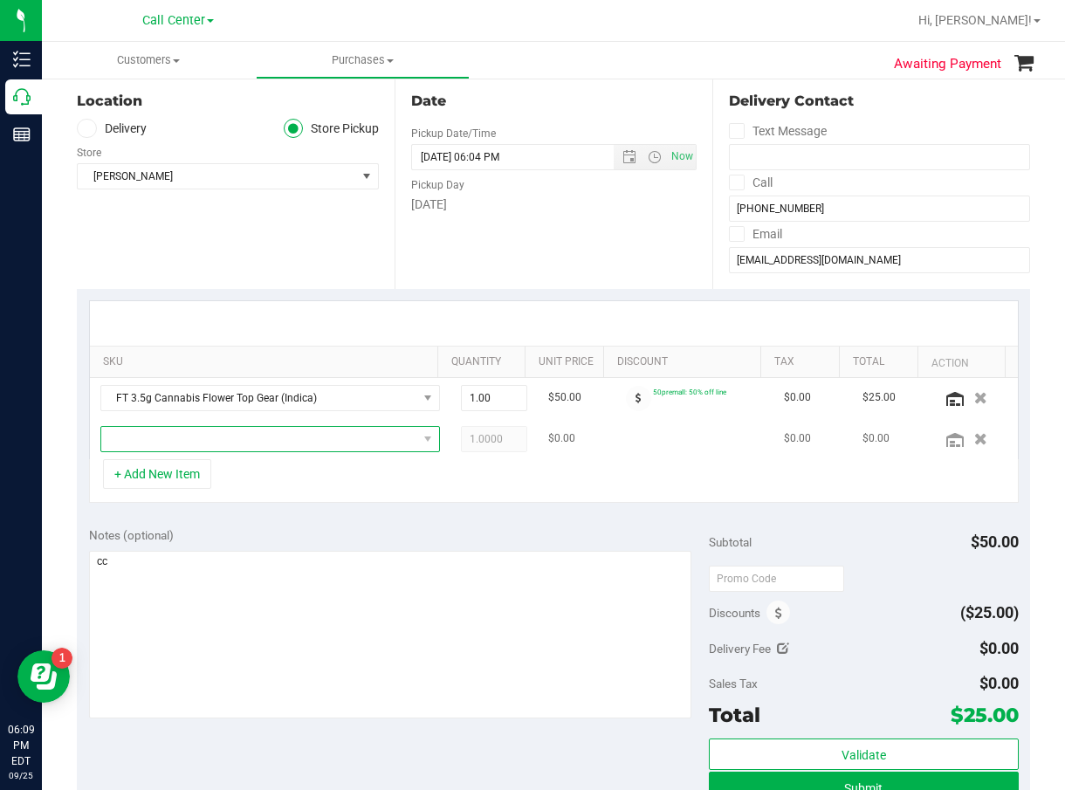
click at [204, 435] on span "NO DATA FOUND" at bounding box center [259, 439] width 316 height 24
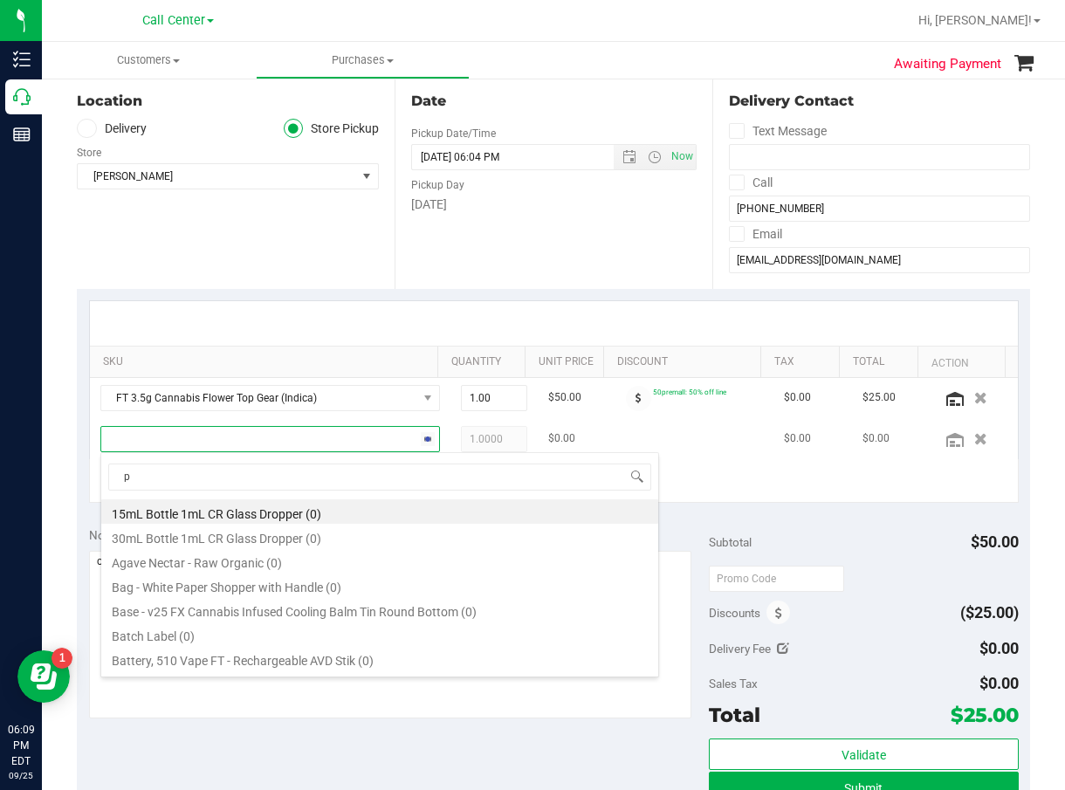
scroll to position [26, 300]
type input "pink rozay"
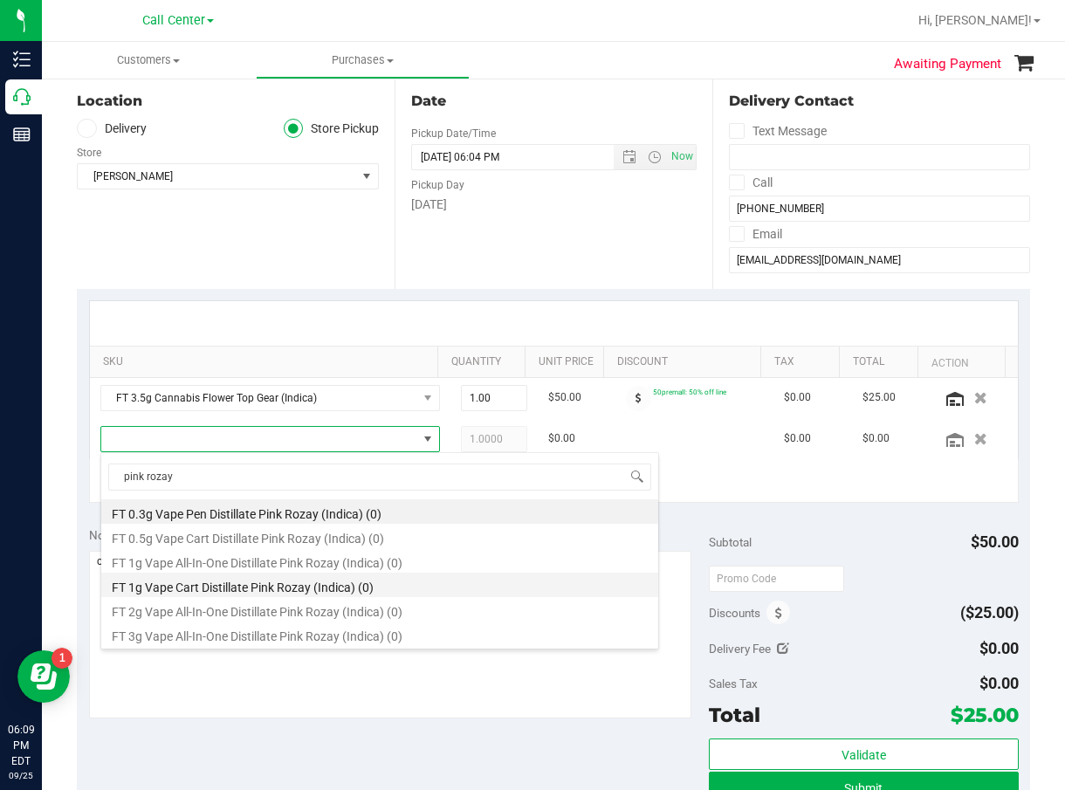
click at [403, 586] on li "FT 1g Vape Cart Distillate Pink Rozay (Indica) (0)" at bounding box center [379, 585] width 557 height 24
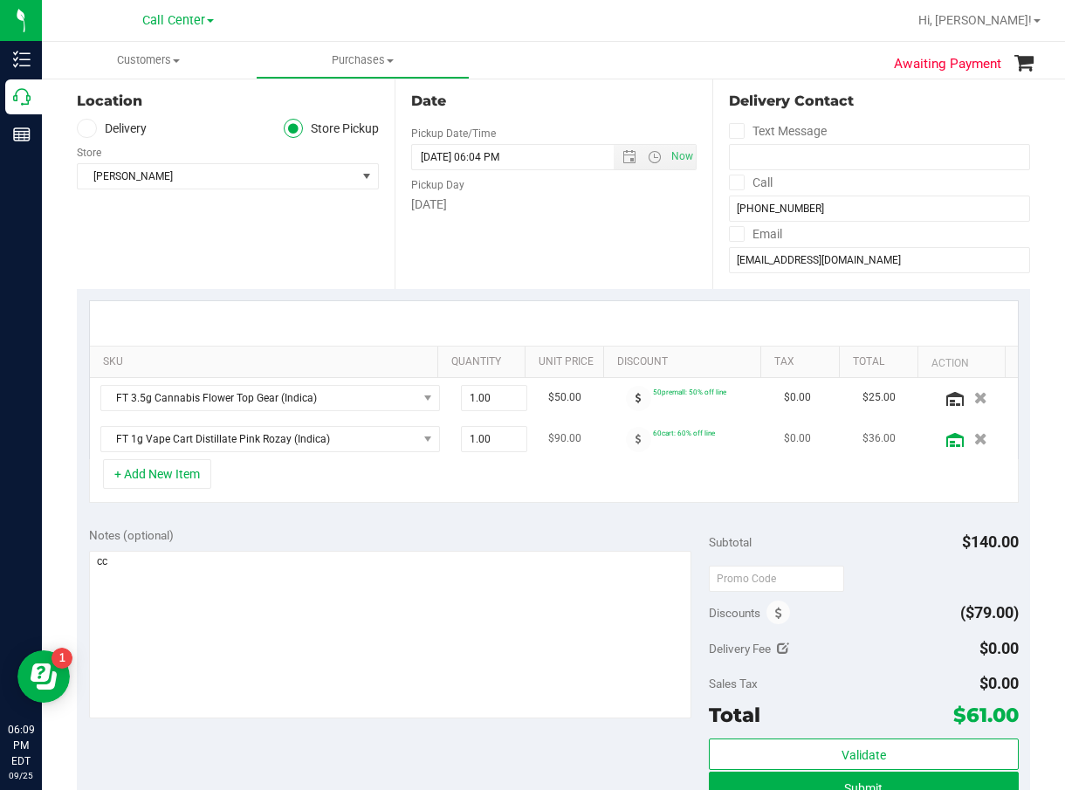
click at [947, 439] on icon at bounding box center [955, 440] width 17 height 14
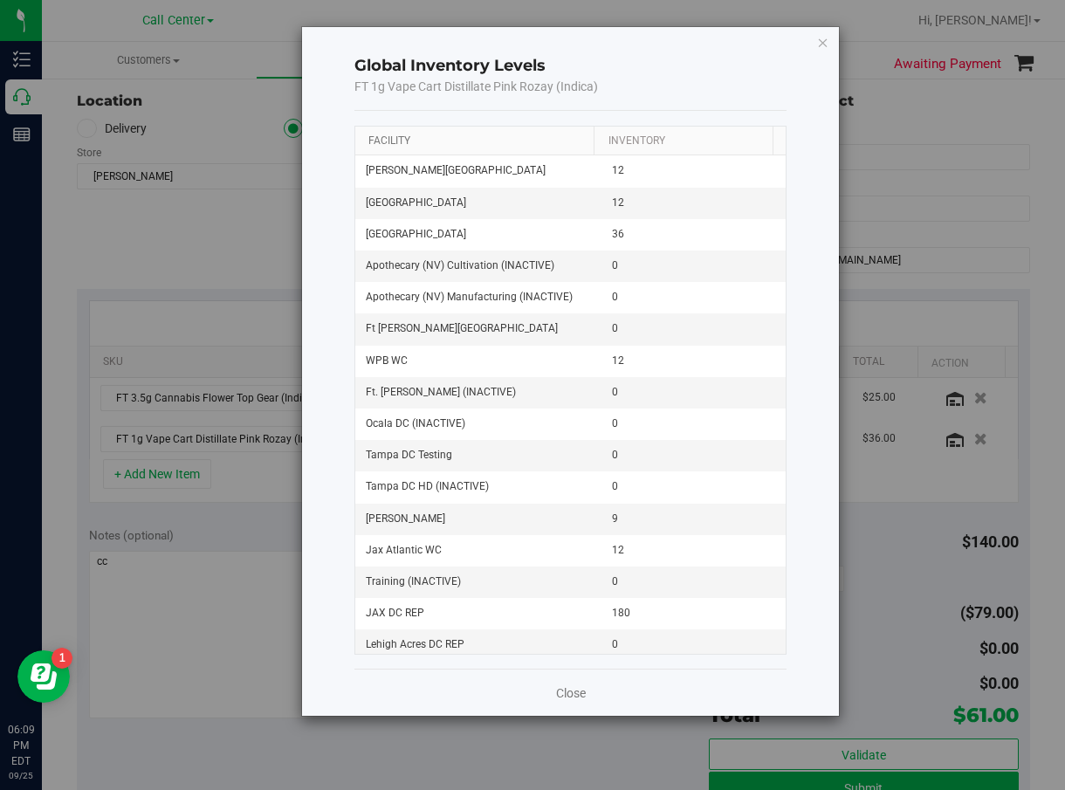
click at [404, 140] on link "Facility" at bounding box center [390, 140] width 42 height 12
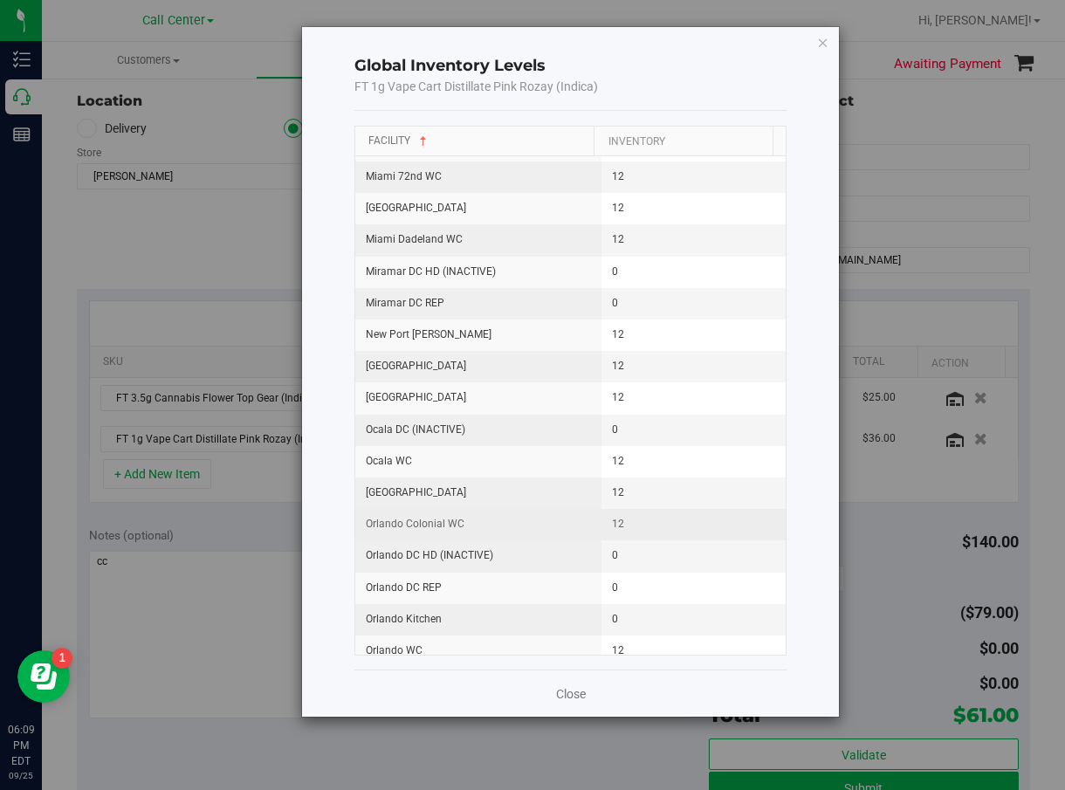
scroll to position [1310, 0]
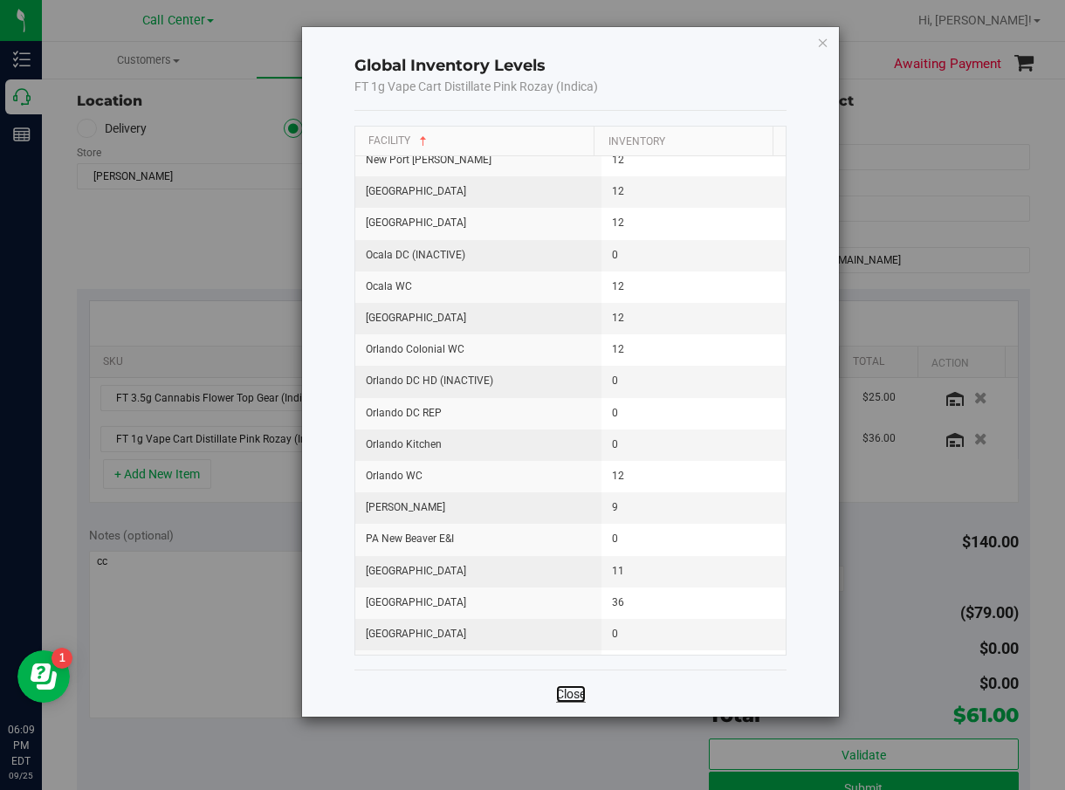
click at [575, 685] on link "Close" at bounding box center [571, 693] width 30 height 17
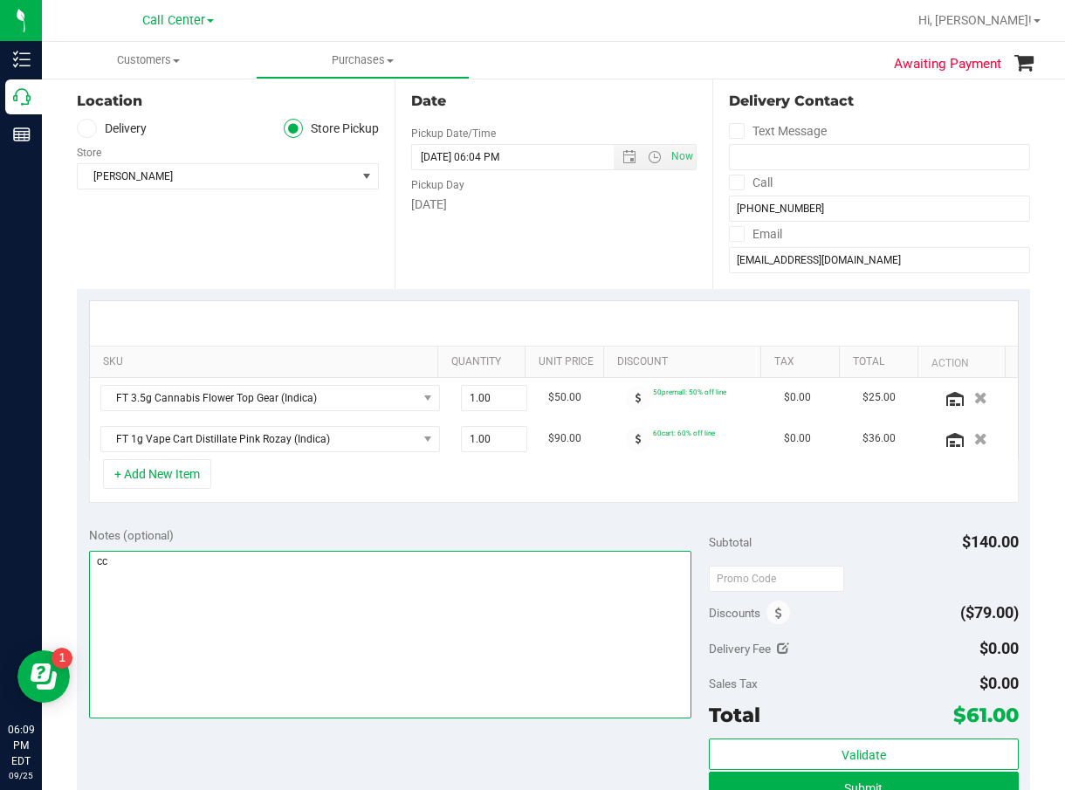
click at [427, 630] on textarea at bounding box center [390, 635] width 603 height 168
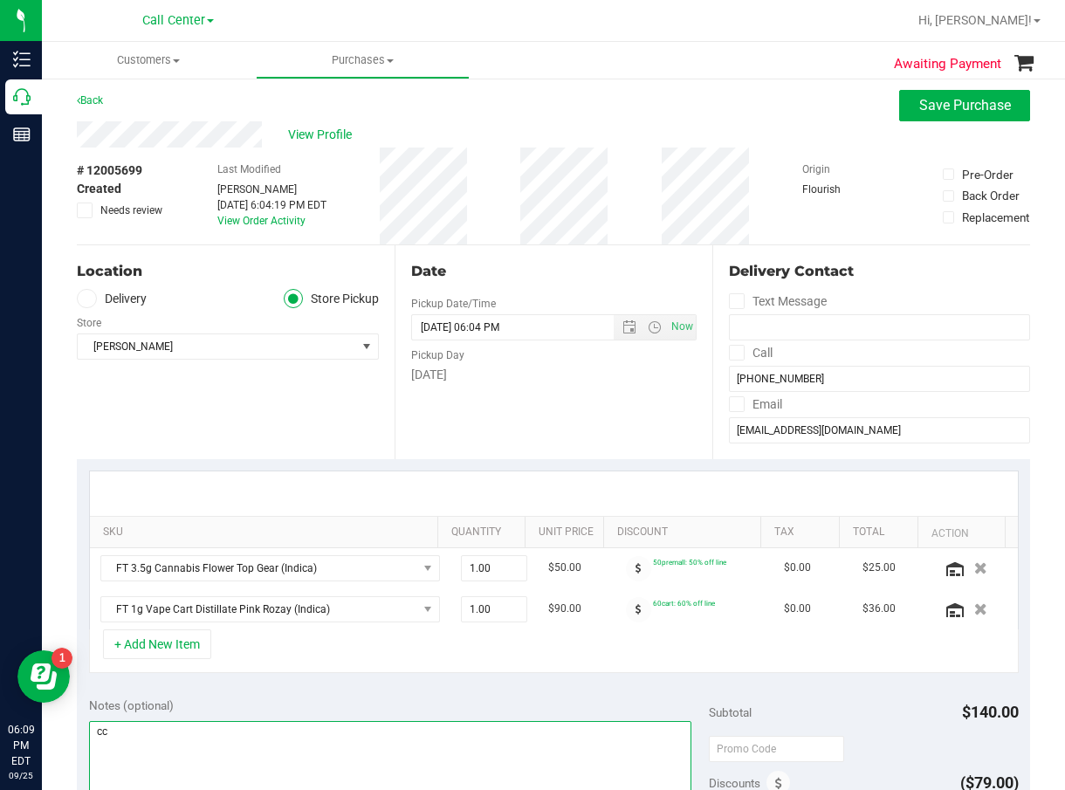
scroll to position [0, 0]
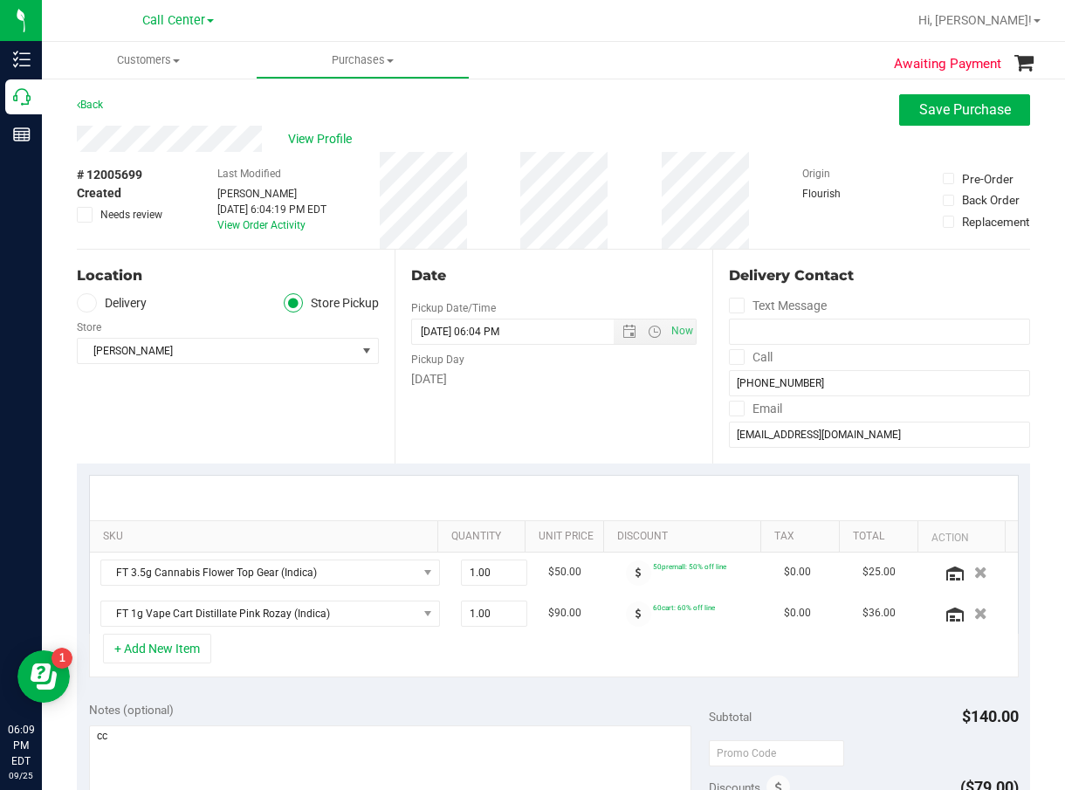
click at [583, 427] on div "Date Pickup Date/Time 09/25/2025 Now 09/25/2025 06:04 PM Now Pickup Day Thursday" at bounding box center [554, 357] width 318 height 214
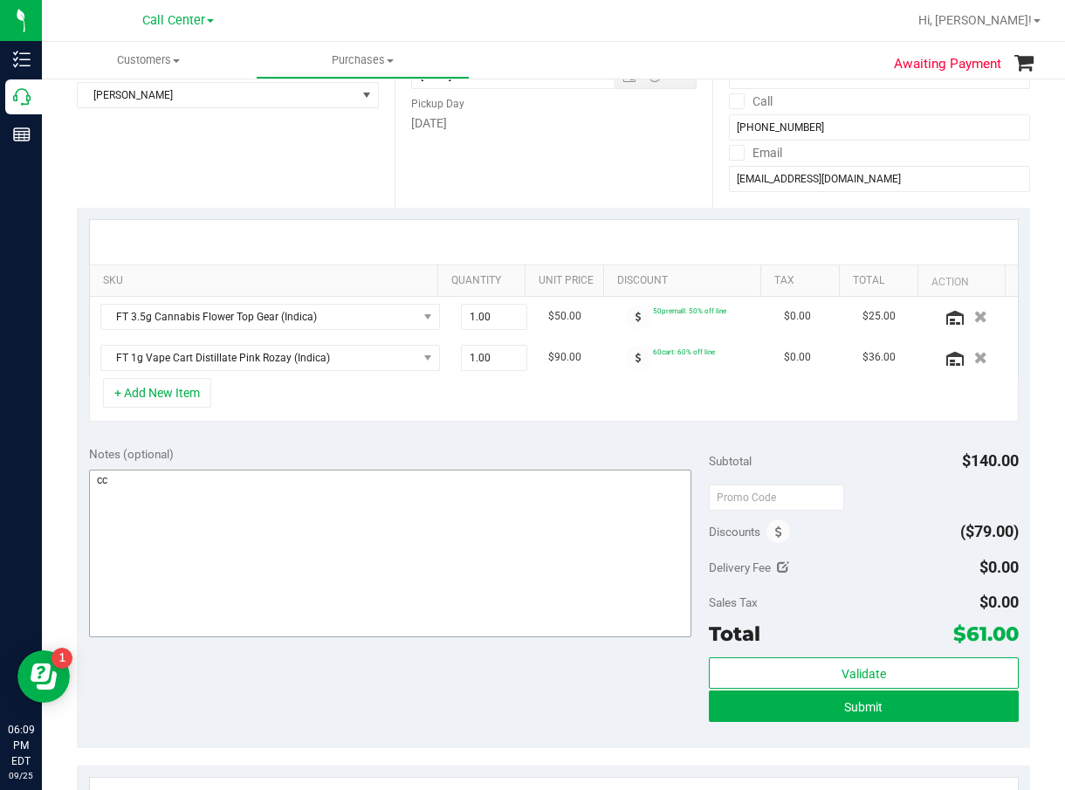
scroll to position [262, 0]
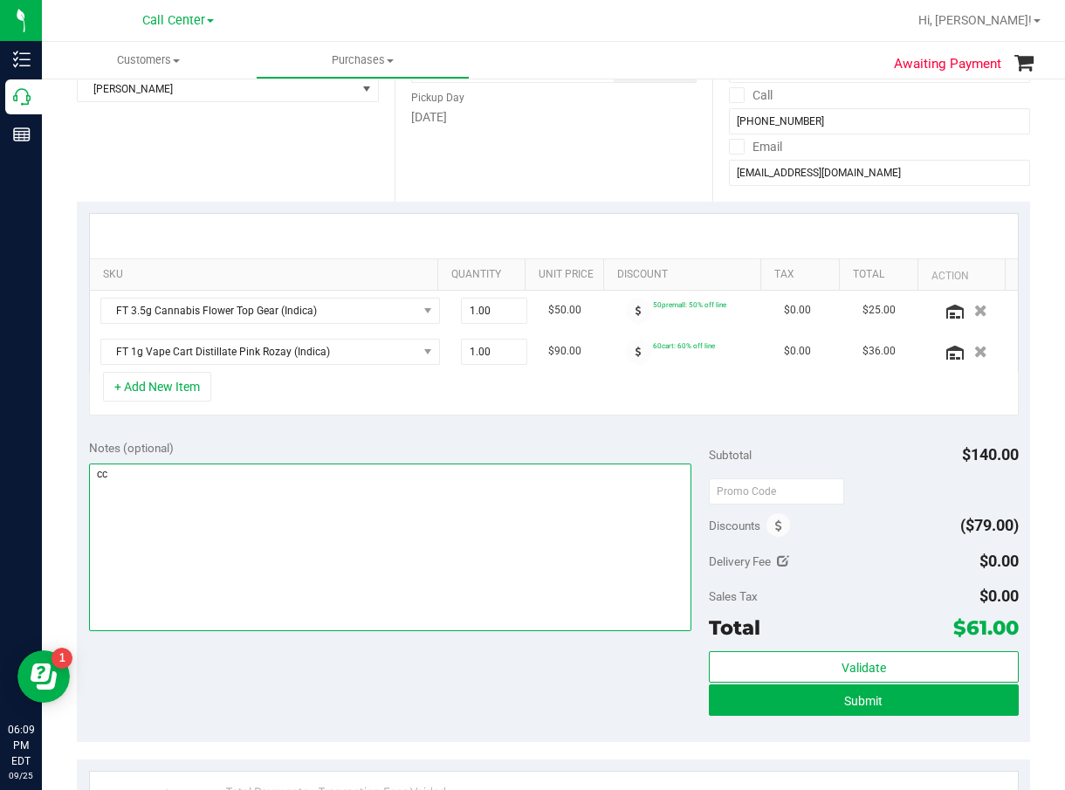
click at [415, 560] on textarea at bounding box center [390, 548] width 603 height 168
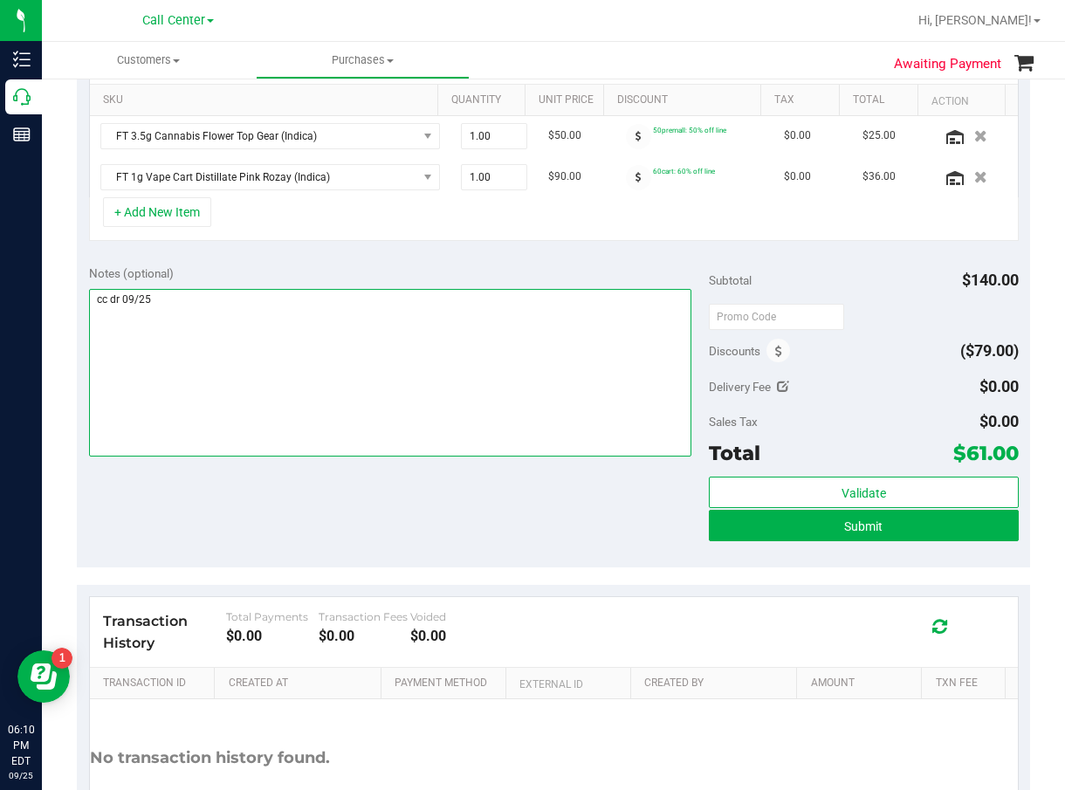
type textarea "cc dr 09/25"
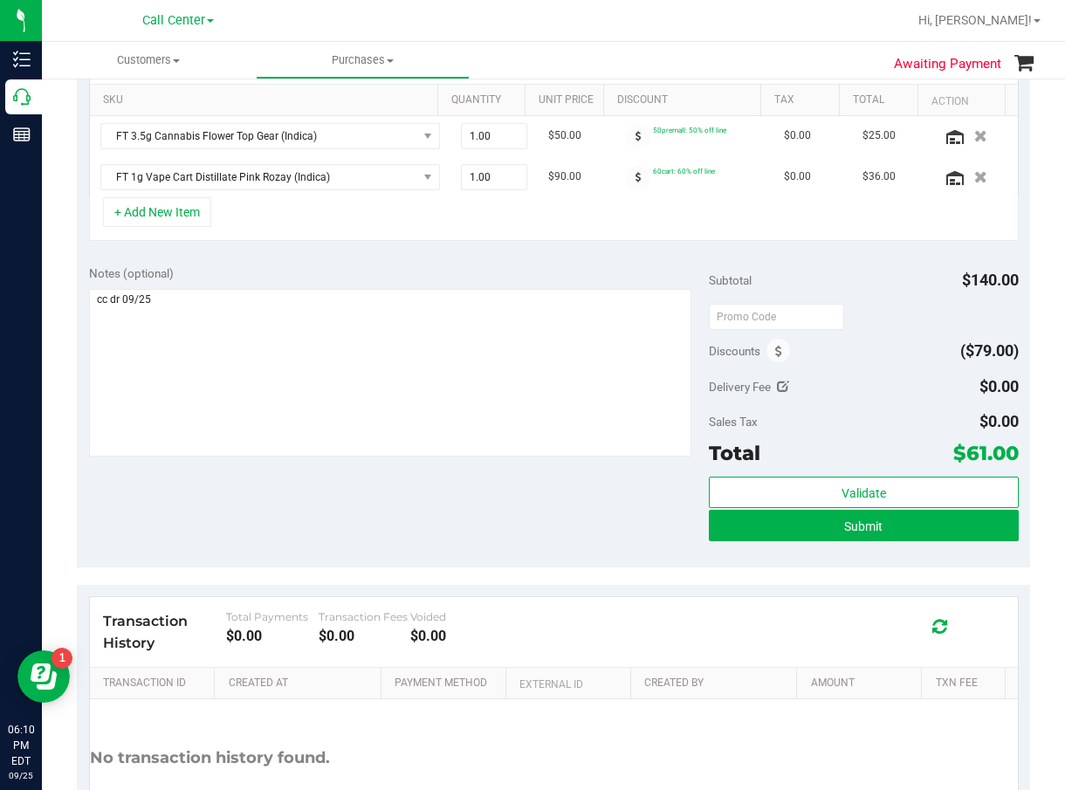
click at [350, 520] on div "Notes (optional) Subtotal $140.00 Discounts ($79.00) Delivery Fee $0.00 Sales T…" at bounding box center [554, 410] width 954 height 314
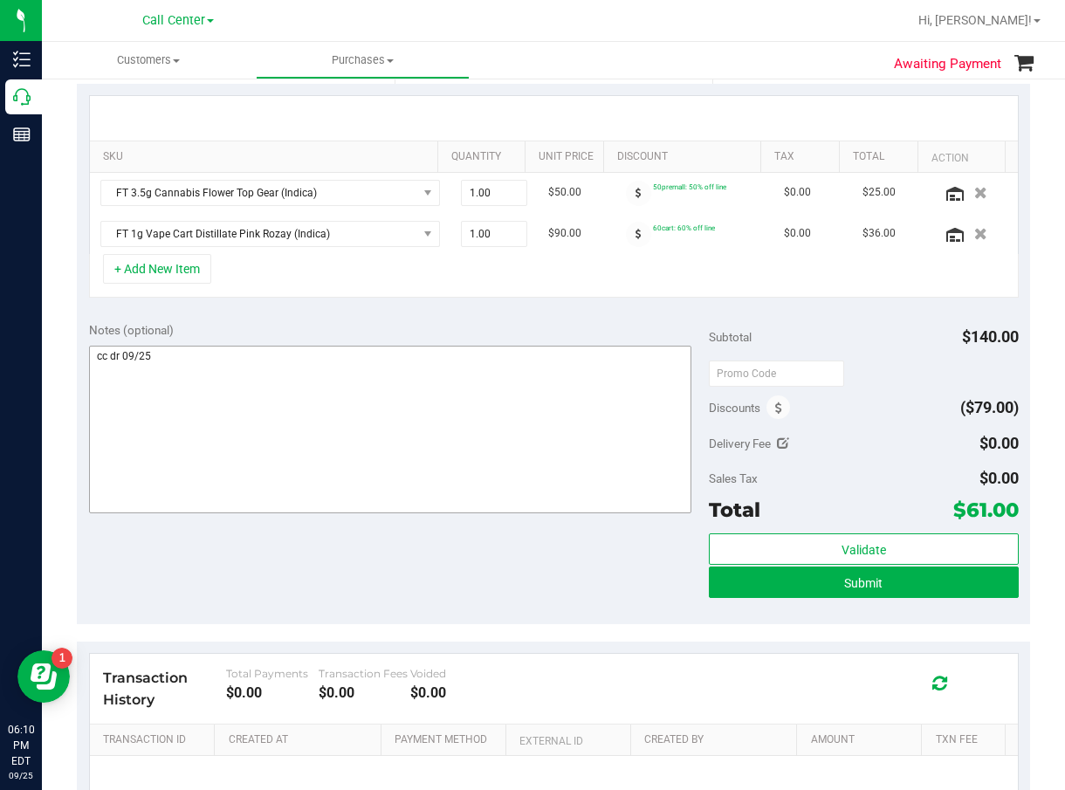
scroll to position [349, 0]
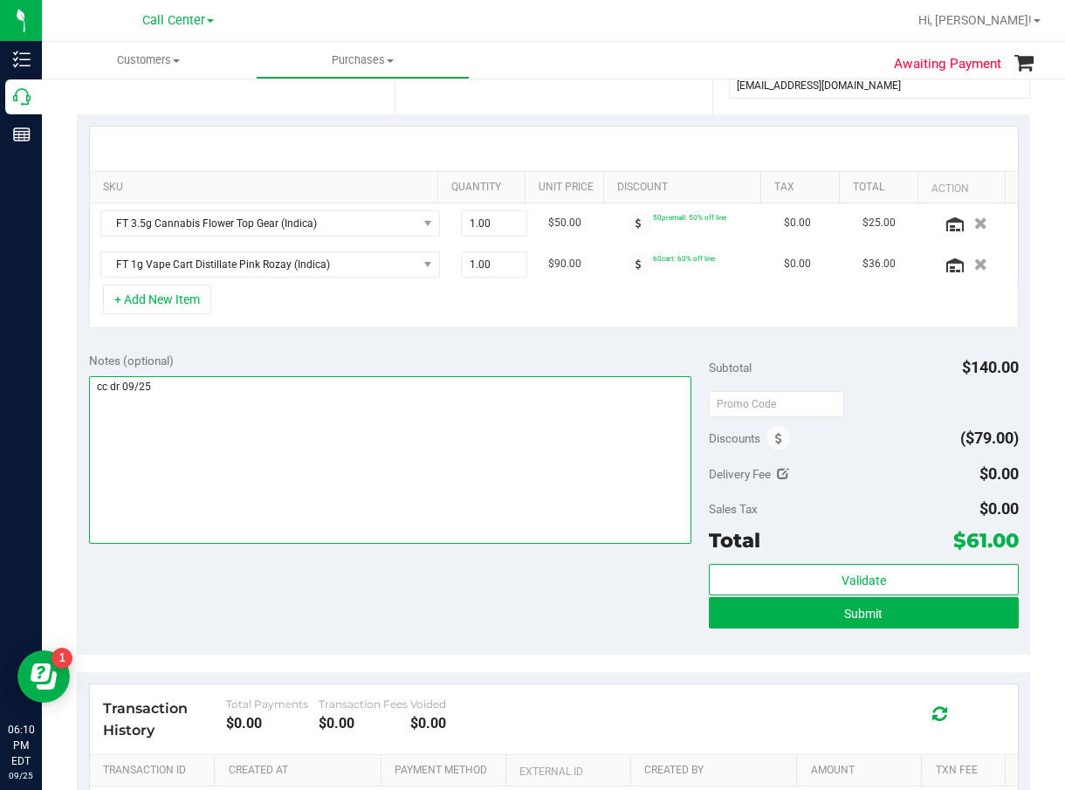
click at [362, 525] on textarea at bounding box center [390, 460] width 603 height 168
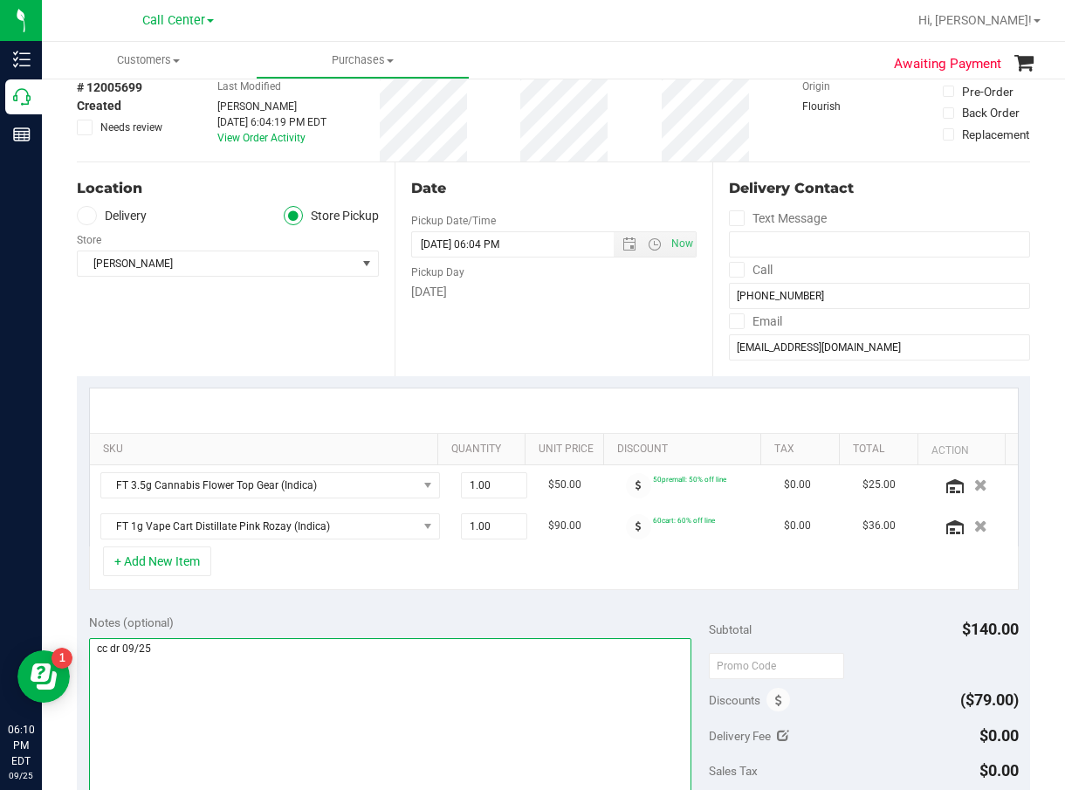
click at [552, 657] on textarea at bounding box center [390, 722] width 603 height 168
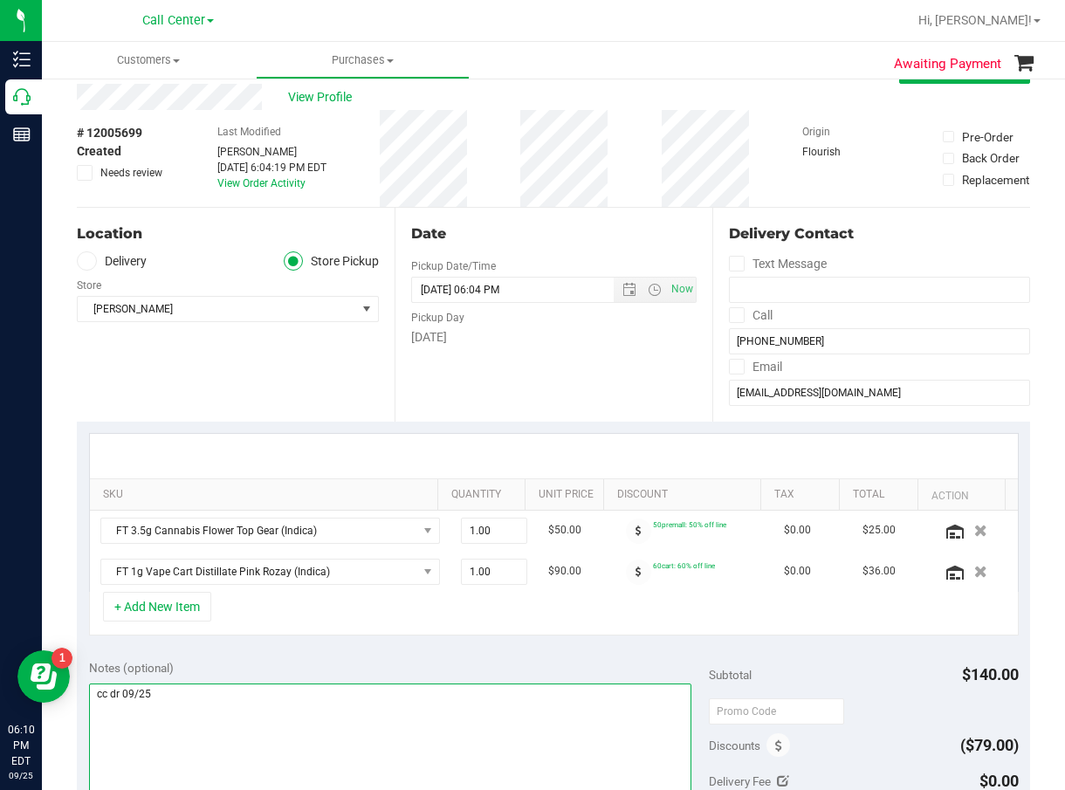
scroll to position [0, 0]
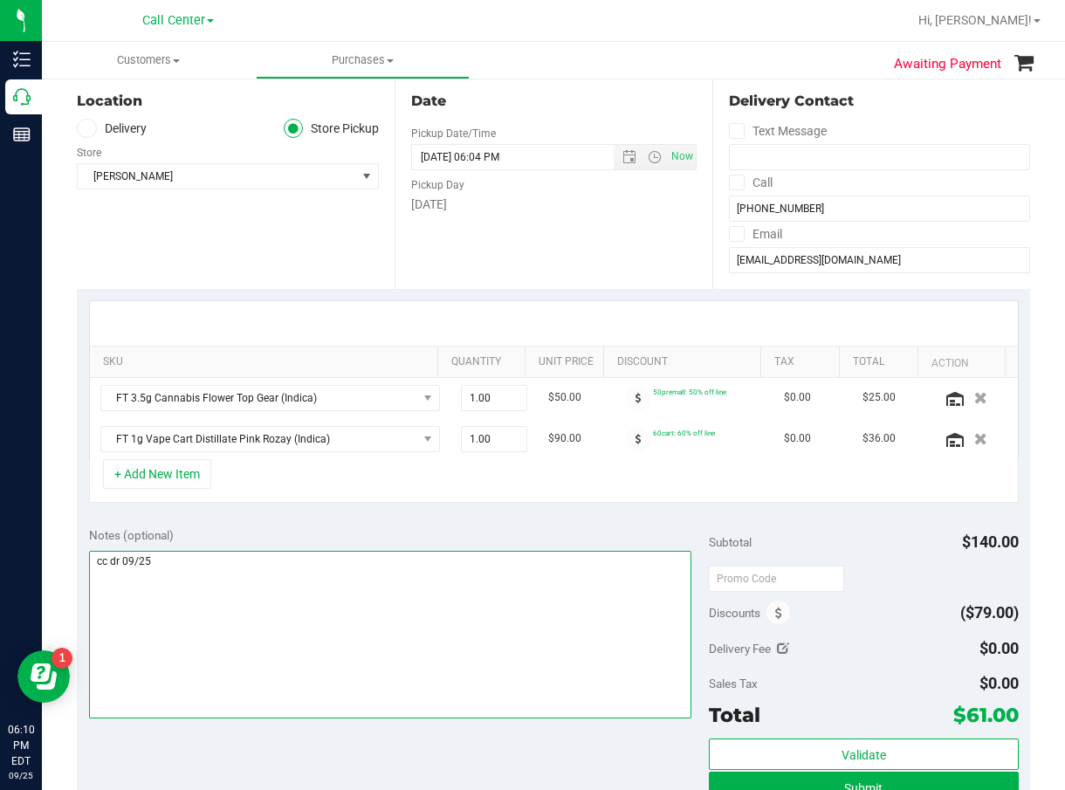
drag, startPoint x: 506, startPoint y: 600, endPoint x: 634, endPoint y: 662, distance: 142.6
click at [510, 597] on textarea at bounding box center [390, 635] width 603 height 168
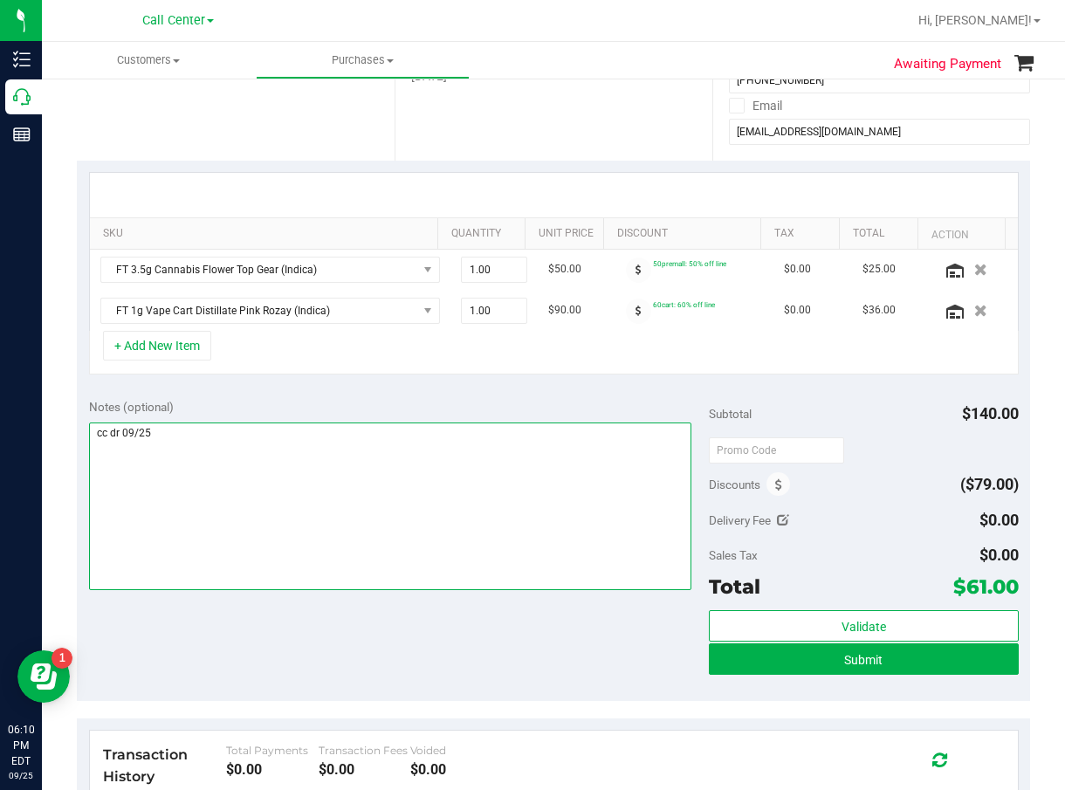
scroll to position [437, 0]
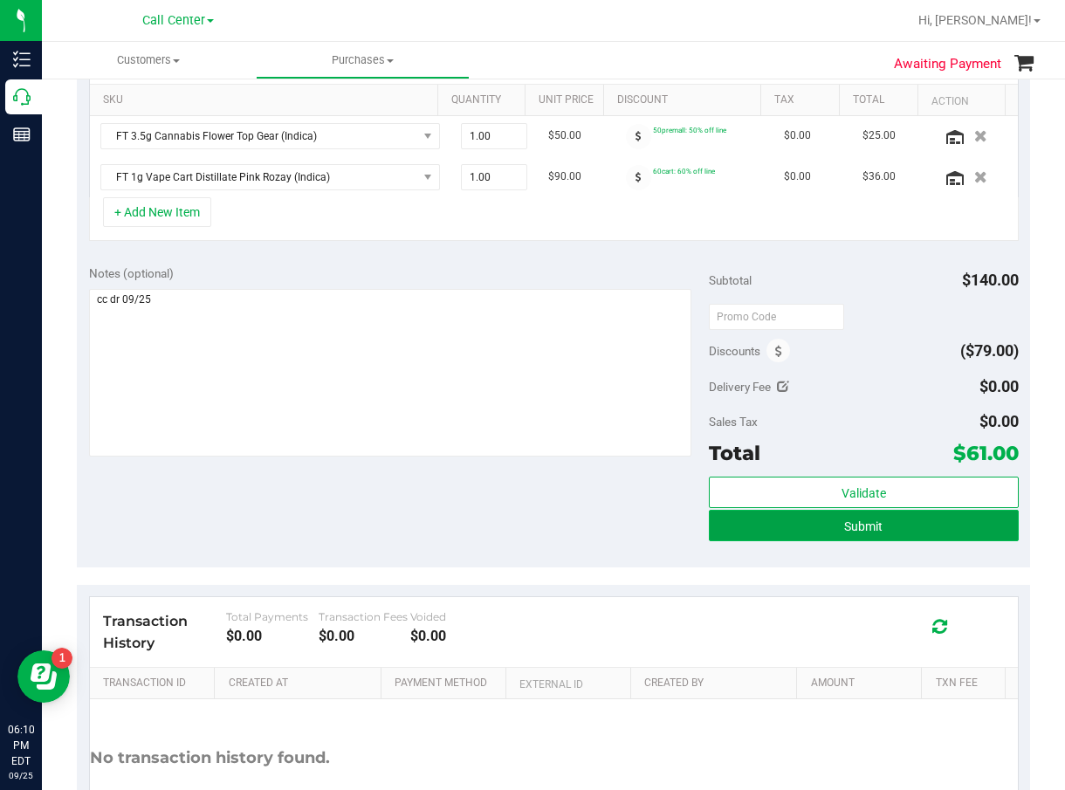
click at [808, 514] on button "Submit" at bounding box center [864, 525] width 310 height 31
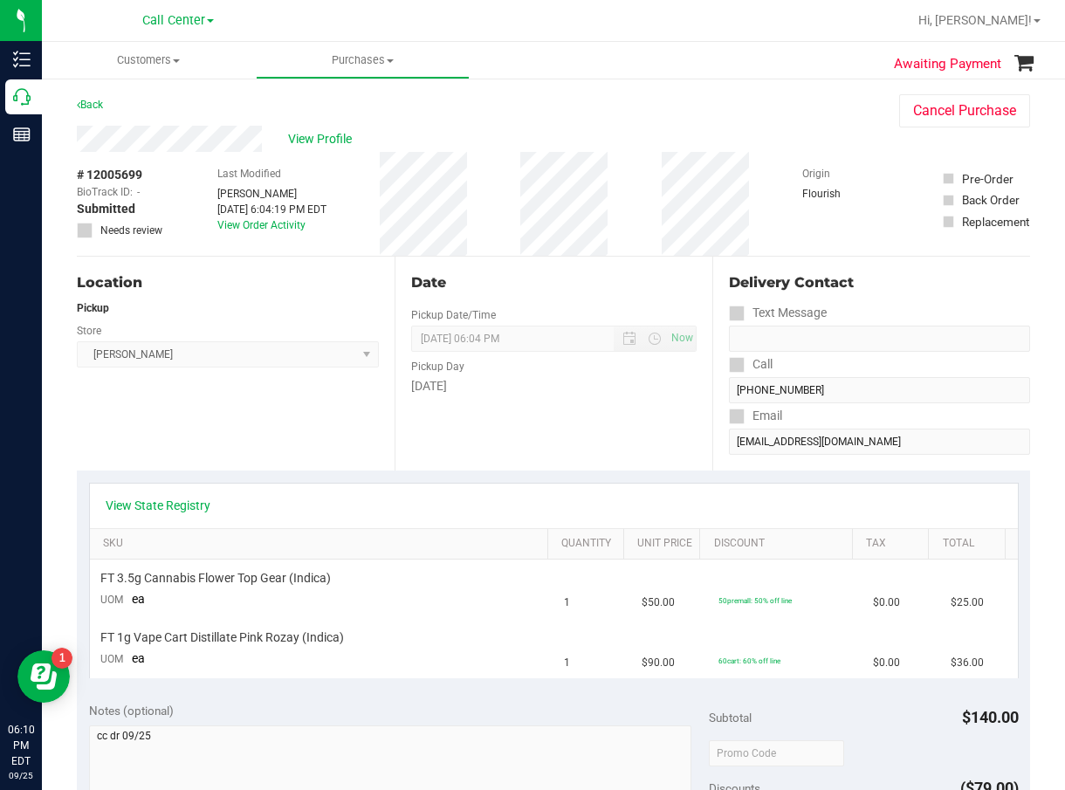
click at [487, 492] on div "View State Registry" at bounding box center [554, 506] width 928 height 45
click at [159, 505] on link "View State Registry" at bounding box center [158, 505] width 105 height 17
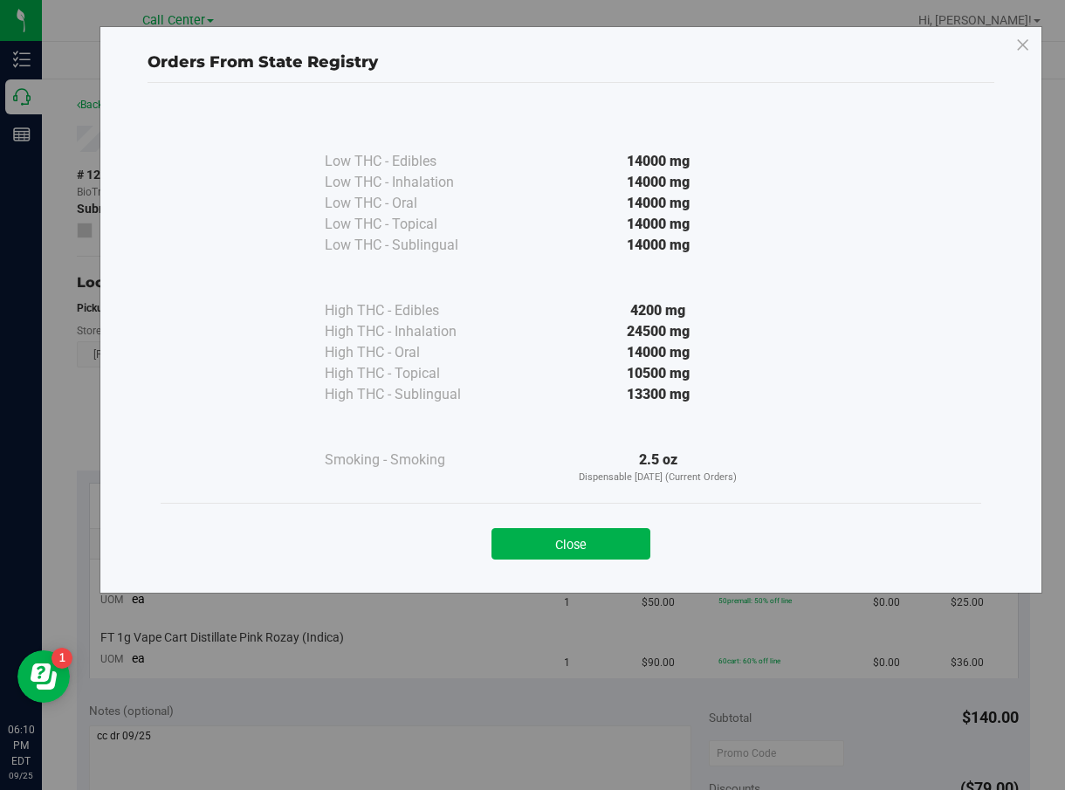
click at [596, 523] on div "Close" at bounding box center [571, 539] width 795 height 44
click at [579, 546] on button "Close" at bounding box center [571, 543] width 159 height 31
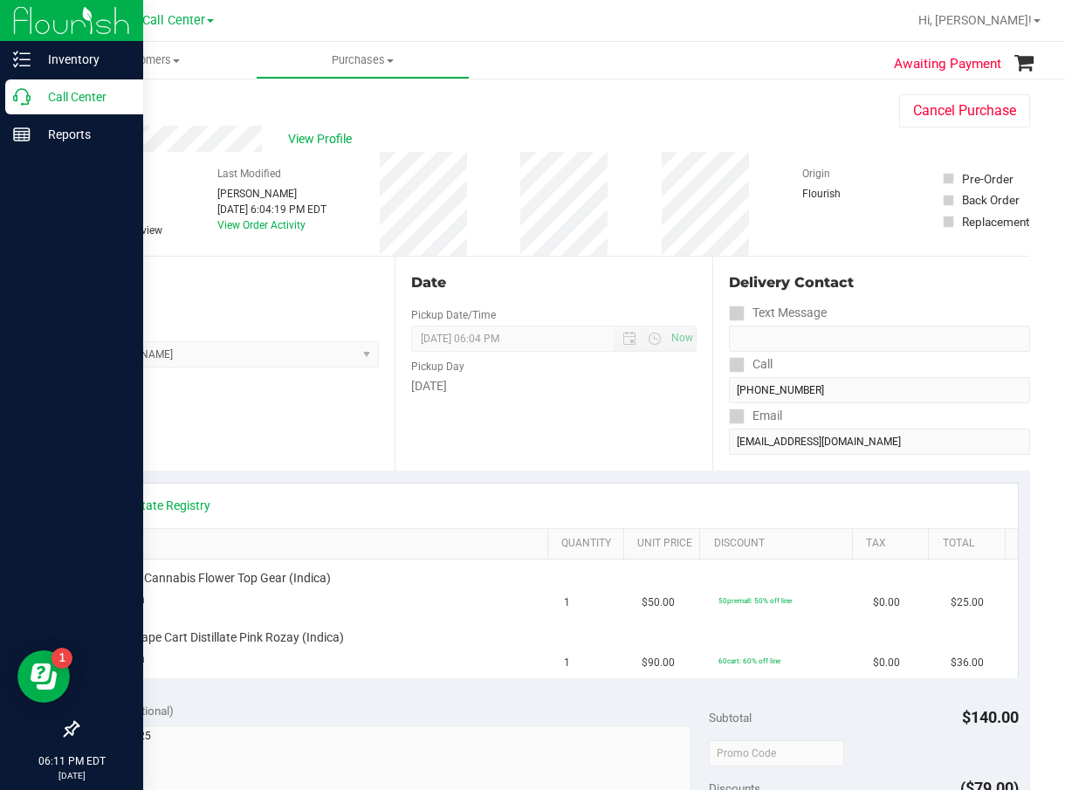
click at [25, 96] on icon at bounding box center [21, 96] width 17 height 17
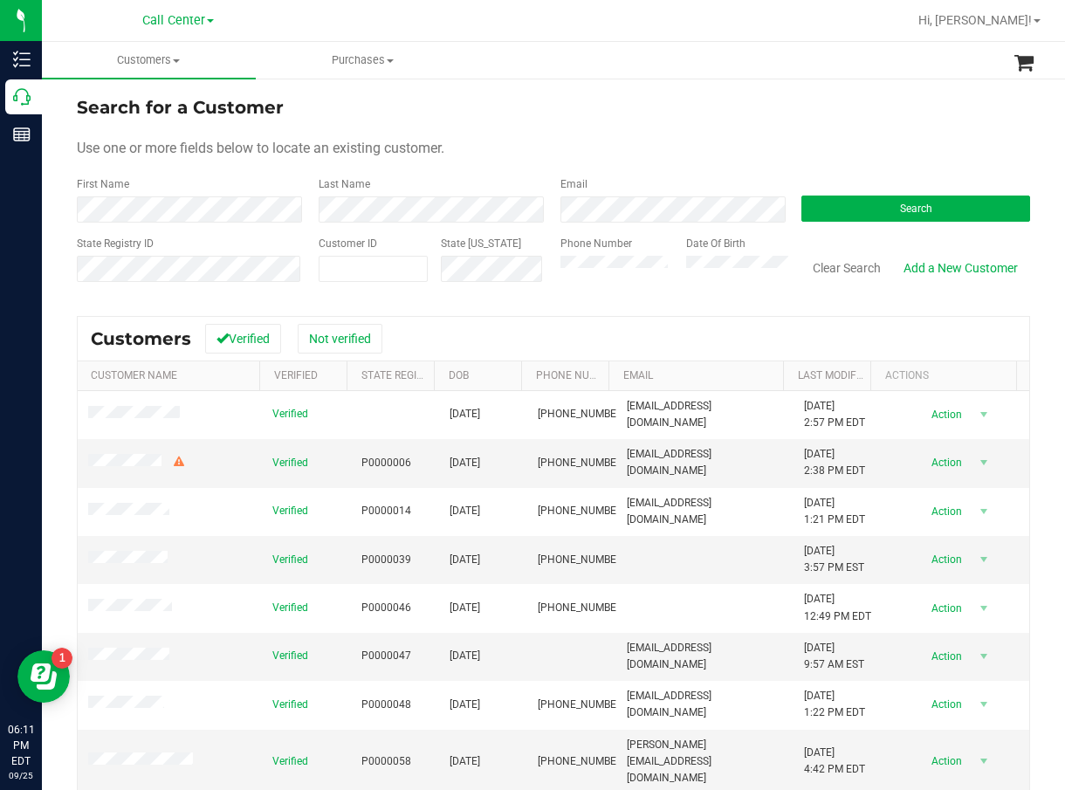
click at [716, 133] on form "Search for a Customer Use one or more fields below to locate an existing custom…" at bounding box center [554, 195] width 954 height 203
click at [411, 272] on span at bounding box center [373, 269] width 109 height 26
paste input "604171"
type input "604171"
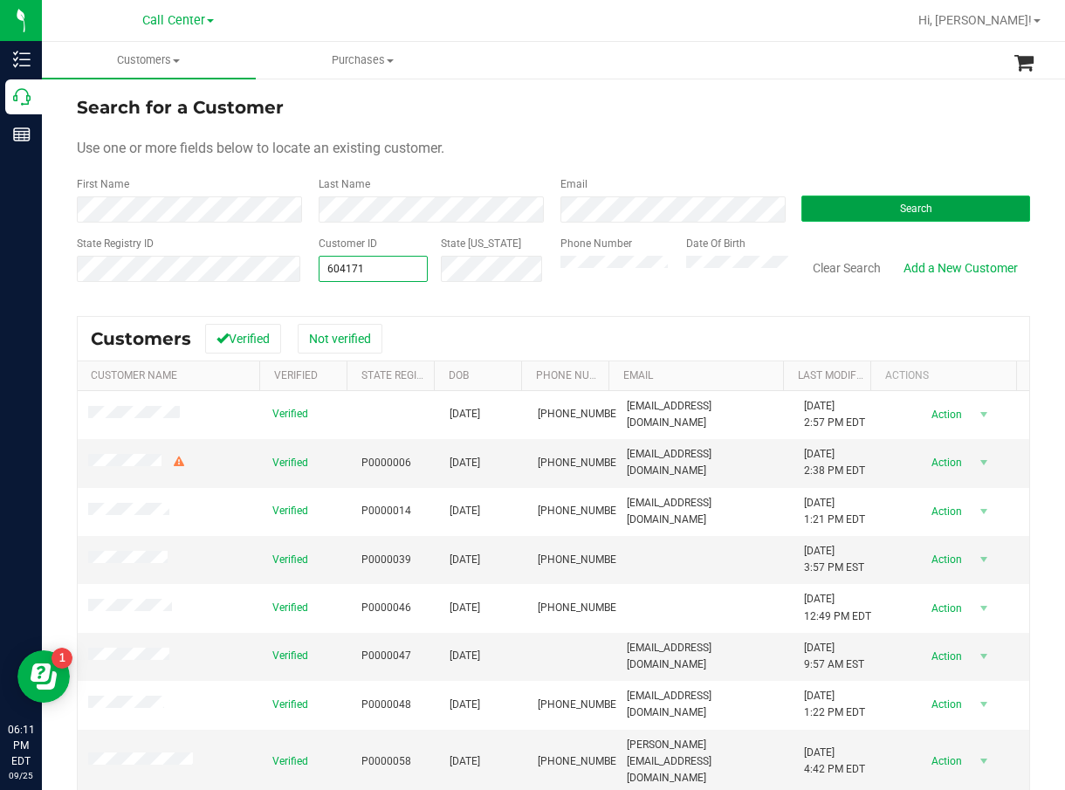
click at [823, 217] on button "Search" at bounding box center [916, 209] width 229 height 26
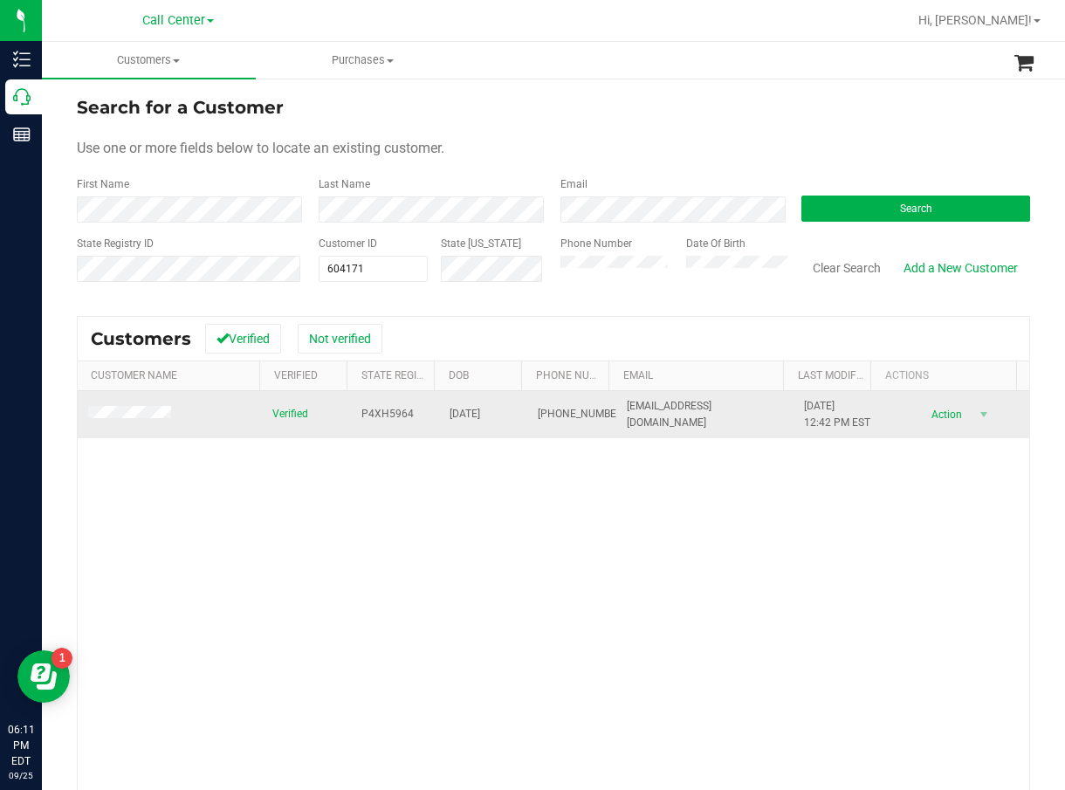
click at [375, 417] on span "P4XH5964" at bounding box center [388, 414] width 52 height 17
click at [447, 413] on td "11/08/1965" at bounding box center [483, 414] width 88 height 47
click at [458, 419] on span "11/08/1965" at bounding box center [465, 414] width 31 height 17
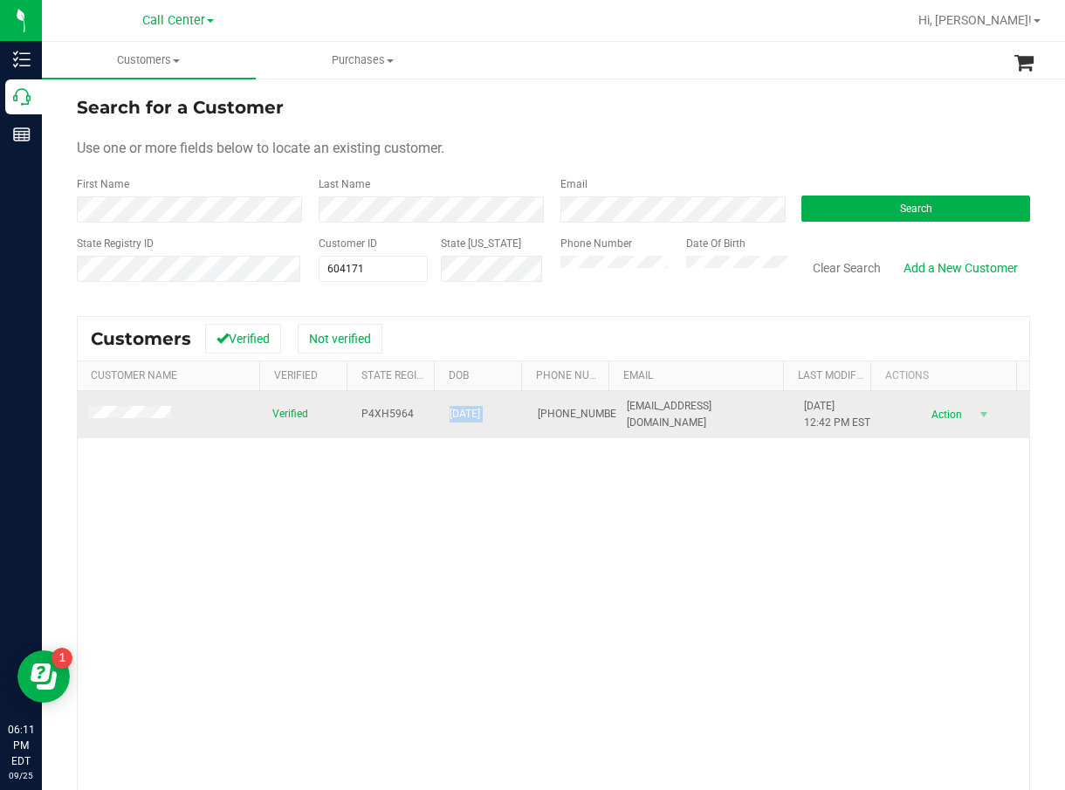
click at [458, 419] on span "11/08/1965" at bounding box center [465, 414] width 31 height 17
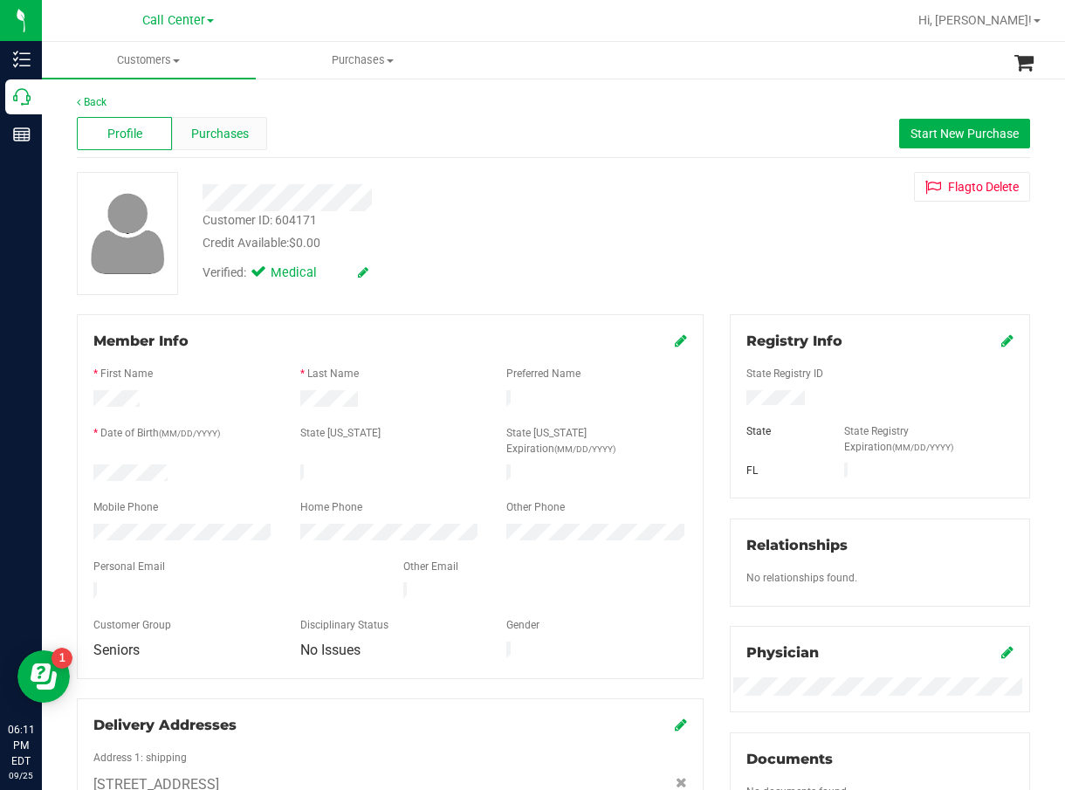
click at [181, 141] on div "Purchases" at bounding box center [219, 133] width 95 height 33
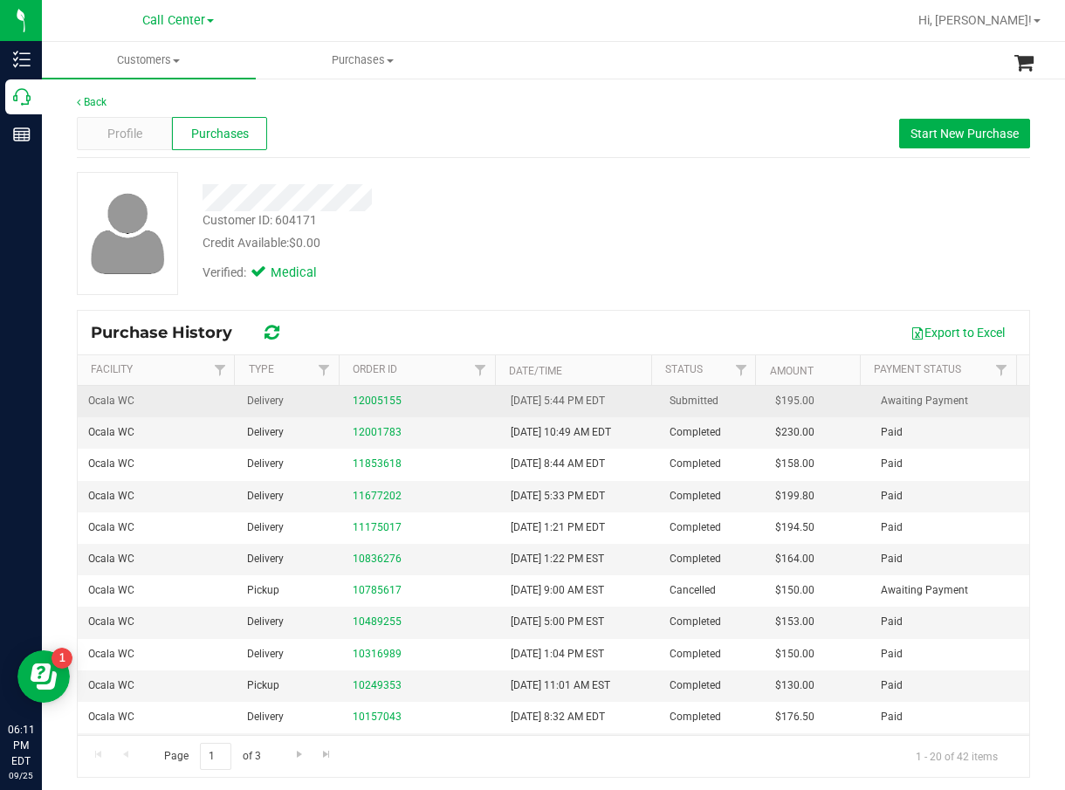
click at [428, 398] on div "12005155" at bounding box center [422, 401] width 138 height 17
click at [364, 391] on td "12005155" at bounding box center [421, 401] width 159 height 31
click at [373, 396] on link "12005155" at bounding box center [377, 401] width 49 height 12
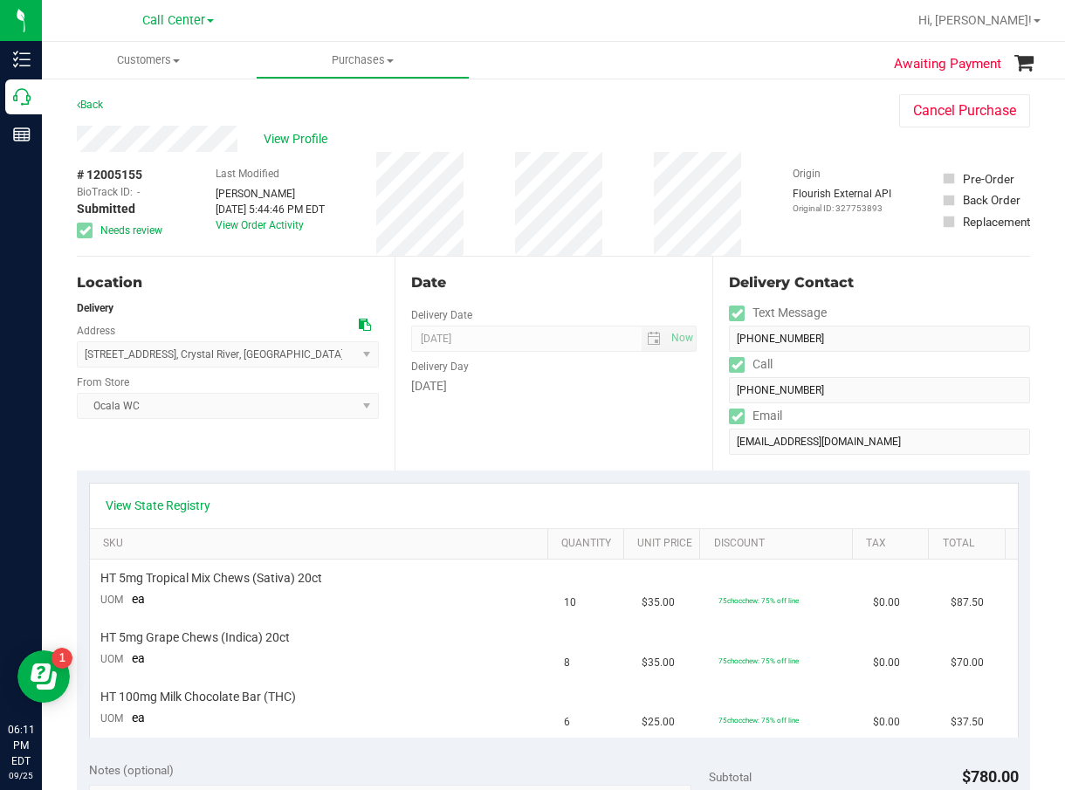
scroll to position [87, 0]
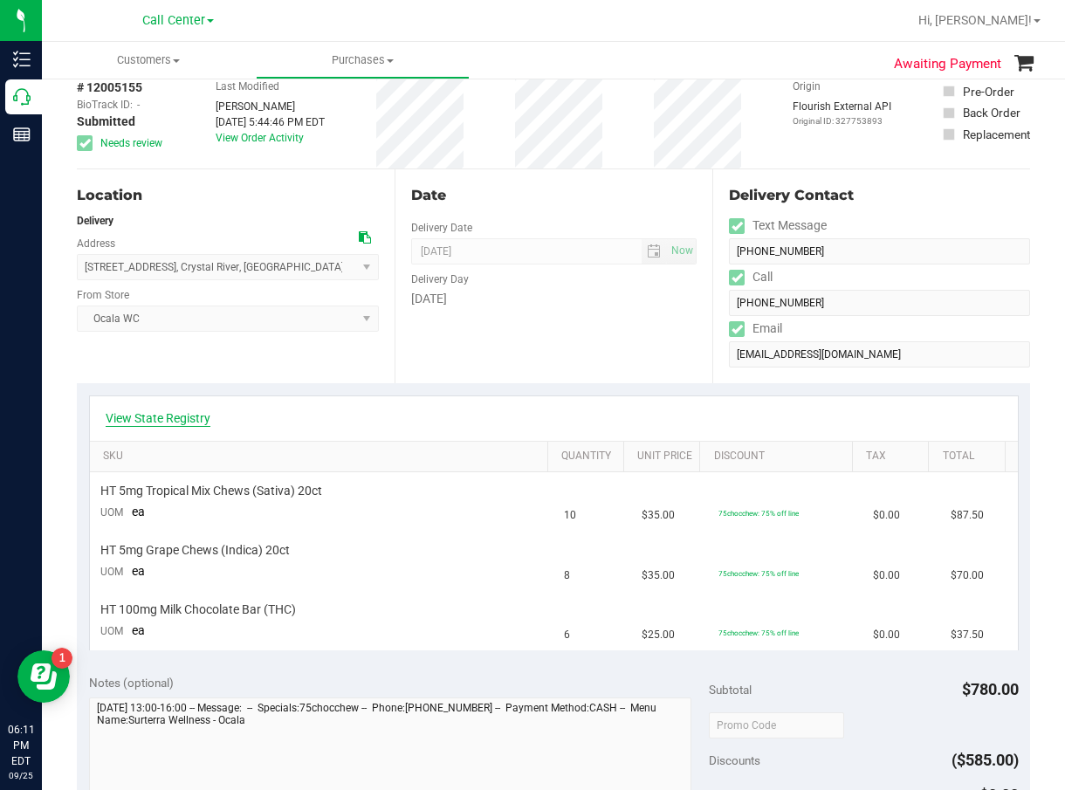
click at [168, 421] on link "View State Registry" at bounding box center [158, 418] width 105 height 17
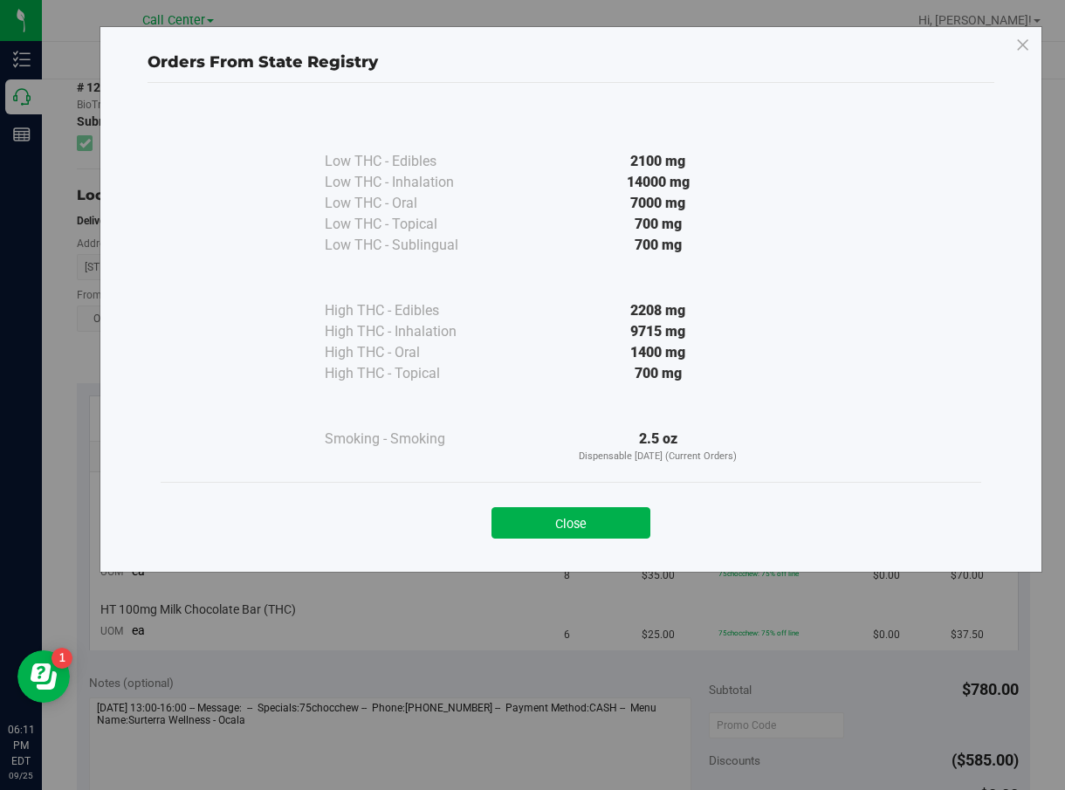
click at [610, 506] on div "Close" at bounding box center [571, 518] width 795 height 44
click at [614, 519] on button "Close" at bounding box center [571, 522] width 159 height 31
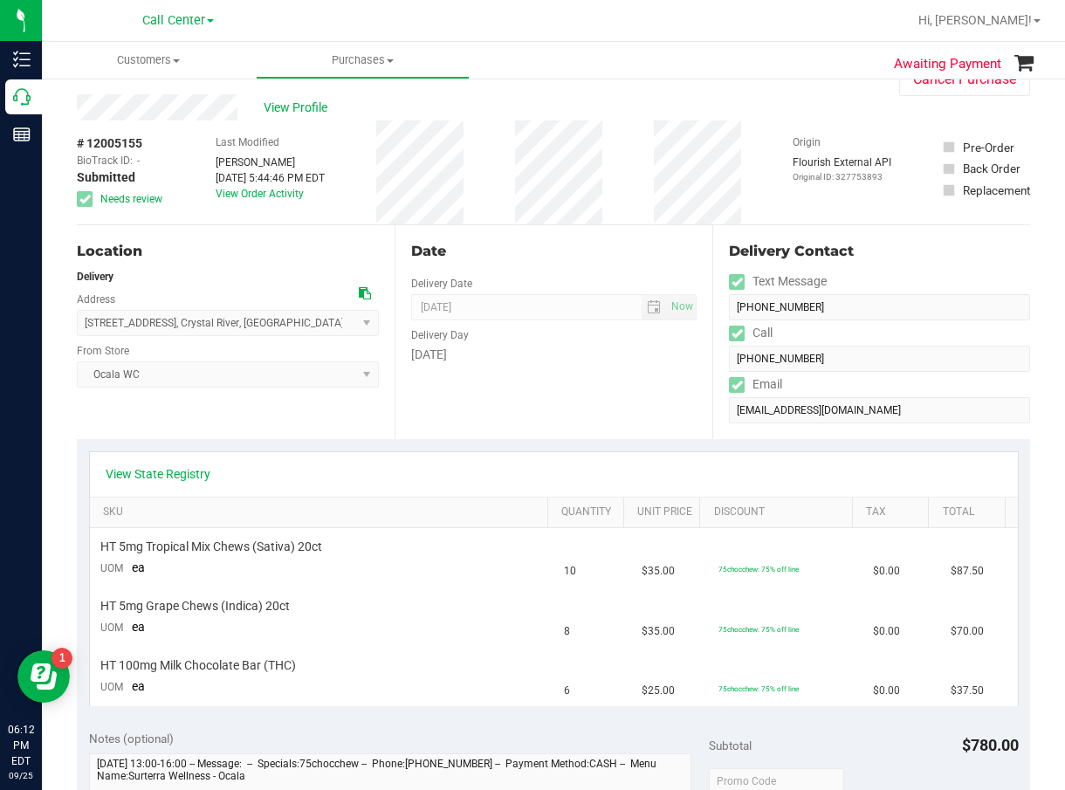
scroll to position [0, 0]
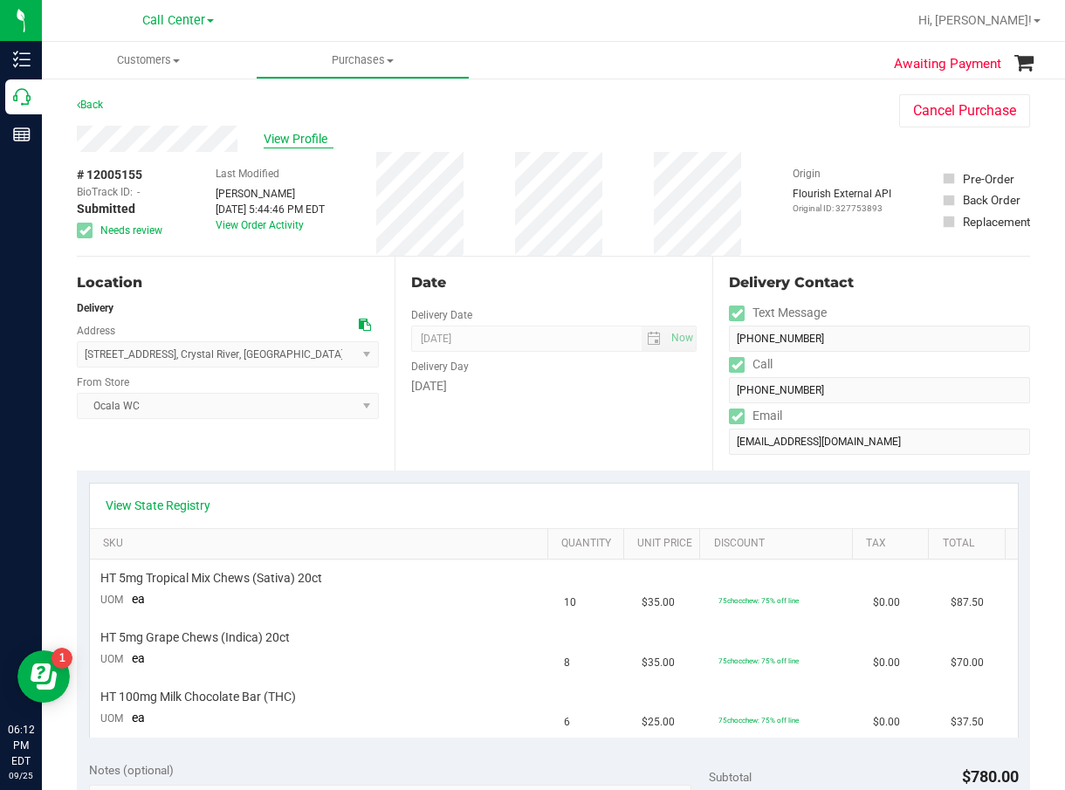
click at [287, 133] on span "View Profile" at bounding box center [299, 139] width 70 height 18
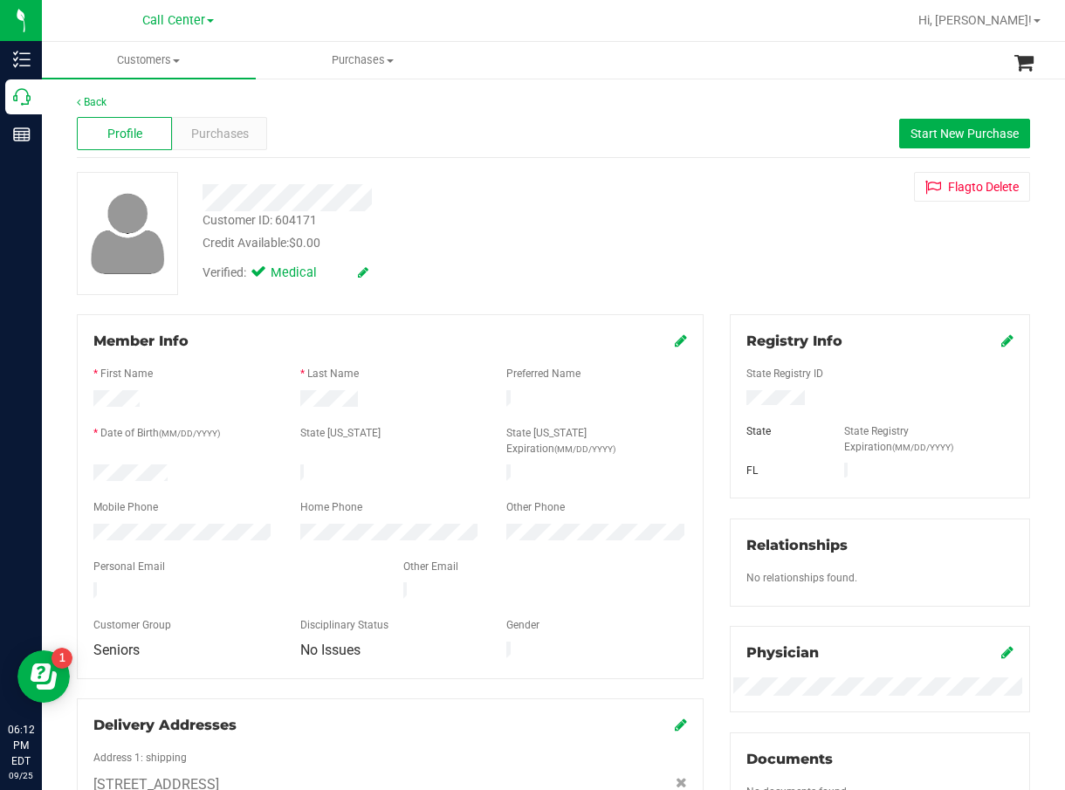
click at [156, 545] on div at bounding box center [390, 552] width 594 height 14
drag, startPoint x: 651, startPoint y: 216, endPoint x: 631, endPoint y: 216, distance: 19.2
click at [645, 216] on div "Customer ID: 604171 Credit Available: $0.00" at bounding box center [434, 231] width 490 height 41
click at [241, 145] on div "Purchases" at bounding box center [219, 133] width 95 height 33
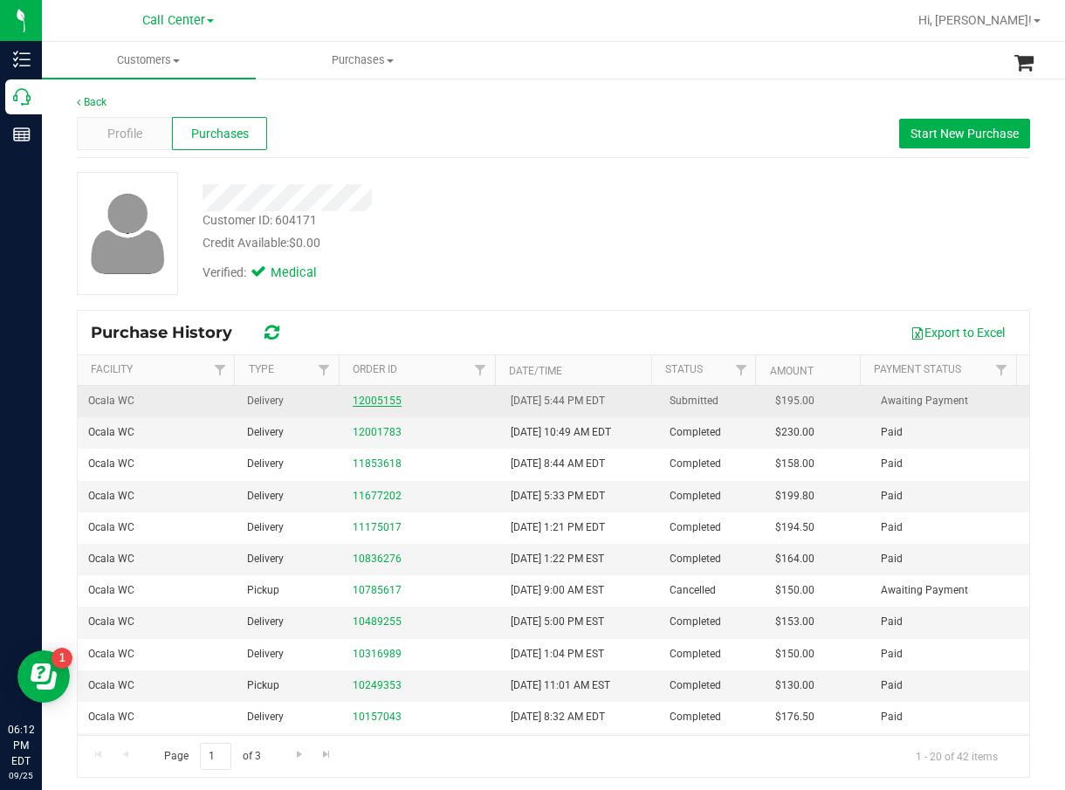
click at [387, 403] on link "12005155" at bounding box center [377, 401] width 49 height 12
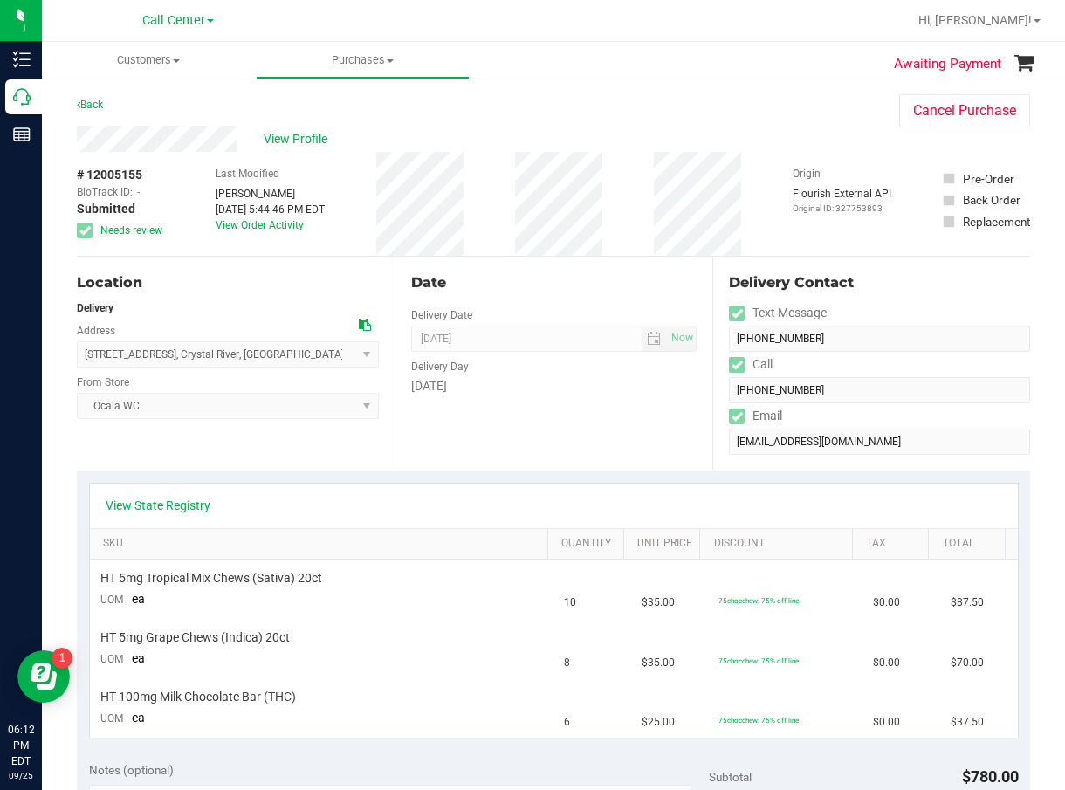
click at [404, 492] on div "View State Registry" at bounding box center [554, 506] width 928 height 45
click at [393, 498] on div "View State Registry" at bounding box center [554, 505] width 897 height 17
click at [307, 300] on div "Location Delivery Address 309 NW US-19 , Crystal River , FL 34428 Select addres…" at bounding box center [236, 364] width 318 height 214
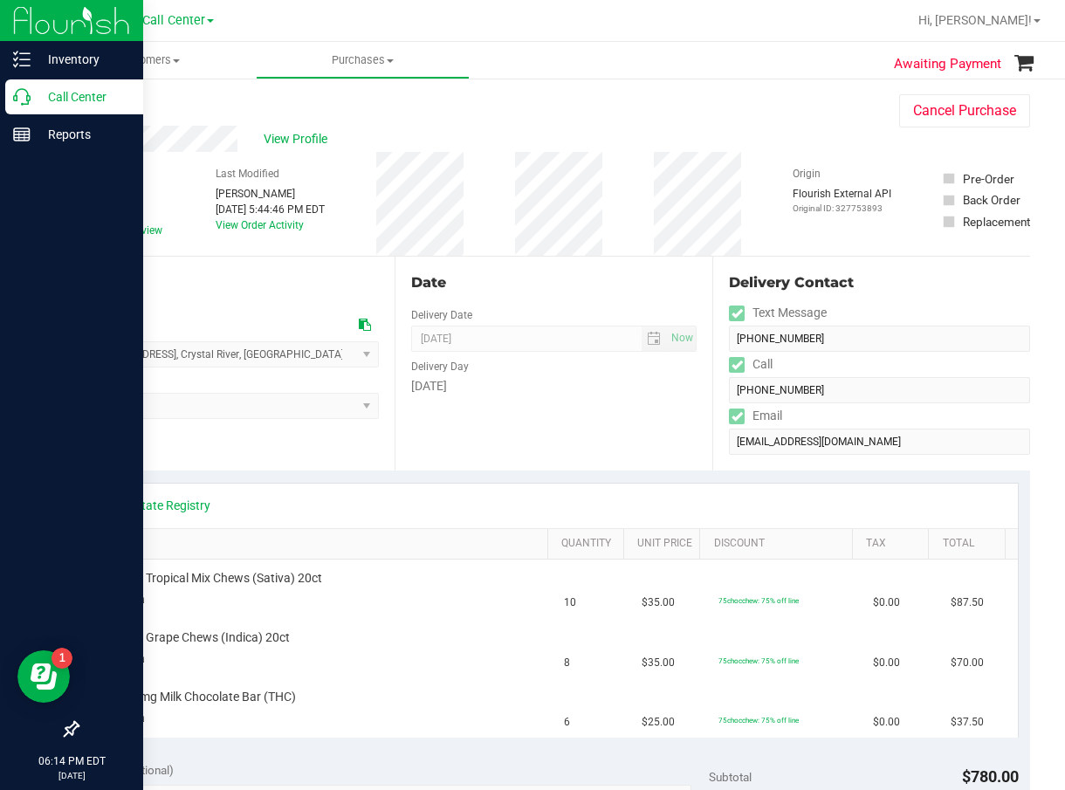
click at [33, 104] on p "Call Center" at bounding box center [83, 96] width 105 height 21
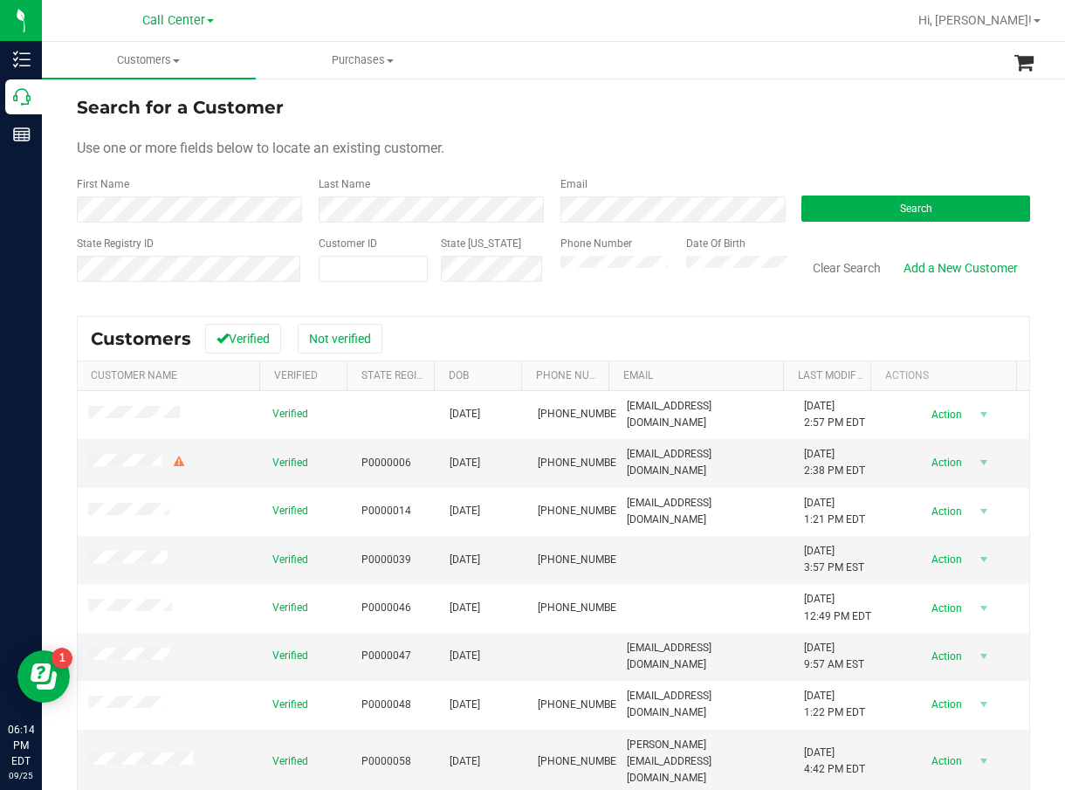
click at [533, 269] on div "State Registry ID Customer ID State ID Phone Number Date Of Birth Clear Search …" at bounding box center [554, 267] width 954 height 62
click at [378, 279] on span at bounding box center [373, 269] width 109 height 26
paste input "1587519"
type input "1587519"
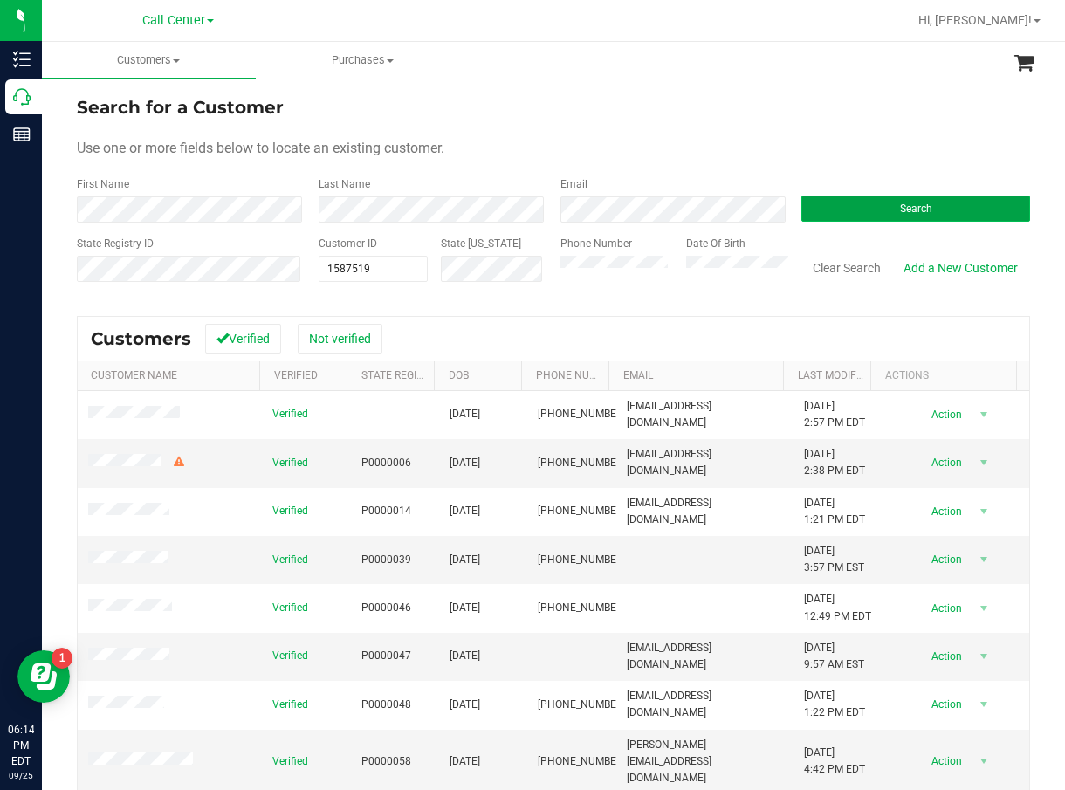
click at [811, 218] on button "Search" at bounding box center [916, 209] width 229 height 26
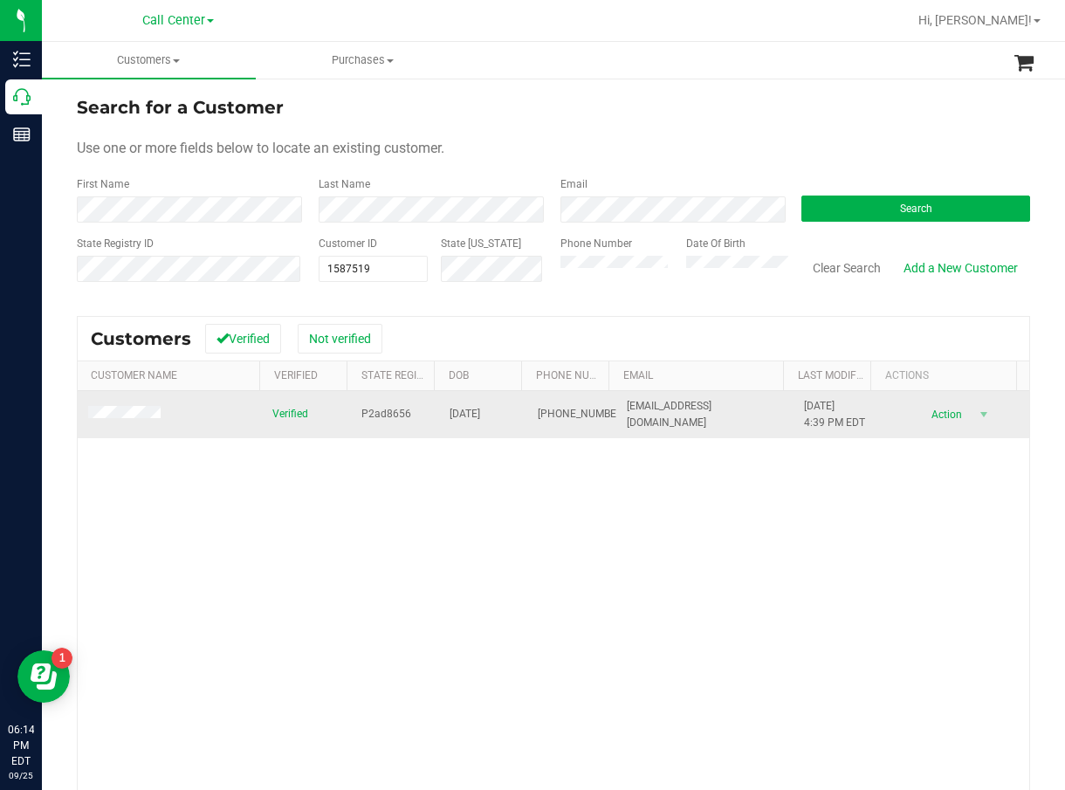
click at [362, 410] on span "P2ad8656" at bounding box center [387, 414] width 50 height 17
click at [460, 417] on span "01/03/1986" at bounding box center [465, 414] width 31 height 17
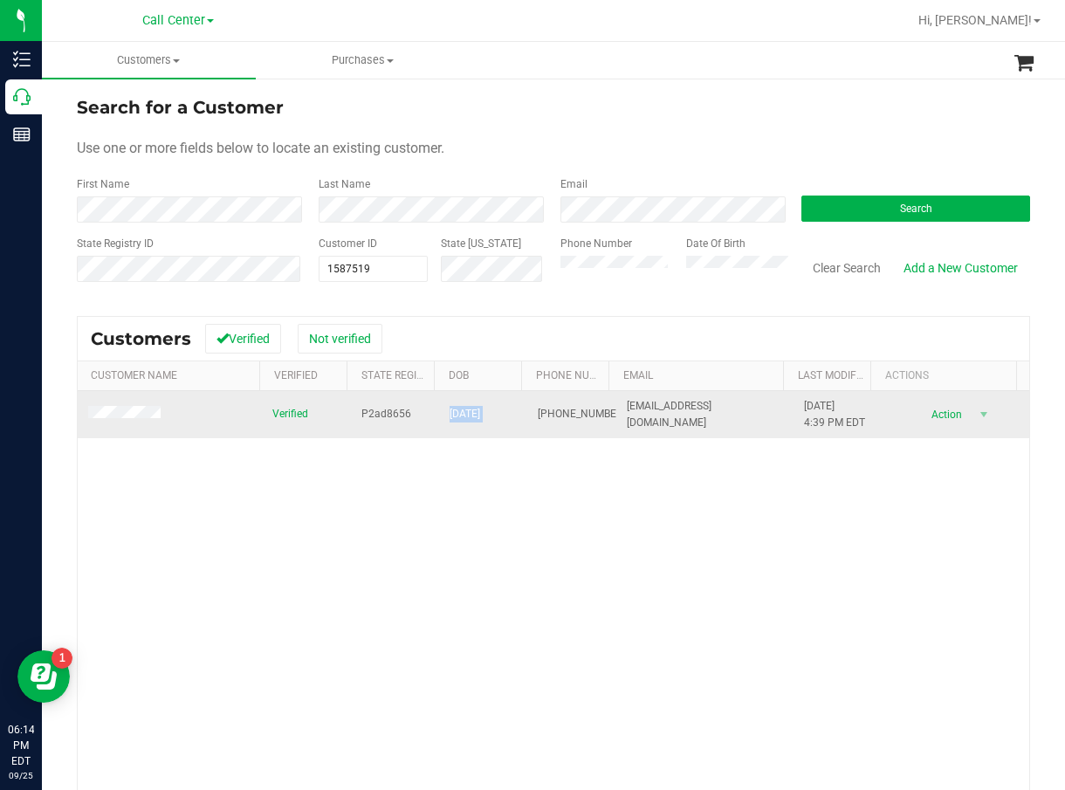
click at [545, 407] on span "(561) 315-3822" at bounding box center [581, 414] width 87 height 17
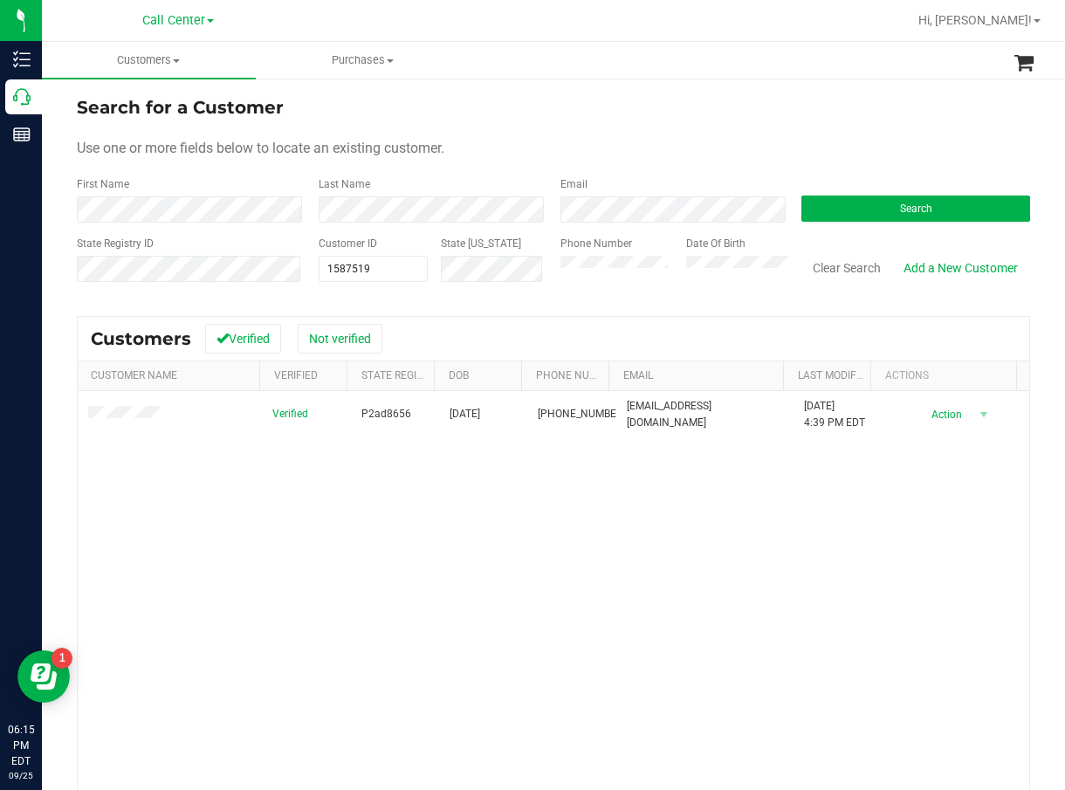
click at [541, 545] on div "Verified P2ad8656 01/03/1986 (561) 315-3822 rickyh5496@gmail.com 4/25/2025 4:39…" at bounding box center [554, 640] width 952 height 498
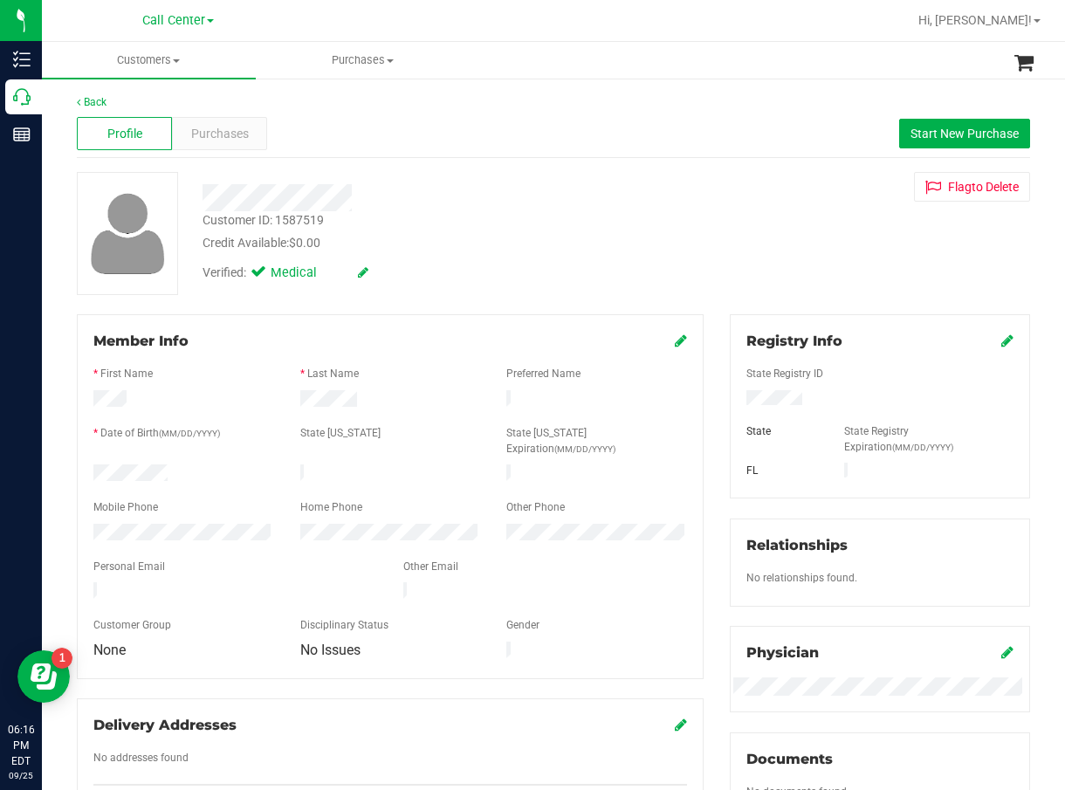
drag, startPoint x: 641, startPoint y: 221, endPoint x: 494, endPoint y: 204, distance: 147.6
click at [641, 221] on div "Customer ID: 1587519 Credit Available: $0.00" at bounding box center [434, 231] width 490 height 41
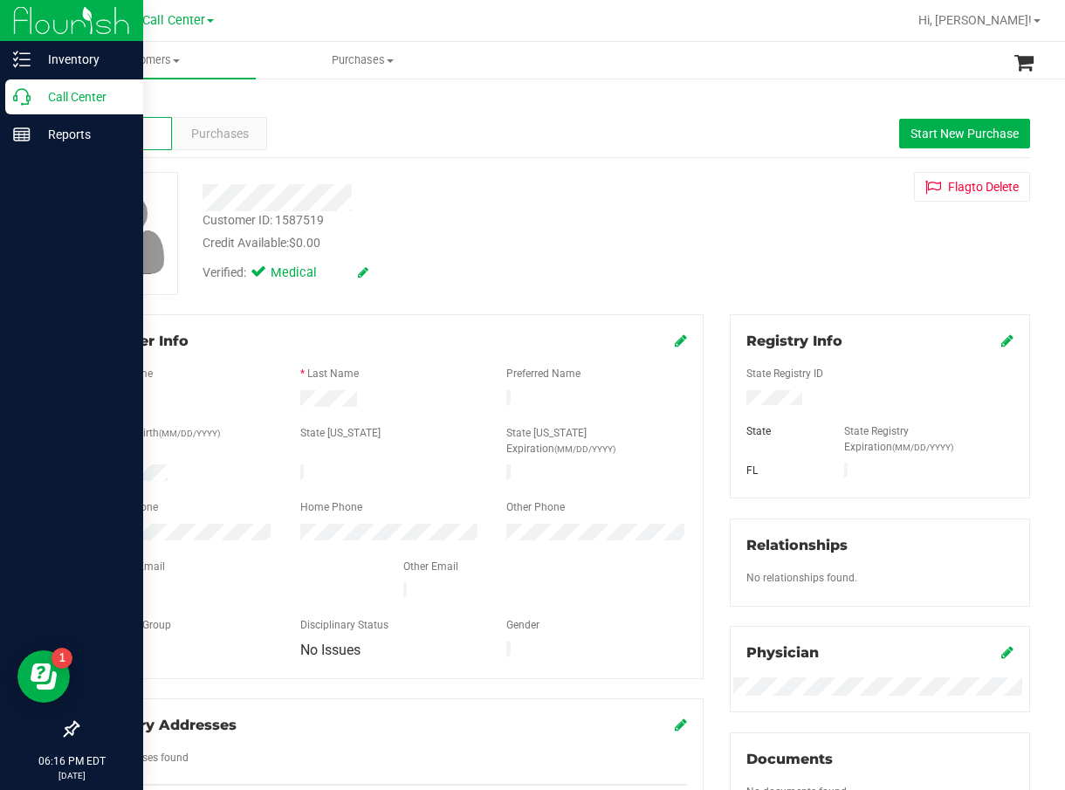
click at [38, 98] on p "Call Center" at bounding box center [83, 96] width 105 height 21
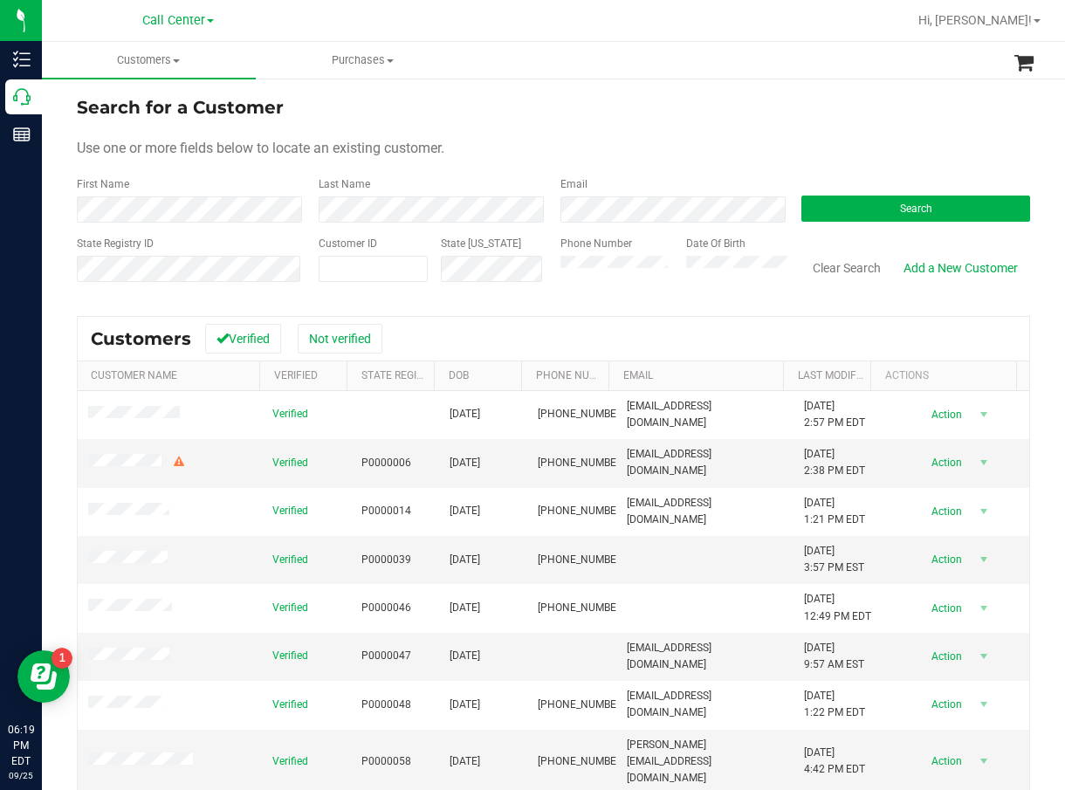
click at [830, 239] on div "Clear Search Add a New Customer" at bounding box center [910, 267] width 242 height 62
click at [846, 226] on form "Search for a Customer Use one or more fields below to locate an existing custom…" at bounding box center [554, 195] width 954 height 203
click at [858, 209] on button "Search" at bounding box center [916, 209] width 229 height 26
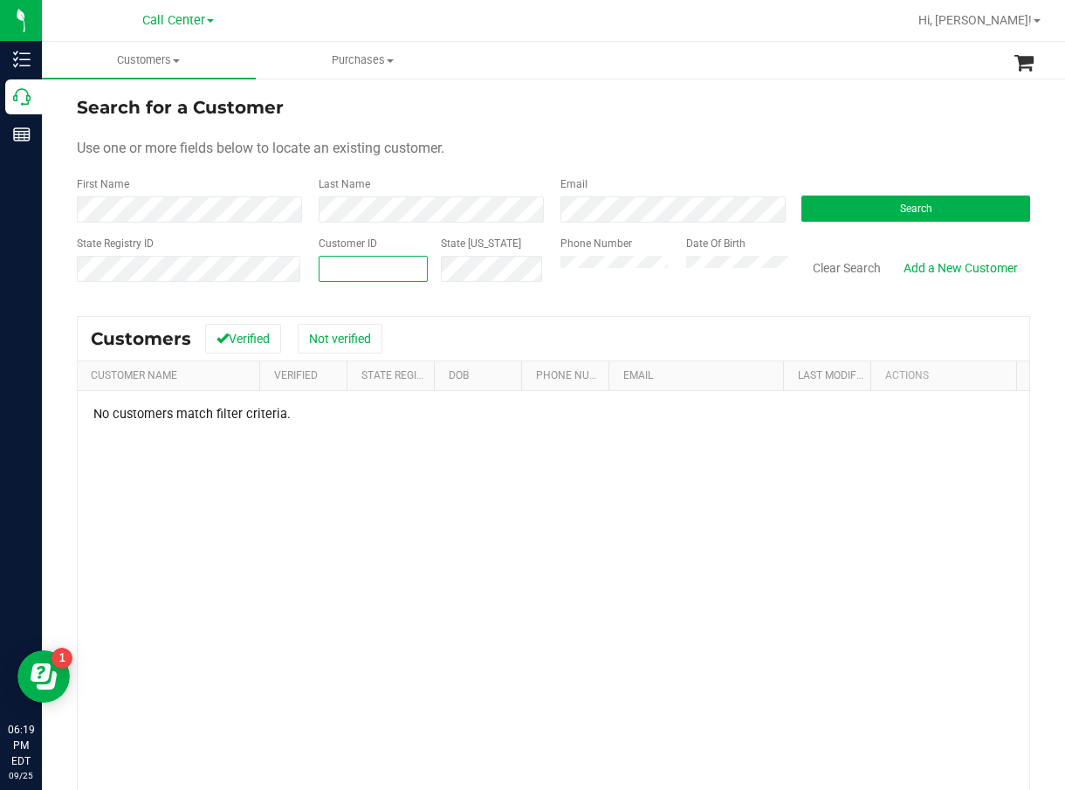
click at [350, 270] on span at bounding box center [373, 269] width 109 height 26
click at [352, 260] on span at bounding box center [373, 269] width 109 height 26
click at [338, 272] on span at bounding box center [373, 269] width 109 height 26
drag, startPoint x: 340, startPoint y: 264, endPoint x: 316, endPoint y: 269, distance: 24.2
click at [338, 265] on span at bounding box center [373, 269] width 109 height 26
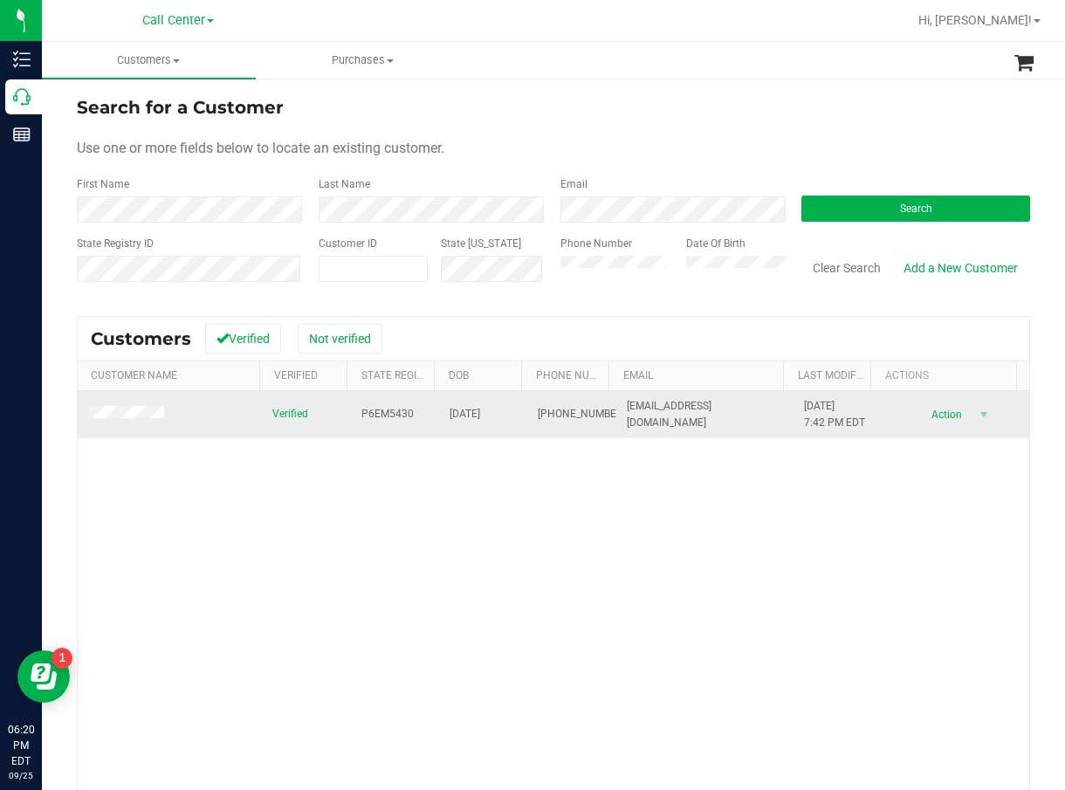
click at [394, 410] on span "P6EM5430" at bounding box center [388, 414] width 52 height 17
click at [471, 419] on span "07/15/2002" at bounding box center [465, 414] width 31 height 17
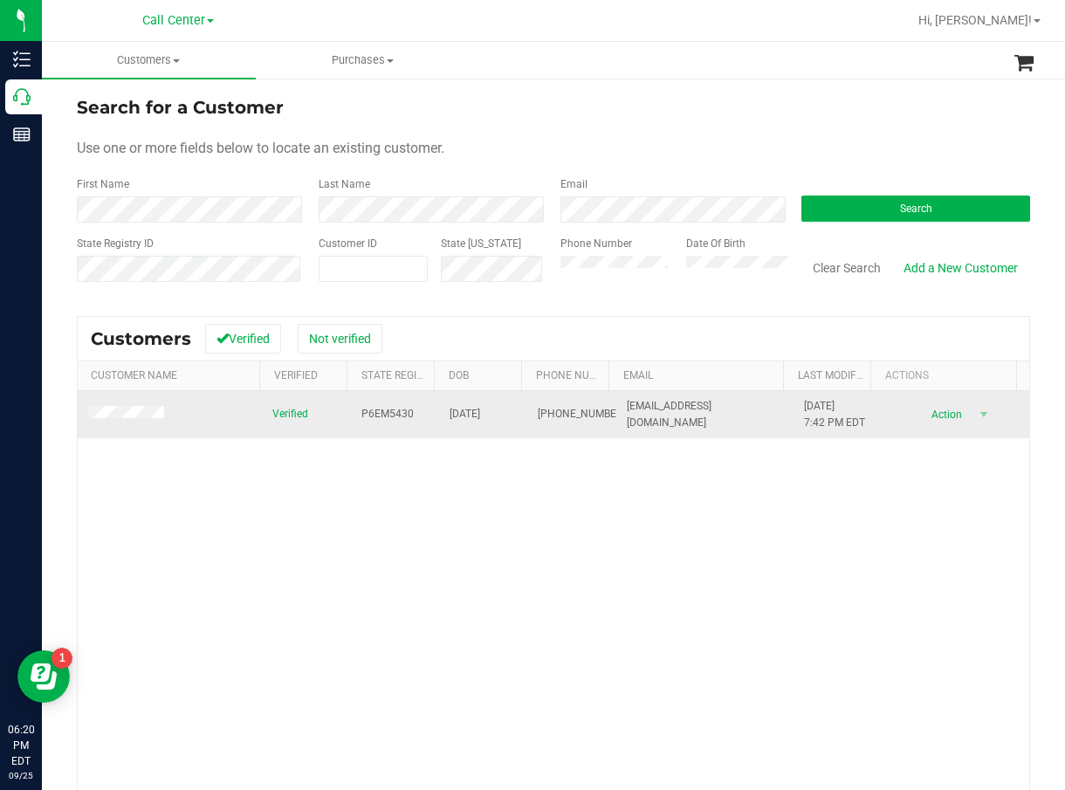
click at [147, 406] on span at bounding box center [128, 414] width 81 height 17
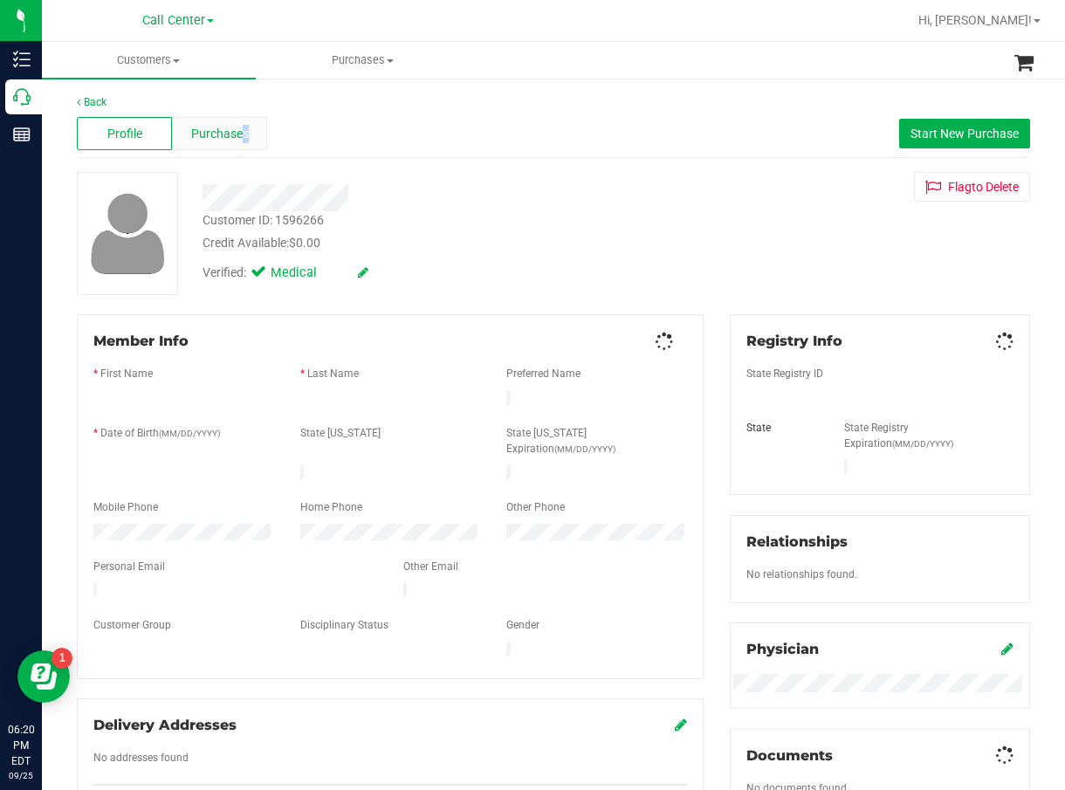
click at [243, 134] on span "Purchases" at bounding box center [220, 134] width 58 height 18
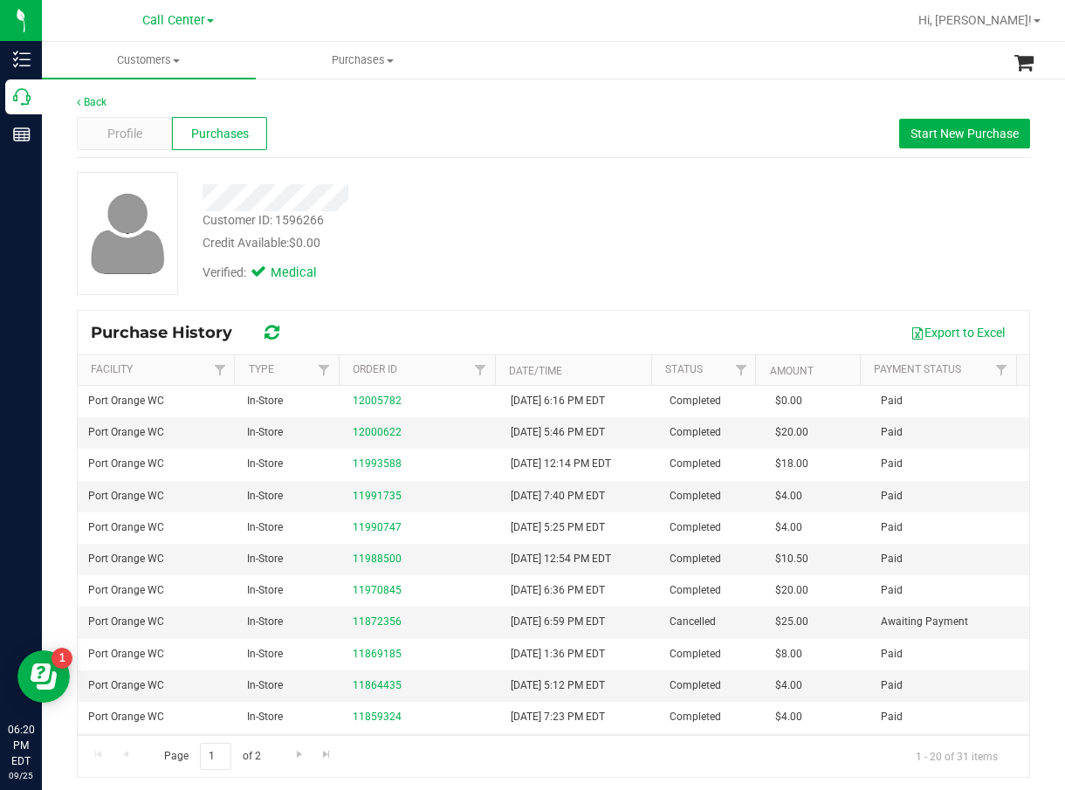
click at [397, 276] on div "Verified: Medical" at bounding box center [434, 271] width 490 height 38
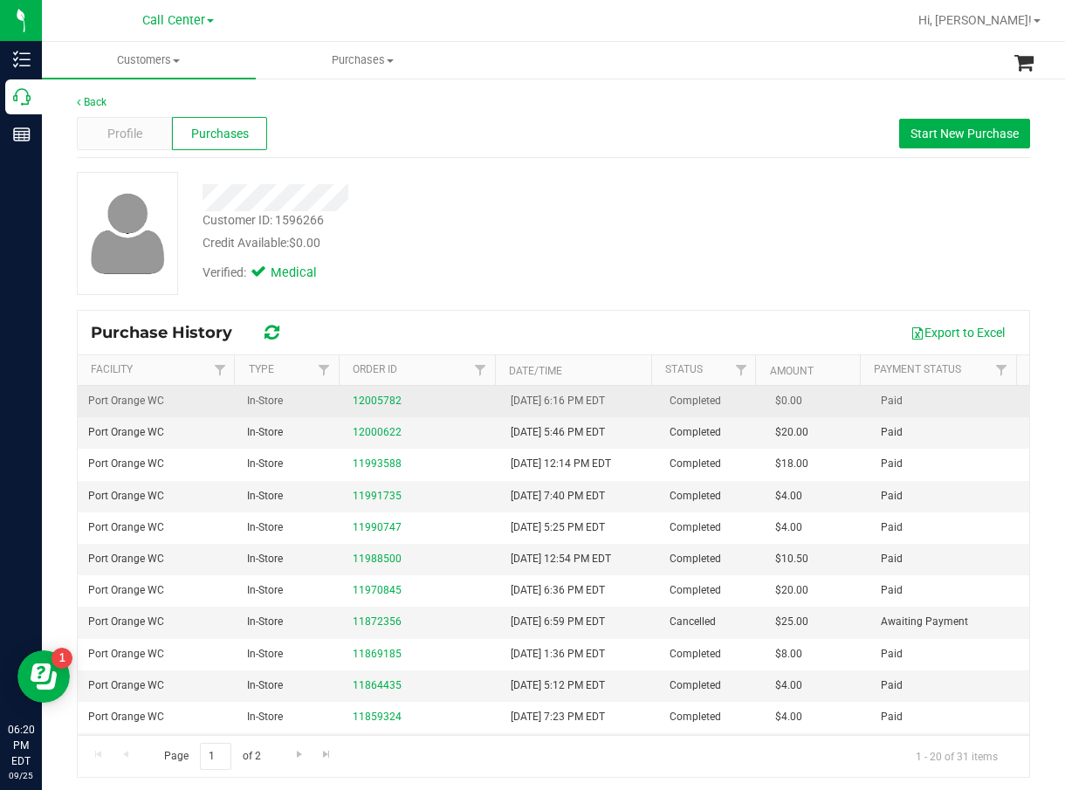
click at [349, 390] on td "12005782" at bounding box center [421, 401] width 159 height 31
click at [355, 396] on link "12005782" at bounding box center [377, 401] width 49 height 12
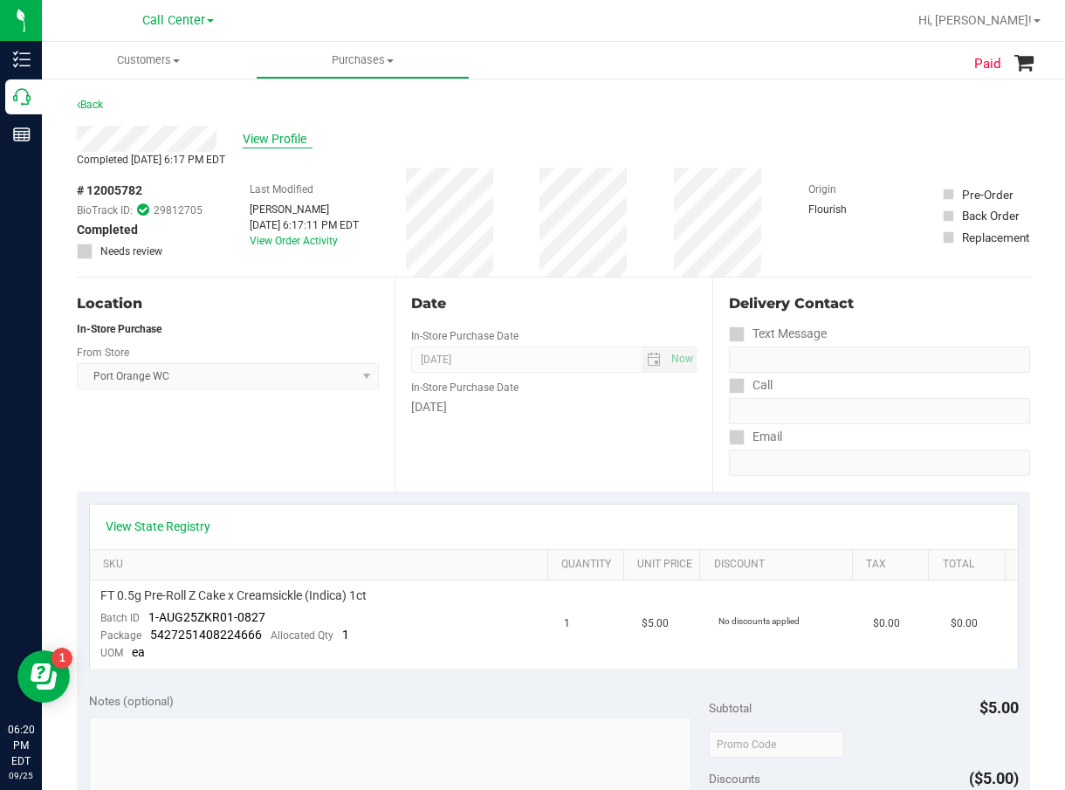
click at [288, 137] on span "View Profile" at bounding box center [278, 139] width 70 height 18
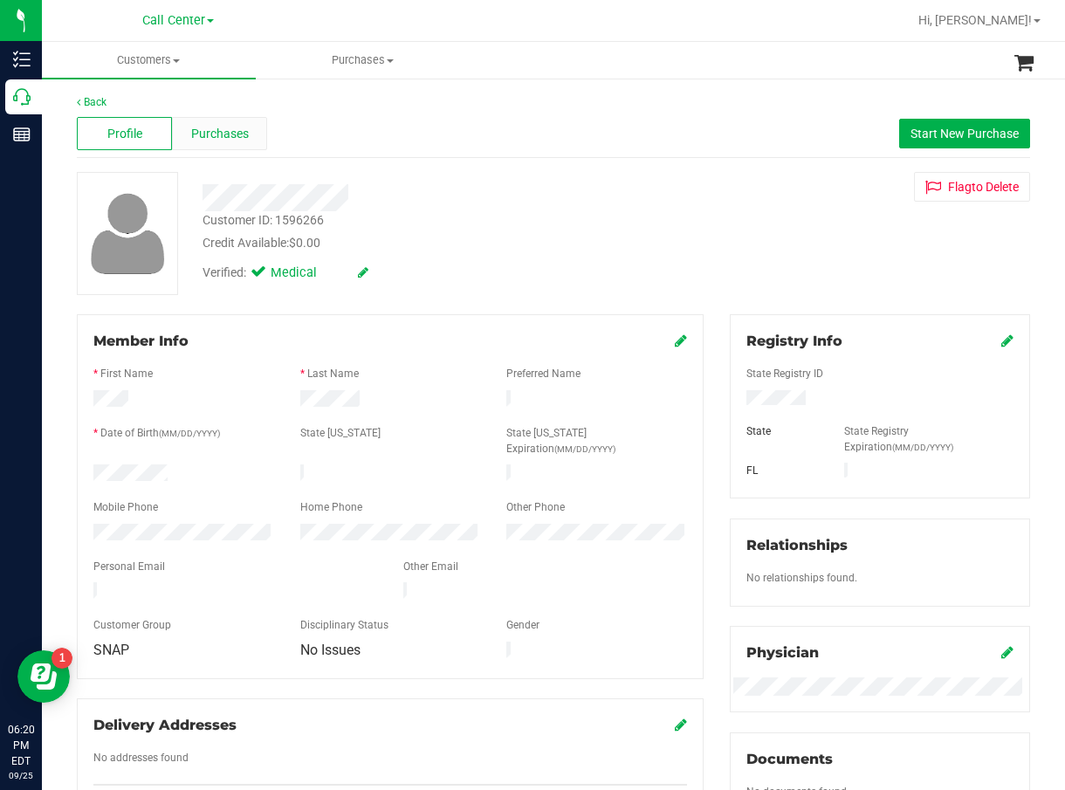
click at [239, 144] on div "Purchases" at bounding box center [219, 133] width 95 height 33
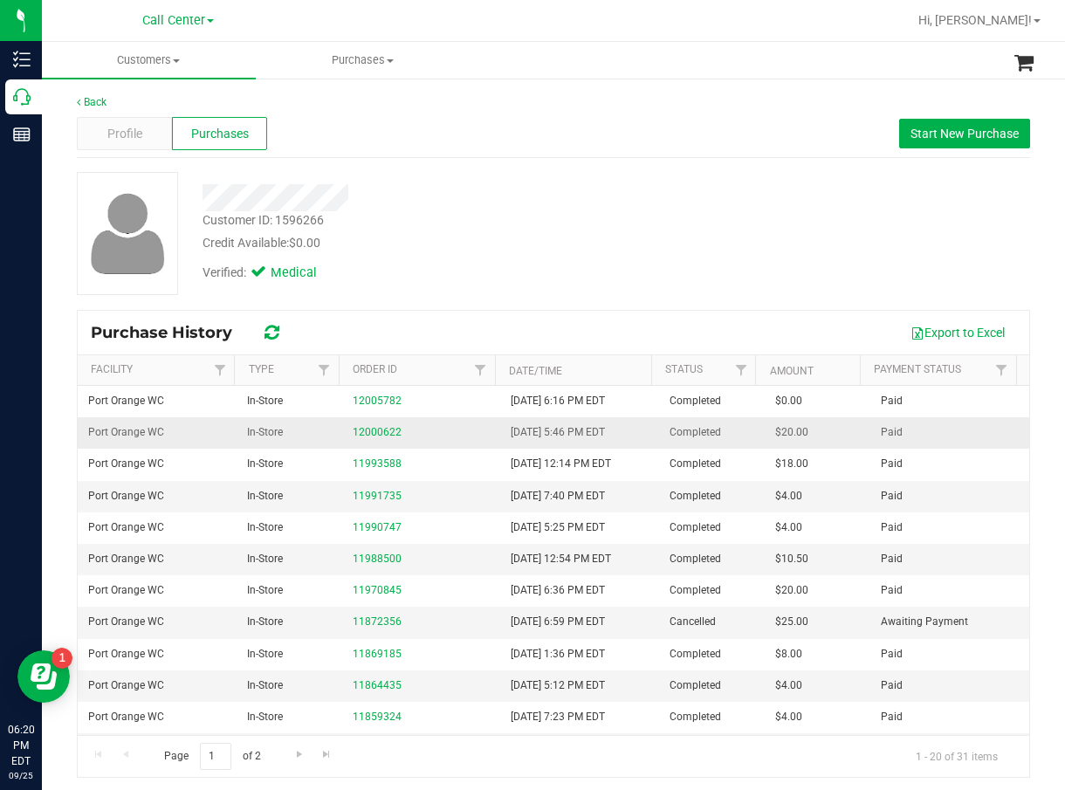
click at [376, 425] on div "12000622" at bounding box center [422, 432] width 138 height 17
click at [377, 428] on link "12000622" at bounding box center [377, 432] width 49 height 12
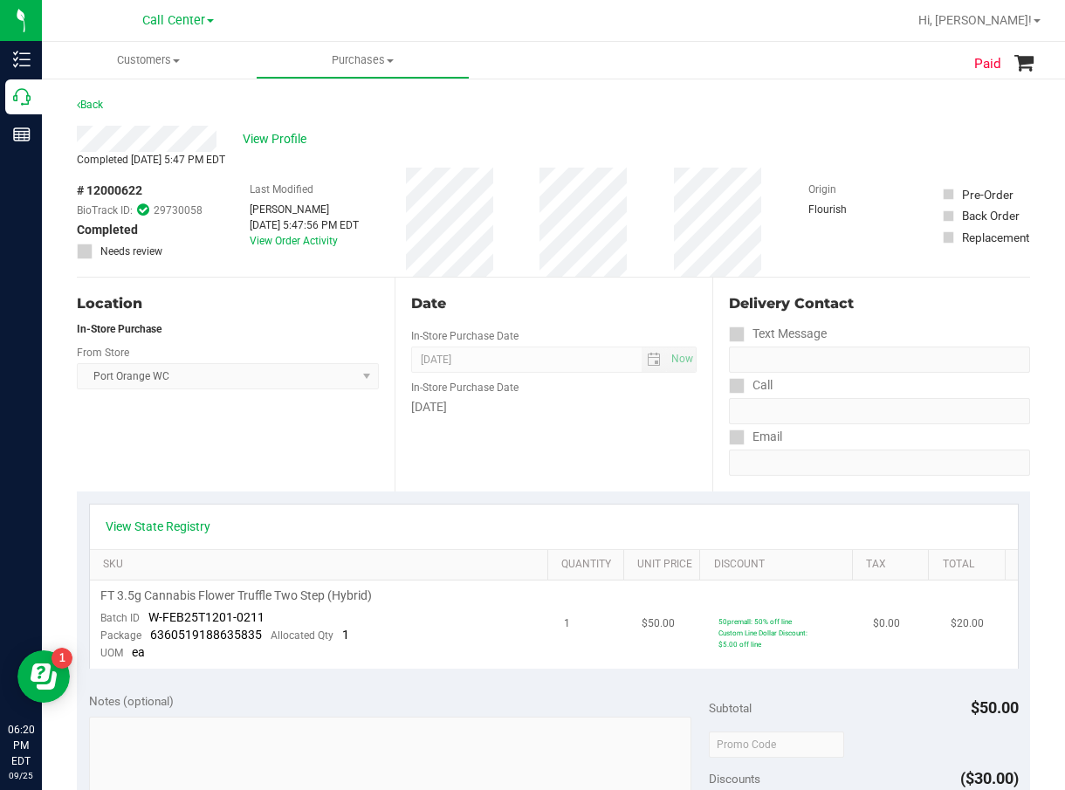
click at [307, 590] on span "FT 3.5g Cannabis Flower Truffle Two Step (Hybrid)" at bounding box center [236, 596] width 272 height 17
click at [613, 470] on div "Date In-Store Purchase Date Sep 24, 2025 Now In-Store Purchase Date Wednesday" at bounding box center [554, 385] width 318 height 214
click at [270, 142] on span "View Profile" at bounding box center [278, 139] width 70 height 18
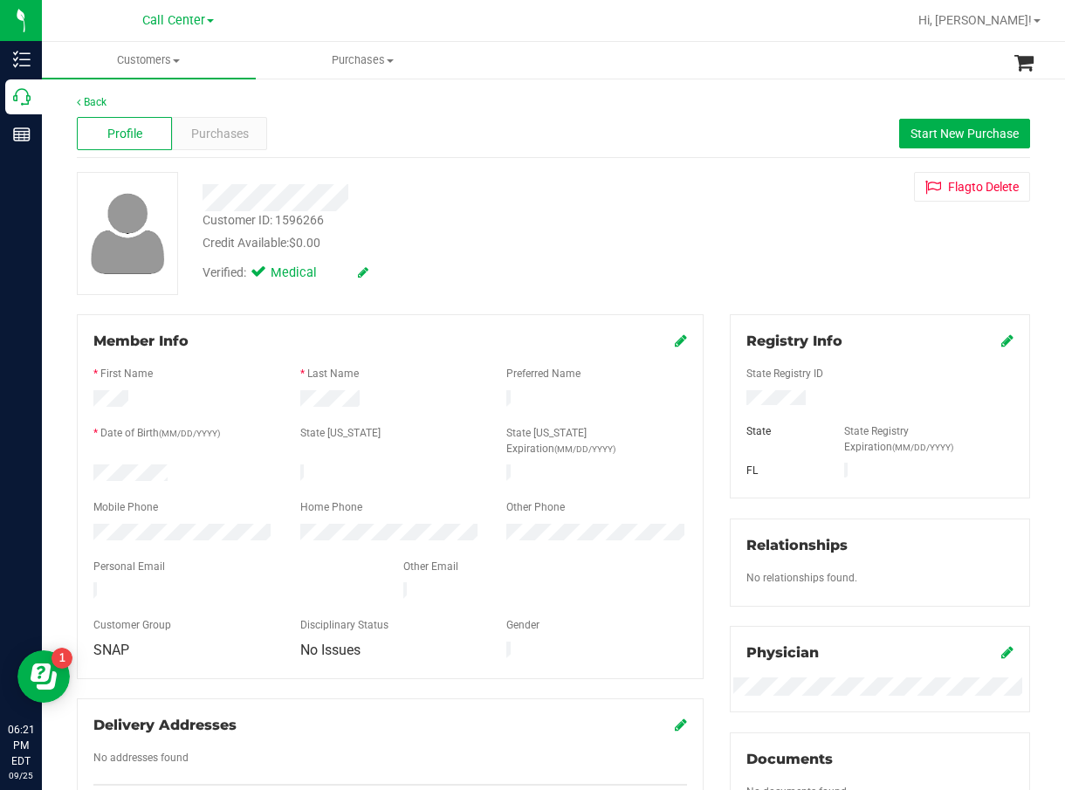
click at [285, 219] on div "Customer ID: 1596266 Credit Available: $0.00" at bounding box center [434, 231] width 490 height 41
click at [303, 219] on div "Customer ID: 1596266" at bounding box center [263, 220] width 121 height 18
drag, startPoint x: 327, startPoint y: 218, endPoint x: 278, endPoint y: 222, distance: 49.9
click at [278, 222] on div "Customer ID: 1596266 Credit Available: $0.00" at bounding box center [434, 231] width 490 height 41
click at [244, 129] on span "Purchases" at bounding box center [220, 134] width 58 height 18
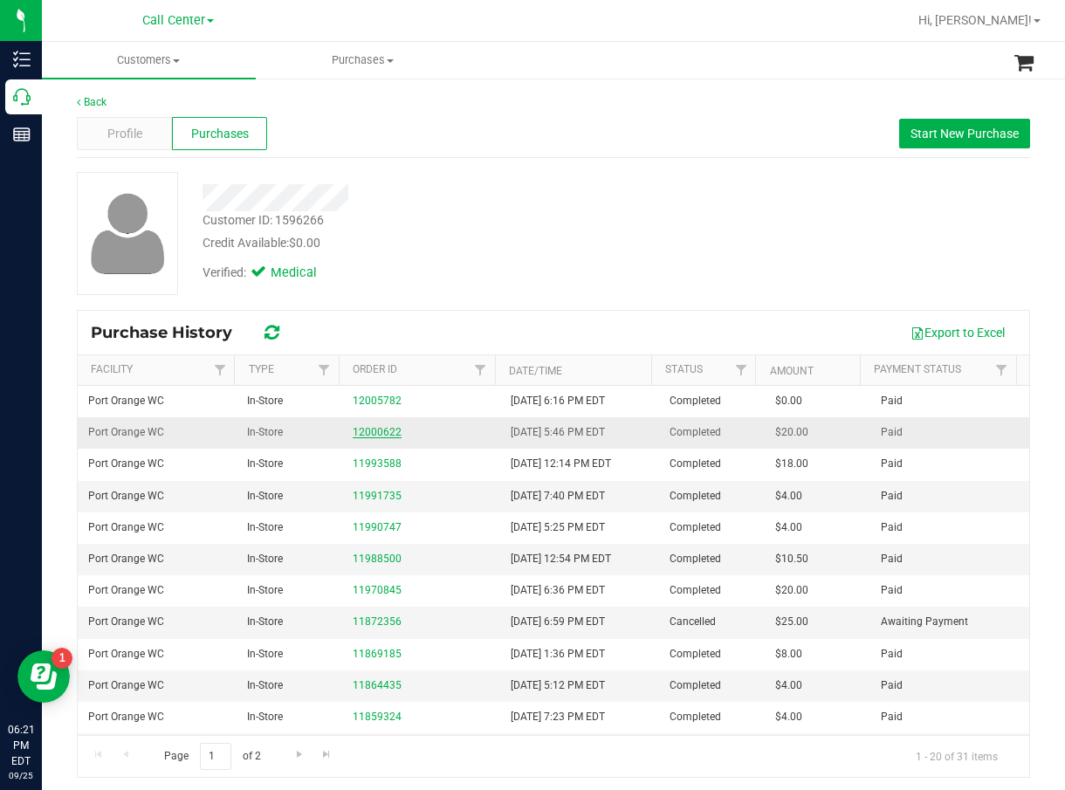
click at [378, 430] on link "12000622" at bounding box center [377, 432] width 49 height 12
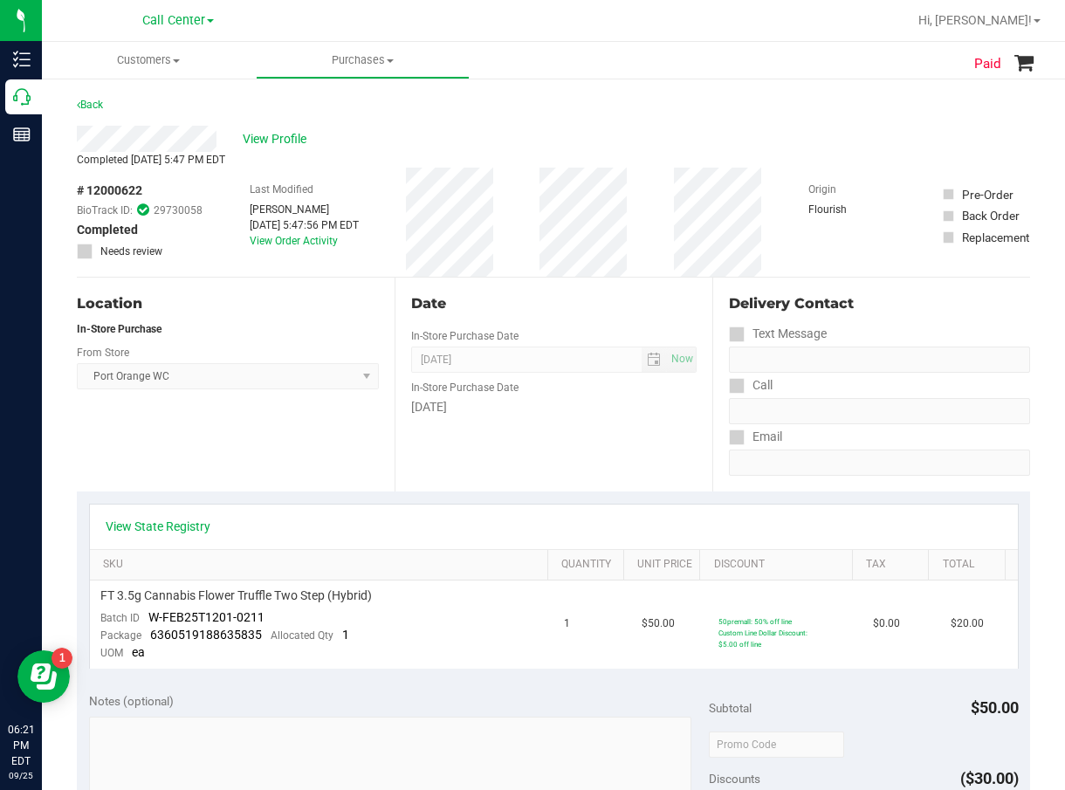
click at [464, 454] on div "Date In-Store Purchase Date Sep 24, 2025 Now In-Store Purchase Date Wednesday" at bounding box center [554, 385] width 318 height 214
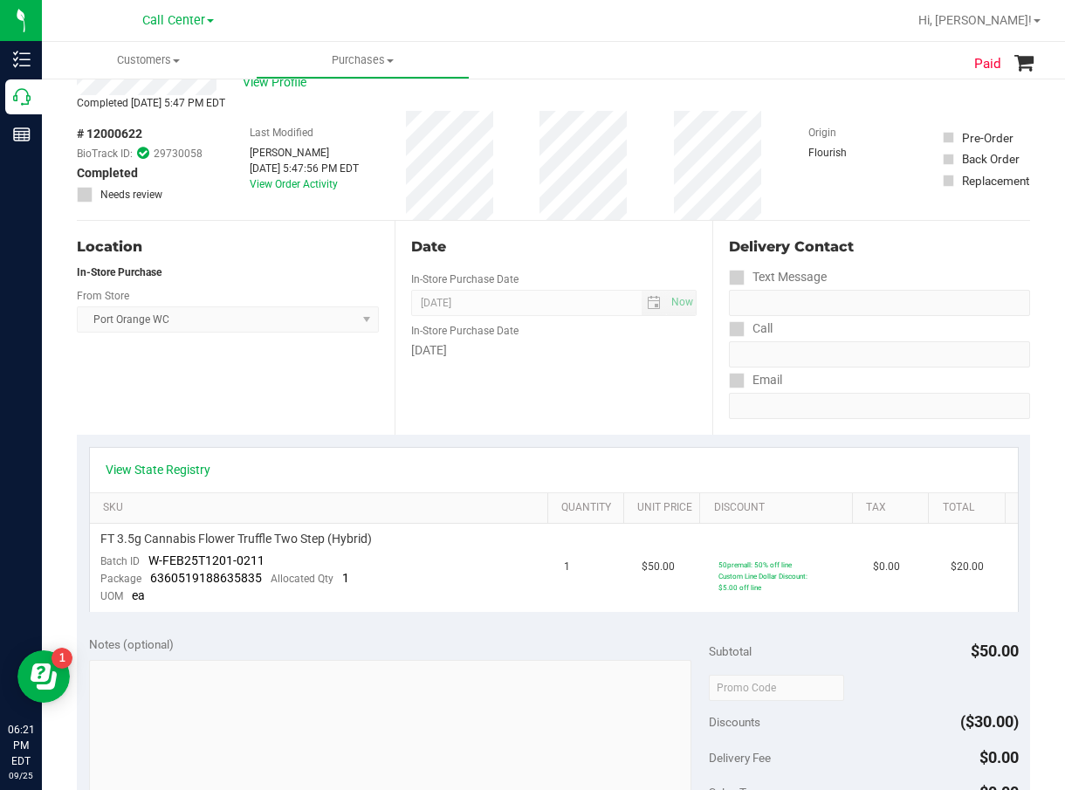
scroll to position [87, 0]
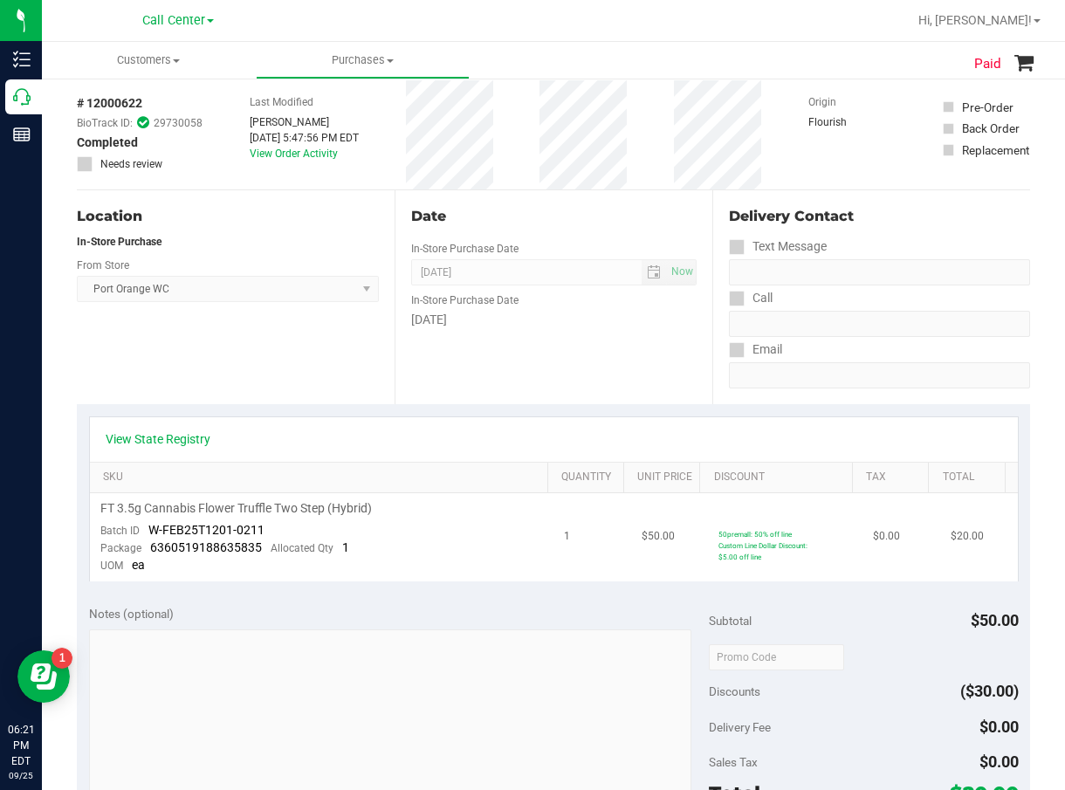
click at [317, 503] on span "FT 3.5g Cannabis Flower Truffle Two Step (Hybrid)" at bounding box center [236, 508] width 272 height 17
click at [317, 502] on span "FT 3.5g Cannabis Flower Truffle Two Step (Hybrid)" at bounding box center [236, 508] width 272 height 17
click at [170, 526] on span "W-FEB25T1201-0211" at bounding box center [206, 530] width 116 height 14
click at [190, 549] on span "6360519188635835" at bounding box center [206, 548] width 112 height 14
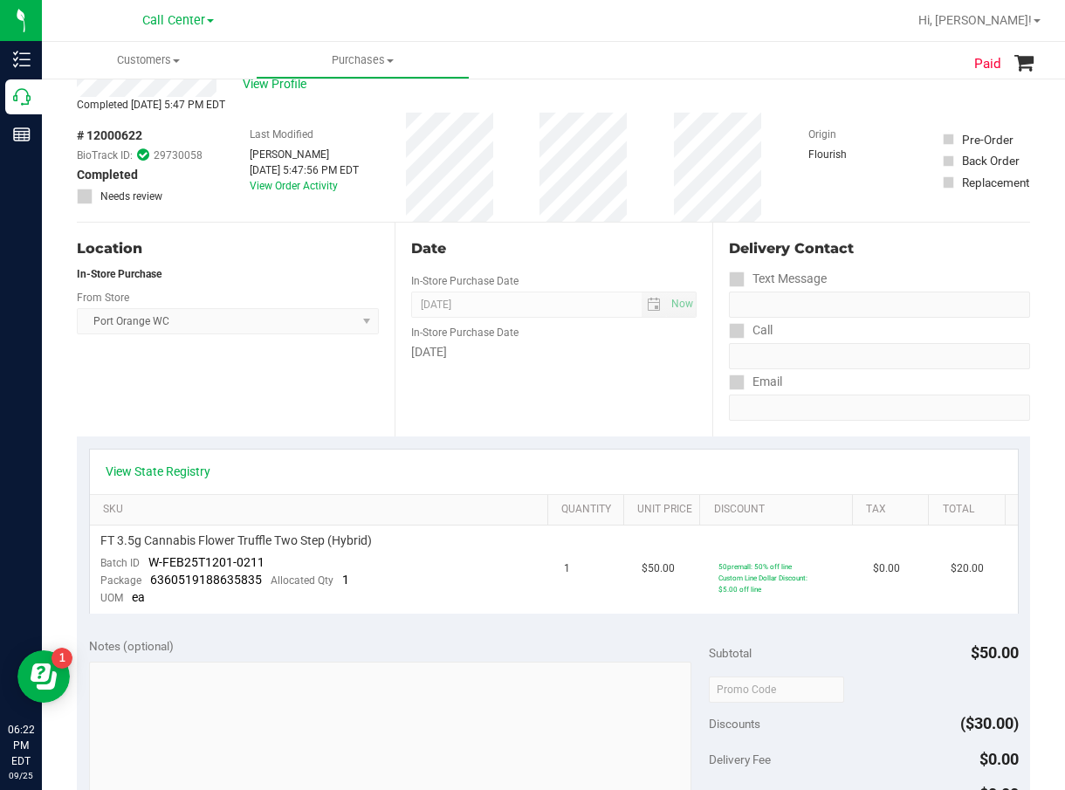
scroll to position [0, 0]
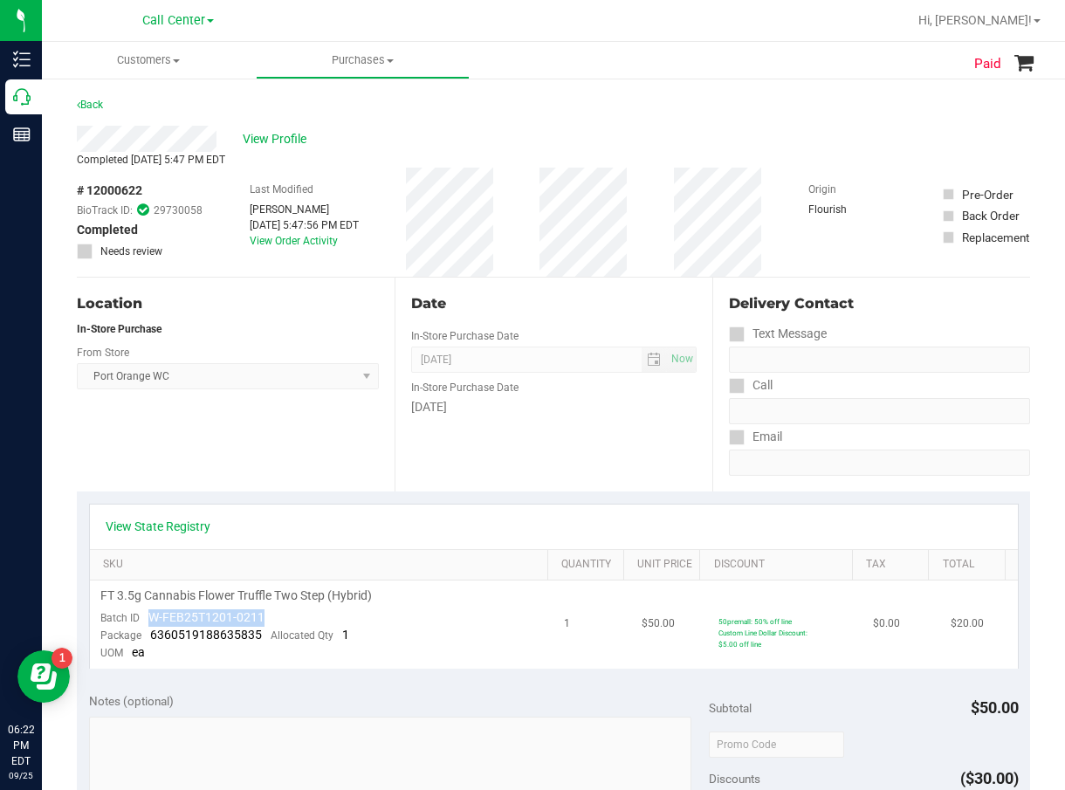
drag, startPoint x: 264, startPoint y: 617, endPoint x: 145, endPoint y: 619, distance: 118.8
click at [145, 619] on td "FT 3.5g Cannabis Flower Truffle Two Step (Hybrid) Batch ID W-FEB25T1201-0211 Pa…" at bounding box center [322, 625] width 465 height 88
click at [220, 461] on div "Location In-Store Purchase From Store Port Orange WC Select Store Bonita Spring…" at bounding box center [236, 385] width 318 height 214
click at [549, 672] on div "View State Registry SKU Quantity Unit Price Discount Tax Total FT 3.5g Cannabis…" at bounding box center [554, 586] width 954 height 189
click at [214, 589] on span "FT 3.5g Cannabis Flower Truffle Two Step (Hybrid)" at bounding box center [236, 596] width 272 height 17
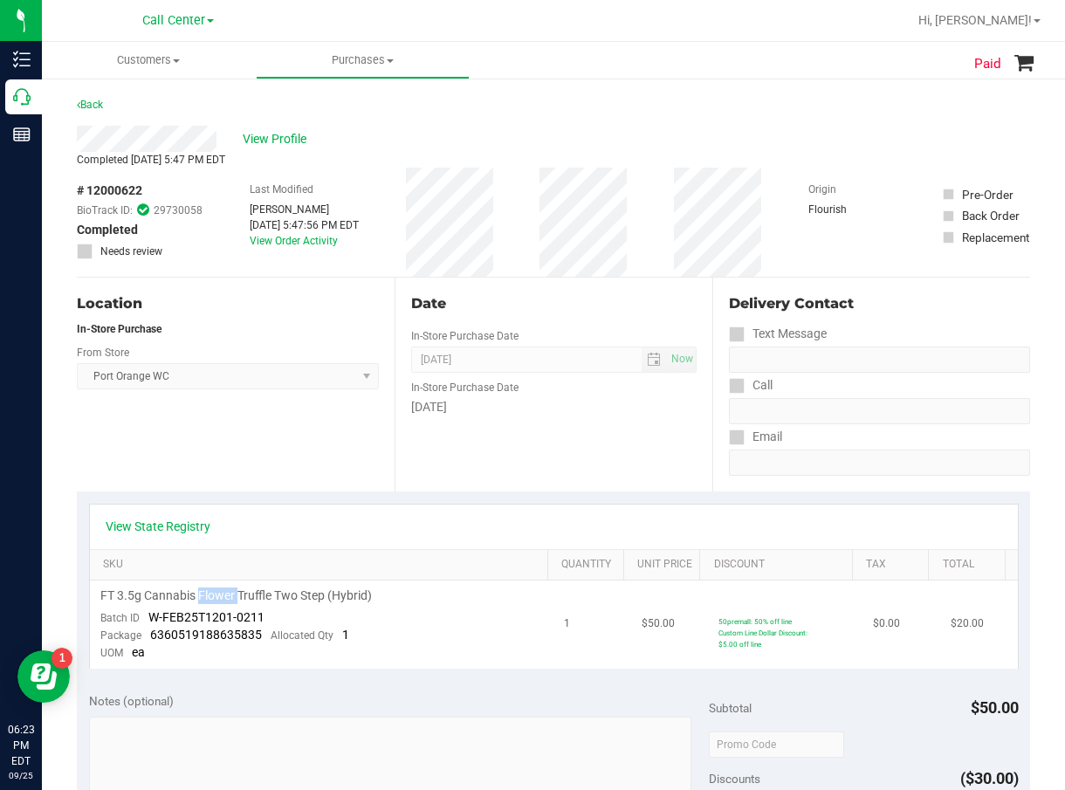
click at [215, 590] on span "FT 3.5g Cannabis Flower Truffle Two Step (Hybrid)" at bounding box center [236, 596] width 272 height 17
click at [289, 200] on div "Last Modified Paige Stephens Sep 24, 2025 5:47:56 PM EDT View Order Activity" at bounding box center [304, 222] width 109 height 109
click at [115, 193] on span "# 12000622" at bounding box center [109, 191] width 65 height 18
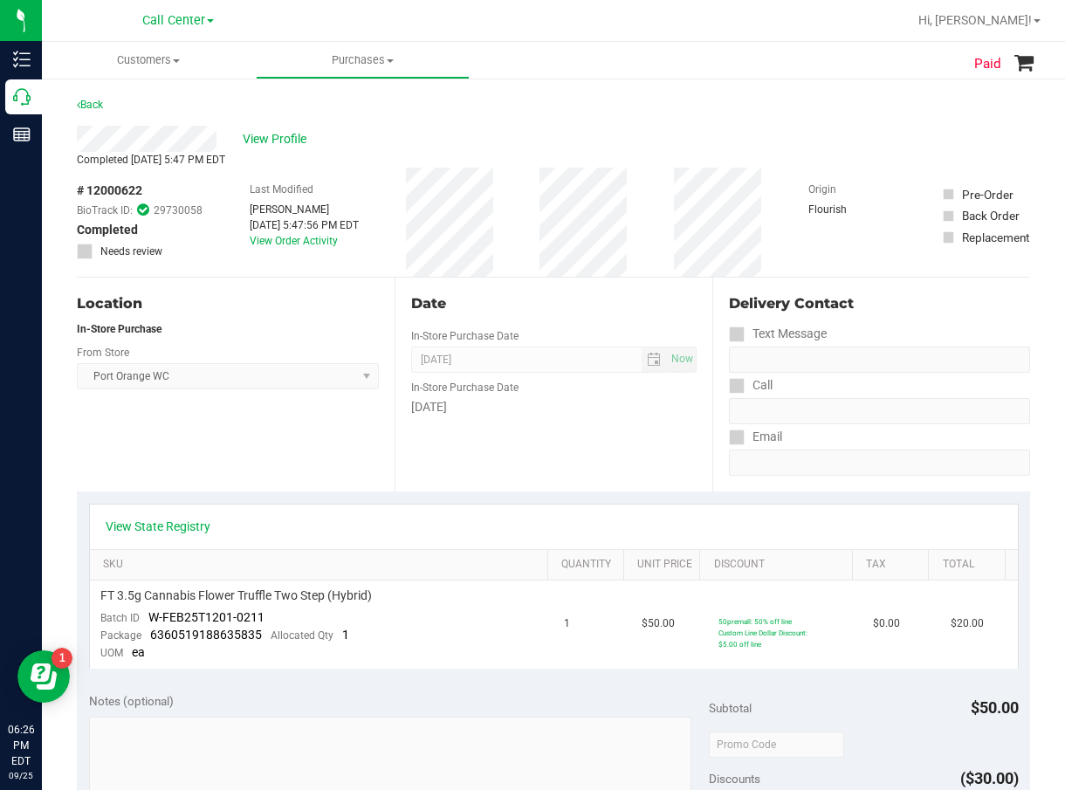
click at [115, 193] on span "# 12000622" at bounding box center [109, 191] width 65 height 18
click at [272, 610] on td "FT 3.5g Cannabis Flower Truffle Two Step (Hybrid) Batch ID W-FEB25T1201-0211 Pa…" at bounding box center [322, 625] width 465 height 88
drag, startPoint x: 215, startPoint y: 614, endPoint x: 155, endPoint y: 618, distance: 60.4
click at [146, 618] on td "FT 3.5g Cannabis Flower Truffle Two Step (Hybrid) Batch ID W-FEB25T1201-0211 Pa…" at bounding box center [322, 625] width 465 height 88
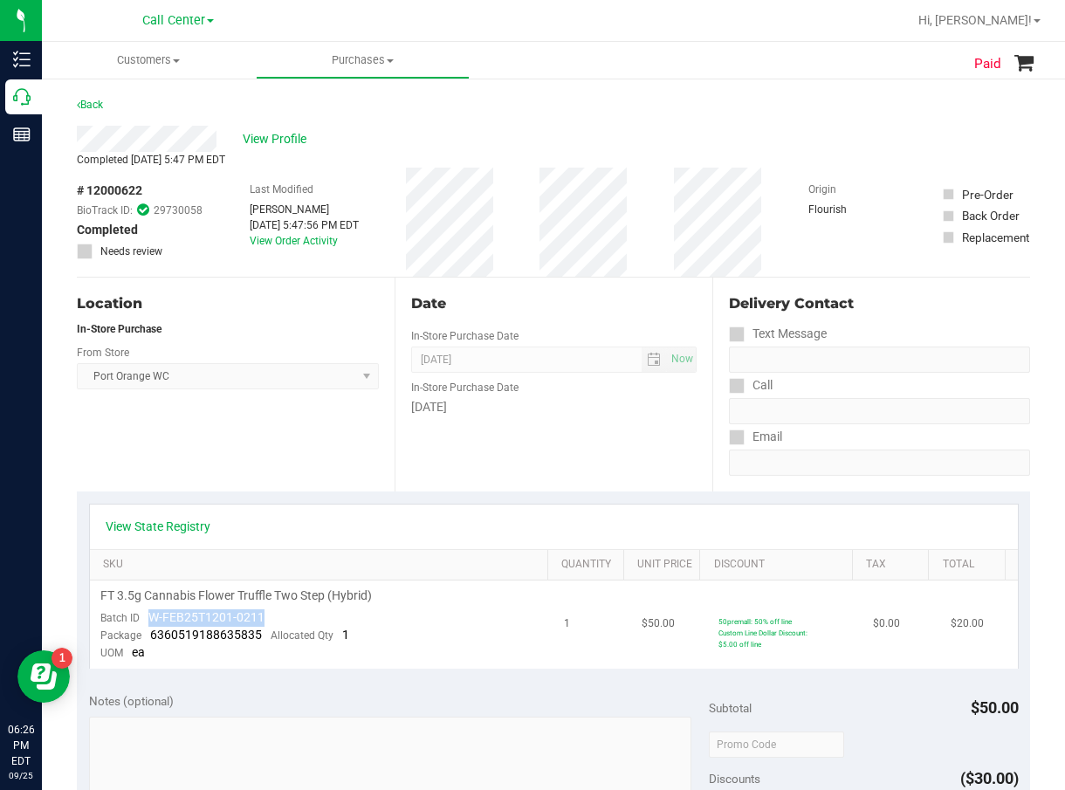
drag, startPoint x: 296, startPoint y: 650, endPoint x: 258, endPoint y: 635, distance: 40.4
click at [296, 650] on td "FT 3.5g Cannabis Flower Truffle Two Step (Hybrid) Batch ID W-FEB25T1201-0211 Pa…" at bounding box center [322, 625] width 465 height 88
drag, startPoint x: 260, startPoint y: 634, endPoint x: 142, endPoint y: 638, distance: 118.0
click at [142, 638] on div "Package 6360519188635835 Allocated Qty 1" at bounding box center [224, 635] width 249 height 17
click at [348, 541] on div "View State Registry" at bounding box center [554, 527] width 928 height 45
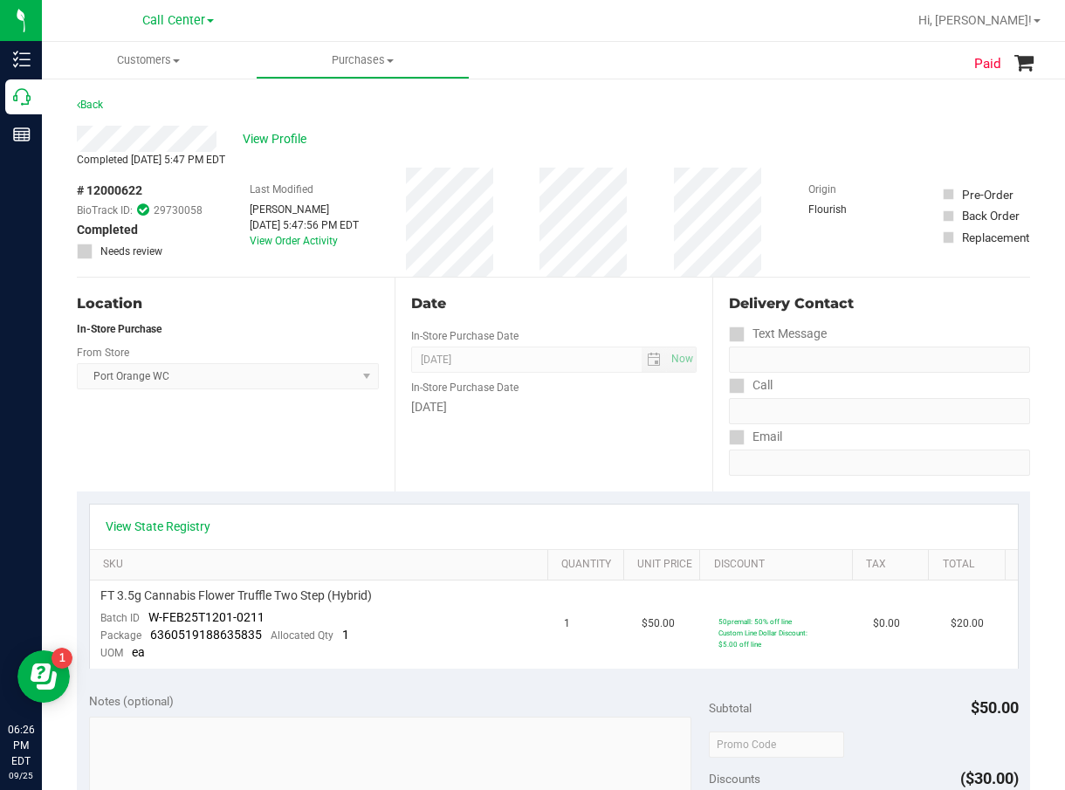
click at [404, 451] on div "Date In-Store Purchase Date Sep 24, 2025 Now In-Store Purchase Date Wednesday" at bounding box center [554, 385] width 318 height 214
click at [271, 146] on span "View Profile" at bounding box center [278, 139] width 70 height 18
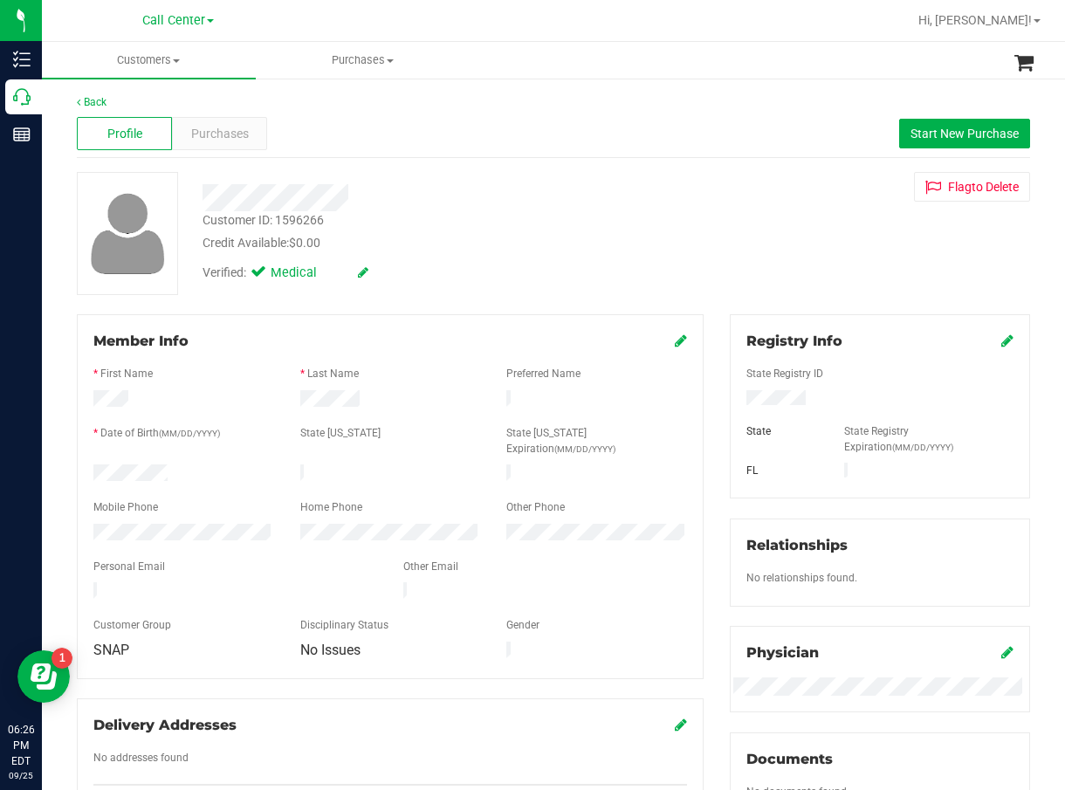
click at [543, 217] on div "Customer ID: 1596266 Credit Available: $0.00" at bounding box center [434, 231] width 490 height 41
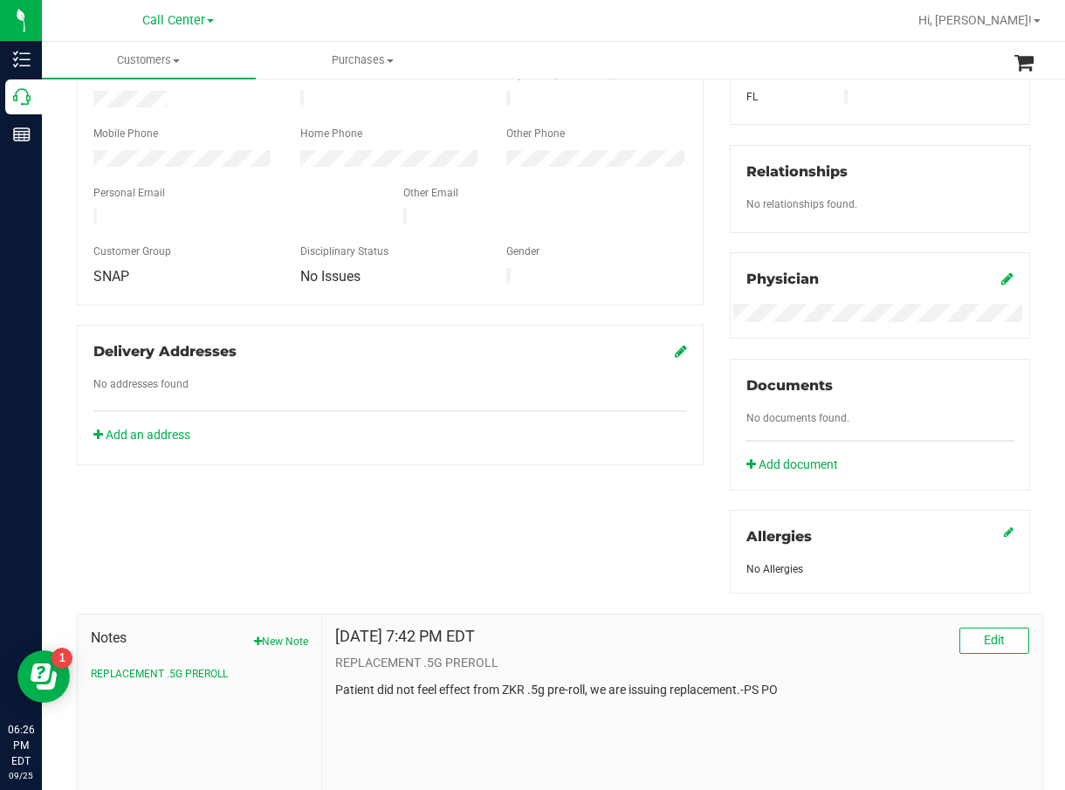
scroll to position [488, 0]
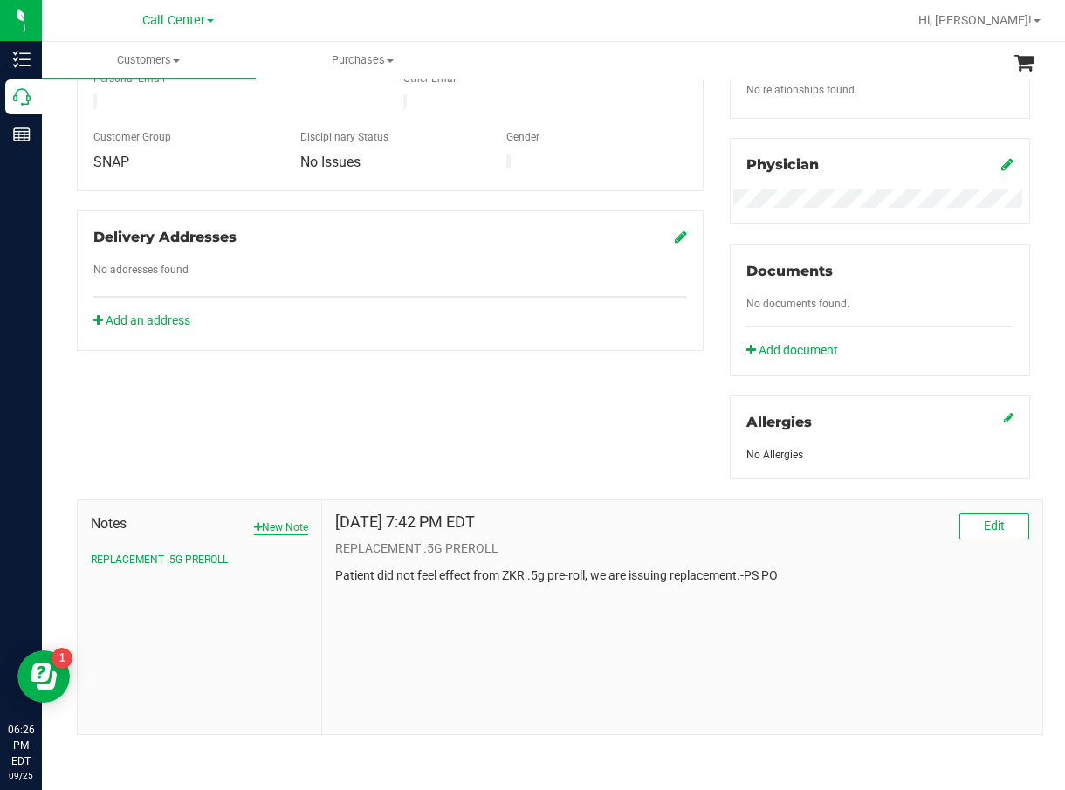
click at [267, 530] on button "New Note" at bounding box center [281, 528] width 54 height 16
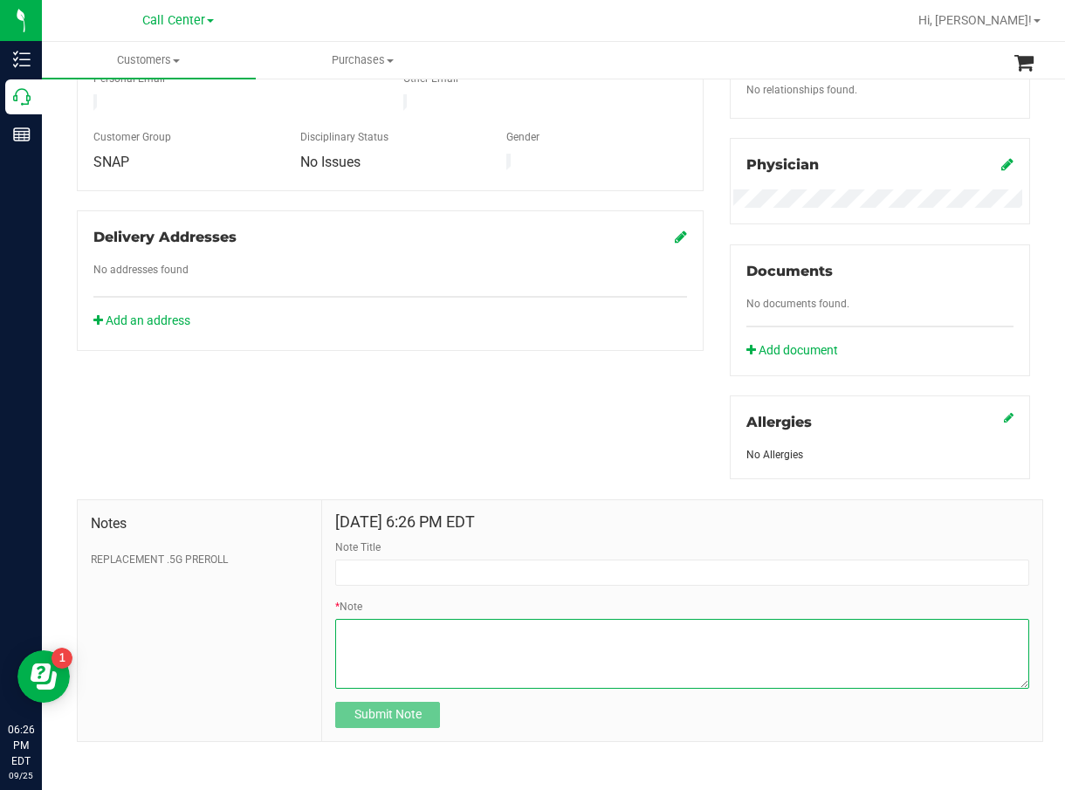
click at [421, 651] on textarea "* Note" at bounding box center [682, 654] width 694 height 70
paste textarea "Completed By: Daniela Ramos Montoya Contact Reasons: feedback.complaint.product…"
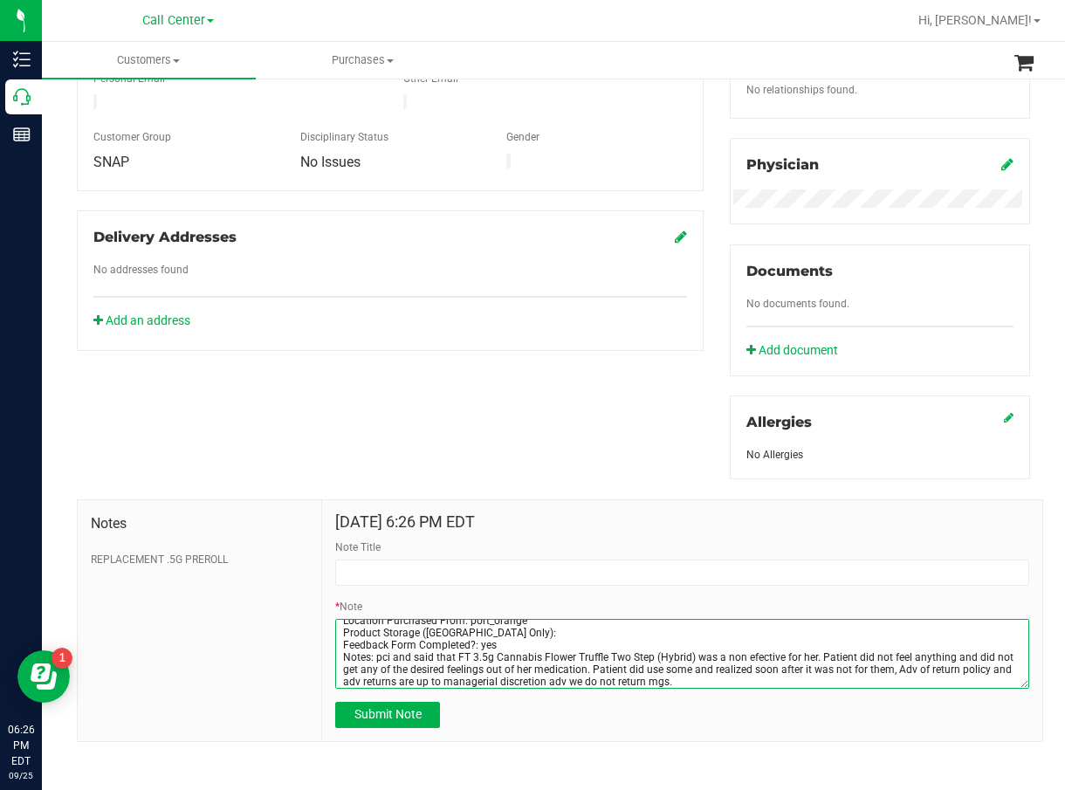
scroll to position [7, 0]
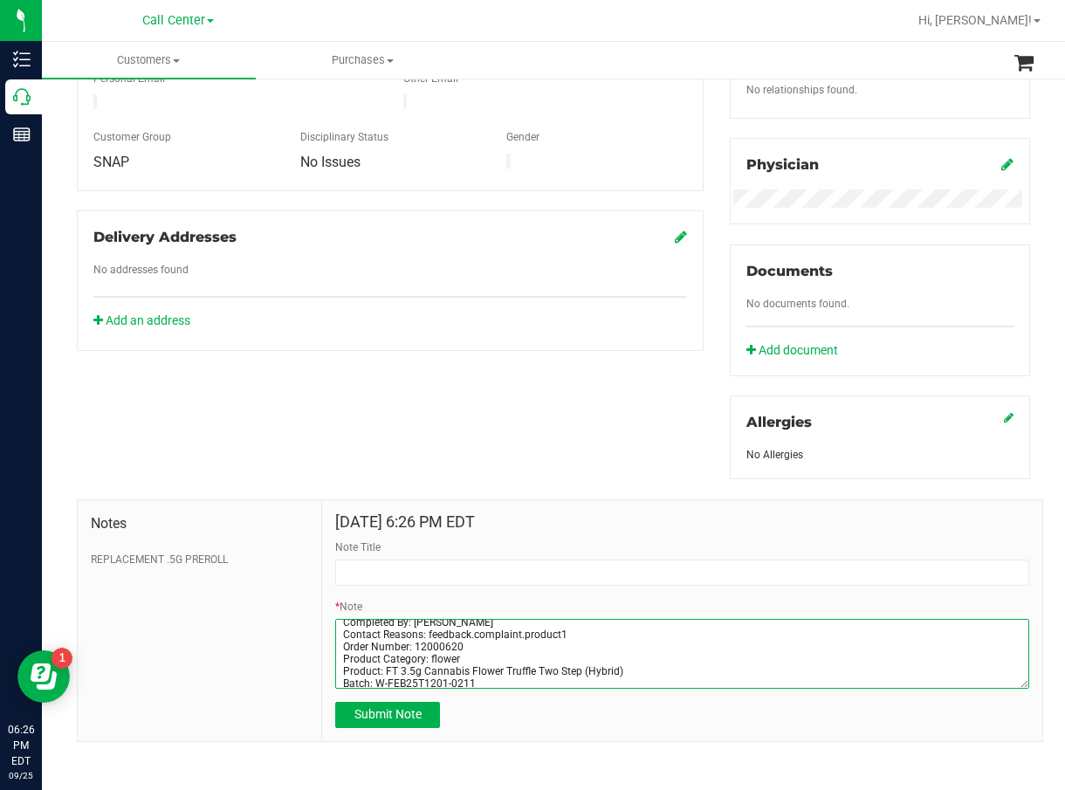
click at [422, 649] on textarea "* Note" at bounding box center [682, 654] width 694 height 70
paste textarea "Completed By: Daniela Ramos Montoya Contact Reasons: feedback.complaint.product…"
type textarea "Completed By: Daniela Ramos Montoya Contact Reasons: feedback.complaint.product…"
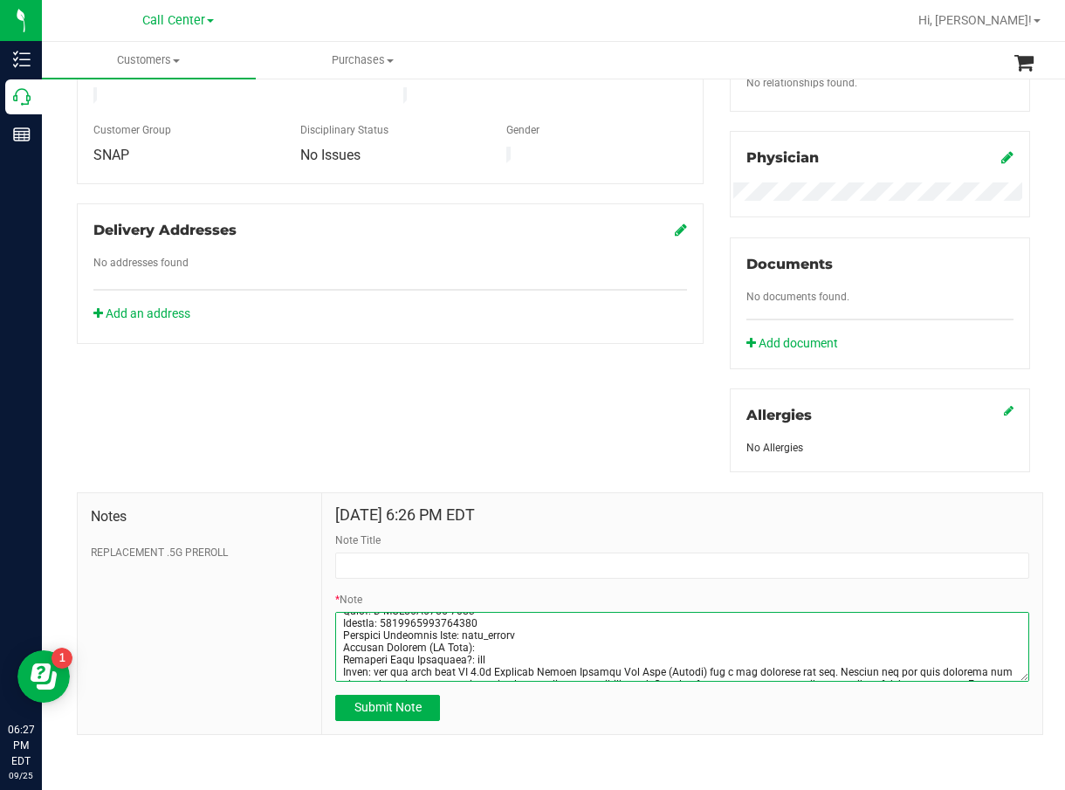
scroll to position [0, 0]
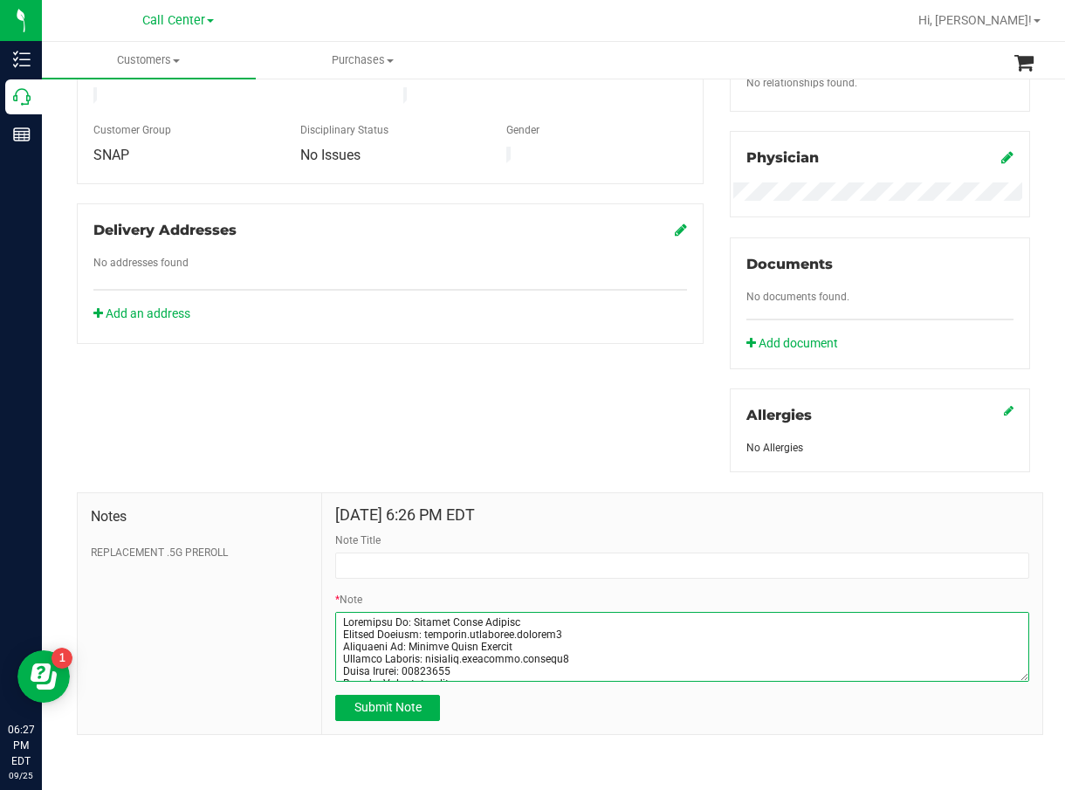
drag, startPoint x: 713, startPoint y: 672, endPoint x: 341, endPoint y: 613, distance: 376.6
click at [341, 613] on textarea "* Note" at bounding box center [682, 647] width 694 height 70
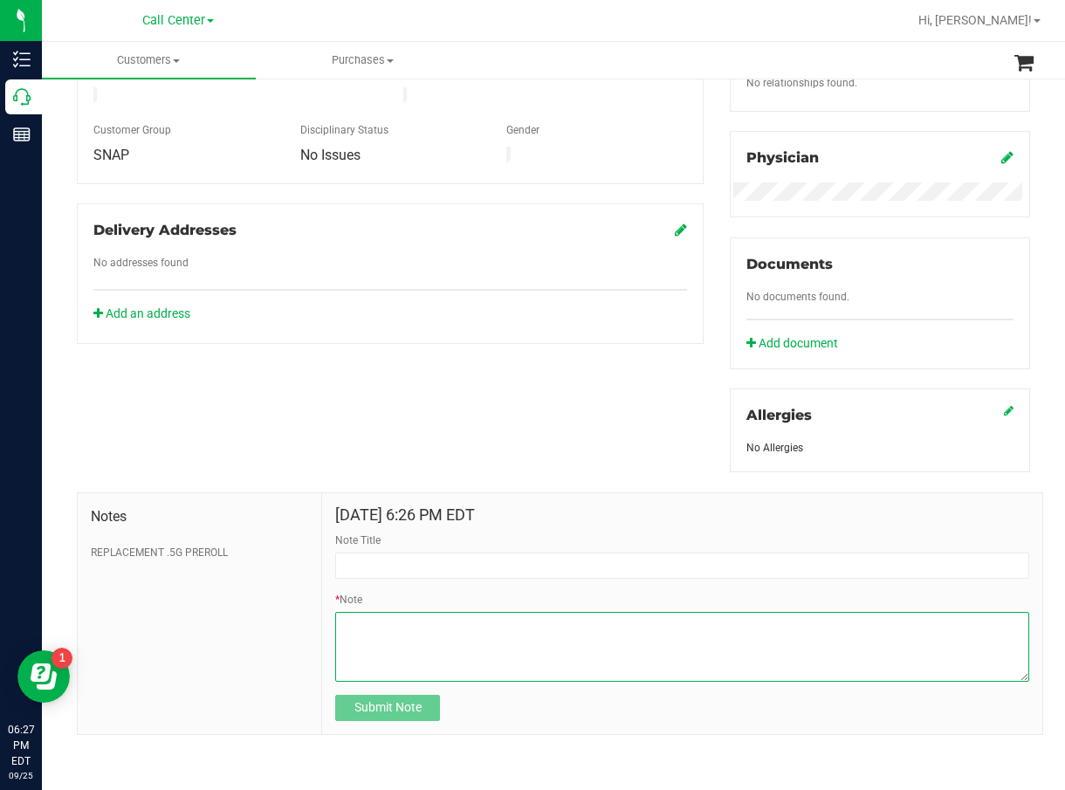
paste textarea "Completed By: Daniela Ramos Montoya Contact Reasons: feedback.complaint.product…"
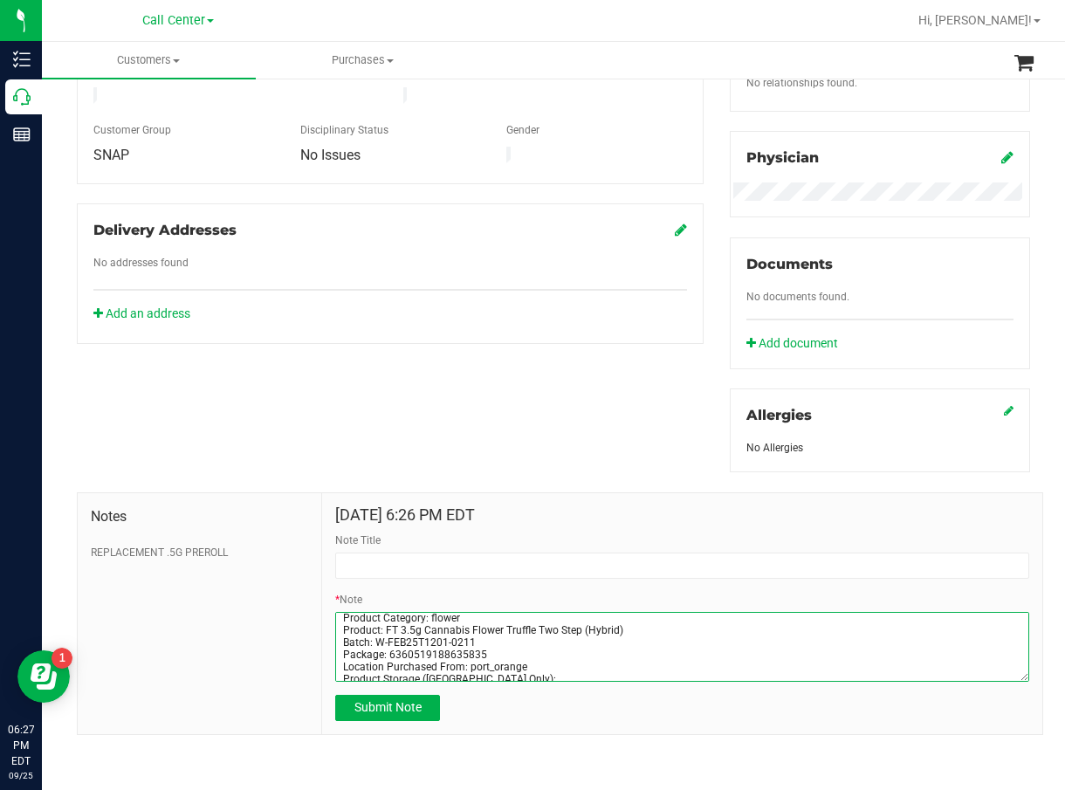
scroll to position [10, 0]
click at [388, 637] on textarea "* Note" at bounding box center [682, 647] width 694 height 70
click at [389, 637] on textarea "* Note" at bounding box center [682, 647] width 694 height 70
type textarea "Completed By: Daniela Ramos Montoya Contact Reasons: feedback.complaint.product…"
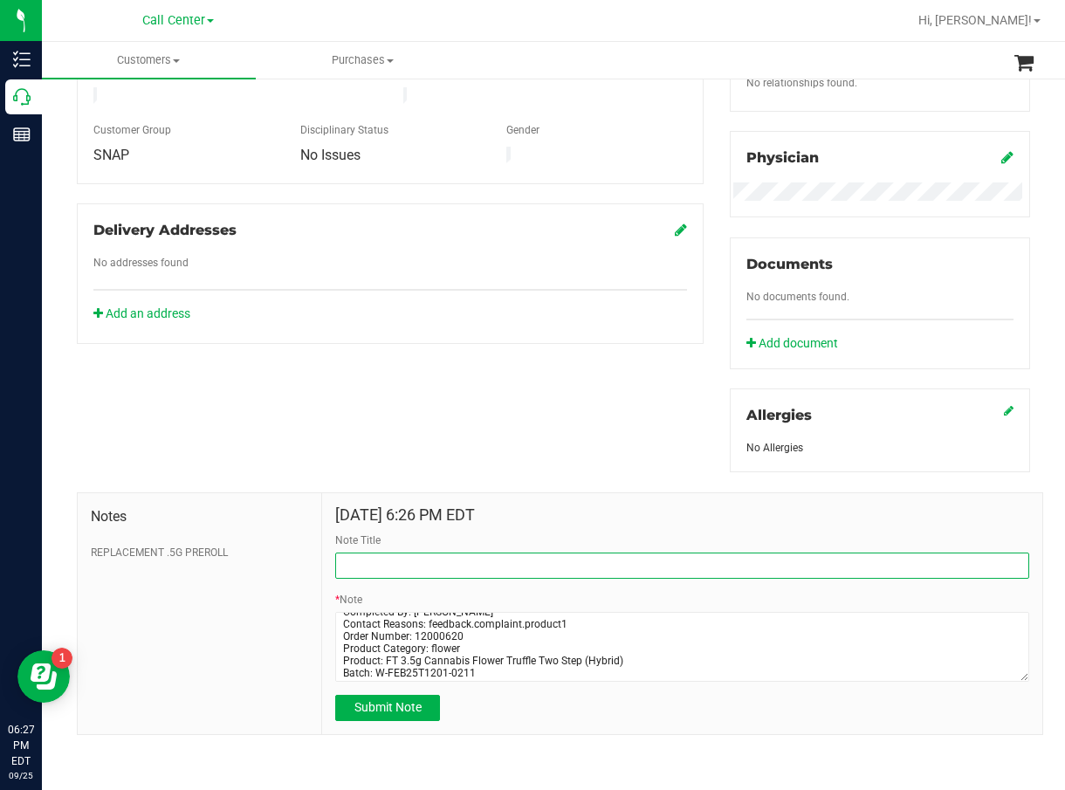
click at [396, 562] on input "Note Title" at bounding box center [682, 566] width 694 height 26
paste input "Order Number: 12000620"
type input "Order Number: 12000620"
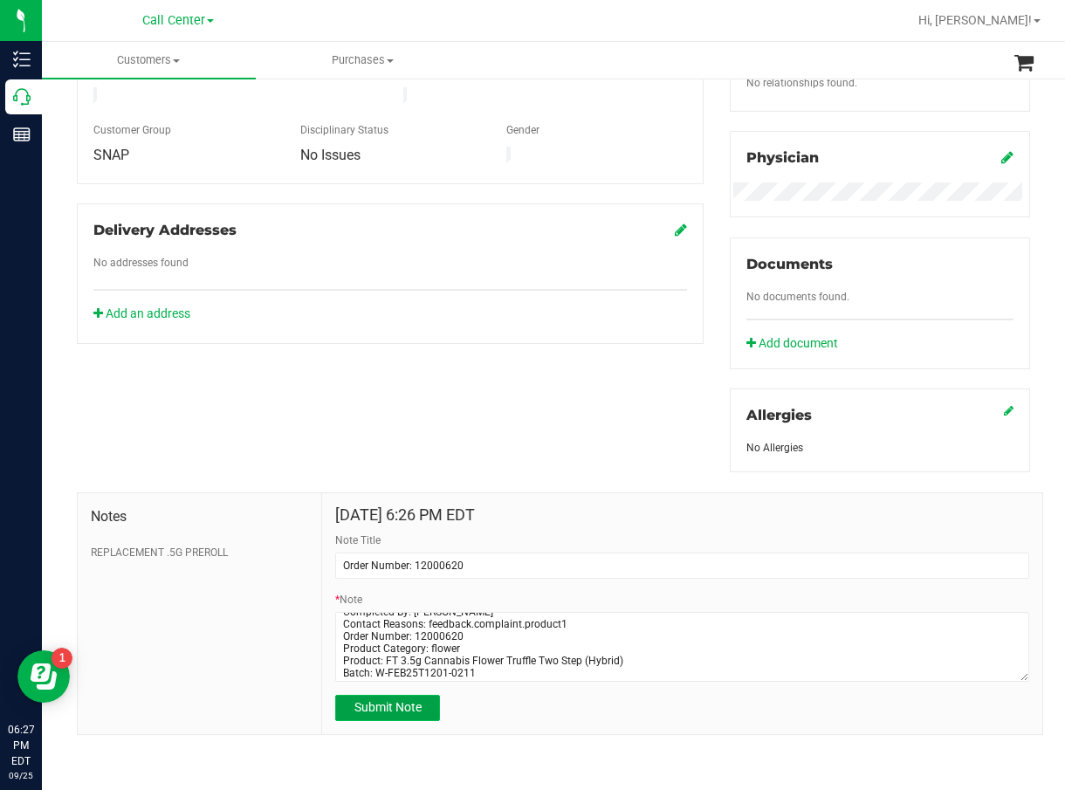
click at [396, 710] on span "Submit Note" at bounding box center [388, 707] width 67 height 14
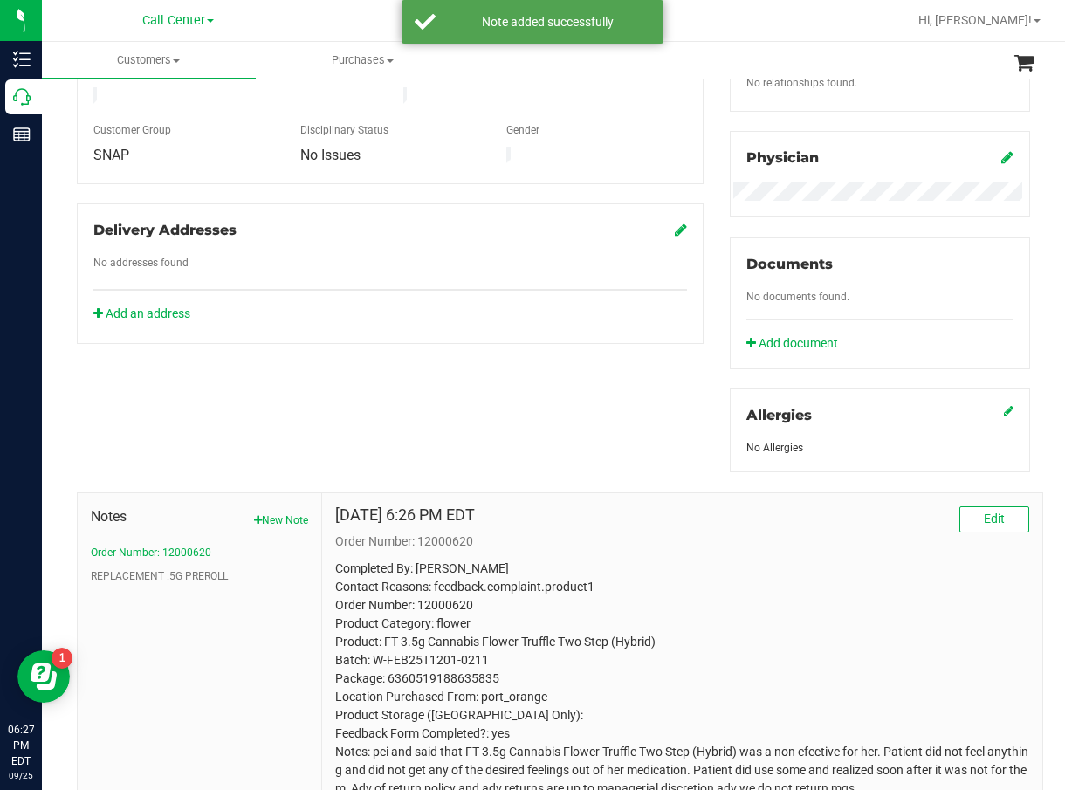
scroll to position [146, 0]
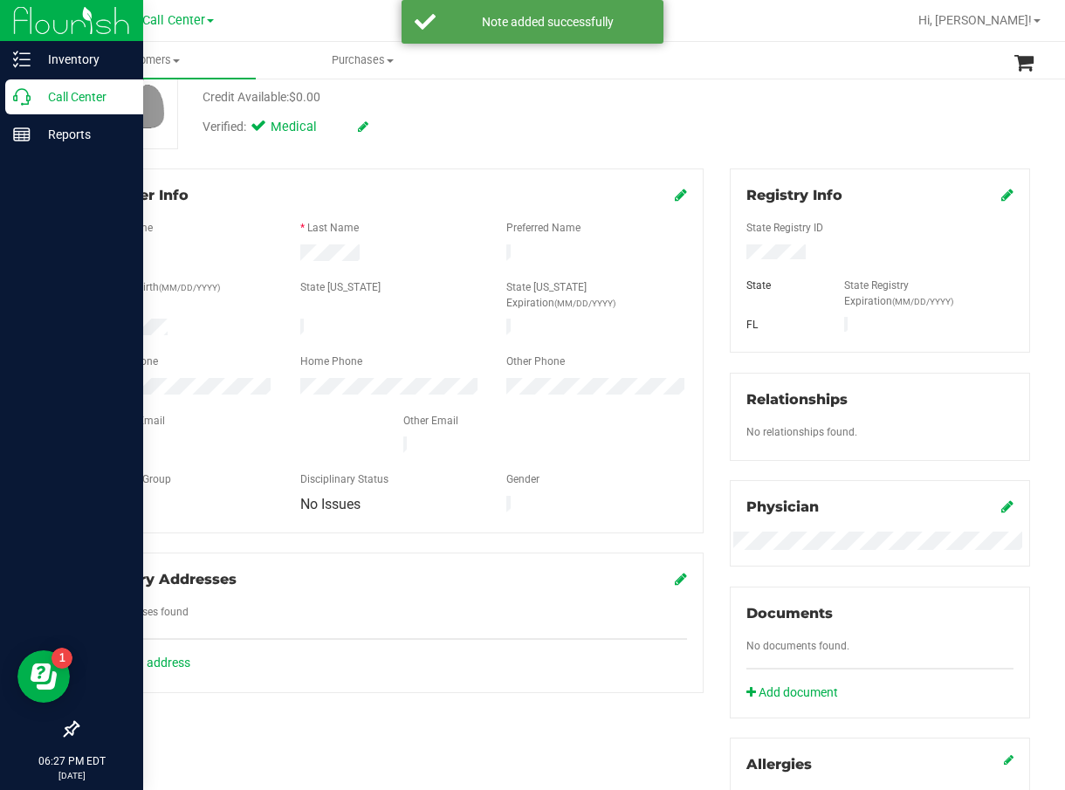
click at [34, 88] on p "Call Center" at bounding box center [83, 96] width 105 height 21
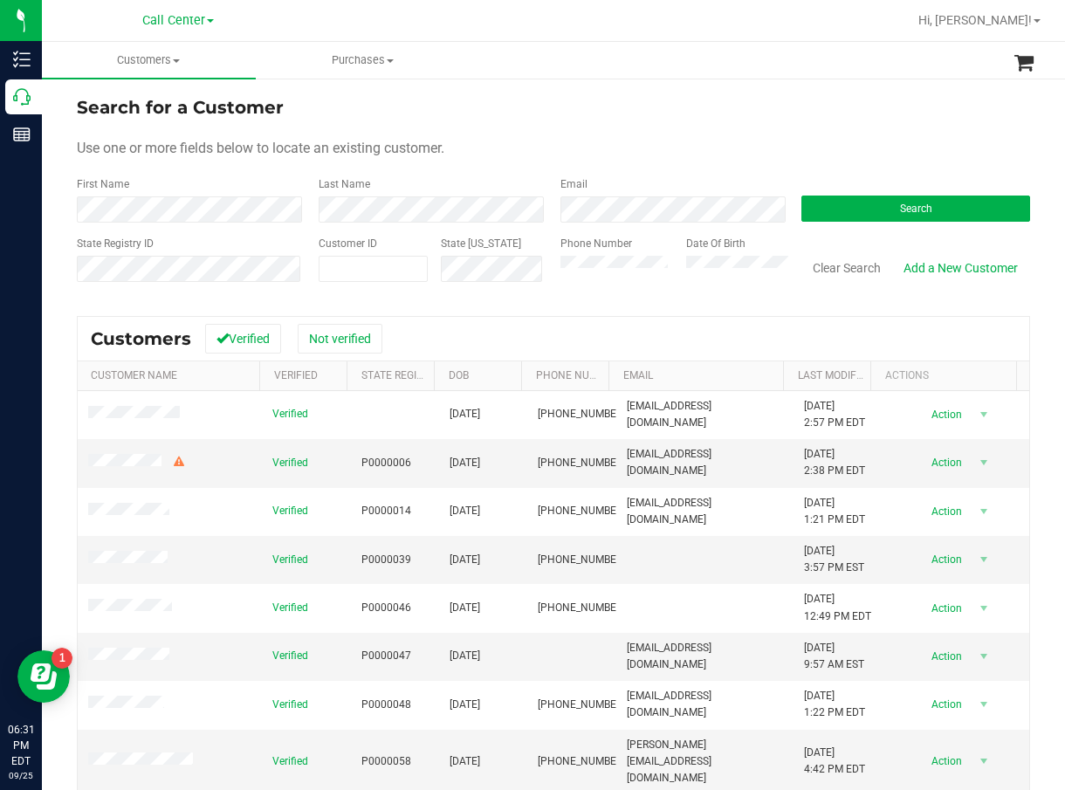
click at [871, 228] on form "Search for a Customer Use one or more fields below to locate an existing custom…" at bounding box center [554, 195] width 954 height 203
click at [880, 219] on button "Search" at bounding box center [916, 209] width 229 height 26
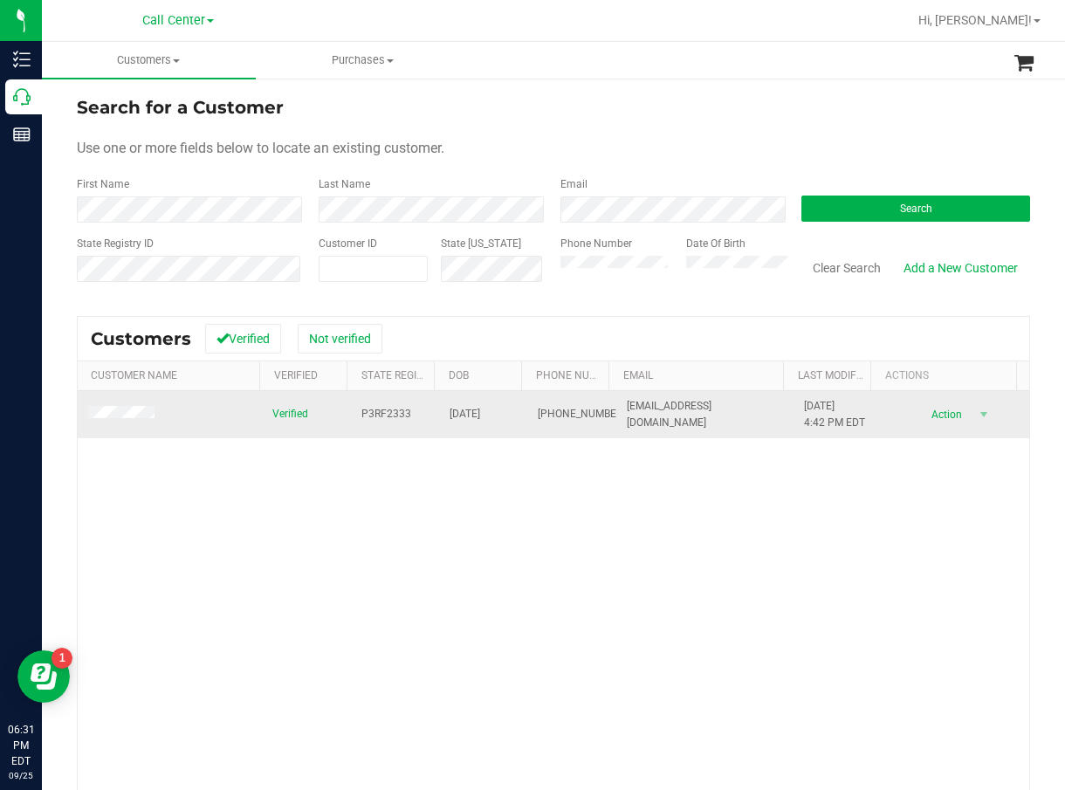
click at [367, 413] on span "P3RF2333" at bounding box center [387, 414] width 50 height 17
click at [480, 410] on span "04/04/1961" at bounding box center [465, 414] width 31 height 17
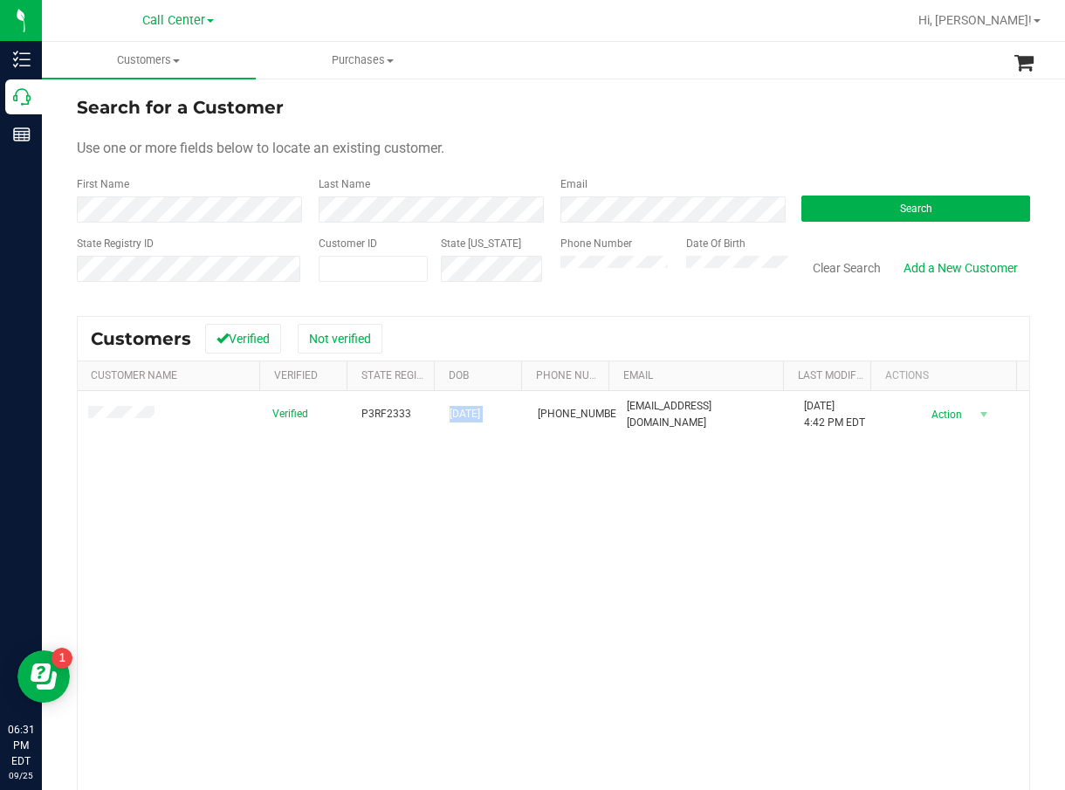
click at [326, 573] on div "Verified P3RF2333 04/04/1961 (267) 901-4200 dbogin1@gmail.com 9/25/2025 4:42 PM…" at bounding box center [554, 640] width 952 height 498
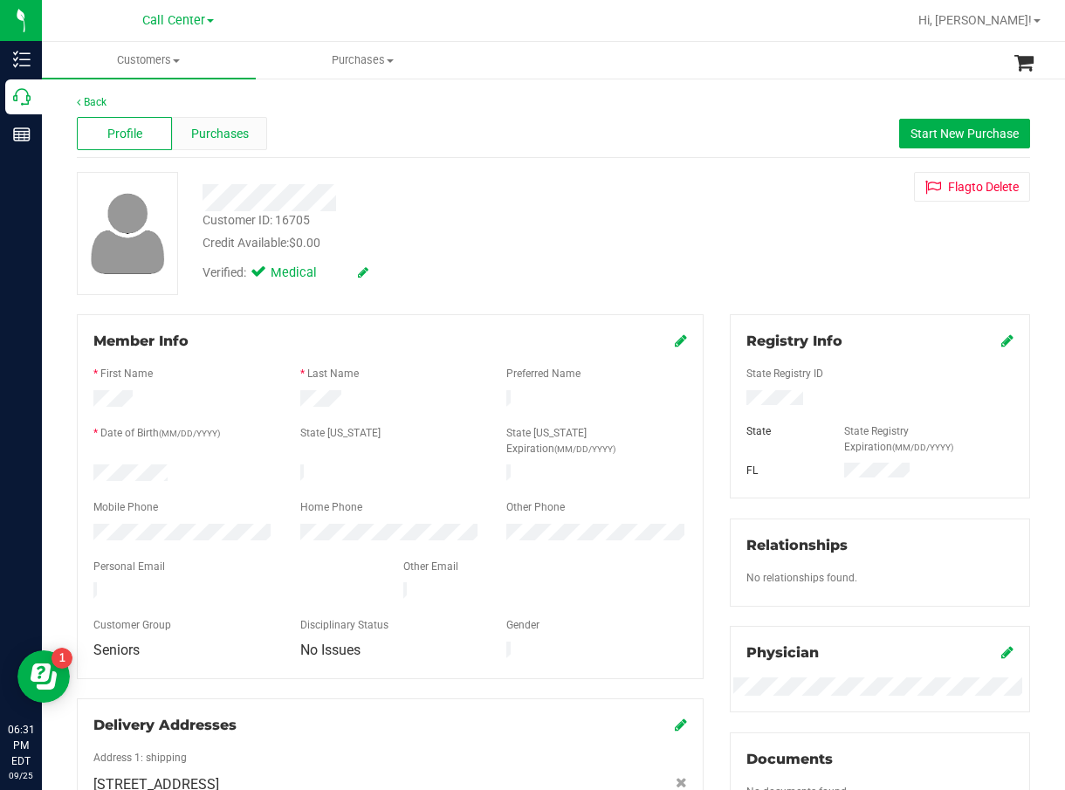
click at [193, 130] on span "Purchases" at bounding box center [220, 134] width 58 height 18
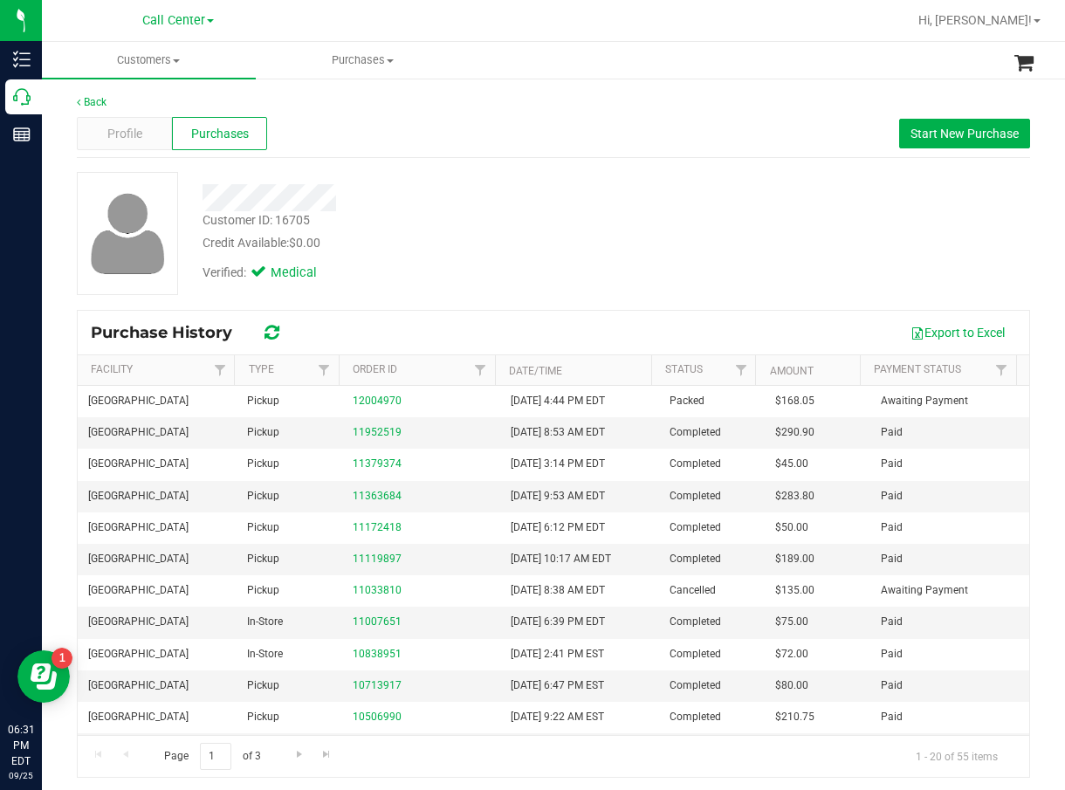
click at [492, 295] on div "Customer ID: 16705 Credit Available: $0.00 Verified: Medical" at bounding box center [554, 240] width 954 height 137
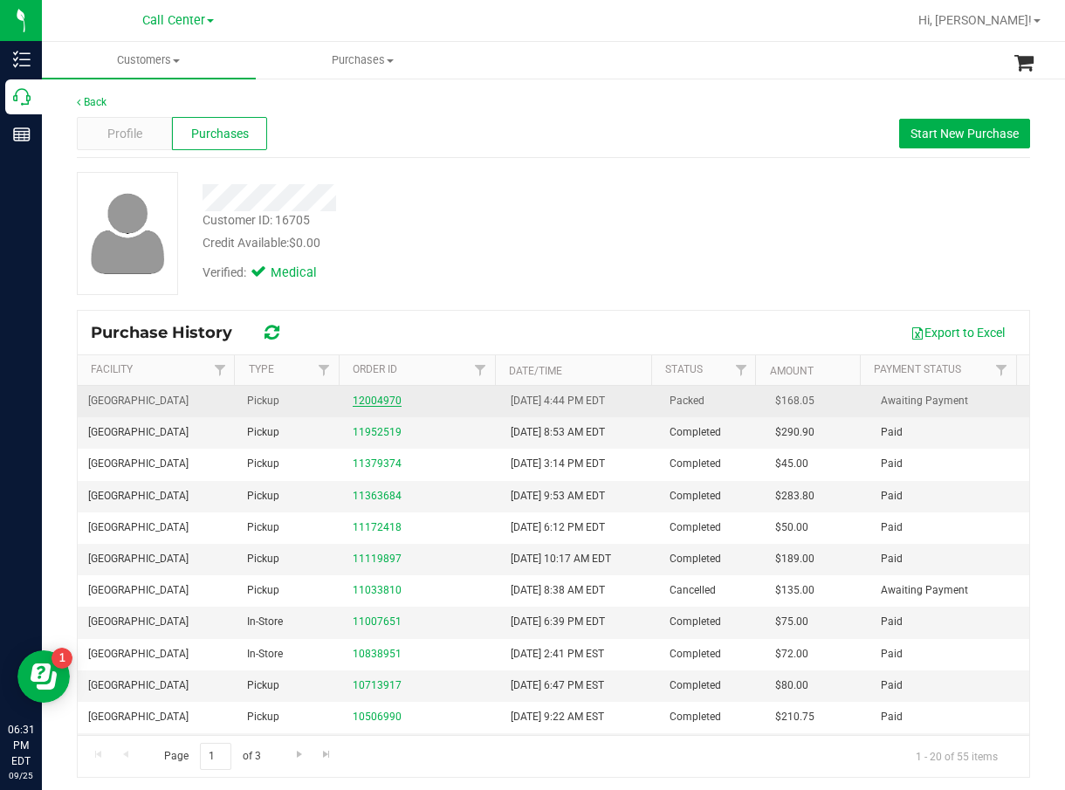
click at [375, 395] on link "12004970" at bounding box center [377, 401] width 49 height 12
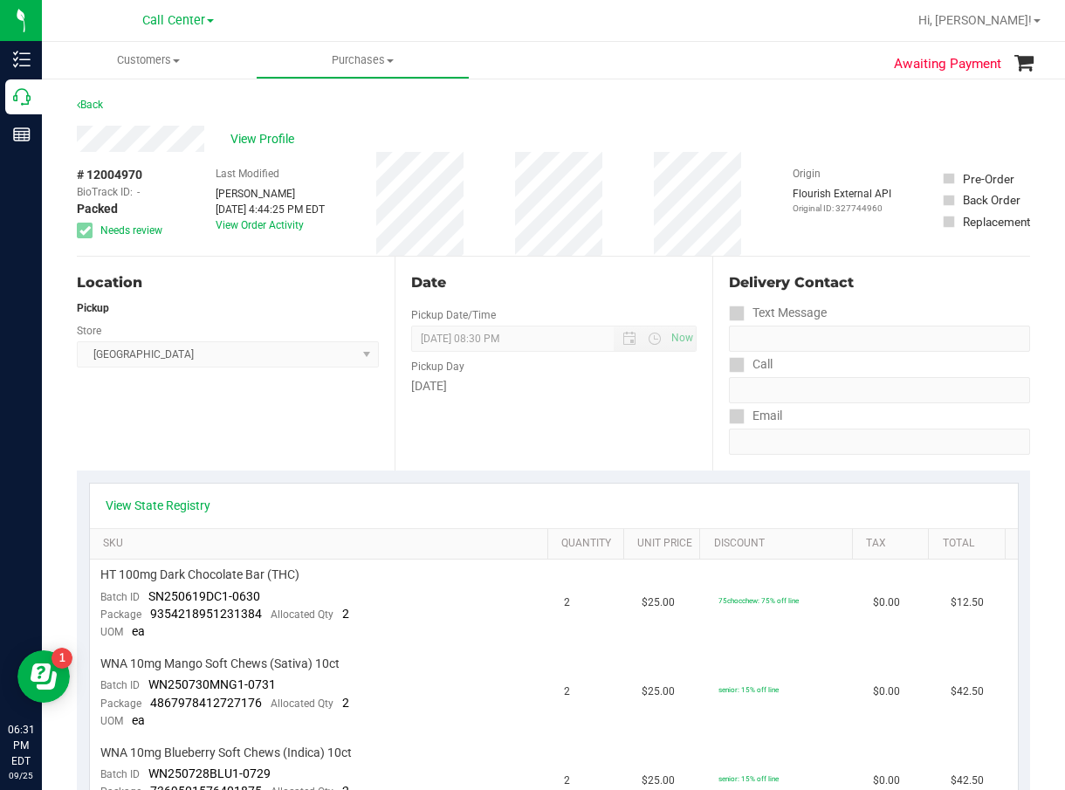
click at [449, 423] on div "Date Pickup Date/Time 09/25/2025 Now 09/25/2025 08:30 PM Now Pickup Day Thursday" at bounding box center [554, 364] width 318 height 214
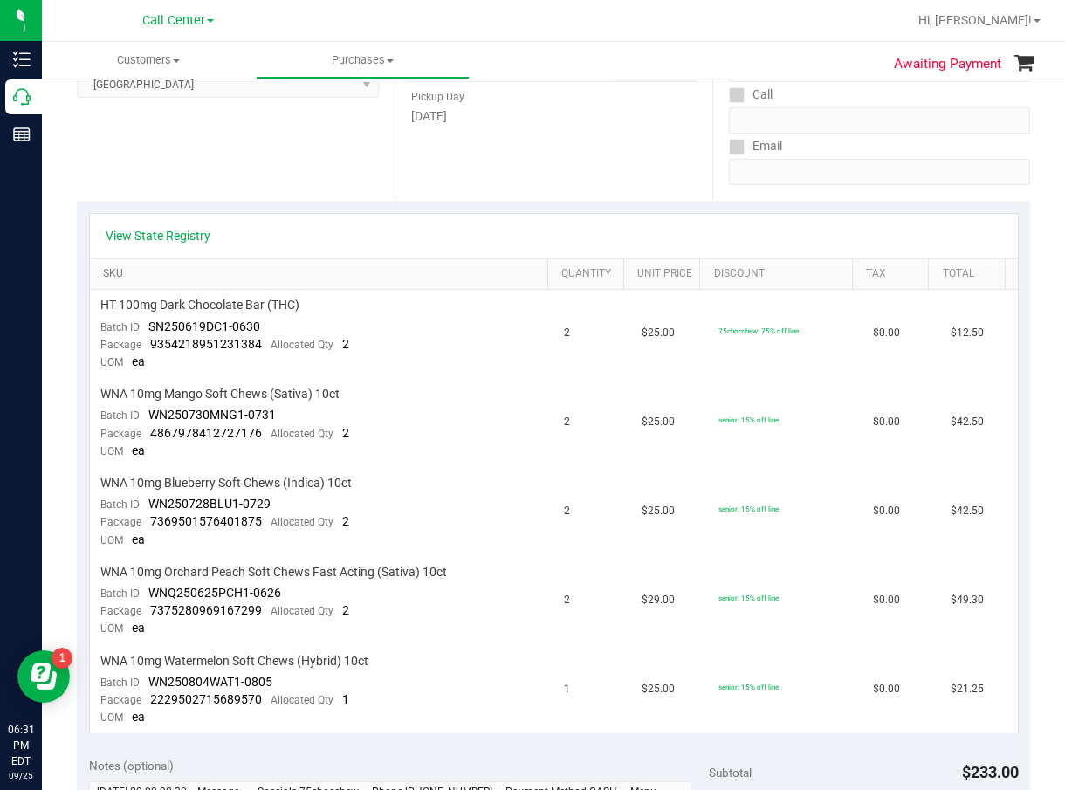
scroll to position [262, 0]
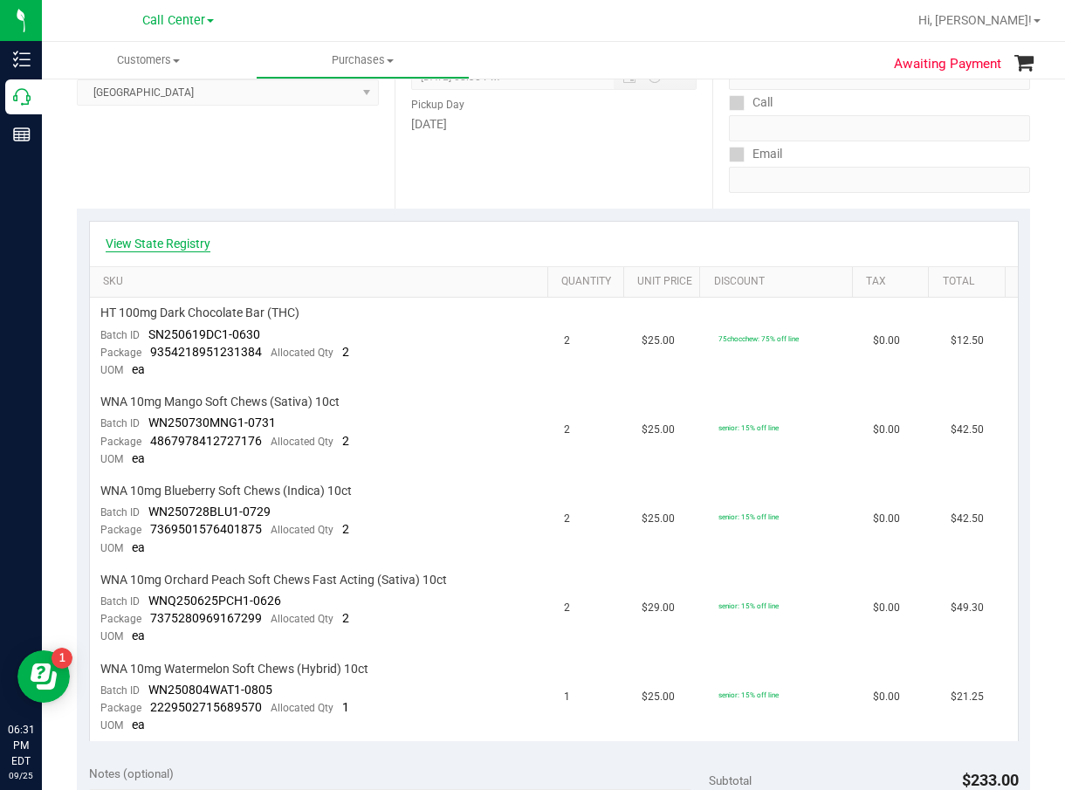
click at [141, 245] on link "View State Registry" at bounding box center [158, 243] width 105 height 17
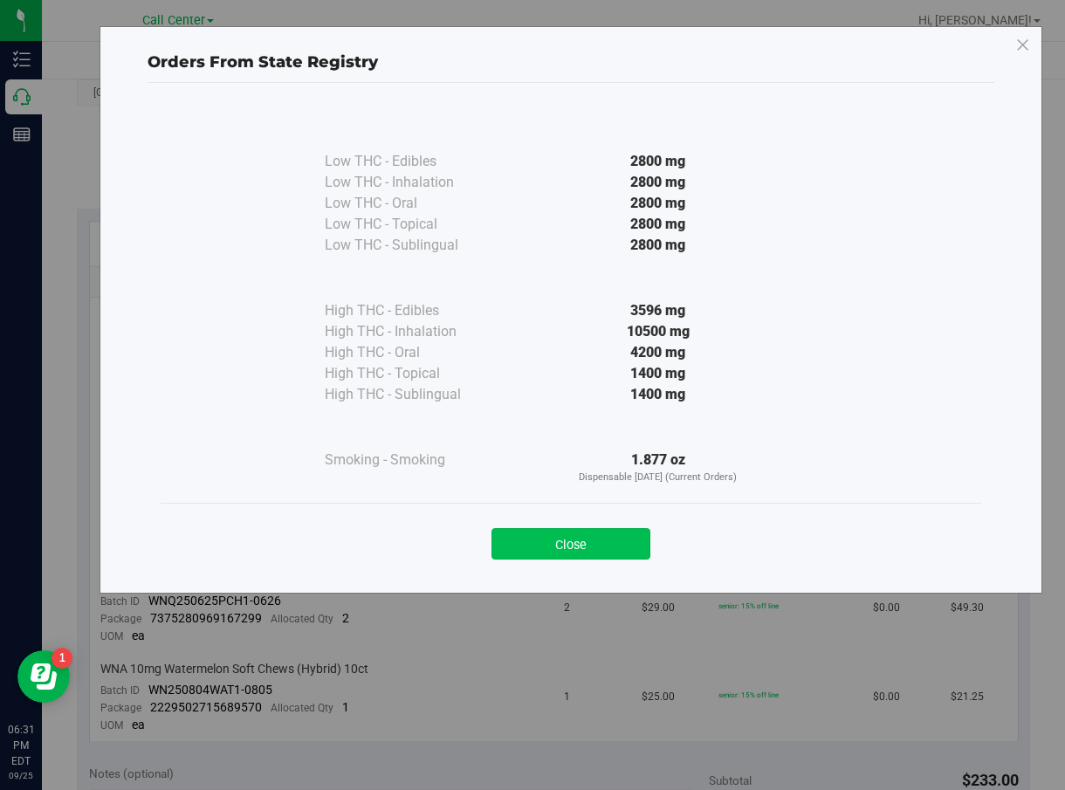
click at [628, 533] on button "Close" at bounding box center [571, 543] width 159 height 31
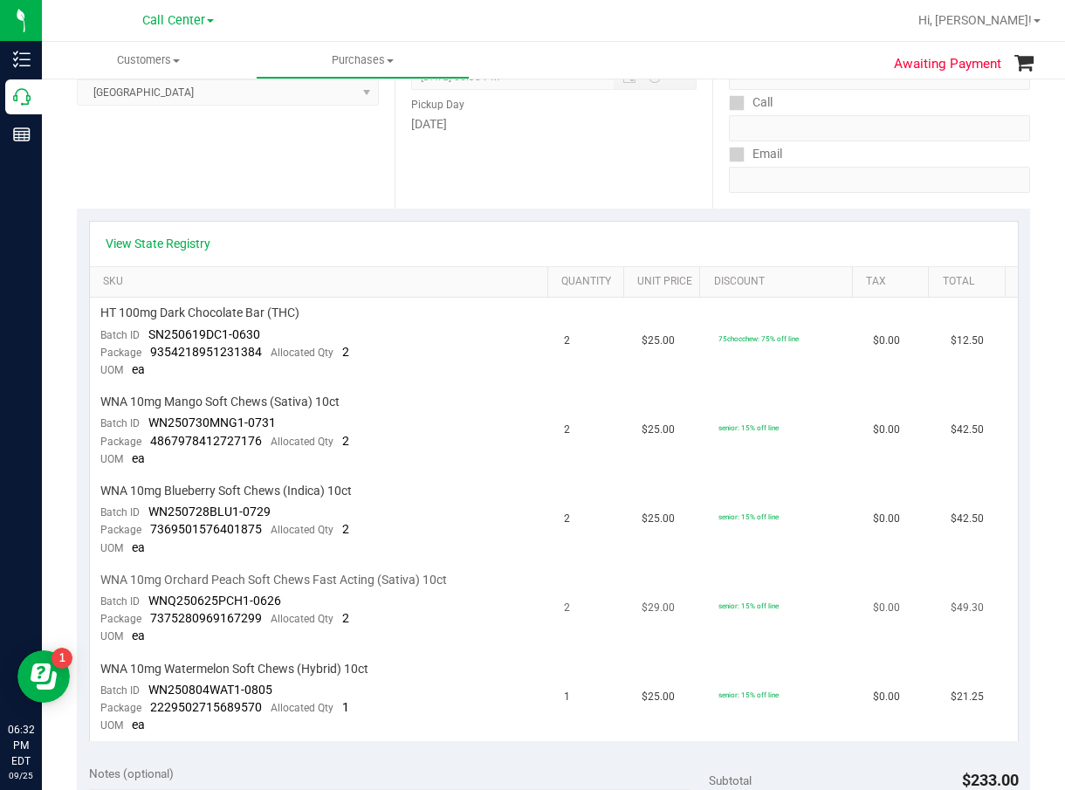
click at [512, 579] on div "WNA 10mg Orchard Peach Soft Chews Fast Acting (Sativa) 10ct" at bounding box center [322, 580] width 444 height 17
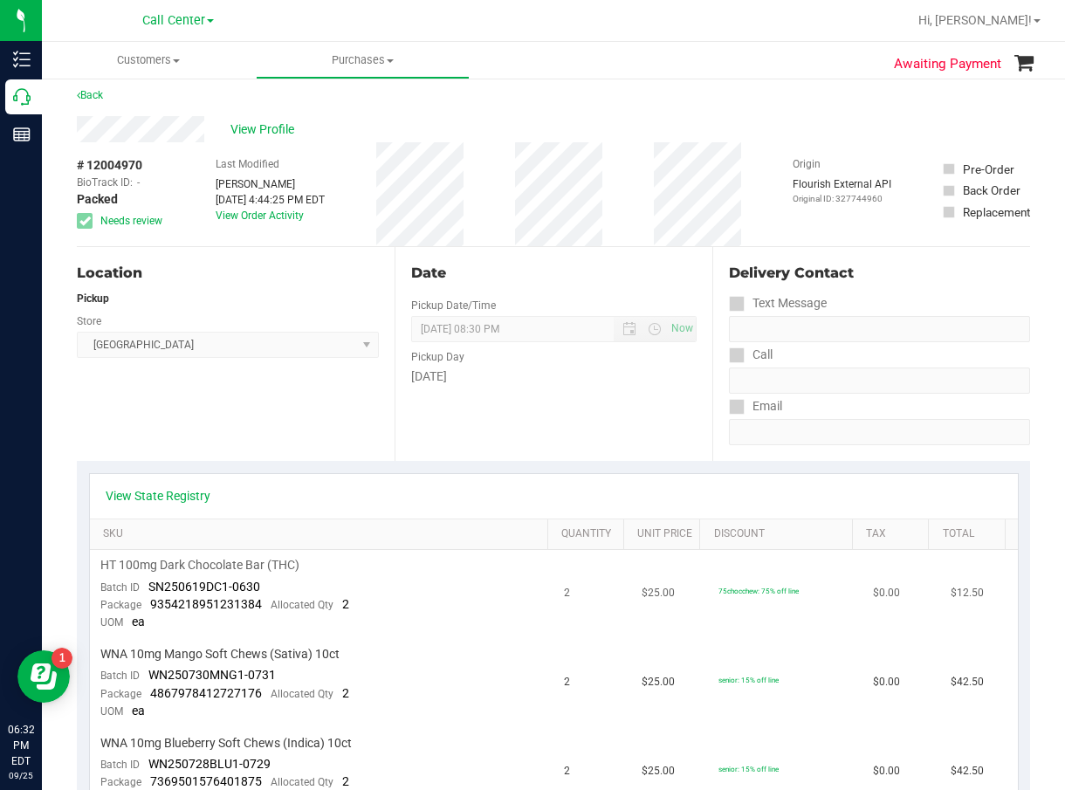
scroll to position [0, 0]
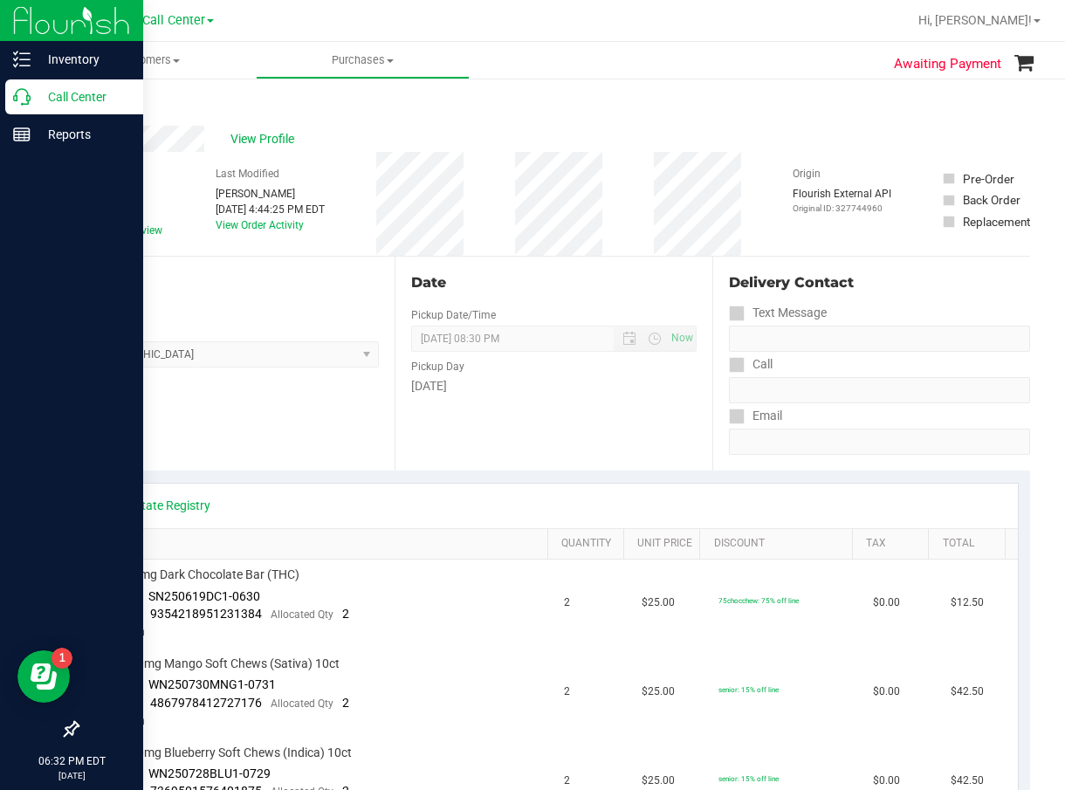
click at [31, 106] on p "Call Center" at bounding box center [83, 96] width 105 height 21
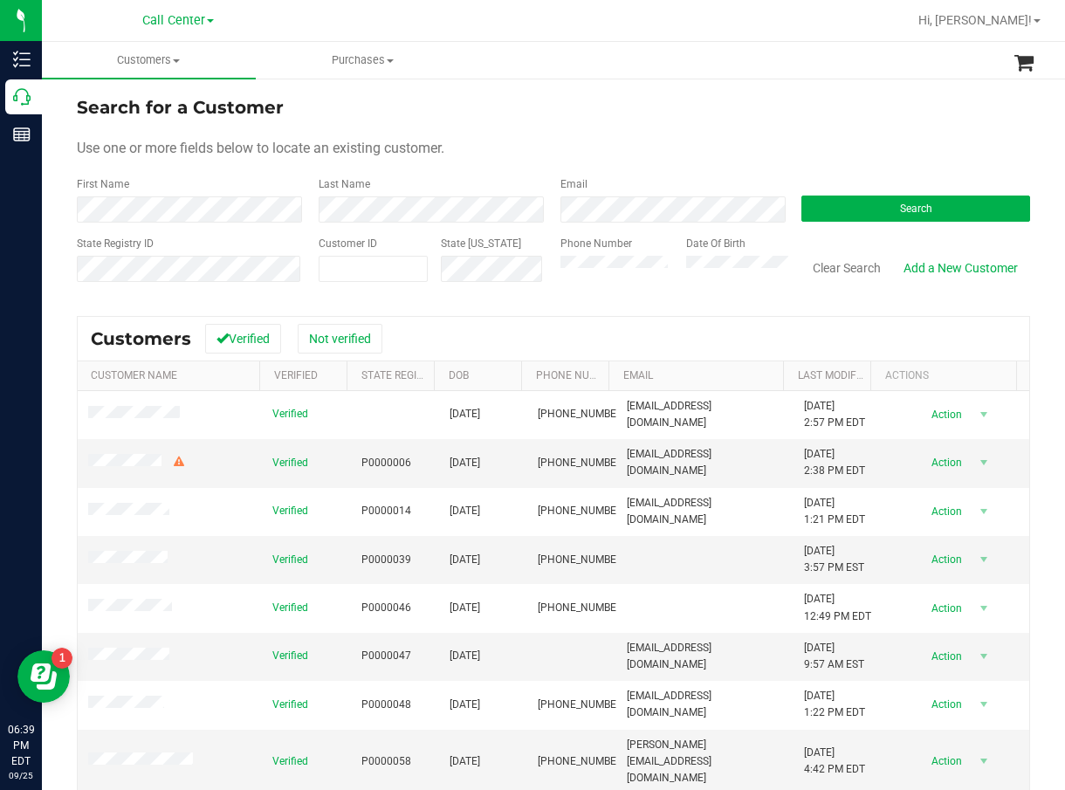
click at [839, 224] on form "Search for a Customer Use one or more fields below to locate an existing custom…" at bounding box center [554, 195] width 954 height 203
click at [851, 213] on button "Search" at bounding box center [916, 209] width 229 height 26
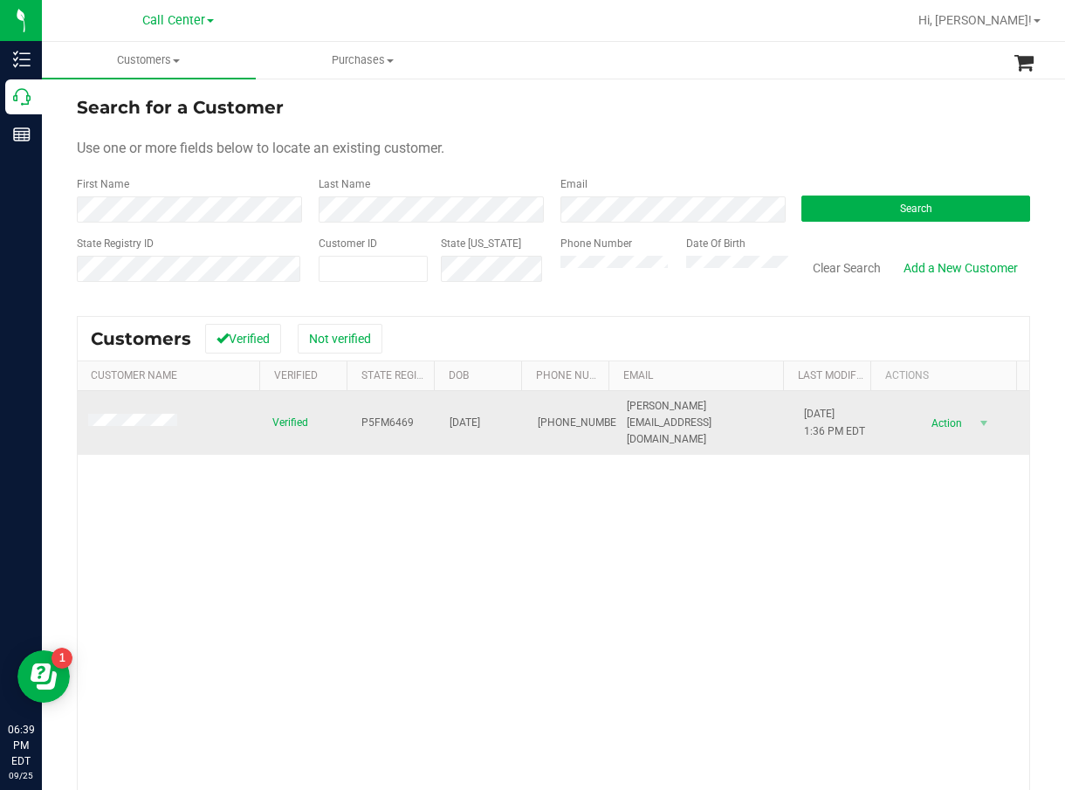
click at [385, 415] on span "P5FM6469" at bounding box center [388, 423] width 52 height 17
click at [460, 415] on span "09/16/1987" at bounding box center [465, 423] width 31 height 17
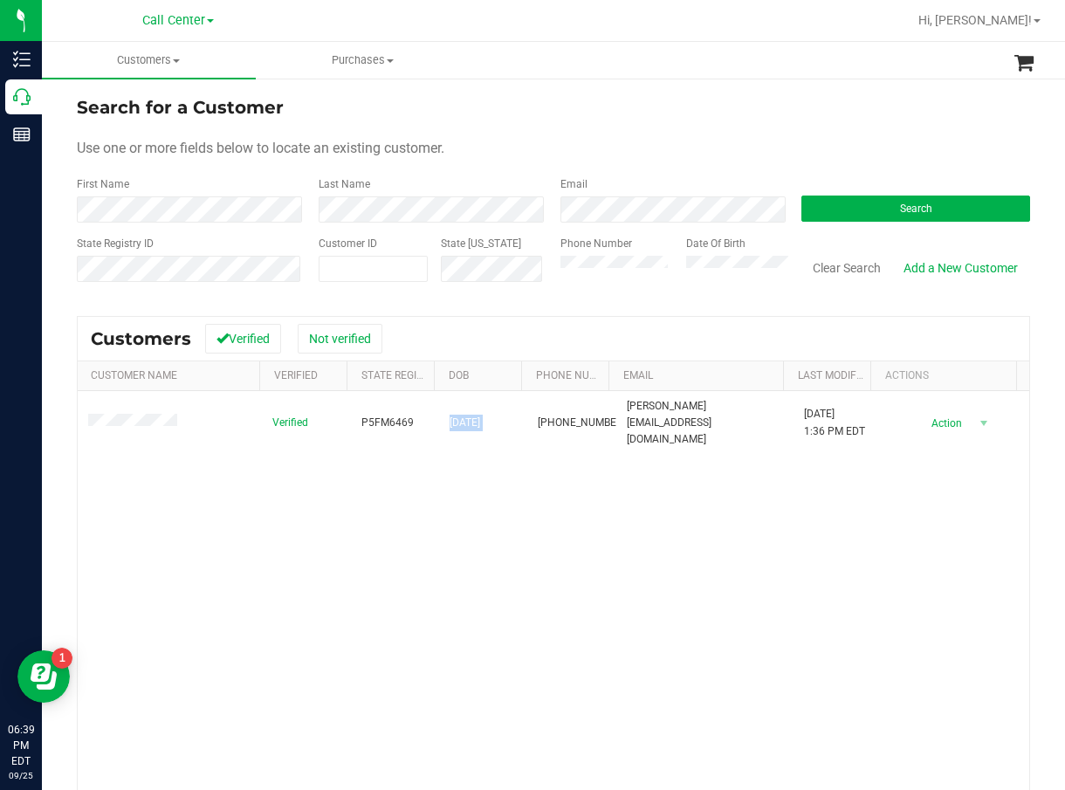
click at [188, 375] on th "Customer Name" at bounding box center [169, 377] width 182 height 30
click at [409, 465] on div at bounding box center [554, 624] width 952 height 614
drag, startPoint x: 717, startPoint y: 561, endPoint x: 572, endPoint y: 540, distance: 146.6
click at [717, 561] on div "Verified P5FM6469 09/16/1987 (407) 383-8060 roberts.1987.06@gmail.com 8/24/2025…" at bounding box center [554, 641] width 952 height 498
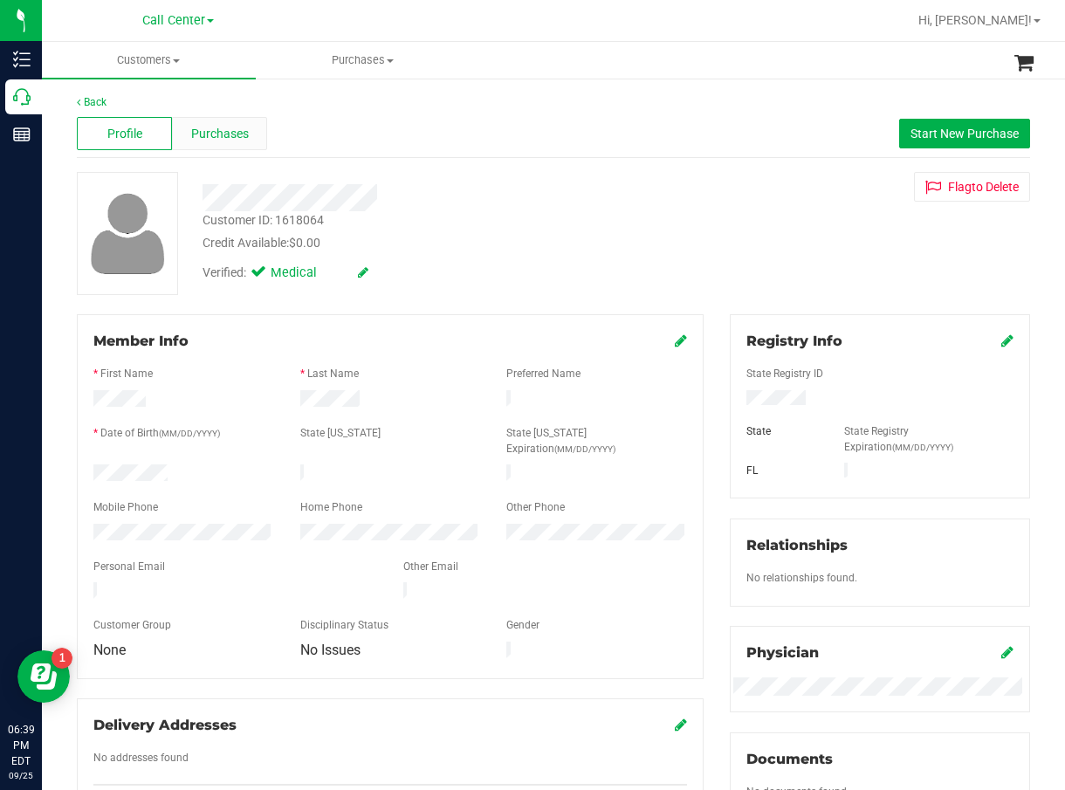
click at [245, 122] on div "Purchases" at bounding box center [219, 133] width 95 height 33
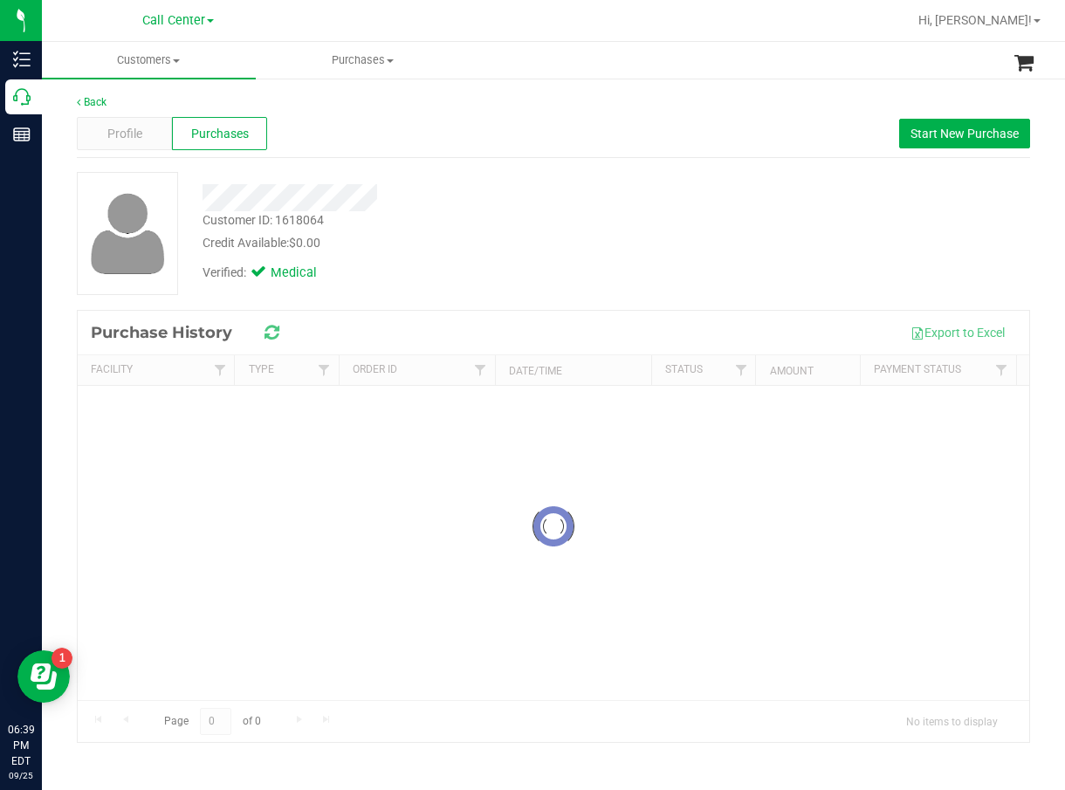
click at [541, 198] on div at bounding box center [434, 197] width 490 height 27
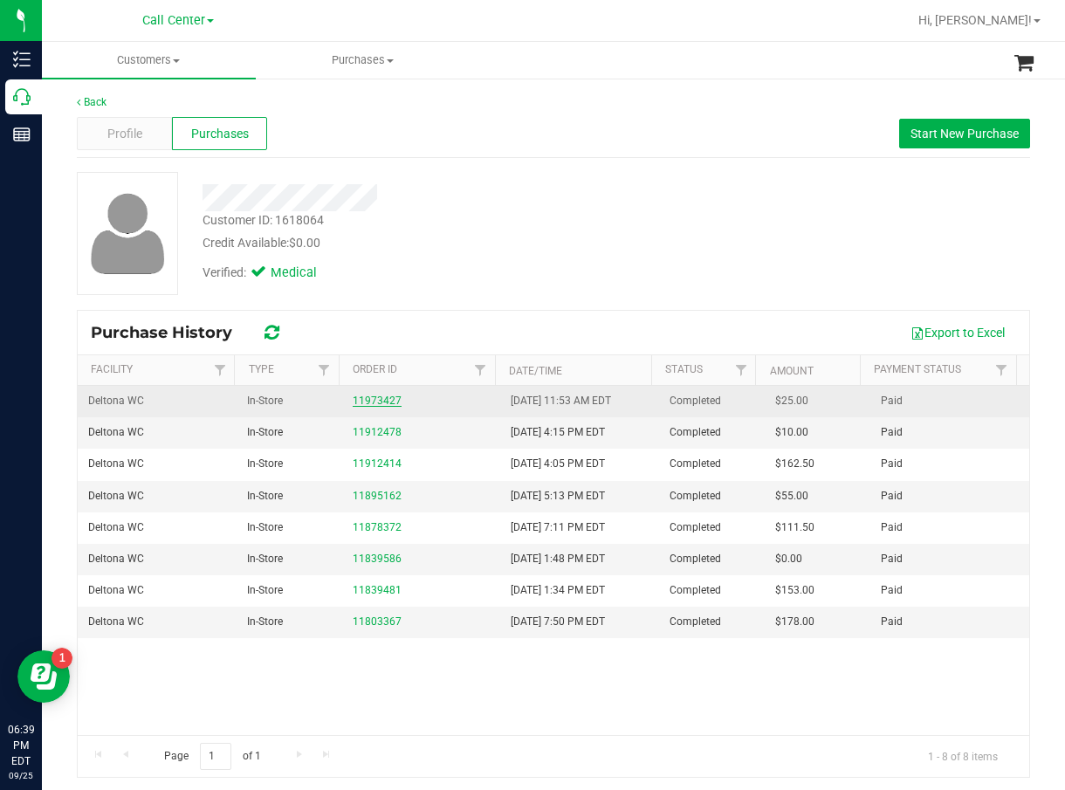
click at [355, 400] on link "11973427" at bounding box center [377, 401] width 49 height 12
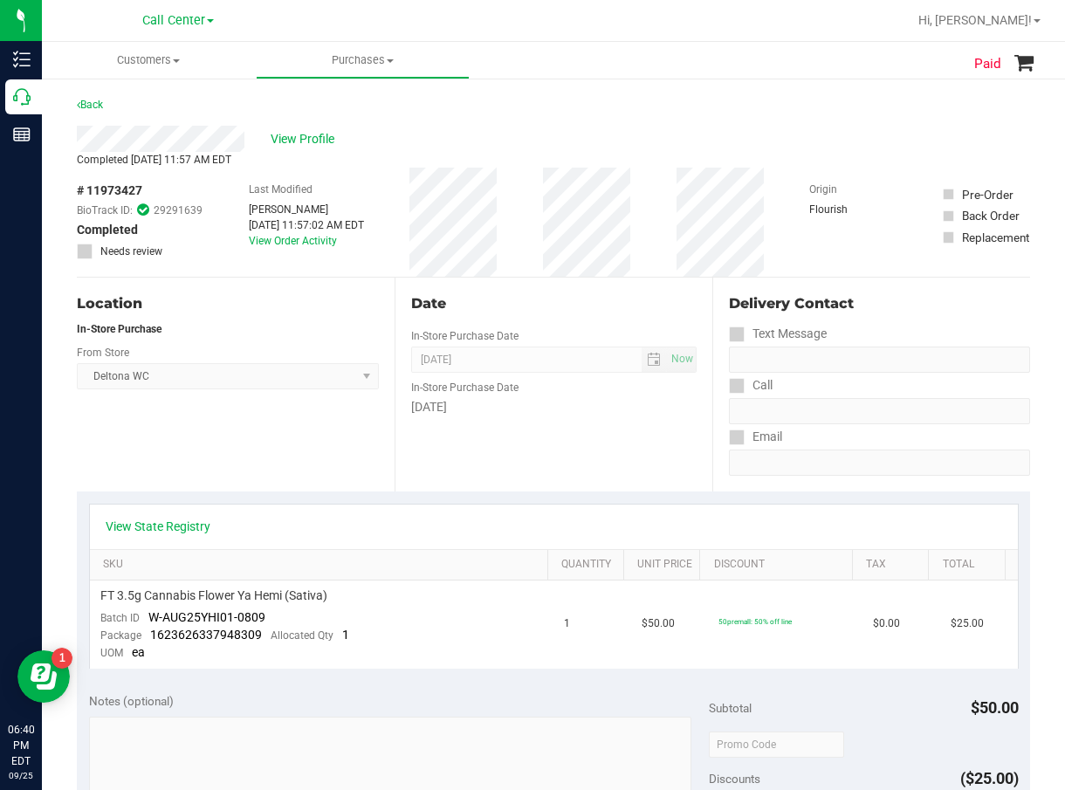
click at [545, 448] on div "Date In-Store Purchase Date Sep 19, 2025 Now In-Store Purchase Date Friday" at bounding box center [554, 385] width 318 height 214
click at [177, 529] on link "View State Registry" at bounding box center [158, 526] width 105 height 17
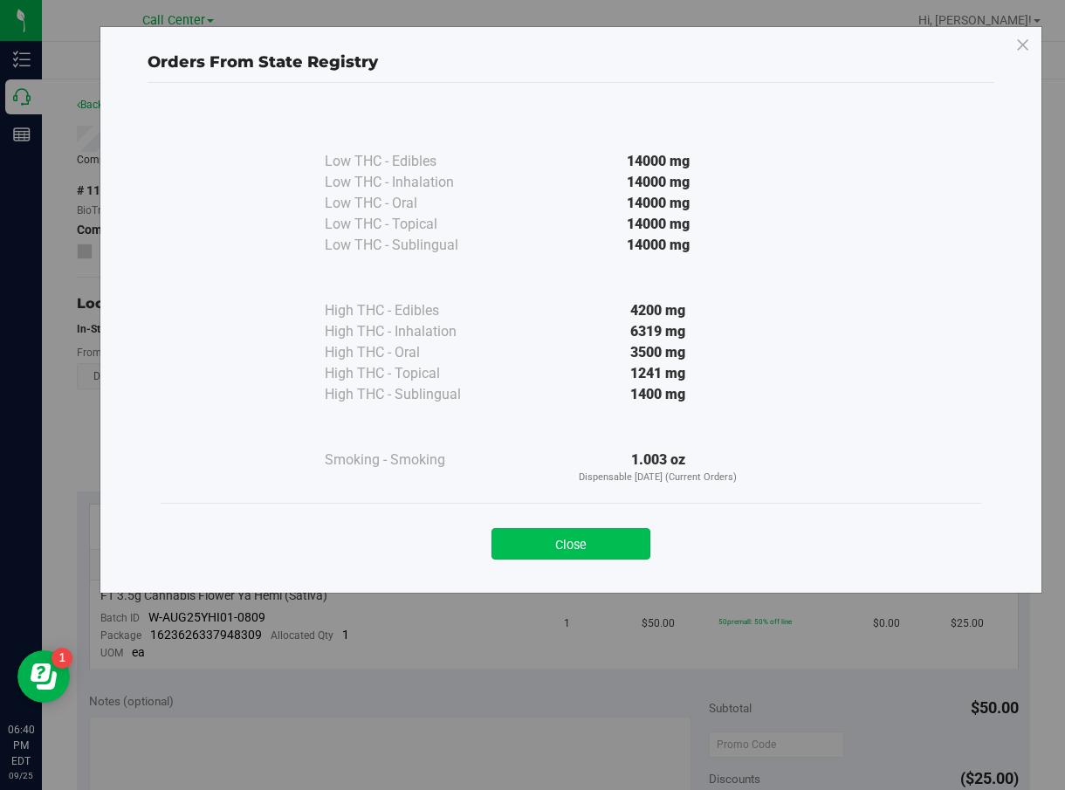
click at [575, 529] on button "Close" at bounding box center [571, 543] width 159 height 31
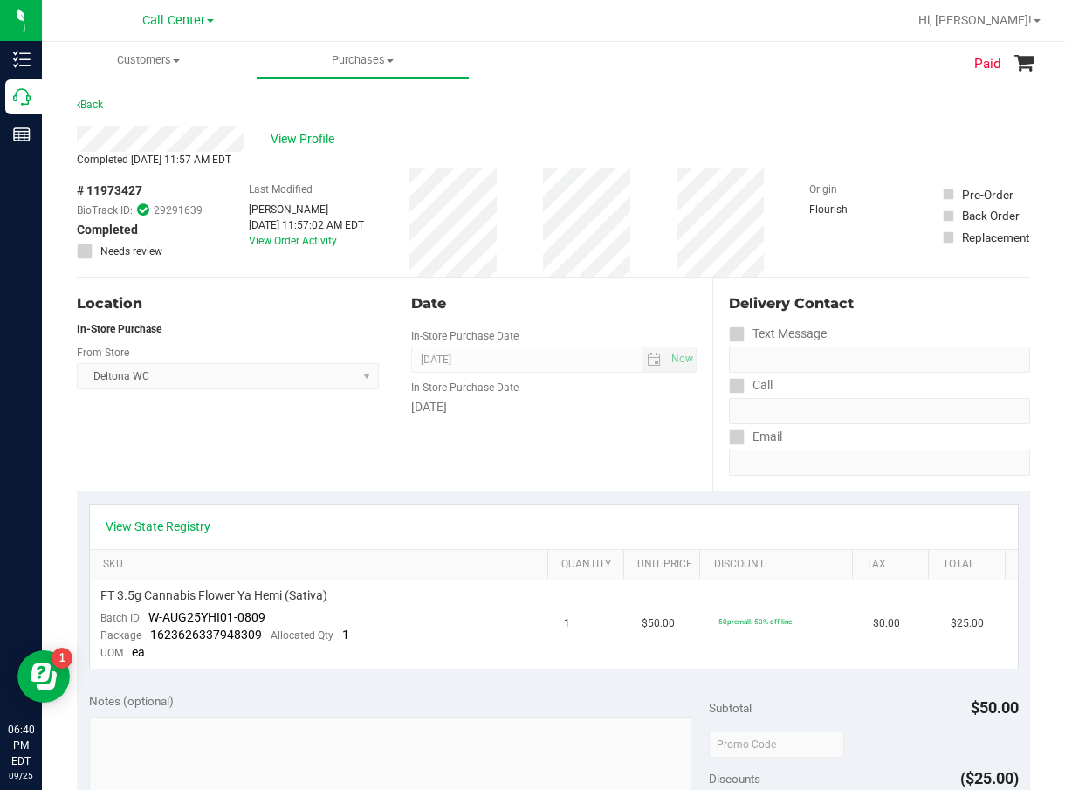
click at [532, 134] on div "View Profile" at bounding box center [554, 139] width 954 height 26
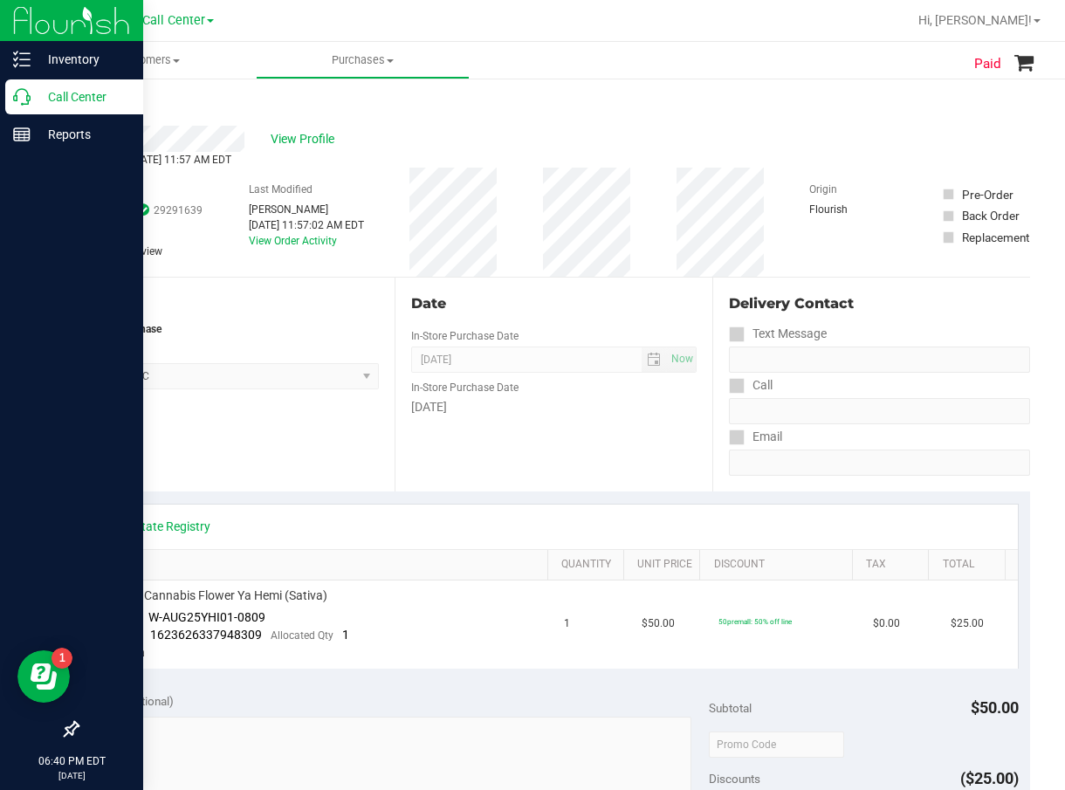
click at [50, 101] on p "Call Center" at bounding box center [83, 96] width 105 height 21
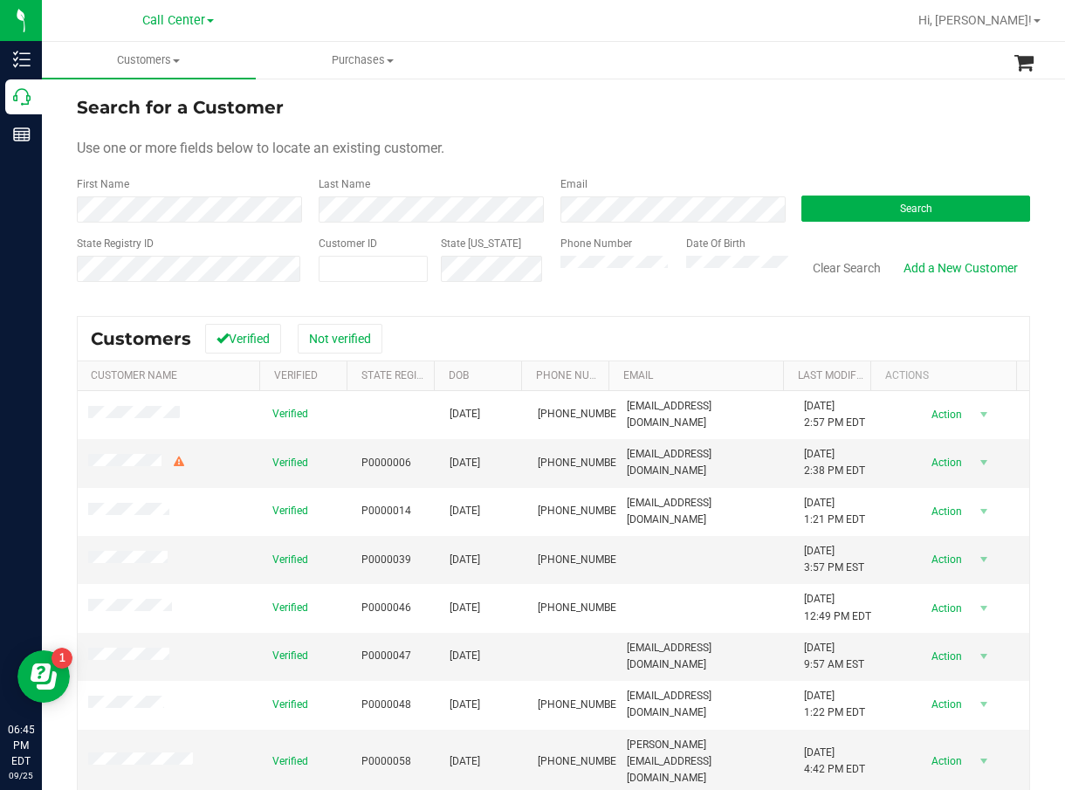
click at [838, 230] on form "Search for a Customer Use one or more fields below to locate an existing custom…" at bounding box center [554, 195] width 954 height 203
click at [855, 214] on button "Search" at bounding box center [916, 209] width 229 height 26
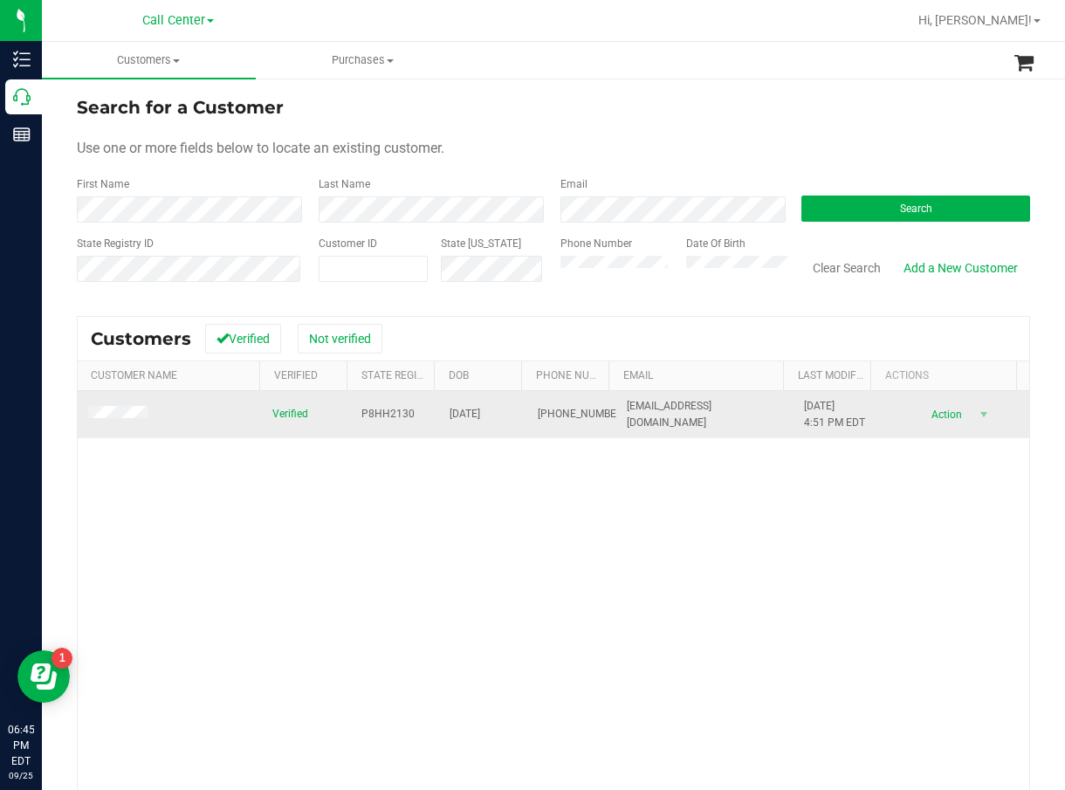
click at [369, 415] on span "P8HH2130" at bounding box center [388, 414] width 53 height 17
click at [480, 410] on span "01/31/1972" at bounding box center [465, 414] width 31 height 17
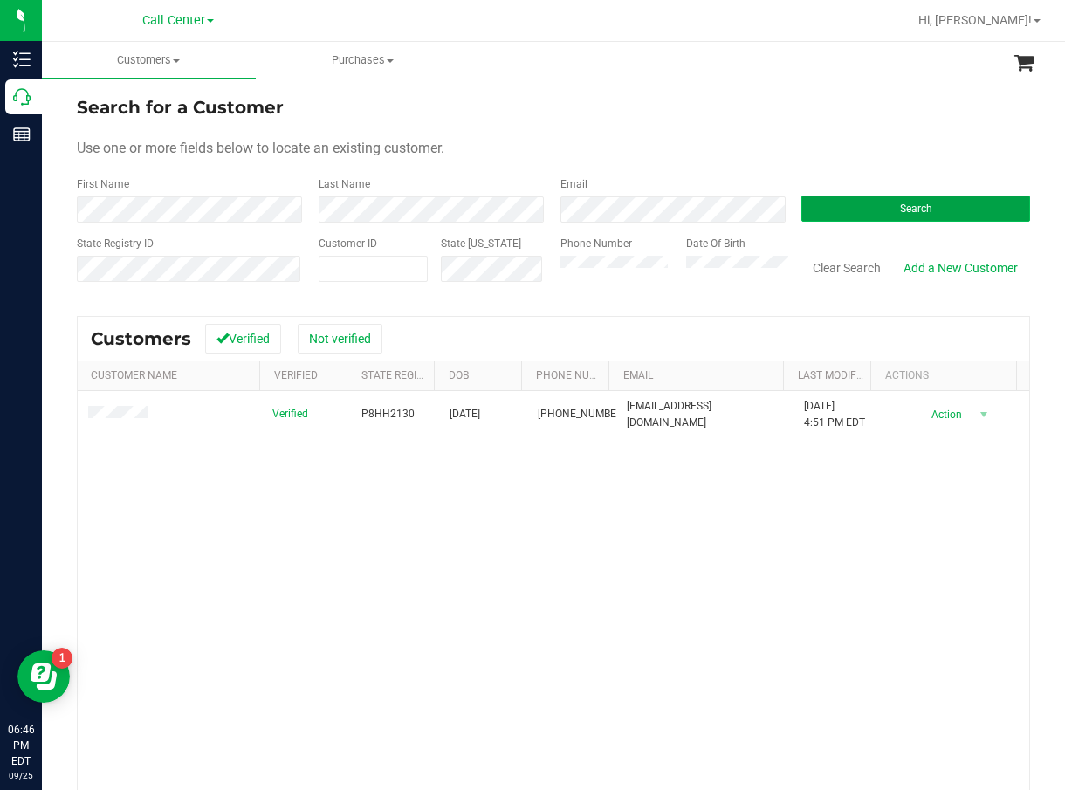
click at [900, 210] on span "Search" at bounding box center [916, 209] width 32 height 12
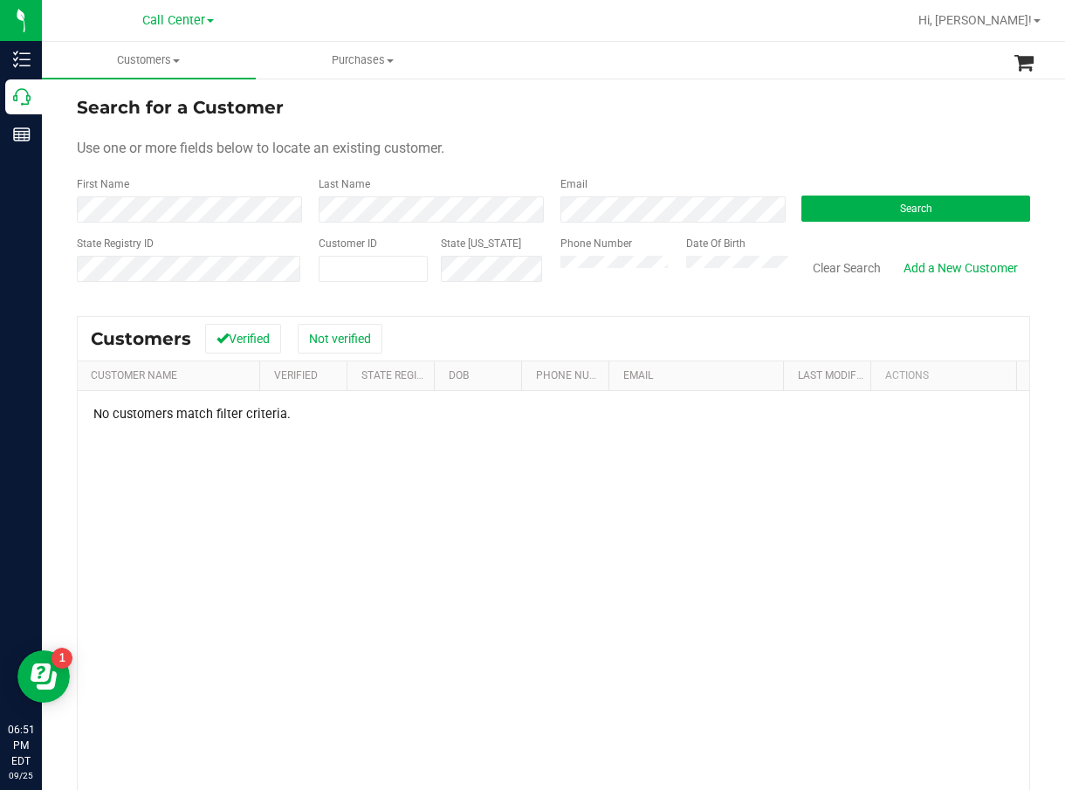
click at [604, 283] on div "Phone Number" at bounding box center [617, 267] width 113 height 62
click at [665, 335] on div "Customers Verified Not verified" at bounding box center [554, 339] width 952 height 44
click at [922, 215] on button "Search" at bounding box center [916, 209] width 229 height 26
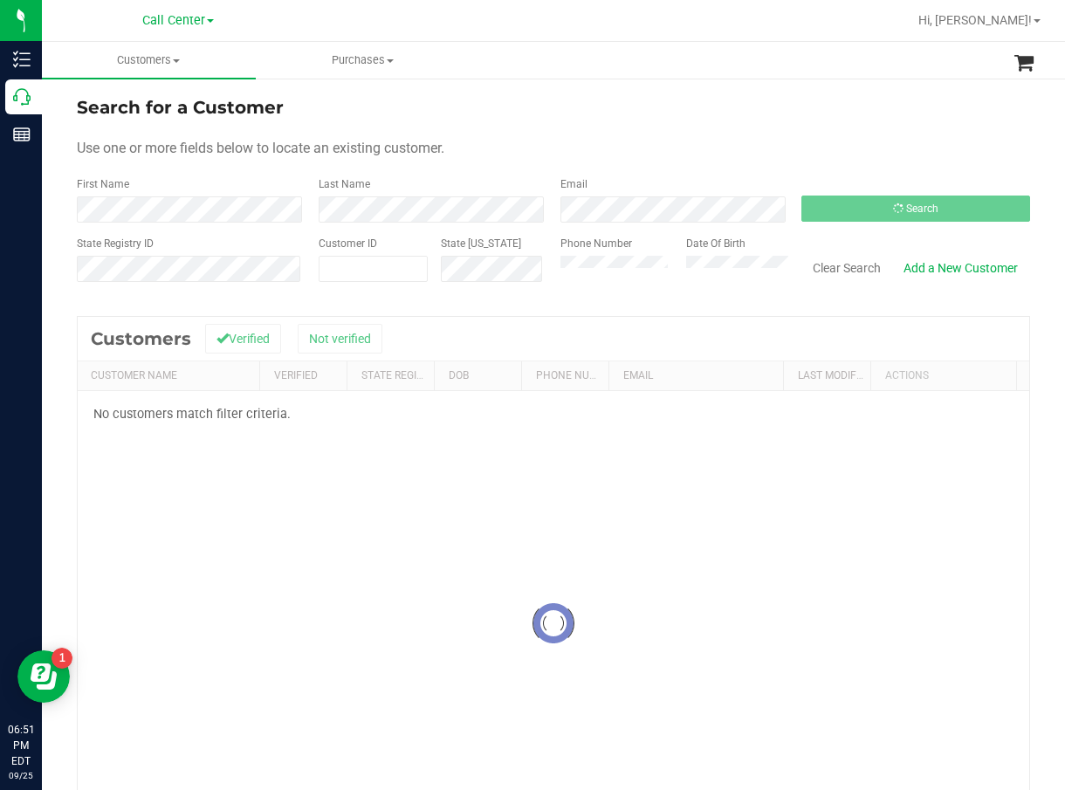
click at [747, 313] on div "Search for a Customer Use one or more fields below to locate an existing custom…" at bounding box center [554, 512] width 954 height 837
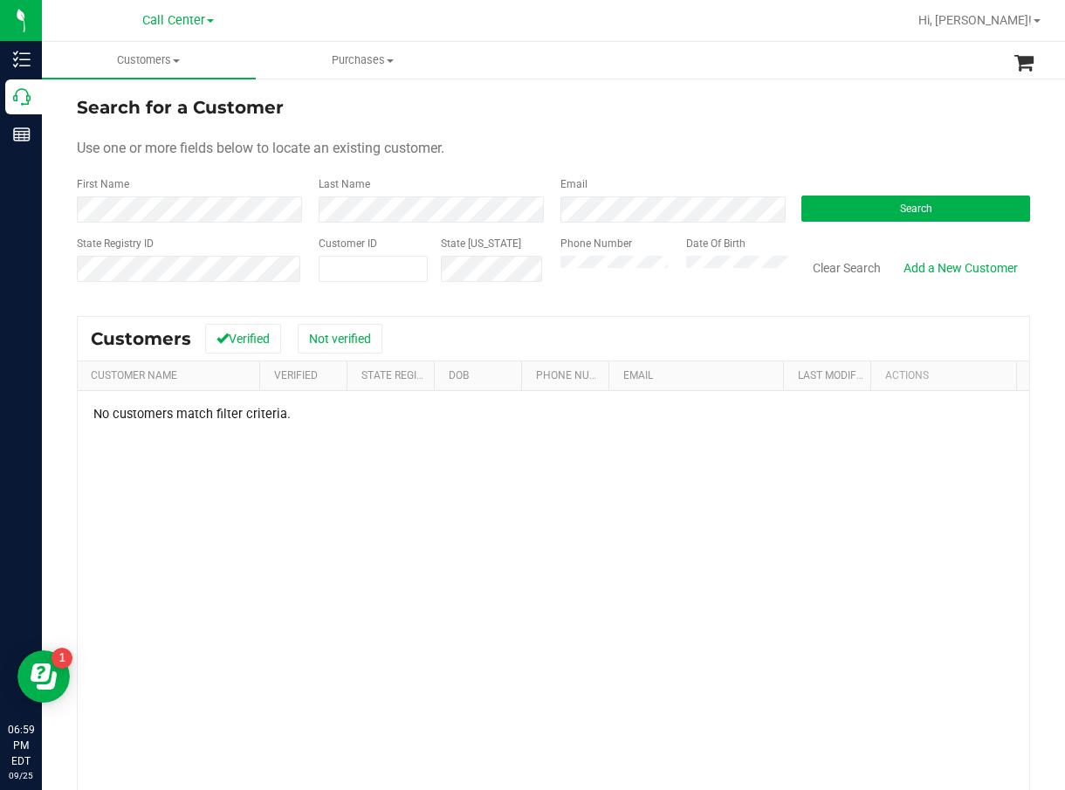
click at [872, 192] on div "Search" at bounding box center [910, 199] width 242 height 46
click at [874, 210] on button "Search" at bounding box center [916, 209] width 229 height 26
click at [672, 131] on form "Search for a Customer Use one or more fields below to locate an existing custom…" at bounding box center [554, 195] width 954 height 203
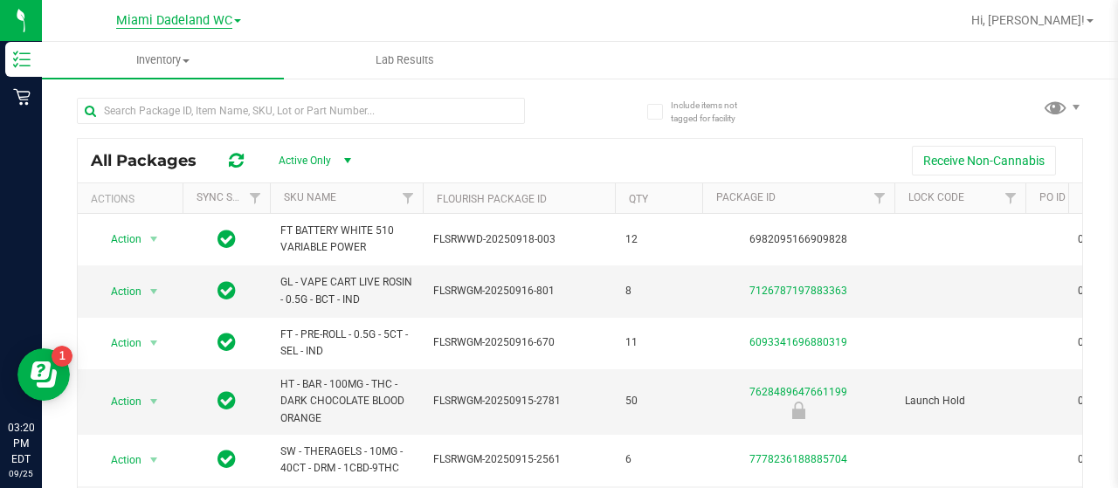
click at [213, 27] on span "Miami Dadeland WC" at bounding box center [174, 21] width 116 height 16
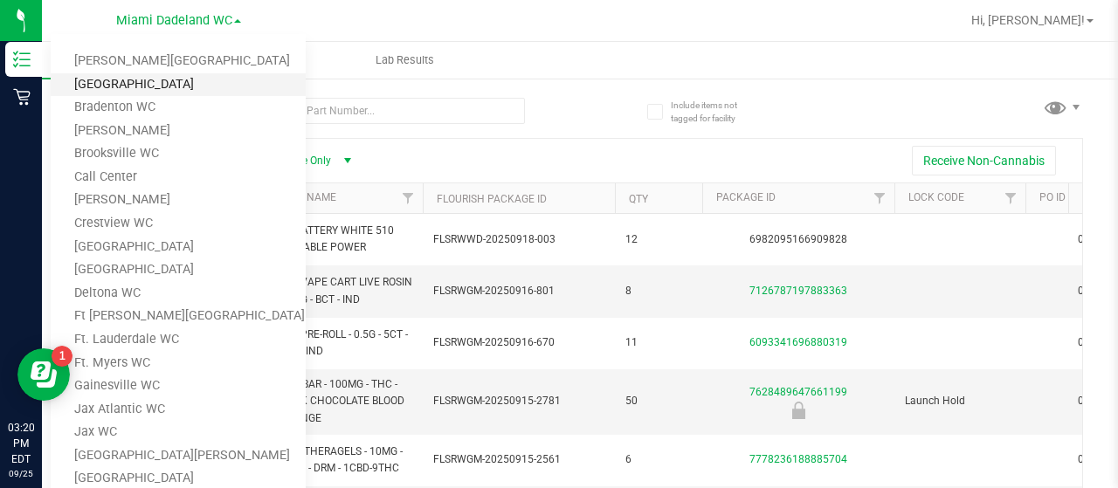
click at [211, 86] on link "Boynton Beach WC" at bounding box center [178, 85] width 255 height 24
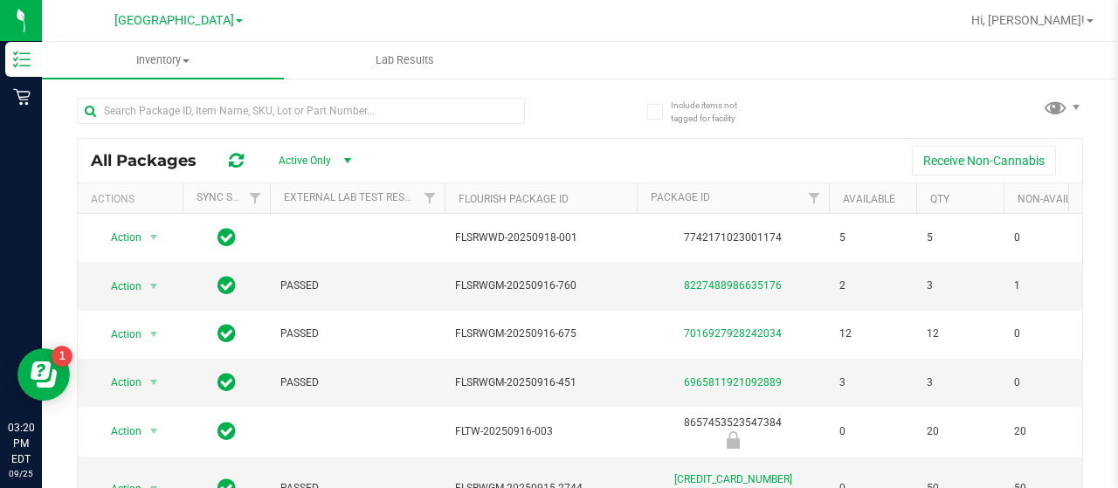
click at [427, 147] on div "Receive Non-Cannabis" at bounding box center [720, 161] width 697 height 30
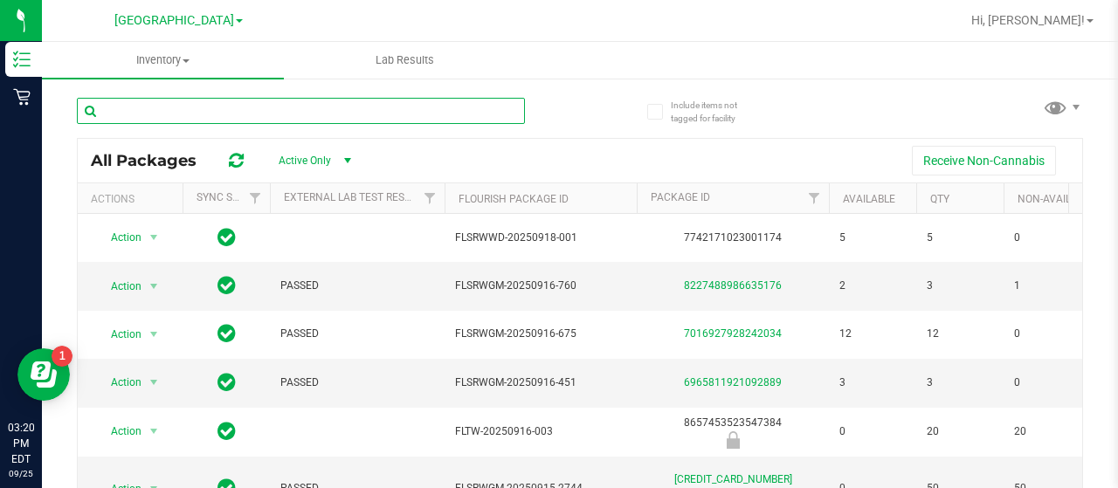
click at [274, 107] on input "text" at bounding box center [301, 111] width 448 height 26
click at [420, 113] on input "text" at bounding box center [301, 111] width 448 height 26
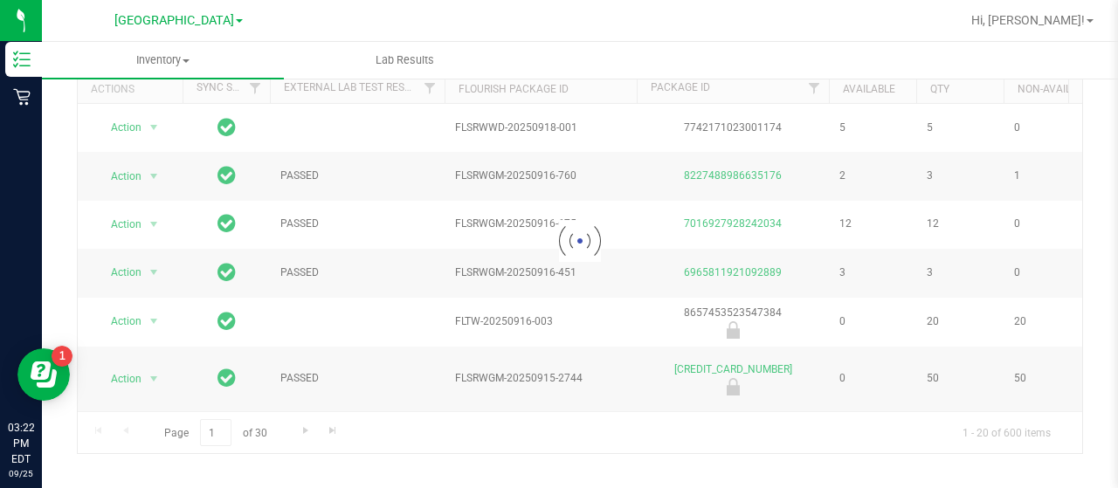
scroll to position [121, 0]
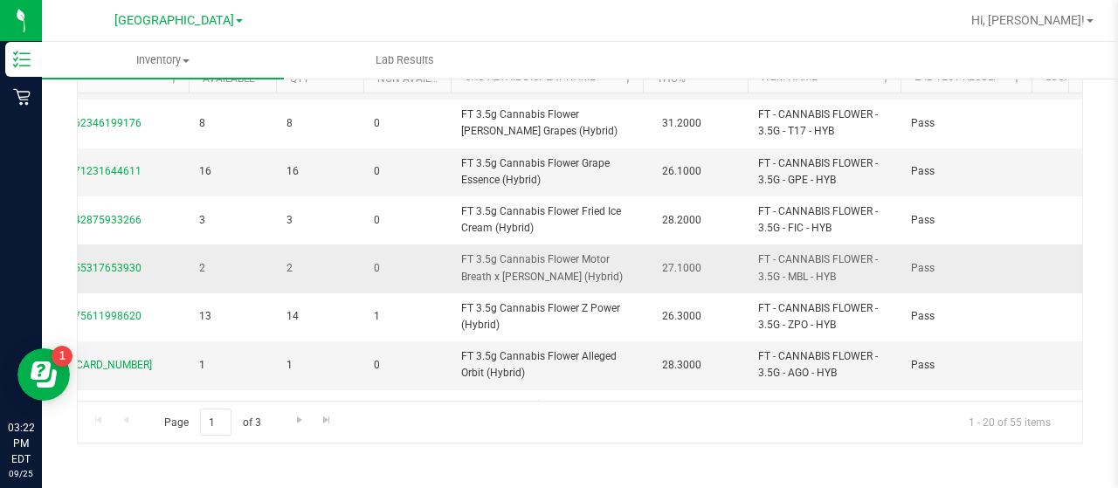
scroll to position [262, 640]
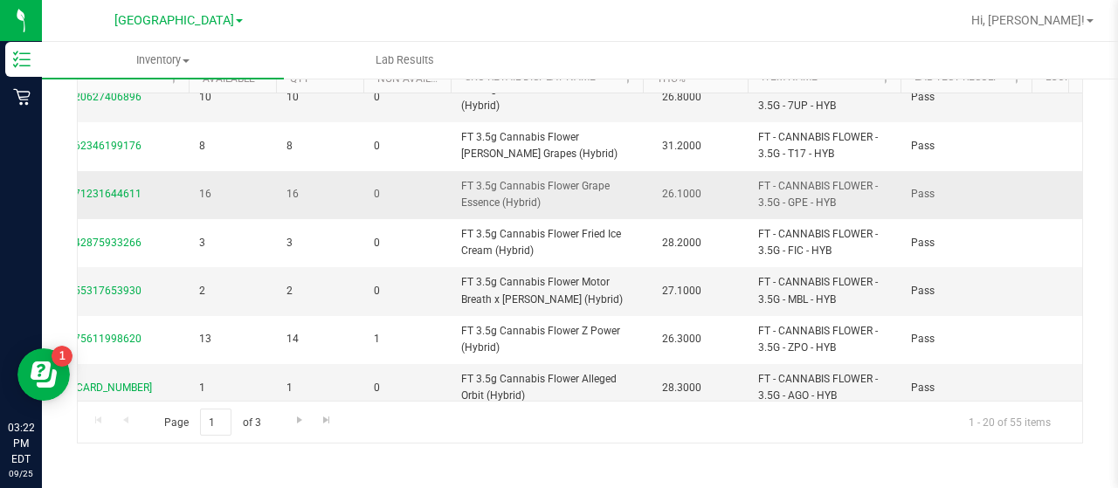
type input "cannabis"
drag, startPoint x: 753, startPoint y: 183, endPoint x: 782, endPoint y: 199, distance: 34.0
click at [782, 199] on td "FT - CANNABIS FLOWER - 3.5G - GPE - HYB" at bounding box center [823, 195] width 153 height 48
copy span "FT - CANNABIS FLOWER - 3.5G"
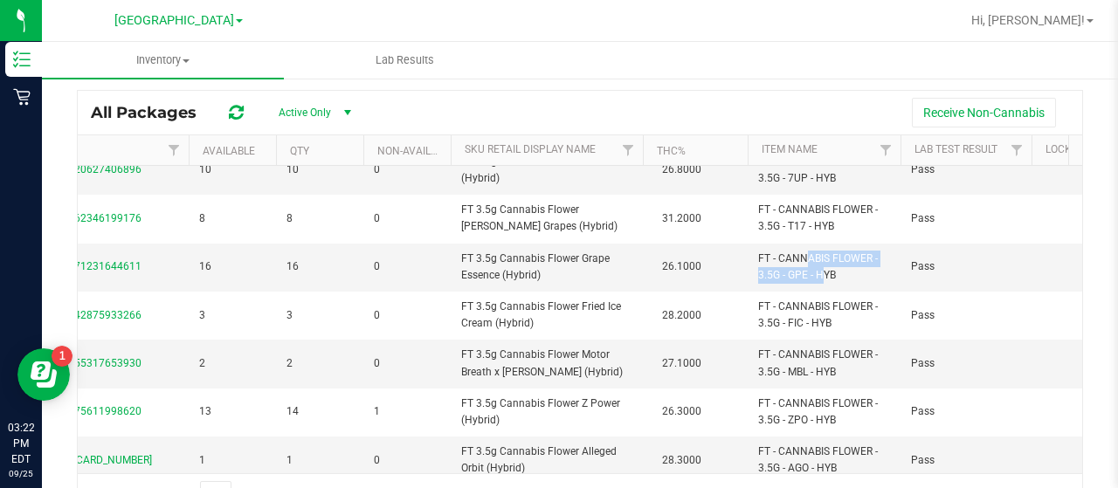
scroll to position [0, 0]
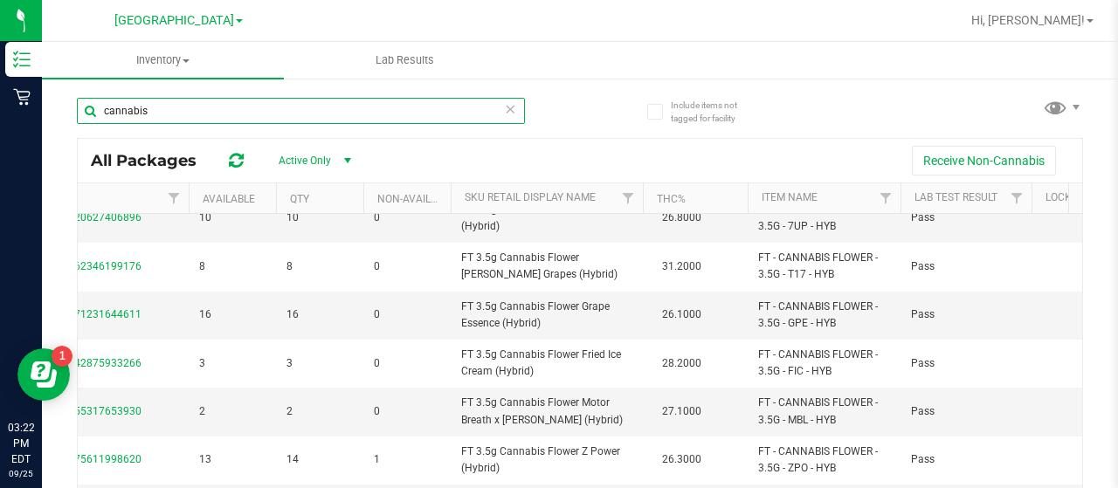
click at [211, 105] on input "cannabis" at bounding box center [301, 111] width 448 height 26
paste input "FT - CANNABIS FLOWER - 3.5G"
type input "FT - CANNABIS FLOWER - 3.5G"
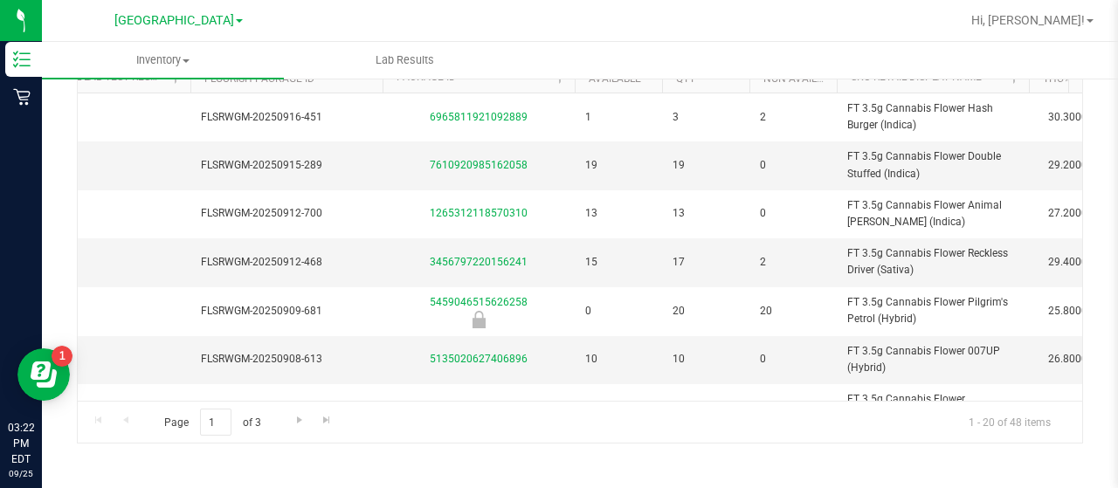
drag, startPoint x: 447, startPoint y: 403, endPoint x: 479, endPoint y: 403, distance: 31.4
click at [479, 403] on div "Page 1 of 3 1 - 20 of 48 items" at bounding box center [580, 422] width 1004 height 42
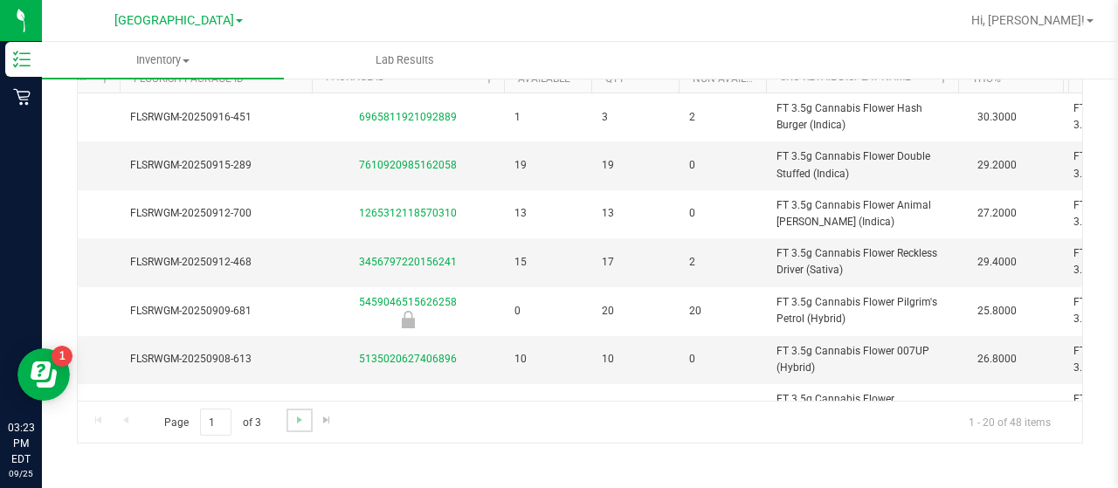
click at [288, 420] on link "Go to the next page" at bounding box center [298, 421] width 25 height 24
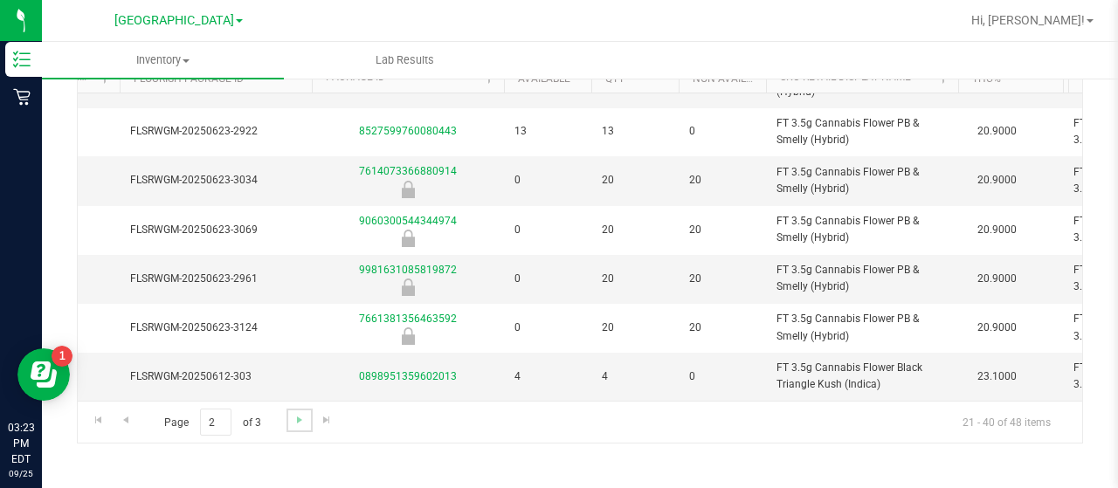
click at [297, 410] on link "Go to the next page" at bounding box center [298, 421] width 25 height 24
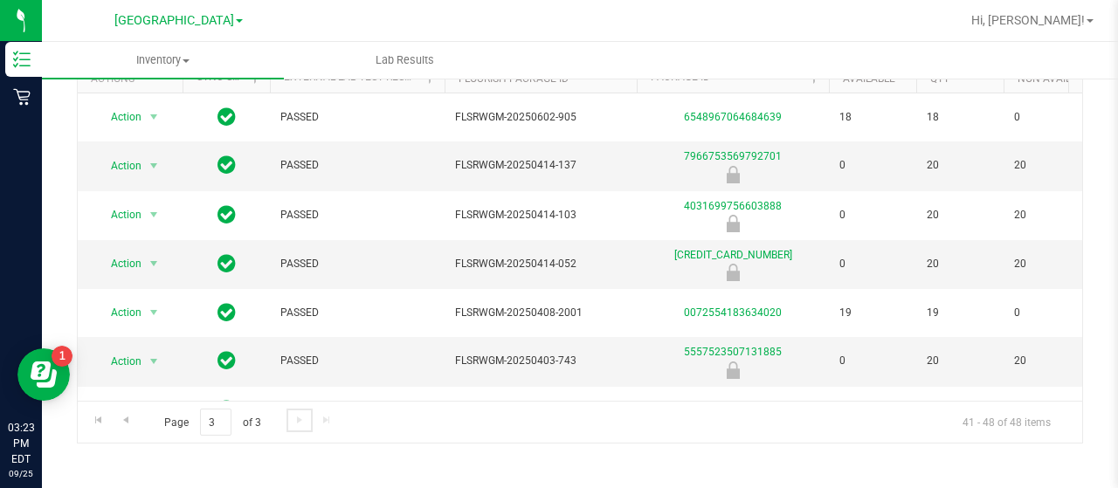
scroll to position [0, 219]
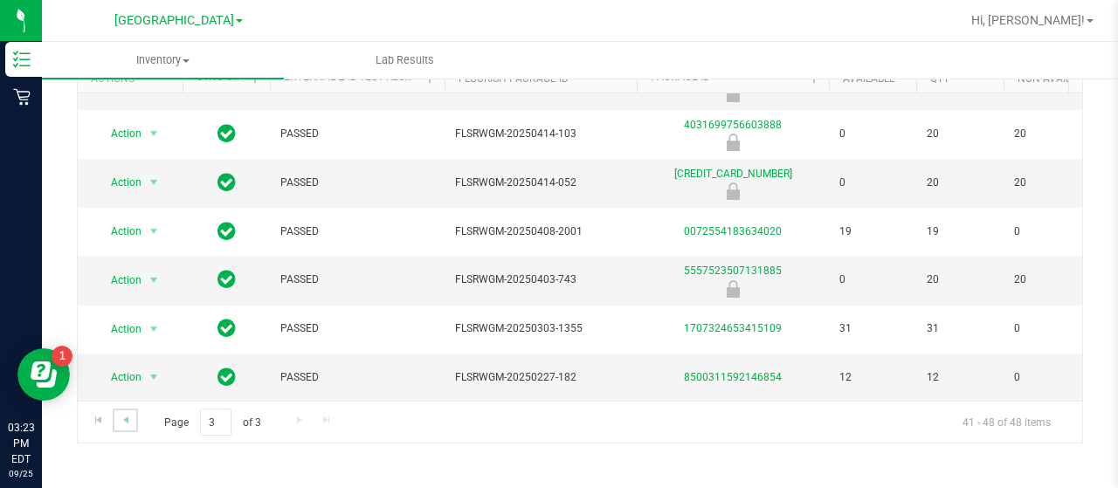
click at [117, 419] on link "Go to the previous page" at bounding box center [125, 421] width 25 height 24
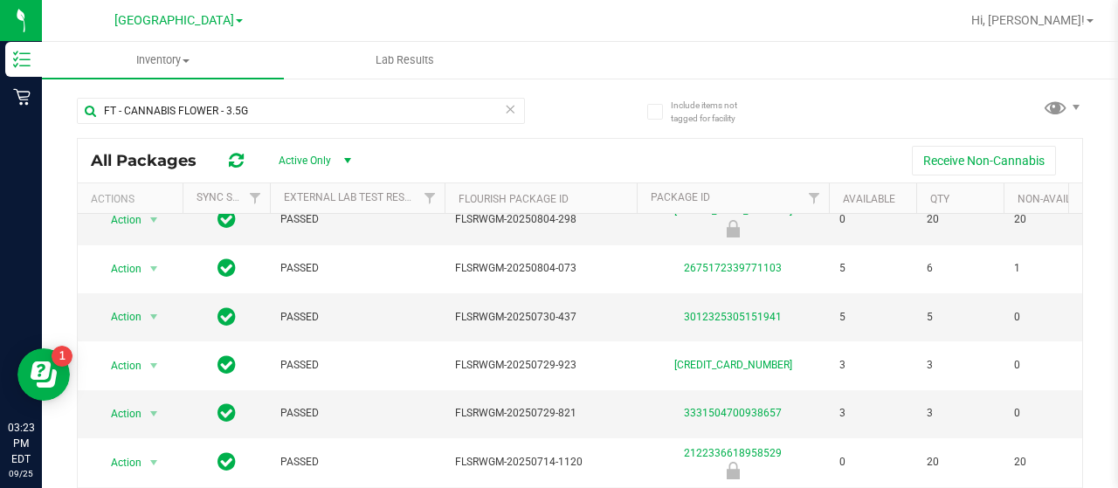
click at [578, 109] on div "FT - CANNABIS FLOWER - 3.5G All Packages Active Only Active Only Lab Samples Lo…" at bounding box center [580, 322] width 1006 height 483
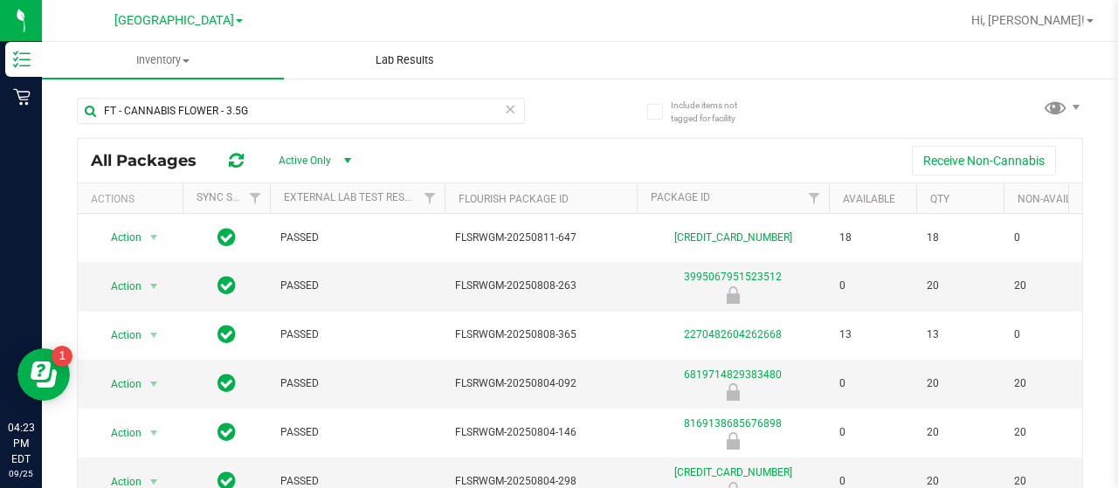
scroll to position [262, 0]
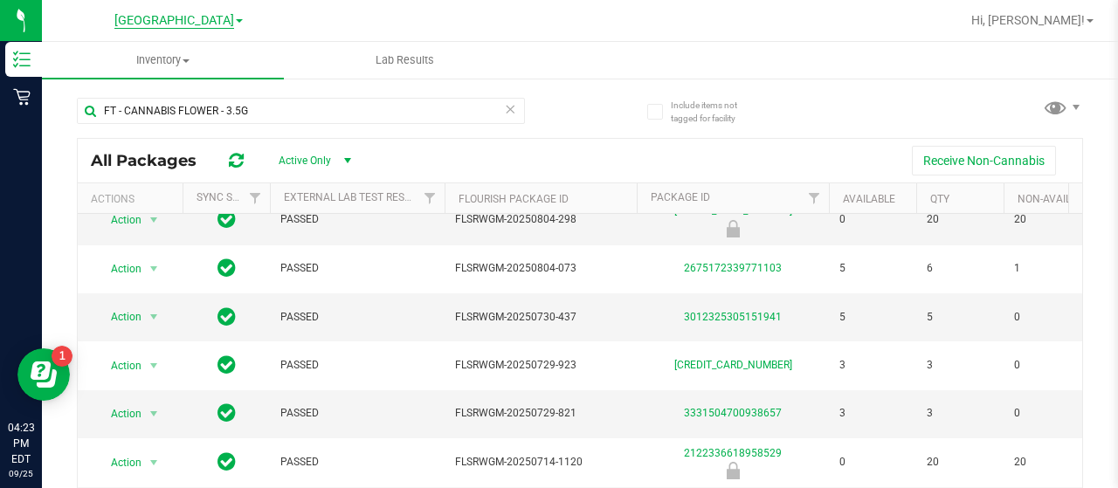
click at [201, 18] on span "[GEOGRAPHIC_DATA]" at bounding box center [174, 21] width 120 height 16
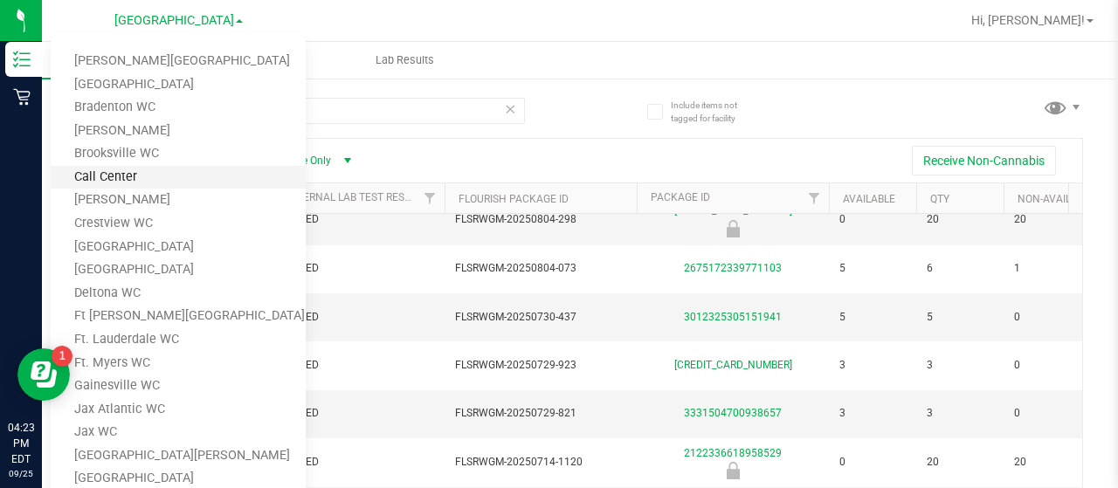
click at [156, 176] on link "Call Center" at bounding box center [178, 178] width 255 height 24
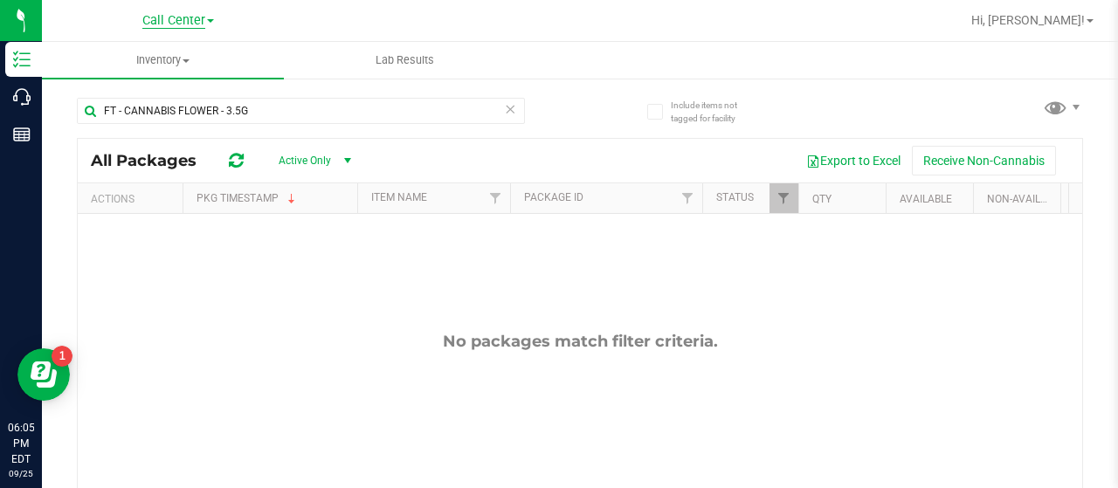
click at [192, 13] on span "Call Center" at bounding box center [173, 21] width 63 height 16
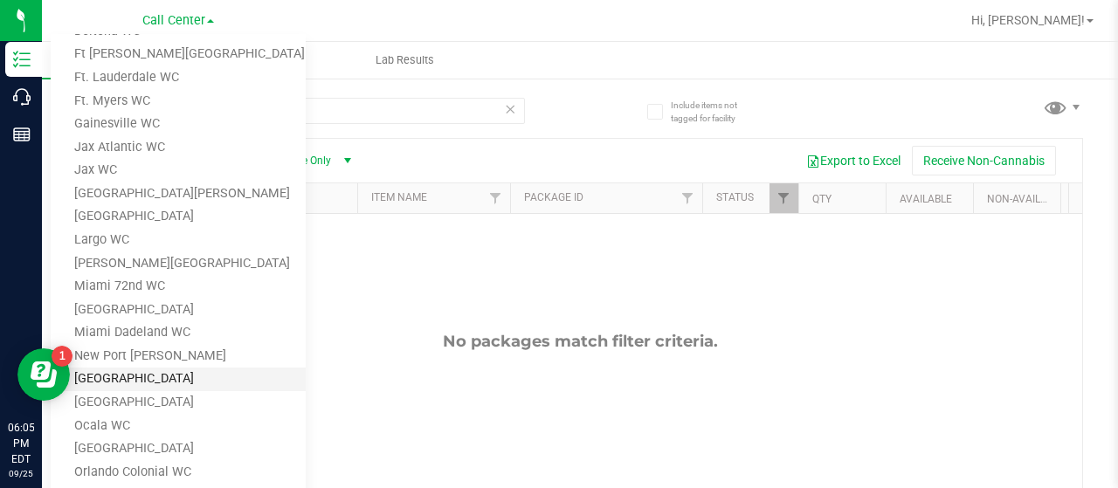
scroll to position [437, 0]
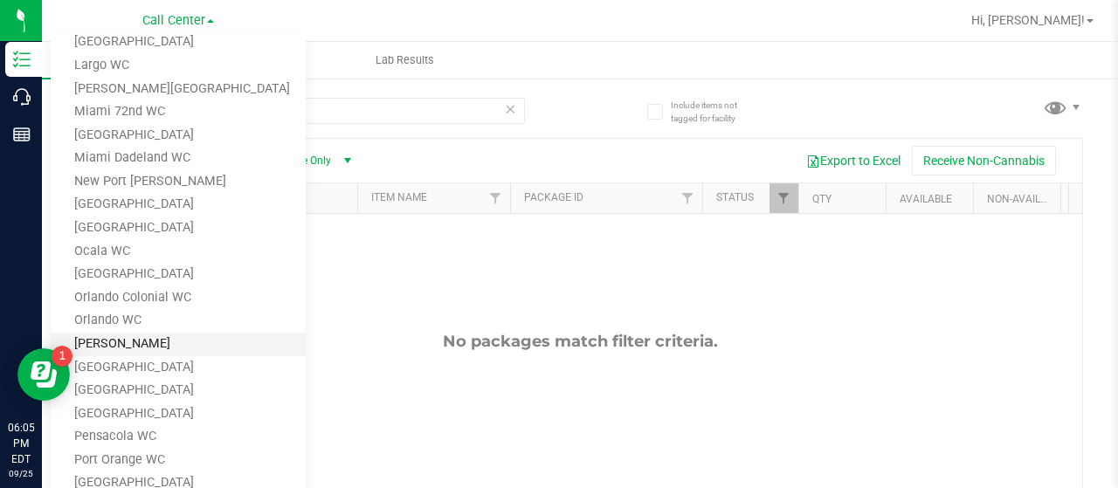
click at [153, 342] on link "[PERSON_NAME]" at bounding box center [178, 345] width 255 height 24
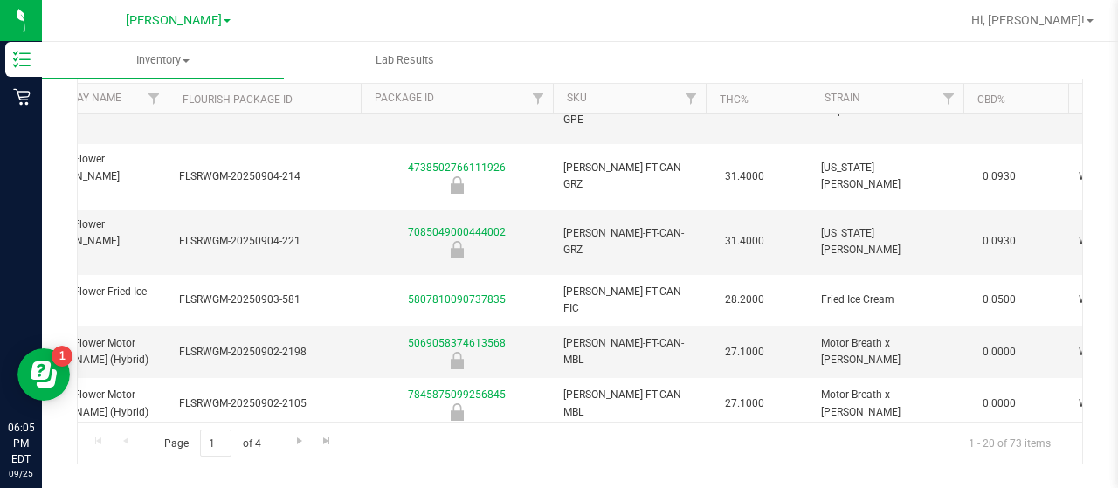
scroll to position [121, 0]
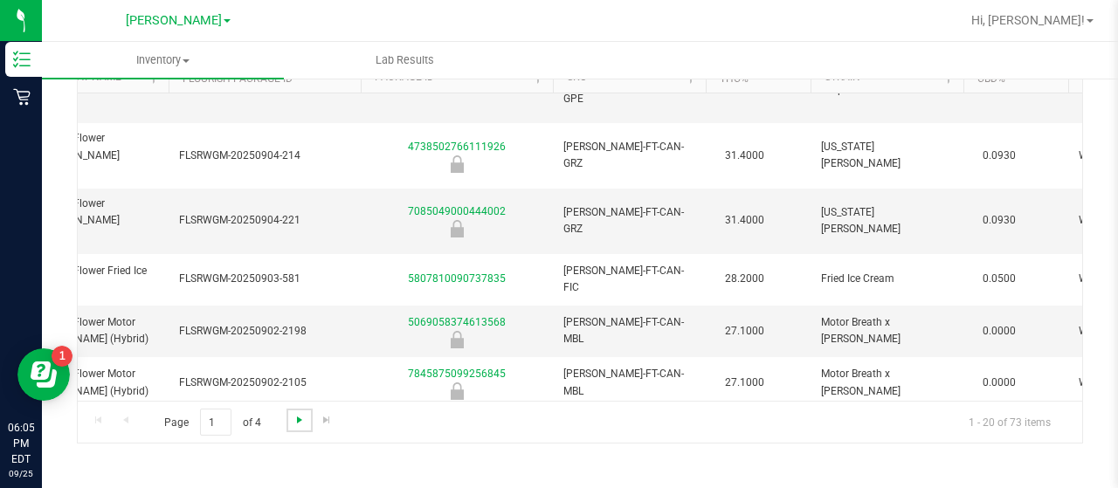
click at [301, 422] on span "Go to the next page" at bounding box center [300, 420] width 14 height 14
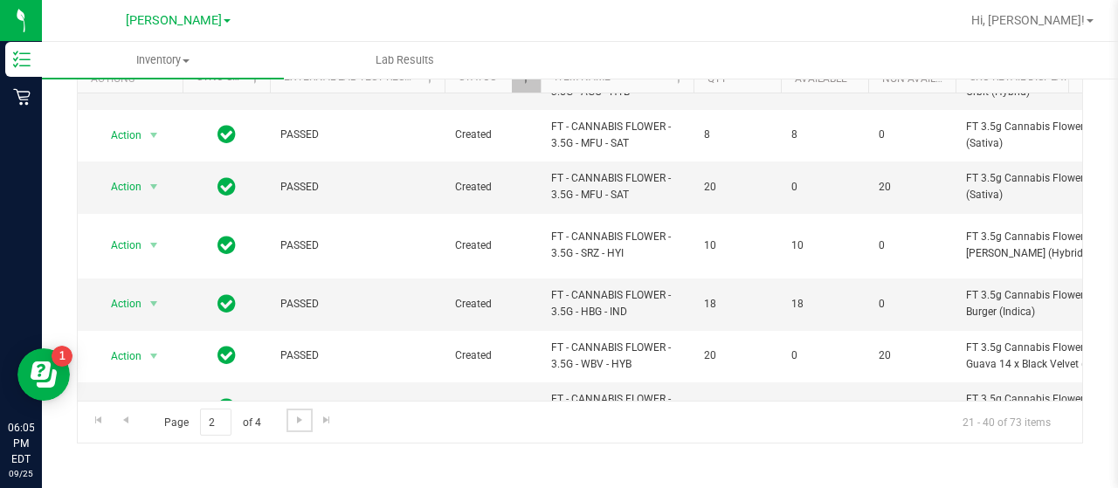
scroll to position [0, 35]
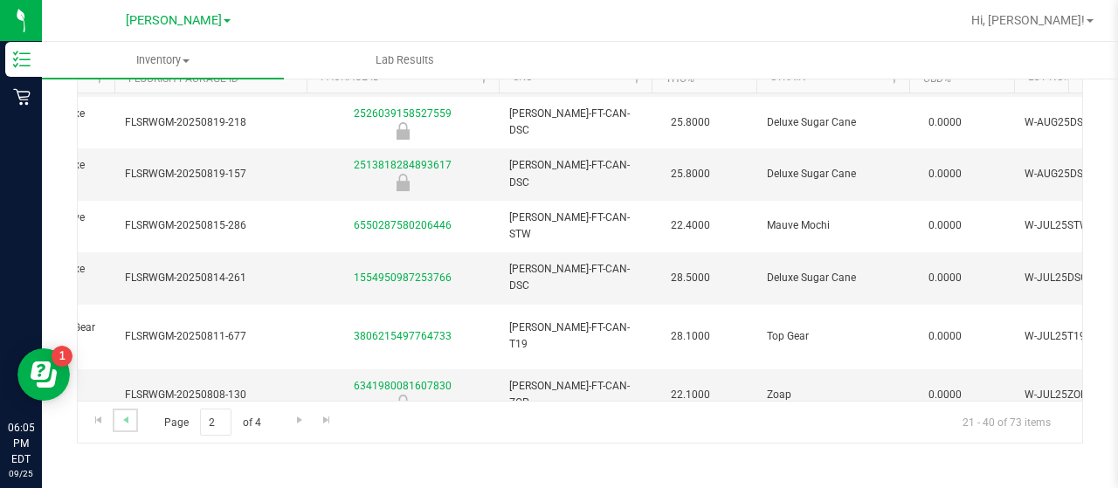
click at [133, 422] on link "Go to the previous page" at bounding box center [125, 421] width 25 height 24
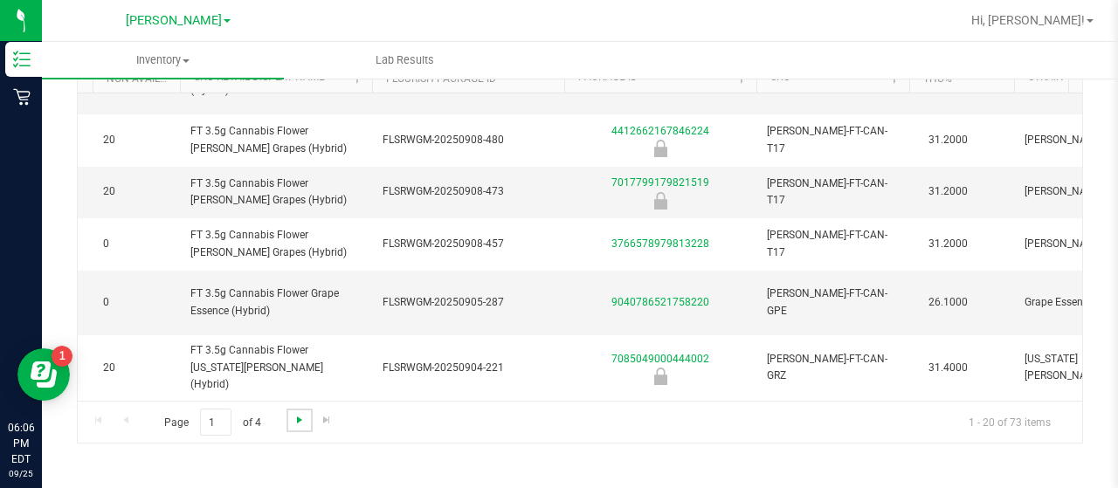
click at [293, 421] on span "Go to the next page" at bounding box center [300, 420] width 14 height 14
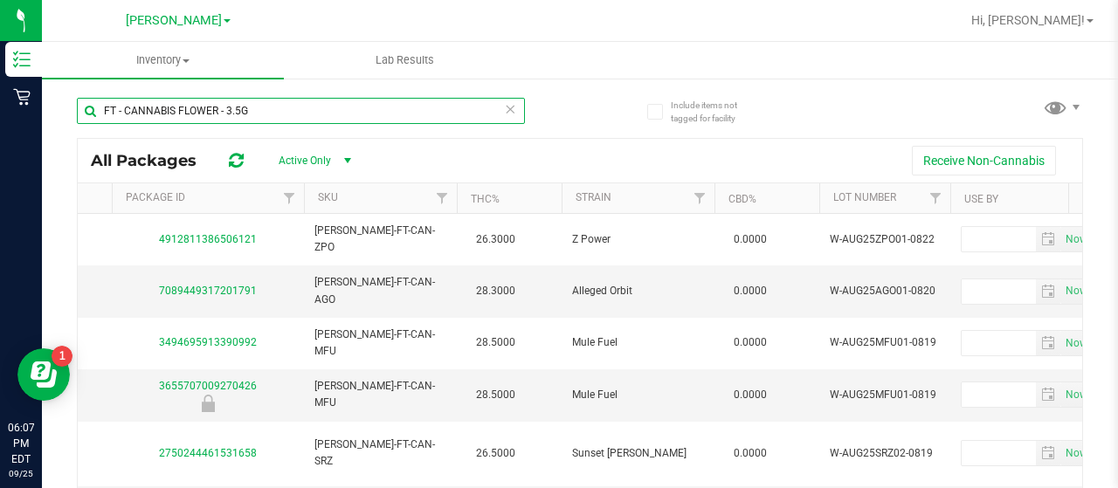
click at [285, 111] on input "FT - CANNABIS FLOWER - 3.5G" at bounding box center [301, 111] width 448 height 26
click at [285, 110] on input "FT - CANNABIS FLOWER - 3.5G" at bounding box center [301, 111] width 448 height 26
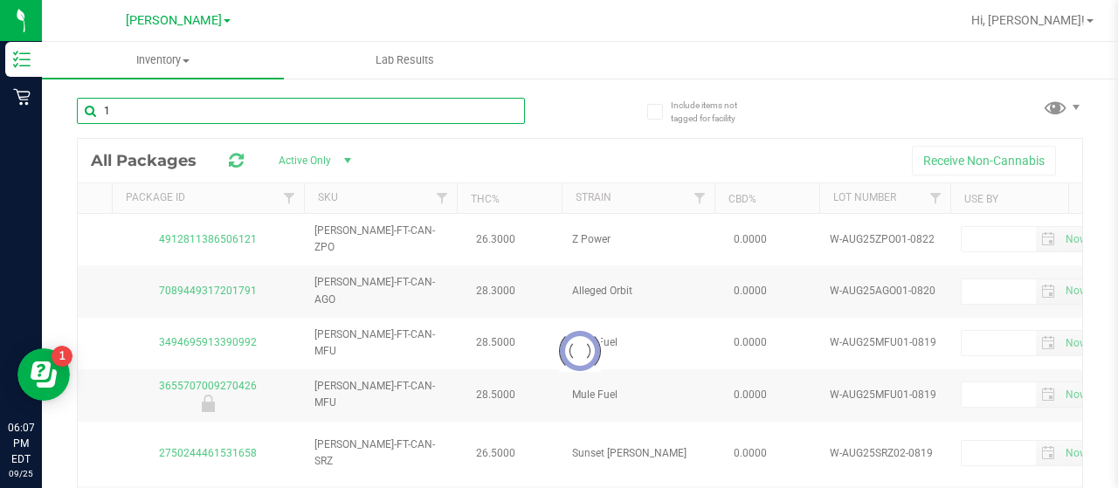
type input "1g"
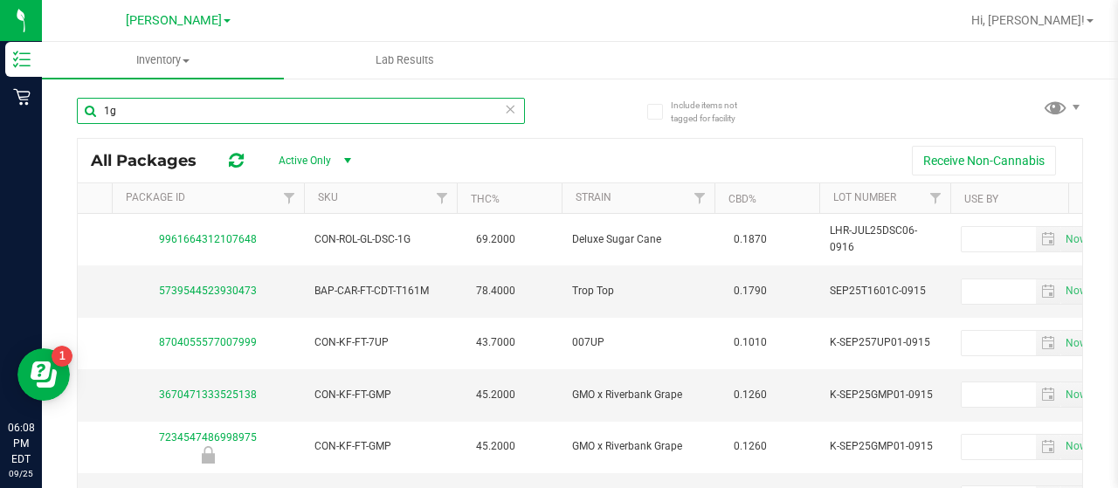
click at [362, 102] on input "1g" at bounding box center [301, 111] width 448 height 26
click at [398, 106] on input "1g" at bounding box center [301, 111] width 448 height 26
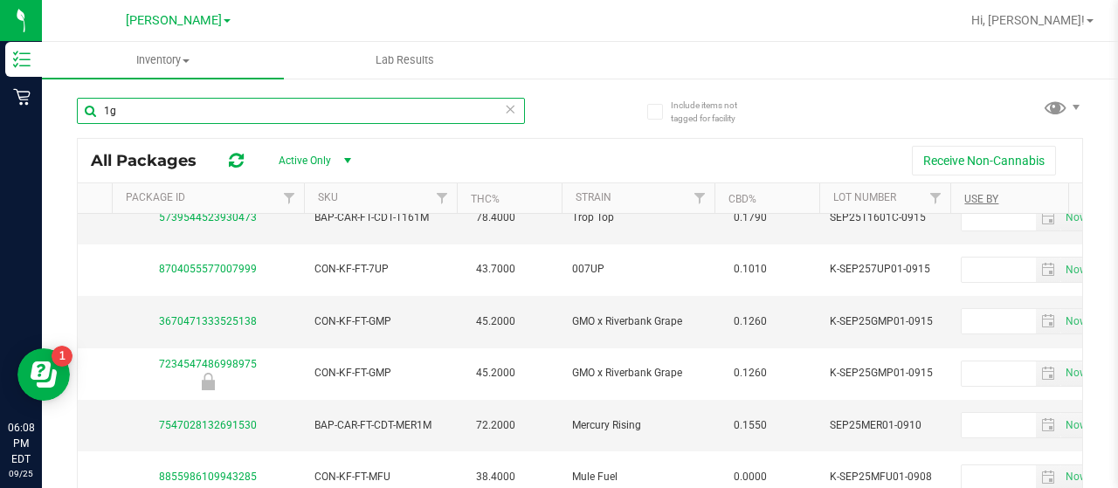
scroll to position [175, 1228]
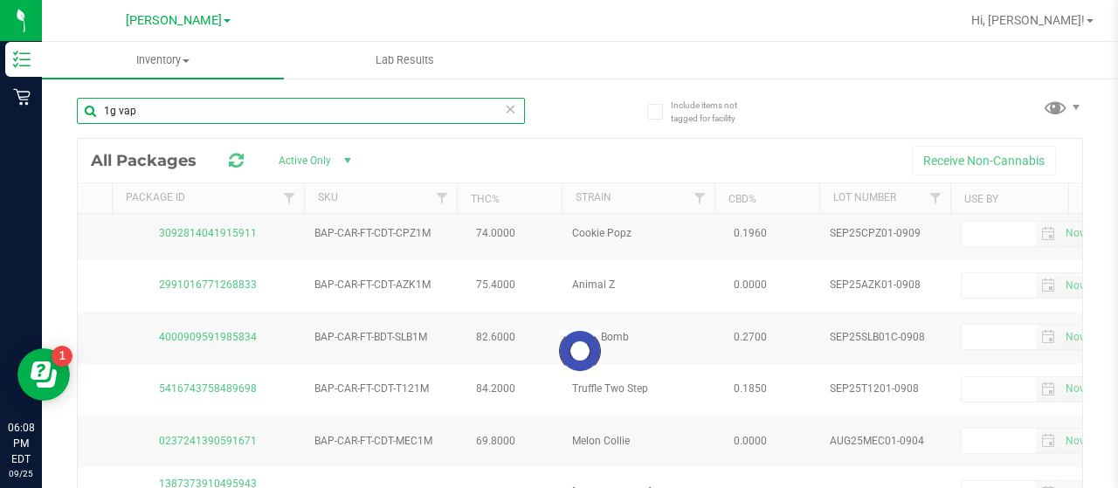
scroll to position [87, 0]
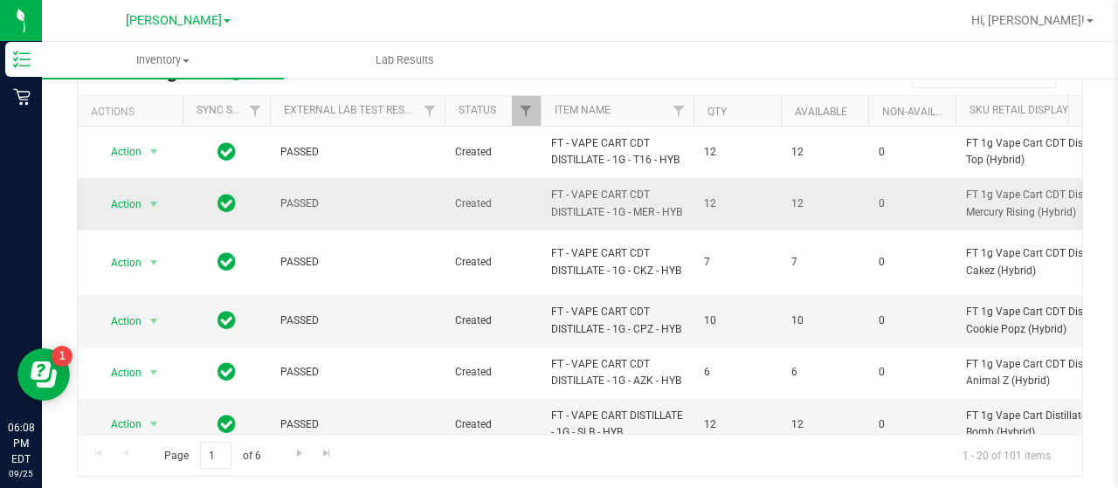
type input "1g vap"
drag, startPoint x: 545, startPoint y: 189, endPoint x: 621, endPoint y: 208, distance: 78.4
click at [621, 208] on td "FT - VAPE CART CDT DISTILLATE - 1G - MER - HYB" at bounding box center [617, 204] width 153 height 52
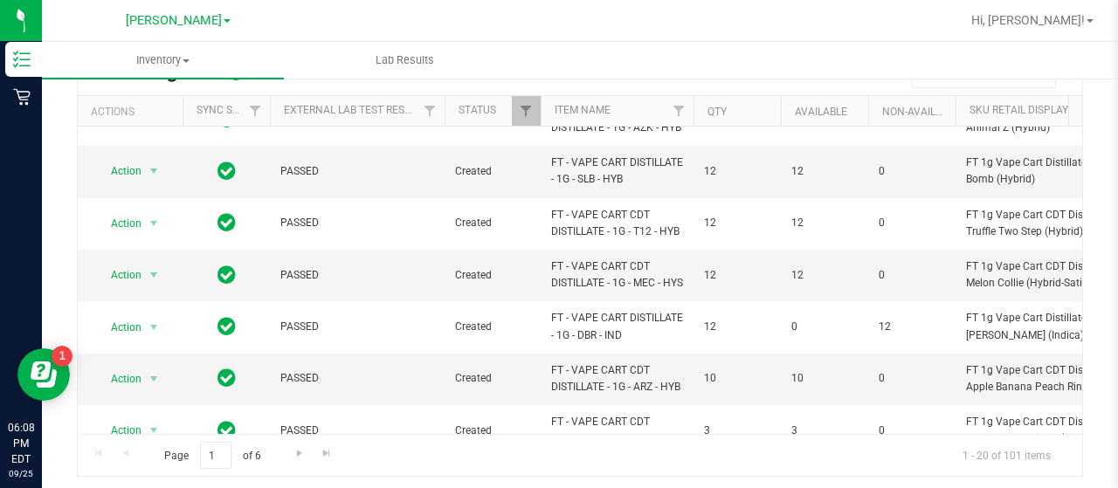
scroll to position [262, 0]
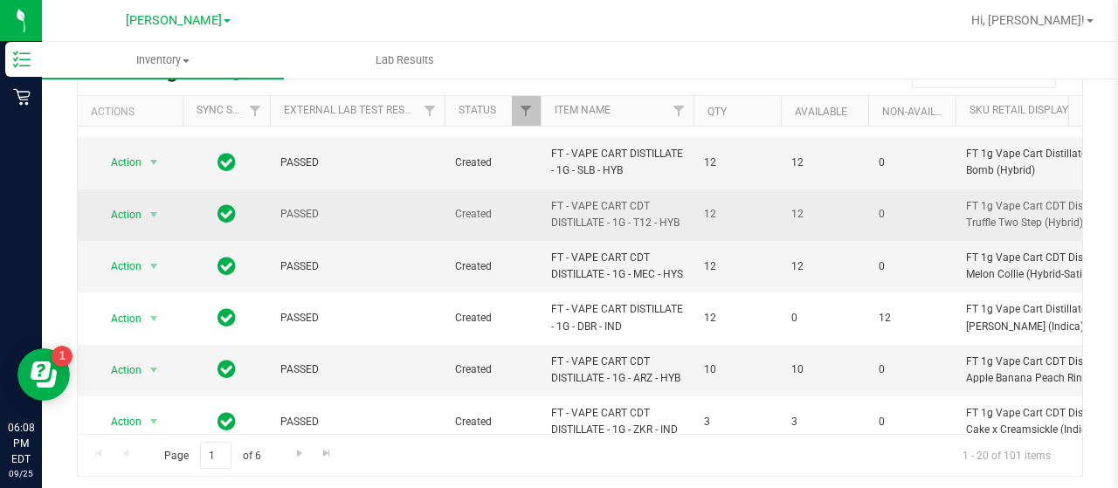
click at [589, 231] on span "FT - VAPE CART CDT DISTILLATE - 1G - T12 - HYB" at bounding box center [617, 214] width 132 height 33
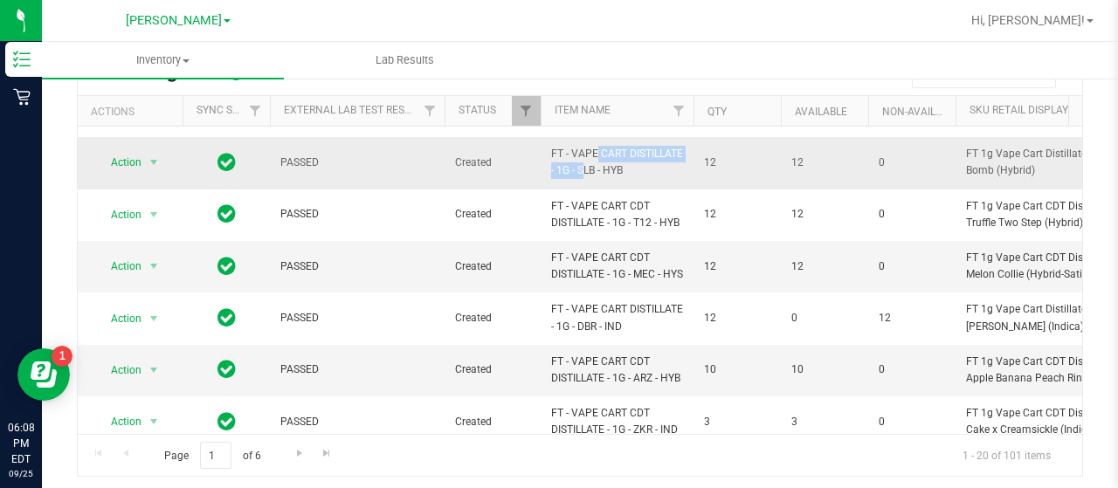
drag, startPoint x: 543, startPoint y: 179, endPoint x: 680, endPoint y: 176, distance: 137.1
click at [680, 176] on td "FT - VAPE CART DISTILLATE - 1G - SLB - HYB" at bounding box center [617, 163] width 153 height 52
copy span "FT - VAPE CART DISTILLATE"
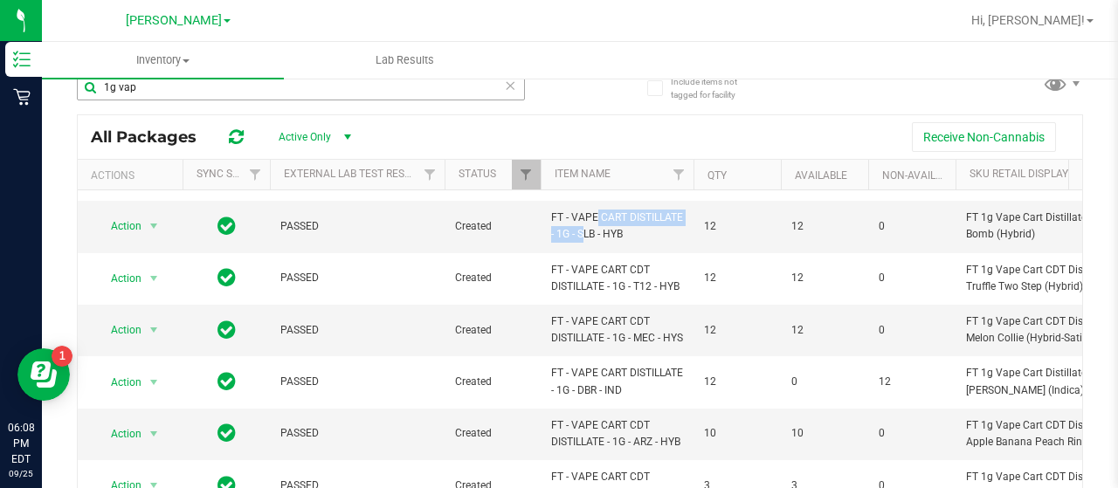
scroll to position [0, 0]
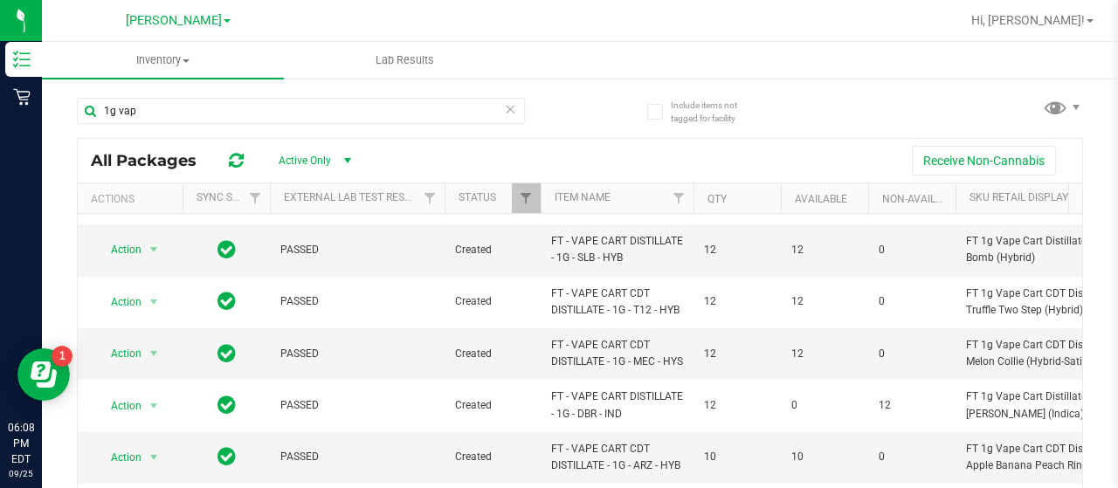
click at [179, 86] on div "1g vap" at bounding box center [328, 110] width 503 height 56
click at [178, 95] on div "1g vap" at bounding box center [328, 110] width 503 height 56
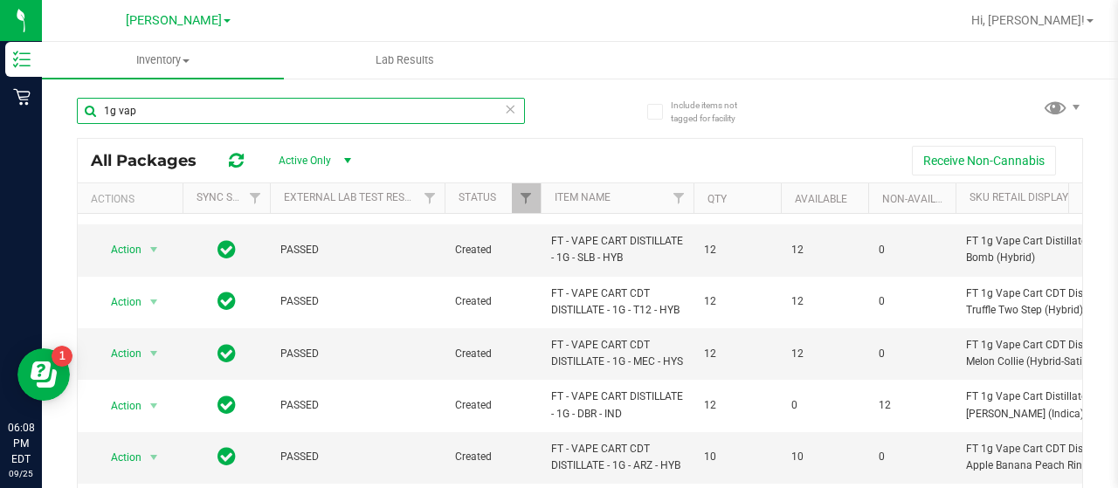
click at [179, 113] on input "1g vap" at bounding box center [301, 111] width 448 height 26
click at [180, 113] on input "1g vap" at bounding box center [301, 111] width 448 height 26
paste input "FT - VAPE CART DISTILLATE"
type input "FT - VAPE CART DISTILLATE"
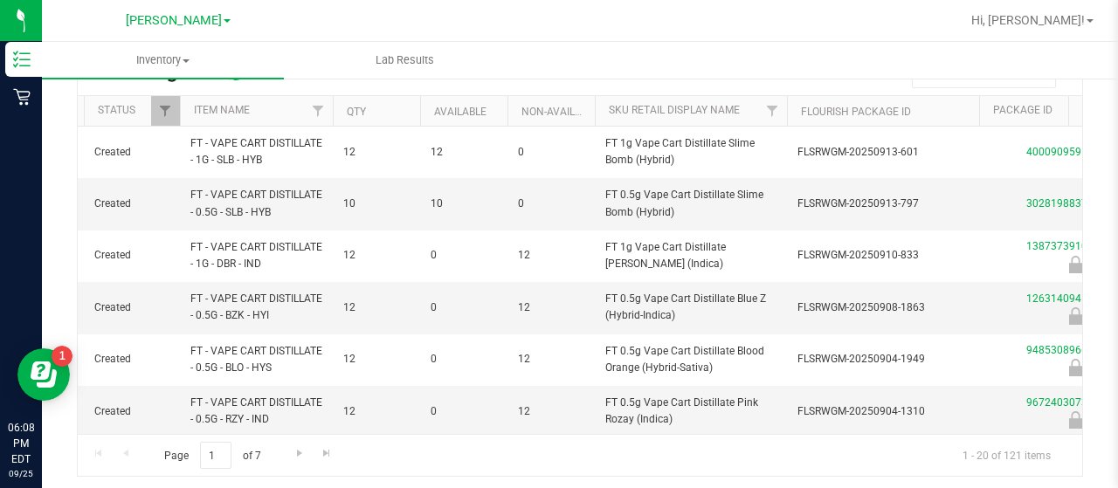
scroll to position [0, 391]
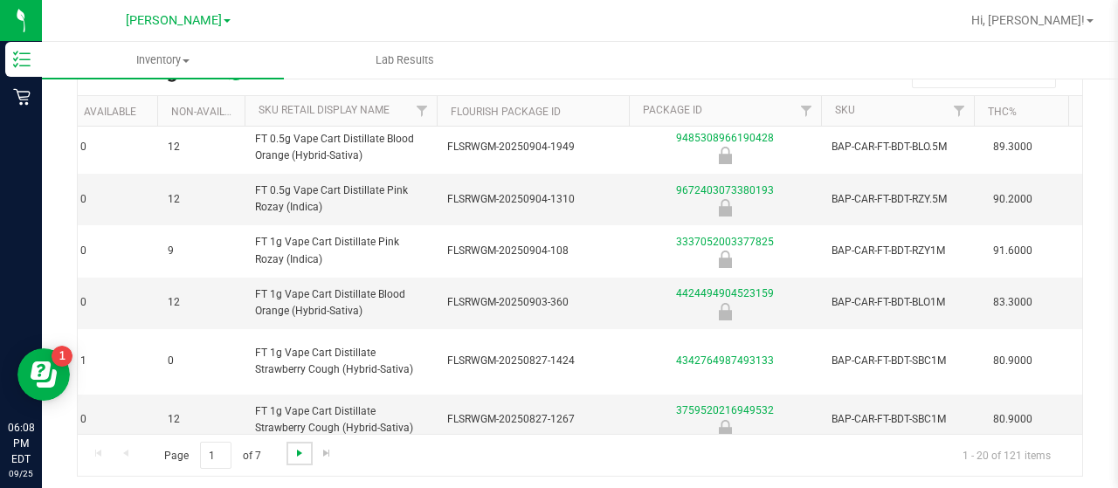
click at [305, 450] on span "Go to the next page" at bounding box center [300, 453] width 14 height 14
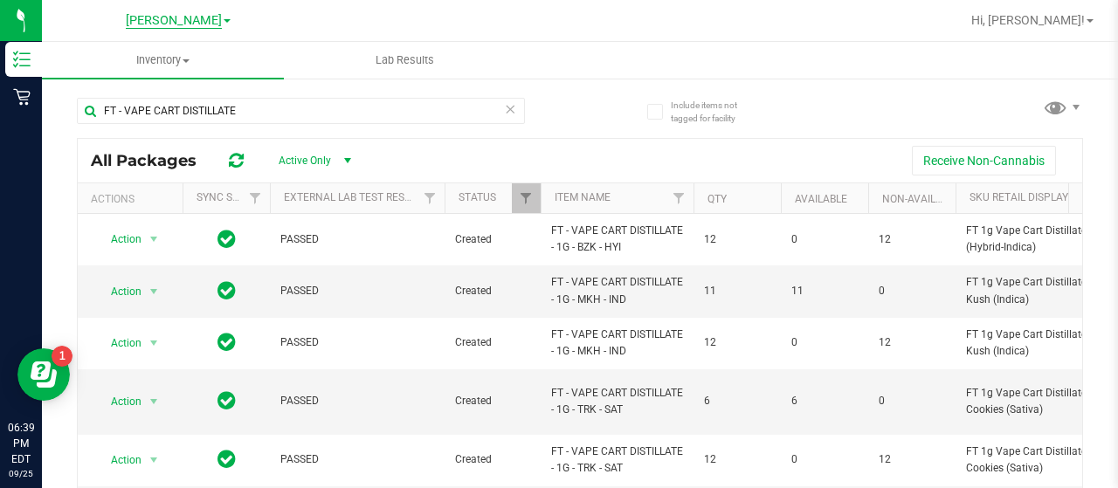
click at [158, 19] on span "[PERSON_NAME]" at bounding box center [174, 21] width 96 height 16
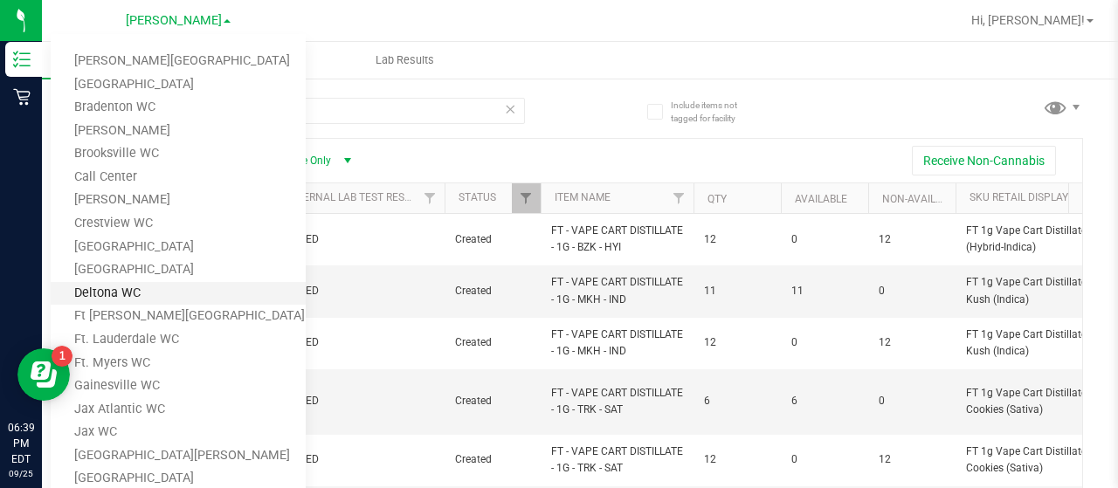
click at [147, 286] on link "Deltona WC" at bounding box center [178, 294] width 255 height 24
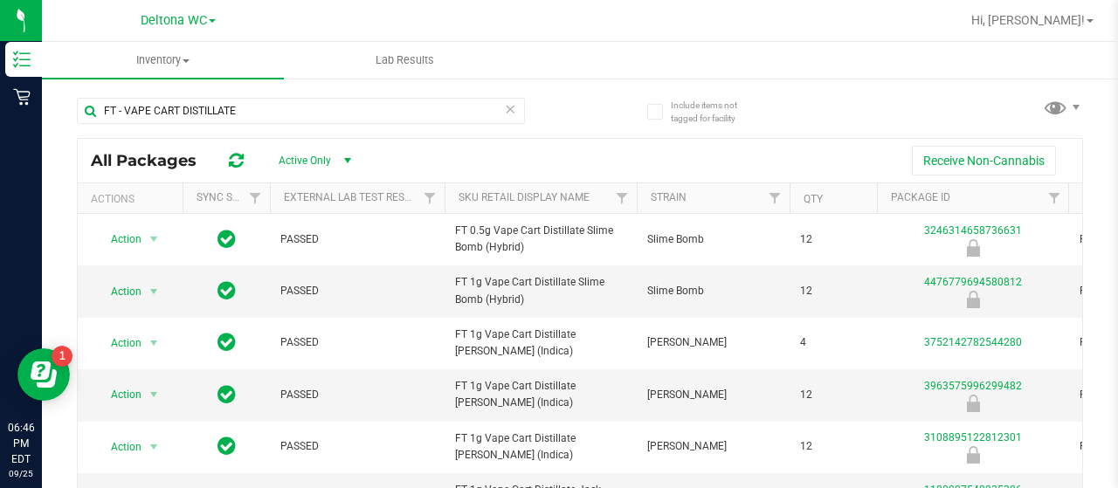
click at [190, 28] on link "Deltona WC" at bounding box center [178, 19] width 75 height 17
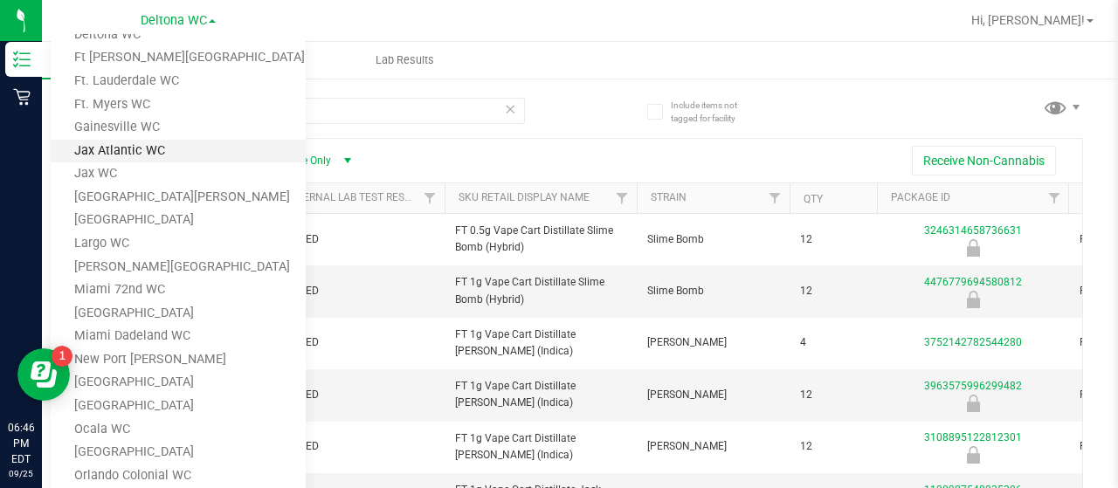
scroll to position [262, 0]
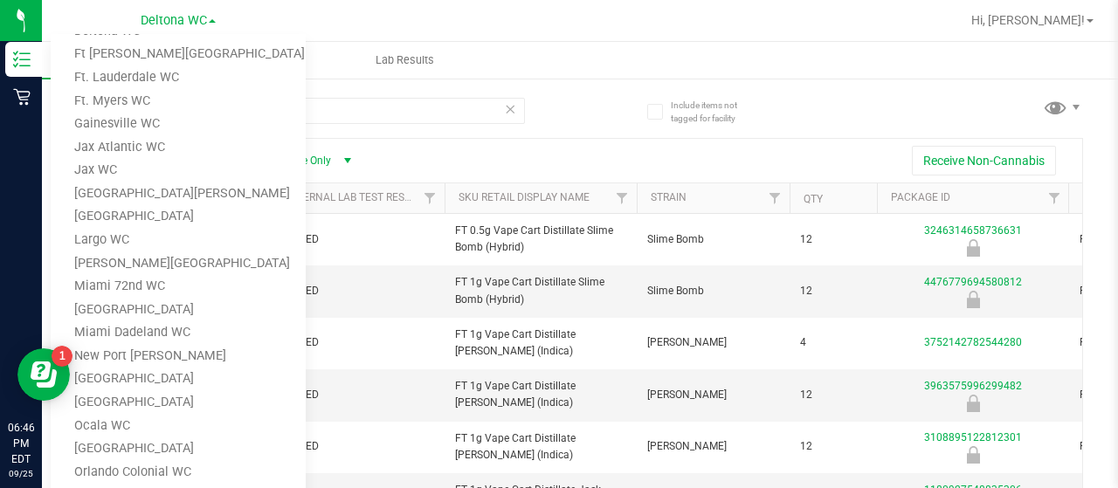
click at [631, 52] on ul "Inventory All packages All inventory Waste log Lab Results" at bounding box center [601, 61] width 1118 height 38
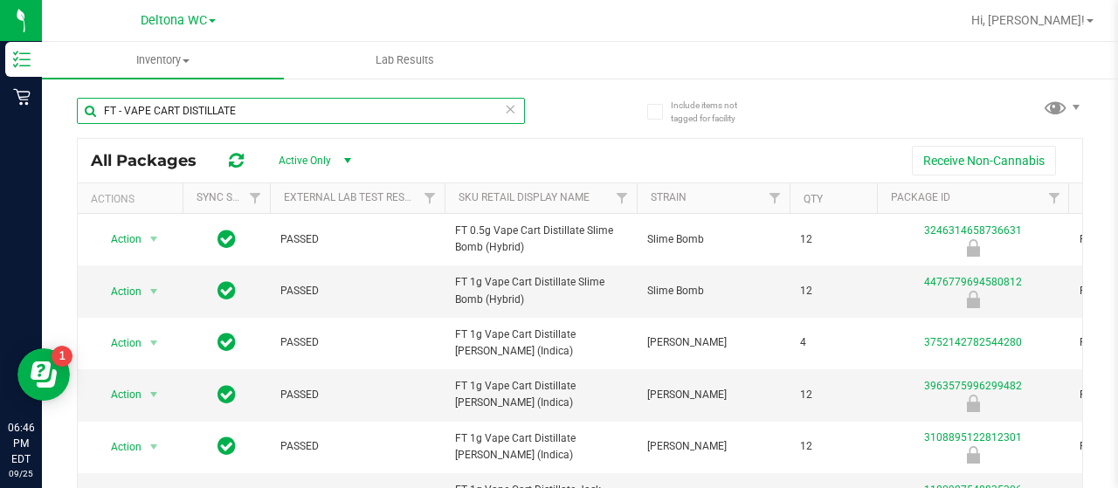
click at [488, 114] on input "FT - VAPE CART DISTILLATE" at bounding box center [301, 111] width 448 height 26
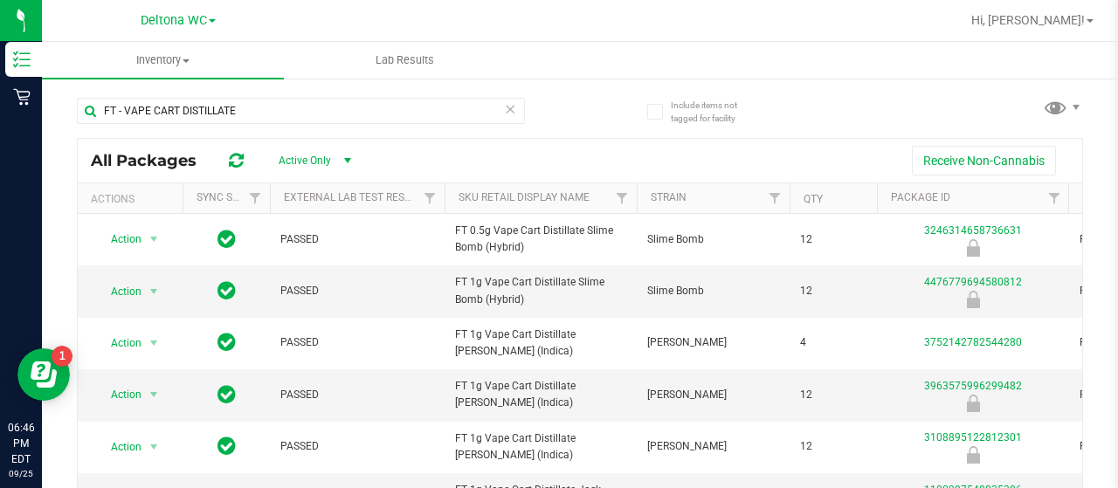
click at [508, 108] on icon at bounding box center [510, 108] width 12 height 21
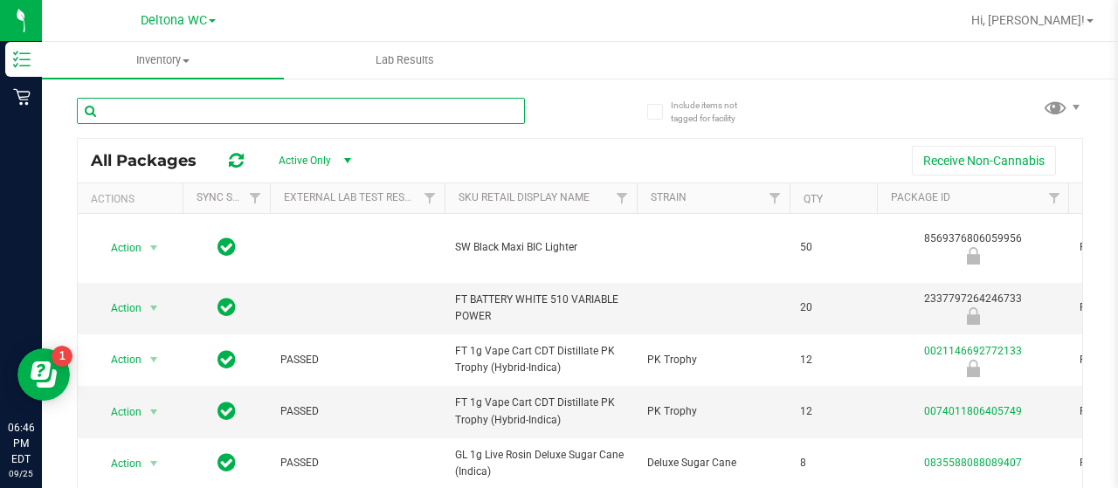
click at [162, 114] on input "text" at bounding box center [301, 111] width 448 height 26
click at [460, 116] on input "text" at bounding box center [301, 111] width 448 height 26
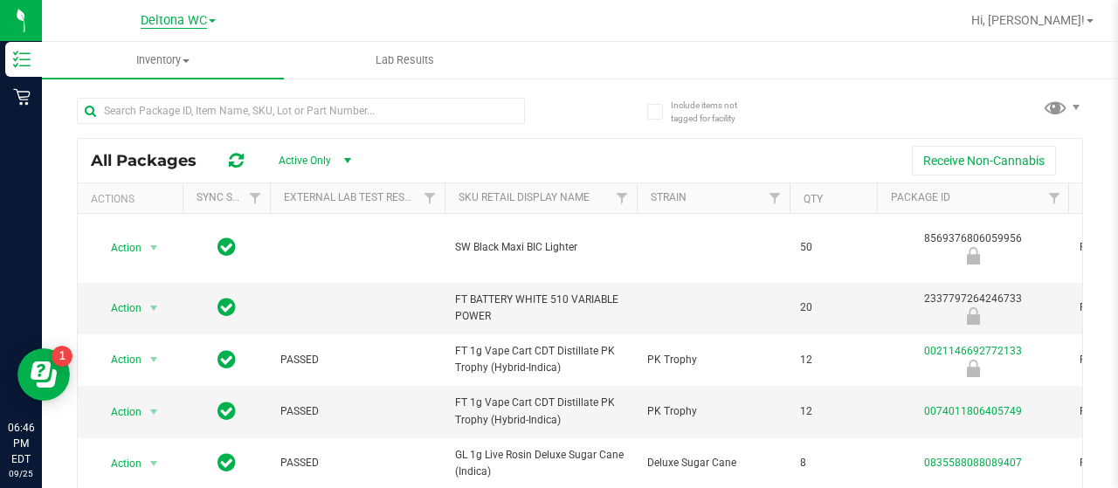
click at [169, 20] on span "Deltona WC" at bounding box center [174, 21] width 66 height 16
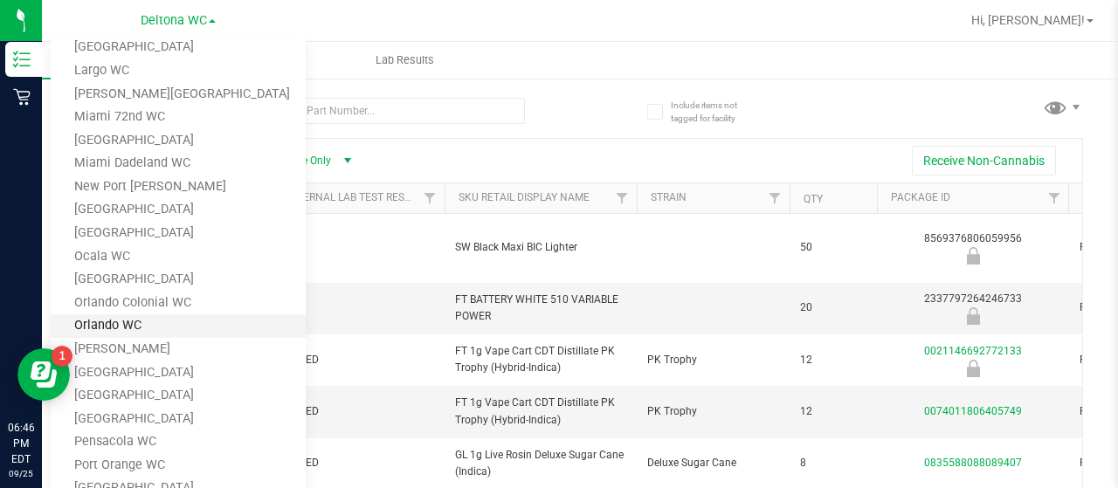
scroll to position [437, 0]
